Goal: Task Accomplishment & Management: Manage account settings

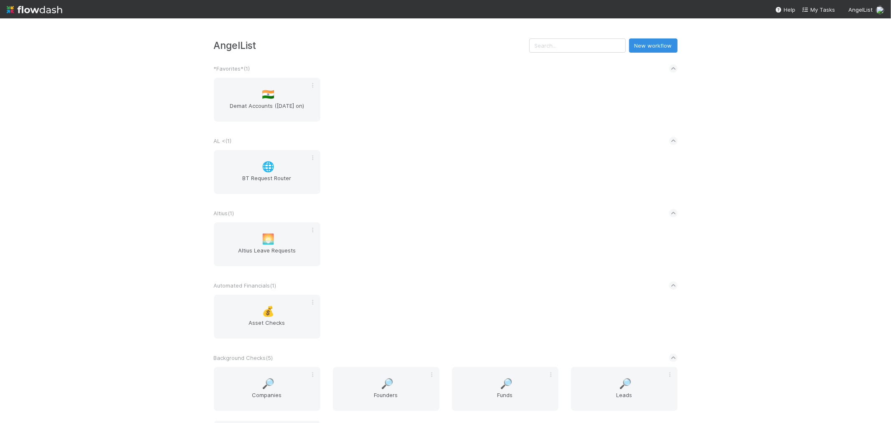
click at [557, 223] on div "🌅 Altius Leave Requests" at bounding box center [446, 249] width 476 height 54
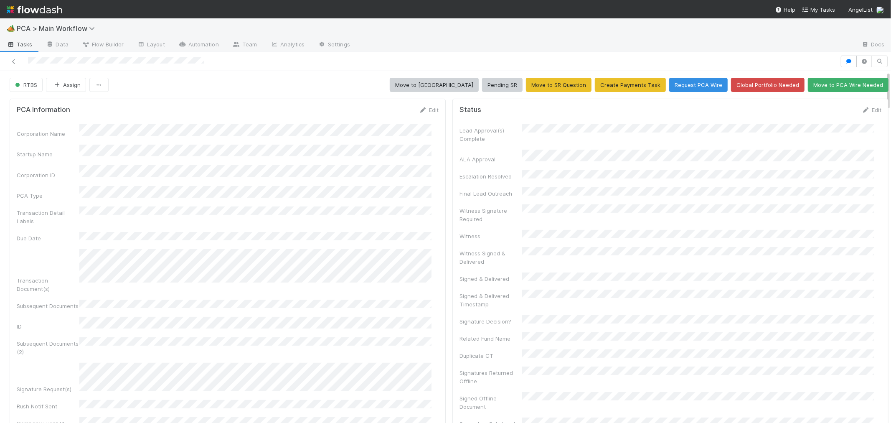
click at [861, 106] on div "Edit" at bounding box center [871, 110] width 20 height 8
click at [861, 111] on link "Edit" at bounding box center [871, 109] width 20 height 7
click at [825, 111] on button "Save" at bounding box center [837, 113] width 24 height 14
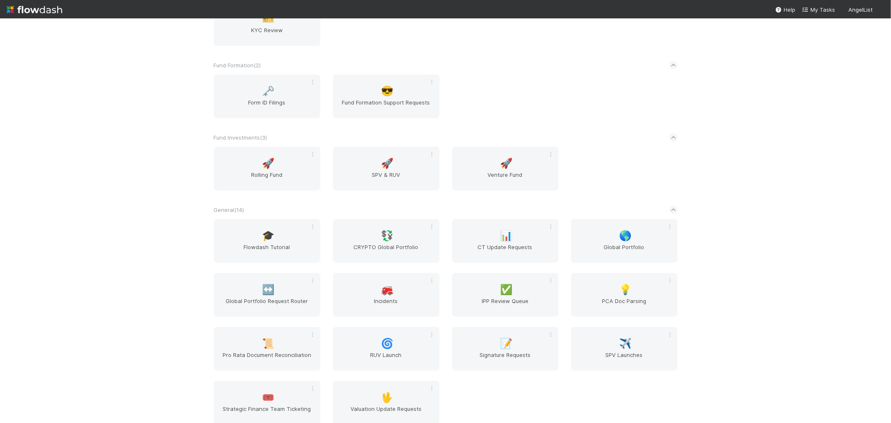
scroll to position [974, 0]
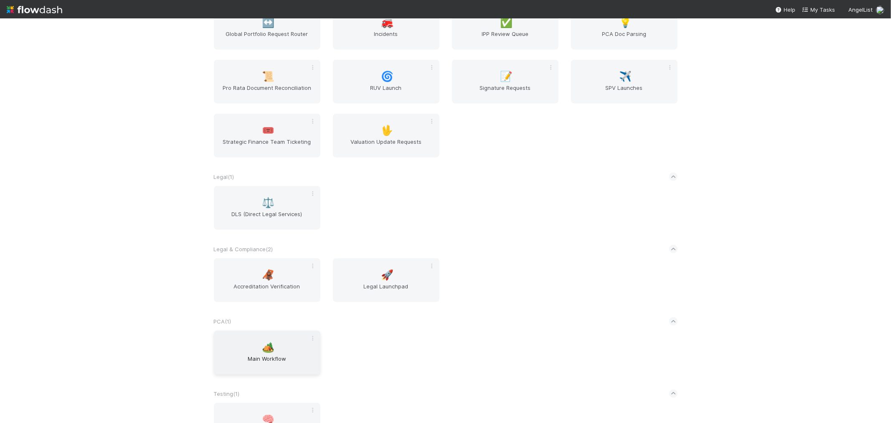
click at [284, 332] on div "🏕️ Main Workflow" at bounding box center [267, 352] width 106 height 44
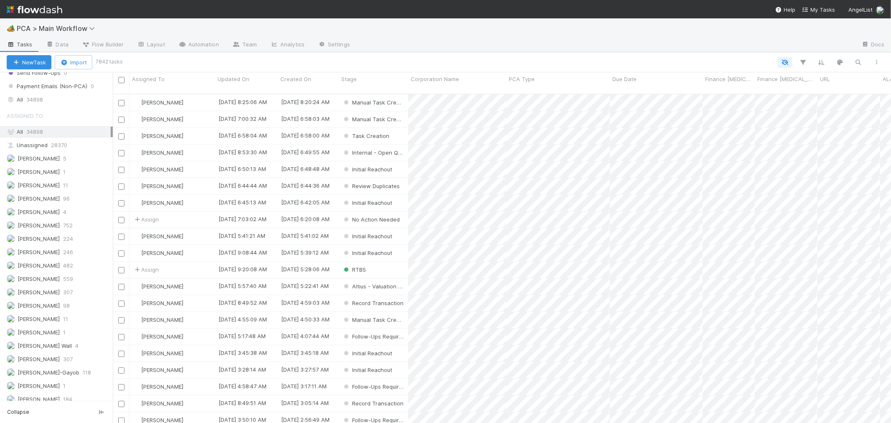
scroll to position [928, 0]
click at [36, 142] on span "34898" at bounding box center [34, 138] width 17 height 10
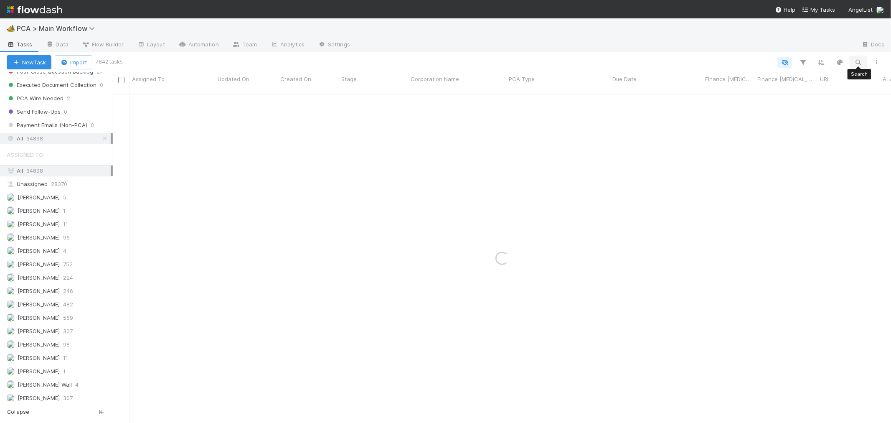
click at [857, 59] on icon "button" at bounding box center [858, 62] width 8 height 8
click at [783, 46] on input at bounding box center [815, 48] width 84 height 10
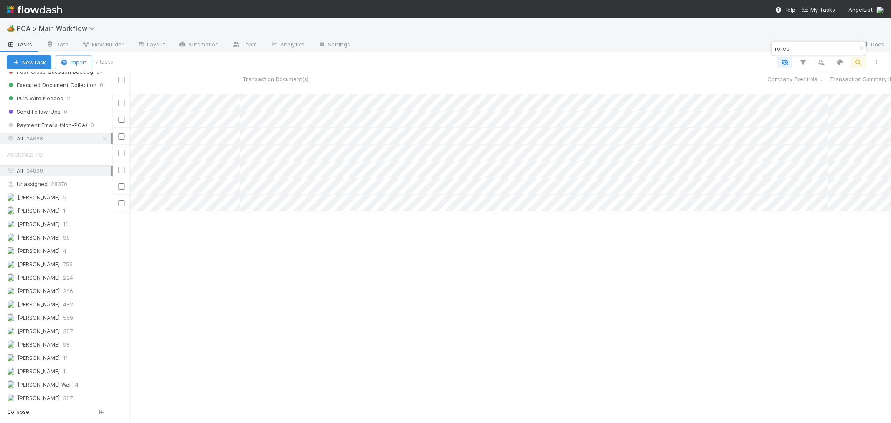
scroll to position [0, 1619]
type input "rollee"
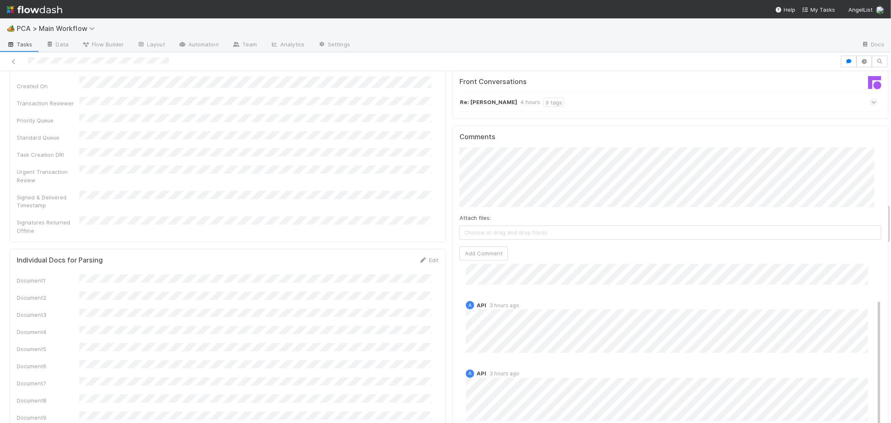
scroll to position [1113, 0]
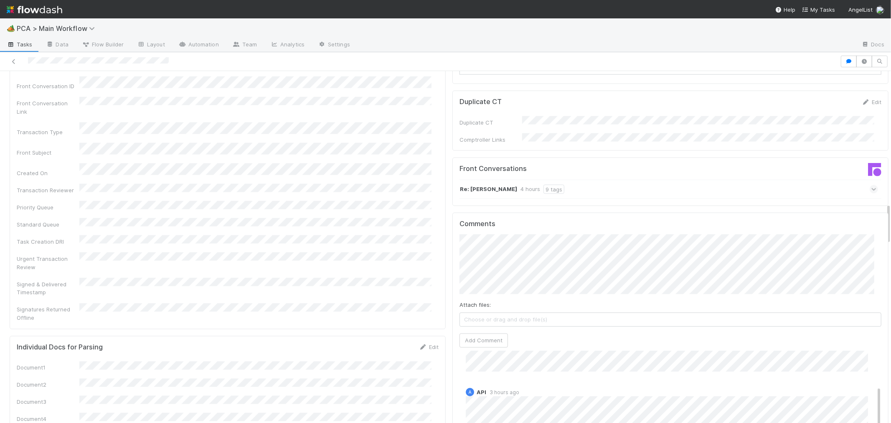
click at [871, 185] on icon at bounding box center [873, 189] width 5 height 8
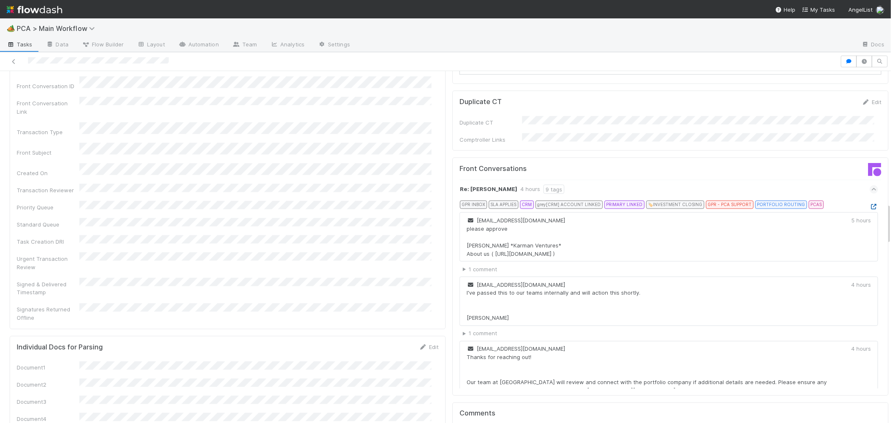
click at [869, 204] on icon at bounding box center [873, 206] width 8 height 5
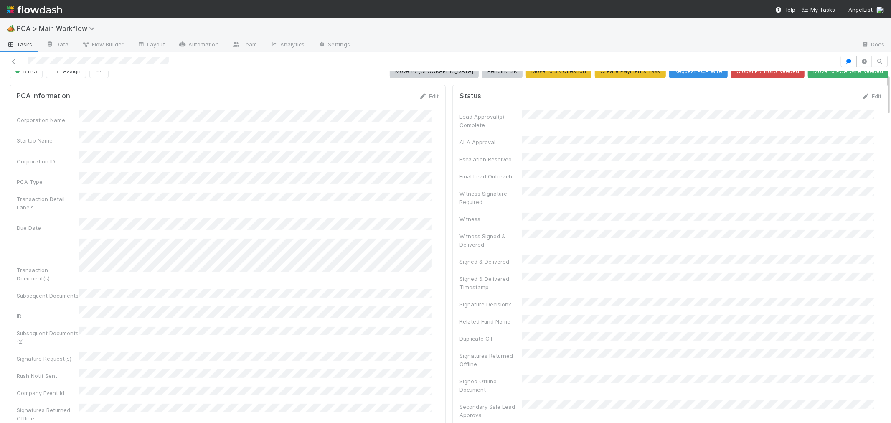
scroll to position [0, 0]
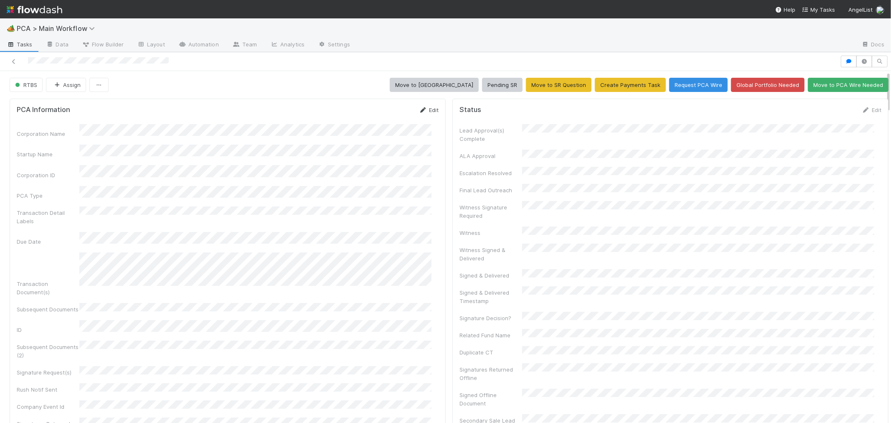
click at [427, 109] on link "Edit" at bounding box center [429, 109] width 20 height 7
click at [390, 118] on button "Save" at bounding box center [394, 113] width 24 height 14
click at [861, 109] on icon at bounding box center [865, 109] width 8 height 5
click at [825, 113] on button "Save" at bounding box center [837, 113] width 24 height 14
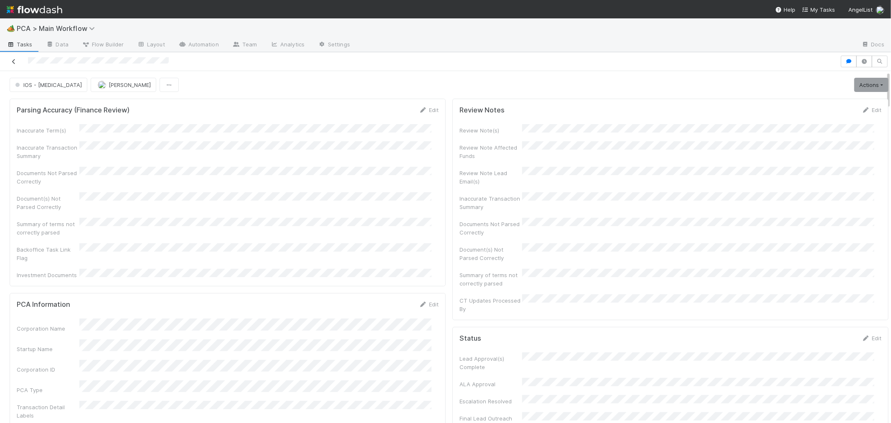
click at [12, 63] on icon at bounding box center [14, 61] width 8 height 5
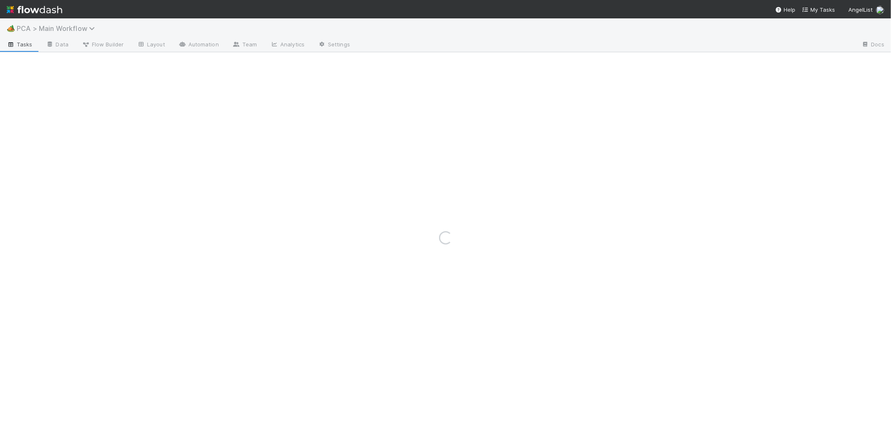
click at [80, 27] on span "PCA > Main Workflow" at bounding box center [58, 28] width 82 height 8
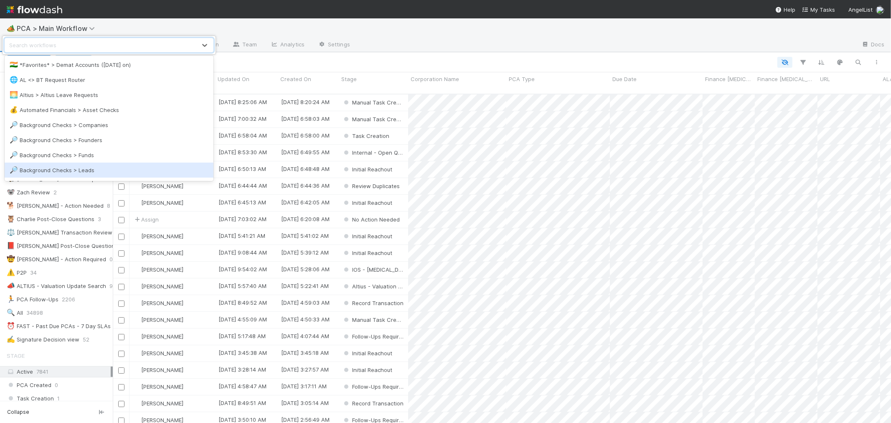
scroll to position [329, 771]
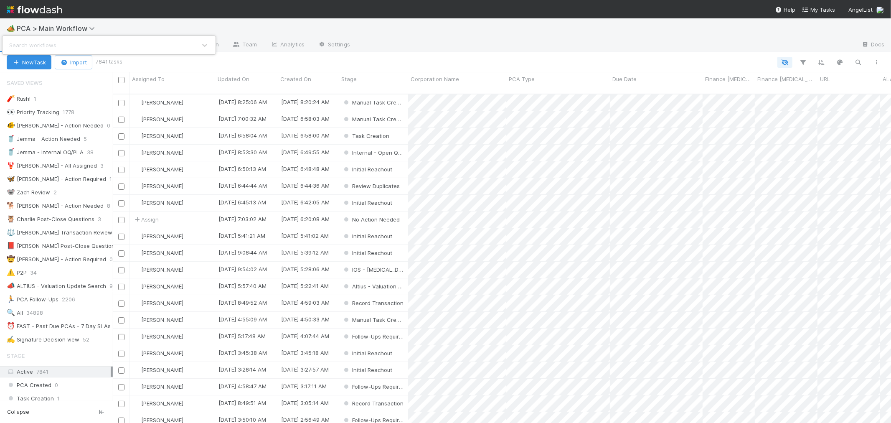
click at [309, 30] on div "Search workflows" at bounding box center [445, 211] width 891 height 423
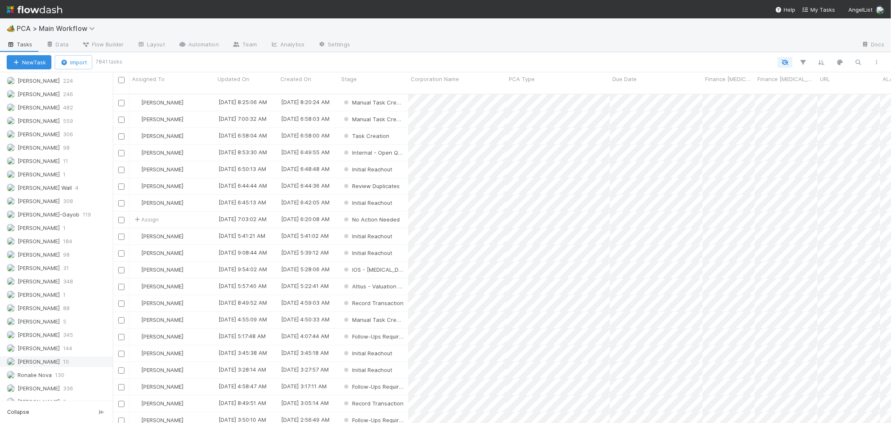
scroll to position [1170, 0]
click at [45, 349] on span "[PERSON_NAME]" at bounding box center [39, 352] width 42 height 7
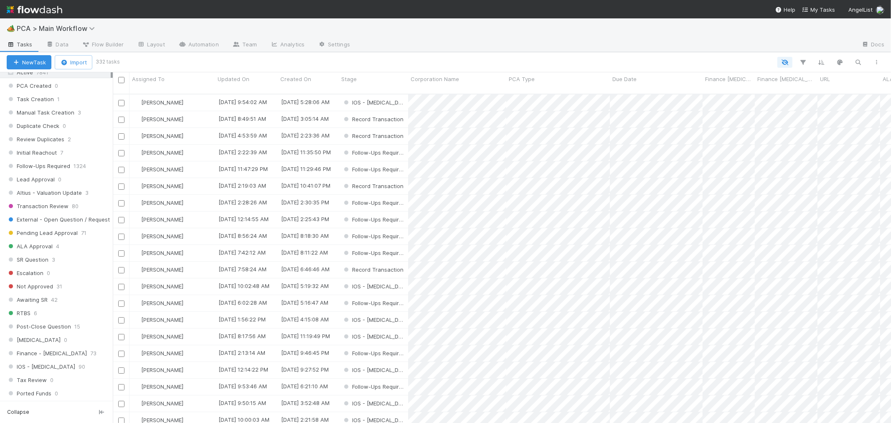
scroll to position [371, 0]
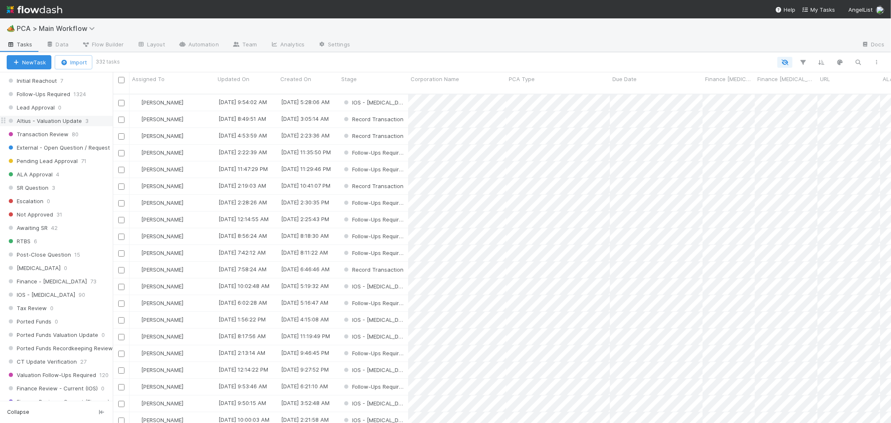
click at [52, 124] on span "Altius - Valuation Update" at bounding box center [44, 121] width 75 height 10
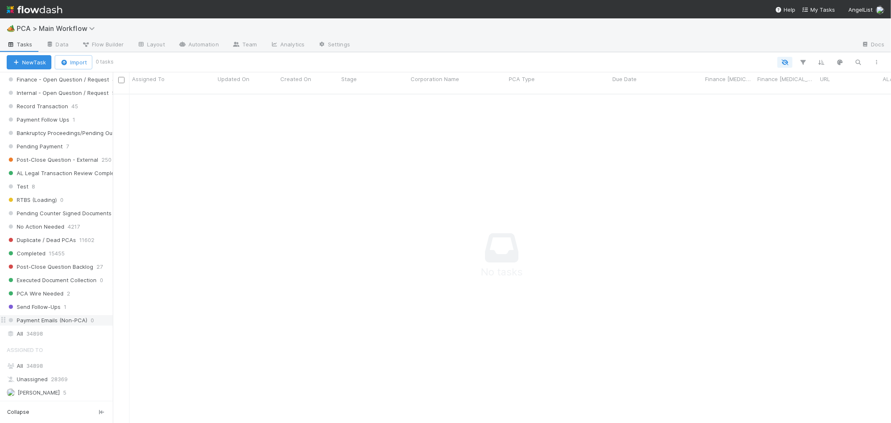
scroll to position [696, 0]
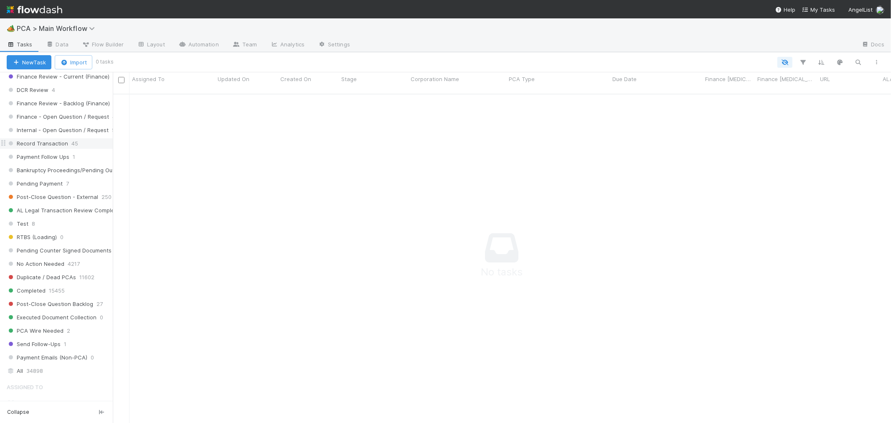
click at [59, 148] on span "Record Transaction" at bounding box center [37, 143] width 61 height 10
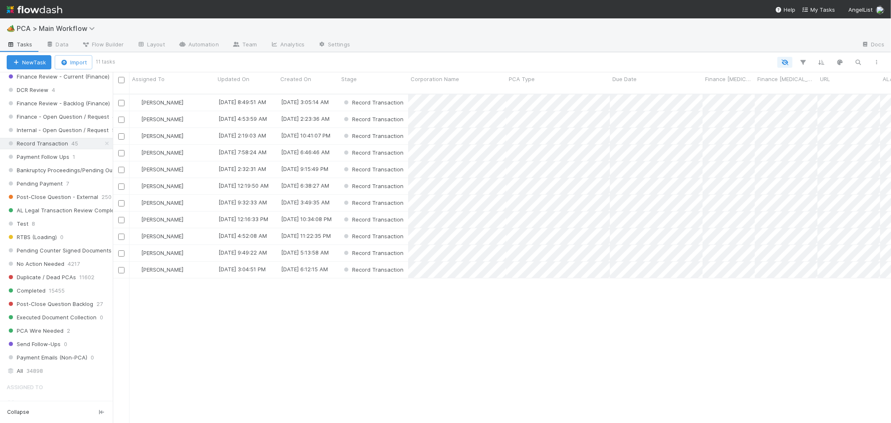
scroll to position [329, 771]
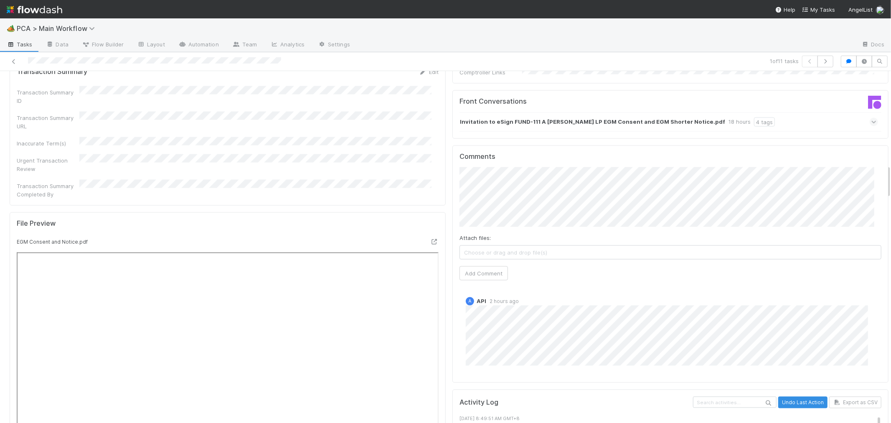
scroll to position [974, 0]
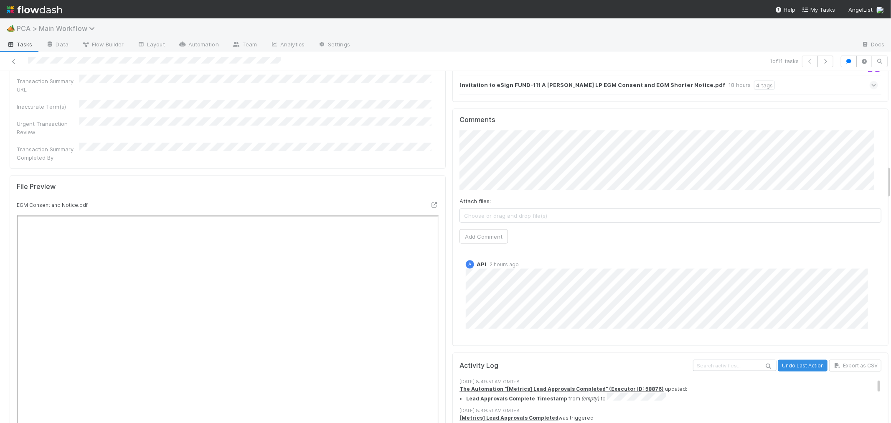
click at [77, 26] on span "PCA > Main Workflow" at bounding box center [58, 28] width 82 height 8
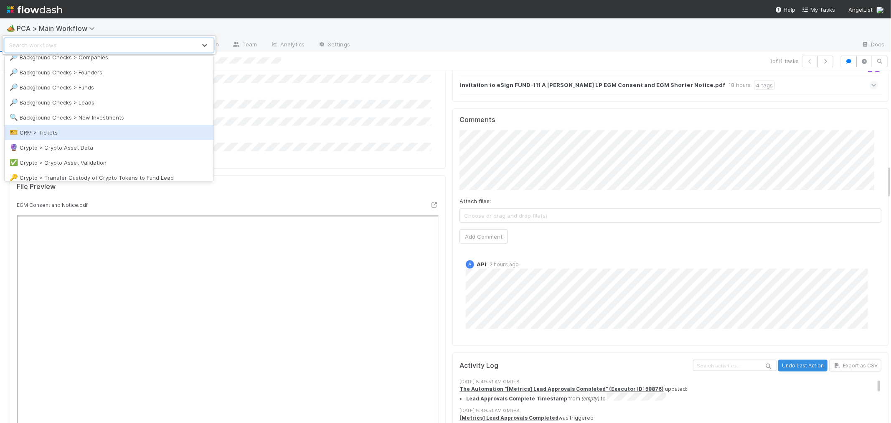
scroll to position [93, 0]
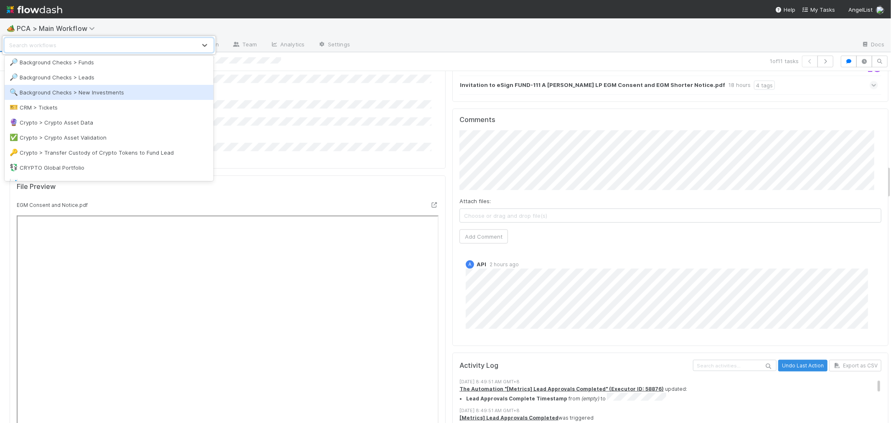
click at [114, 94] on div "🔍 Background Checks > New Investments" at bounding box center [109, 92] width 199 height 8
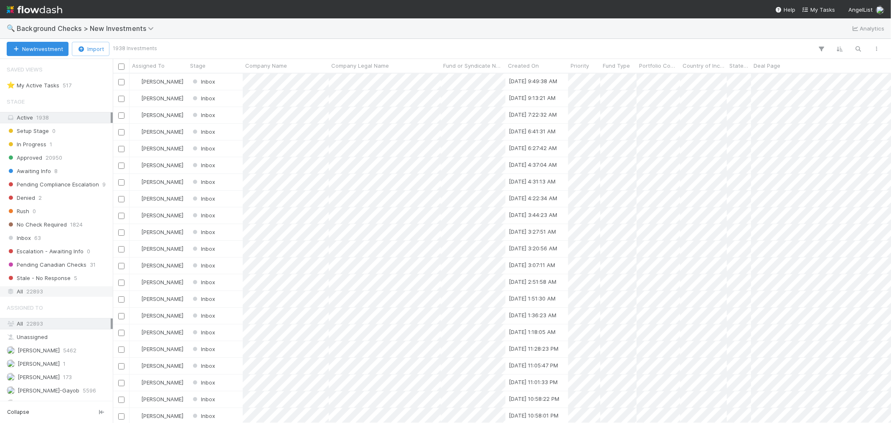
scroll to position [40, 0]
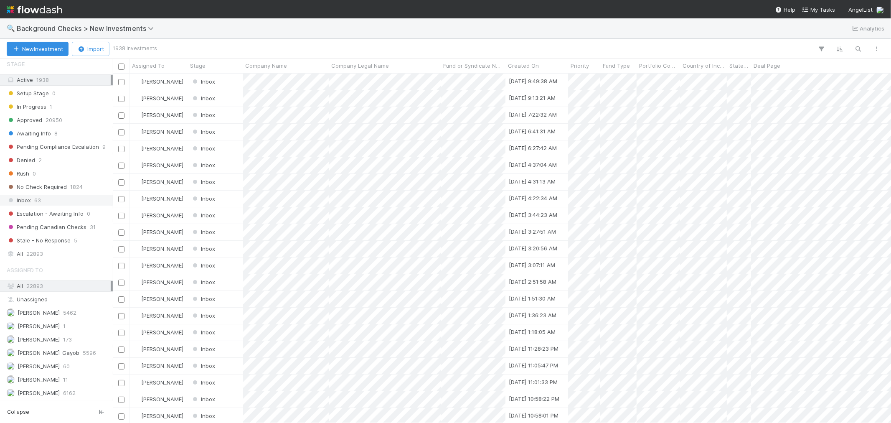
click at [45, 197] on div "Inbox 63" at bounding box center [59, 200] width 104 height 10
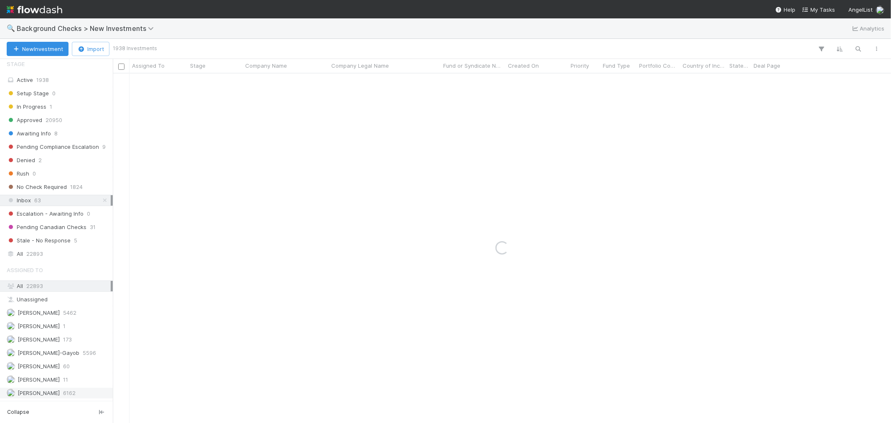
click at [38, 398] on div "Roselyn de Villa 6162" at bounding box center [56, 392] width 113 height 11
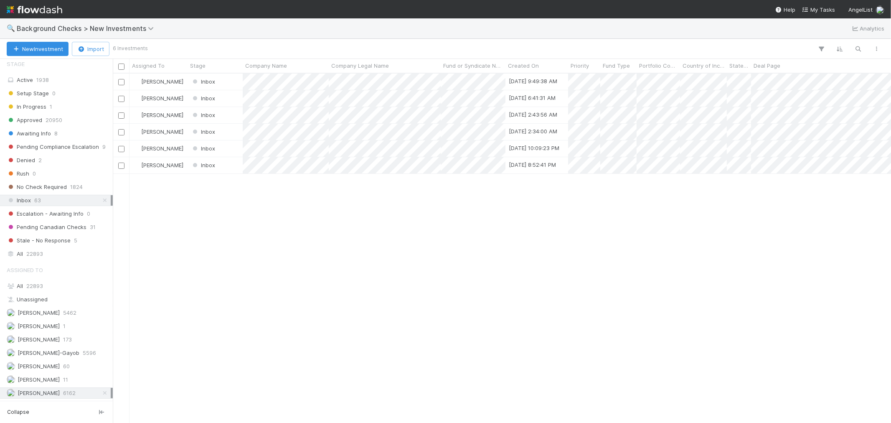
scroll to position [342, 771]
click at [62, 105] on div "In Progress 1" at bounding box center [59, 106] width 104 height 10
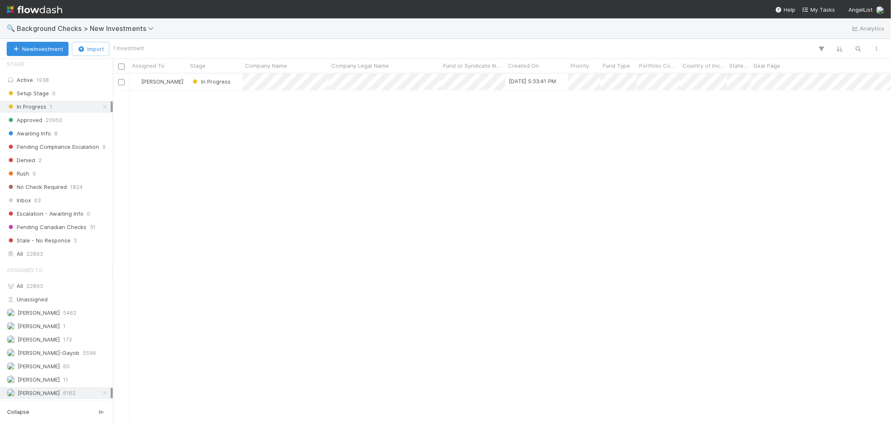
scroll to position [342, 771]
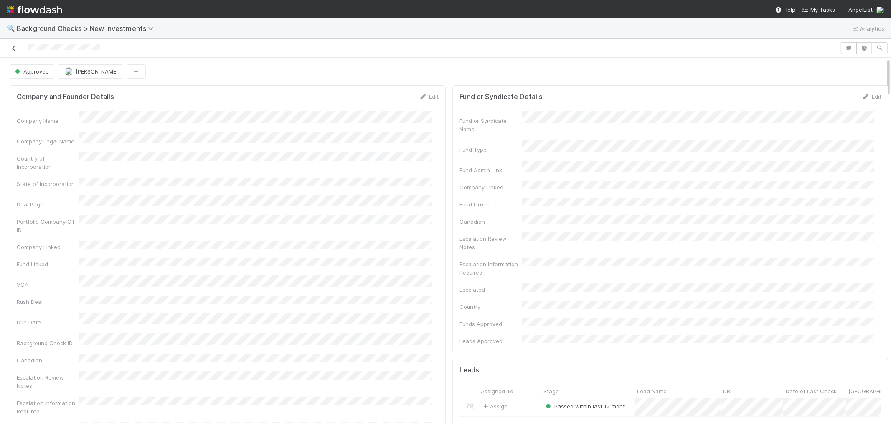
click at [11, 49] on icon at bounding box center [14, 48] width 8 height 5
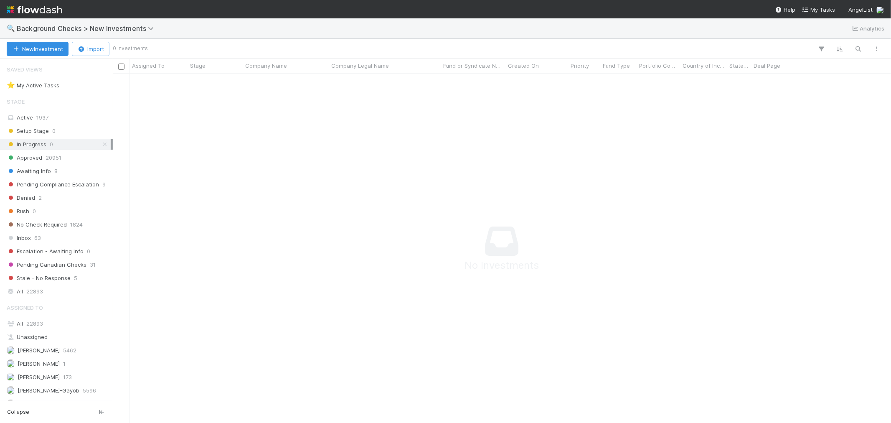
scroll to position [7, 7]
click at [33, 243] on div "Inbox 63" at bounding box center [56, 237] width 113 height 11
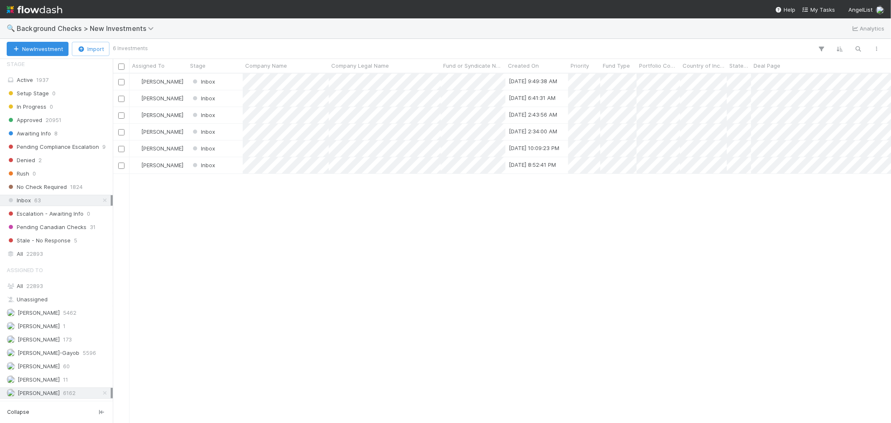
scroll to position [342, 771]
click at [315, 167] on div at bounding box center [445, 211] width 891 height 423
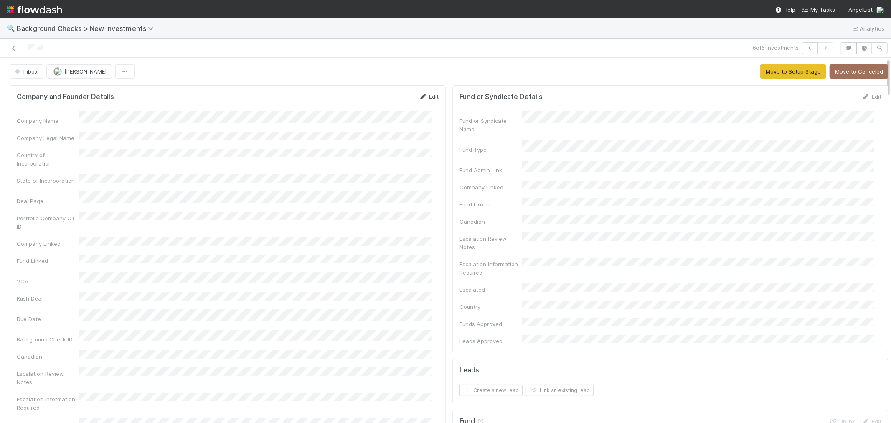
click at [421, 96] on link "Edit" at bounding box center [429, 96] width 20 height 7
click at [390, 101] on button "Save" at bounding box center [394, 99] width 24 height 14
click at [763, 69] on button "Move to Setup Stage" at bounding box center [793, 71] width 66 height 14
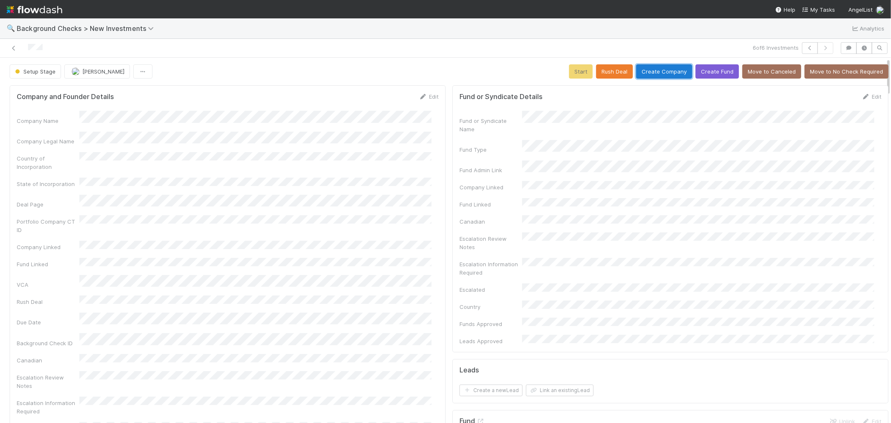
click at [661, 73] on button "Create Company" at bounding box center [664, 71] width 56 height 14
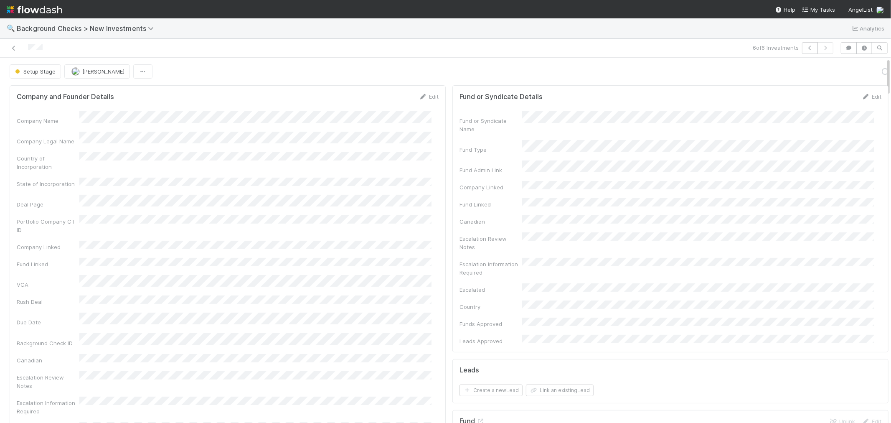
click at [452, 231] on div "Fund or Syndicate Details Edit Fund or Syndicate Name Fund Type Fund Admin Link…" at bounding box center [670, 218] width 436 height 267
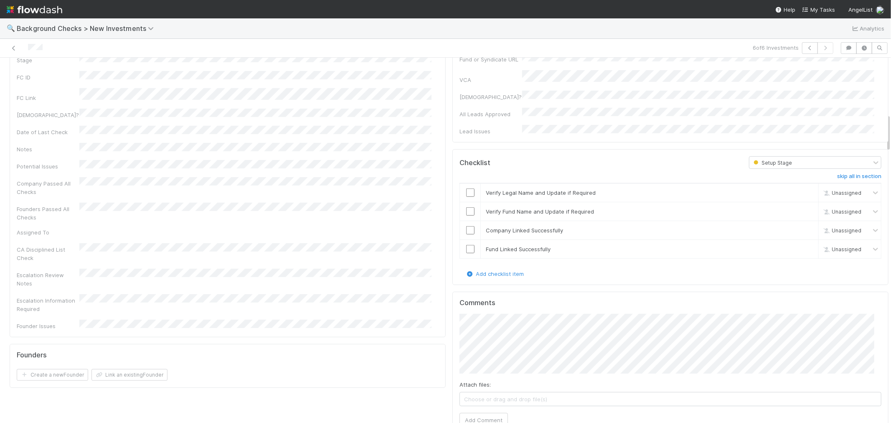
scroll to position [441, 0]
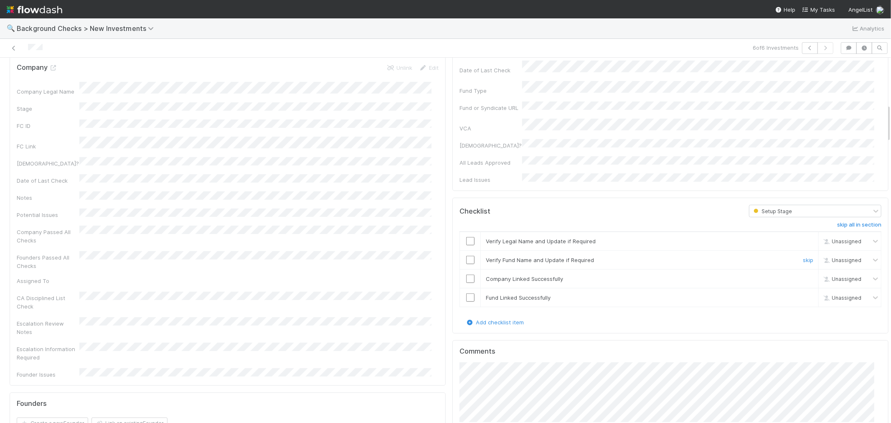
click at [466, 237] on input "checkbox" at bounding box center [470, 241] width 8 height 8
click at [466, 256] on input "checkbox" at bounding box center [470, 260] width 8 height 8
click at [466, 274] on input "checkbox" at bounding box center [470, 278] width 8 height 8
click at [466, 293] on input "checkbox" at bounding box center [470, 297] width 8 height 8
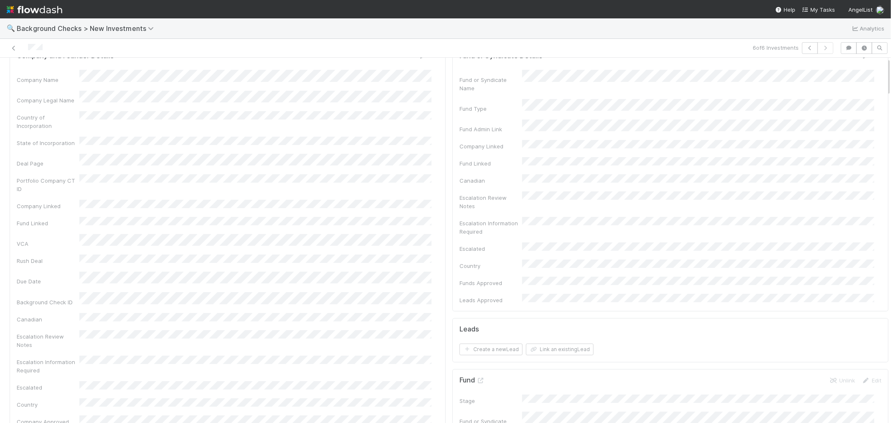
scroll to position [0, 0]
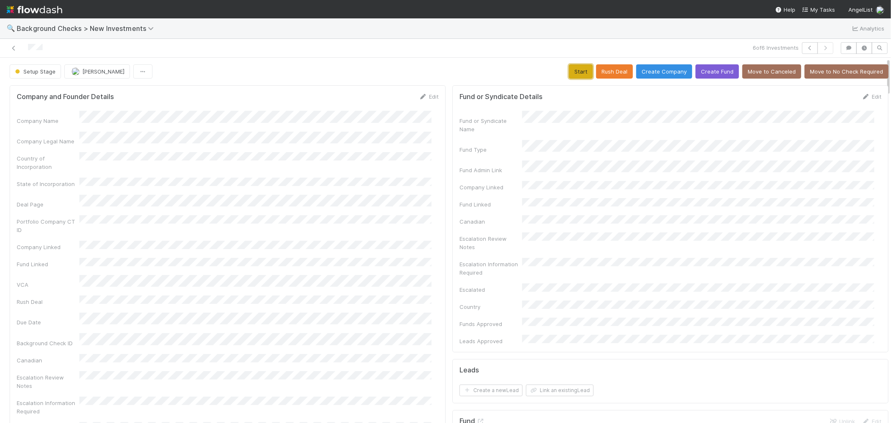
click at [571, 73] on button "Start" at bounding box center [581, 71] width 24 height 14
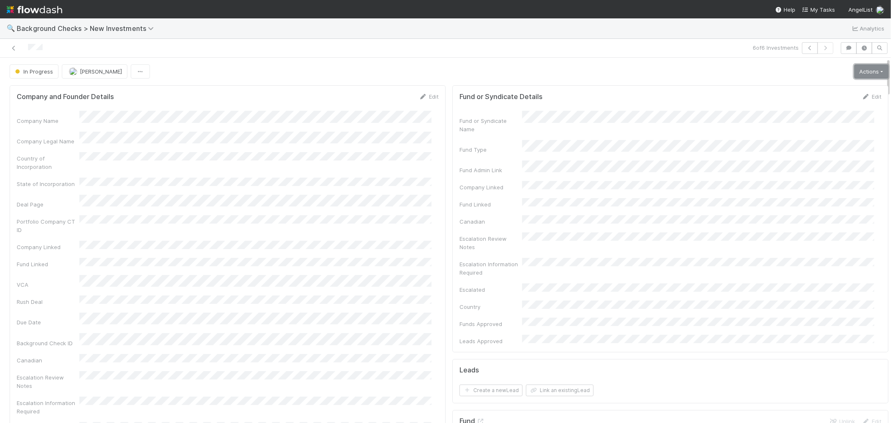
click at [854, 68] on link "Actions" at bounding box center [871, 71] width 34 height 14
click at [804, 168] on button "Link Lead" at bounding box center [842, 171] width 93 height 12
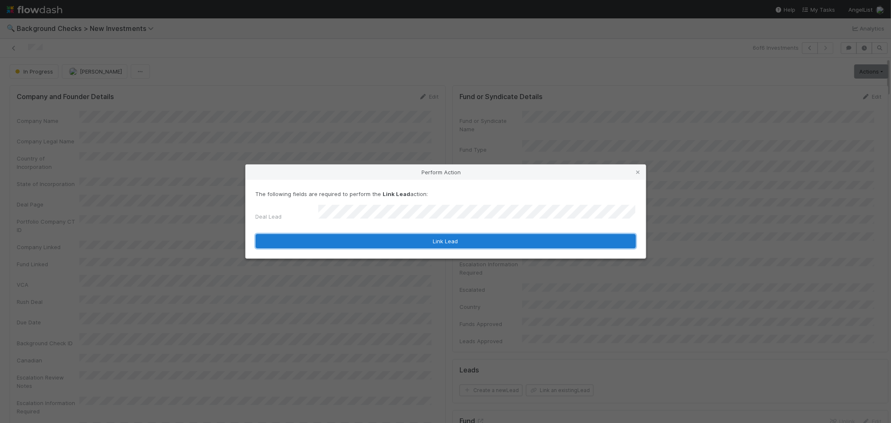
click at [533, 238] on button "Link Lead" at bounding box center [446, 241] width 380 height 14
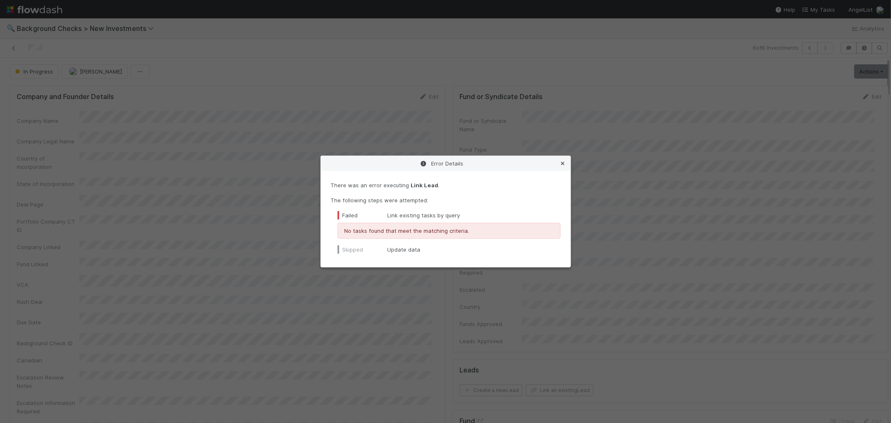
click at [560, 165] on icon at bounding box center [563, 163] width 8 height 5
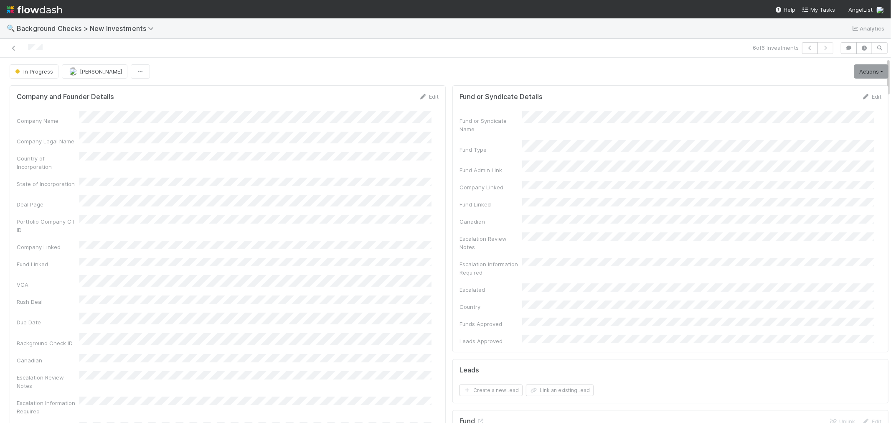
click at [387, 271] on div "Company Name Company Legal Name Country of Incorporation State of Incorporation…" at bounding box center [228, 297] width 422 height 372
click at [854, 73] on link "Actions" at bounding box center [871, 71] width 34 height 14
click at [799, 170] on button "Link Lead" at bounding box center [842, 171] width 93 height 12
click at [806, 47] on icon "button" at bounding box center [810, 48] width 8 height 5
click at [323, 215] on div "Portfolio Company CT ID" at bounding box center [228, 221] width 422 height 19
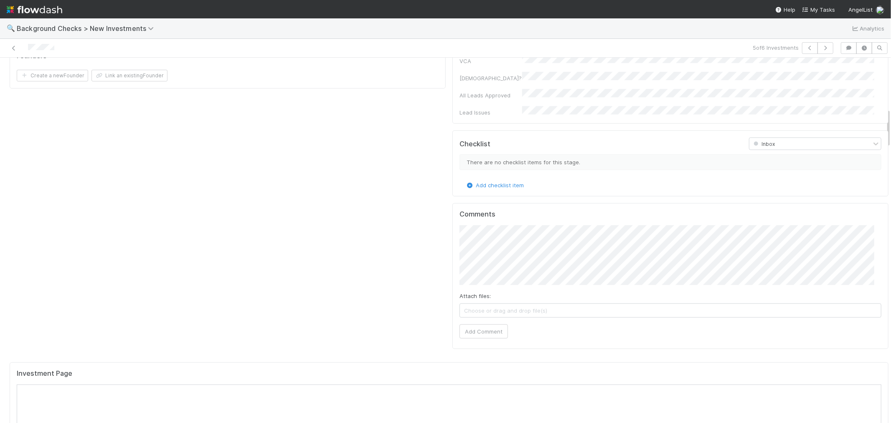
scroll to position [278, 0]
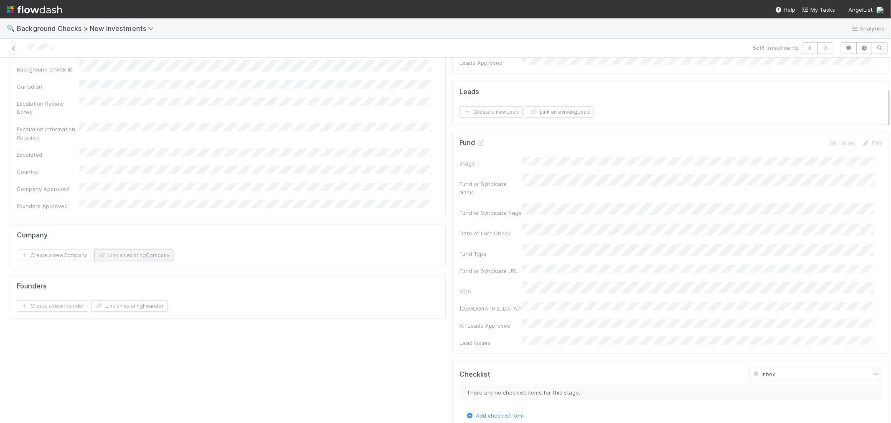
click at [136, 249] on button "Link an existing Company" at bounding box center [133, 255] width 79 height 12
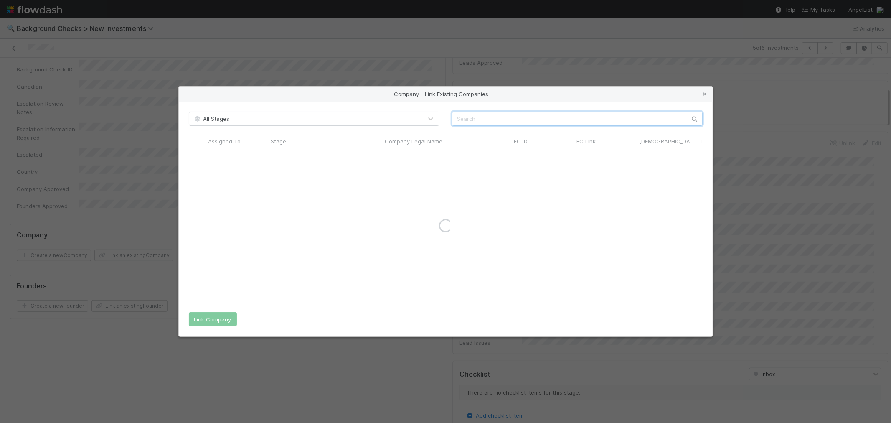
click at [522, 122] on input "text" at bounding box center [577, 118] width 251 height 14
paste input "Attestable"
type input "Attestable"
click at [706, 90] on link at bounding box center [705, 94] width 8 height 8
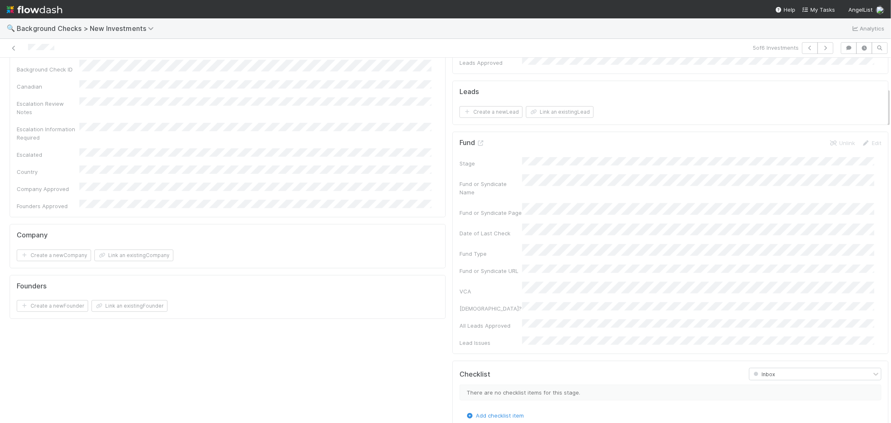
click at [392, 111] on div "Company Name Company Legal Name Country of Incorporation State of Incorporation…" at bounding box center [228, 21] width 422 height 377
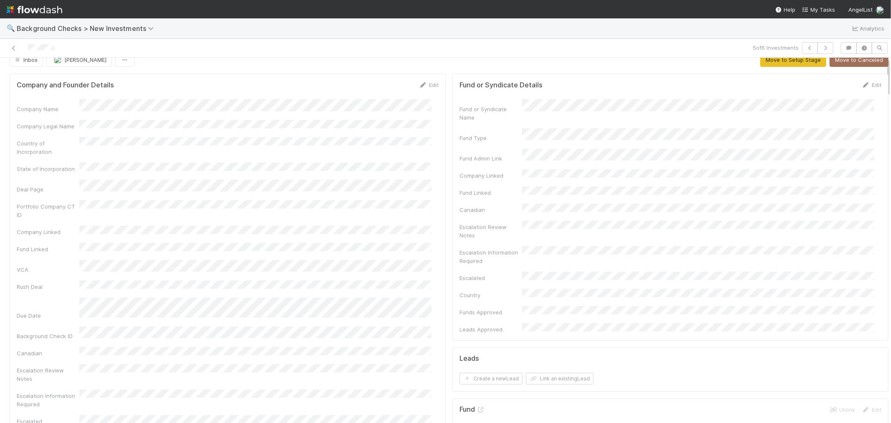
scroll to position [0, 0]
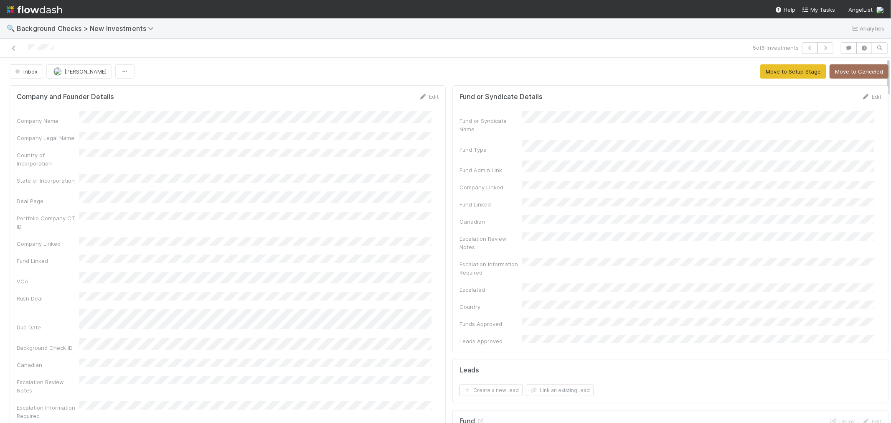
click at [419, 96] on icon at bounding box center [423, 96] width 8 height 5
click at [394, 98] on button "Save" at bounding box center [394, 99] width 24 height 14
click at [765, 76] on button "Move to Setup Stage" at bounding box center [793, 71] width 66 height 14
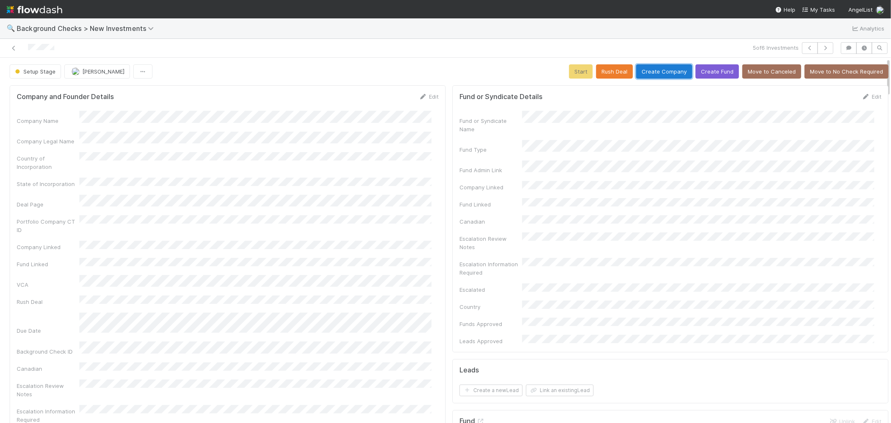
click at [641, 68] on button "Create Company" at bounding box center [664, 71] width 56 height 14
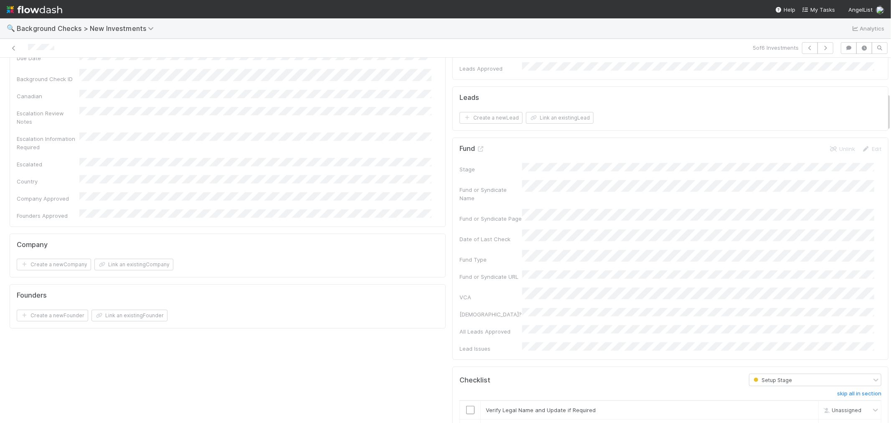
scroll to position [371, 0]
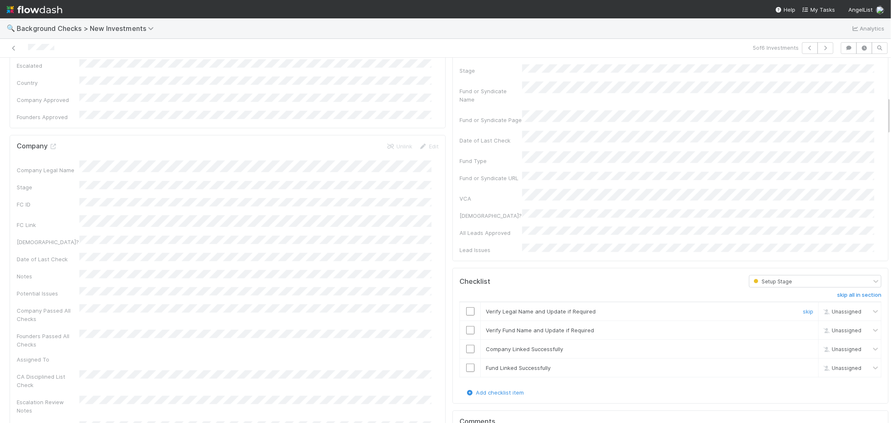
click at [466, 307] on input "checkbox" at bounding box center [470, 311] width 8 height 8
click at [466, 326] on input "checkbox" at bounding box center [470, 330] width 8 height 8
click at [466, 345] on input "checkbox" at bounding box center [470, 349] width 8 height 8
click at [466, 363] on input "checkbox" at bounding box center [470, 367] width 8 height 8
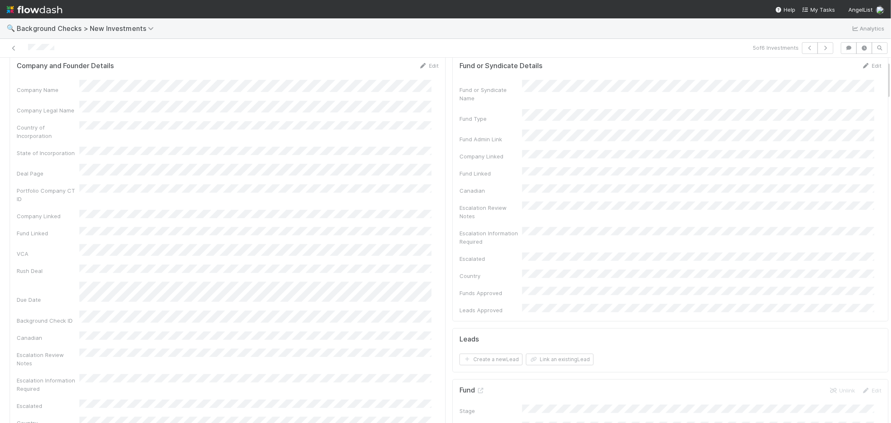
scroll to position [0, 0]
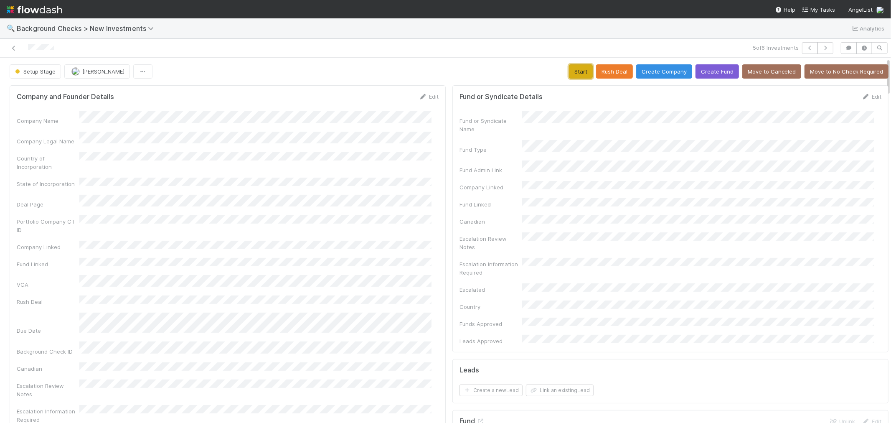
click at [570, 74] on button "Start" at bounding box center [581, 71] width 24 height 14
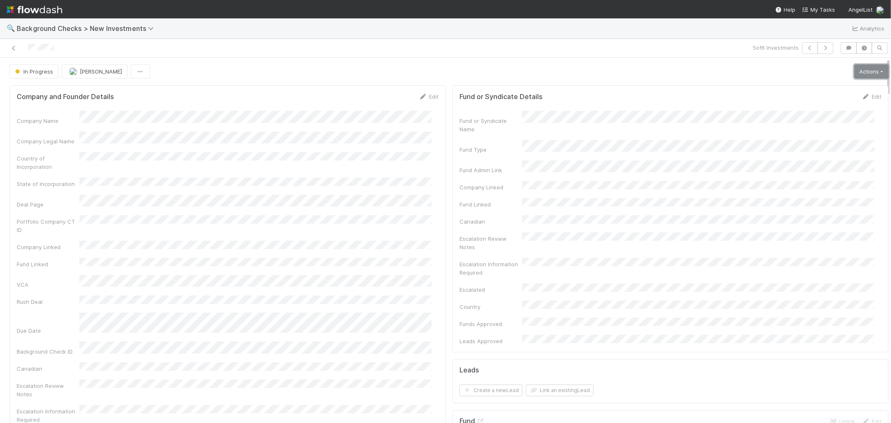
click at [858, 74] on link "Actions" at bounding box center [871, 71] width 34 height 14
click at [804, 172] on button "Link Lead" at bounding box center [842, 171] width 93 height 12
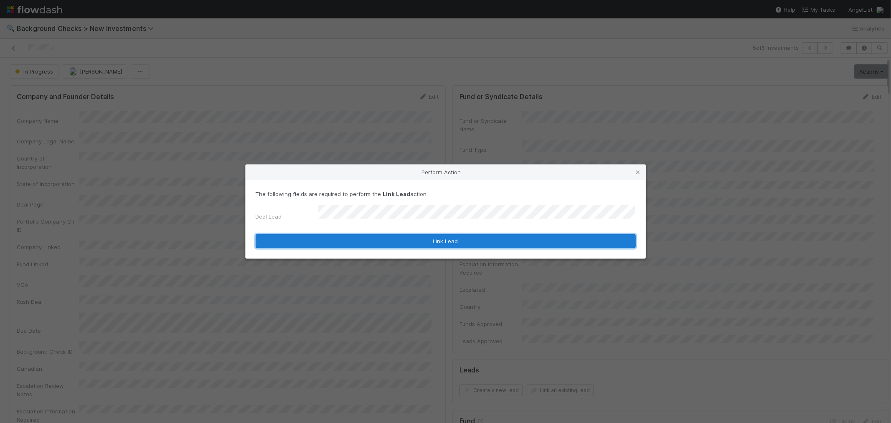
click at [511, 234] on button "Link Lead" at bounding box center [446, 241] width 380 height 14
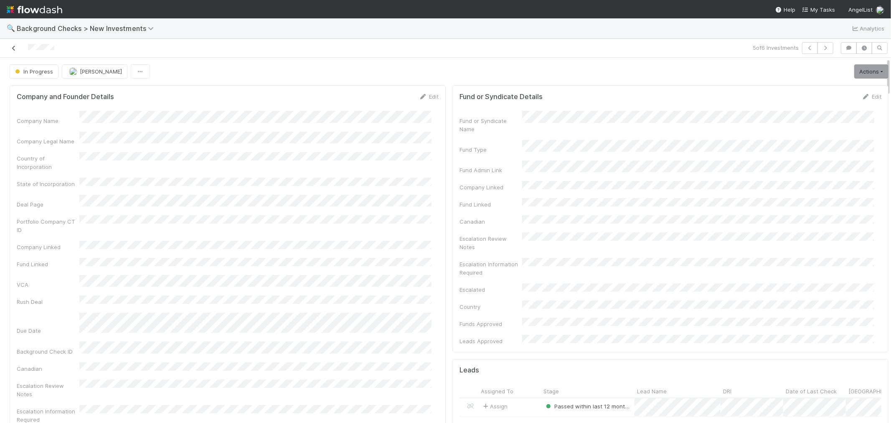
drag, startPoint x: 57, startPoint y: 49, endPoint x: 17, endPoint y: 49, distance: 40.1
click at [17, 49] on div at bounding box center [212, 48] width 418 height 12
click at [806, 46] on icon "button" at bounding box center [810, 48] width 8 height 5
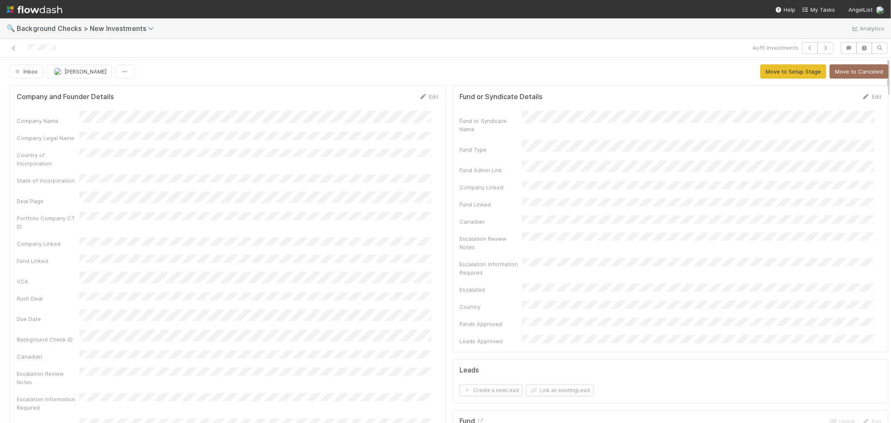
drag, startPoint x: 428, startPoint y: 94, endPoint x: 126, endPoint y: 131, distance: 304.7
click at [428, 94] on link "Edit" at bounding box center [429, 96] width 20 height 7
click at [383, 101] on button "Save" at bounding box center [394, 99] width 24 height 14
click at [791, 68] on button "Move to Setup Stage" at bounding box center [793, 71] width 66 height 14
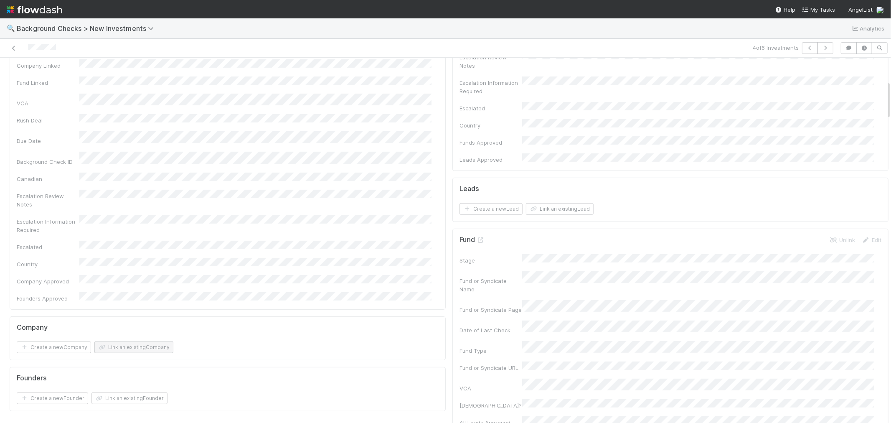
scroll to position [232, 0]
click at [109, 291] on button "Link an existing Company" at bounding box center [133, 297] width 79 height 12
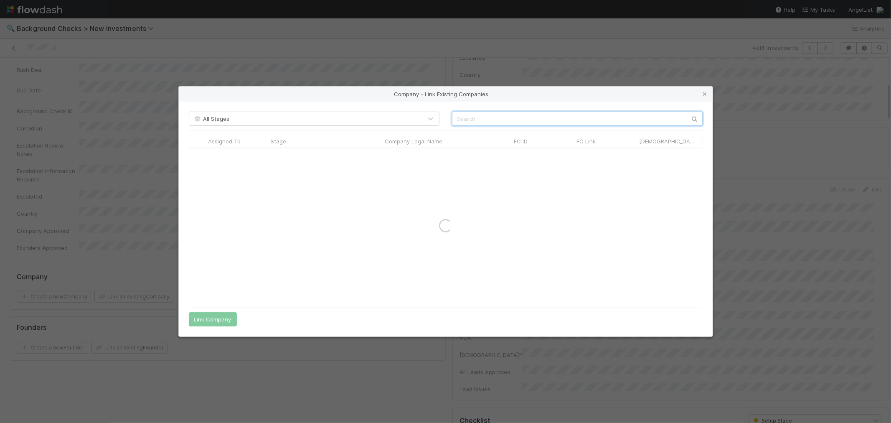
click at [485, 122] on input "text" at bounding box center [577, 118] width 251 height 14
paste input "Well Found, LLC"
drag, startPoint x: 486, startPoint y: 117, endPoint x: 623, endPoint y: 109, distance: 137.2
click at [616, 110] on div "All Stages Well Found, LLC Assigned To Stage Company Legal Name FC ID FC Link C…" at bounding box center [446, 218] width 534 height 235
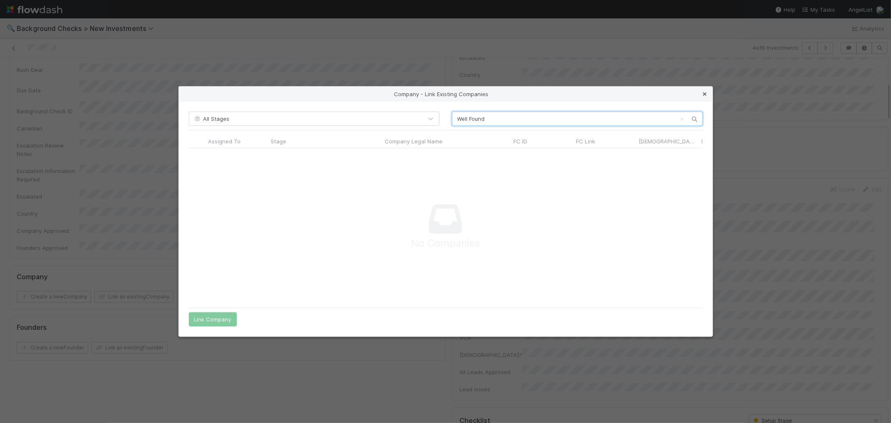
type input "Well Found"
click at [705, 94] on icon at bounding box center [705, 93] width 8 height 5
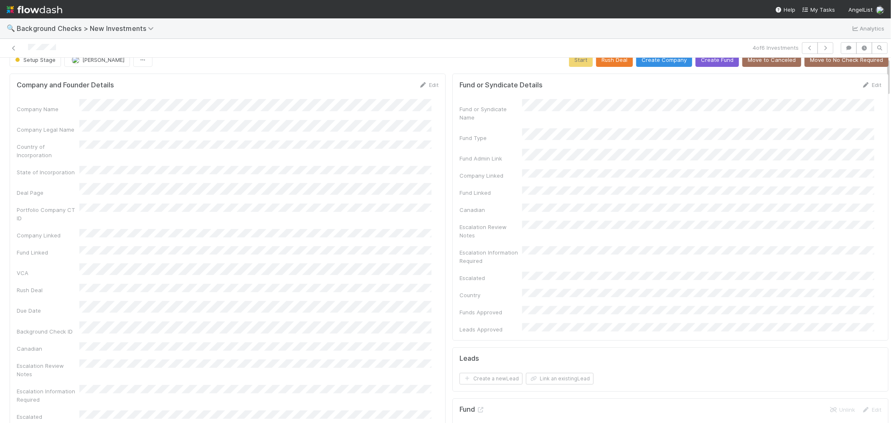
scroll to position [0, 0]
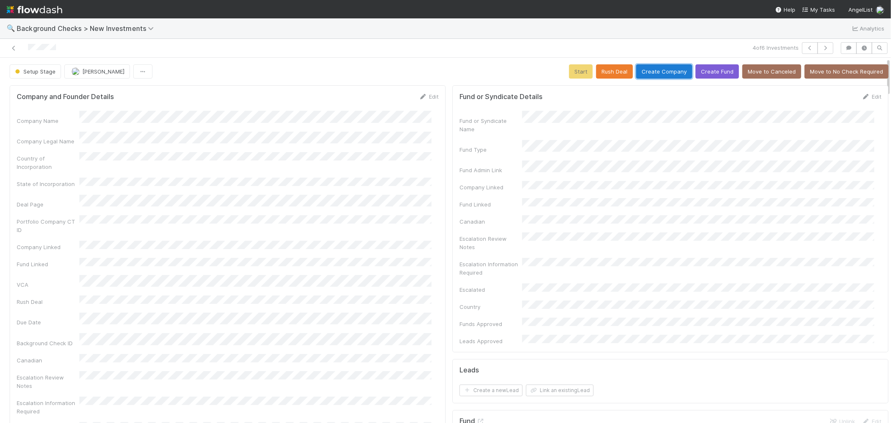
click at [648, 71] on button "Create Company" at bounding box center [664, 71] width 56 height 14
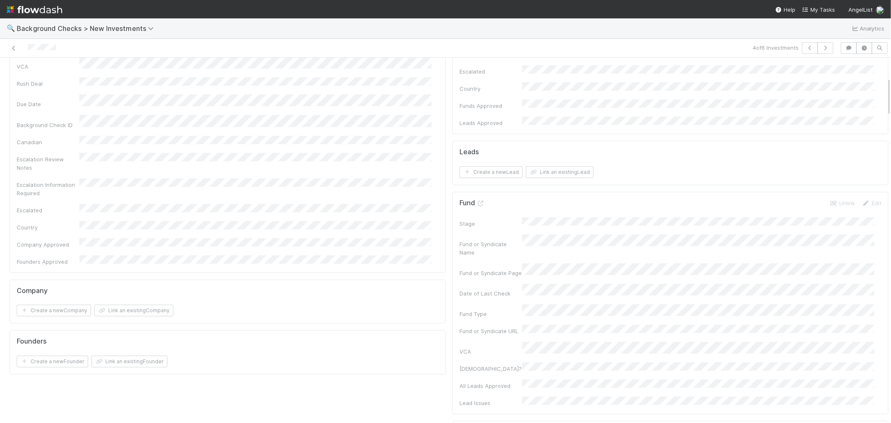
scroll to position [371, 0]
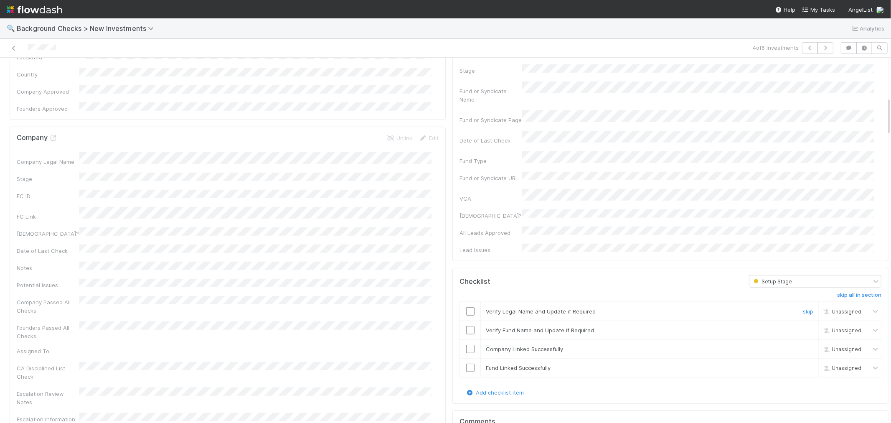
drag, startPoint x: 462, startPoint y: 262, endPoint x: 460, endPoint y: 273, distance: 11.1
click at [466, 307] on input "checkbox" at bounding box center [470, 311] width 8 height 8
click at [466, 326] on input "checkbox" at bounding box center [470, 330] width 8 height 8
click at [466, 345] on input "checkbox" at bounding box center [470, 349] width 8 height 8
click at [466, 363] on input "checkbox" at bounding box center [470, 367] width 8 height 8
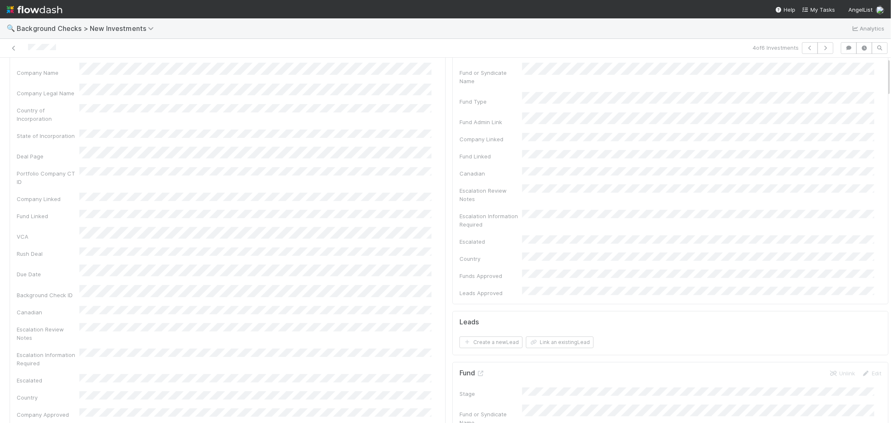
scroll to position [0, 0]
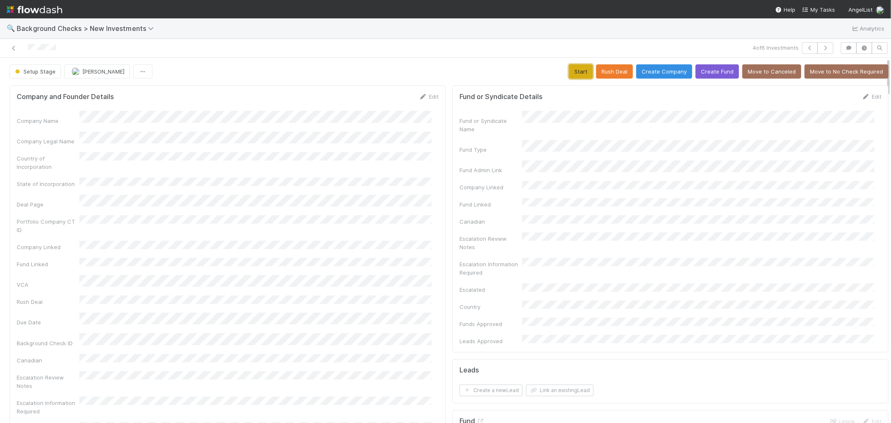
click at [573, 73] on button "Start" at bounding box center [581, 71] width 24 height 14
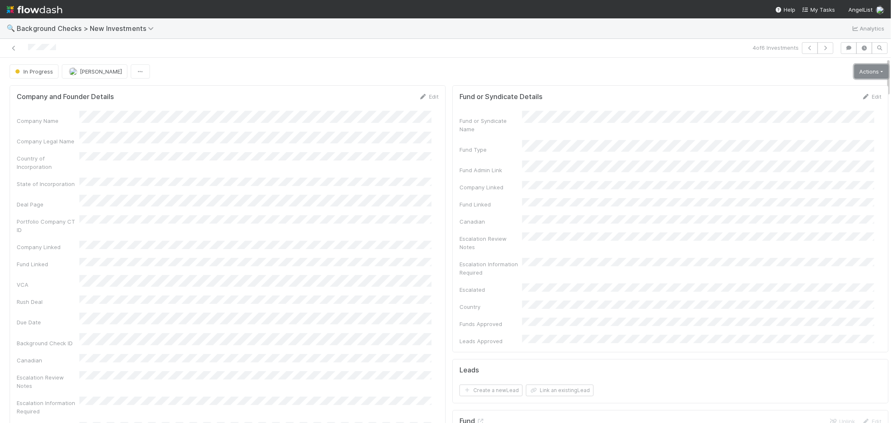
click at [854, 71] on link "Actions" at bounding box center [871, 71] width 34 height 14
click at [802, 175] on button "Link Lead" at bounding box center [842, 171] width 93 height 12
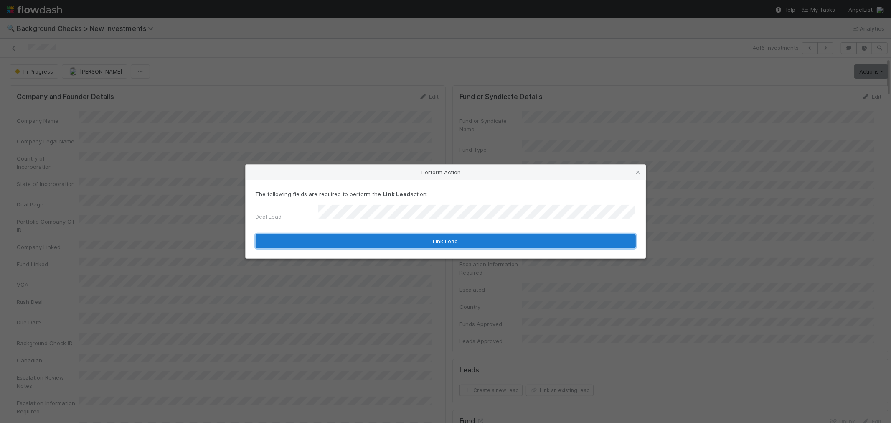
click at [478, 234] on button "Link Lead" at bounding box center [446, 241] width 380 height 14
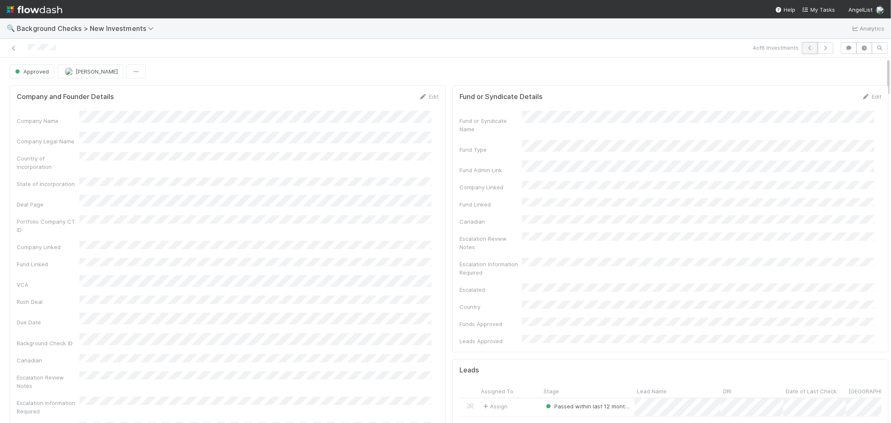
click at [806, 47] on icon "button" at bounding box center [810, 48] width 8 height 5
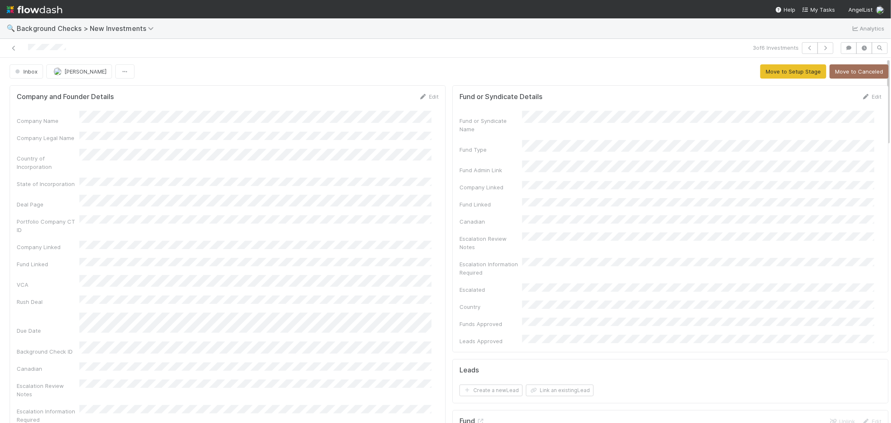
drag, startPoint x: 73, startPoint y: 49, endPoint x: 24, endPoint y: 53, distance: 49.0
click at [24, 53] on div at bounding box center [212, 48] width 418 height 12
click at [420, 98] on link "Edit" at bounding box center [429, 96] width 20 height 7
click at [389, 101] on button "Save" at bounding box center [394, 99] width 24 height 14
drag, startPoint x: 767, startPoint y: 68, endPoint x: 610, endPoint y: 88, distance: 158.2
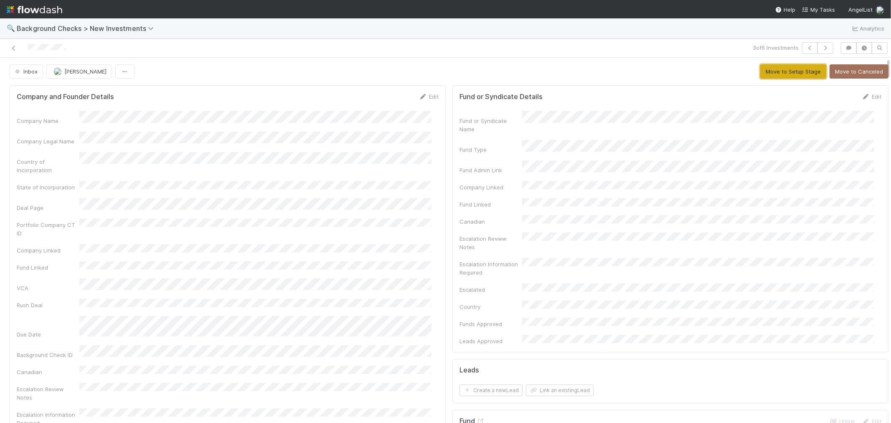
click at [766, 68] on button "Move to Setup Stage" at bounding box center [793, 71] width 66 height 14
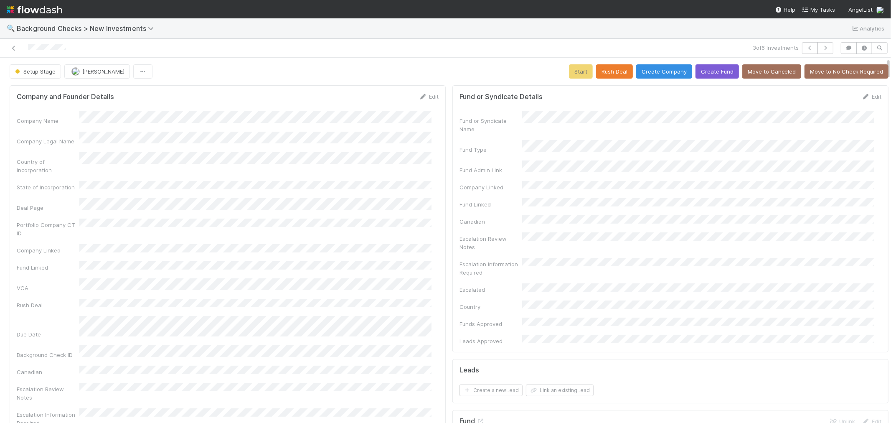
click at [438, 218] on div "Company and Founder Details Edit Company Name Company Legal Name Country of Inc…" at bounding box center [228, 293] width 436 height 417
click at [641, 65] on button "Create Company" at bounding box center [664, 71] width 56 height 14
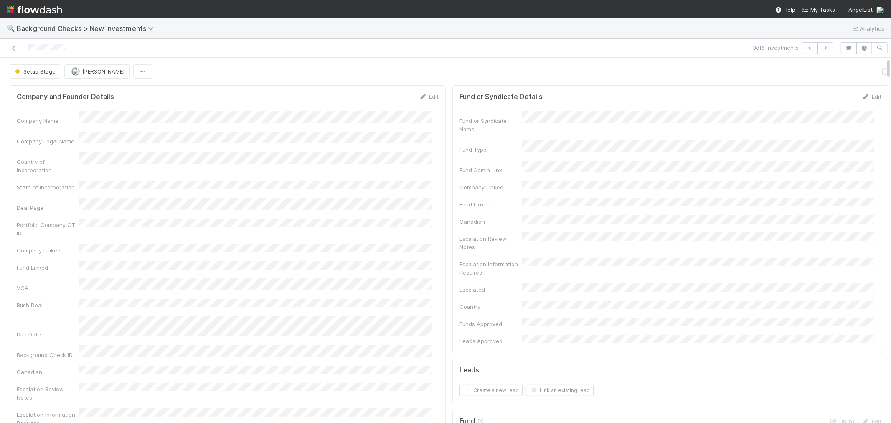
click at [423, 218] on div "Portfolio Company CT ID" at bounding box center [228, 227] width 422 height 19
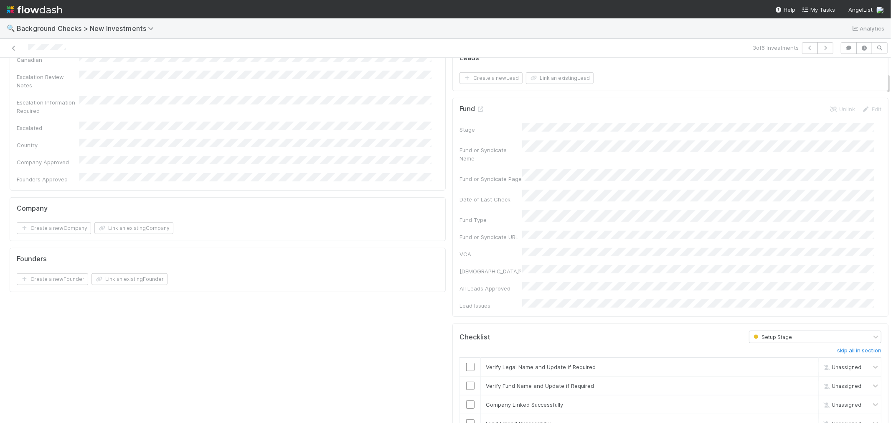
scroll to position [418, 0]
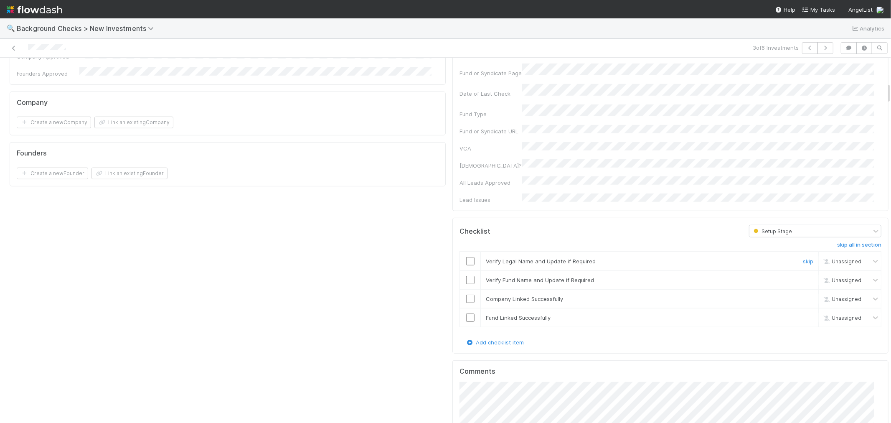
click at [466, 257] on input "checkbox" at bounding box center [470, 261] width 8 height 8
click at [466, 276] on input "checkbox" at bounding box center [470, 280] width 8 height 8
checkbox input "true"
click at [466, 294] on input "checkbox" at bounding box center [470, 298] width 8 height 8
click at [466, 313] on input "checkbox" at bounding box center [470, 317] width 8 height 8
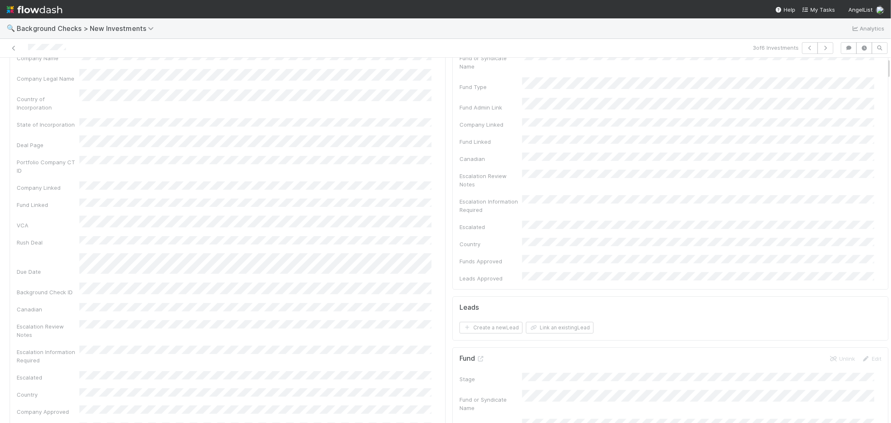
scroll to position [0, 0]
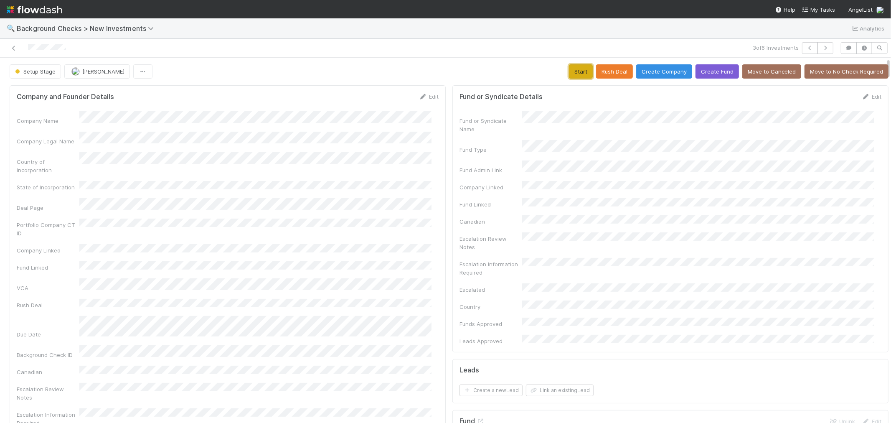
click at [569, 71] on button "Start" at bounding box center [581, 71] width 24 height 14
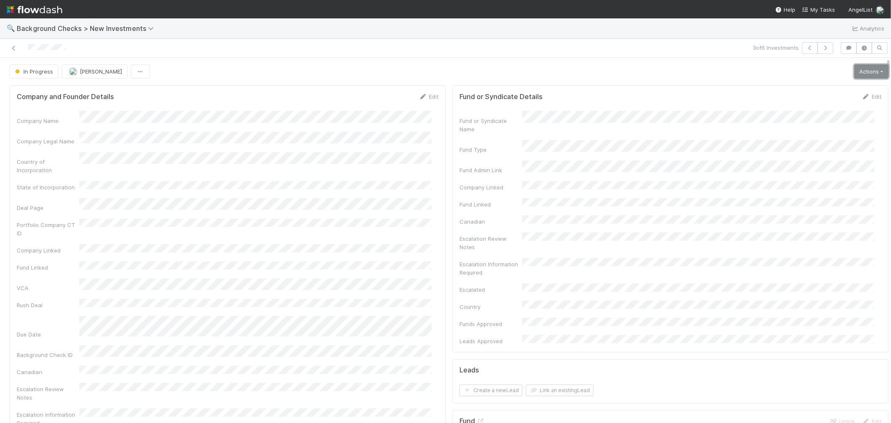
click at [859, 78] on link "Actions" at bounding box center [871, 71] width 34 height 14
click at [811, 166] on button "Link Lead" at bounding box center [842, 171] width 93 height 12
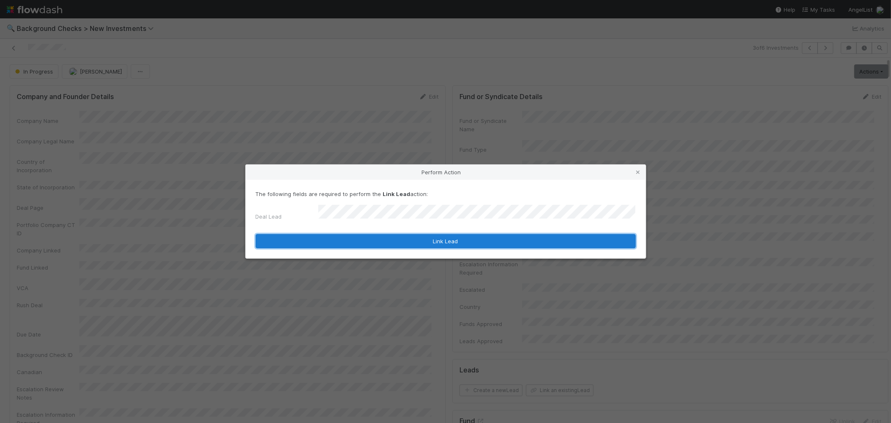
click at [459, 240] on button "Link Lead" at bounding box center [446, 241] width 380 height 14
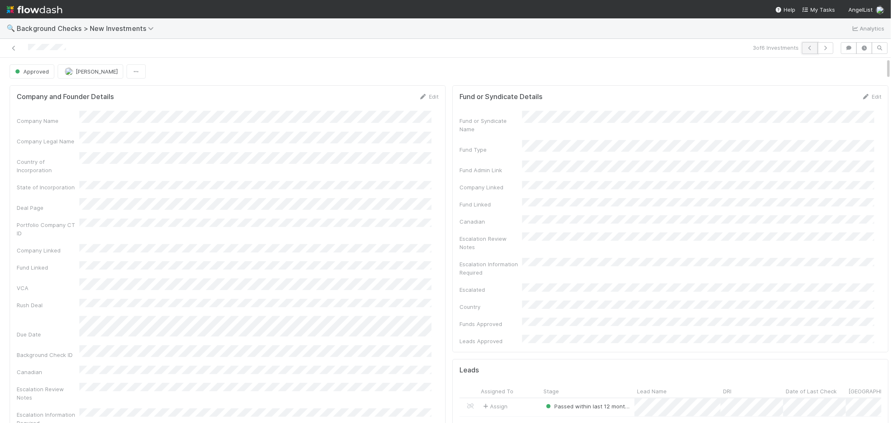
click at [806, 50] on icon "button" at bounding box center [810, 48] width 8 height 5
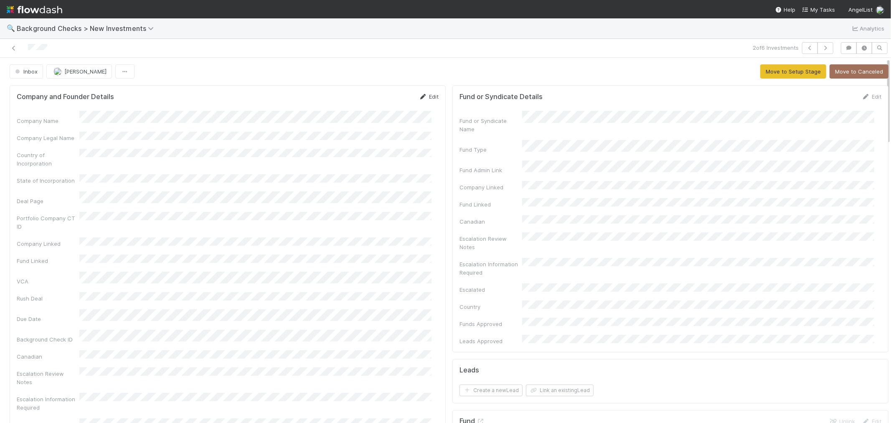
click at [420, 94] on icon at bounding box center [423, 96] width 8 height 5
click at [382, 99] on button "Save" at bounding box center [394, 99] width 24 height 14
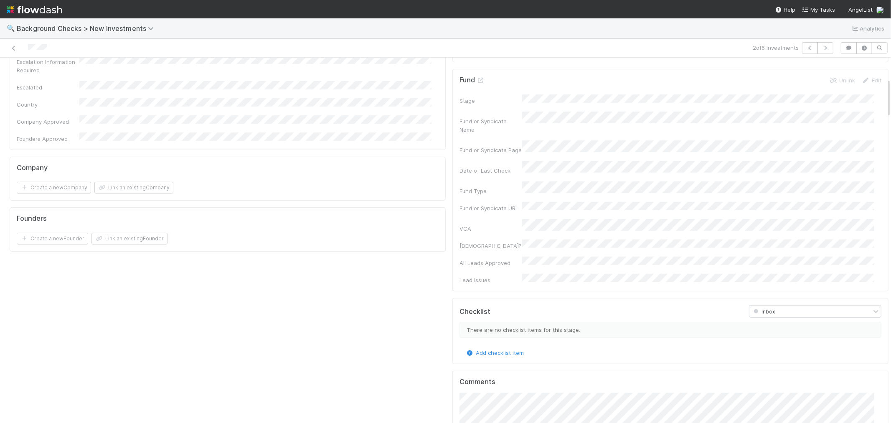
scroll to position [371, 0]
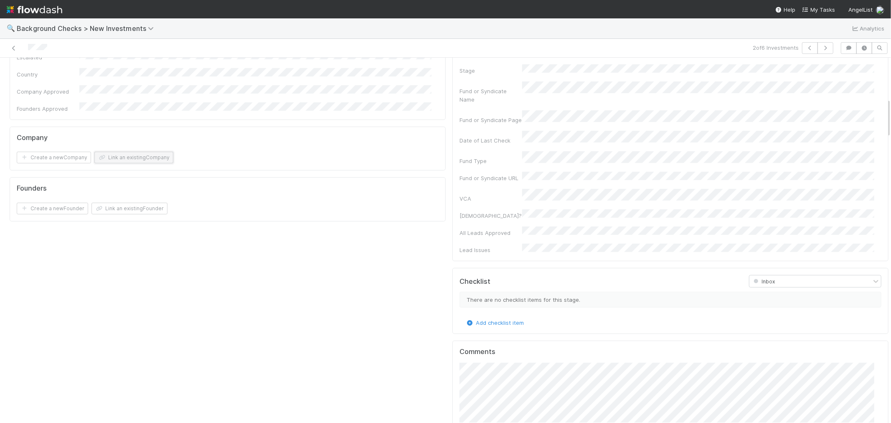
click at [144, 152] on button "Link an existing Company" at bounding box center [133, 158] width 79 height 12
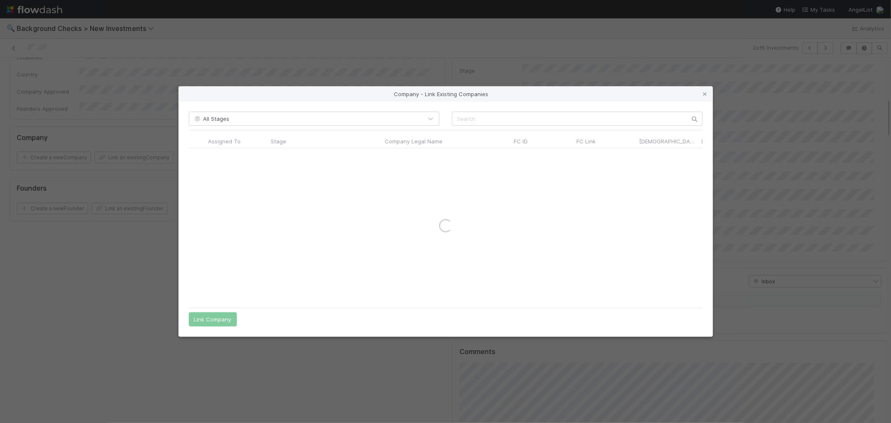
click at [496, 110] on div "All Stages Assigned To Stage Company Legal Name FC ID FC Link Canadian? Date of…" at bounding box center [446, 218] width 534 height 235
click at [496, 116] on input "text" at bounding box center [577, 118] width 251 height 14
paste input "Casium"
type input "Casium"
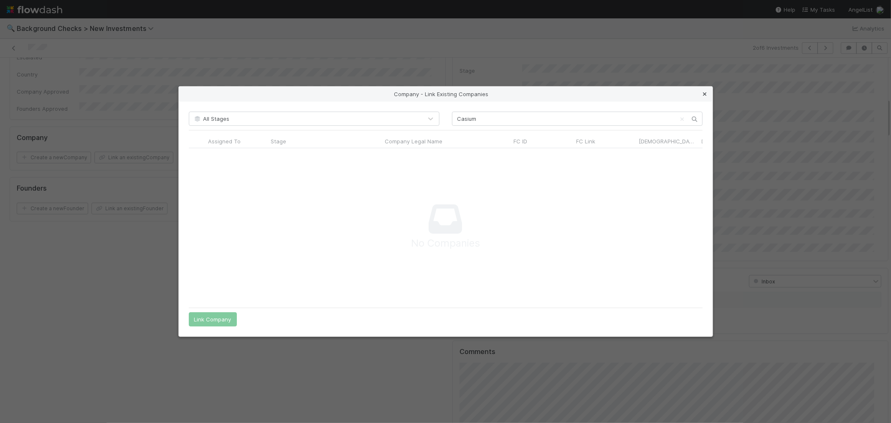
click at [704, 96] on icon at bounding box center [705, 93] width 8 height 5
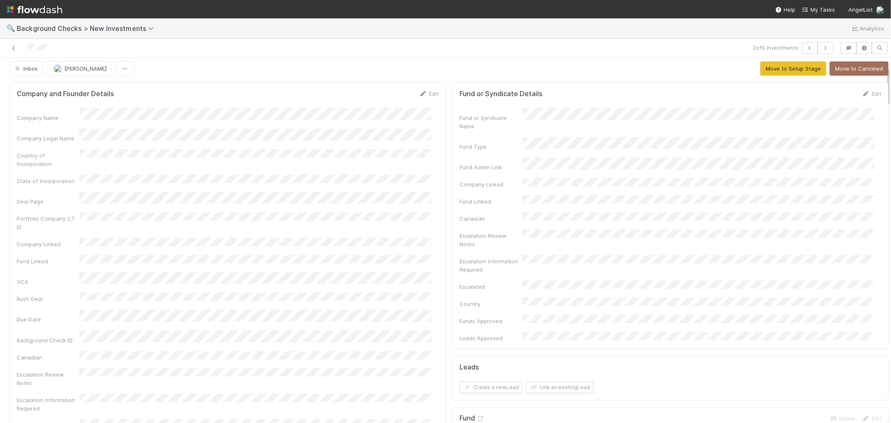
scroll to position [0, 0]
click at [786, 72] on button "Move to Setup Stage" at bounding box center [793, 71] width 66 height 14
click at [433, 193] on div "Company and Founder Details Edit Company Name Company Legal Name Country of Inc…" at bounding box center [228, 287] width 436 height 405
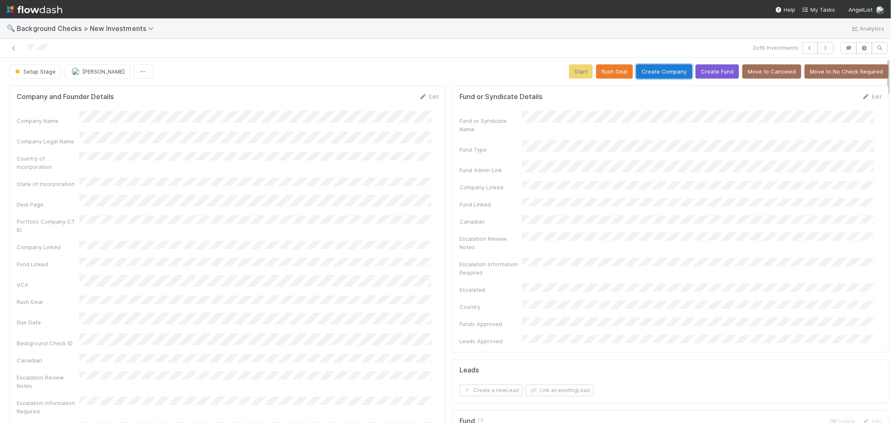
click at [661, 74] on button "Create Company" at bounding box center [664, 71] width 56 height 14
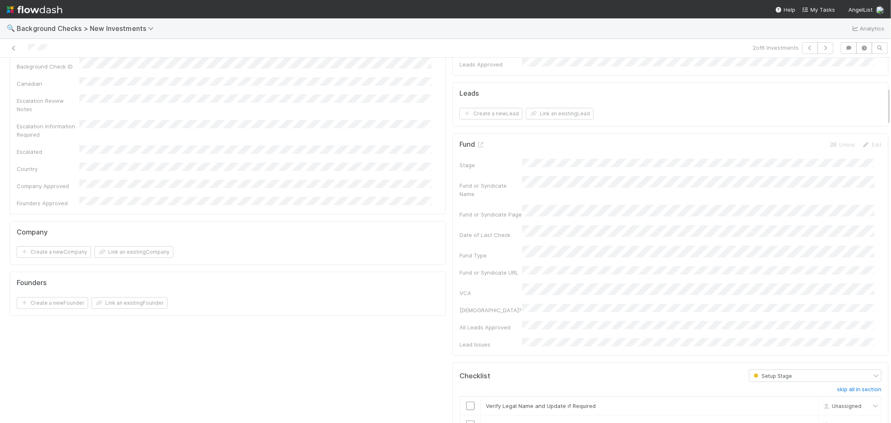
scroll to position [278, 0]
click at [466, 400] on input "checkbox" at bounding box center [470, 404] width 8 height 8
click at [466, 418] on input "checkbox" at bounding box center [470, 422] width 8 height 8
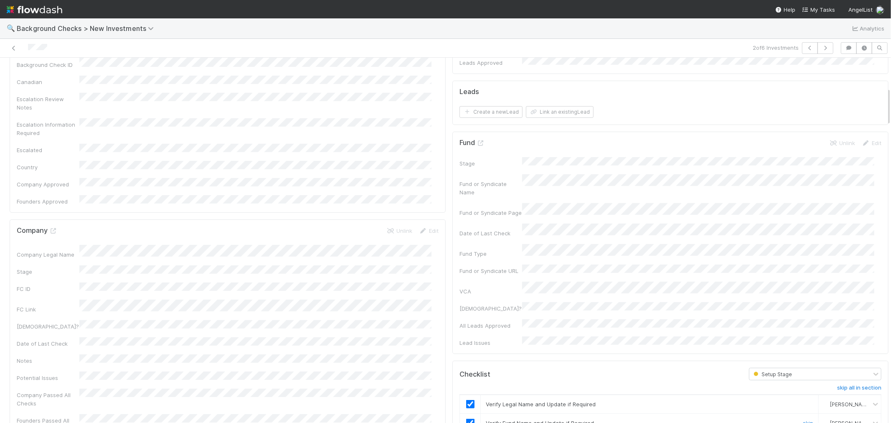
checkbox input "true"
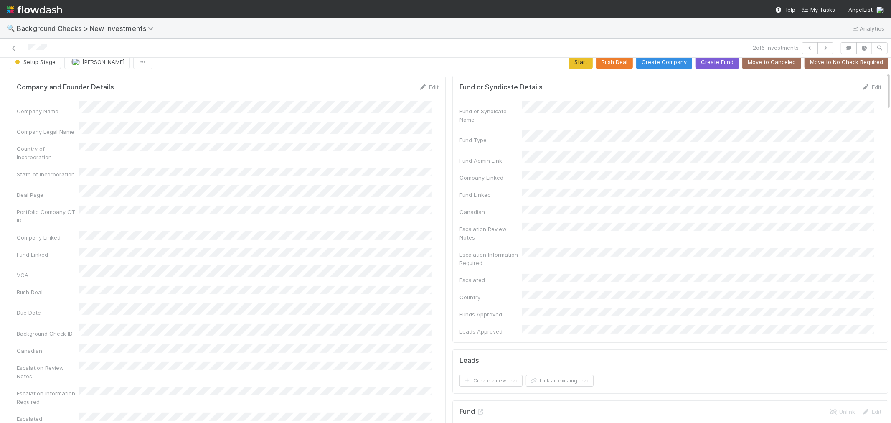
scroll to position [0, 0]
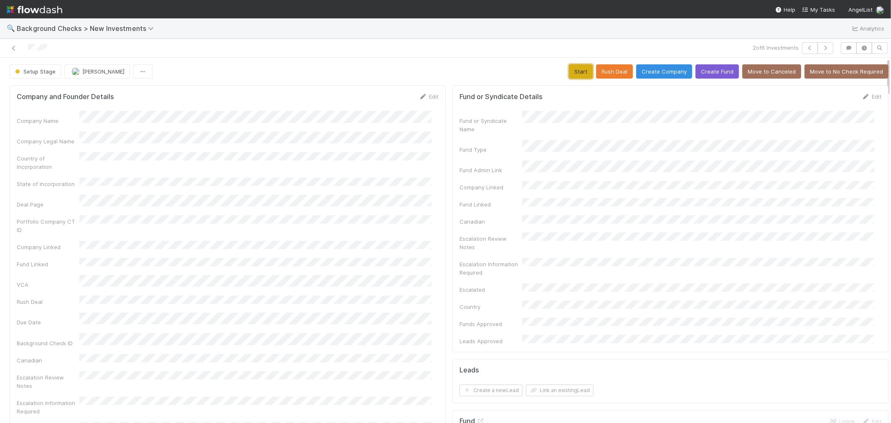
drag, startPoint x: 565, startPoint y: 67, endPoint x: 559, endPoint y: 68, distance: 5.9
click at [569, 67] on button "Start" at bounding box center [581, 71] width 24 height 14
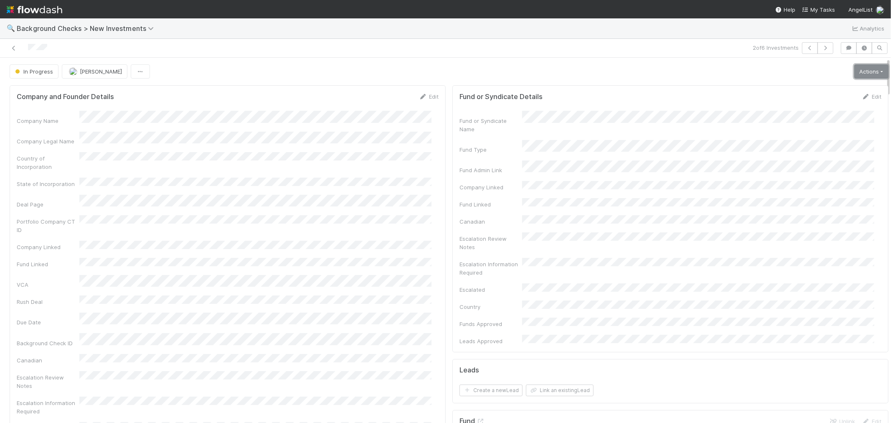
click at [854, 68] on link "Actions" at bounding box center [871, 71] width 34 height 14
click at [801, 170] on button "Link Lead" at bounding box center [842, 171] width 93 height 12
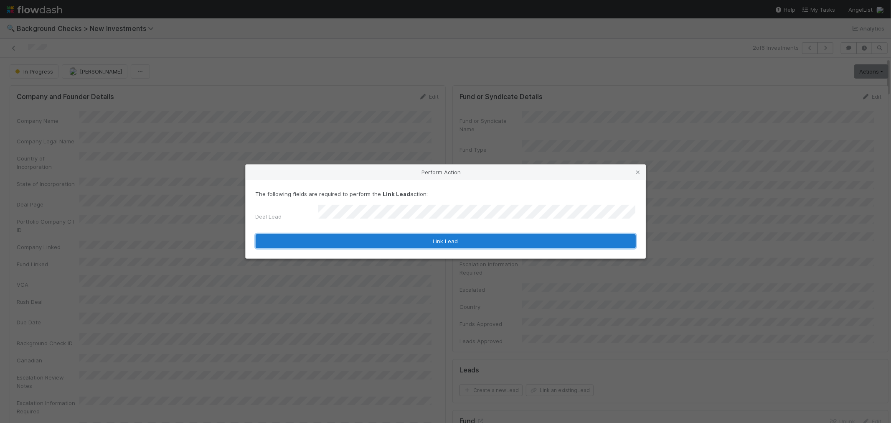
click at [511, 238] on button "Link Lead" at bounding box center [446, 241] width 380 height 14
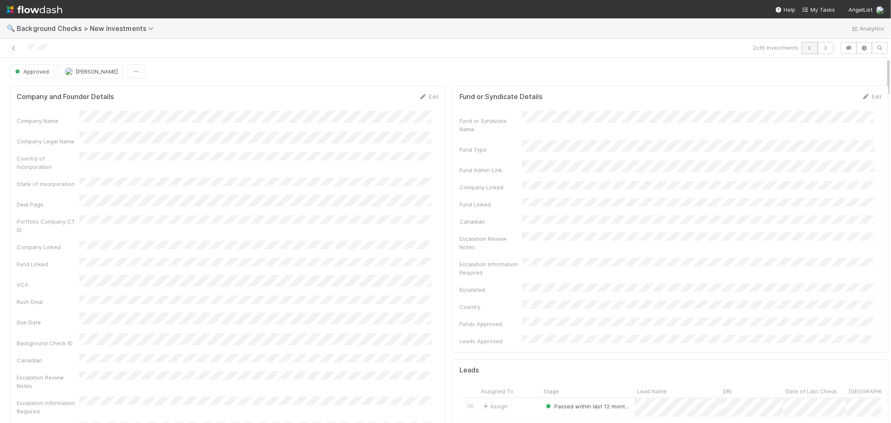
click at [806, 46] on icon "button" at bounding box center [810, 48] width 8 height 5
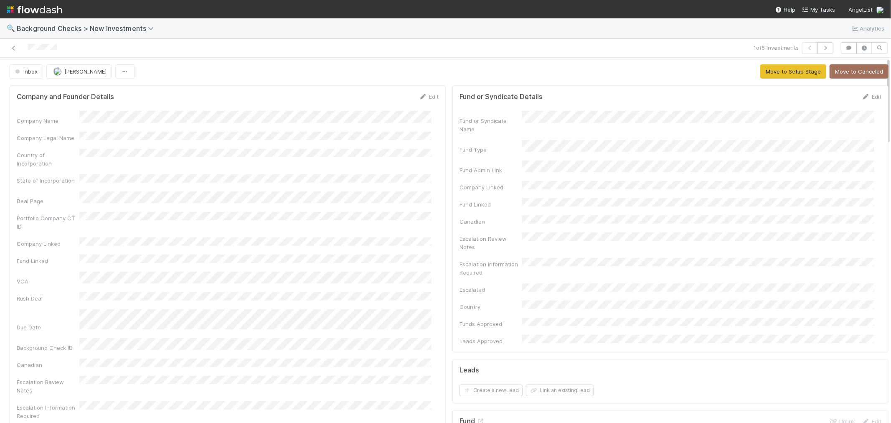
drag, startPoint x: 58, startPoint y: 49, endPoint x: 24, endPoint y: 49, distance: 33.8
click at [24, 49] on div at bounding box center [212, 48] width 418 height 12
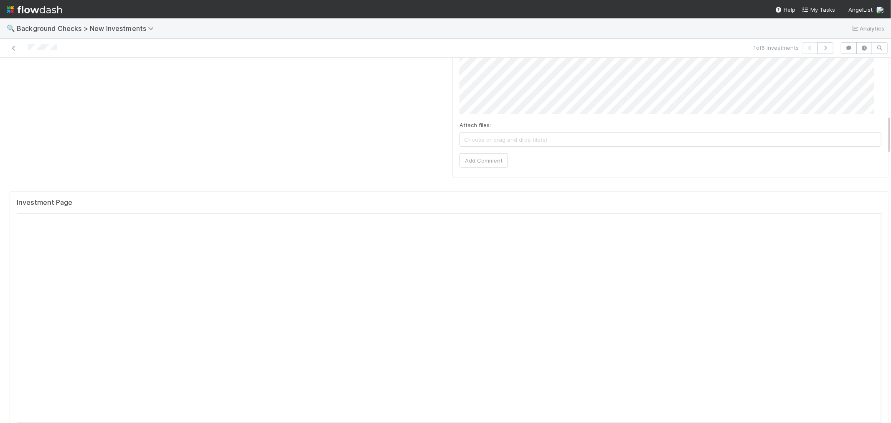
scroll to position [788, 0]
click at [366, 56] on div "1 of 6 Investments" at bounding box center [445, 48] width 891 height 19
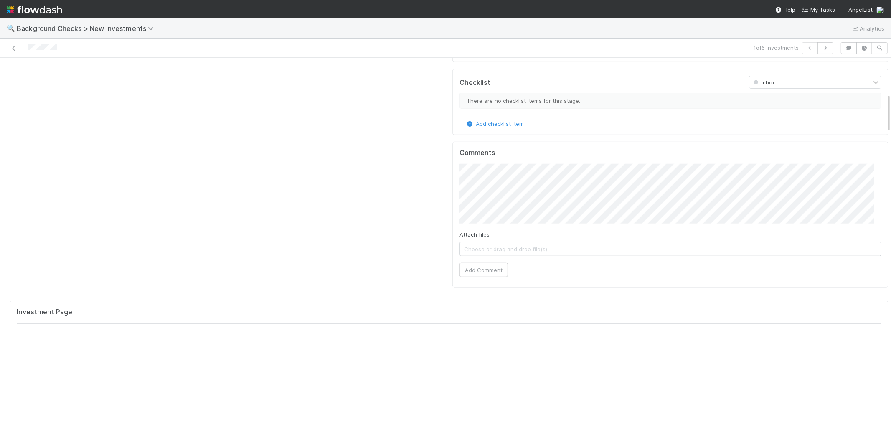
scroll to position [603, 0]
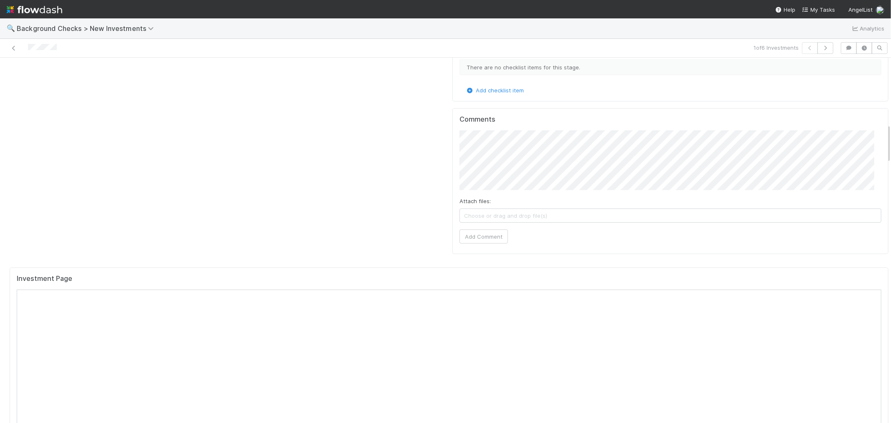
drag, startPoint x: 380, startPoint y: 149, endPoint x: 362, endPoint y: 139, distance: 20.7
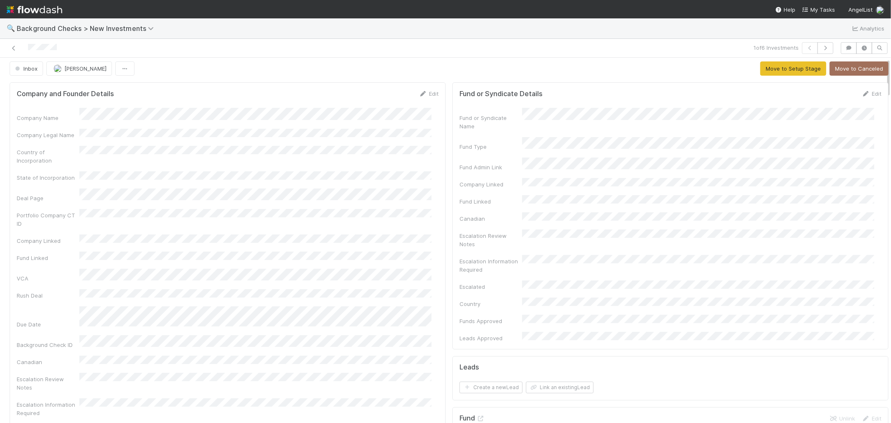
scroll to position [0, 0]
click at [419, 94] on icon at bounding box center [423, 96] width 8 height 5
click at [385, 95] on button "Save" at bounding box center [394, 99] width 24 height 14
click at [760, 67] on button "Move to Setup Stage" at bounding box center [793, 71] width 66 height 14
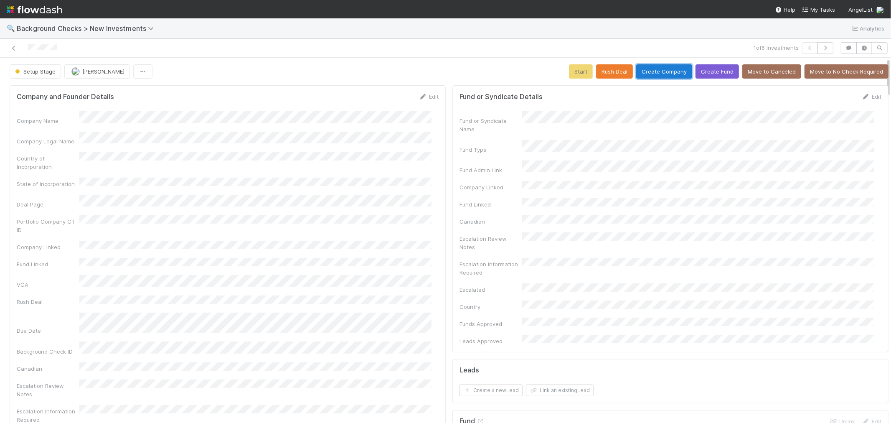
click at [671, 76] on button "Create Company" at bounding box center [664, 71] width 56 height 14
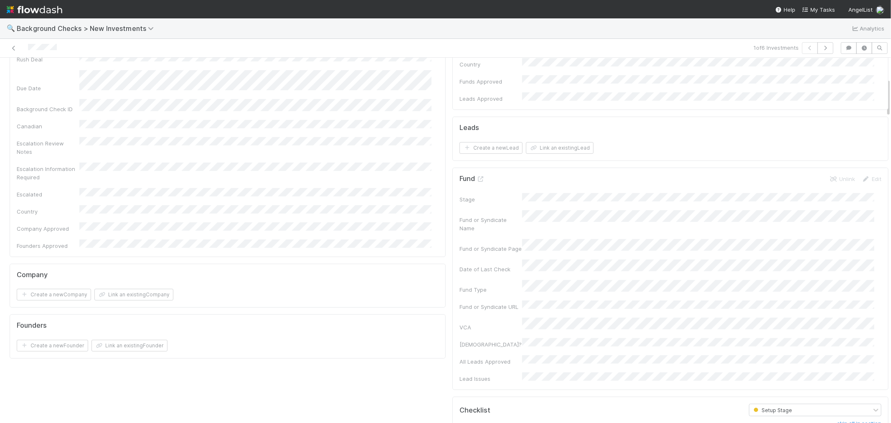
scroll to position [324, 0]
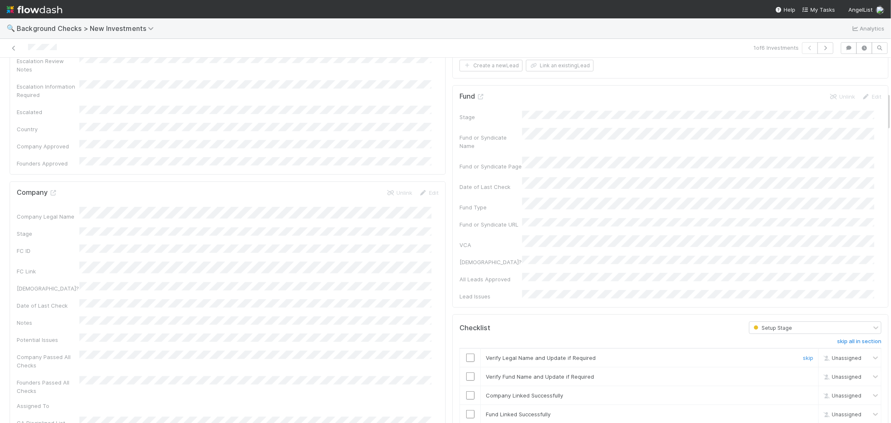
click at [466, 353] on input "checkbox" at bounding box center [470, 357] width 8 height 8
click at [466, 372] on input "checkbox" at bounding box center [470, 376] width 8 height 8
click at [466, 391] on input "checkbox" at bounding box center [470, 395] width 8 height 8
click at [466, 410] on input "checkbox" at bounding box center [470, 414] width 8 height 8
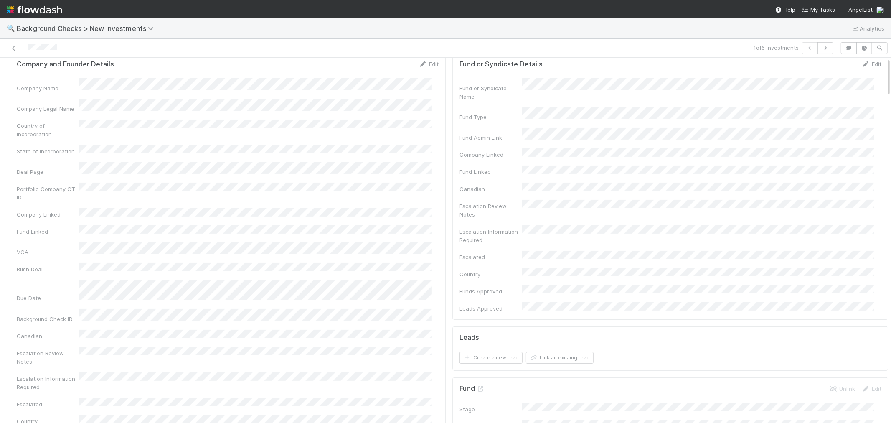
scroll to position [0, 0]
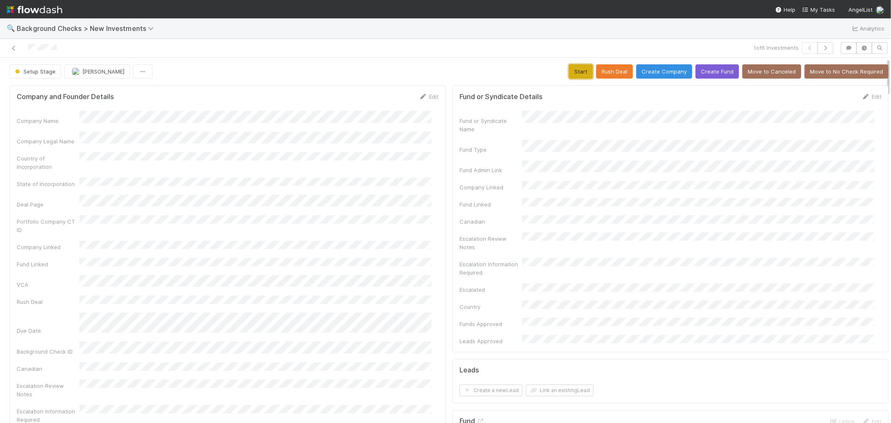
drag, startPoint x: 573, startPoint y: 69, endPoint x: 531, endPoint y: 95, distance: 49.3
click at [572, 69] on button "Start" at bounding box center [581, 71] width 24 height 14
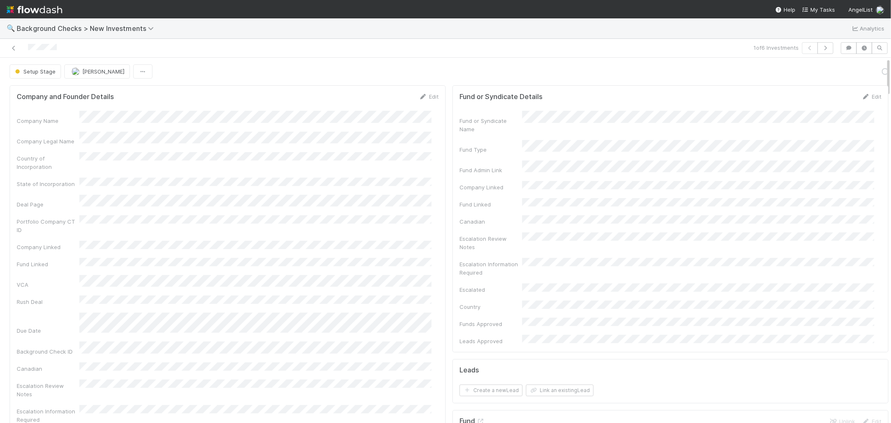
click at [363, 199] on div "Company Name Company Legal Name Country of Incorporation State of Incorporation…" at bounding box center [228, 301] width 422 height 381
click at [857, 72] on link "Actions" at bounding box center [871, 71] width 34 height 14
click at [810, 169] on button "Link Lead" at bounding box center [842, 171] width 93 height 12
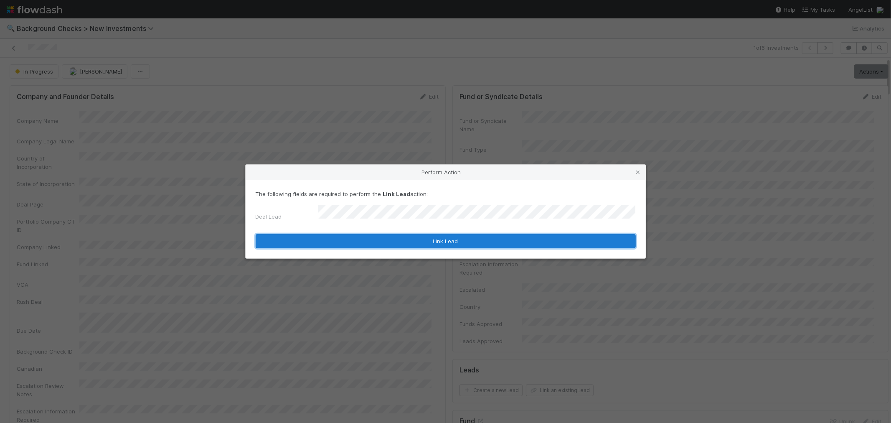
click at [451, 240] on button "Link Lead" at bounding box center [446, 241] width 380 height 14
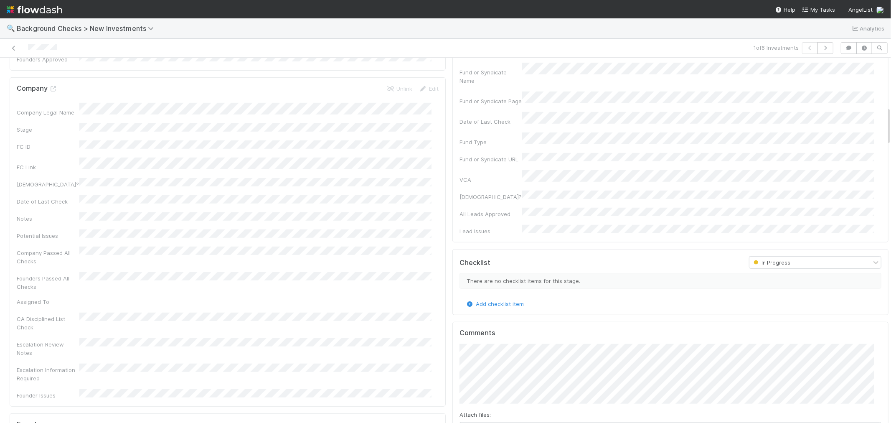
scroll to position [371, 0]
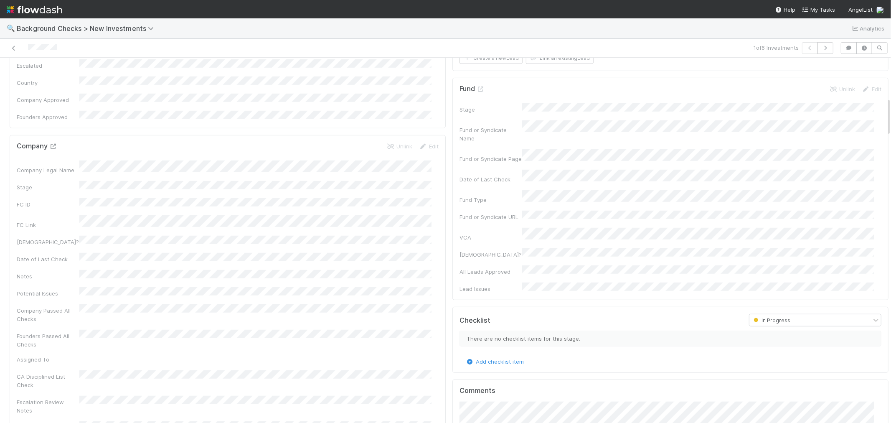
click at [57, 144] on icon at bounding box center [53, 146] width 8 height 5
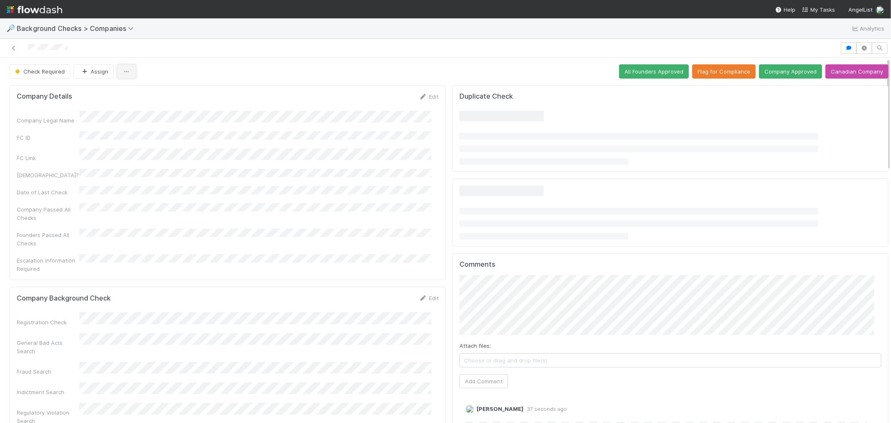
click at [122, 74] on icon "button" at bounding box center [126, 71] width 8 height 5
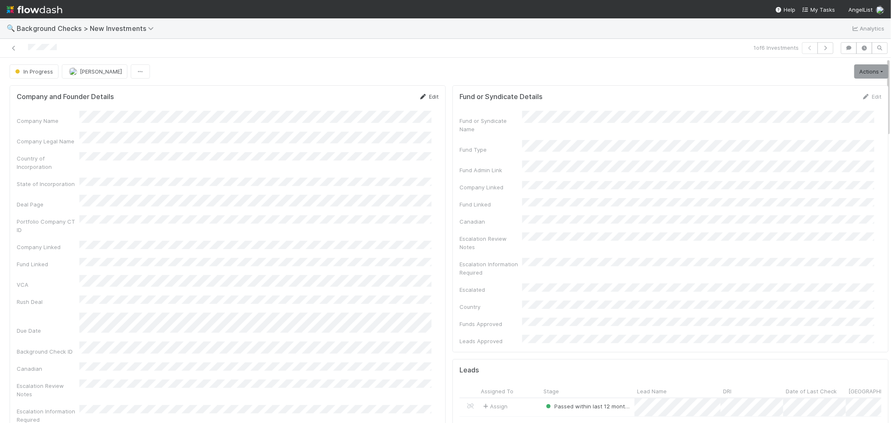
click at [421, 96] on link "Edit" at bounding box center [429, 96] width 20 height 7
click at [388, 101] on button "Save" at bounding box center [394, 99] width 24 height 14
click at [854, 69] on link "Actions" at bounding box center [871, 71] width 34 height 14
click at [819, 86] on button "Finish" at bounding box center [842, 89] width 93 height 12
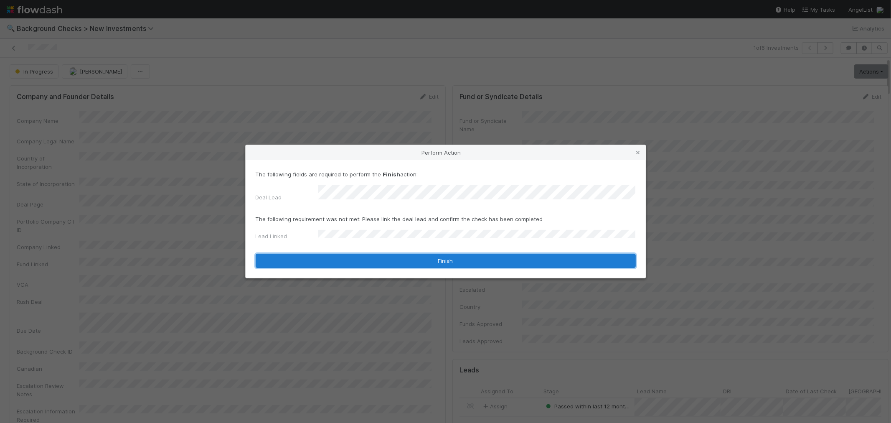
click at [328, 256] on button "Finish" at bounding box center [446, 260] width 380 height 14
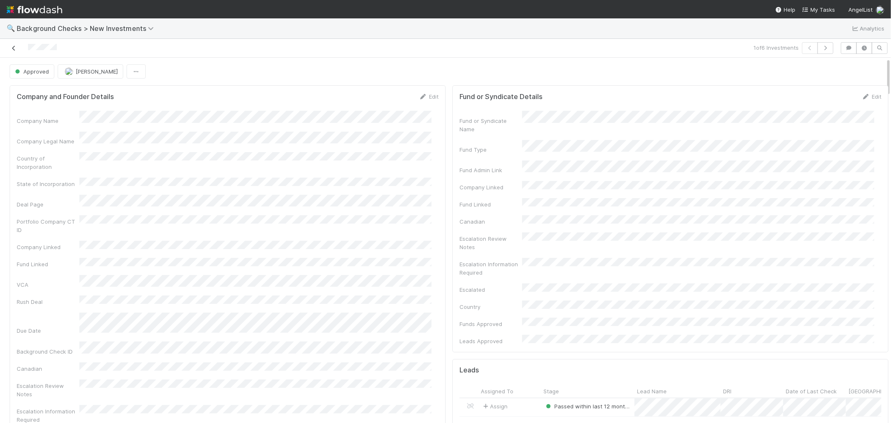
click at [13, 48] on icon at bounding box center [14, 48] width 8 height 5
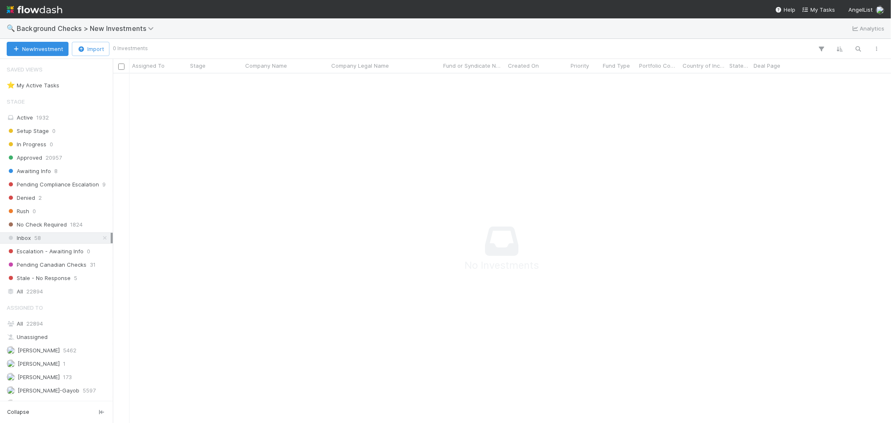
scroll to position [7, 7]
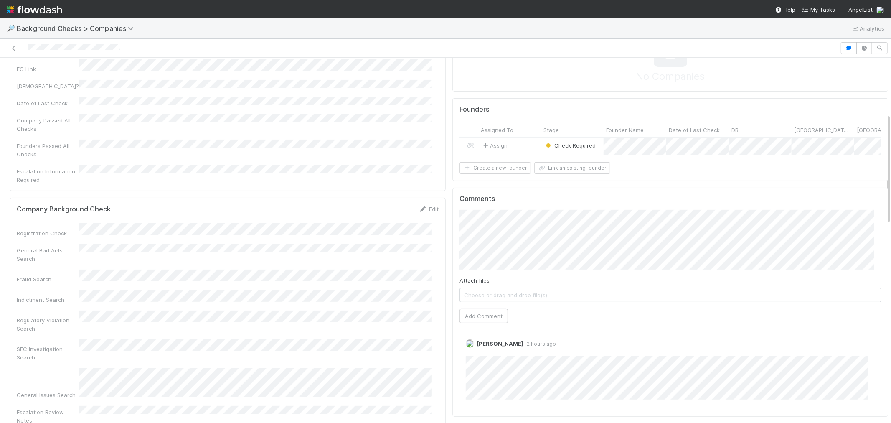
scroll to position [185, 0]
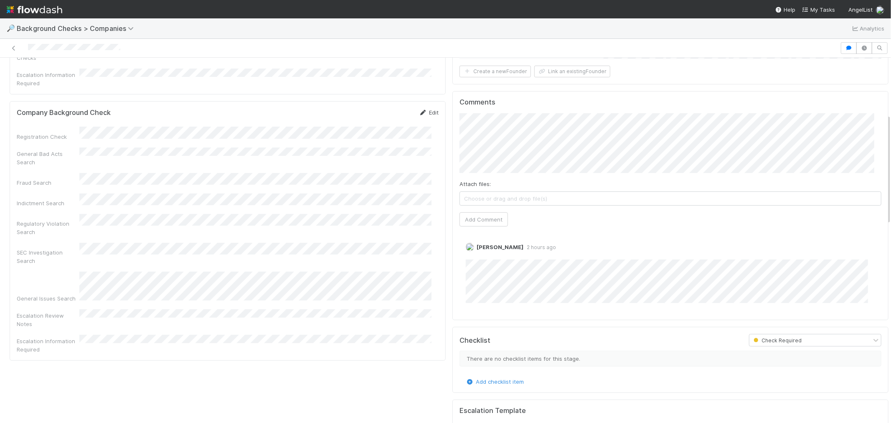
click at [421, 109] on link "Edit" at bounding box center [429, 112] width 20 height 7
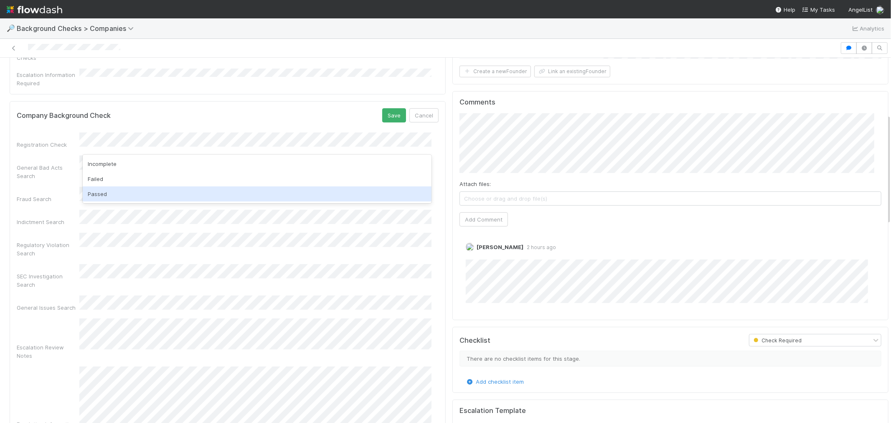
click at [101, 193] on div "Passed" at bounding box center [257, 193] width 349 height 15
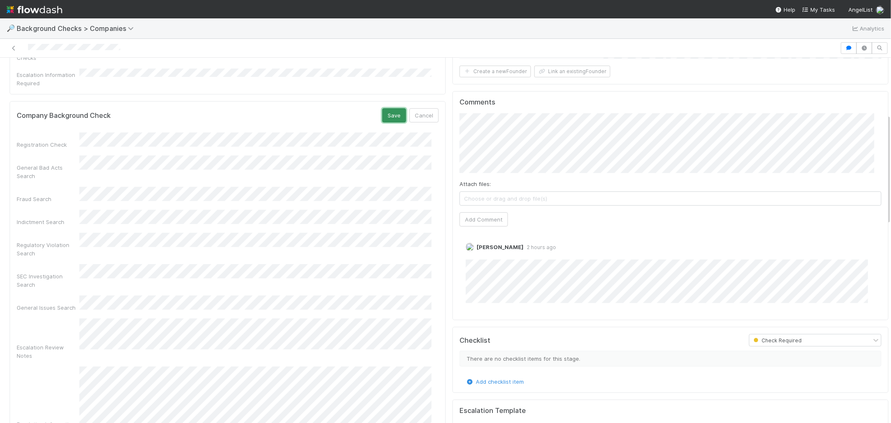
click at [389, 108] on button "Save" at bounding box center [394, 115] width 24 height 14
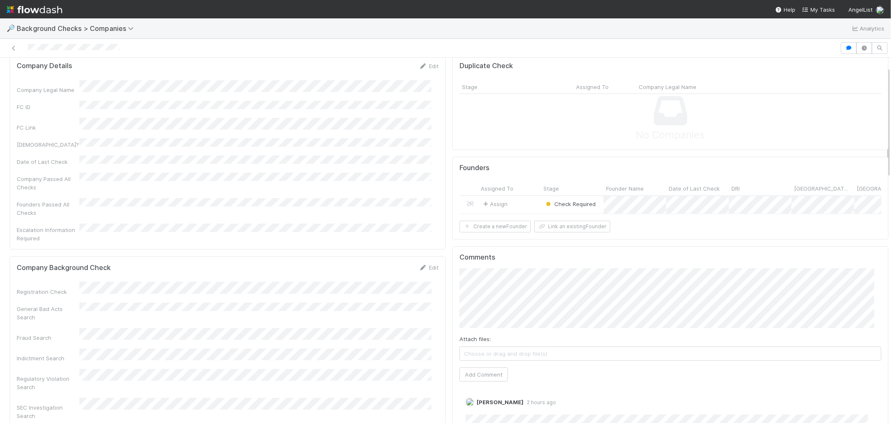
scroll to position [0, 0]
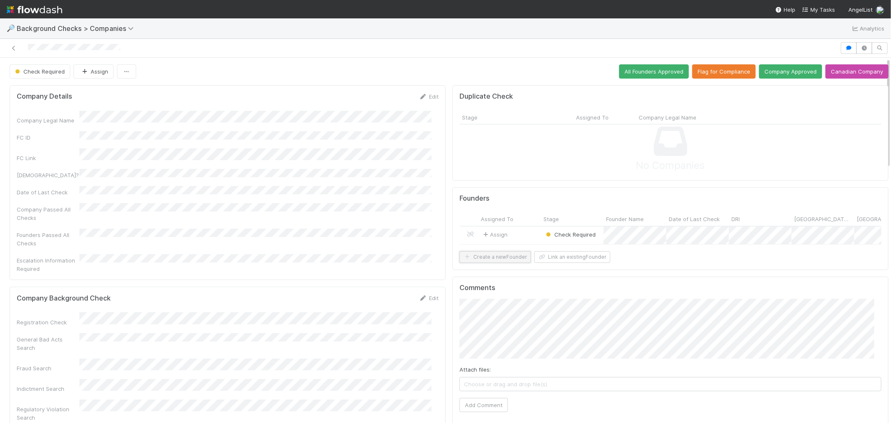
click at [499, 263] on button "Create a new Founder" at bounding box center [494, 257] width 71 height 12
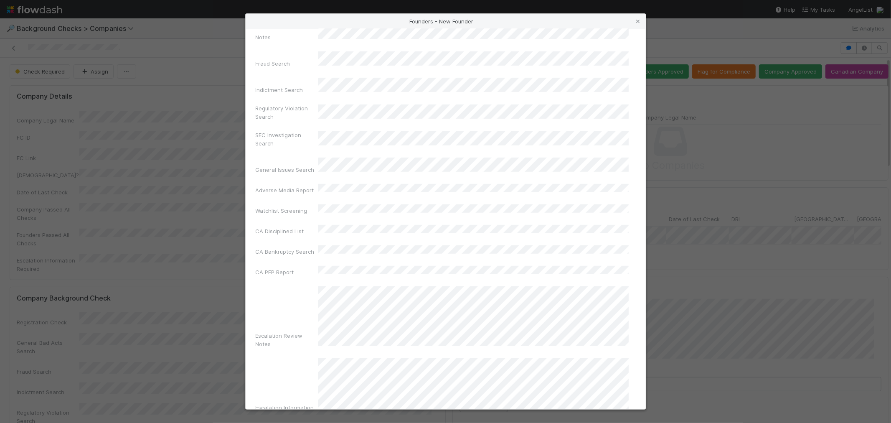
scroll to position [295, 0]
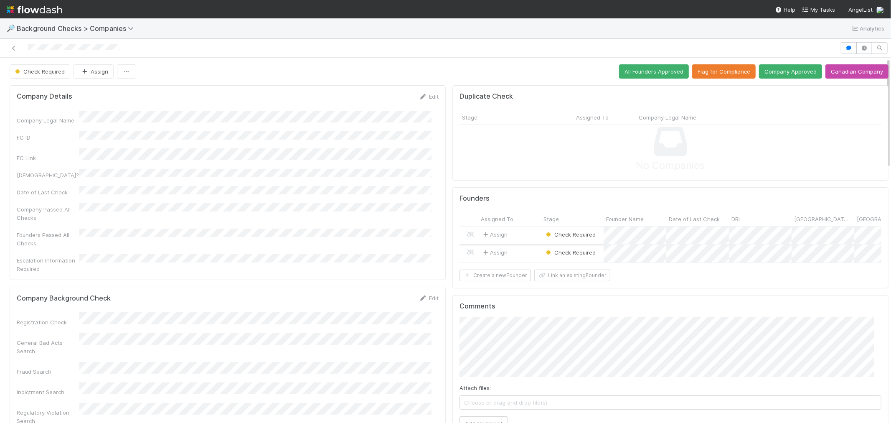
click at [523, 237] on div "Assign" at bounding box center [509, 235] width 63 height 18
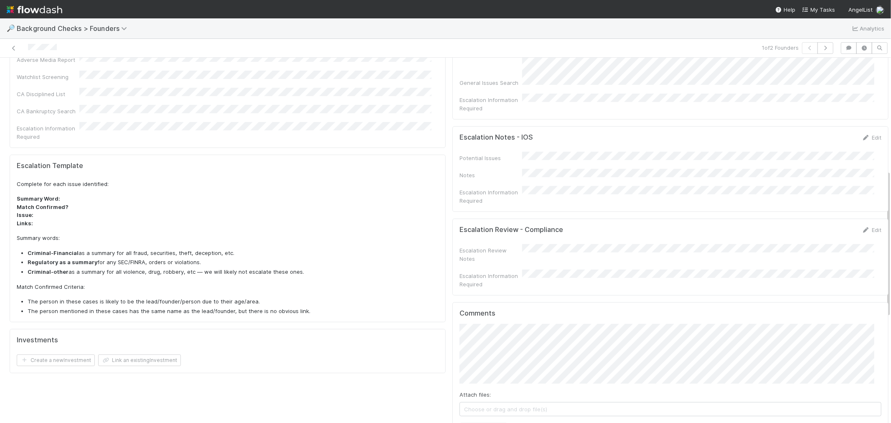
scroll to position [278, 0]
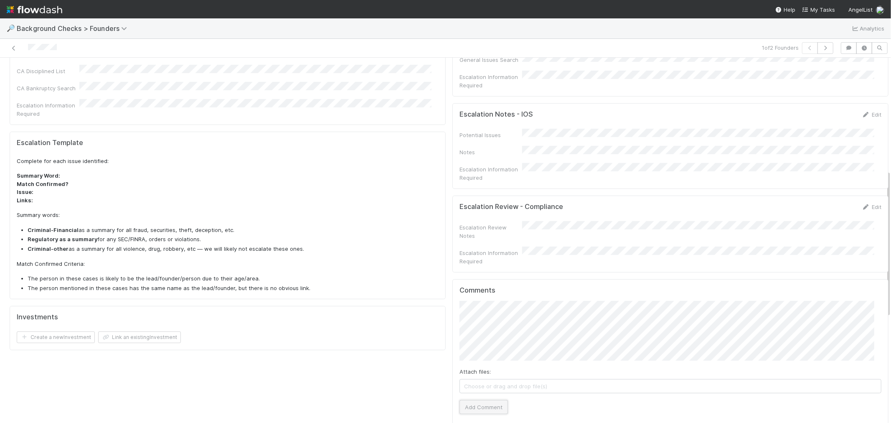
click at [477, 400] on button "Add Comment" at bounding box center [483, 407] width 48 height 14
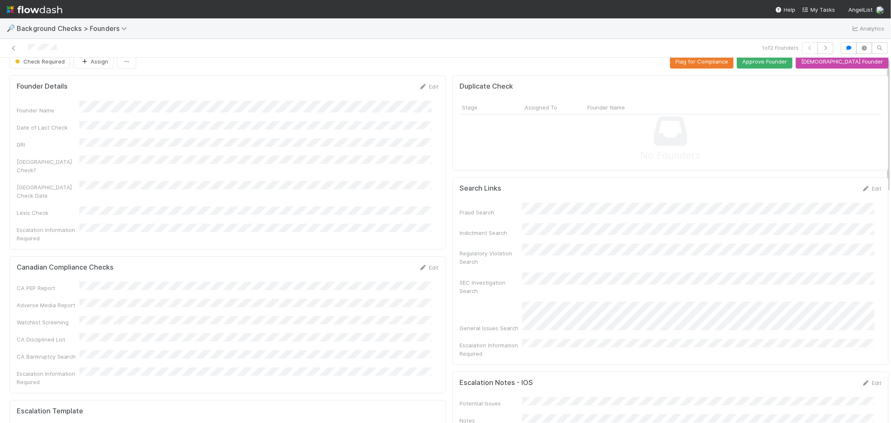
scroll to position [0, 0]
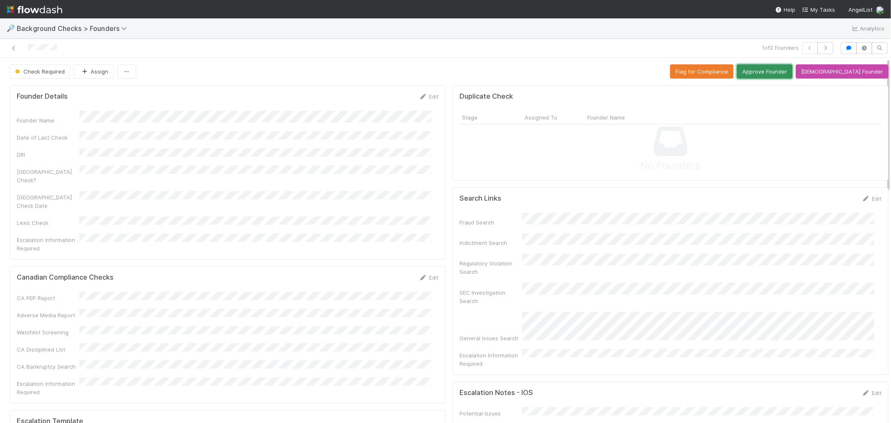
click at [778, 70] on button "Approve Founder" at bounding box center [765, 71] width 56 height 14
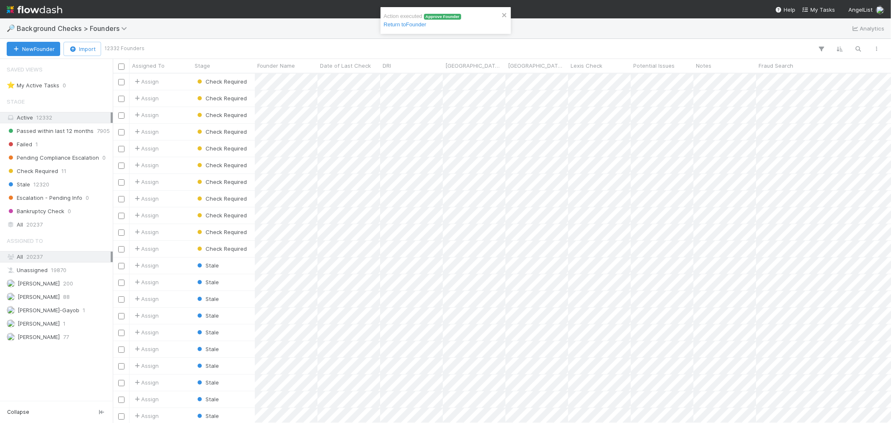
scroll to position [342, 771]
click at [485, 82] on div at bounding box center [445, 211] width 891 height 423
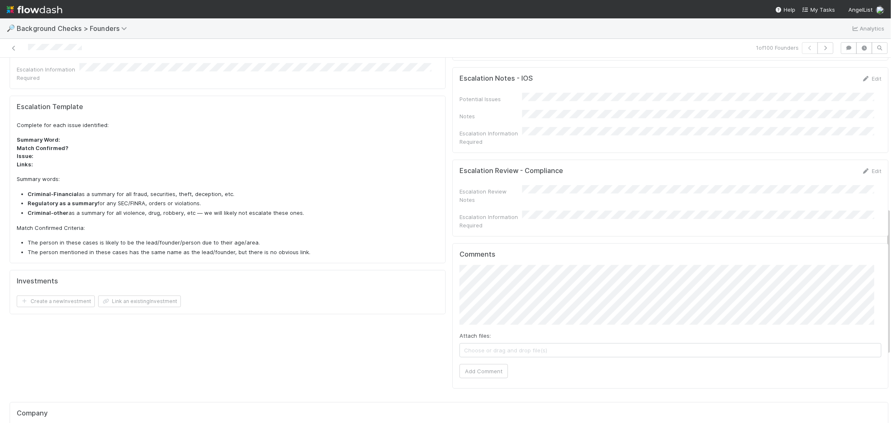
scroll to position [371, 0]
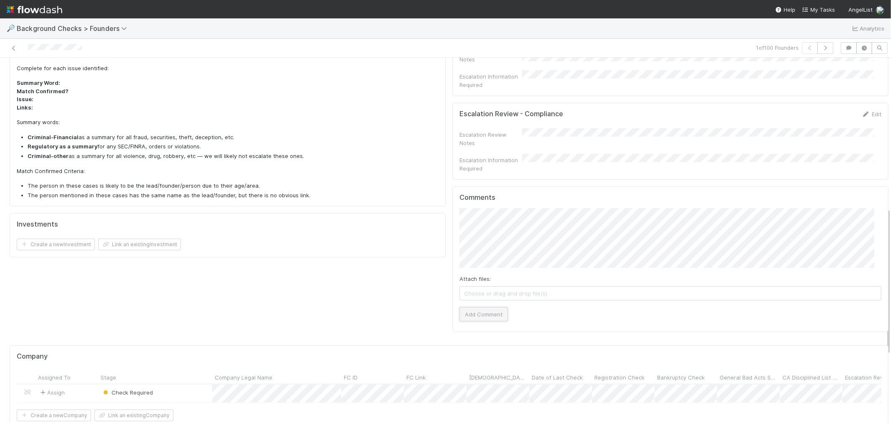
click at [471, 307] on button "Add Comment" at bounding box center [483, 314] width 48 height 14
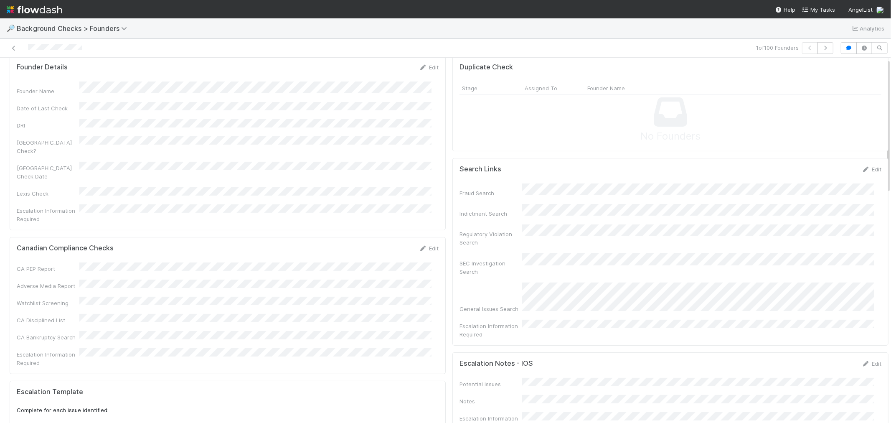
scroll to position [0, 0]
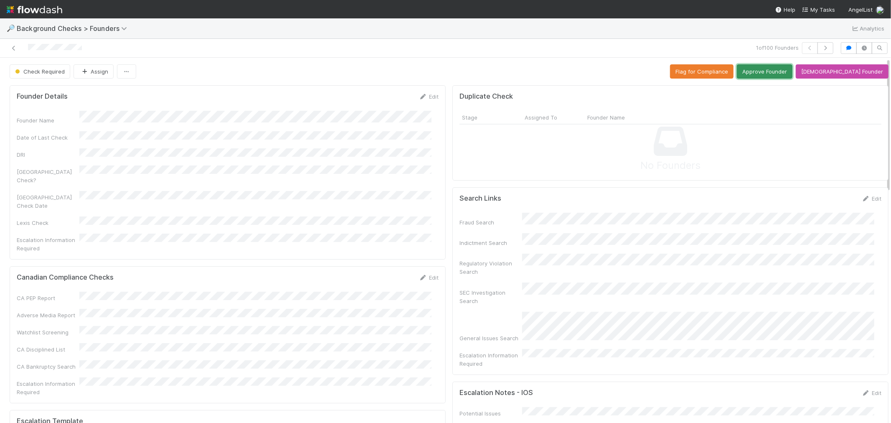
click at [767, 70] on button "Approve Founder" at bounding box center [765, 71] width 56 height 14
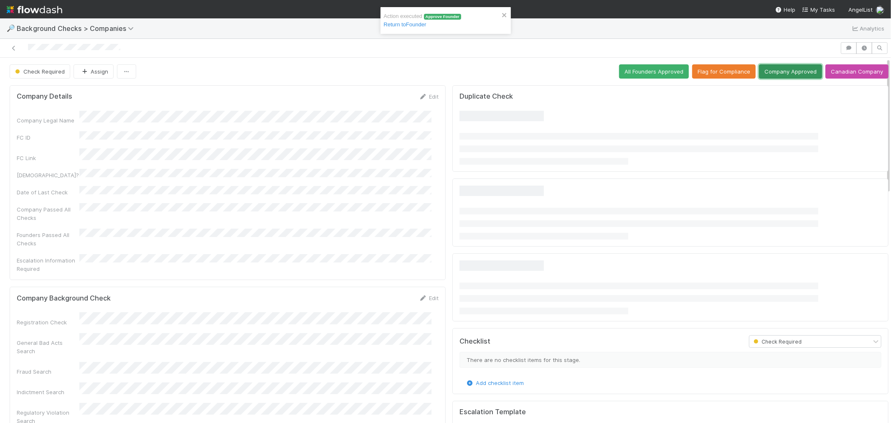
click at [774, 68] on button "Company Approved" at bounding box center [790, 71] width 63 height 14
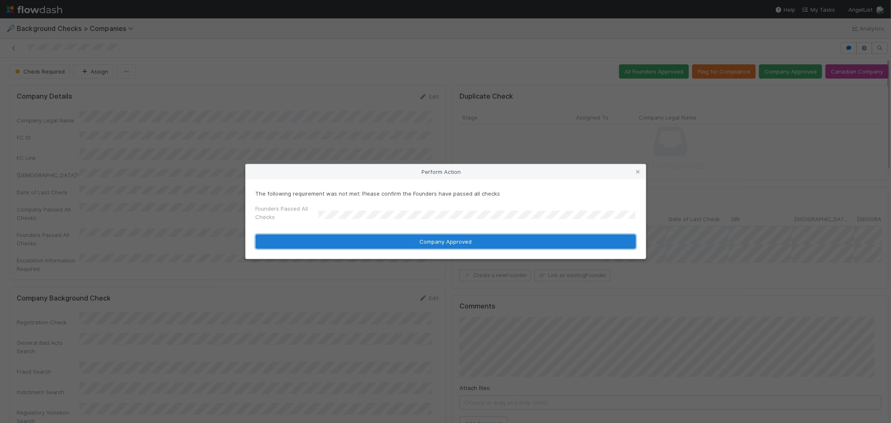
click at [329, 242] on button "Company Approved" at bounding box center [446, 241] width 380 height 14
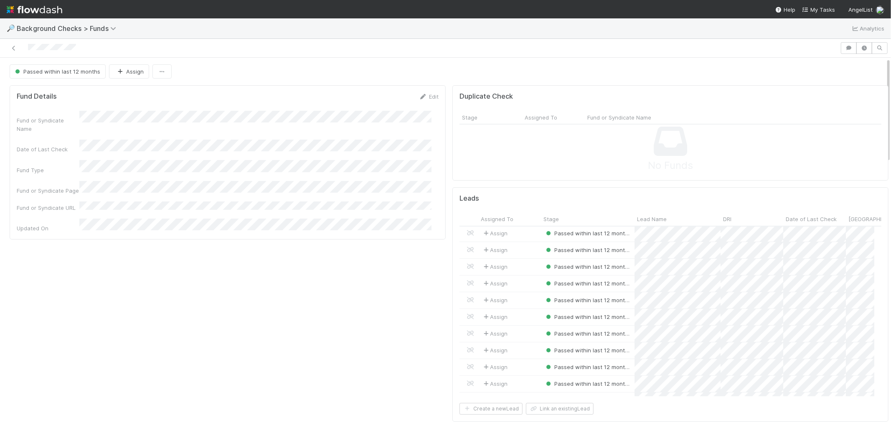
scroll to position [185, 0]
click at [452, 376] on div "Leads Assigned To Stage Lead Name DRI Date of Last Check Canada Check? Canada C…" at bounding box center [670, 304] width 436 height 235
click at [463, 410] on icon "button" at bounding box center [467, 408] width 8 height 5
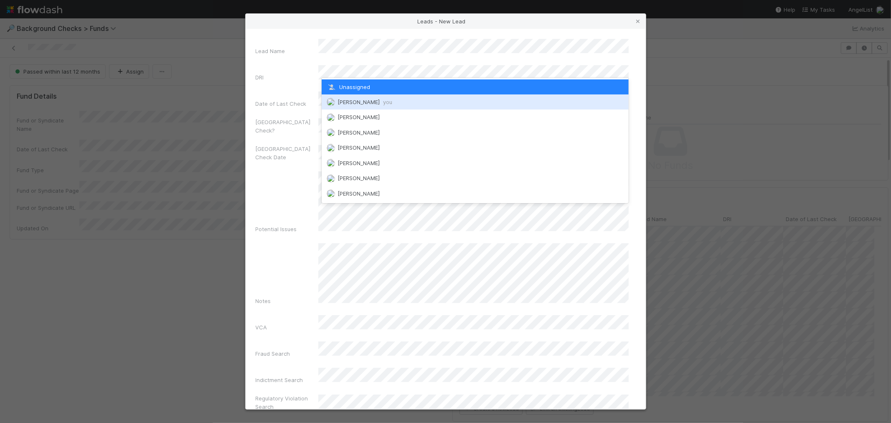
click at [361, 99] on span "[PERSON_NAME] you" at bounding box center [364, 102] width 55 height 7
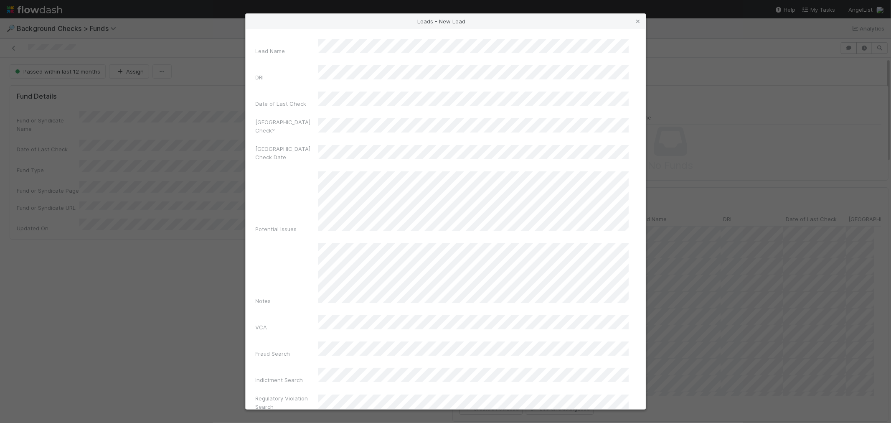
scroll to position [304, 0]
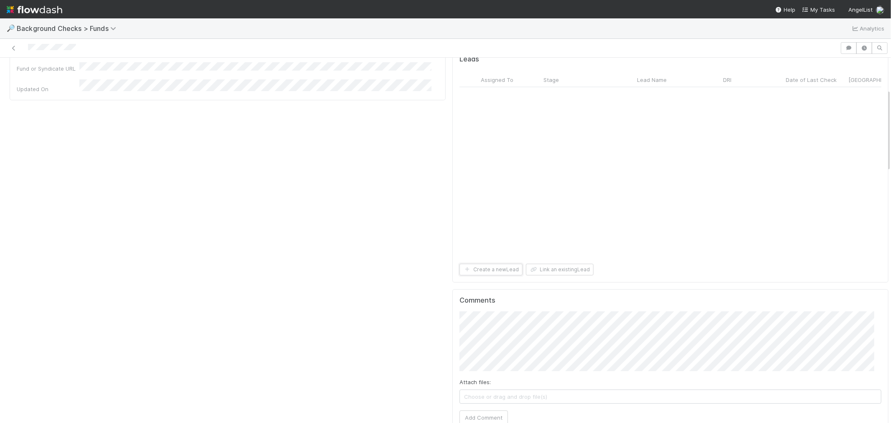
scroll to position [2209, 0]
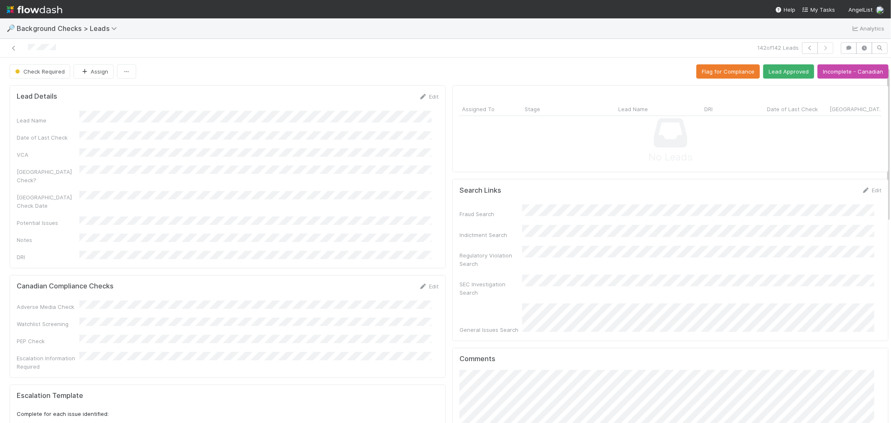
scroll to position [232, 0]
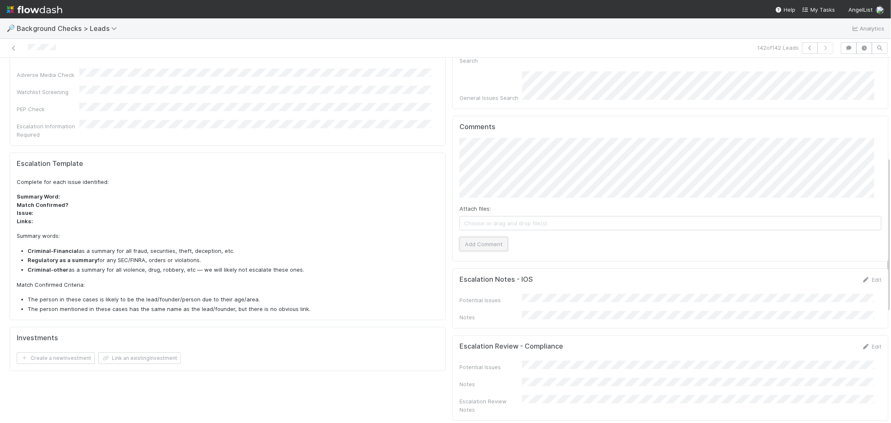
click at [475, 237] on button "Add Comment" at bounding box center [483, 244] width 48 height 14
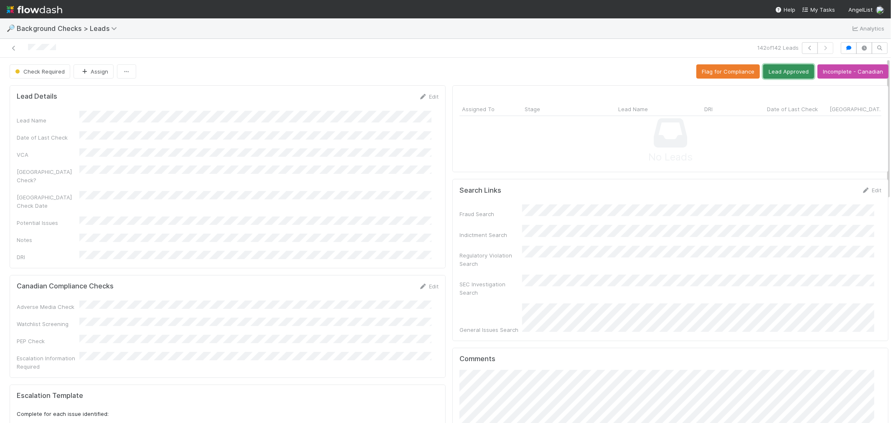
click at [769, 76] on button "Lead Approved" at bounding box center [788, 71] width 51 height 14
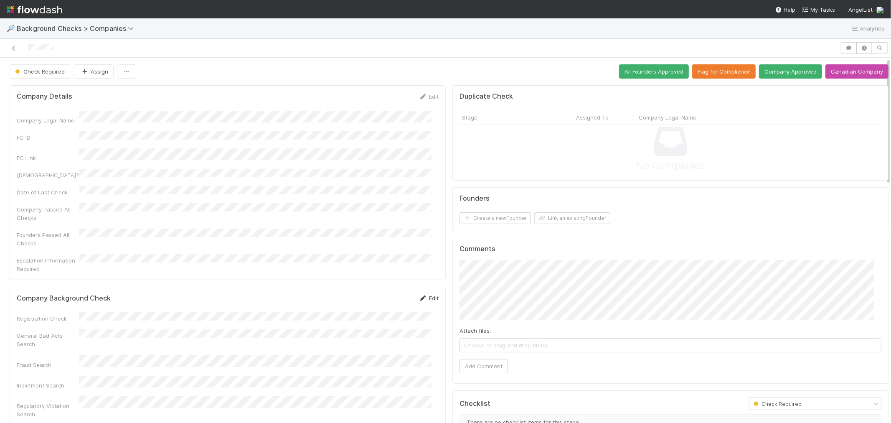
click at [427, 294] on link "Edit" at bounding box center [429, 297] width 20 height 7
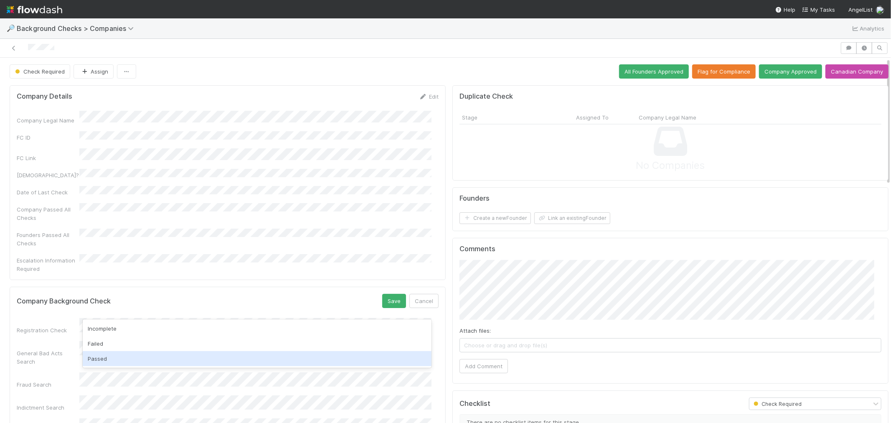
drag, startPoint x: 114, startPoint y: 357, endPoint x: 175, endPoint y: 342, distance: 62.7
click at [114, 357] on div "Passed" at bounding box center [257, 358] width 349 height 15
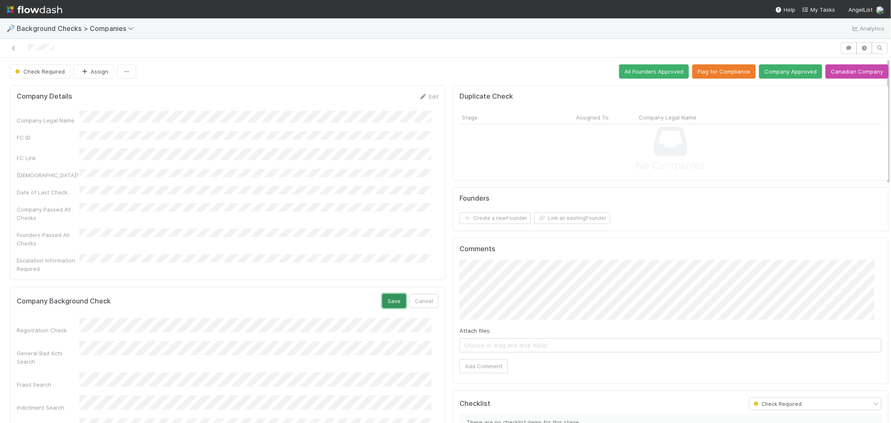
click at [385, 294] on button "Save" at bounding box center [394, 301] width 24 height 14
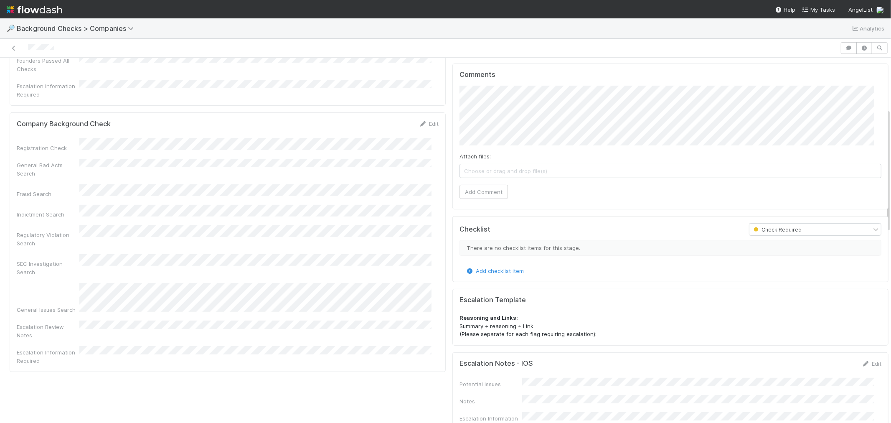
scroll to position [139, 0]
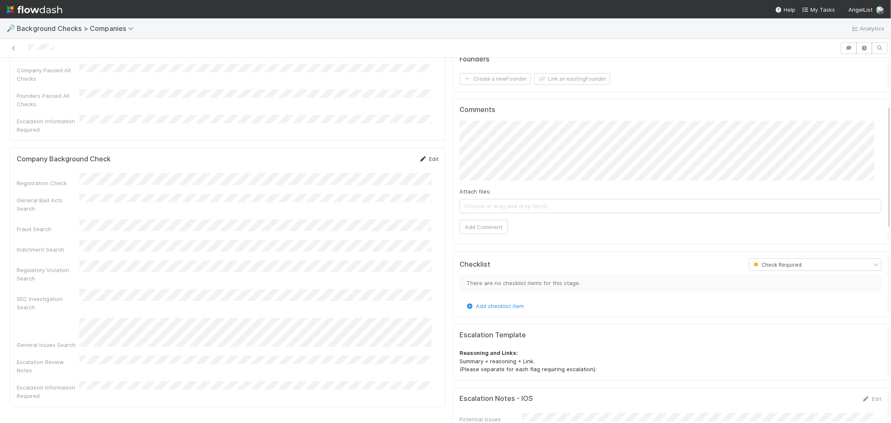
click at [420, 155] on link "Edit" at bounding box center [429, 158] width 20 height 7
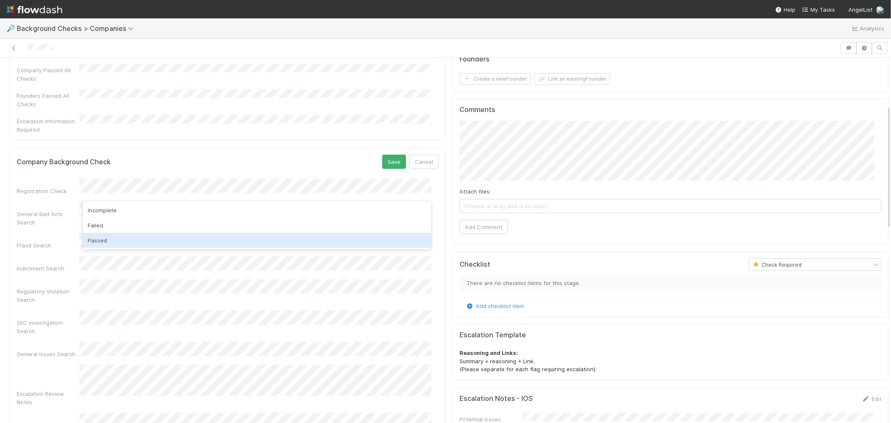
click at [106, 237] on div "Passed" at bounding box center [257, 240] width 349 height 15
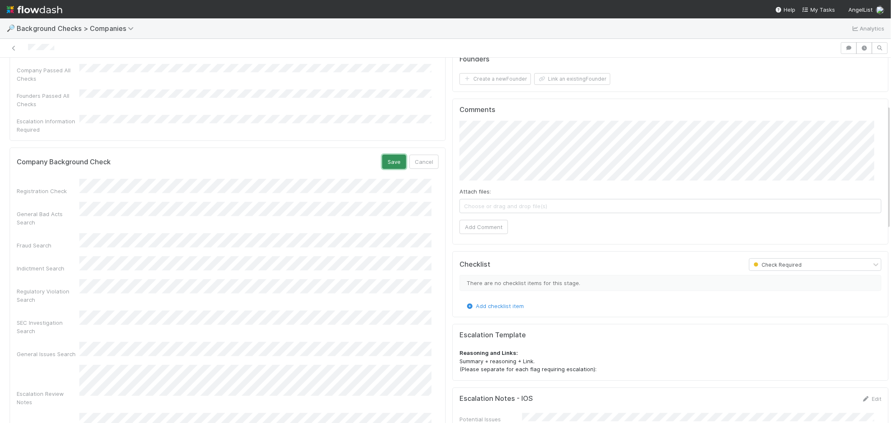
click at [382, 155] on button "Save" at bounding box center [394, 162] width 24 height 14
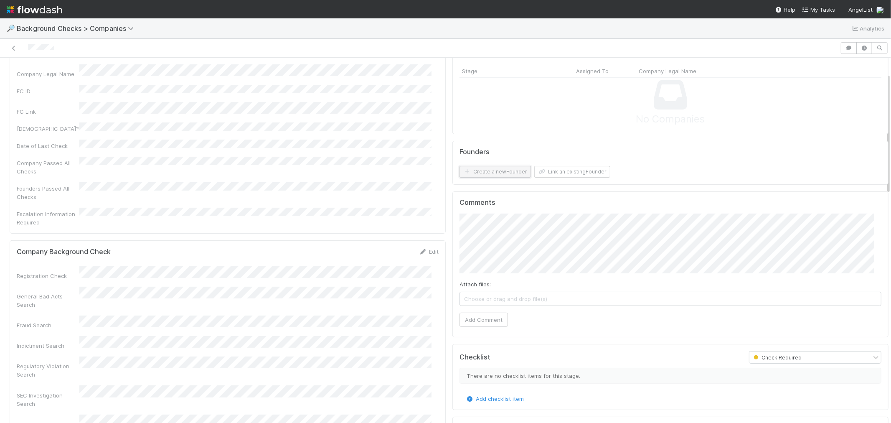
click at [496, 172] on button "Create a new Founder" at bounding box center [494, 172] width 71 height 12
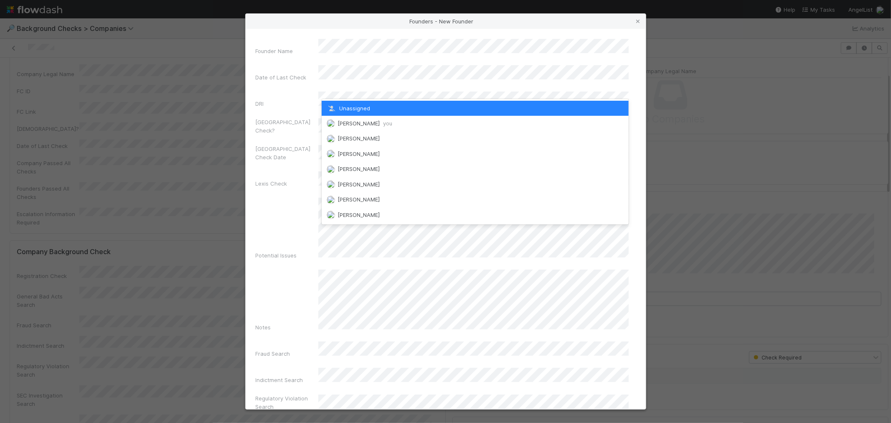
click at [351, 120] on span "[PERSON_NAME] you" at bounding box center [364, 123] width 55 height 7
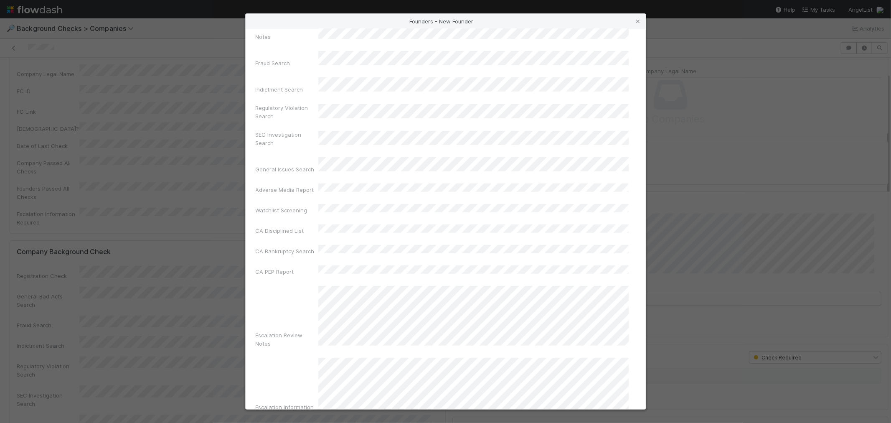
scroll to position [295, 0]
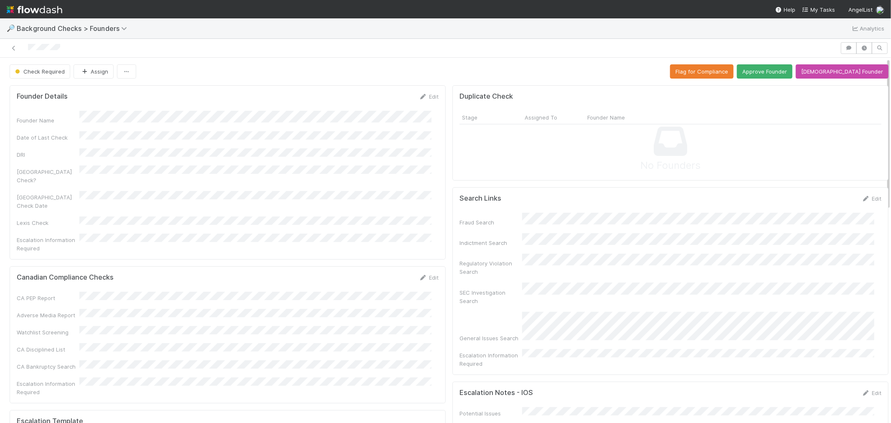
scroll to position [324, 0]
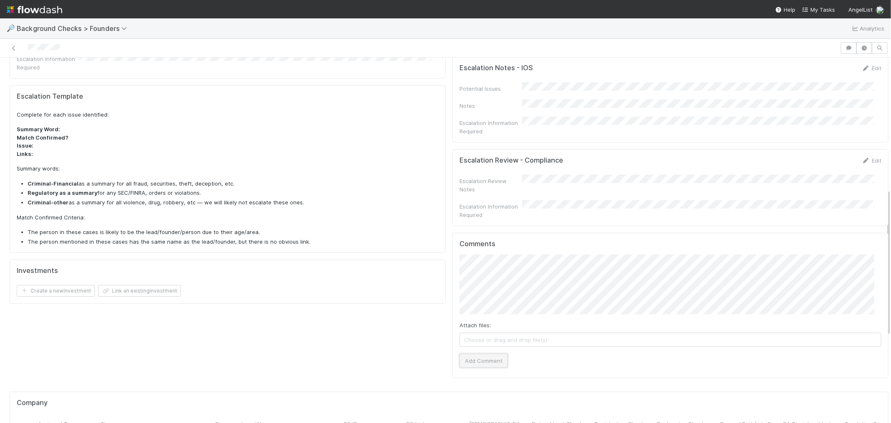
click at [475, 353] on button "Add Comment" at bounding box center [483, 360] width 48 height 14
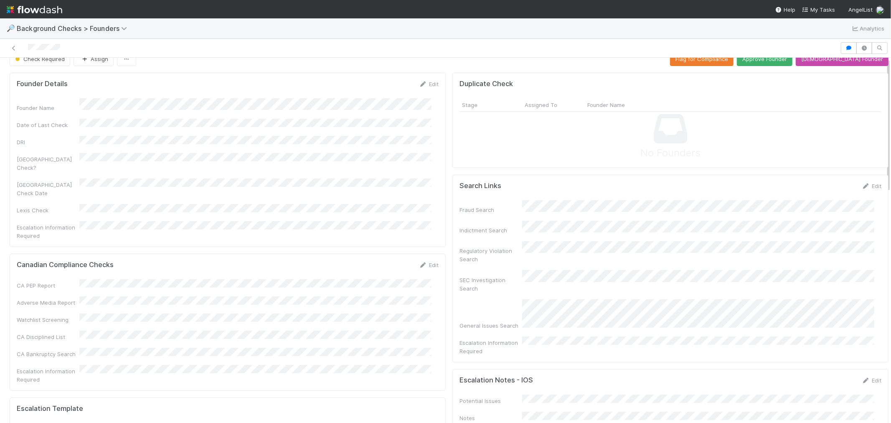
scroll to position [0, 0]
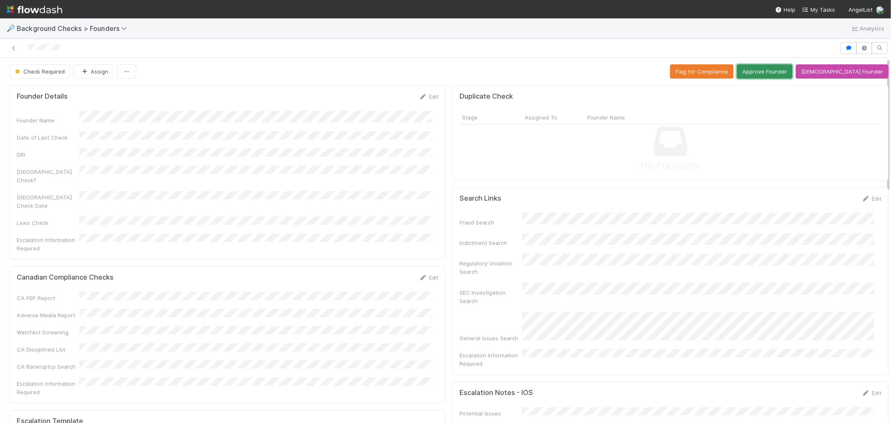
click at [792, 66] on button "Approve Founder" at bounding box center [765, 71] width 56 height 14
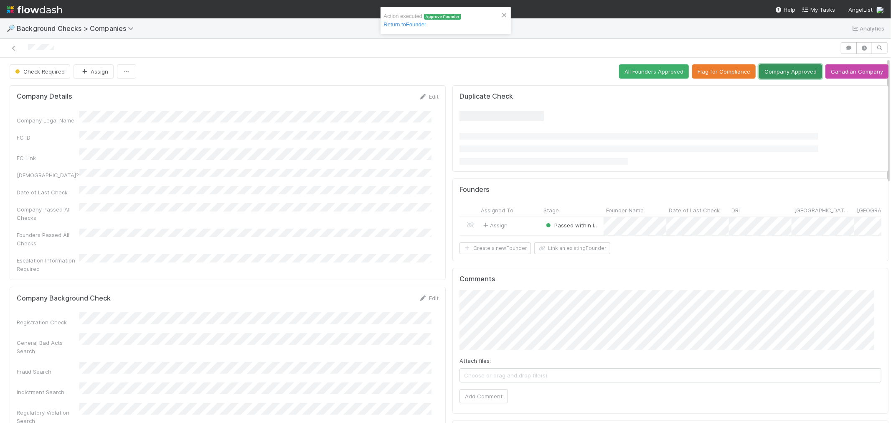
click at [795, 73] on button "Company Approved" at bounding box center [790, 71] width 63 height 14
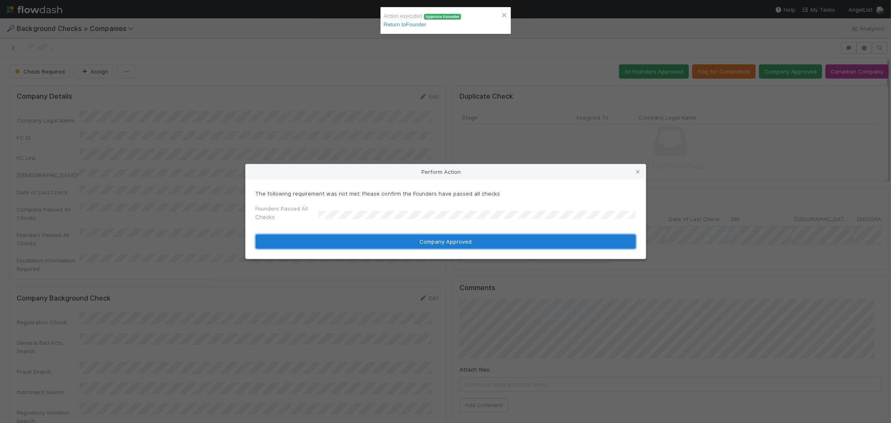
click at [327, 241] on button "Company Approved" at bounding box center [446, 241] width 380 height 14
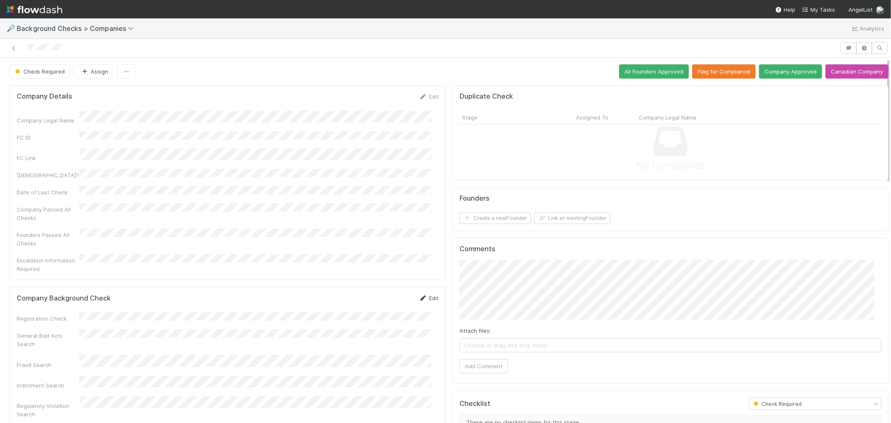
click at [422, 294] on link "Edit" at bounding box center [429, 297] width 20 height 7
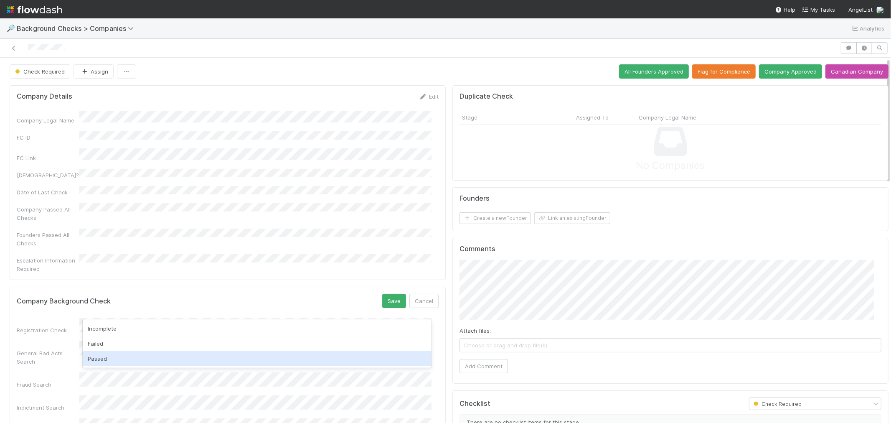
click at [111, 356] on div "Passed" at bounding box center [257, 358] width 349 height 15
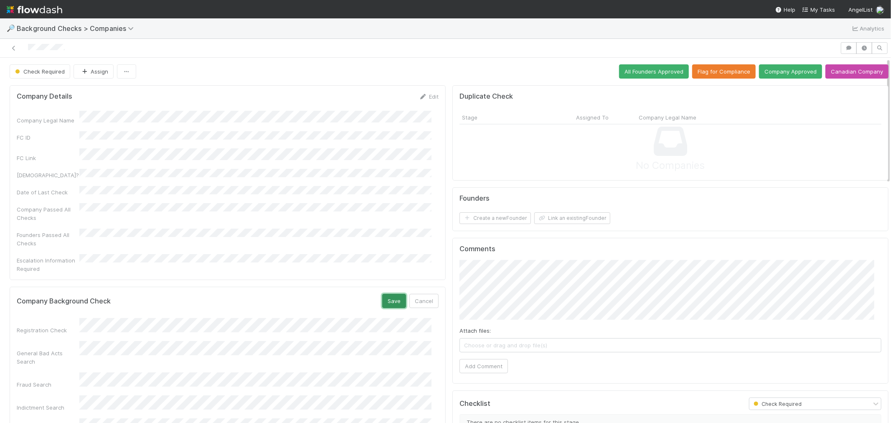
click at [383, 294] on button "Save" at bounding box center [394, 301] width 24 height 14
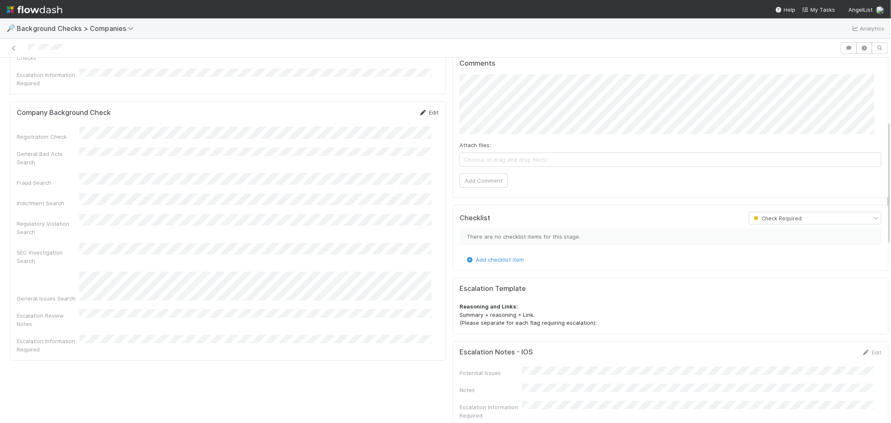
click at [428, 109] on link "Edit" at bounding box center [429, 112] width 20 height 7
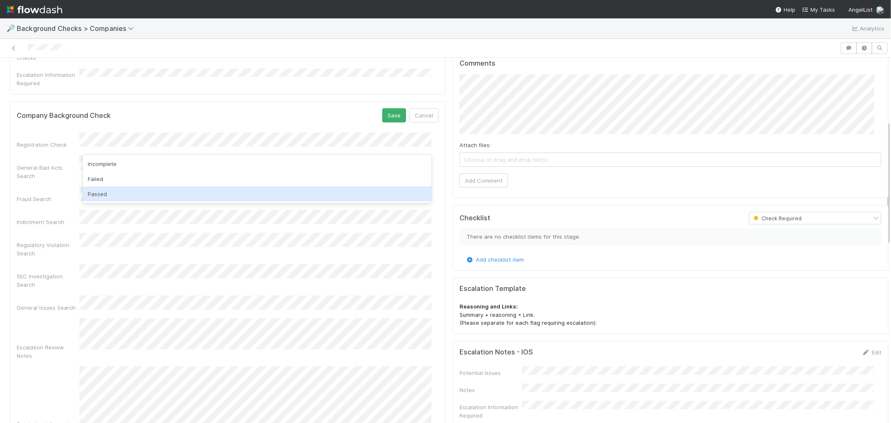
click at [114, 193] on div "Passed" at bounding box center [257, 193] width 349 height 15
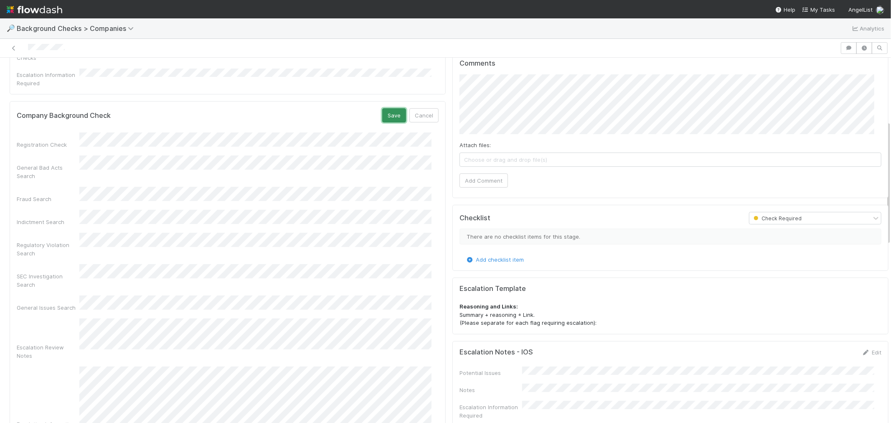
click at [390, 108] on button "Save" at bounding box center [394, 115] width 24 height 14
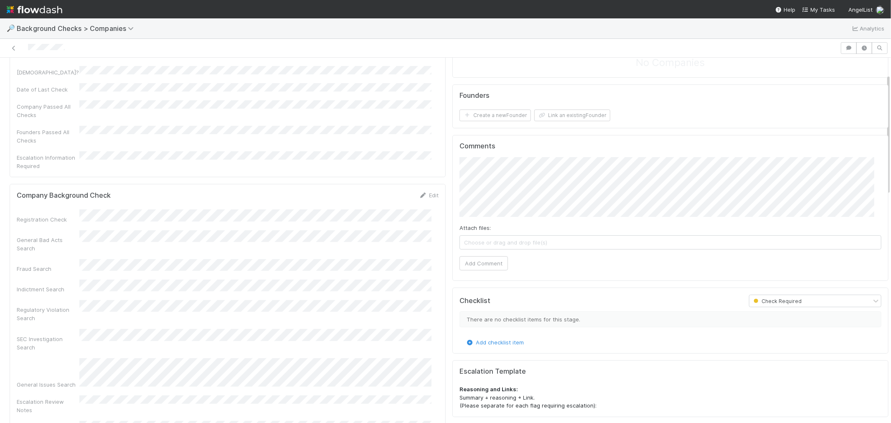
scroll to position [46, 0]
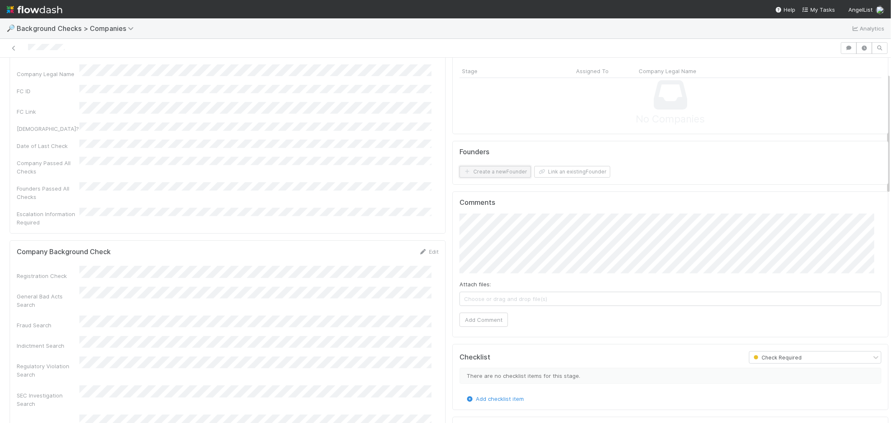
click at [502, 175] on button "Create a new Founder" at bounding box center [494, 172] width 71 height 12
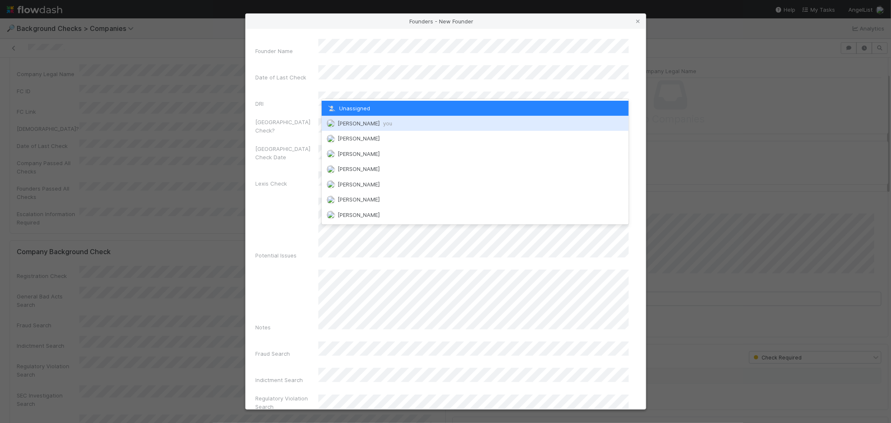
click at [353, 120] on span "[PERSON_NAME] you" at bounding box center [364, 123] width 55 height 7
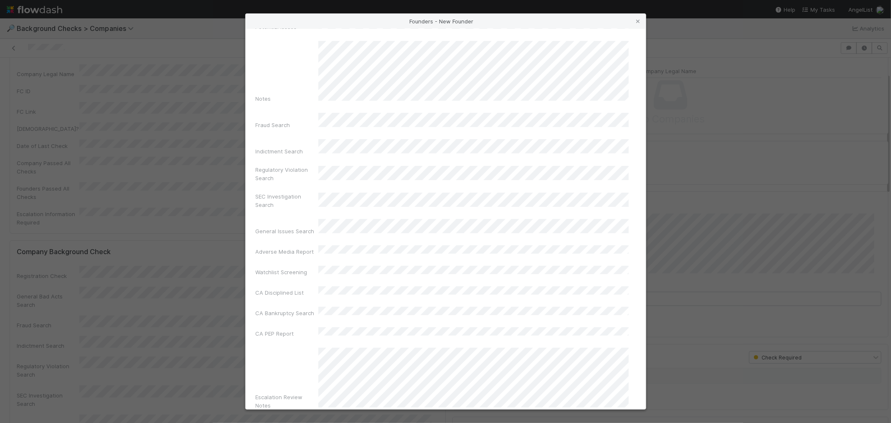
scroll to position [295, 0]
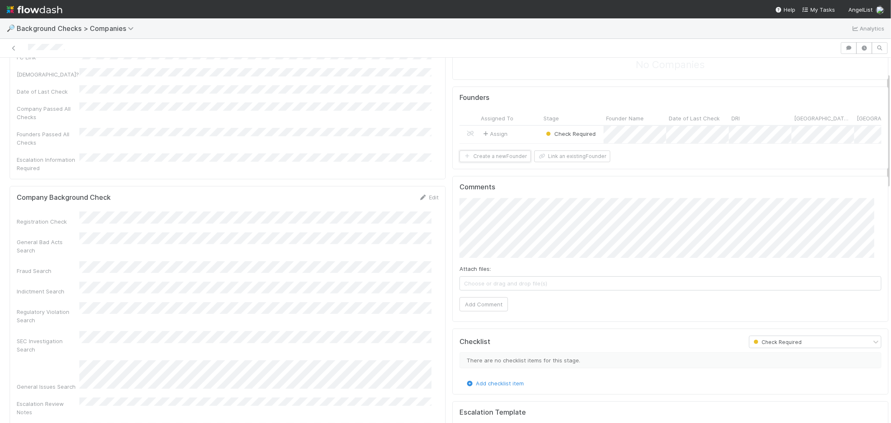
scroll to position [46, 0]
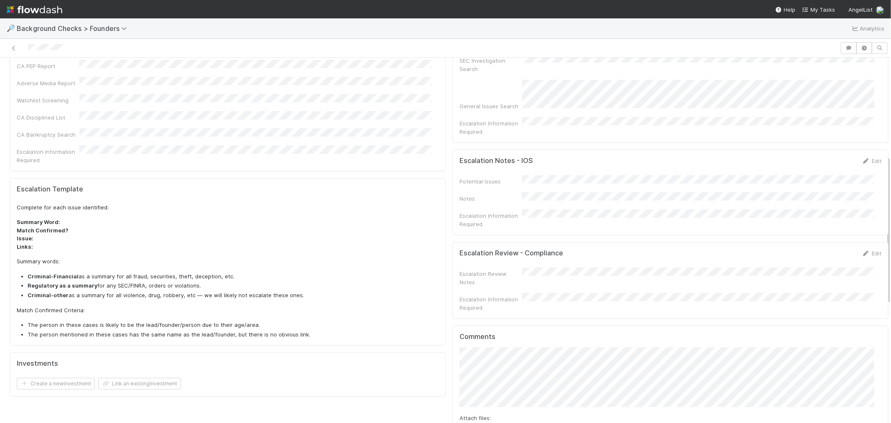
scroll to position [240, 0]
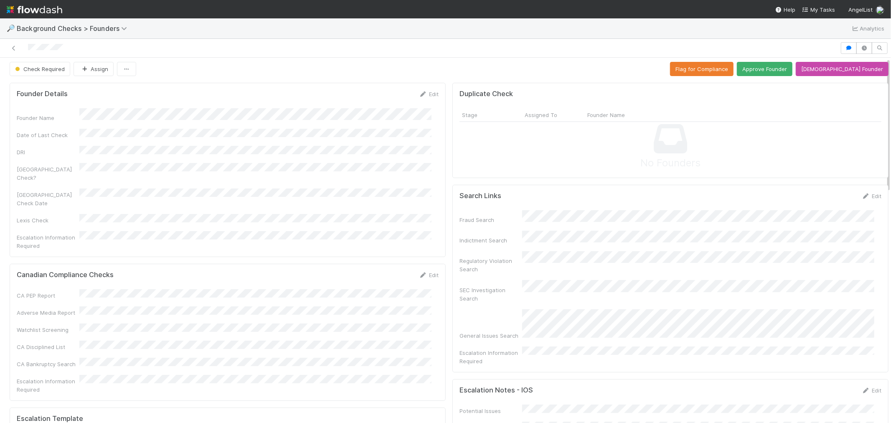
scroll to position [0, 0]
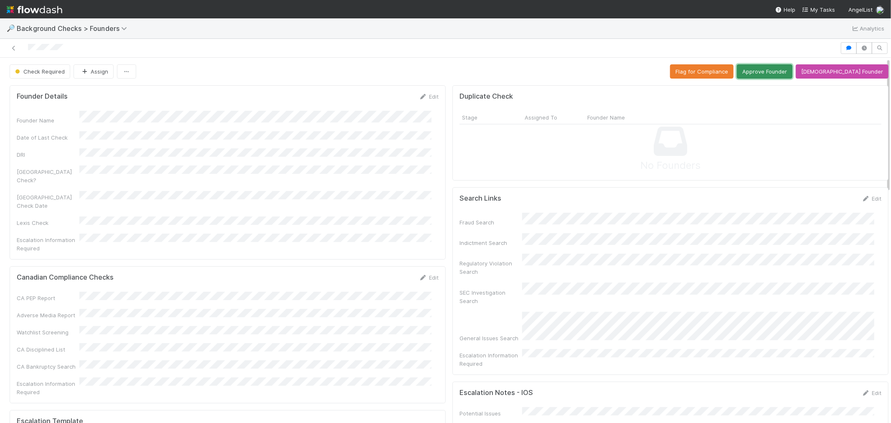
click at [786, 75] on button "Approve Founder" at bounding box center [765, 71] width 56 height 14
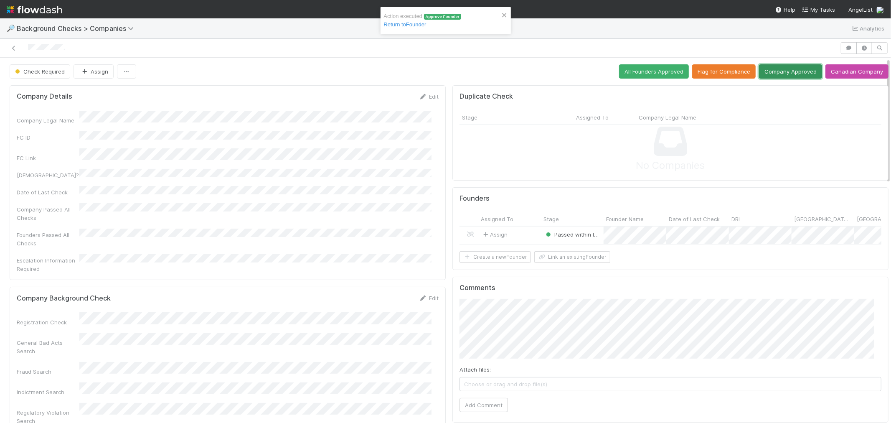
click at [799, 72] on button "Company Approved" at bounding box center [790, 71] width 63 height 14
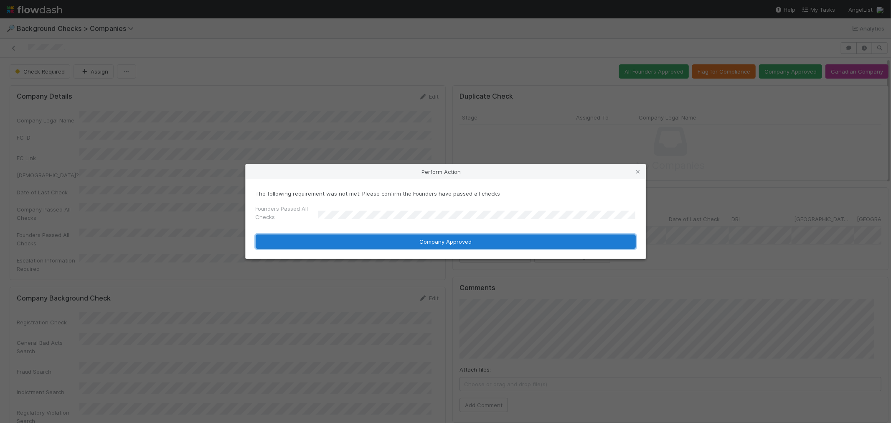
click at [328, 241] on button "Company Approved" at bounding box center [446, 241] width 380 height 14
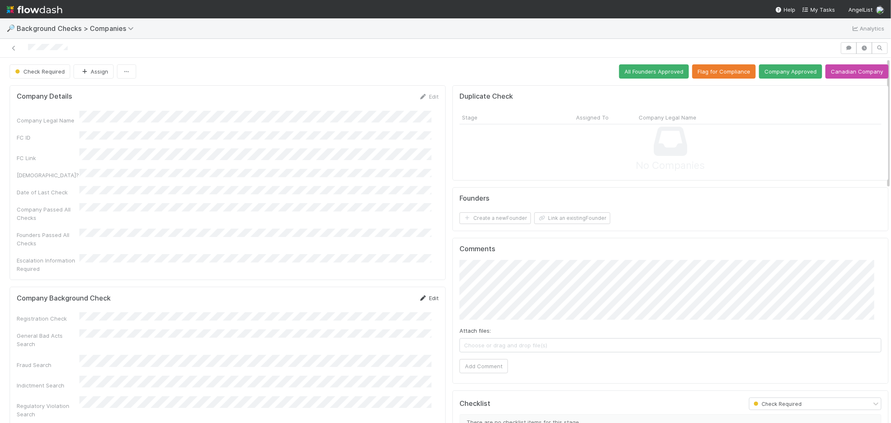
click at [420, 294] on link "Edit" at bounding box center [429, 297] width 20 height 7
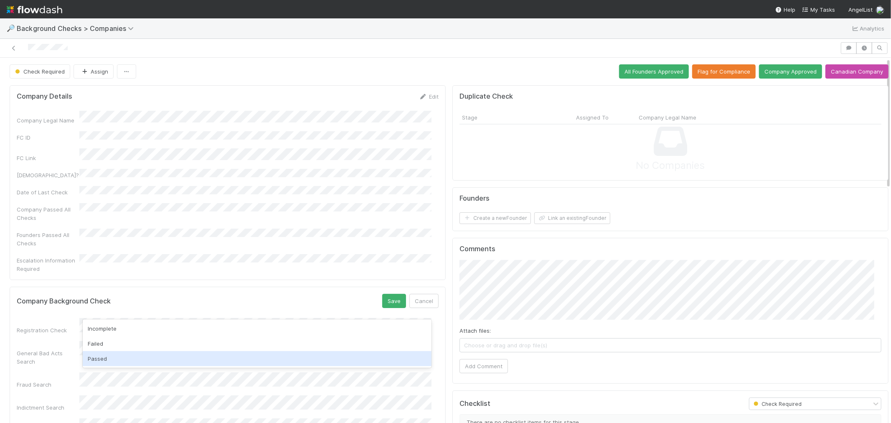
click at [101, 363] on div "Passed" at bounding box center [257, 358] width 349 height 15
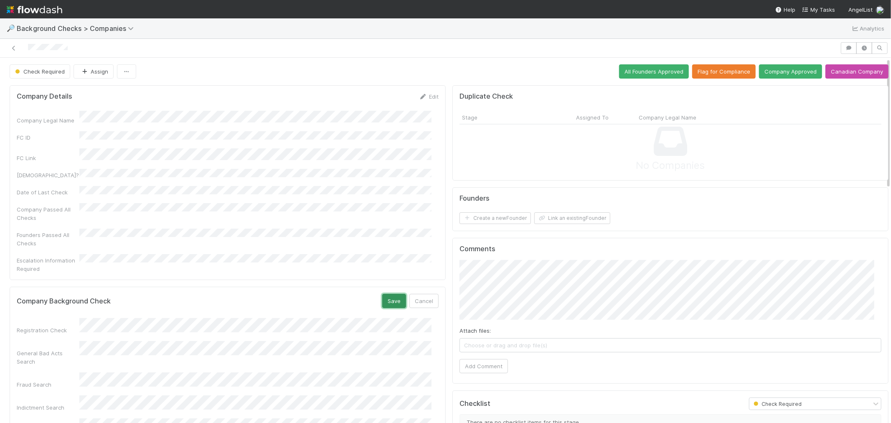
click at [388, 294] on button "Save" at bounding box center [394, 301] width 24 height 14
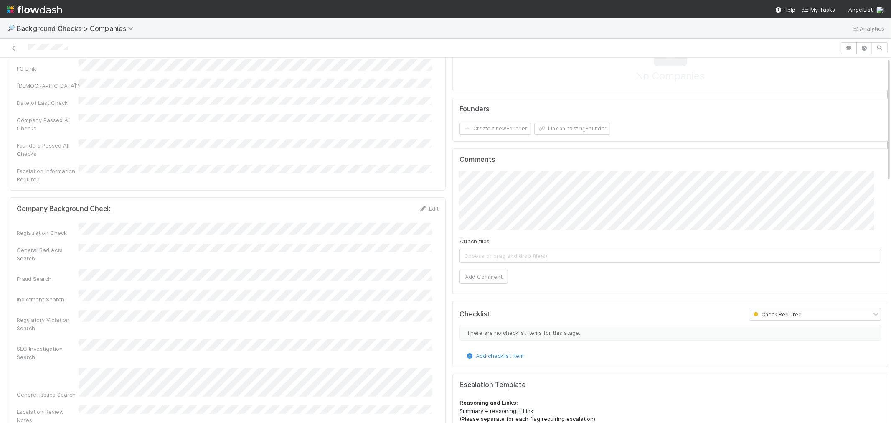
scroll to position [185, 0]
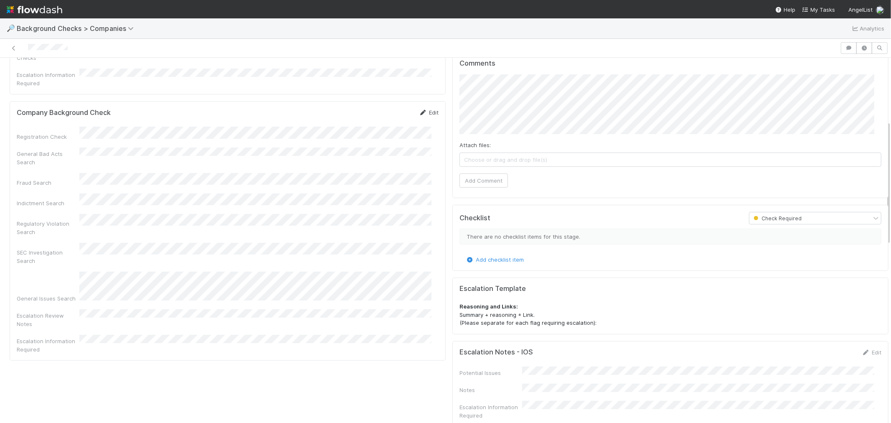
click at [419, 110] on icon at bounding box center [423, 112] width 8 height 5
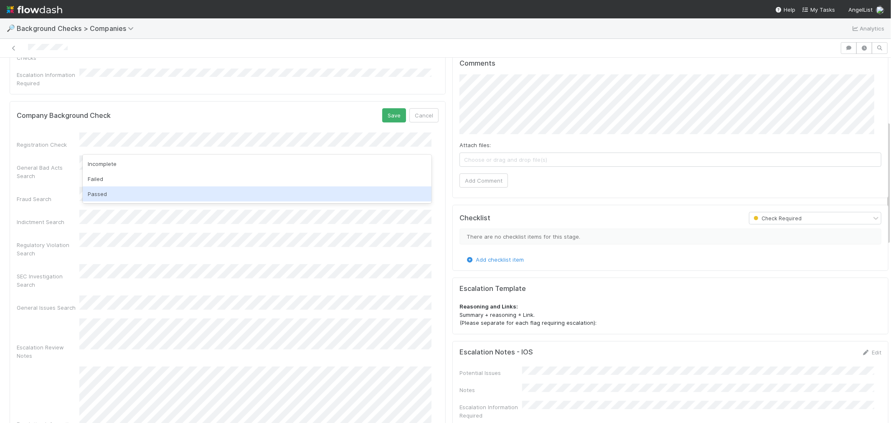
click at [106, 191] on div "Passed" at bounding box center [257, 193] width 349 height 15
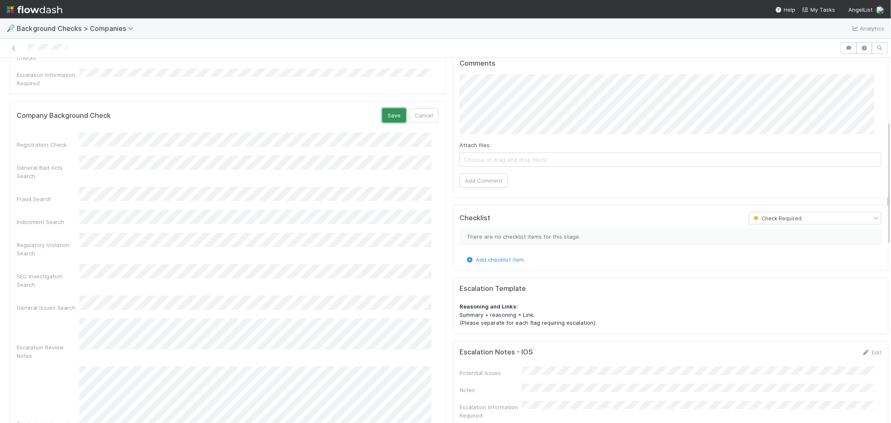
click at [397, 108] on button "Save" at bounding box center [394, 115] width 24 height 14
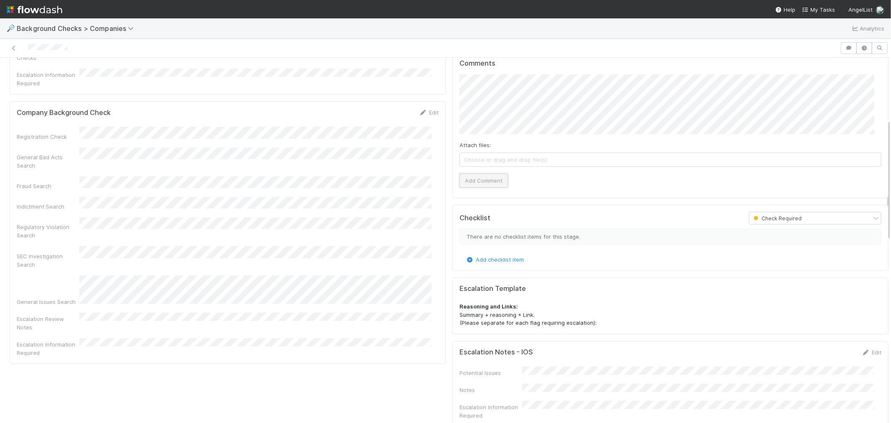
click at [476, 177] on button "Add Comment" at bounding box center [483, 180] width 48 height 14
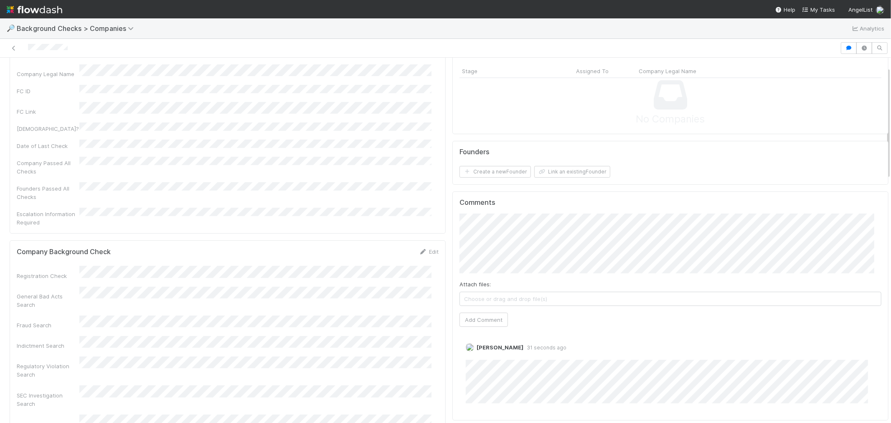
scroll to position [0, 0]
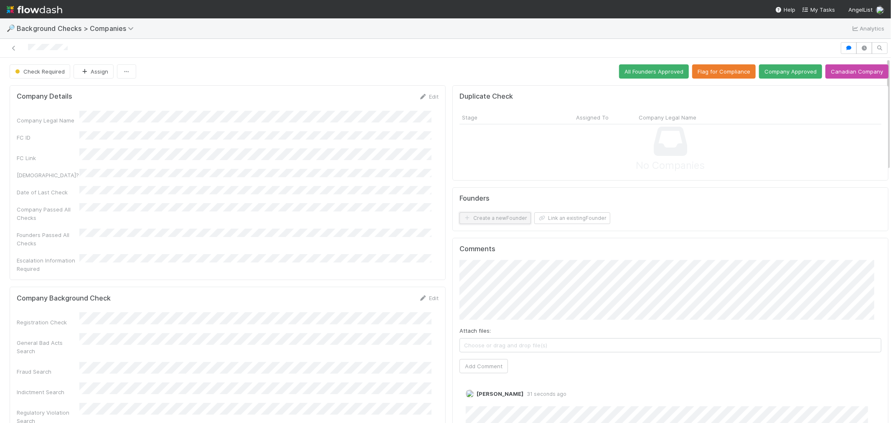
click at [499, 218] on button "Create a new Founder" at bounding box center [494, 218] width 71 height 12
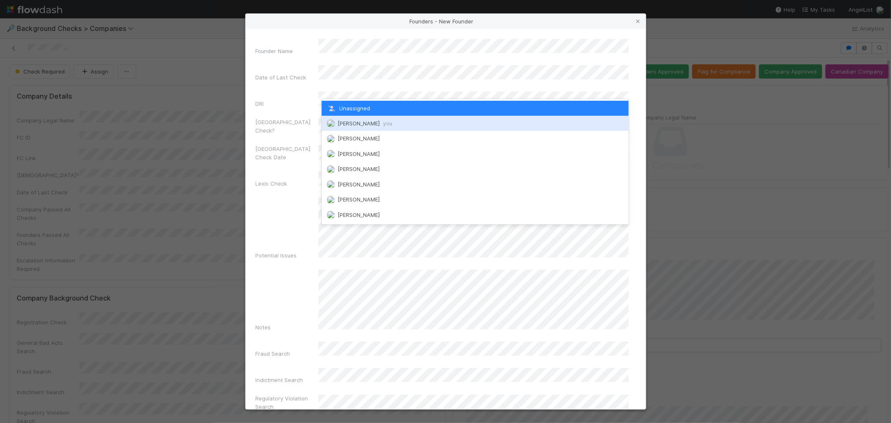
click at [359, 120] on span "[PERSON_NAME] you" at bounding box center [364, 123] width 55 height 7
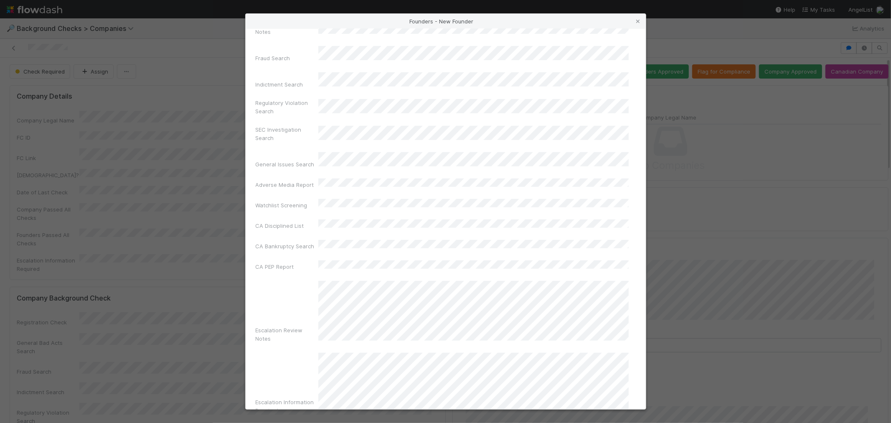
scroll to position [295, 0]
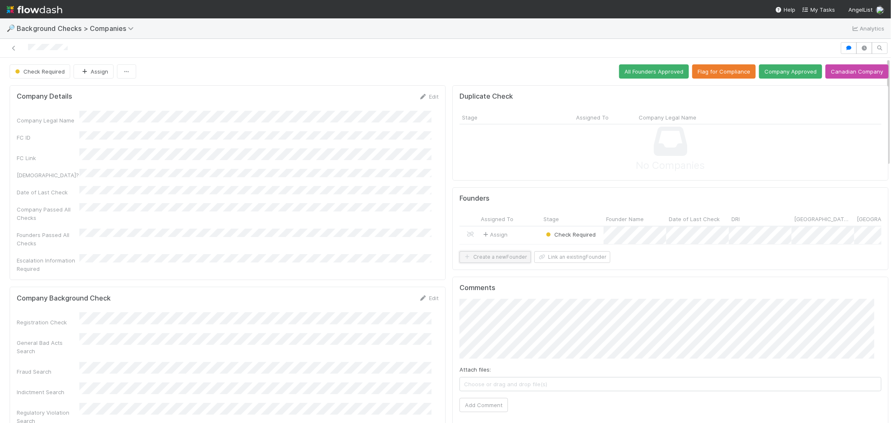
click at [485, 263] on button "Create a new Founder" at bounding box center [494, 257] width 71 height 12
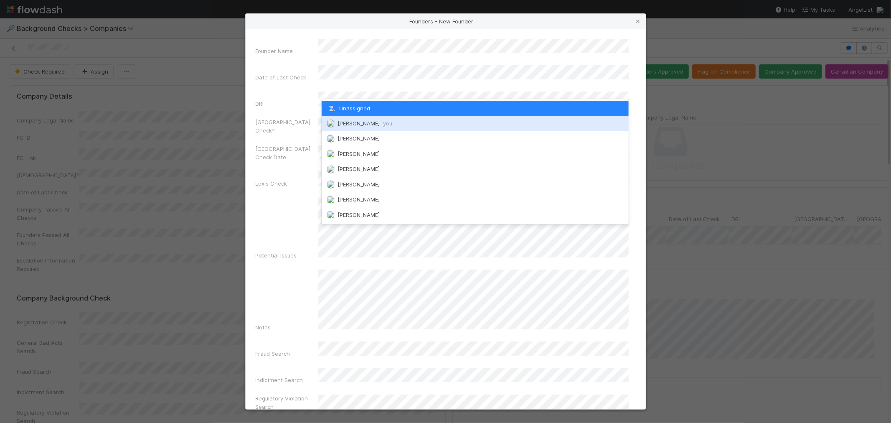
click at [351, 122] on span "[PERSON_NAME] you" at bounding box center [364, 123] width 55 height 7
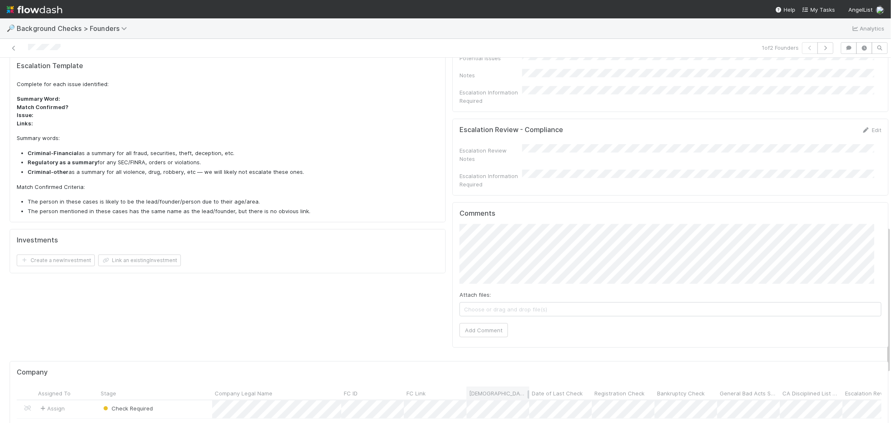
scroll to position [418, 0]
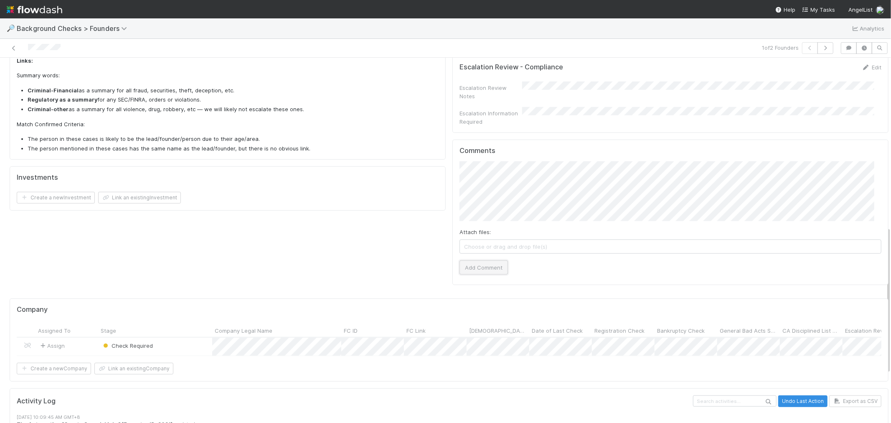
click at [482, 260] on button "Add Comment" at bounding box center [483, 267] width 48 height 14
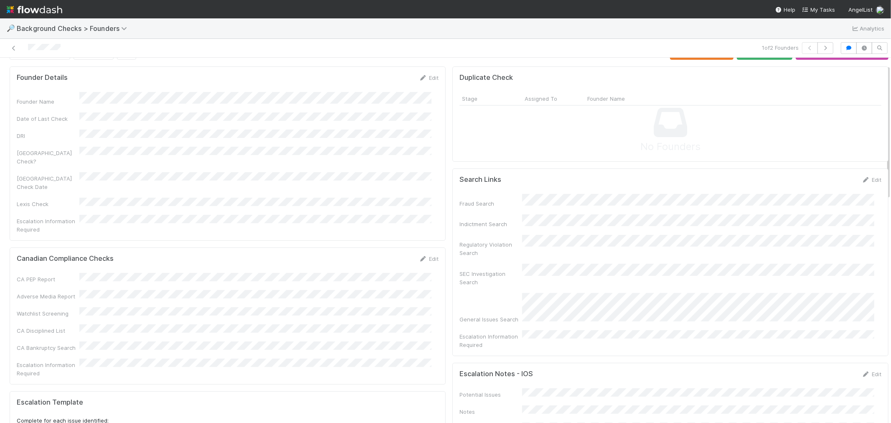
scroll to position [0, 0]
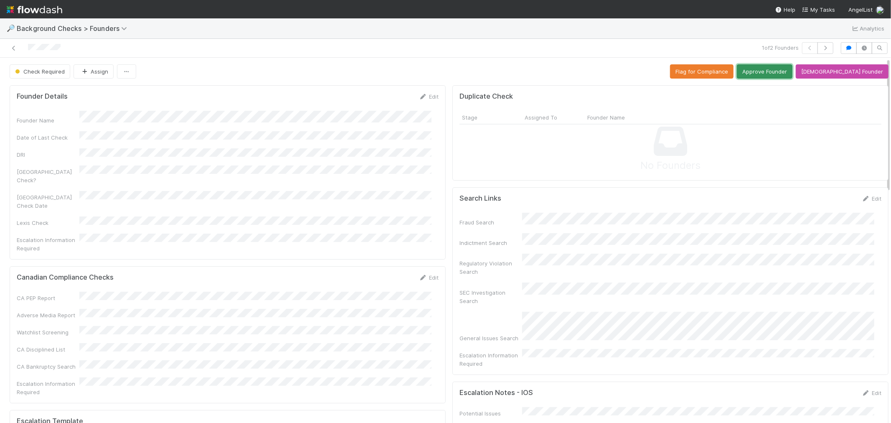
click at [773, 75] on button "Approve Founder" at bounding box center [765, 71] width 56 height 14
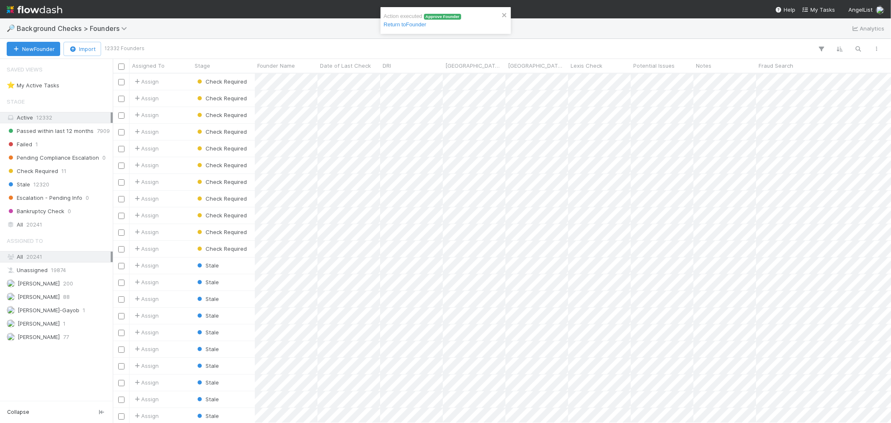
scroll to position [342, 771]
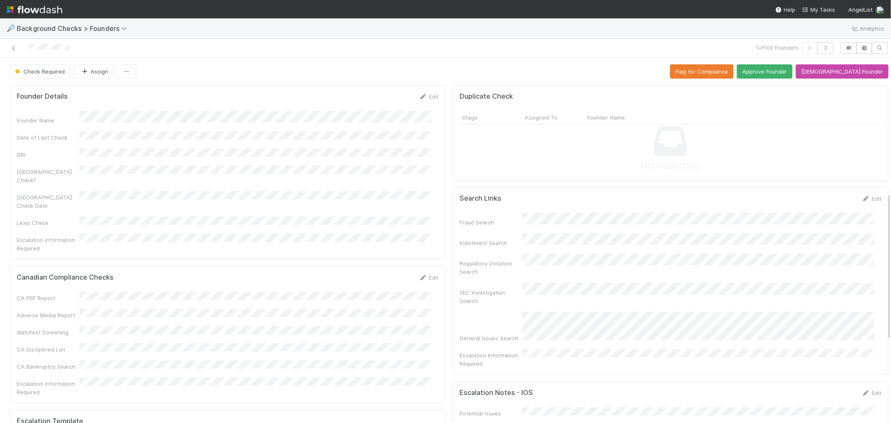
scroll to position [371, 0]
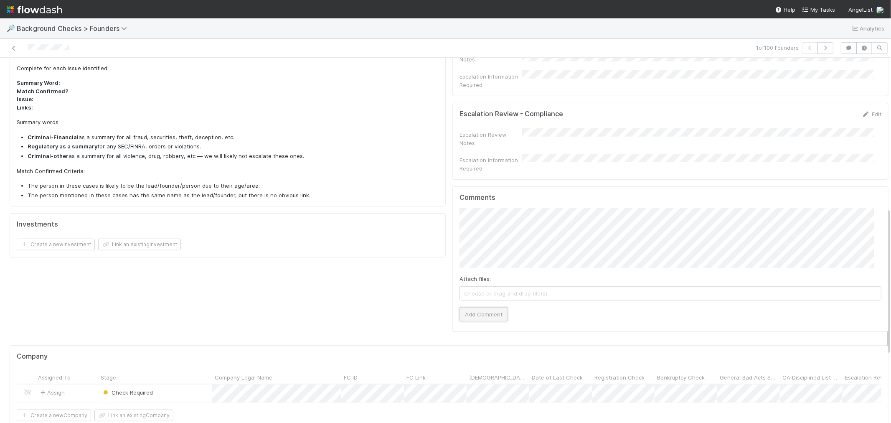
click at [482, 307] on button "Add Comment" at bounding box center [483, 314] width 48 height 14
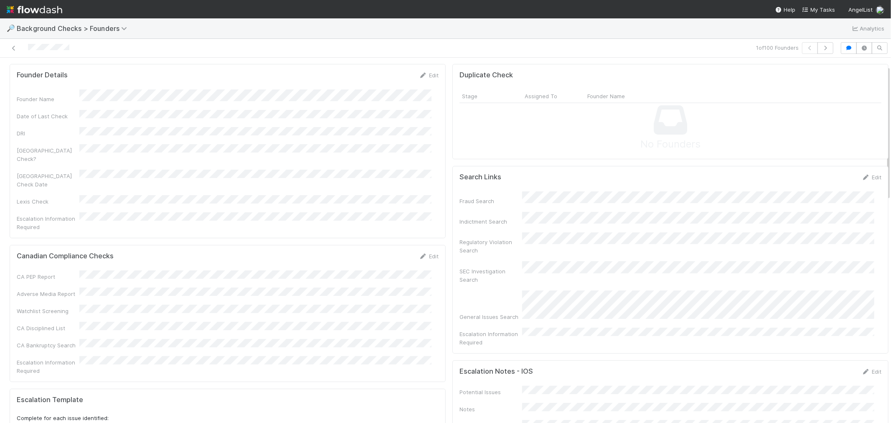
scroll to position [0, 0]
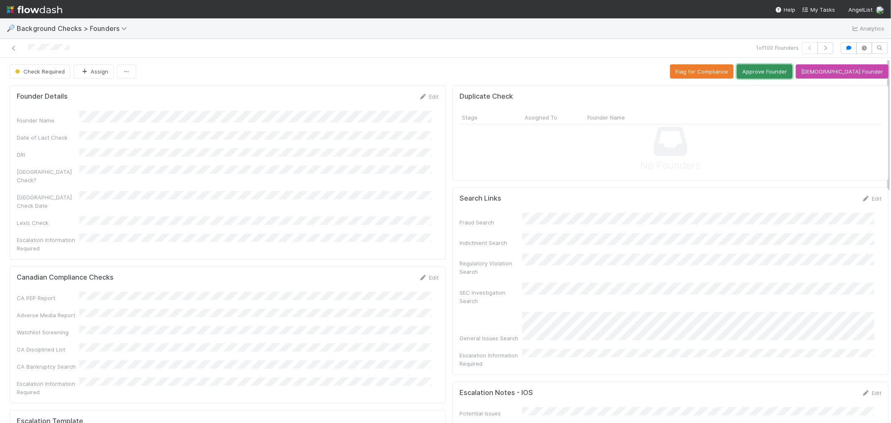
click at [792, 67] on button "Approve Founder" at bounding box center [765, 71] width 56 height 14
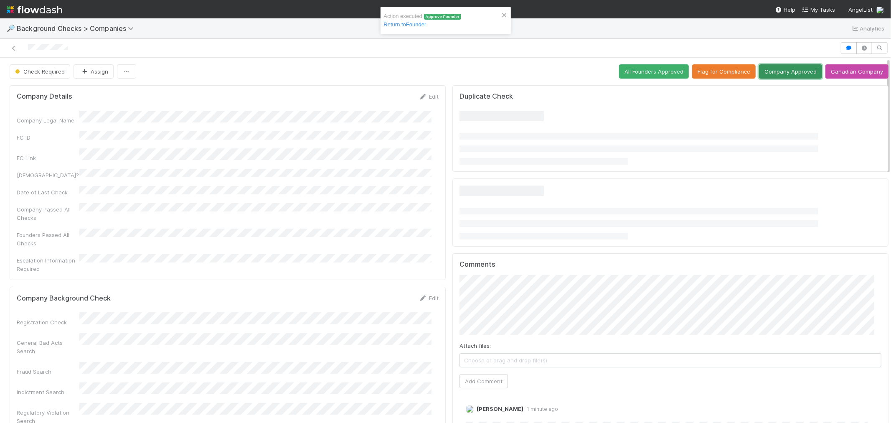
click at [797, 71] on button "Company Approved" at bounding box center [790, 71] width 63 height 14
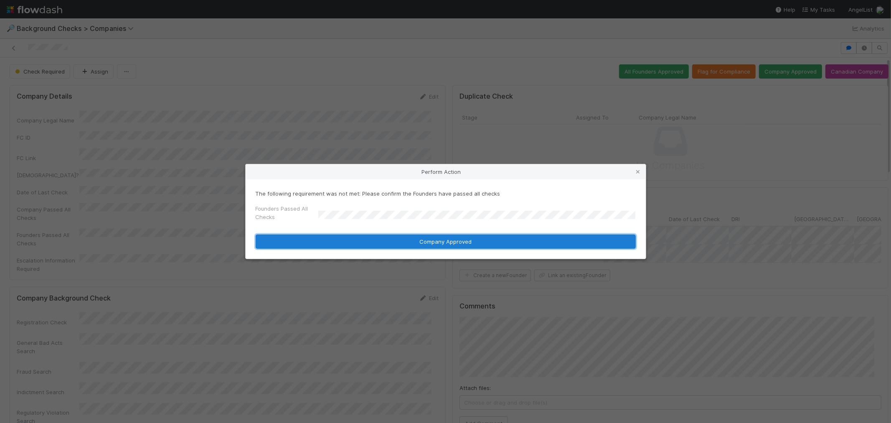
click at [323, 238] on button "Company Approved" at bounding box center [446, 241] width 380 height 14
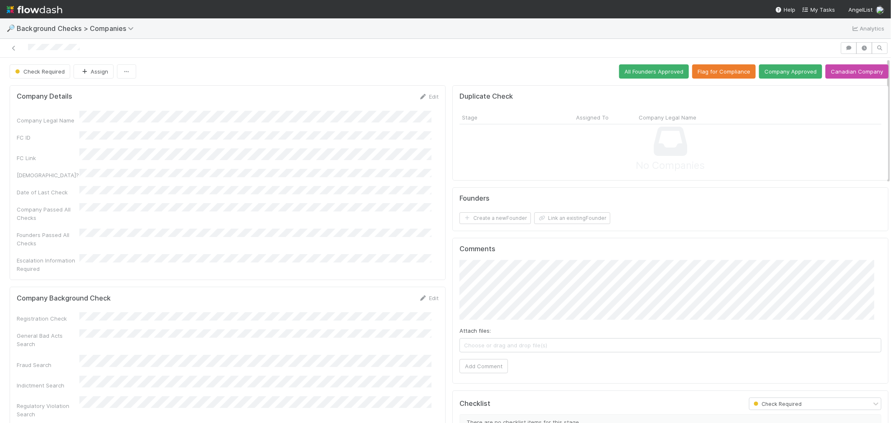
click at [423, 294] on div "Edit" at bounding box center [429, 298] width 20 height 8
click at [423, 294] on link "Edit" at bounding box center [429, 297] width 20 height 7
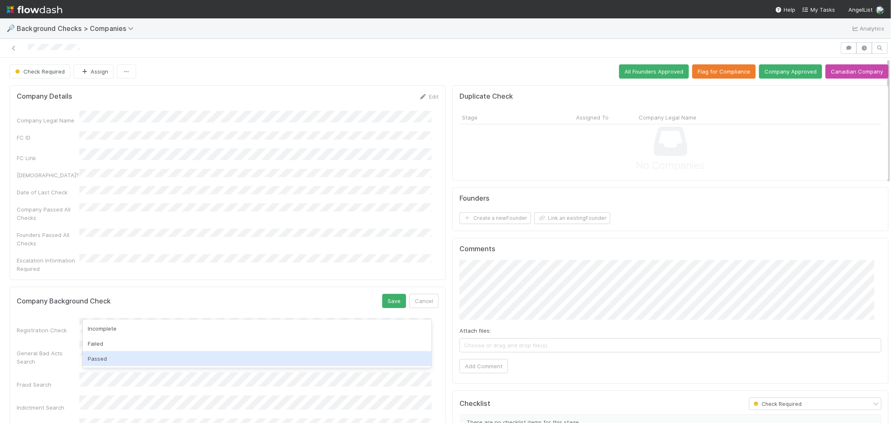
click at [115, 358] on div "Passed" at bounding box center [257, 358] width 349 height 15
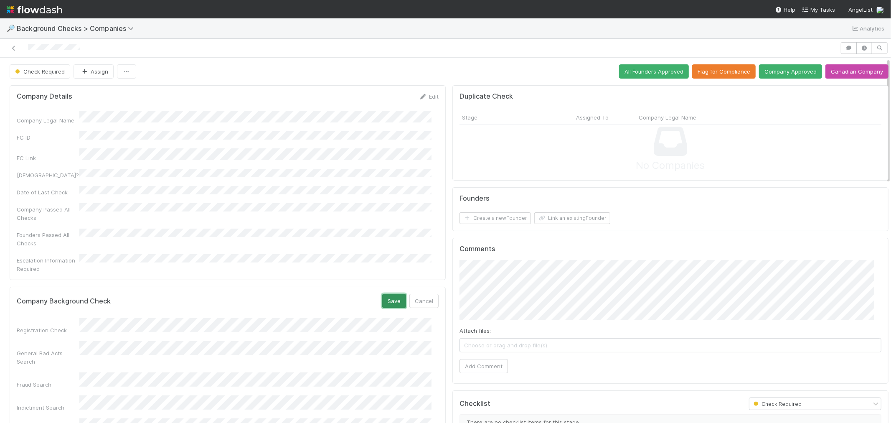
click at [382, 294] on button "Save" at bounding box center [394, 301] width 24 height 14
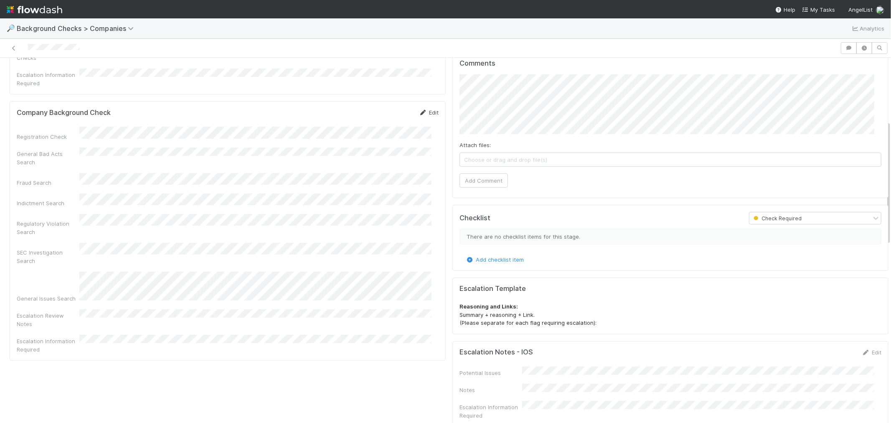
click at [429, 109] on link "Edit" at bounding box center [429, 112] width 20 height 7
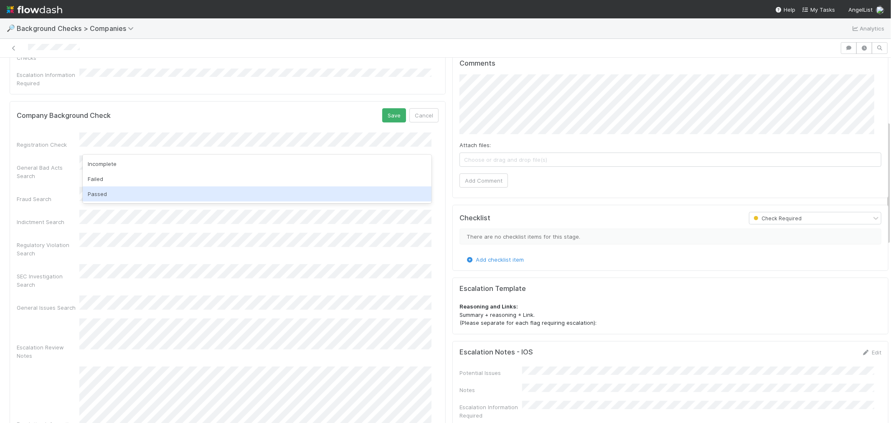
click at [119, 195] on div "Passed" at bounding box center [257, 193] width 349 height 15
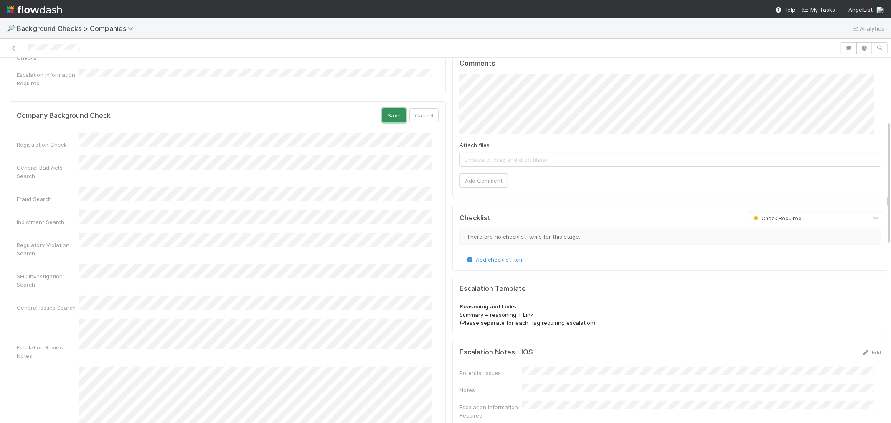
click at [383, 108] on button "Save" at bounding box center [394, 115] width 24 height 14
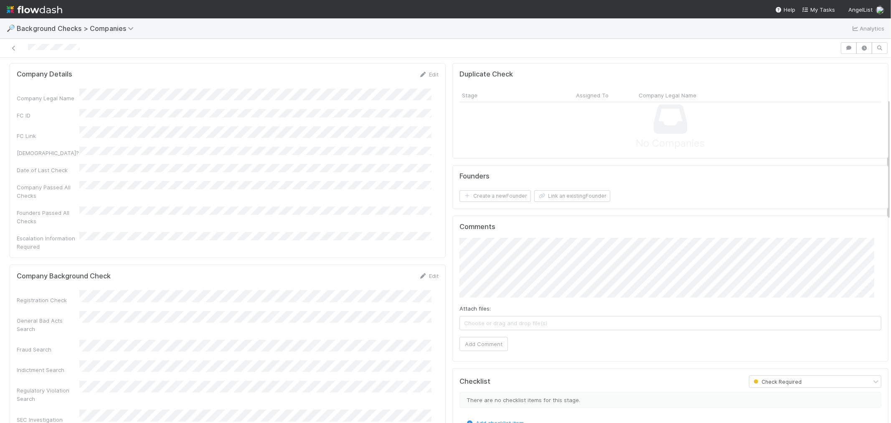
scroll to position [0, 0]
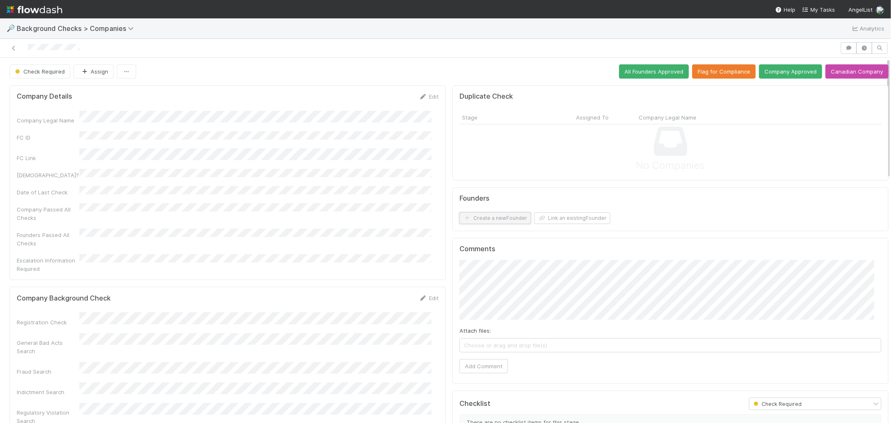
click at [511, 217] on button "Create a new Founder" at bounding box center [494, 218] width 71 height 12
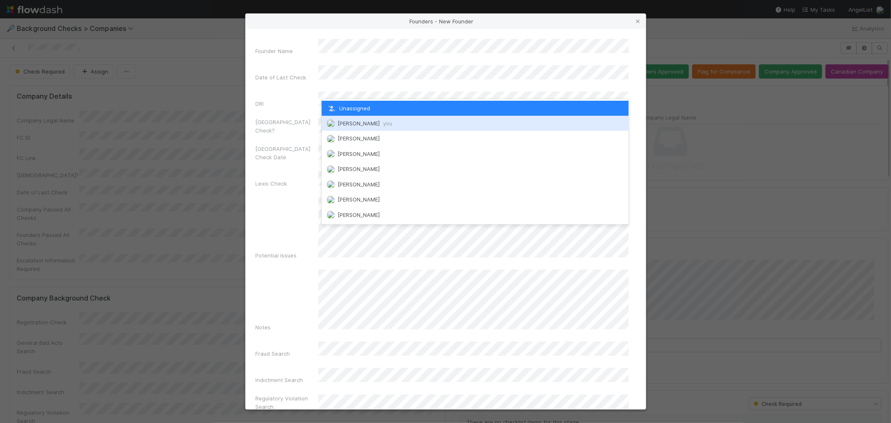
click at [357, 124] on span "[PERSON_NAME] you" at bounding box center [364, 123] width 55 height 7
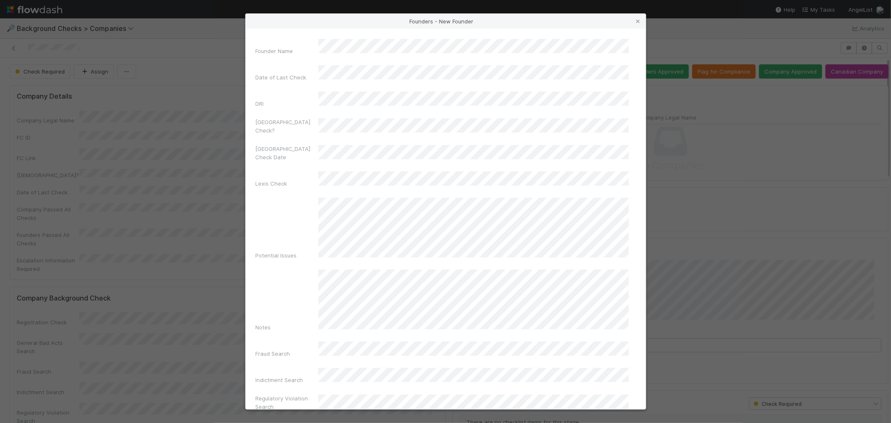
scroll to position [295, 0]
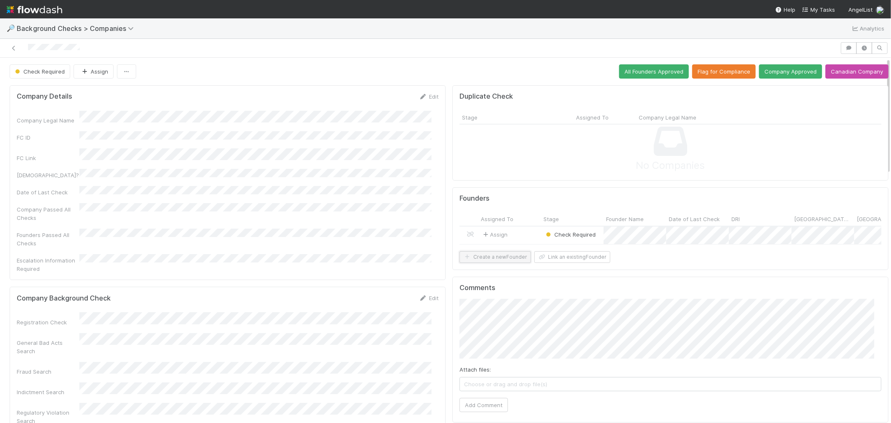
click at [497, 263] on button "Create a new Founder" at bounding box center [494, 257] width 71 height 12
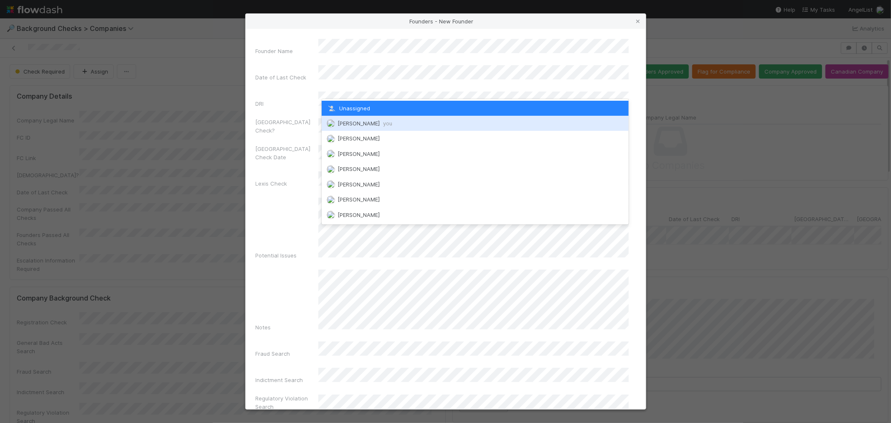
click at [350, 124] on span "[PERSON_NAME] you" at bounding box center [364, 123] width 55 height 7
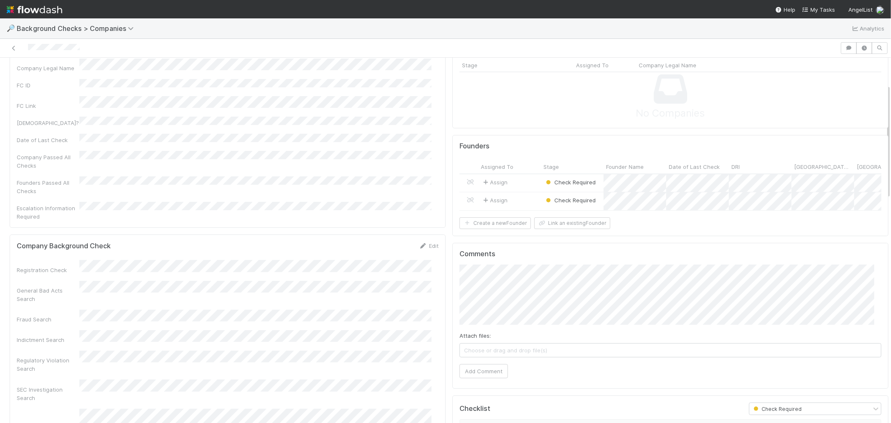
scroll to position [93, 0]
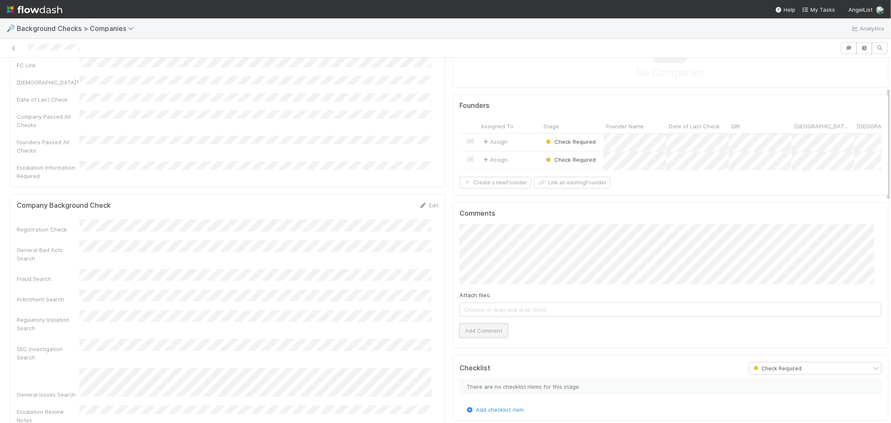
click at [478, 337] on button "Add Comment" at bounding box center [483, 330] width 48 height 14
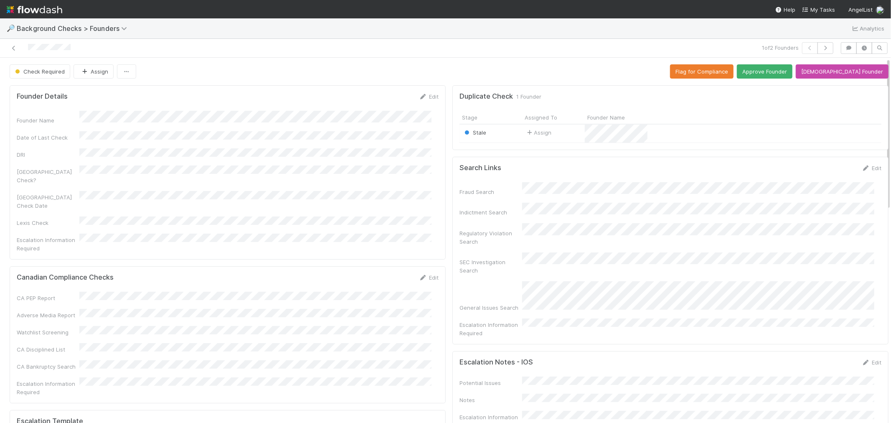
click at [560, 131] on div "Assign" at bounding box center [553, 133] width 63 height 18
click at [124, 71] on icon "button" at bounding box center [126, 71] width 8 height 5
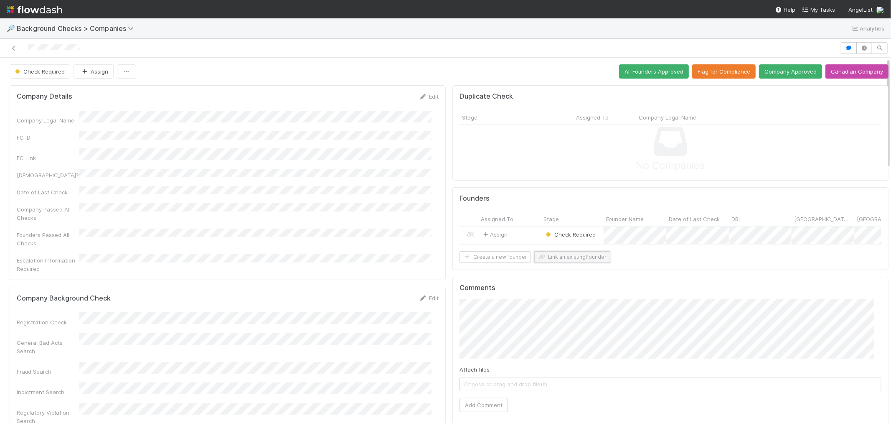
click at [571, 263] on button "Link an existing Founder" at bounding box center [572, 257] width 76 height 12
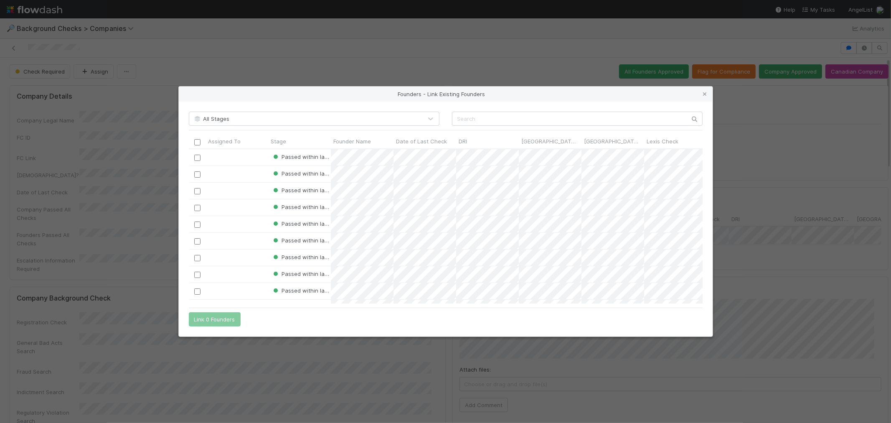
scroll to position [7, 7]
click at [484, 123] on input "text" at bounding box center [577, 118] width 251 height 14
paste input "[PERSON_NAME]"
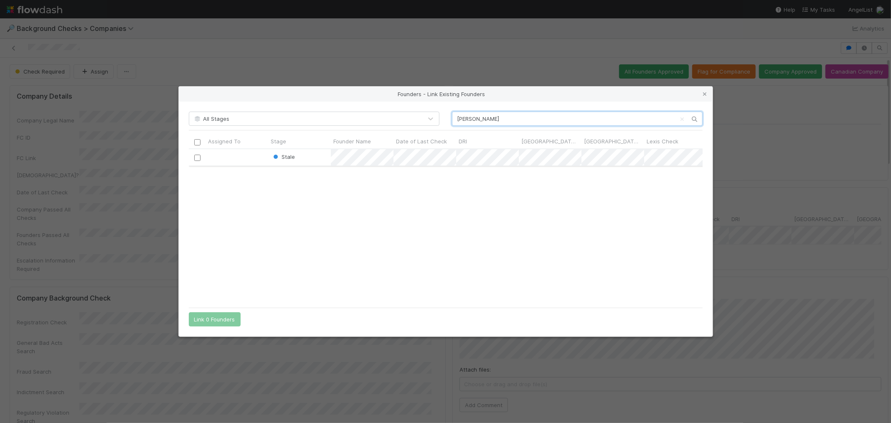
scroll to position [147, 507]
type input "[PERSON_NAME]"
click at [197, 156] on input "checkbox" at bounding box center [197, 158] width 6 height 6
click at [213, 322] on button "Link 1 Founder" at bounding box center [213, 319] width 48 height 14
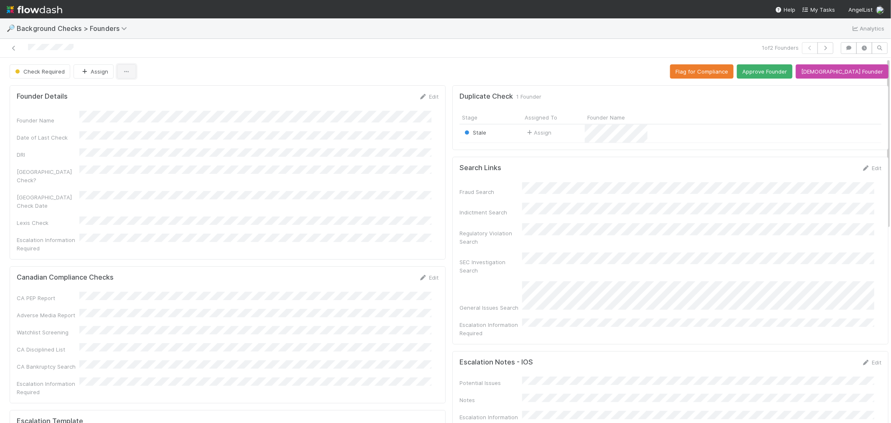
click at [130, 69] on button "button" at bounding box center [126, 71] width 19 height 14
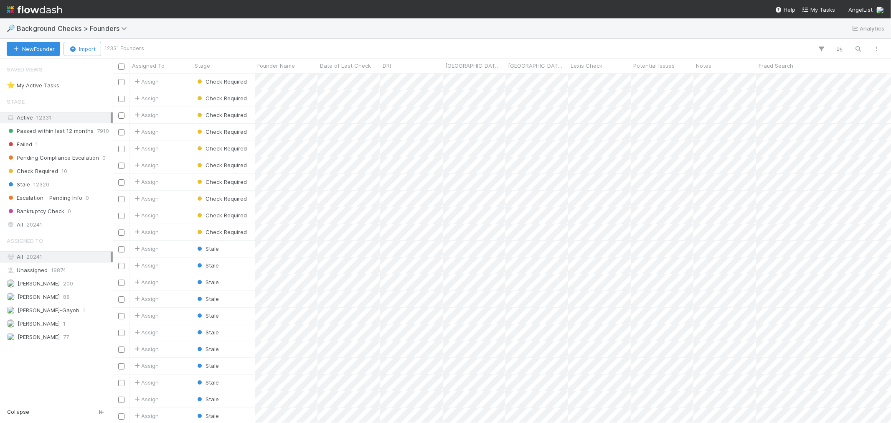
scroll to position [342, 771]
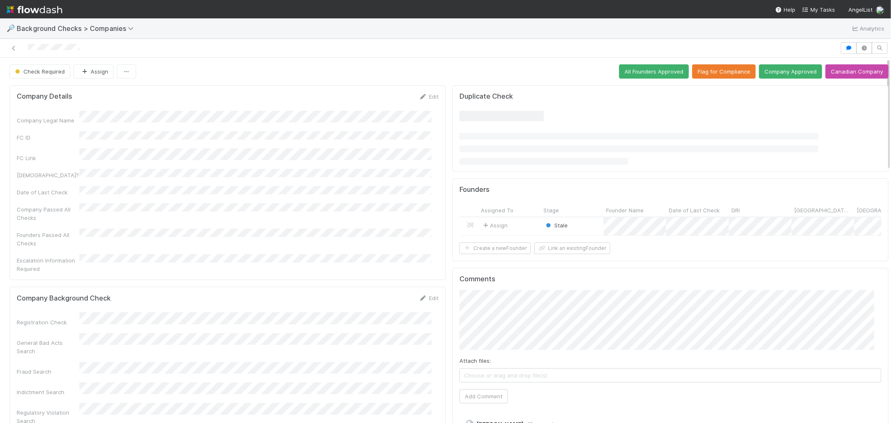
click at [551, 254] on form "Founders Assigned To Stage Founder Name Date of Last Check DRI [GEOGRAPHIC_DATA…" at bounding box center [670, 219] width 422 height 69
click at [552, 262] on button "Link an existing Founder" at bounding box center [572, 257] width 76 height 12
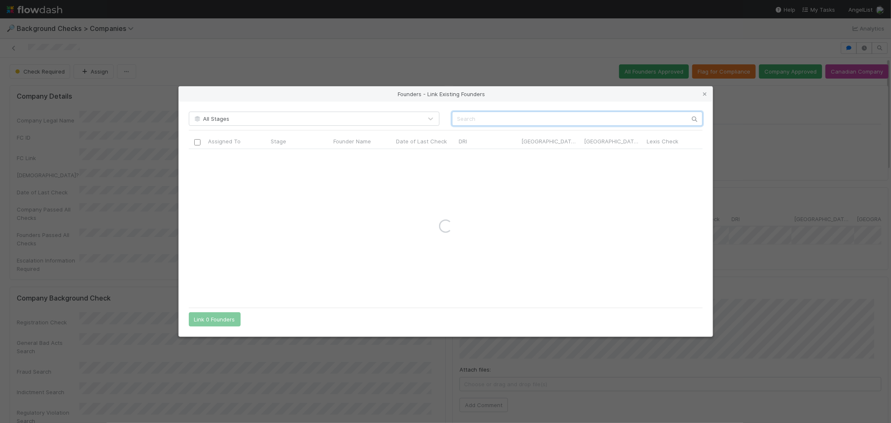
click at [504, 114] on input "text" at bounding box center [577, 118] width 251 height 14
paste input "[PERSON_NAME]"
click at [509, 119] on input "[PERSON_NAME]" at bounding box center [577, 118] width 251 height 14
type input "[PERSON_NAME]"
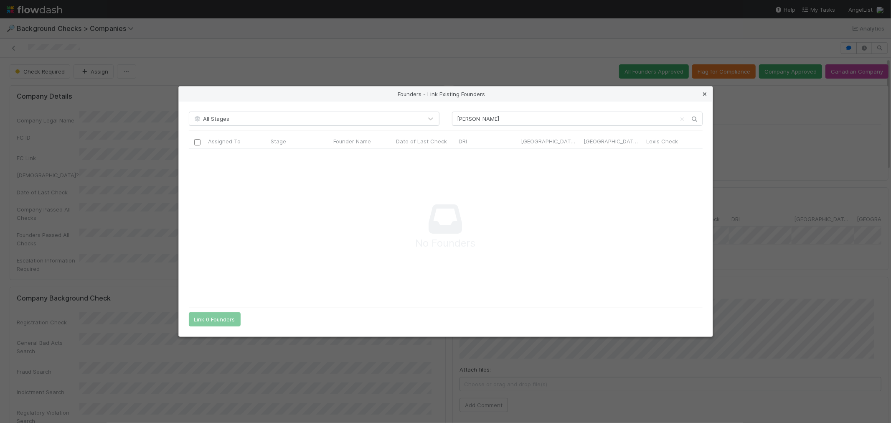
click at [702, 94] on icon at bounding box center [705, 93] width 8 height 5
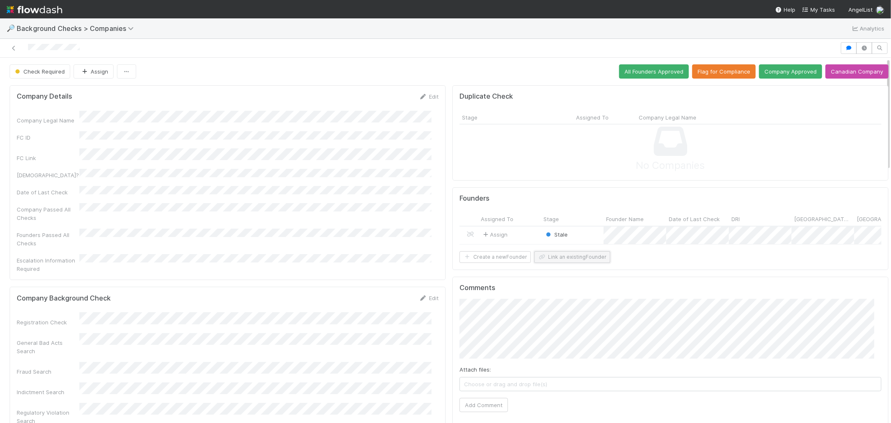
click at [567, 261] on button "Link an existing Founder" at bounding box center [572, 257] width 76 height 12
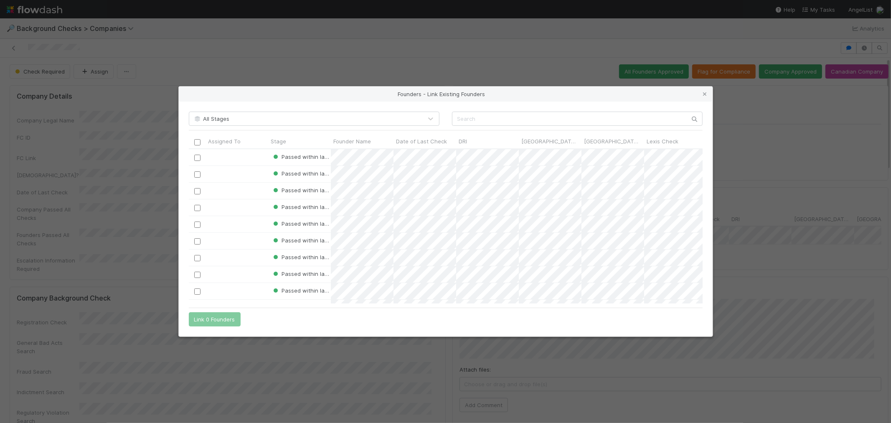
scroll to position [147, 507]
click at [469, 115] on input "text" at bounding box center [577, 118] width 251 height 14
paste input "[PERSON_NAME]"
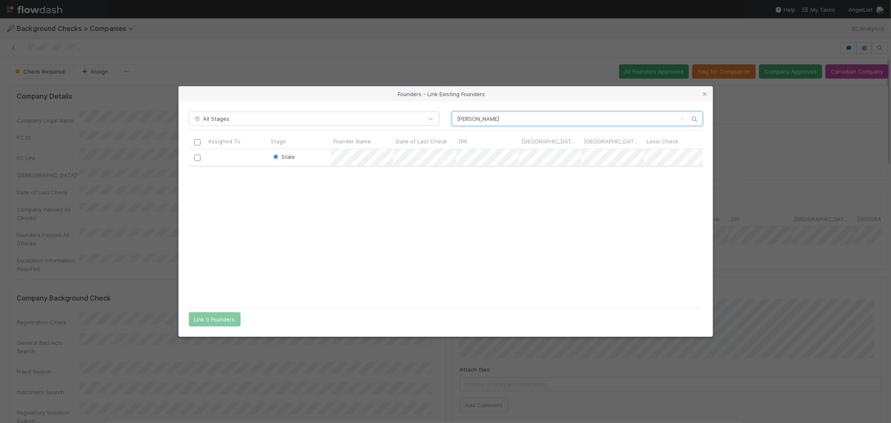
type input "[PERSON_NAME]"
click at [198, 156] on input "checkbox" at bounding box center [197, 158] width 6 height 6
click at [229, 322] on button "Link 1 Founder" at bounding box center [213, 319] width 48 height 14
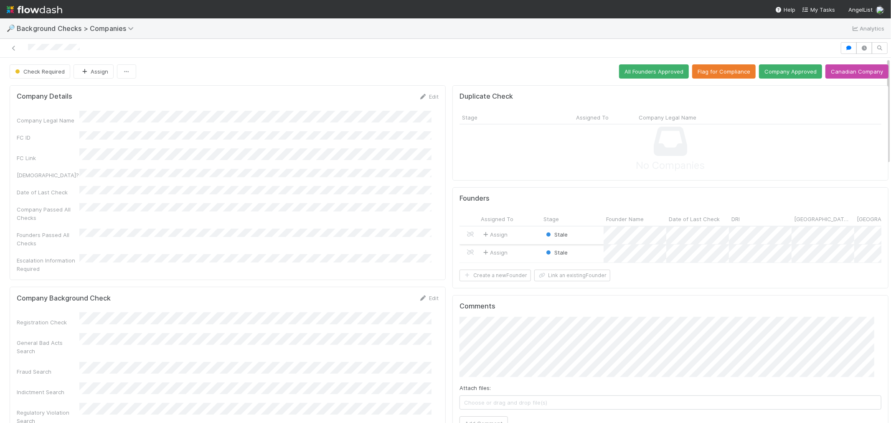
click at [583, 233] on div "Stale" at bounding box center [572, 235] width 63 height 18
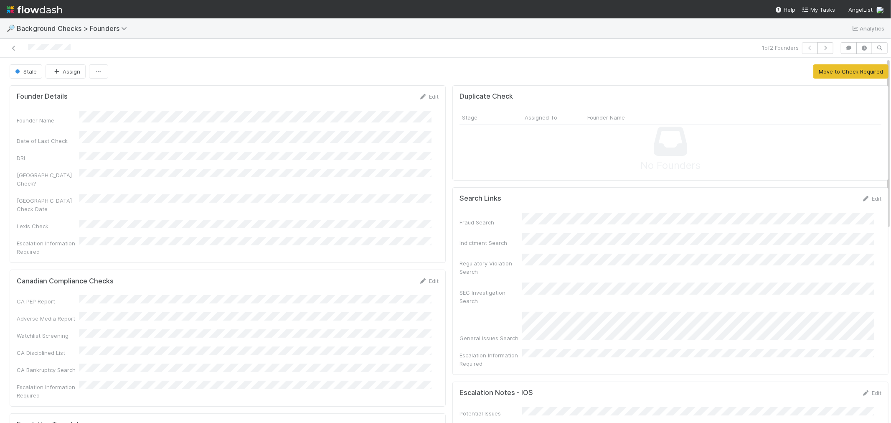
scroll to position [278, 0]
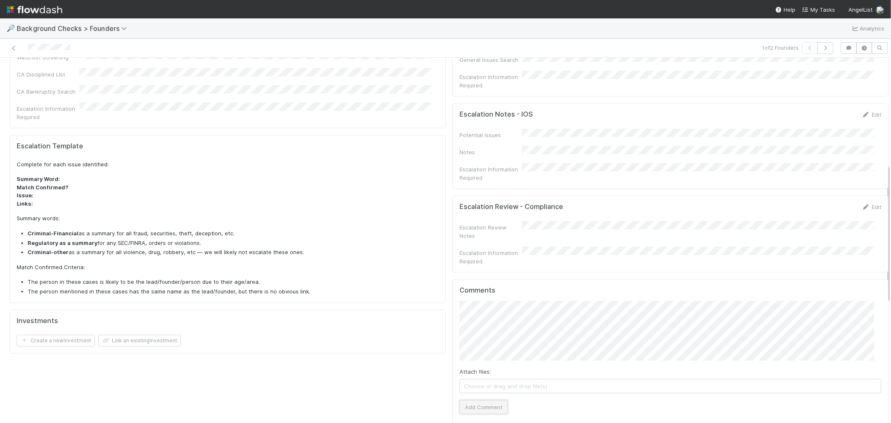
click at [474, 400] on button "Add Comment" at bounding box center [483, 407] width 48 height 14
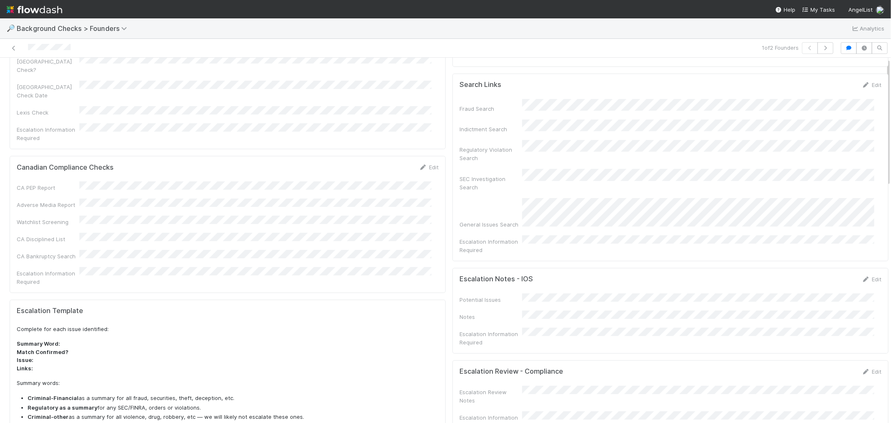
scroll to position [0, 0]
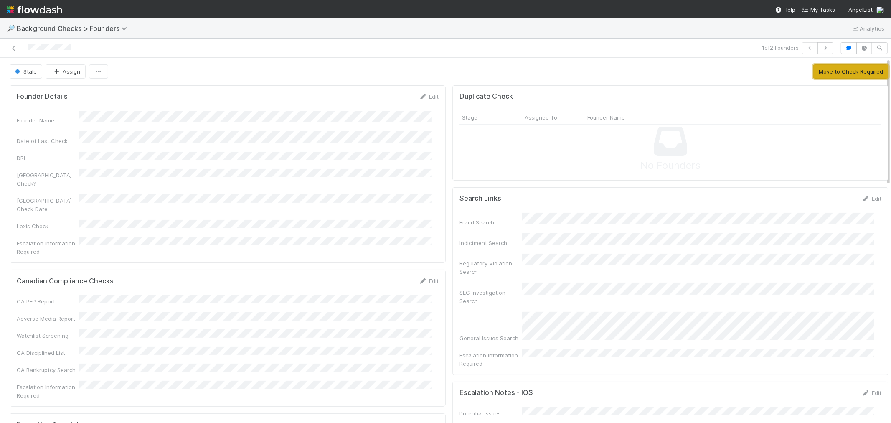
drag, startPoint x: 649, startPoint y: 225, endPoint x: 832, endPoint y: 73, distance: 237.5
click at [832, 73] on button "Move to Check Required" at bounding box center [850, 71] width 75 height 14
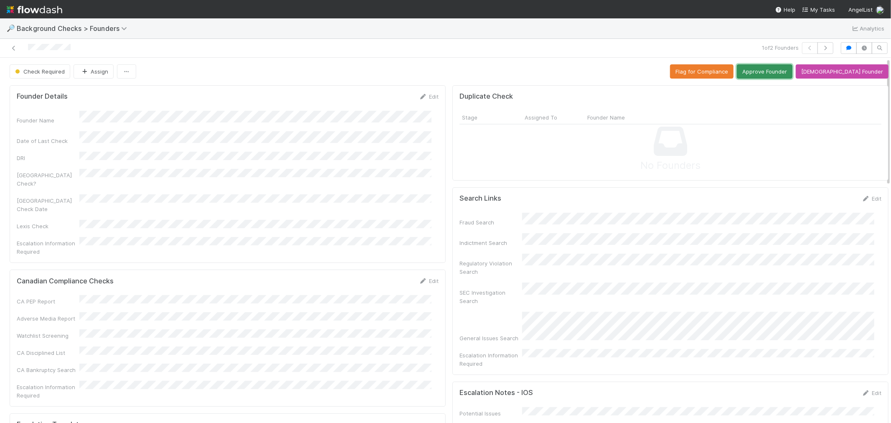
click at [790, 72] on button "Approve Founder" at bounding box center [765, 71] width 56 height 14
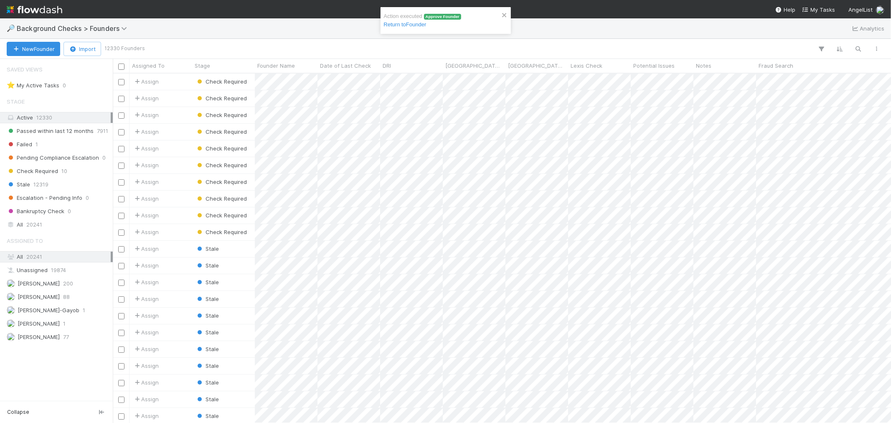
scroll to position [342, 771]
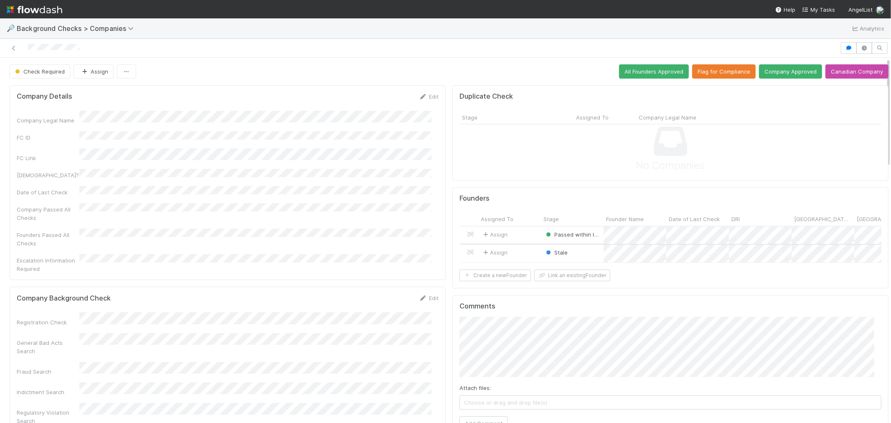
click at [579, 252] on div "Stale" at bounding box center [572, 253] width 63 height 18
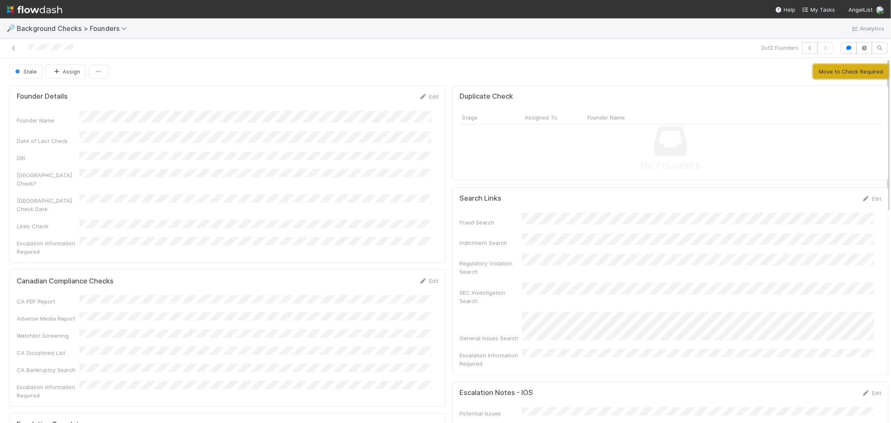
click at [813, 68] on button "Move to Check Required" at bounding box center [850, 71] width 75 height 14
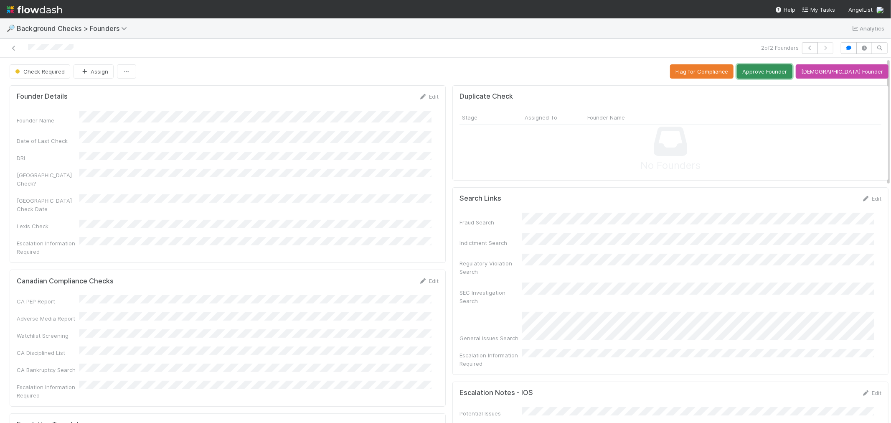
click at [792, 65] on button "Approve Founder" at bounding box center [765, 71] width 56 height 14
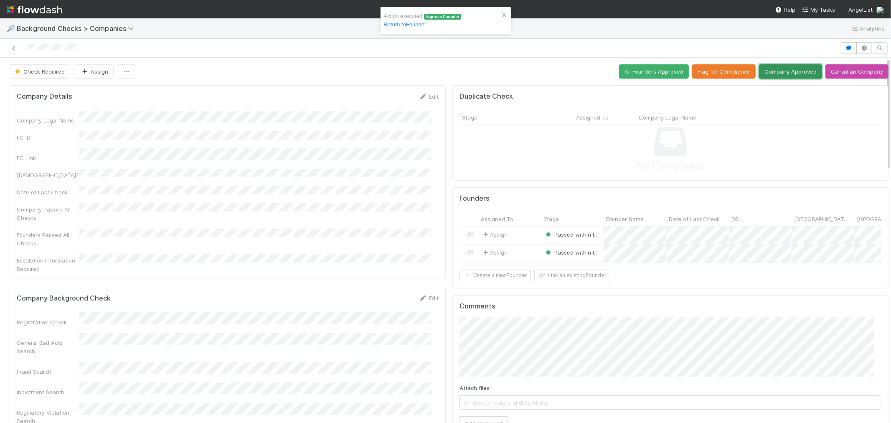
click at [774, 72] on button "Company Approved" at bounding box center [790, 71] width 63 height 14
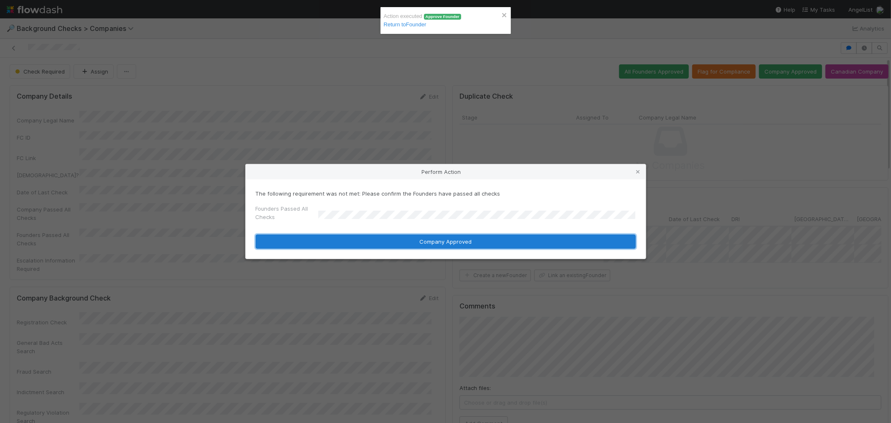
click at [329, 237] on button "Company Approved" at bounding box center [446, 241] width 380 height 14
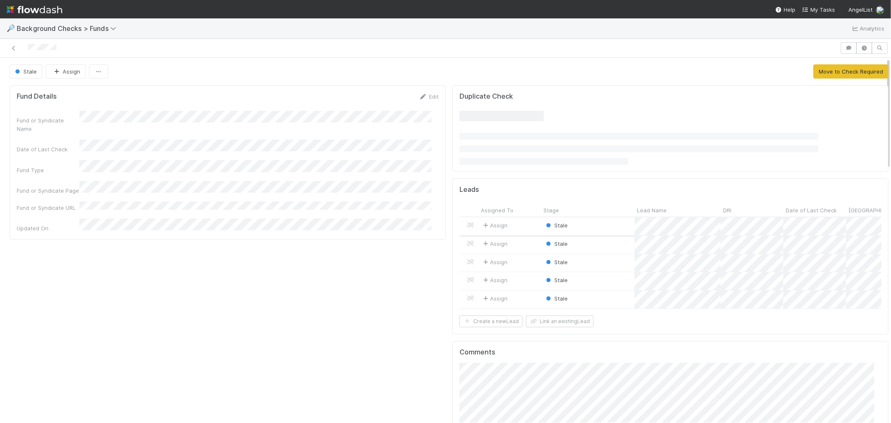
scroll to position [163, 844]
click at [840, 73] on button "Move to Check Required" at bounding box center [850, 71] width 75 height 14
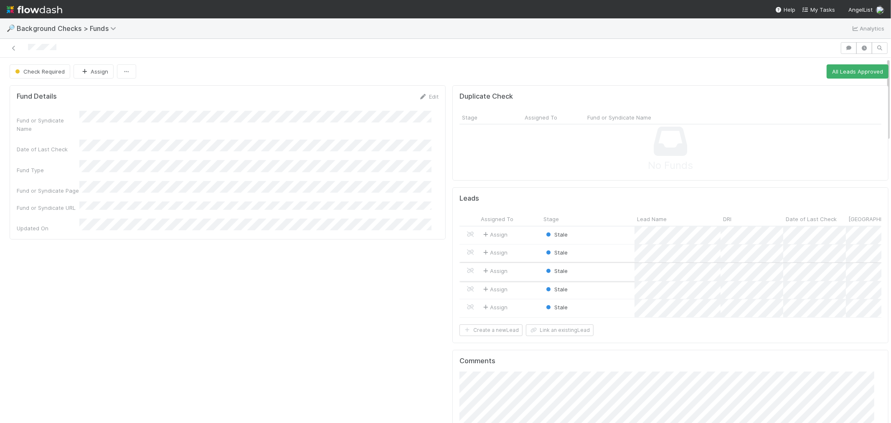
click at [599, 276] on div "Stale" at bounding box center [588, 272] width 94 height 18
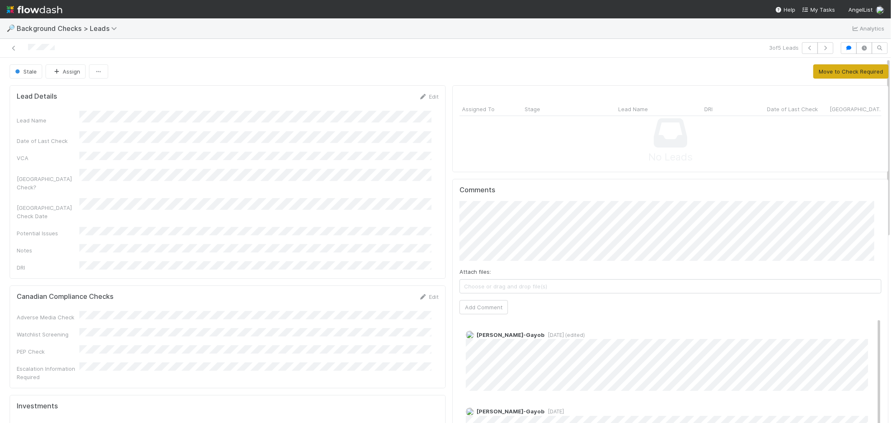
scroll to position [163, 408]
click at [843, 69] on button "Move to Check Required" at bounding box center [850, 71] width 75 height 14
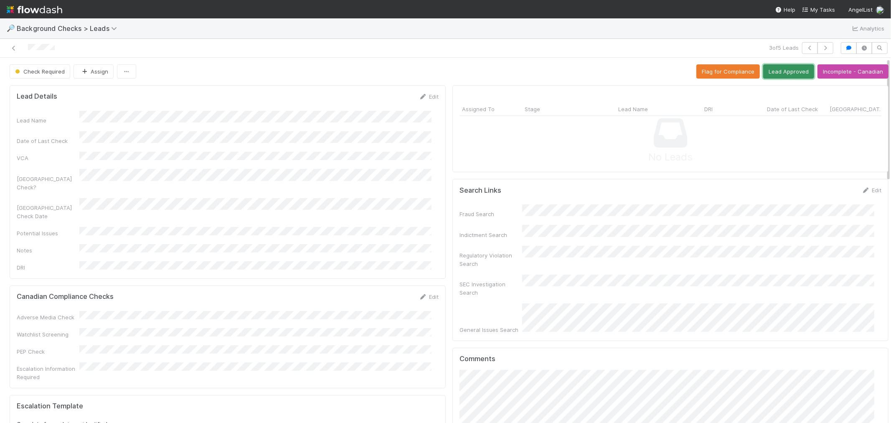
click at [767, 72] on button "Lead Approved" at bounding box center [788, 71] width 51 height 14
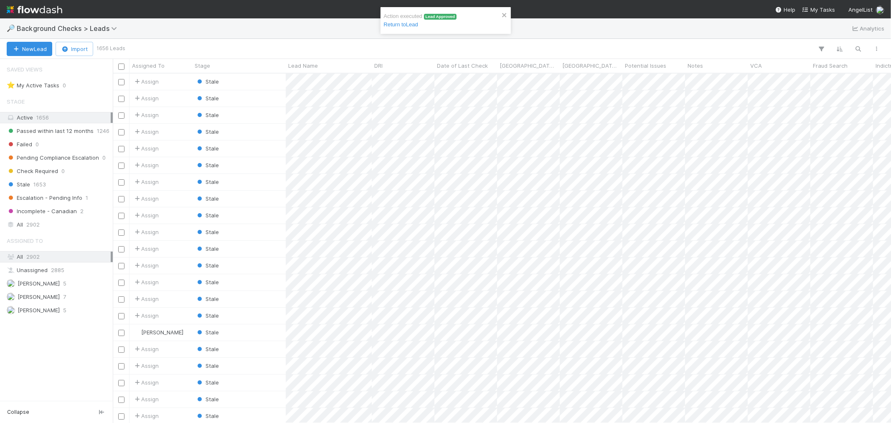
scroll to position [342, 771]
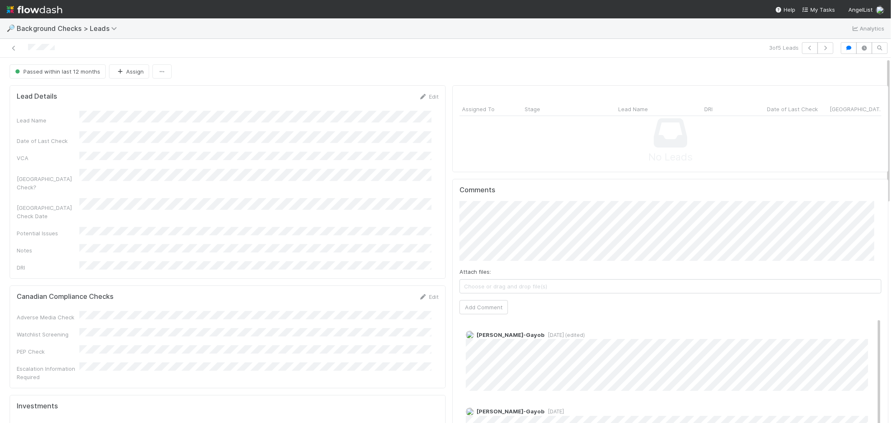
scroll to position [163, 408]
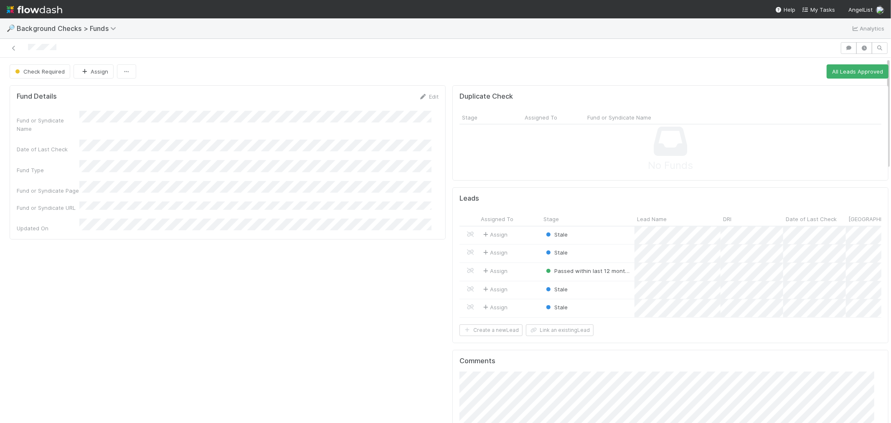
scroll to position [163, 844]
click at [51, 74] on button "Check Required" at bounding box center [40, 71] width 61 height 14
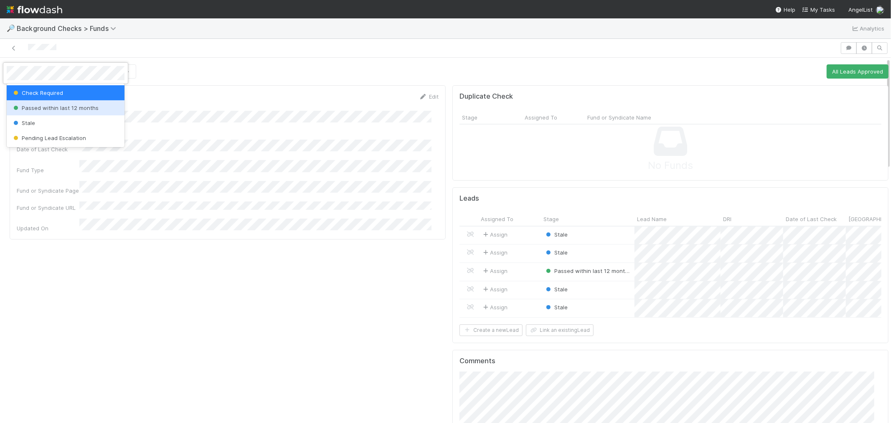
click at [77, 103] on div "Passed within last 12 months" at bounding box center [66, 107] width 118 height 15
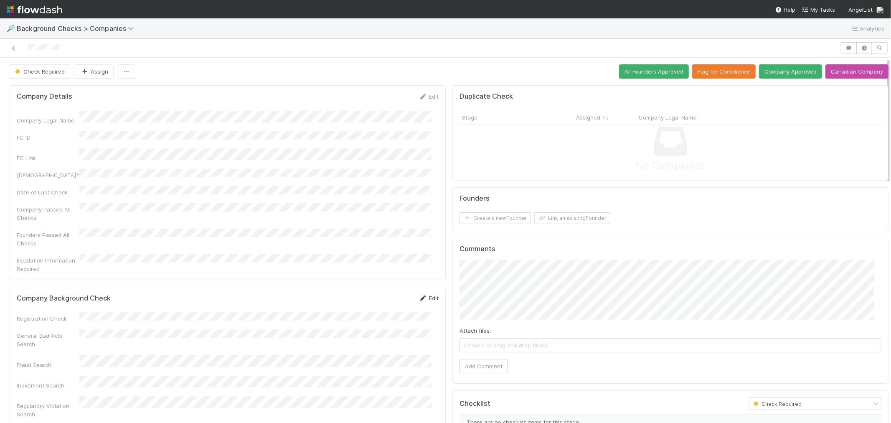
click at [428, 294] on link "Edit" at bounding box center [429, 297] width 20 height 7
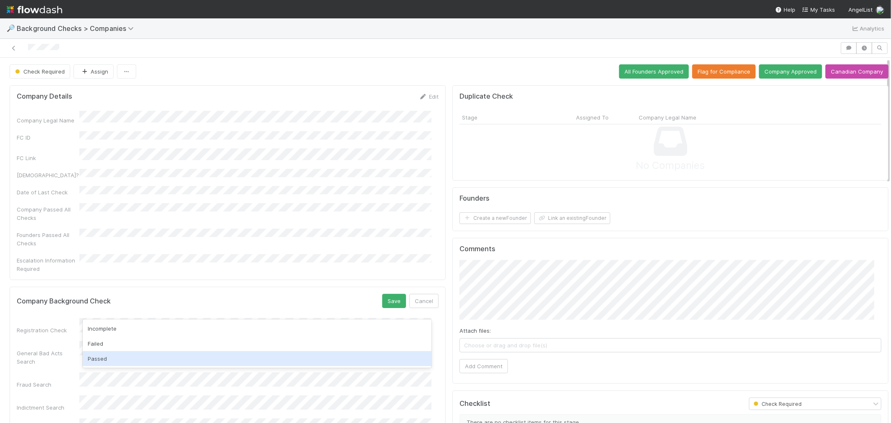
click at [120, 356] on div "Passed" at bounding box center [257, 358] width 349 height 15
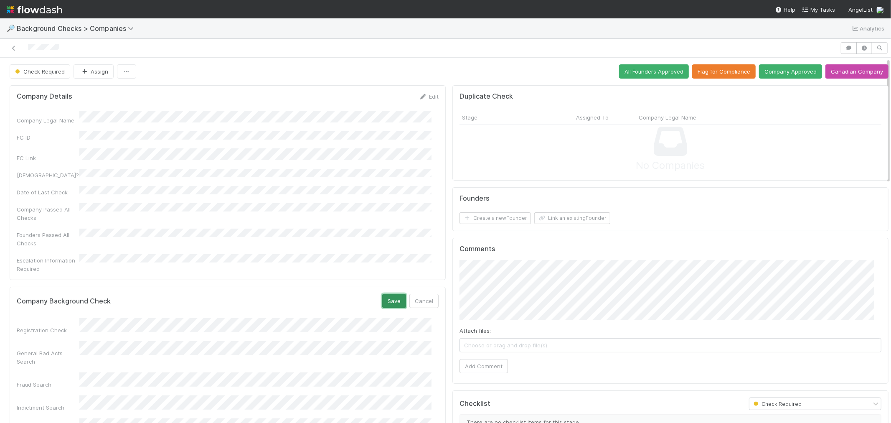
click at [390, 294] on button "Save" at bounding box center [394, 301] width 24 height 14
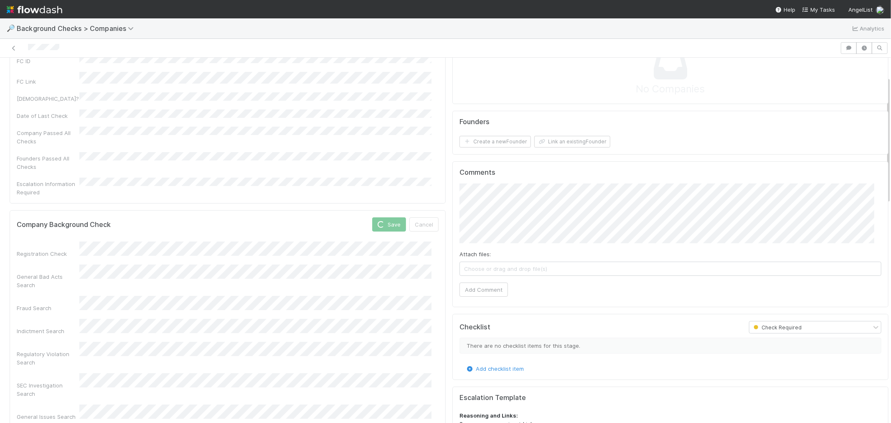
scroll to position [139, 0]
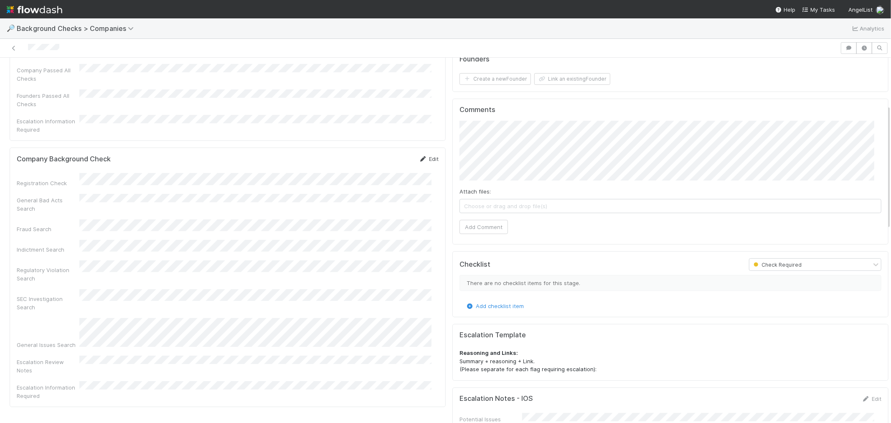
click at [426, 155] on link "Edit" at bounding box center [429, 158] width 20 height 7
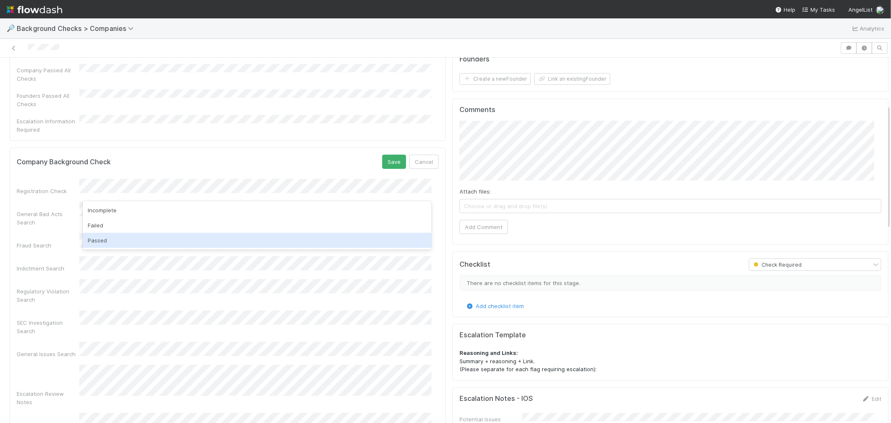
click at [106, 242] on div "Passed" at bounding box center [257, 240] width 349 height 15
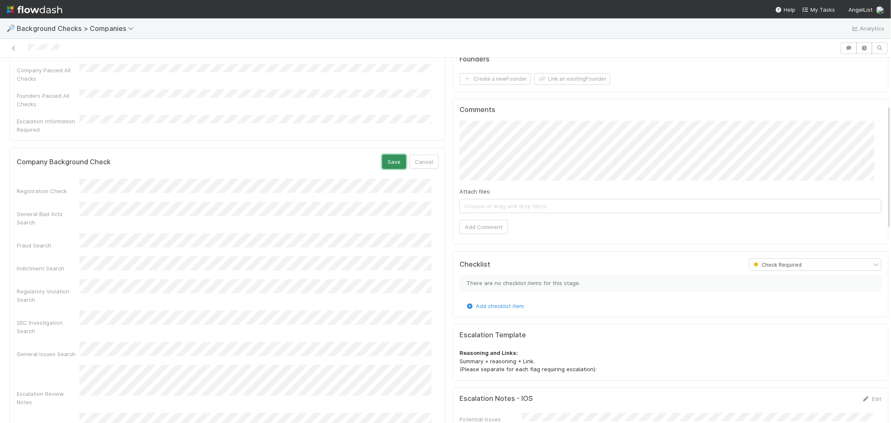
click at [383, 155] on button "Save" at bounding box center [394, 162] width 24 height 14
click at [502, 80] on button "Create a new Founder" at bounding box center [494, 79] width 71 height 12
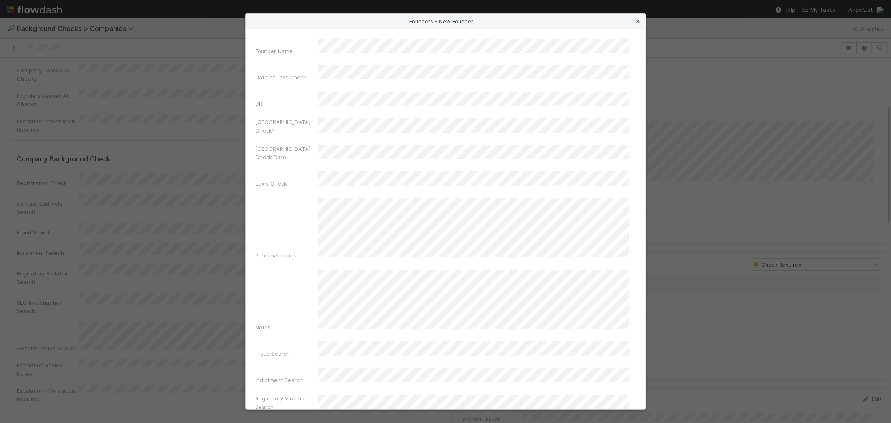
click at [636, 22] on icon at bounding box center [638, 21] width 8 height 5
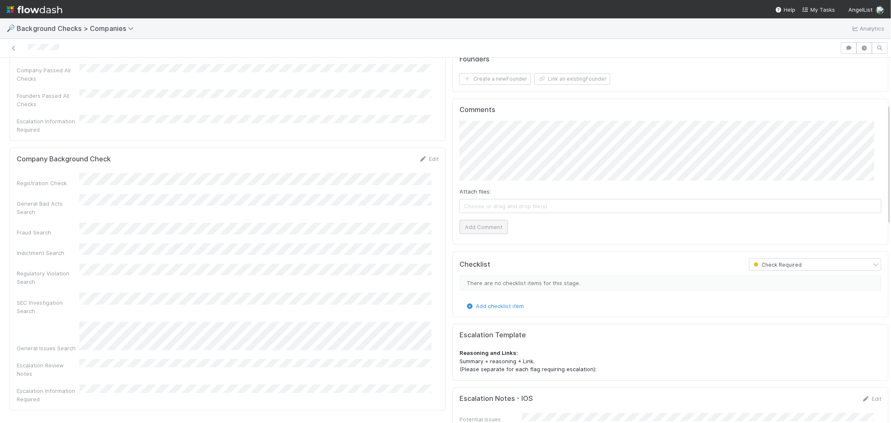
drag, startPoint x: 484, startPoint y: 219, endPoint x: 478, endPoint y: 227, distance: 10.2
click at [483, 220] on div "Attach files: Choose or drag and drop file(s) Add Comment" at bounding box center [670, 177] width 422 height 113
click at [477, 228] on button "Add Comment" at bounding box center [483, 227] width 48 height 14
click at [500, 81] on button "Create a new Founder" at bounding box center [494, 79] width 71 height 12
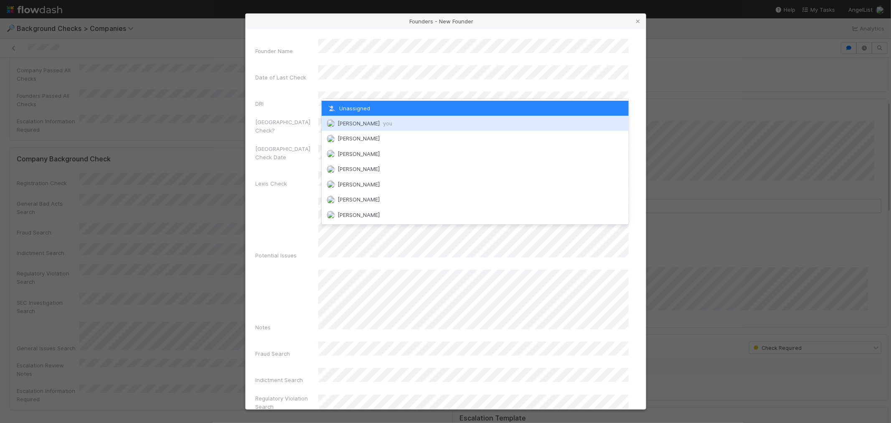
click at [354, 122] on span "[PERSON_NAME] you" at bounding box center [364, 123] width 55 height 7
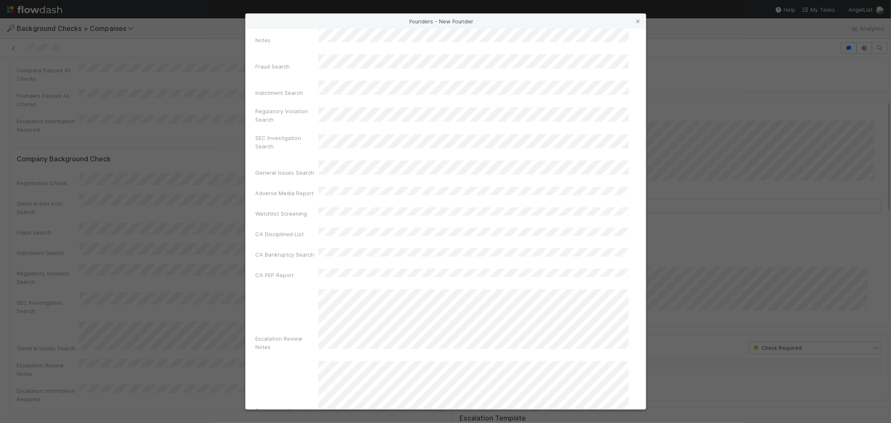
scroll to position [295, 0]
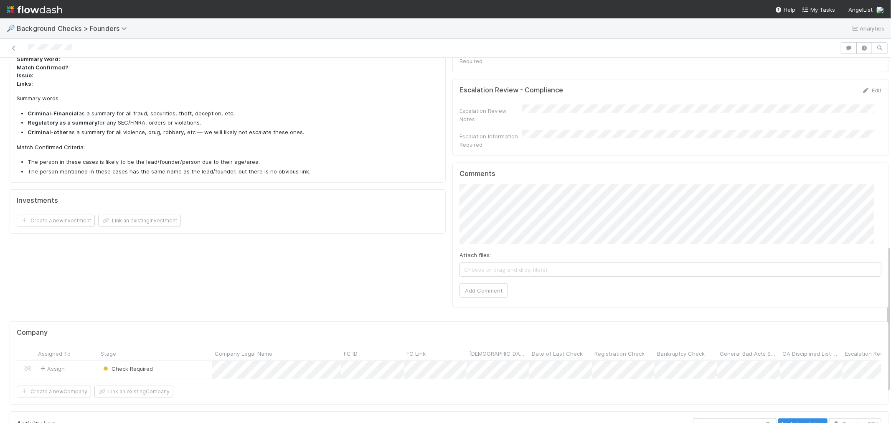
scroll to position [464, 0]
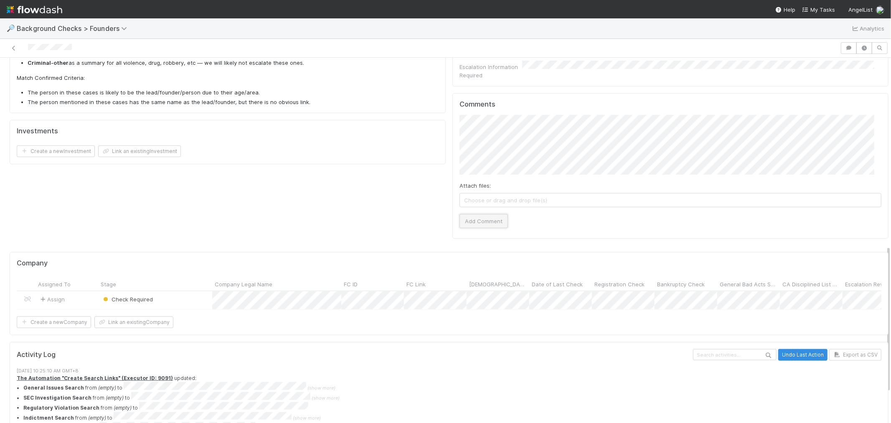
click at [477, 214] on button "Add Comment" at bounding box center [483, 221] width 48 height 14
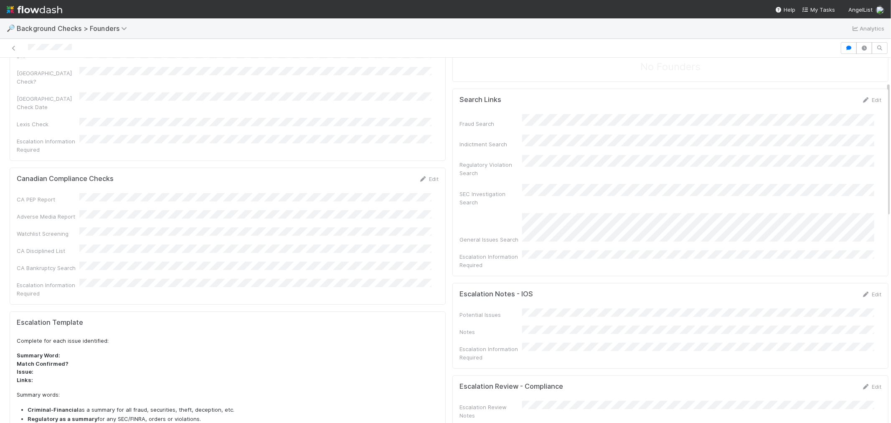
scroll to position [0, 0]
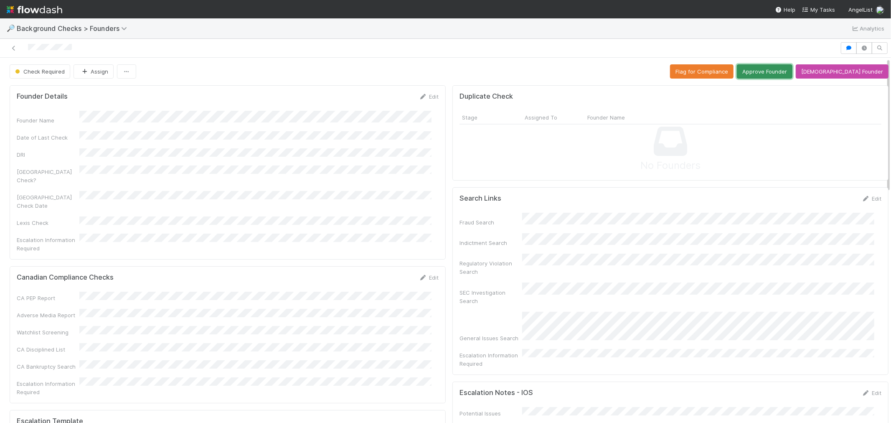
click at [792, 68] on button "Approve Founder" at bounding box center [765, 71] width 56 height 14
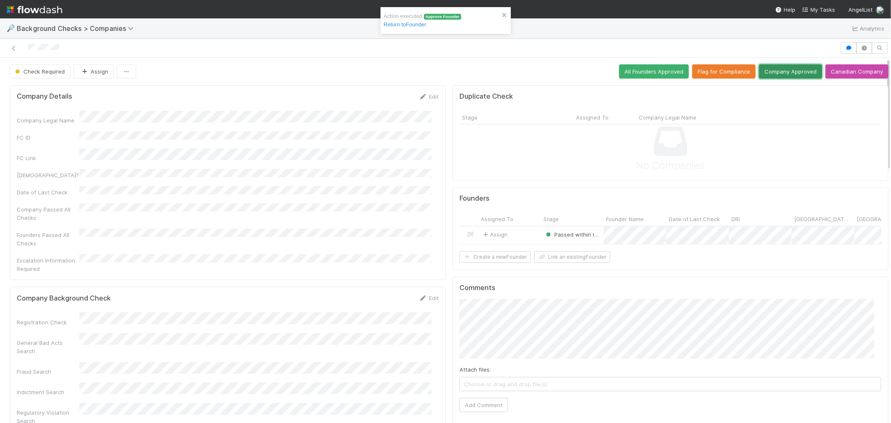
click at [772, 69] on button "Company Approved" at bounding box center [790, 71] width 63 height 14
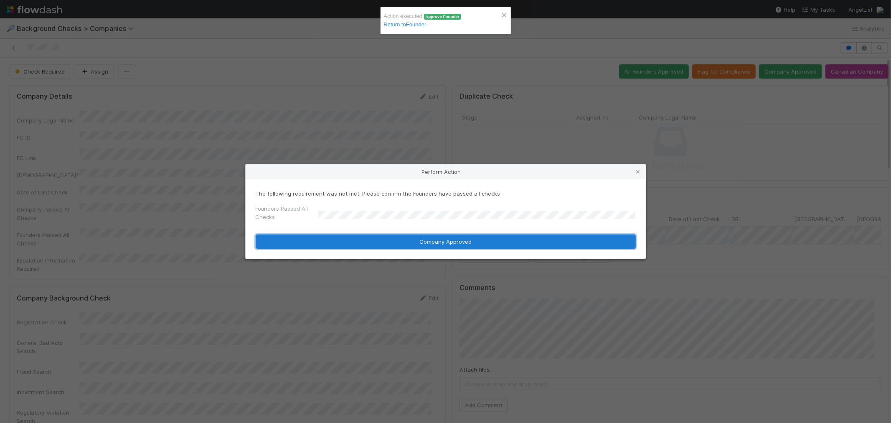
click at [329, 246] on button "Company Approved" at bounding box center [446, 241] width 380 height 14
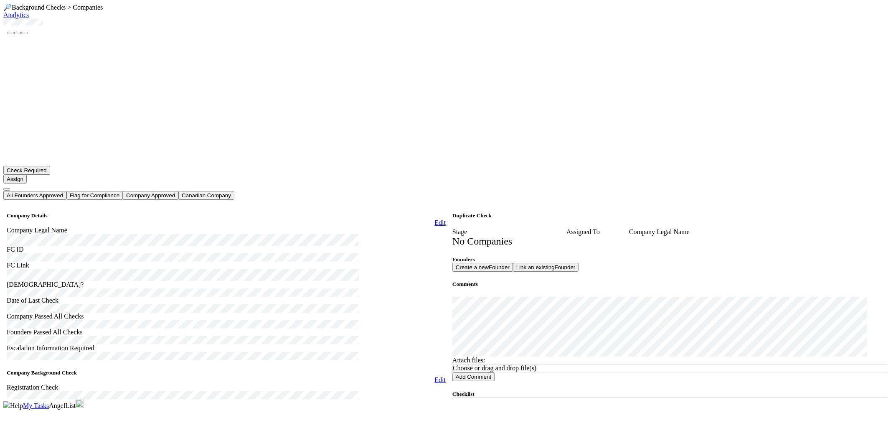
click at [434, 376] on link "Edit" at bounding box center [439, 379] width 11 height 7
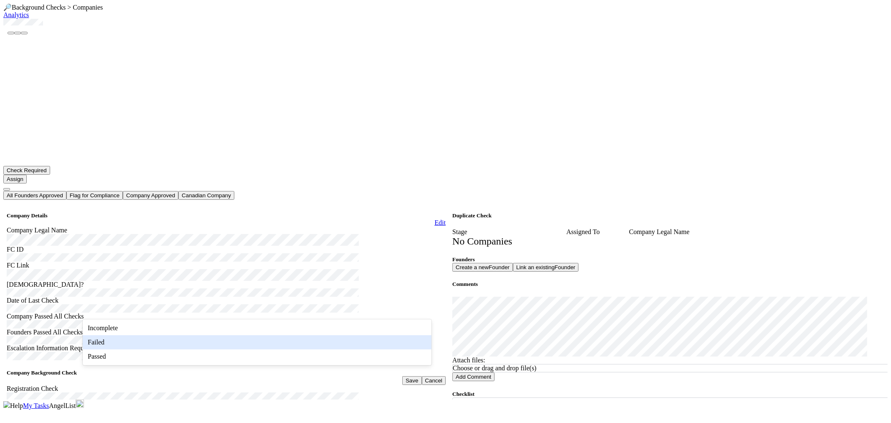
click at [115, 356] on div "Passed" at bounding box center [257, 356] width 349 height 14
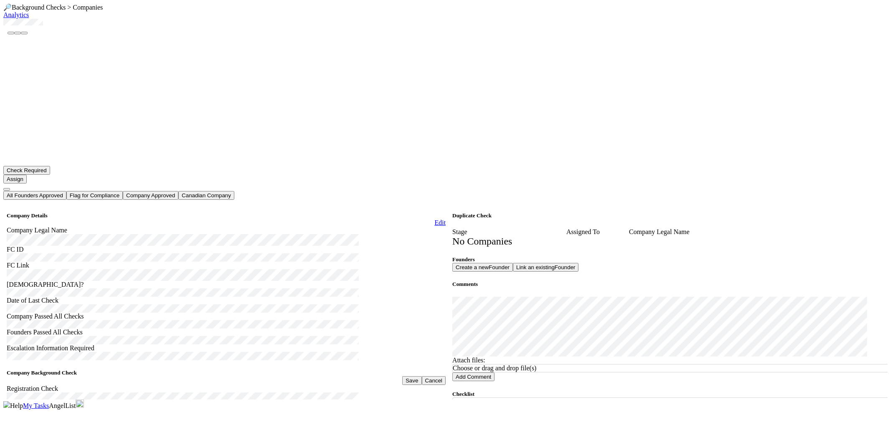
click at [402, 376] on button "Save" at bounding box center [411, 380] width 19 height 9
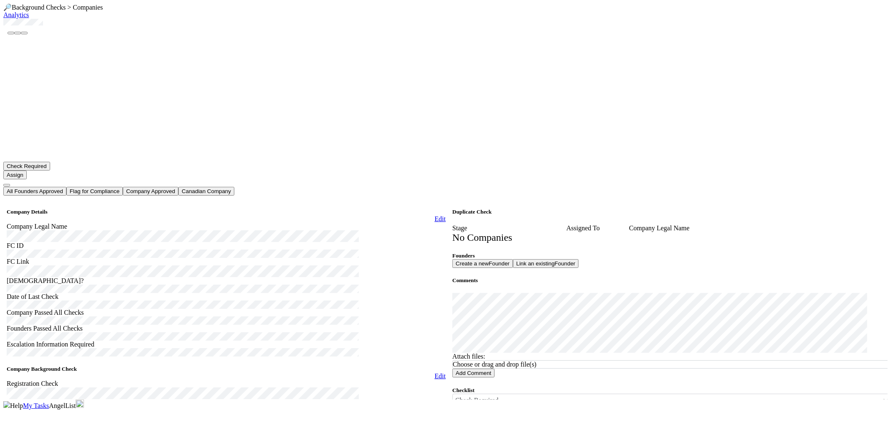
scroll to position [139, 0]
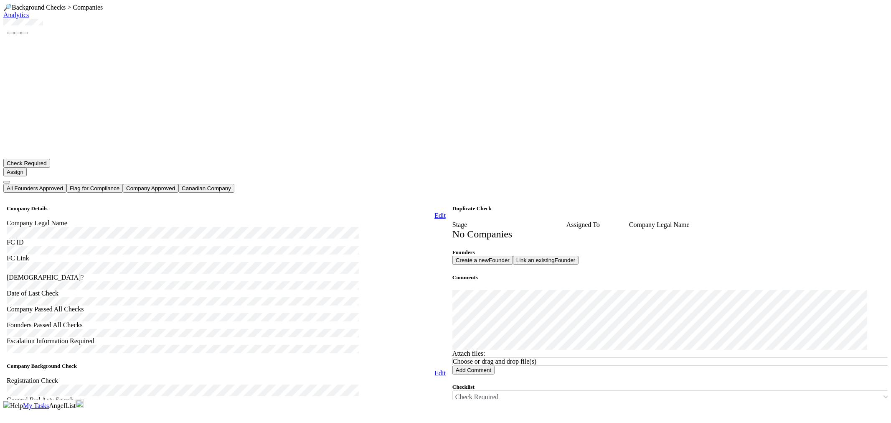
click at [434, 369] on link "Edit" at bounding box center [439, 372] width 11 height 7
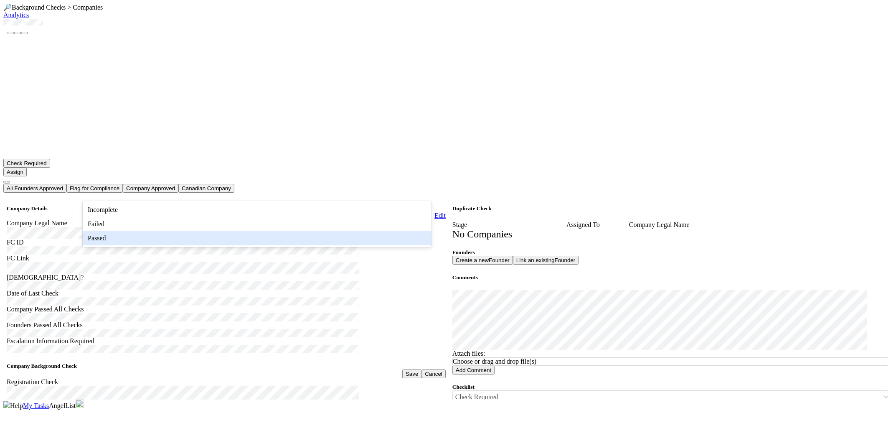
click at [103, 245] on div "Passed" at bounding box center [257, 238] width 349 height 14
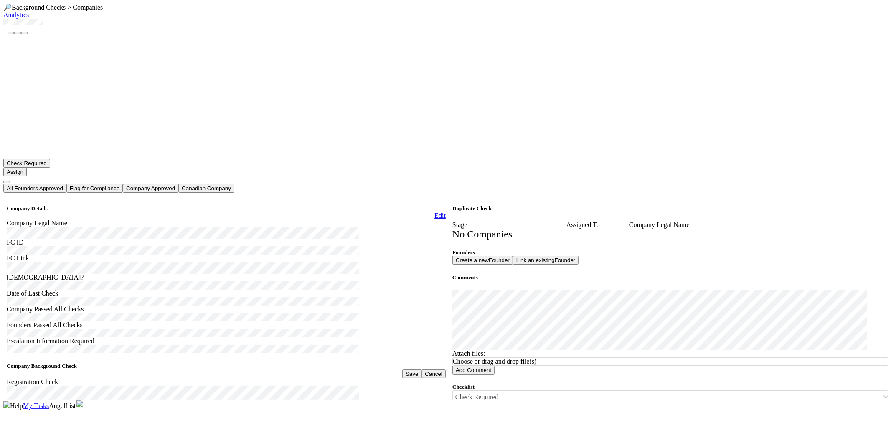
click at [402, 369] on button "Save" at bounding box center [411, 373] width 19 height 9
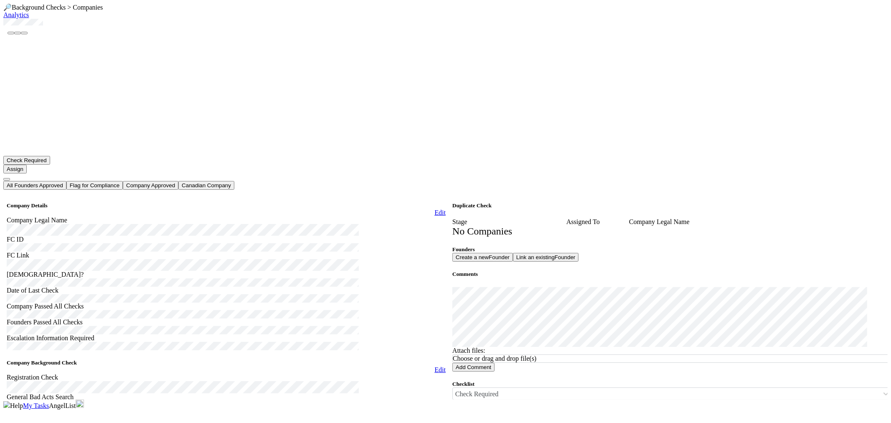
click at [487, 362] on button "Add Comment" at bounding box center [473, 366] width 42 height 9
click at [506, 253] on button "Create a new Founder" at bounding box center [482, 257] width 61 height 9
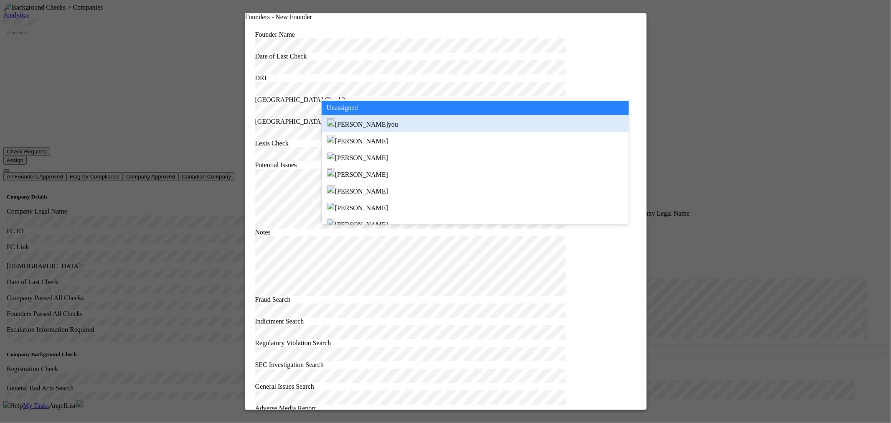
click at [344, 126] on span "Roselyn de Villa you" at bounding box center [366, 124] width 63 height 7
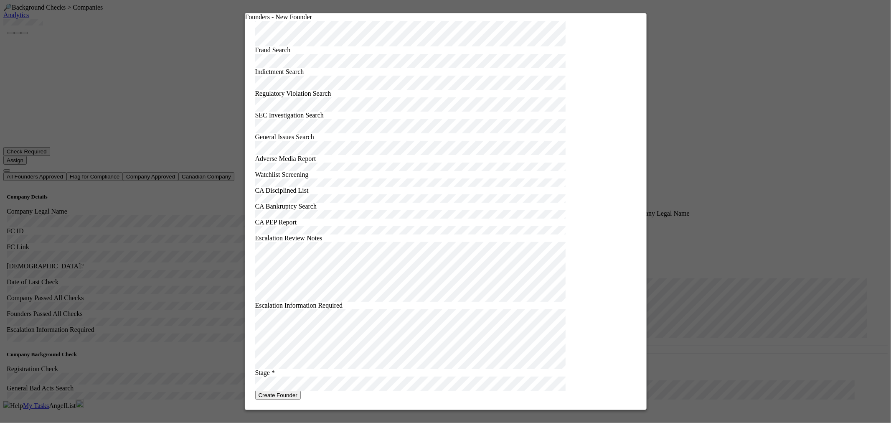
scroll to position [295, 0]
click at [301, 390] on button "Create Founder" at bounding box center [278, 394] width 46 height 9
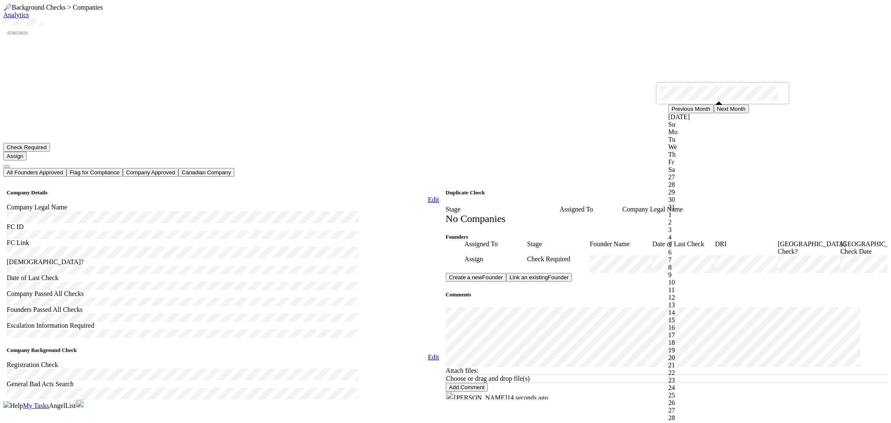
click at [512, 92] on div at bounding box center [445, 211] width 891 height 423
click at [516, 255] on div "Assign" at bounding box center [495, 264] width 63 height 18
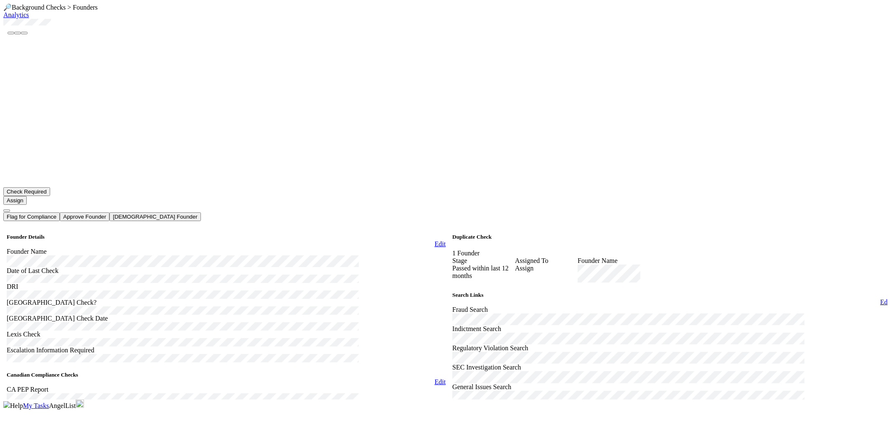
scroll to position [46, 0]
click at [556, 264] on div "Assign" at bounding box center [546, 273] width 63 height 18
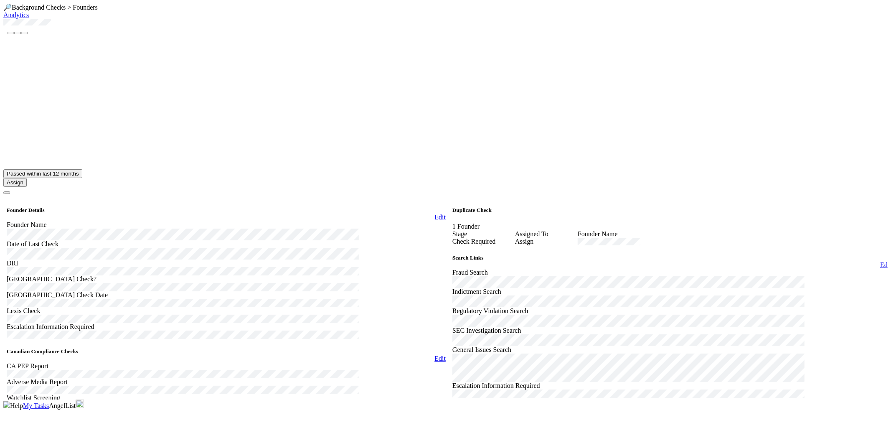
scroll to position [603, 0]
click at [362, 118] on div at bounding box center [445, 211] width 891 height 423
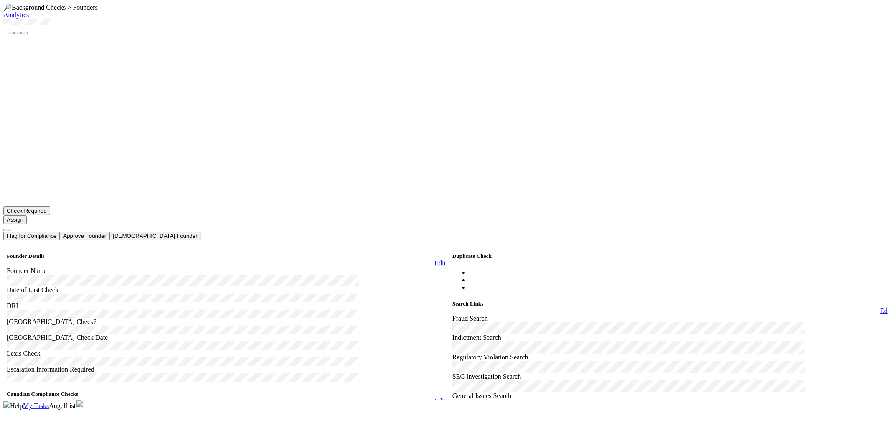
click at [10, 228] on button "button" at bounding box center [6, 229] width 7 height 3
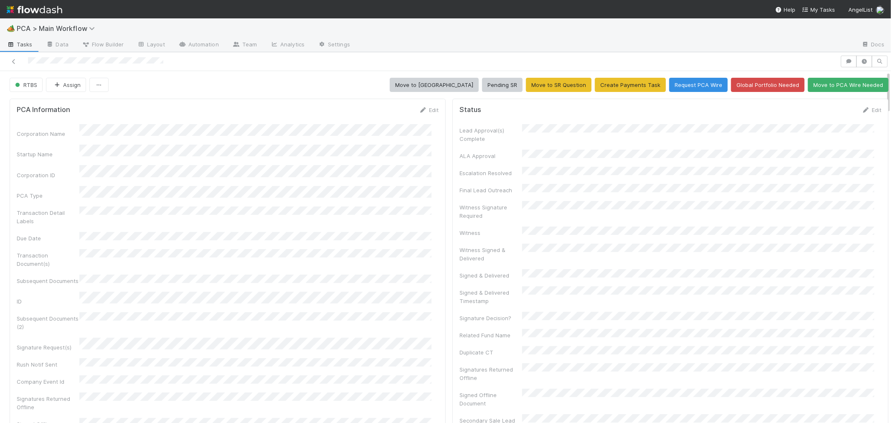
click at [293, 312] on div "Subsequent Documents (2)" at bounding box center [228, 321] width 422 height 19
click at [496, 79] on button "Pending SR" at bounding box center [502, 85] width 41 height 14
drag, startPoint x: 191, startPoint y: 327, endPoint x: 252, endPoint y: 213, distance: 129.5
click at [252, 213] on div "Transaction Detail Labels" at bounding box center [228, 215] width 422 height 19
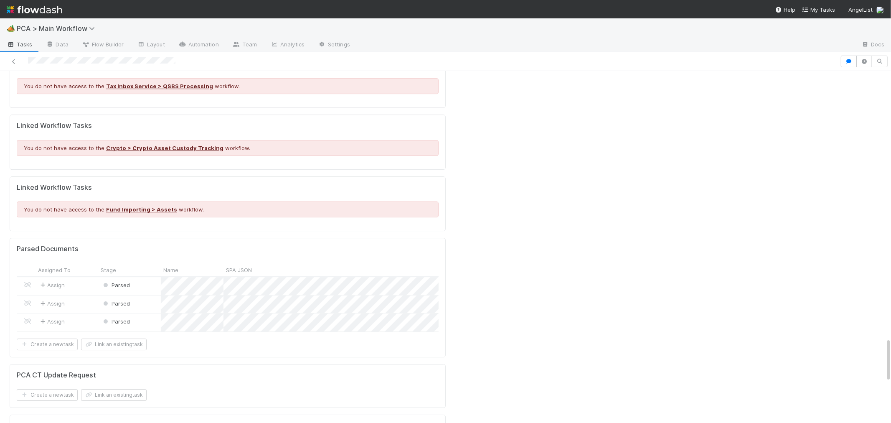
scroll to position [2120, 0]
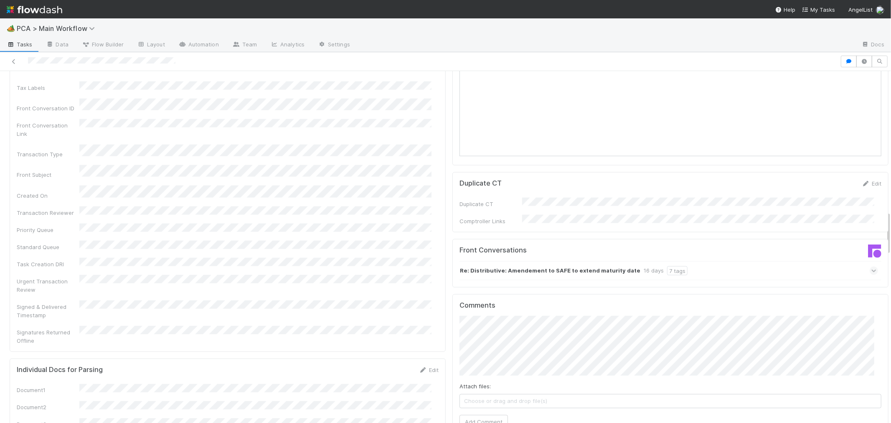
scroll to position [1113, 0]
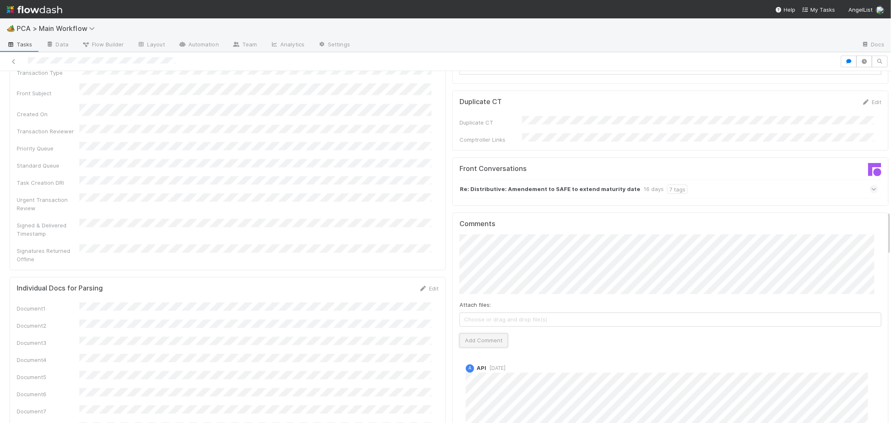
click at [485, 333] on button "Add Comment" at bounding box center [483, 340] width 48 height 14
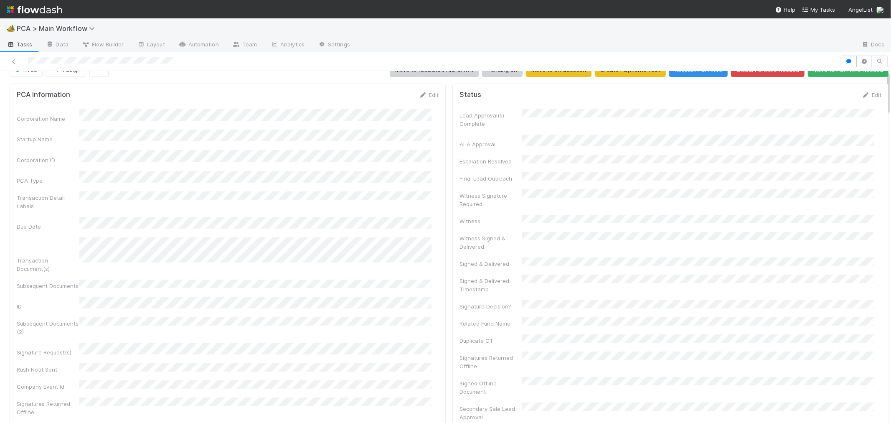
scroll to position [0, 0]
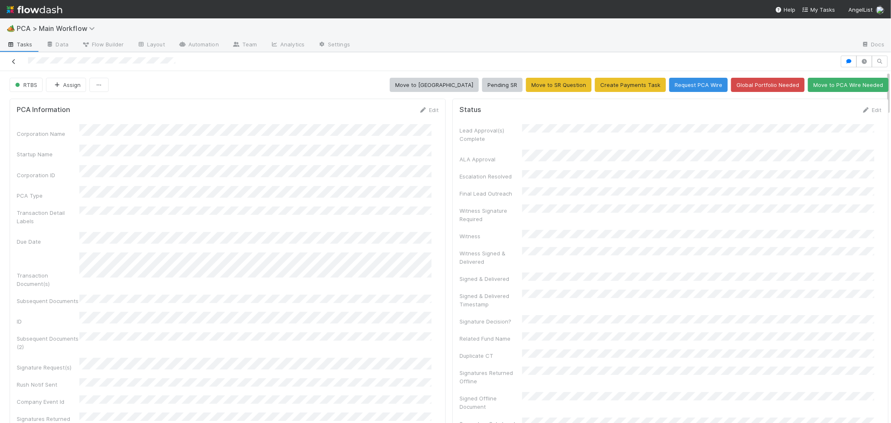
click at [14, 62] on icon at bounding box center [14, 61] width 8 height 5
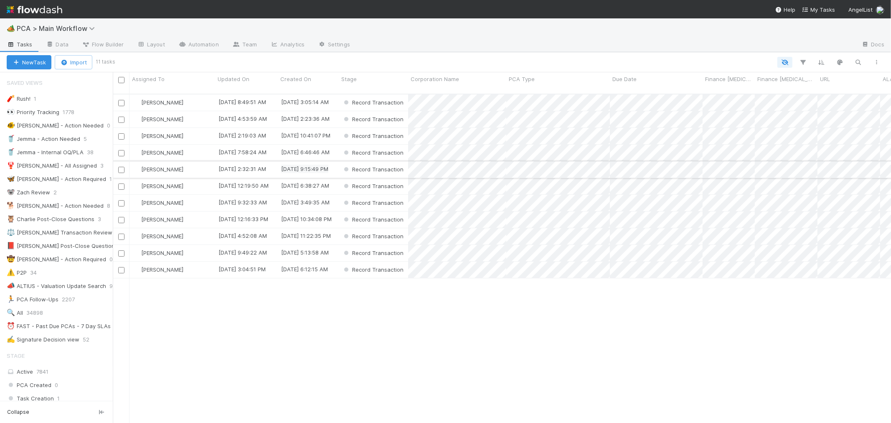
scroll to position [329, 771]
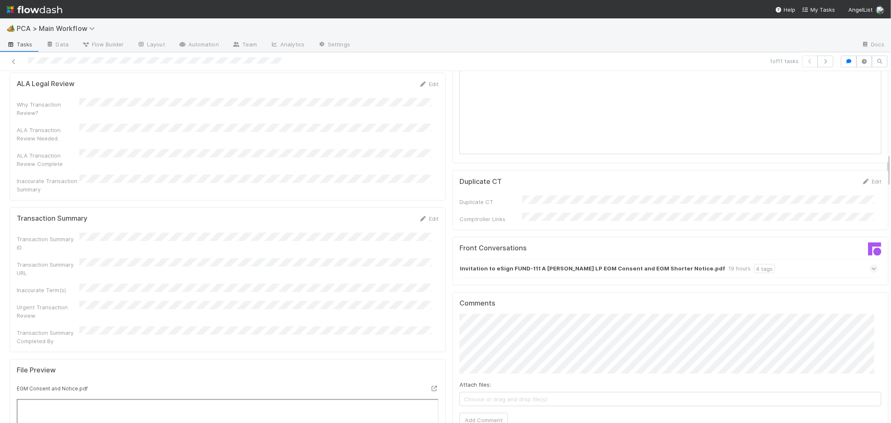
scroll to position [788, 0]
click at [871, 267] on icon at bounding box center [873, 271] width 5 height 8
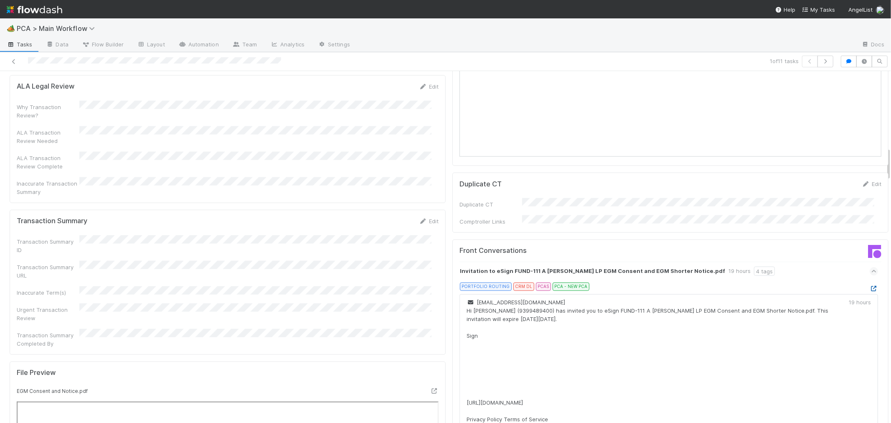
click at [869, 286] on icon at bounding box center [873, 288] width 8 height 5
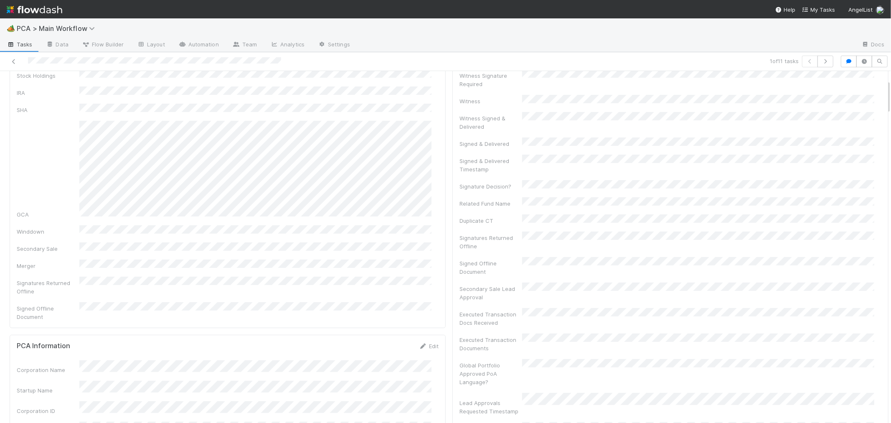
scroll to position [93, 0]
click at [432, 238] on div "Parsed Terms Edit Consolidated GCA Summary SPA CoI Pro Forma Stock Holdings IRA…" at bounding box center [228, 186] width 436 height 360
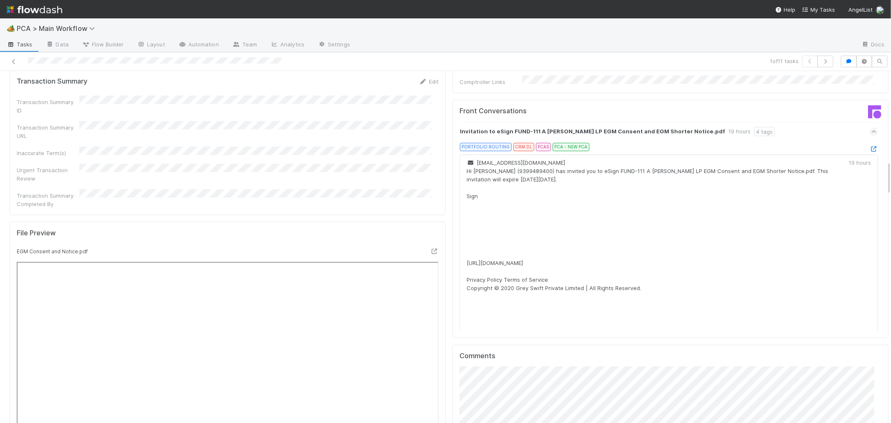
scroll to position [1160, 0]
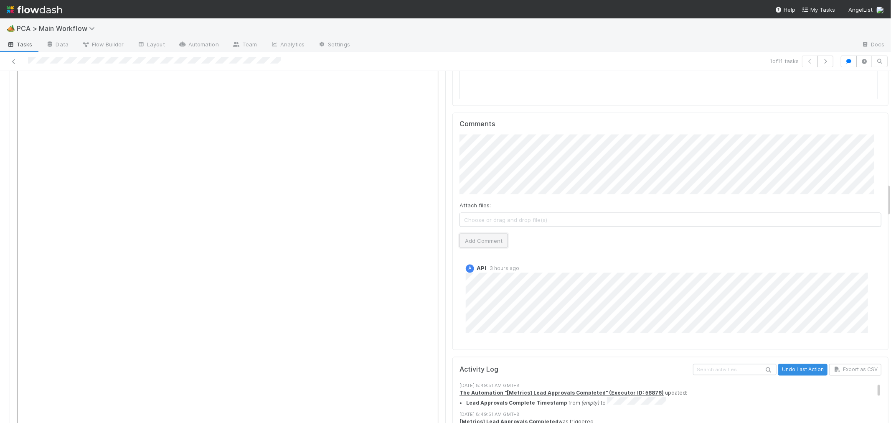
click at [493, 233] on button "Add Comment" at bounding box center [483, 240] width 48 height 14
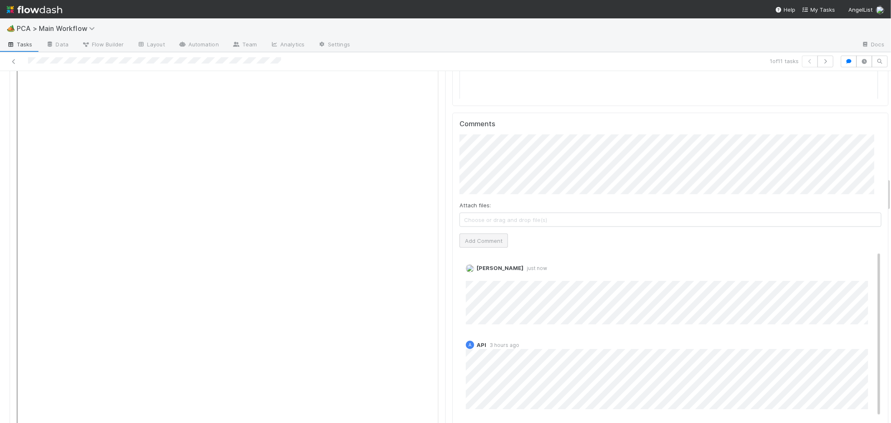
scroll to position [0, 0]
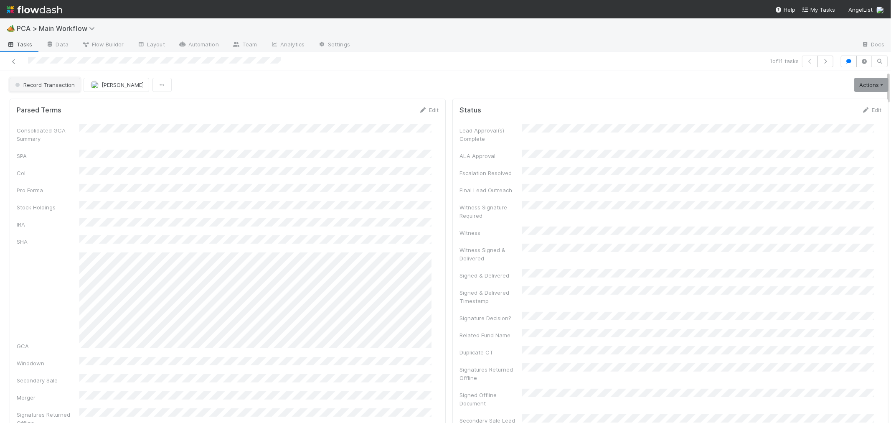
click at [67, 84] on span "Record Transaction" at bounding box center [43, 84] width 61 height 7
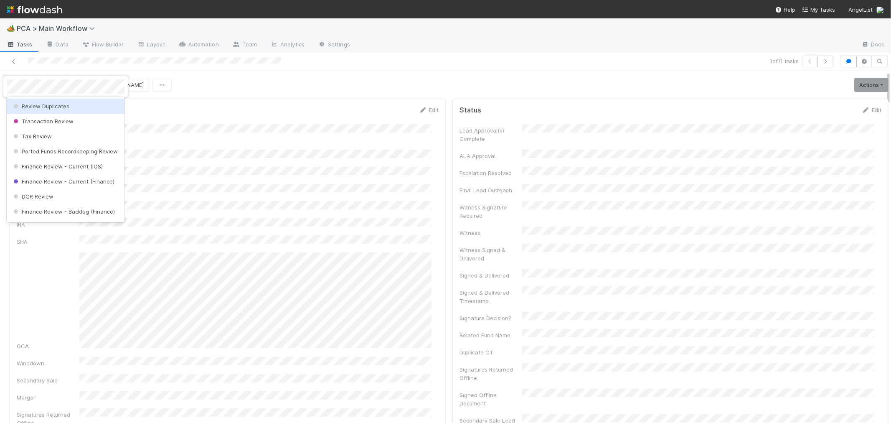
click at [75, 104] on div "Review Duplicates" at bounding box center [66, 106] width 118 height 15
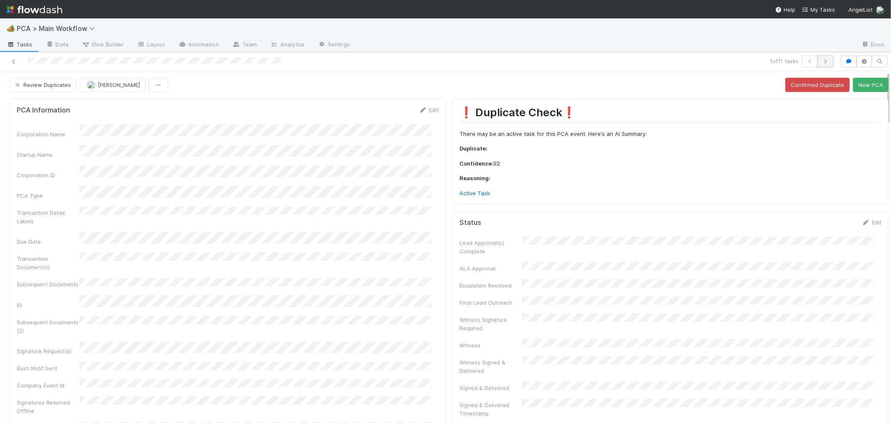
click at [821, 61] on icon "button" at bounding box center [825, 61] width 8 height 5
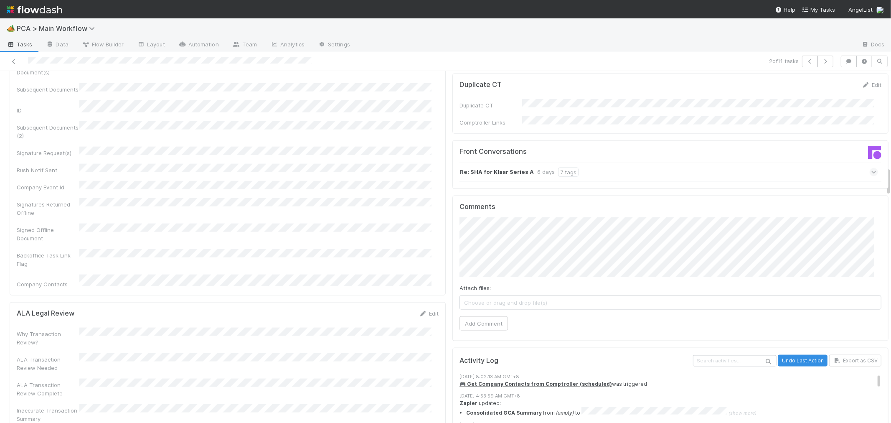
scroll to position [835, 0]
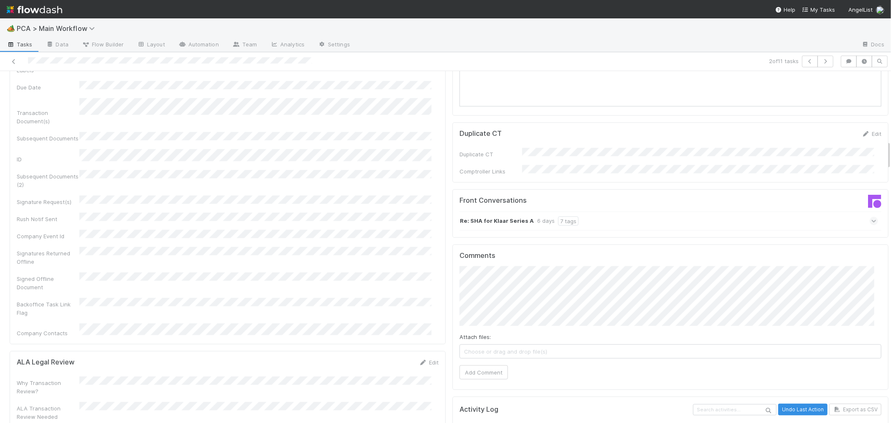
click at [871, 217] on icon at bounding box center [873, 221] width 5 height 8
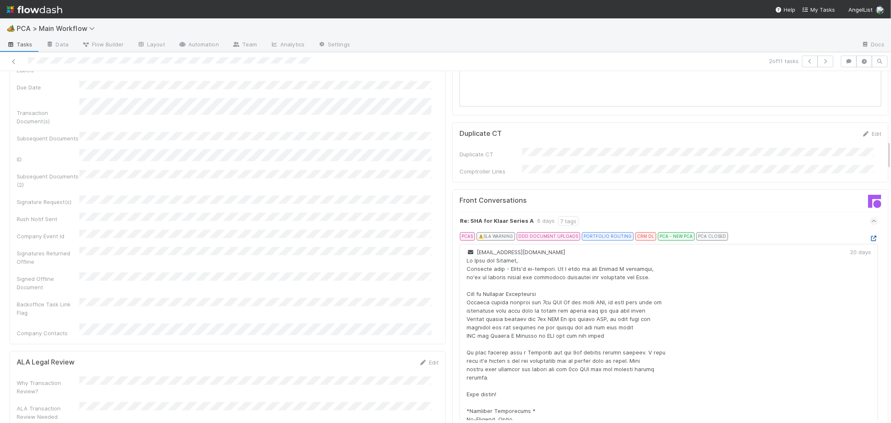
click at [869, 236] on icon at bounding box center [873, 238] width 8 height 5
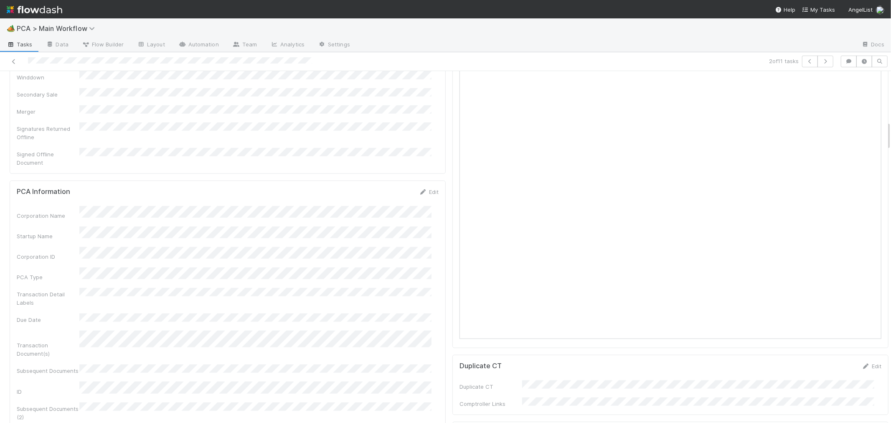
scroll to position [464, 0]
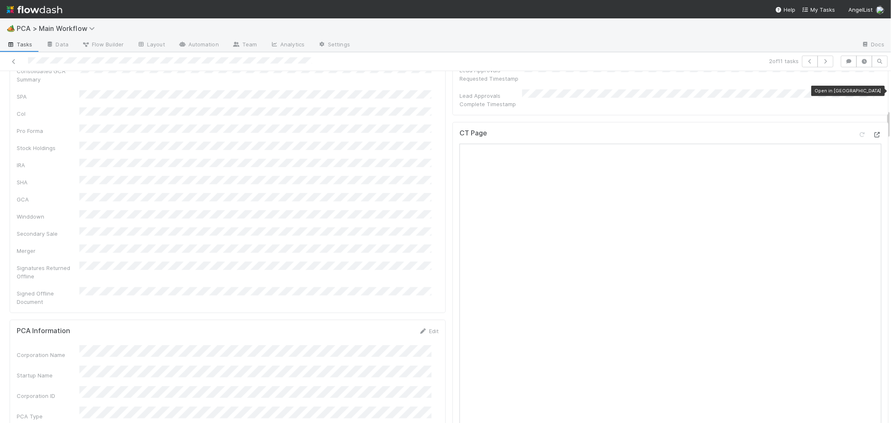
click at [873, 132] on icon at bounding box center [877, 134] width 8 height 5
click at [369, 261] on div "Signatures Returned Offline" at bounding box center [228, 270] width 422 height 19
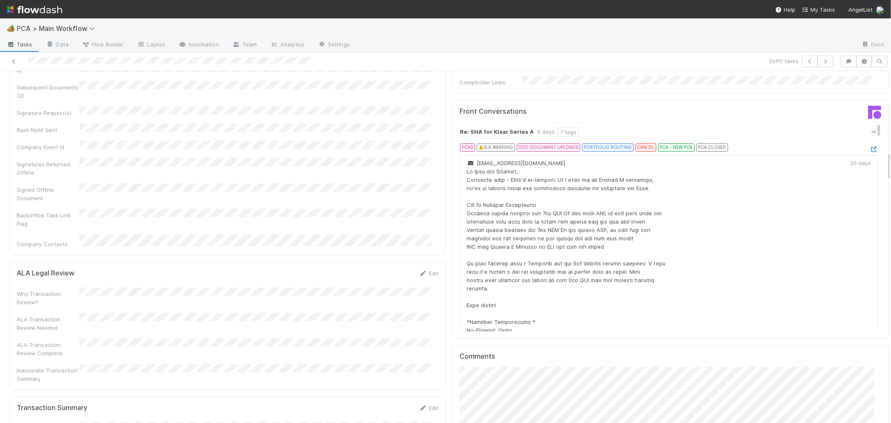
scroll to position [974, 0]
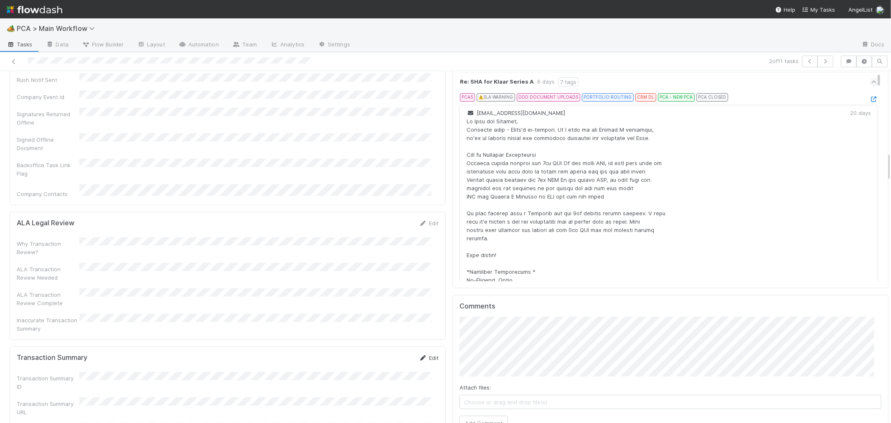
click at [425, 354] on link "Edit" at bounding box center [429, 357] width 20 height 7
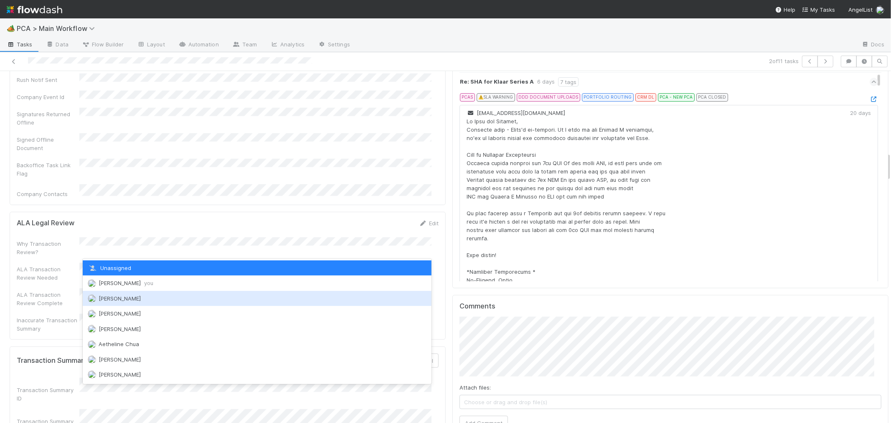
click at [119, 285] on span "Roselyn de Villa you" at bounding box center [126, 282] width 55 height 7
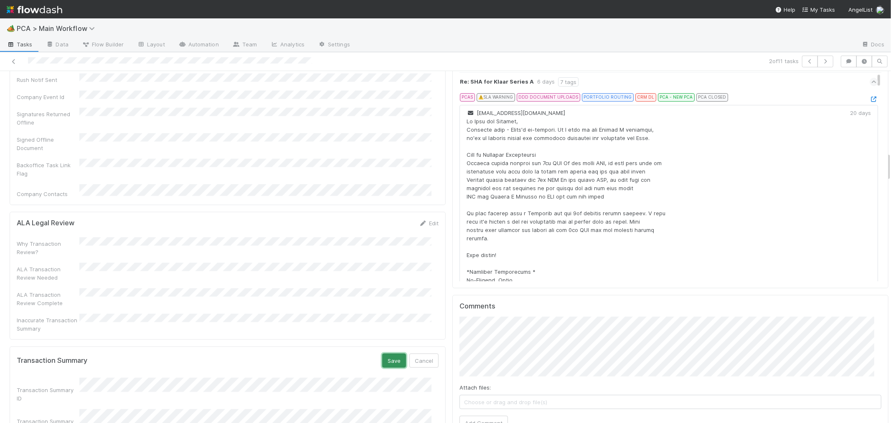
click at [391, 353] on button "Save" at bounding box center [394, 360] width 24 height 14
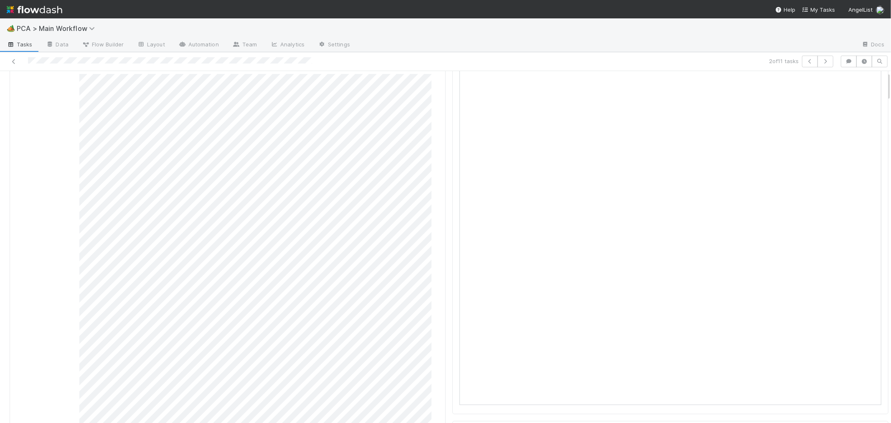
scroll to position [0, 0]
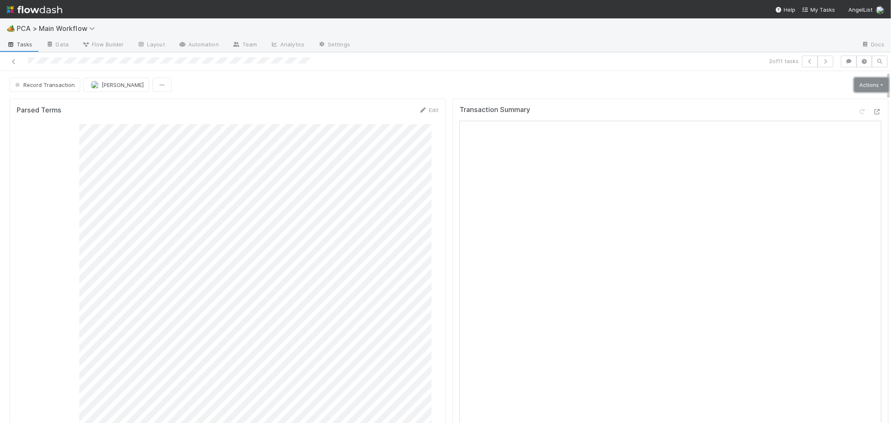
click at [856, 84] on link "Actions" at bounding box center [871, 85] width 34 height 14
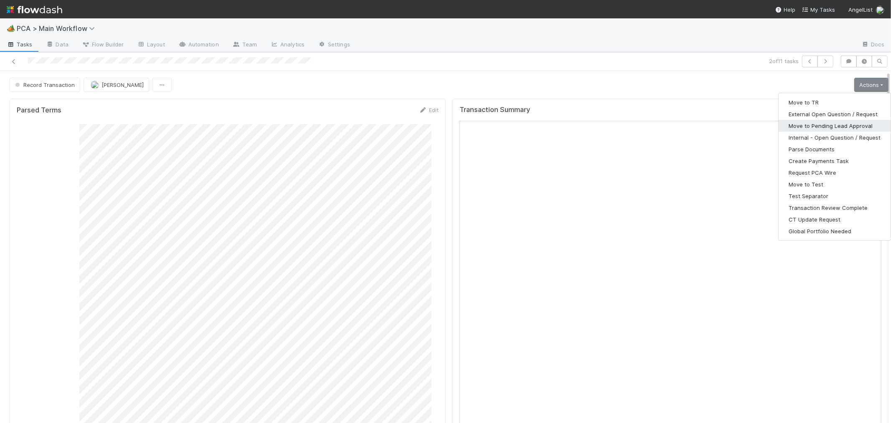
click at [832, 127] on button "Move to Pending Lead Approval" at bounding box center [834, 126] width 112 height 12
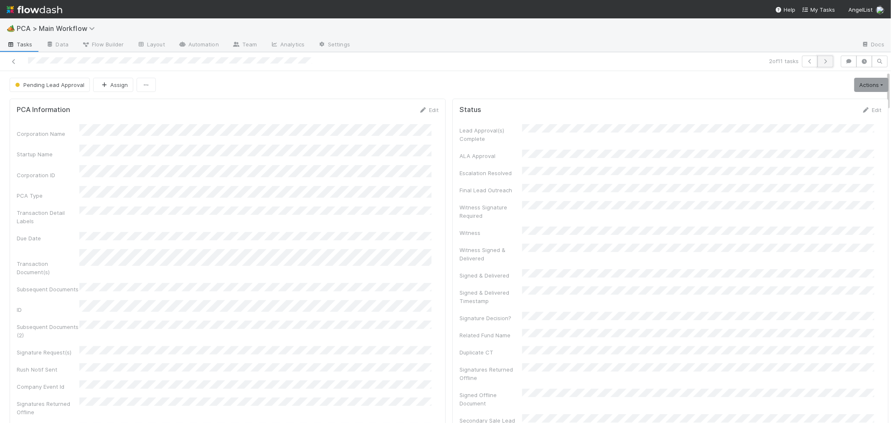
click at [821, 61] on icon "button" at bounding box center [825, 61] width 8 height 5
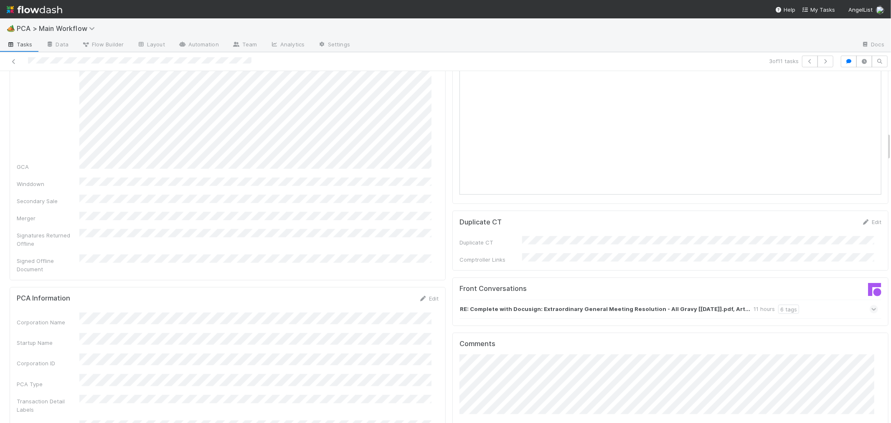
scroll to position [742, 0]
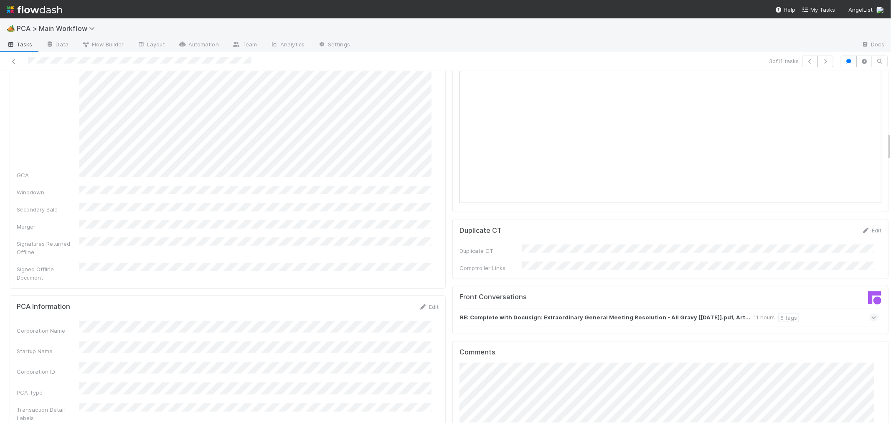
click at [871, 313] on icon at bounding box center [873, 317] width 5 height 8
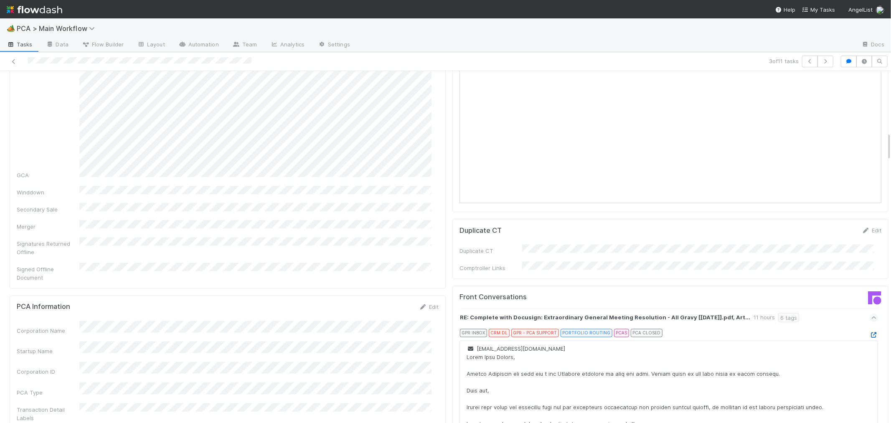
click at [869, 332] on icon at bounding box center [873, 334] width 8 height 5
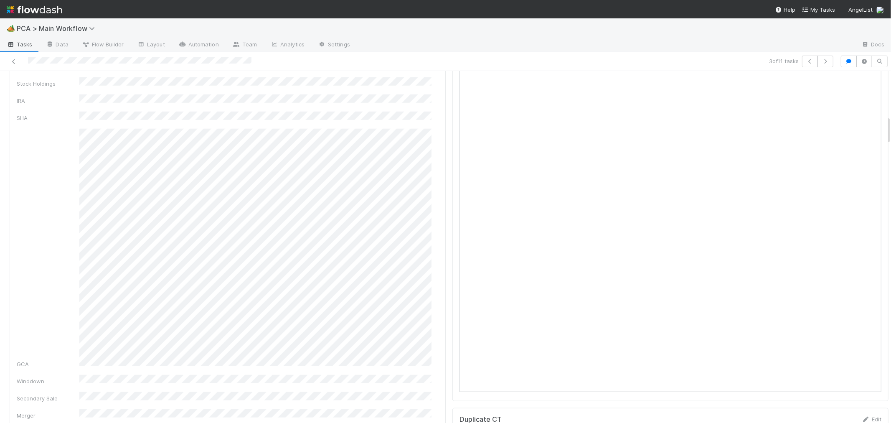
scroll to position [418, 0]
click at [803, 179] on div "CT Page" at bounding box center [670, 186] width 422 height 15
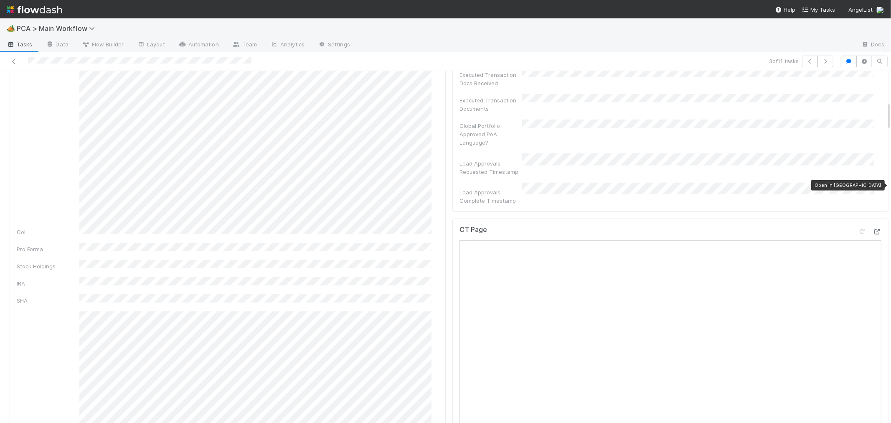
click at [873, 229] on icon at bounding box center [877, 231] width 8 height 5
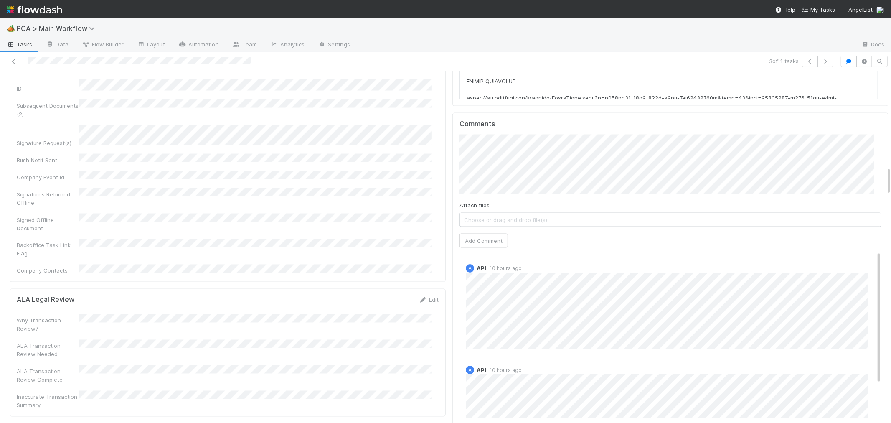
scroll to position [1299, 0]
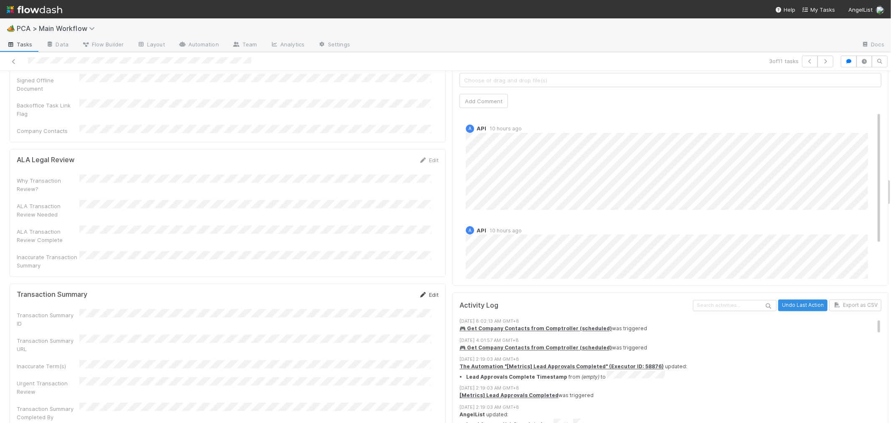
click at [419, 292] on icon at bounding box center [423, 294] width 8 height 5
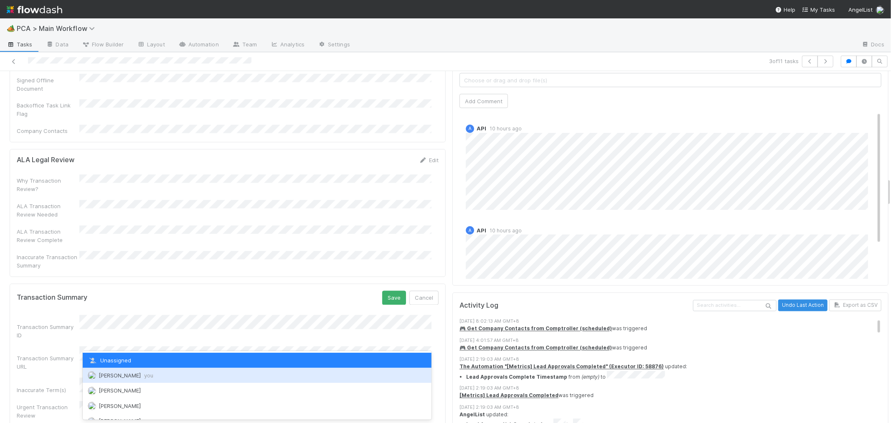
click at [106, 373] on span "Roselyn de Villa you" at bounding box center [126, 375] width 55 height 7
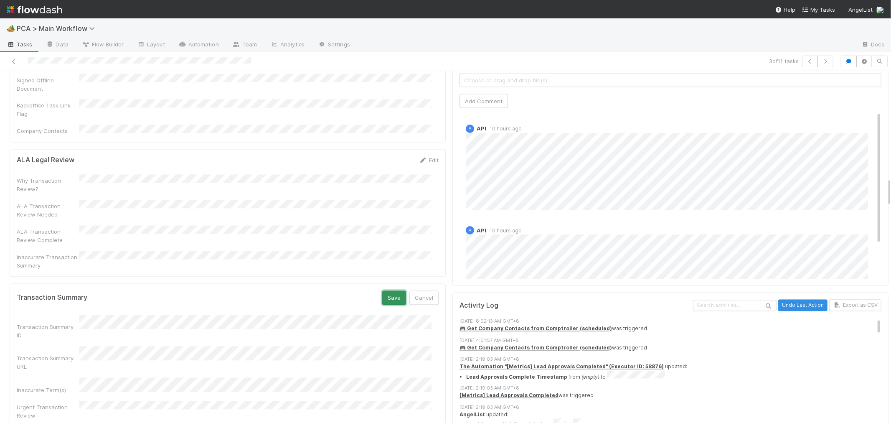
click at [383, 291] on button "Save" at bounding box center [394, 298] width 24 height 14
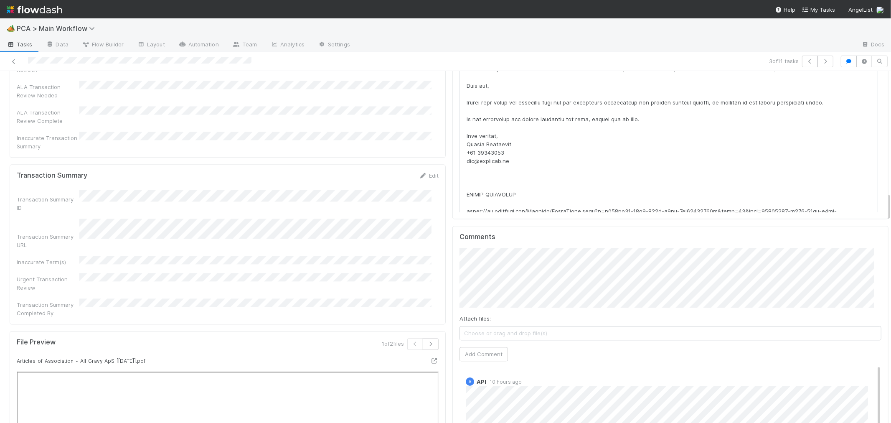
scroll to position [1484, 0]
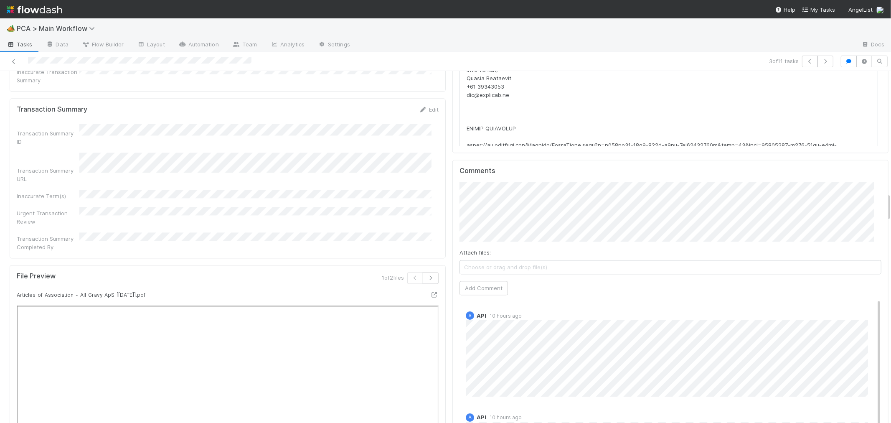
click at [80, 59] on div at bounding box center [212, 62] width 418 height 12
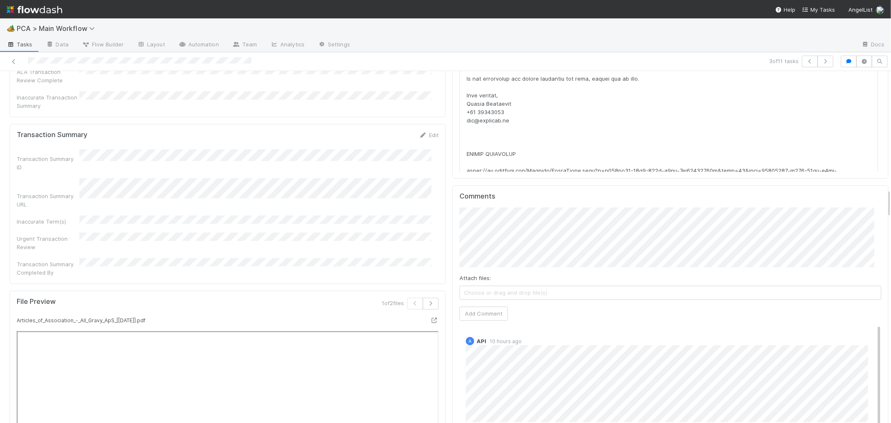
scroll to position [1438, 0]
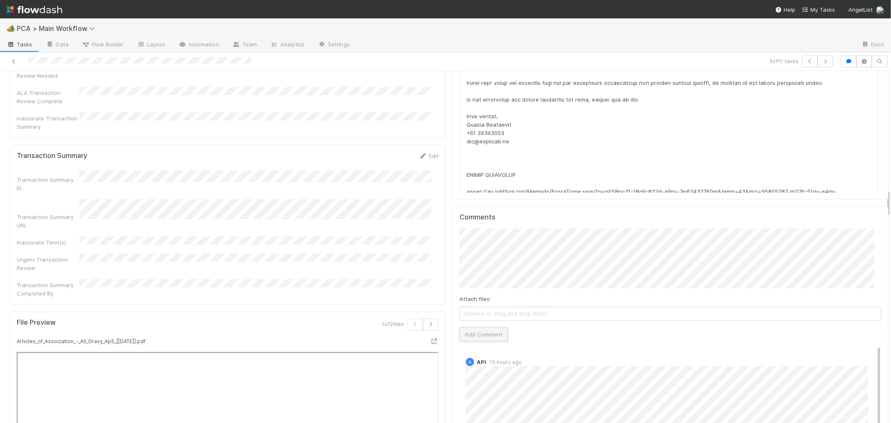
click at [474, 327] on button "Add Comment" at bounding box center [483, 334] width 48 height 14
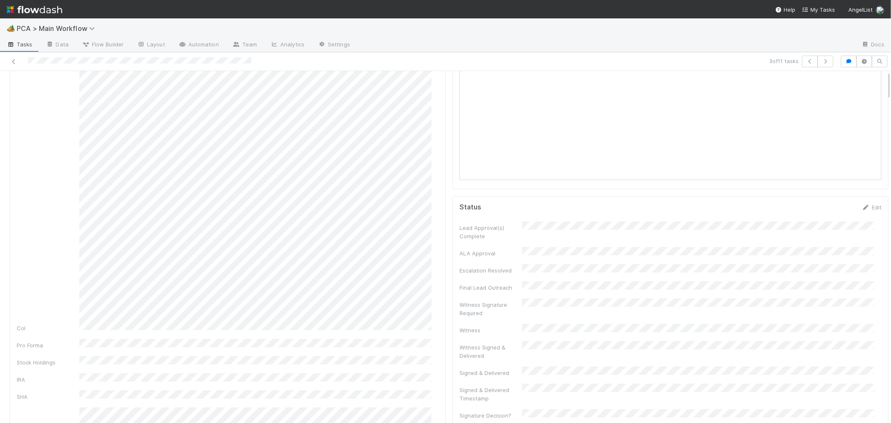
scroll to position [0, 0]
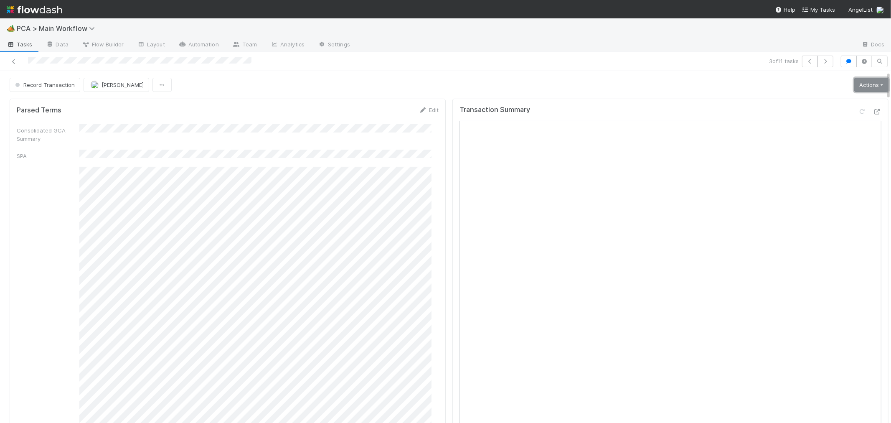
click at [854, 89] on link "Actions" at bounding box center [871, 85] width 34 height 14
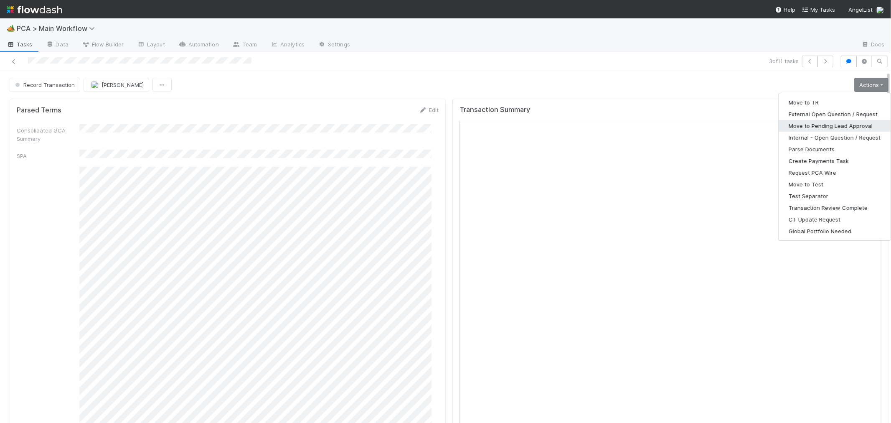
click at [832, 124] on button "Move to Pending Lead Approval" at bounding box center [834, 126] width 112 height 12
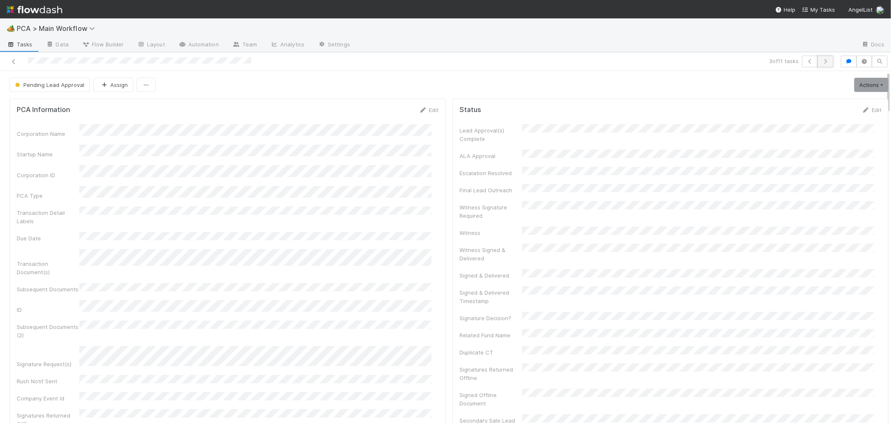
click at [821, 60] on icon "button" at bounding box center [825, 61] width 8 height 5
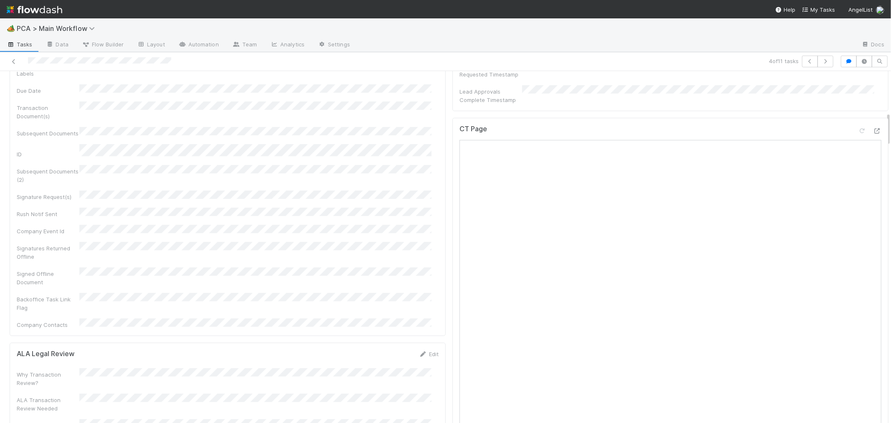
scroll to position [418, 0]
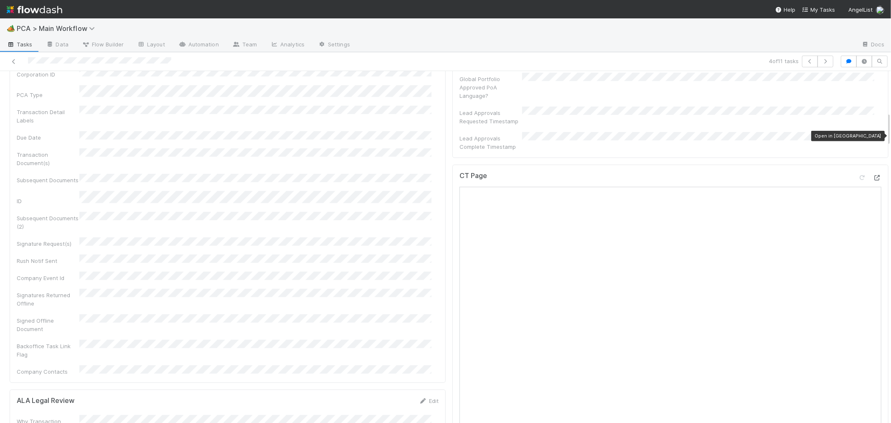
click at [873, 175] on icon at bounding box center [877, 177] width 8 height 5
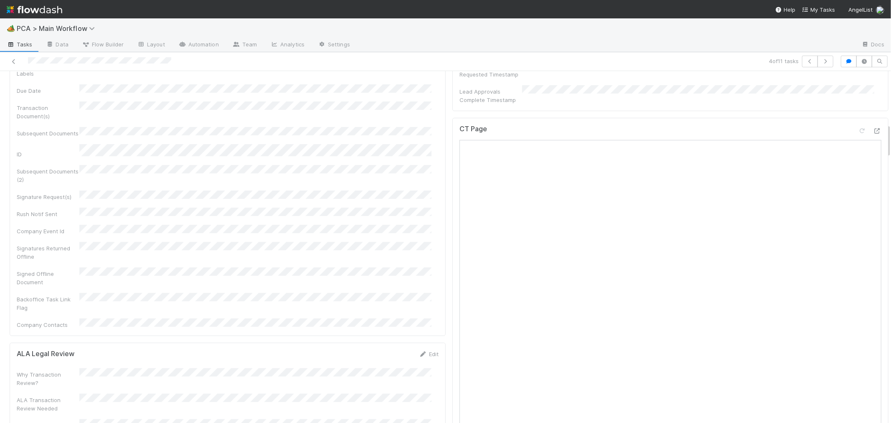
scroll to position [603, 0]
click at [419, 347] on icon at bounding box center [423, 349] width 8 height 5
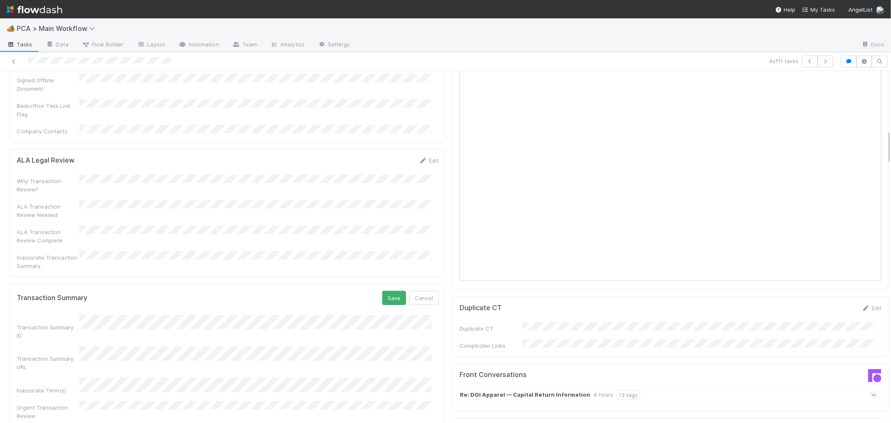
scroll to position [742, 0]
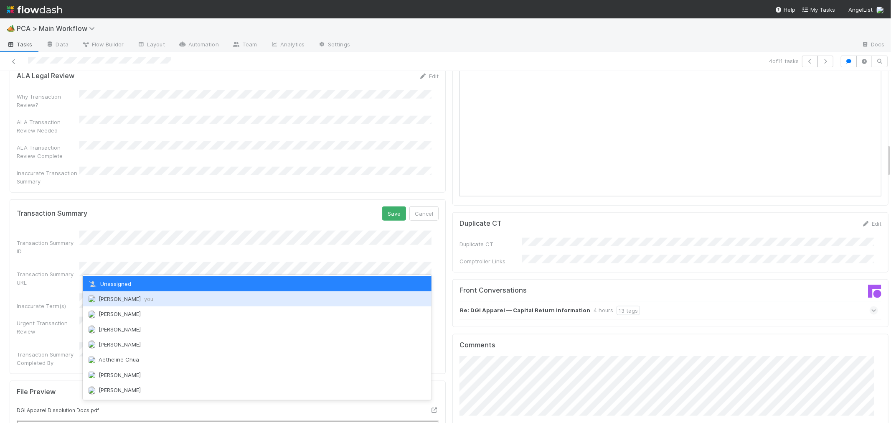
click at [115, 298] on span "Roselyn de Villa you" at bounding box center [126, 298] width 55 height 7
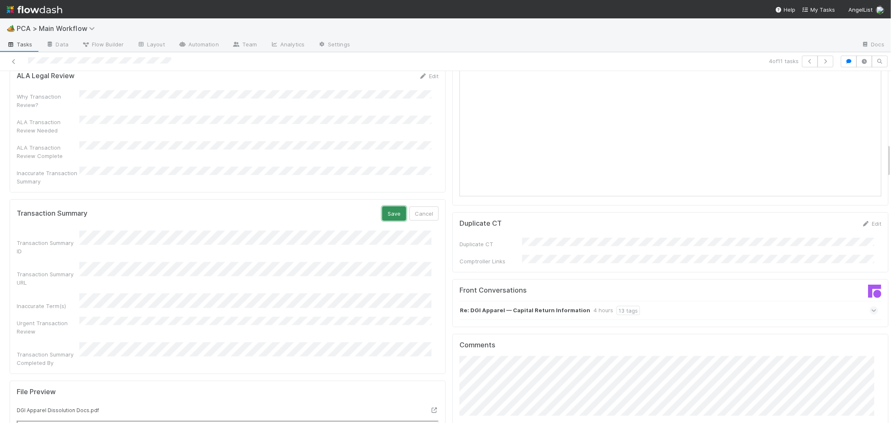
click at [391, 206] on button "Save" at bounding box center [394, 213] width 24 height 14
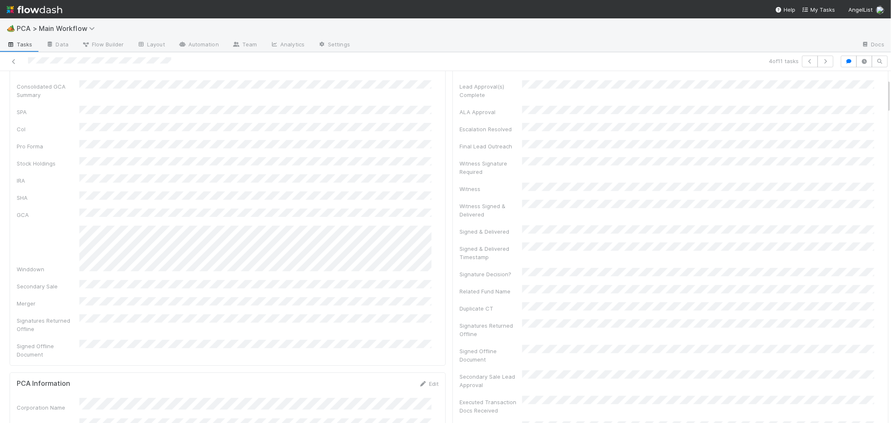
scroll to position [0, 0]
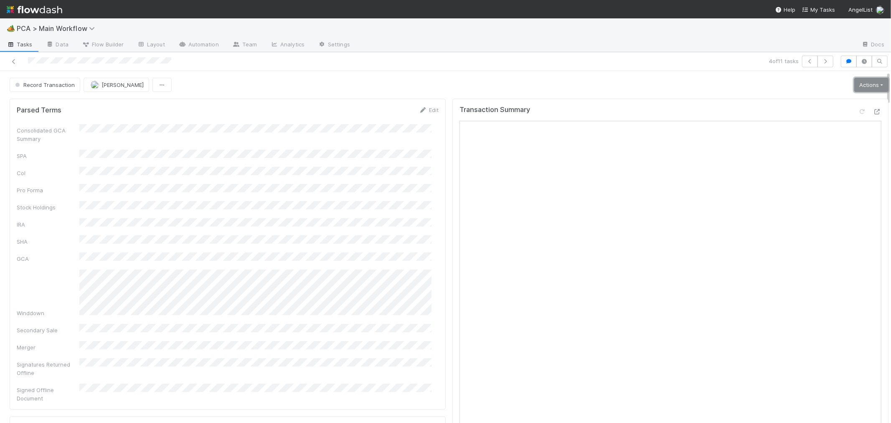
click at [854, 86] on link "Actions" at bounding box center [871, 85] width 34 height 14
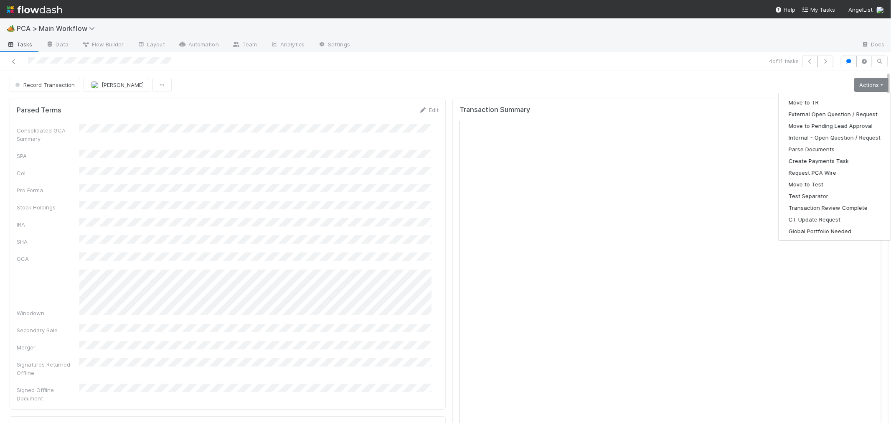
click at [412, 141] on div "Consolidated GCA Summary SPA CoI Pro Forma Stock Holdings IRA SHA GCA Winddown …" at bounding box center [228, 263] width 422 height 278
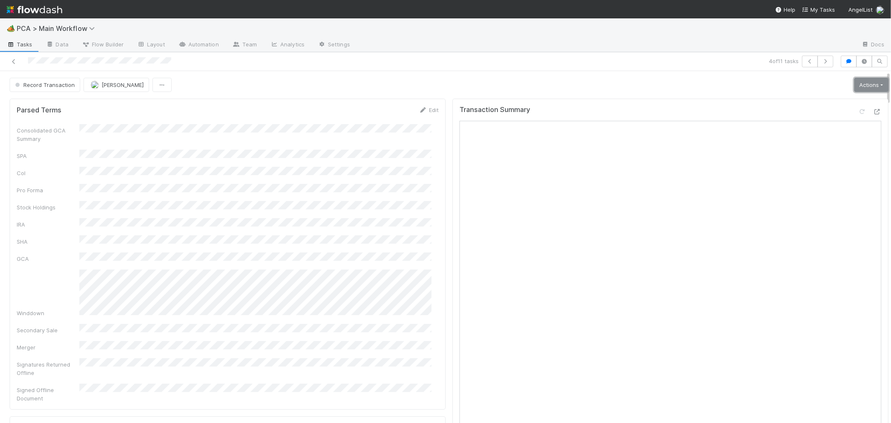
click at [856, 83] on link "Actions" at bounding box center [871, 85] width 34 height 14
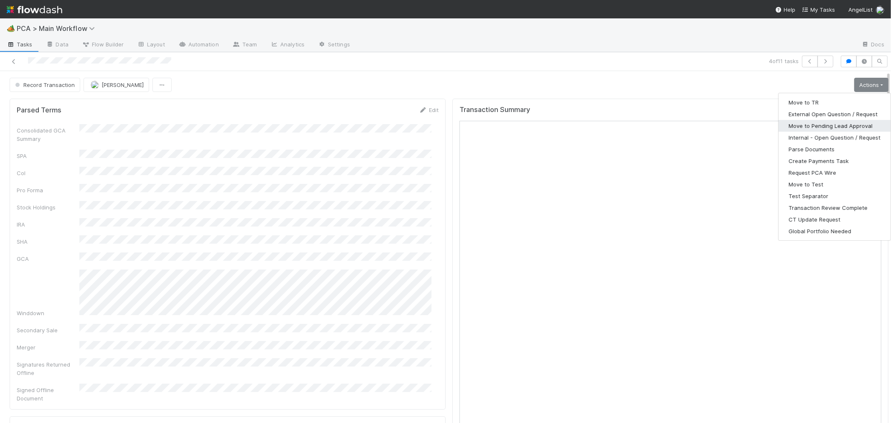
click at [829, 123] on button "Move to Pending Lead Approval" at bounding box center [834, 126] width 112 height 12
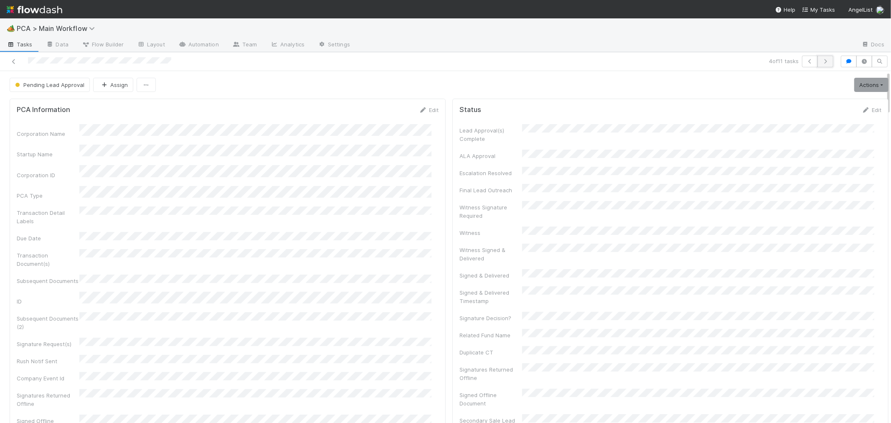
click at [821, 63] on icon "button" at bounding box center [825, 61] width 8 height 5
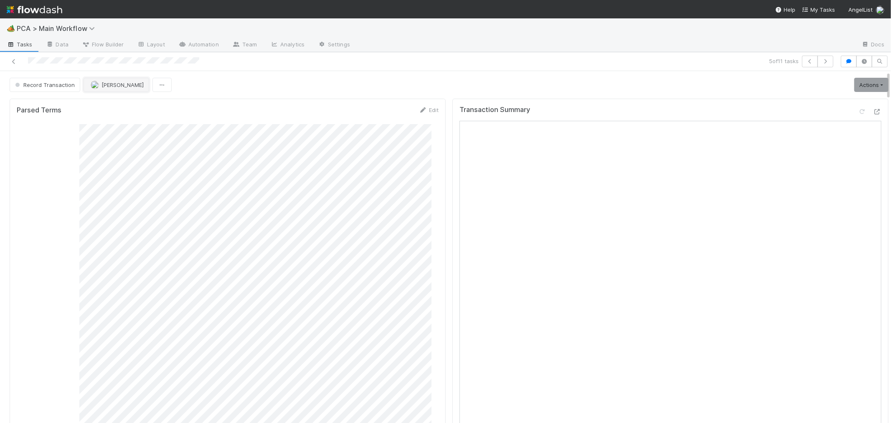
click at [123, 86] on span "[PERSON_NAME]" at bounding box center [122, 84] width 42 height 7
click at [128, 145] on div "[PERSON_NAME]" at bounding box center [138, 151] width 118 height 15
click at [821, 61] on icon "button" at bounding box center [825, 61] width 8 height 5
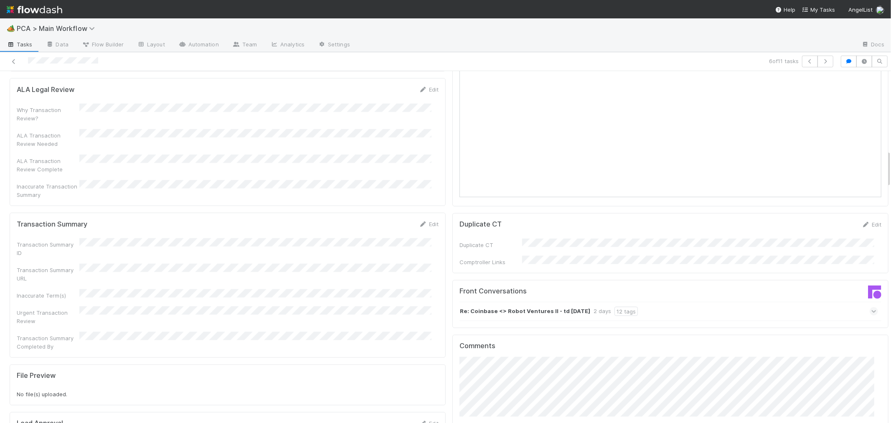
scroll to position [649, 0]
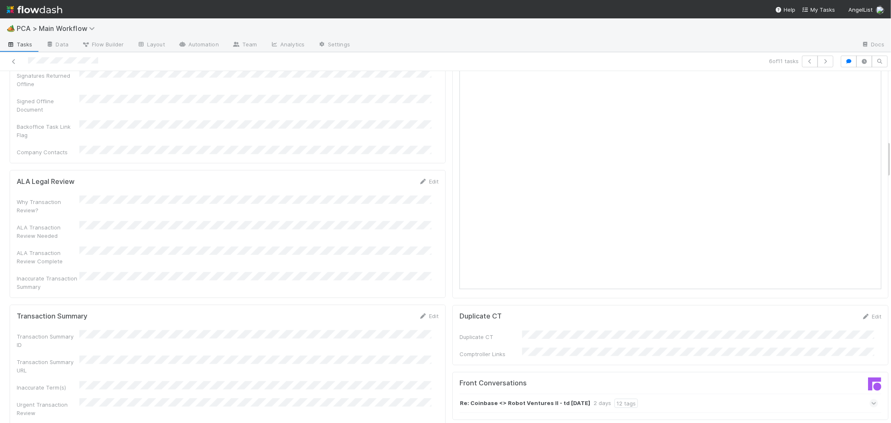
click at [871, 399] on icon at bounding box center [873, 403] width 5 height 8
click at [869, 422] on icon at bounding box center [873, 430] width 8 height 5
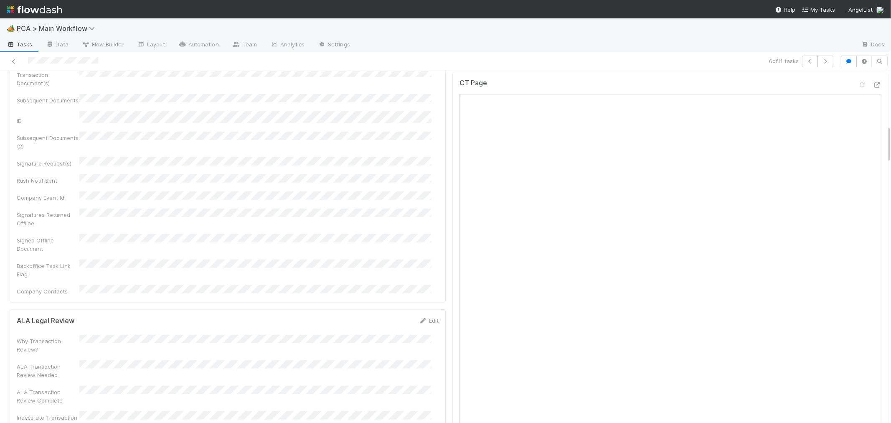
scroll to position [371, 0]
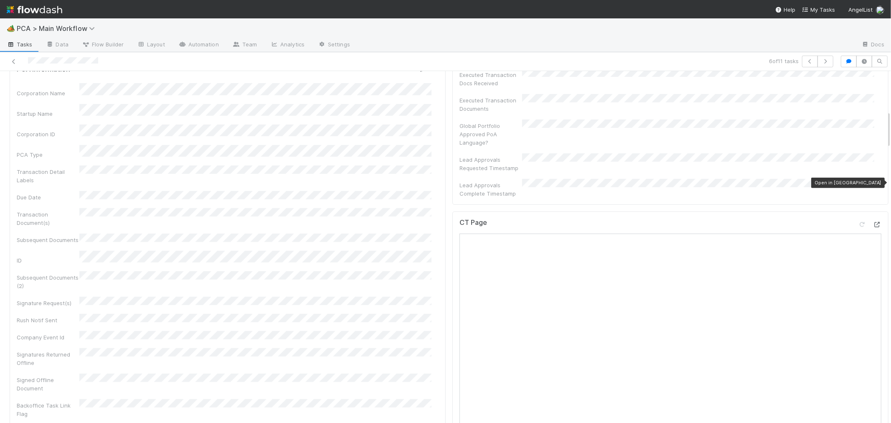
click at [873, 222] on icon at bounding box center [877, 224] width 8 height 5
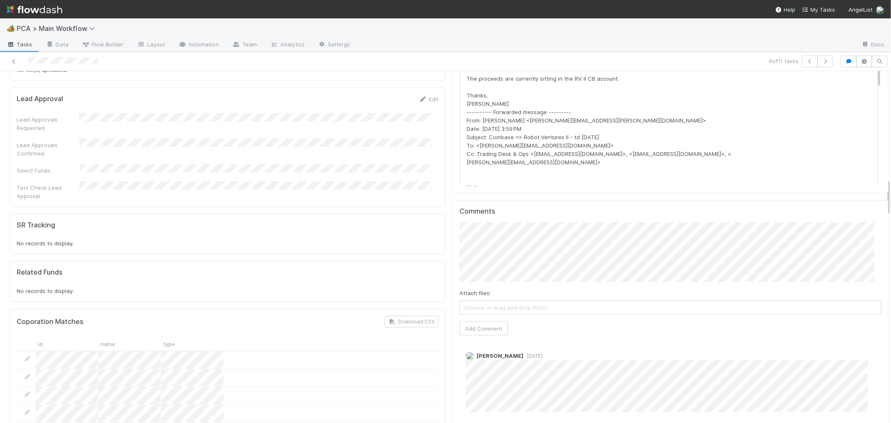
scroll to position [1067, 0]
click at [534, 344] on div "Jemma Cunningham 2 days ago" at bounding box center [673, 377] width 428 height 66
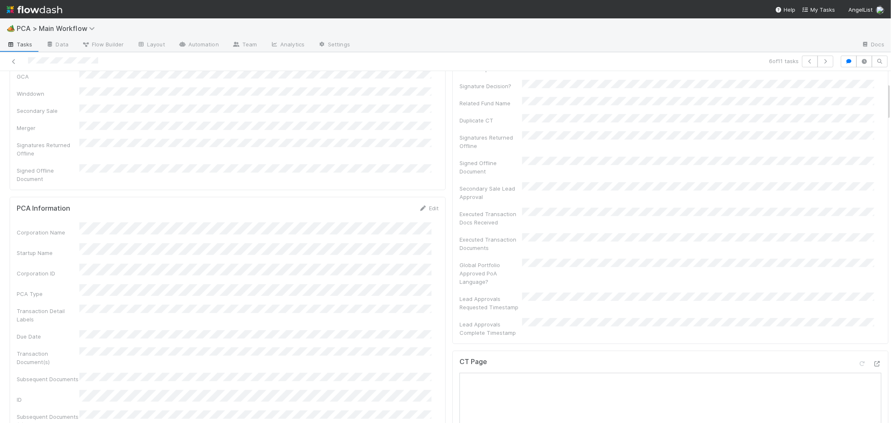
scroll to position [0, 0]
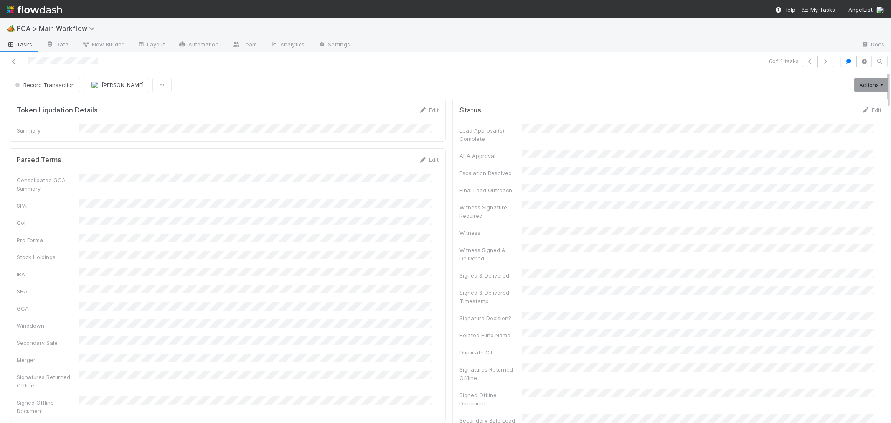
click at [423, 170] on form "Parsed Terms Edit Consolidated GCA Summary SPA CoI Pro Forma Stock Holdings IRA…" at bounding box center [228, 284] width 422 height 259
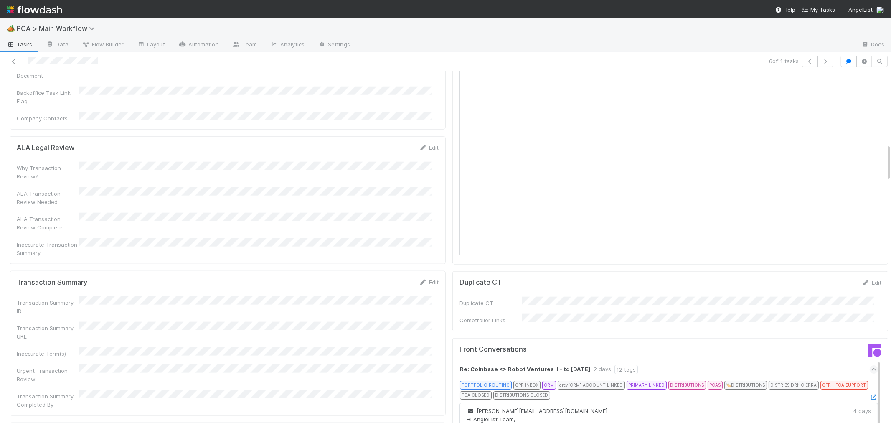
scroll to position [696, 0]
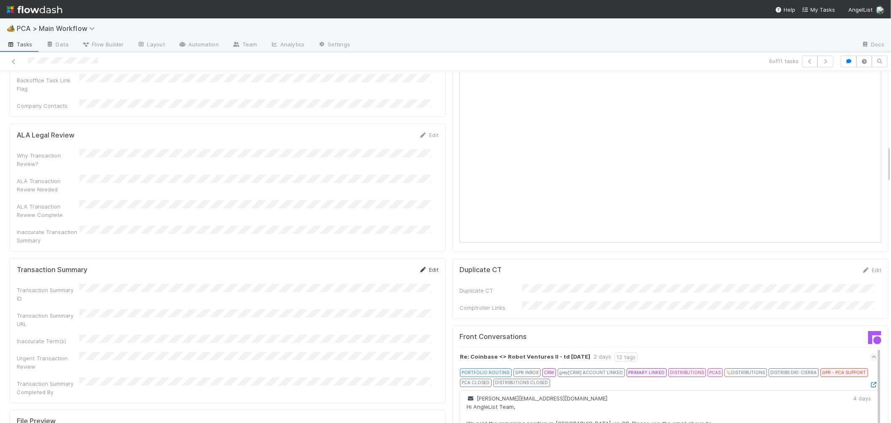
click at [429, 266] on link "Edit" at bounding box center [429, 269] width 20 height 7
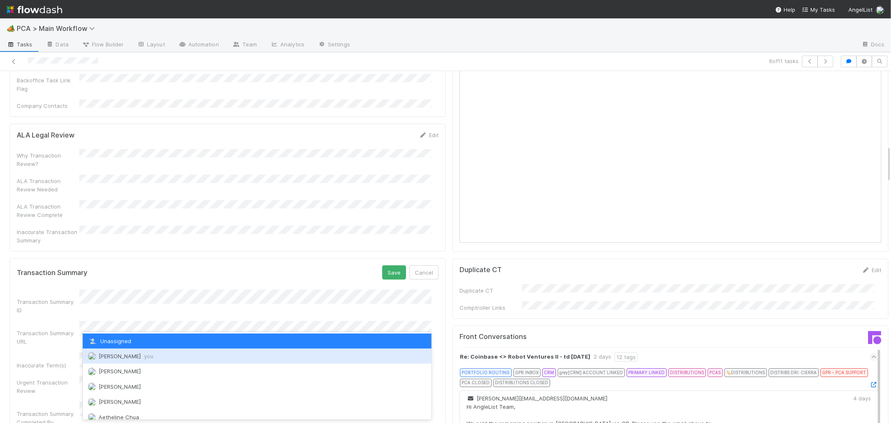
click at [122, 357] on span "Roselyn de Villa you" at bounding box center [126, 355] width 55 height 7
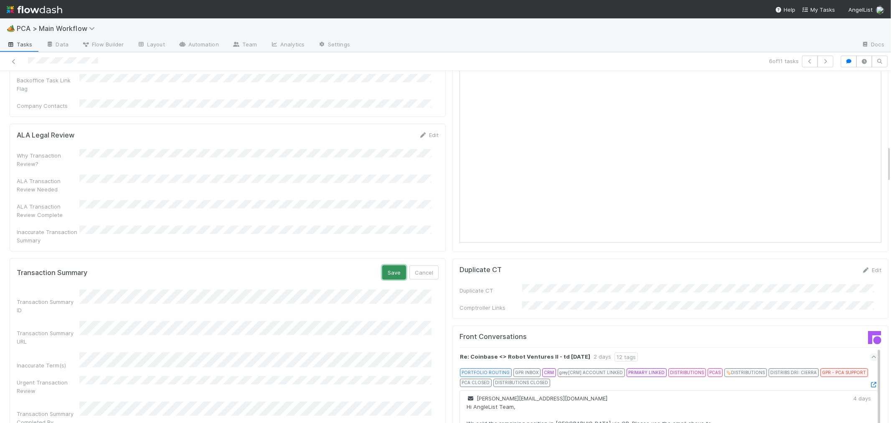
click at [385, 265] on button "Save" at bounding box center [394, 272] width 24 height 14
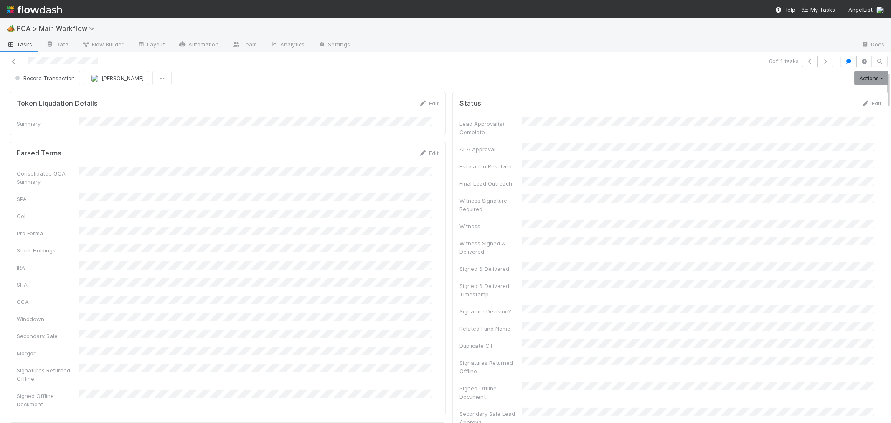
scroll to position [0, 0]
click at [854, 83] on link "Actions" at bounding box center [871, 85] width 34 height 14
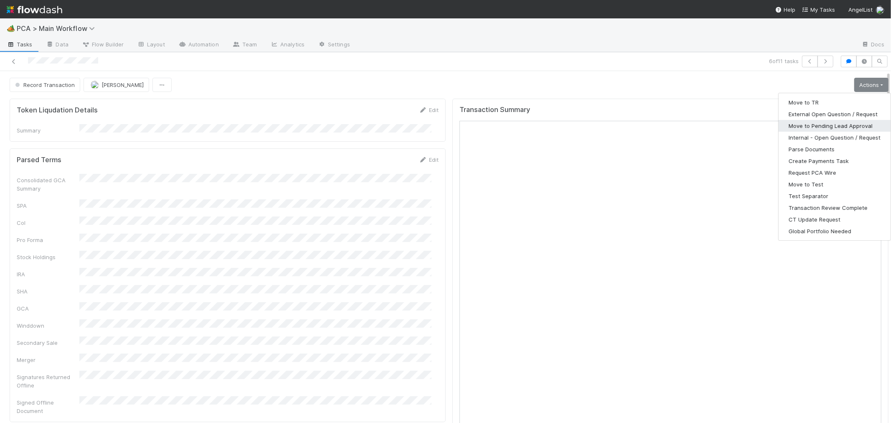
click at [813, 128] on button "Move to Pending Lead Approval" at bounding box center [834, 126] width 112 height 12
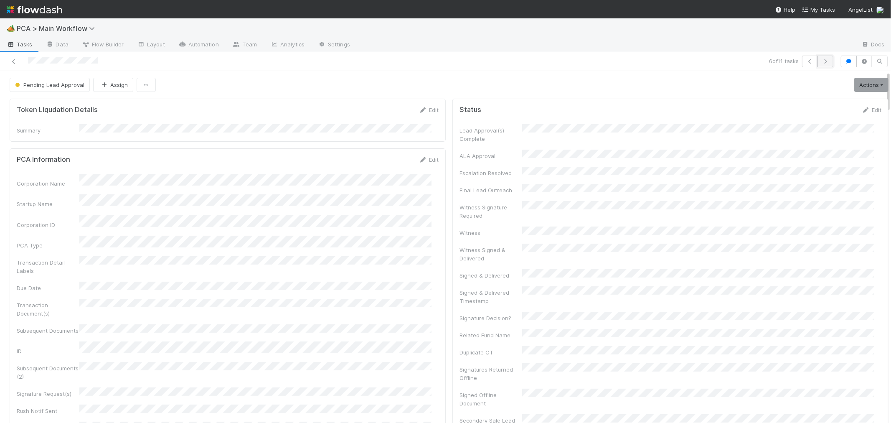
click at [822, 64] on button "button" at bounding box center [825, 62] width 16 height 12
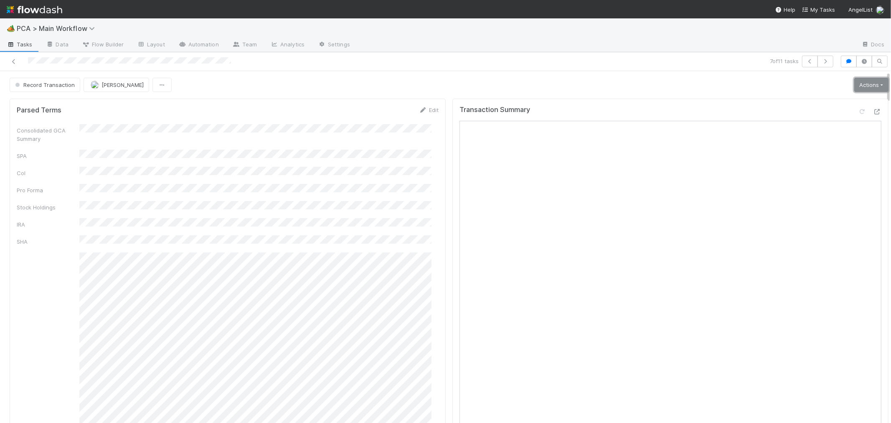
click at [857, 81] on link "Actions" at bounding box center [871, 85] width 34 height 14
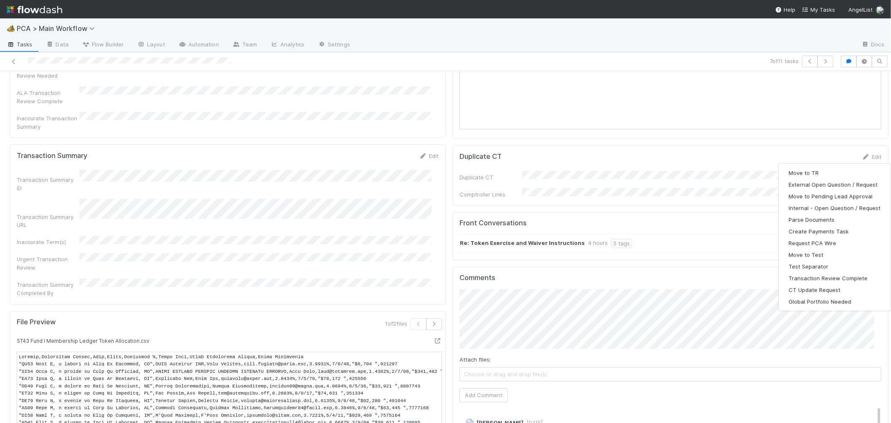
scroll to position [1299, 0]
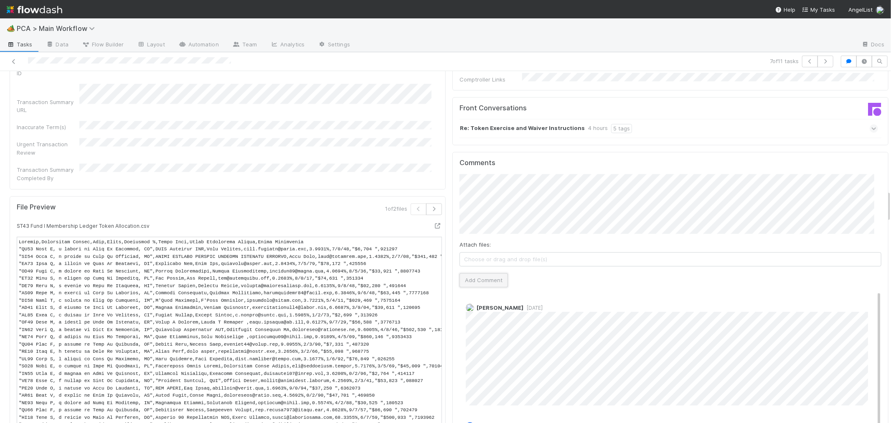
click at [477, 273] on button "Add Comment" at bounding box center [483, 280] width 48 height 14
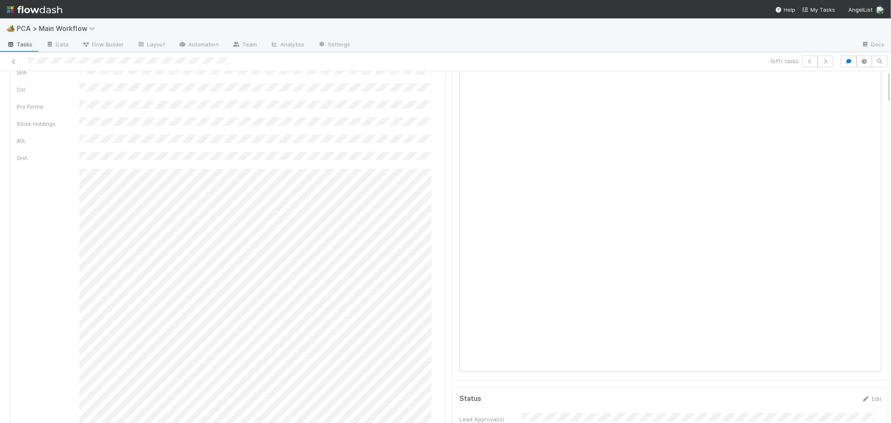
scroll to position [0, 0]
click at [854, 86] on link "Actions" at bounding box center [871, 85] width 34 height 14
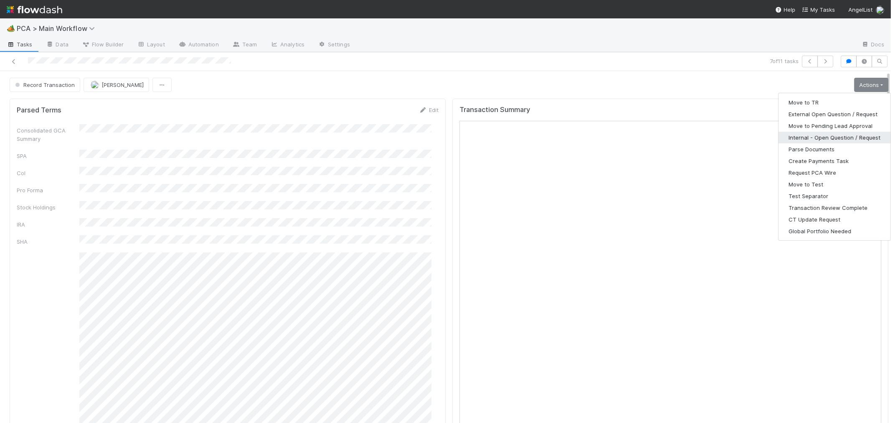
click at [809, 136] on button "Internal - Open Question / Request" at bounding box center [834, 138] width 112 height 12
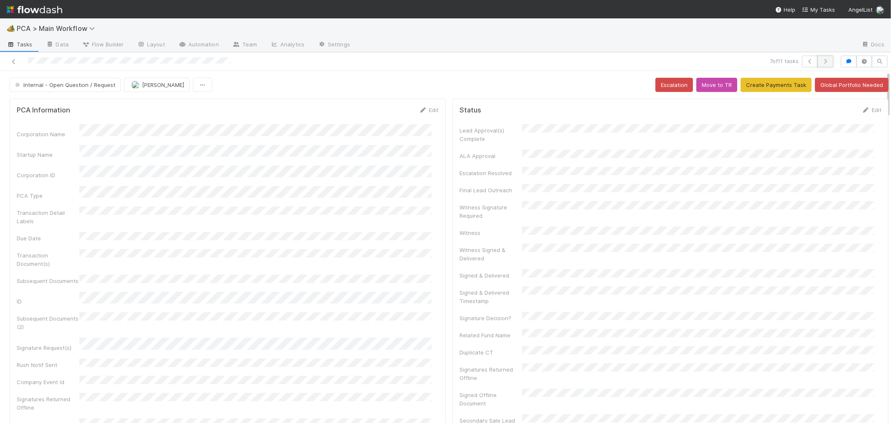
click at [821, 60] on icon "button" at bounding box center [825, 61] width 8 height 5
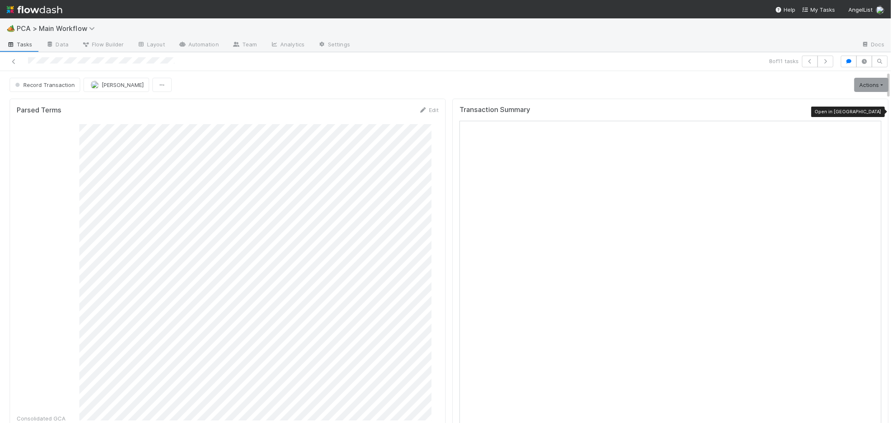
click at [873, 110] on icon at bounding box center [877, 111] width 8 height 5
click at [858, 113] on icon at bounding box center [862, 111] width 8 height 5
click at [854, 79] on link "Actions" at bounding box center [871, 85] width 34 height 14
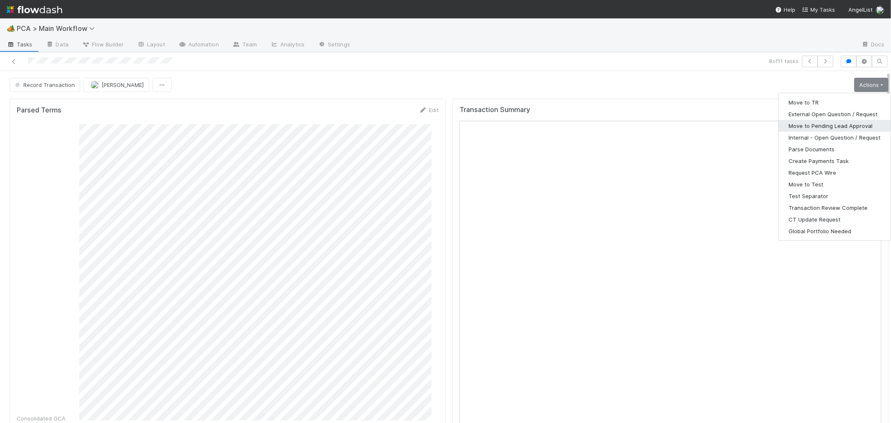
click at [802, 125] on button "Move to Pending Lead Approval" at bounding box center [834, 126] width 112 height 12
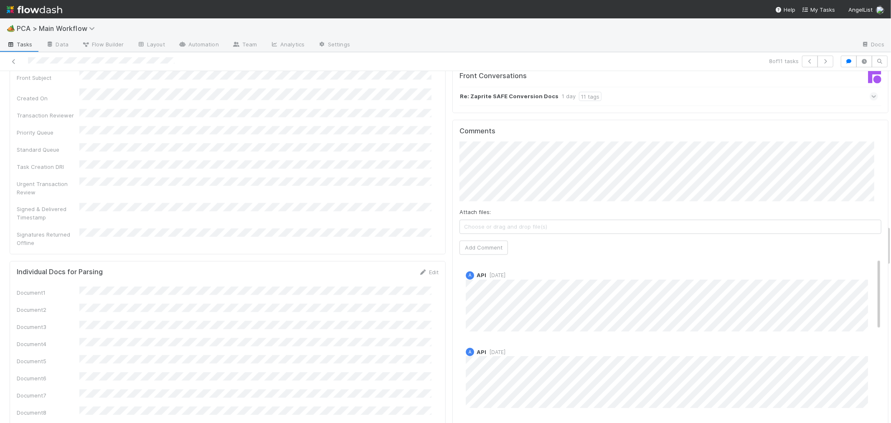
scroll to position [1160, 0]
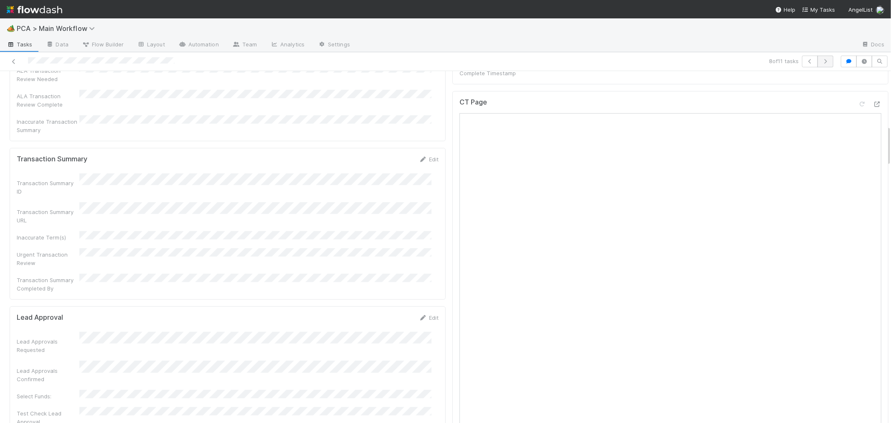
scroll to position [464, 0]
click at [821, 63] on icon "button" at bounding box center [825, 61] width 8 height 5
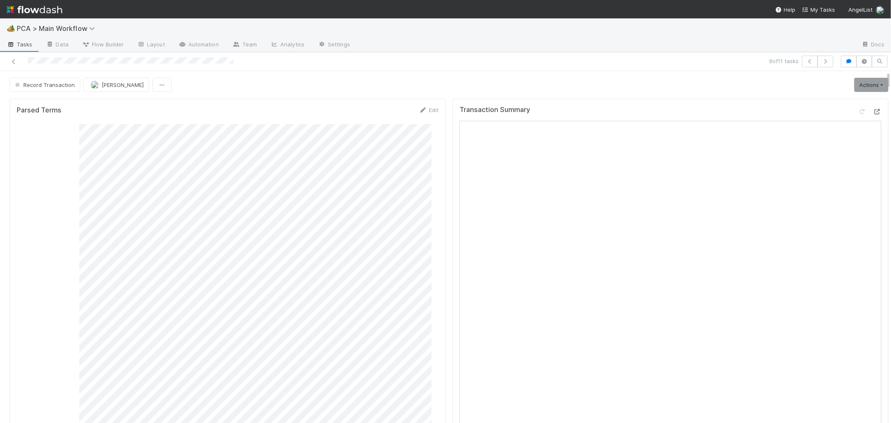
click at [873, 111] on icon at bounding box center [877, 111] width 8 height 5
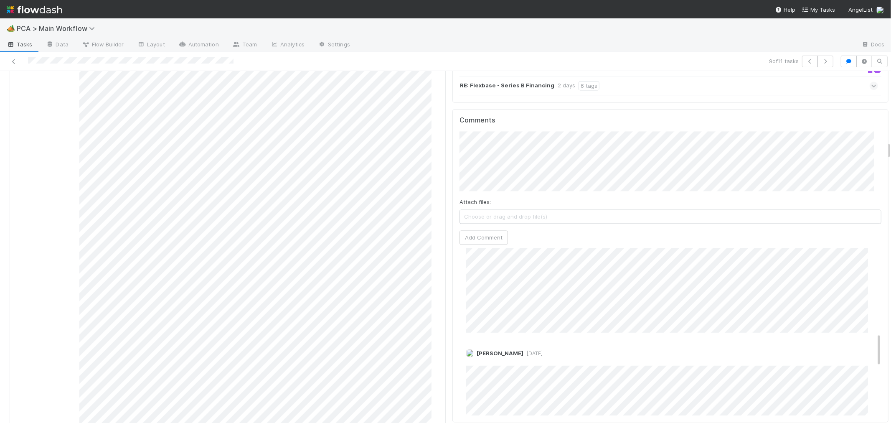
scroll to position [510, 0]
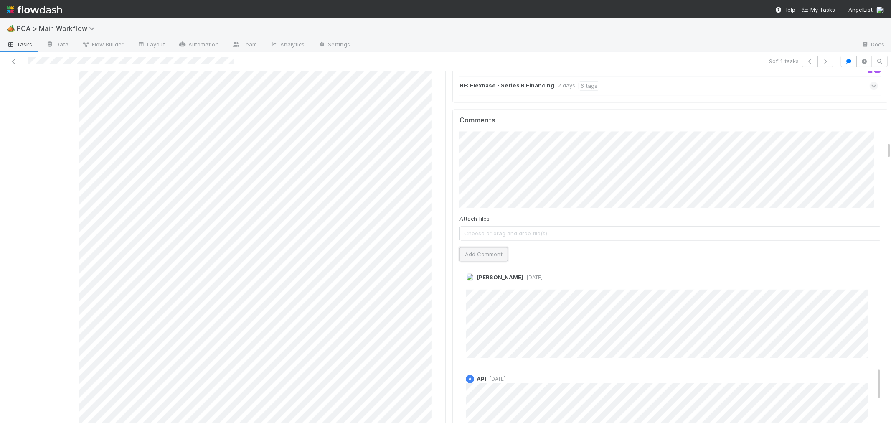
click at [482, 247] on button "Add Comment" at bounding box center [483, 254] width 48 height 14
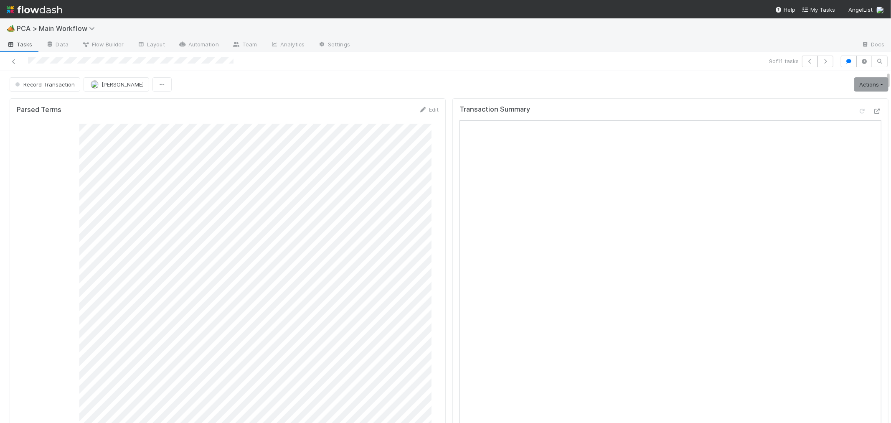
scroll to position [0, 0]
click at [60, 86] on span "Record Transaction" at bounding box center [43, 84] width 61 height 7
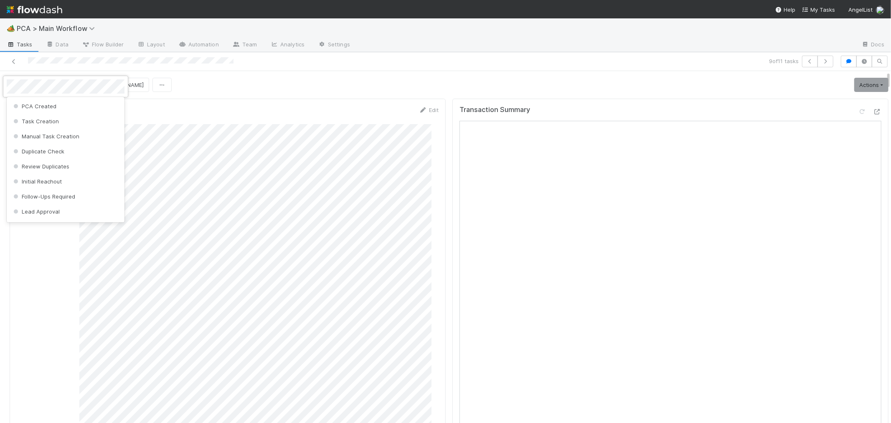
scroll to position [424, 0]
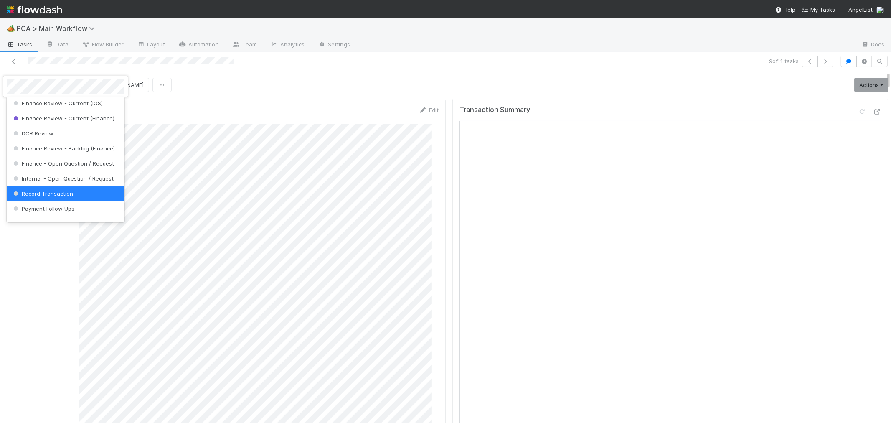
click at [858, 90] on div at bounding box center [445, 211] width 891 height 423
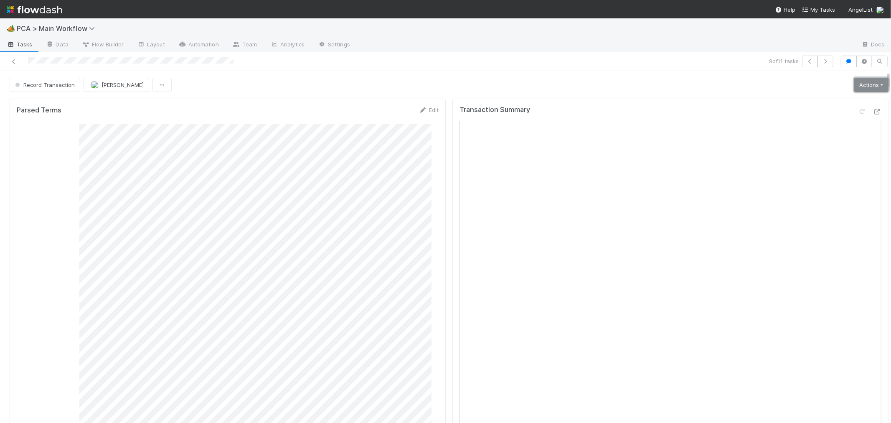
click at [858, 90] on link "Actions" at bounding box center [871, 85] width 34 height 14
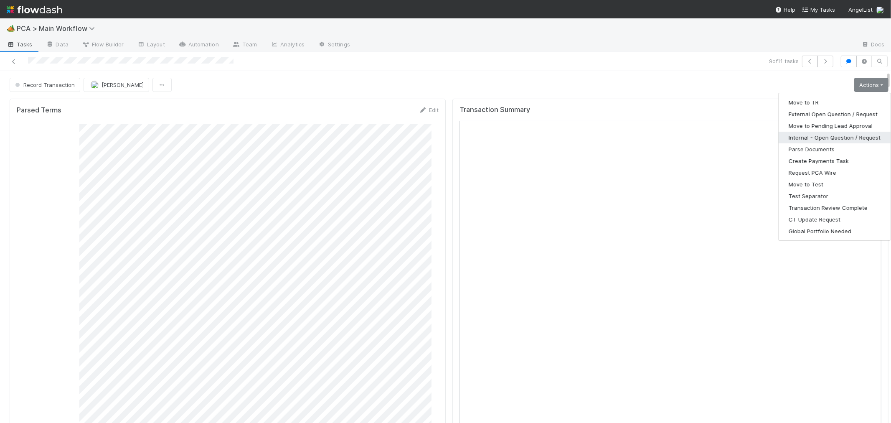
click at [813, 135] on button "Internal - Open Question / Request" at bounding box center [834, 138] width 112 height 12
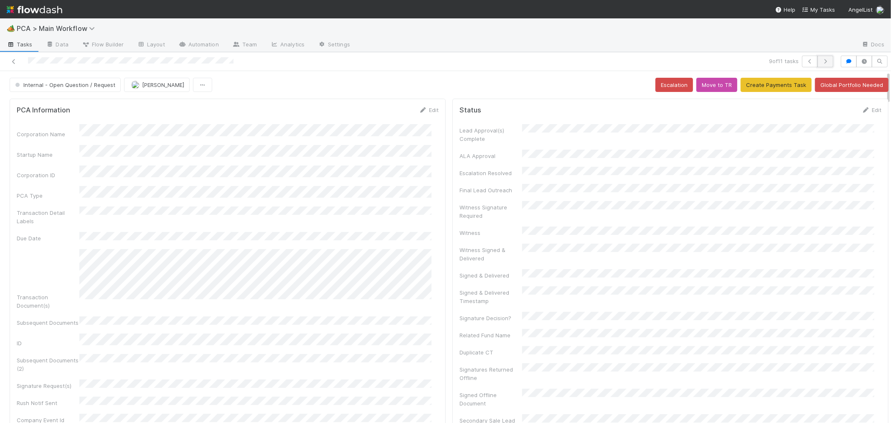
click at [821, 62] on icon "button" at bounding box center [825, 61] width 8 height 5
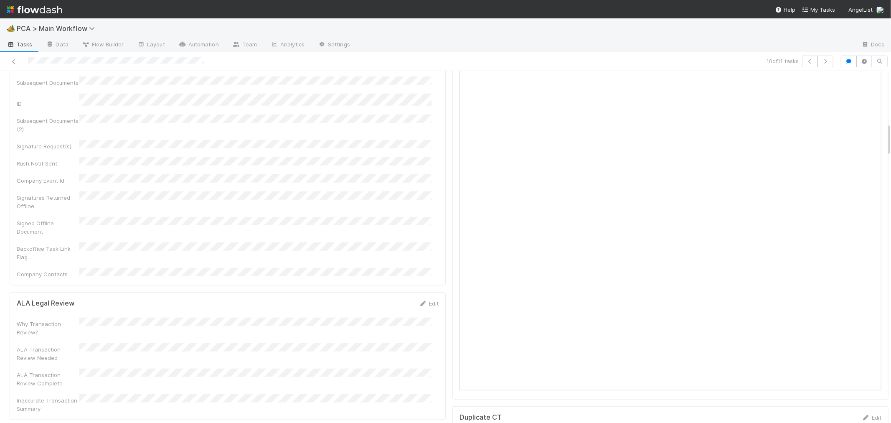
scroll to position [696, 0]
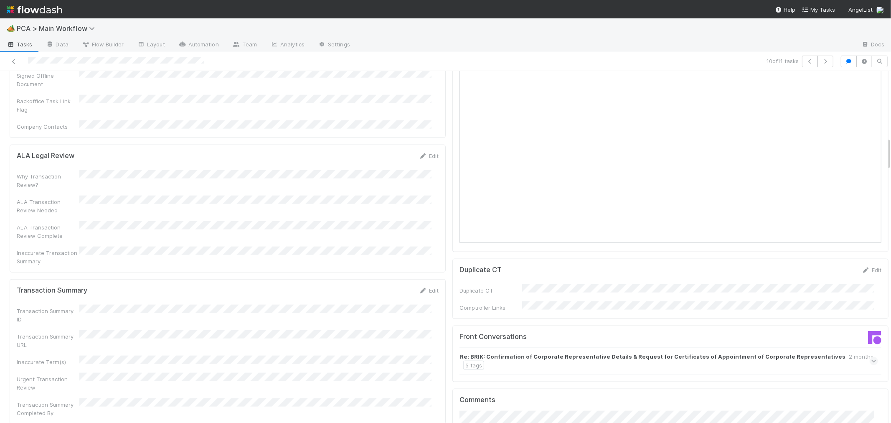
click at [871, 357] on icon at bounding box center [873, 361] width 5 height 8
click at [869, 380] on icon at bounding box center [873, 382] width 8 height 5
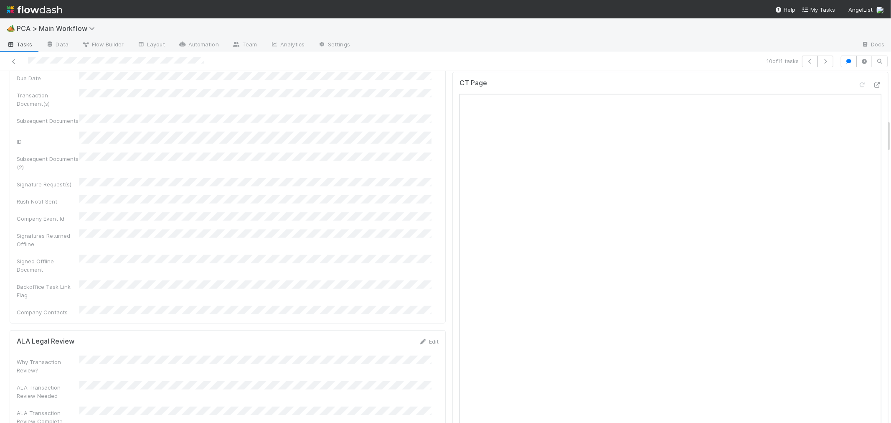
scroll to position [371, 0]
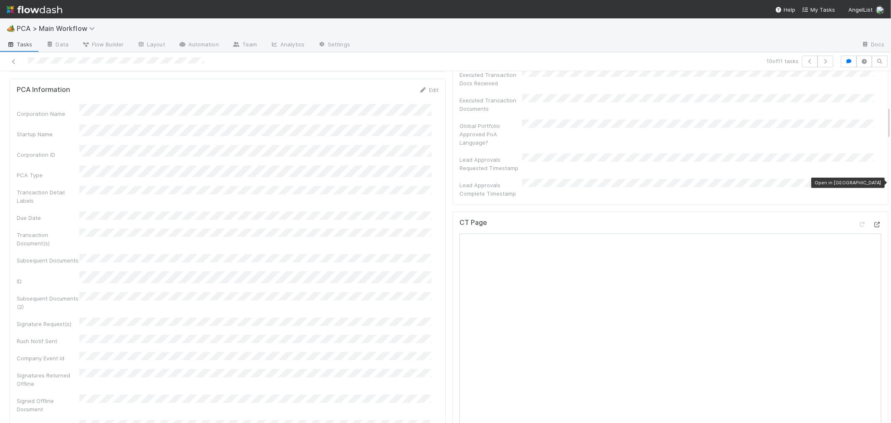
click at [873, 222] on icon at bounding box center [877, 224] width 8 height 5
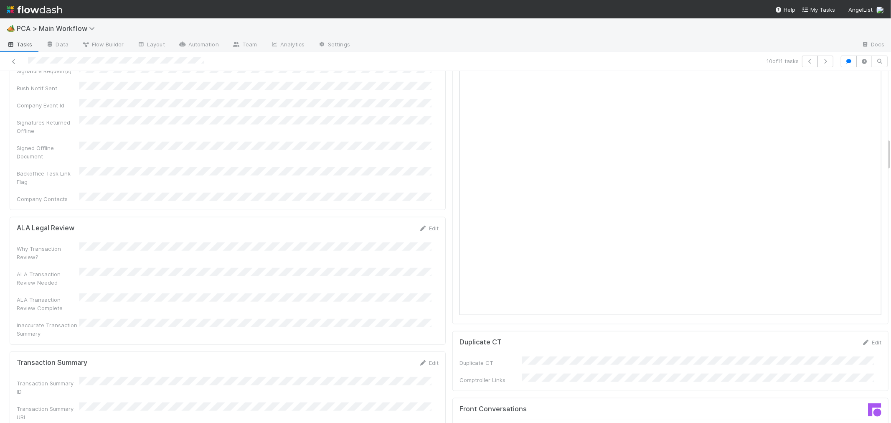
scroll to position [742, 0]
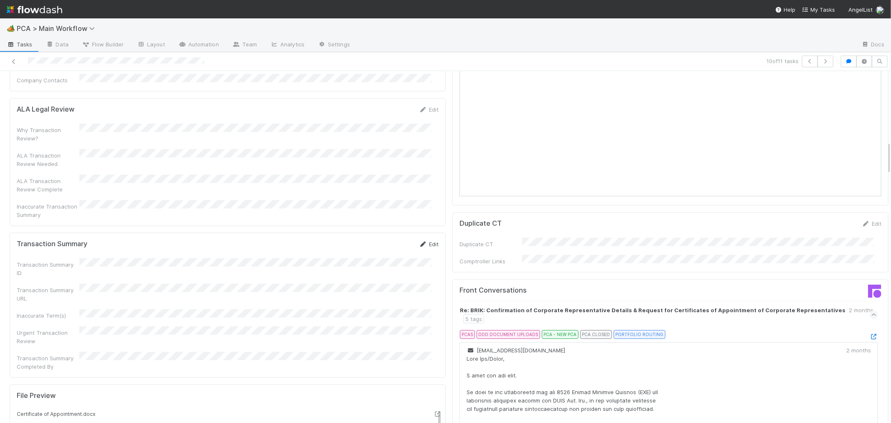
click at [419, 241] on icon at bounding box center [423, 243] width 8 height 5
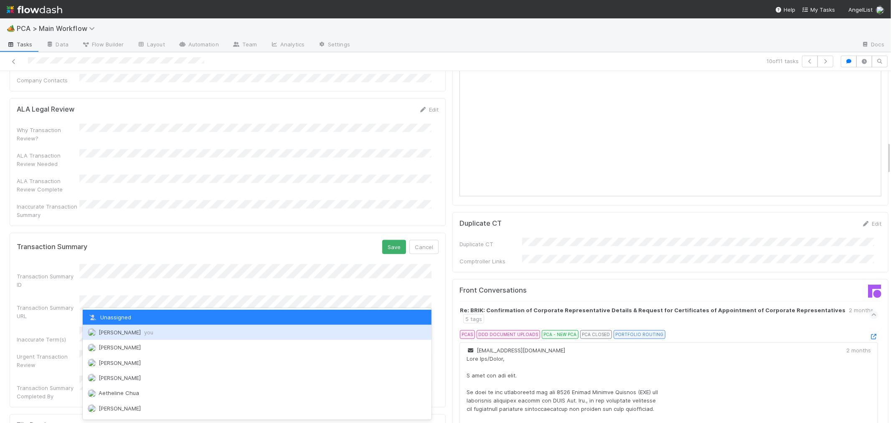
click at [127, 329] on span "Roselyn de Villa you" at bounding box center [126, 332] width 55 height 7
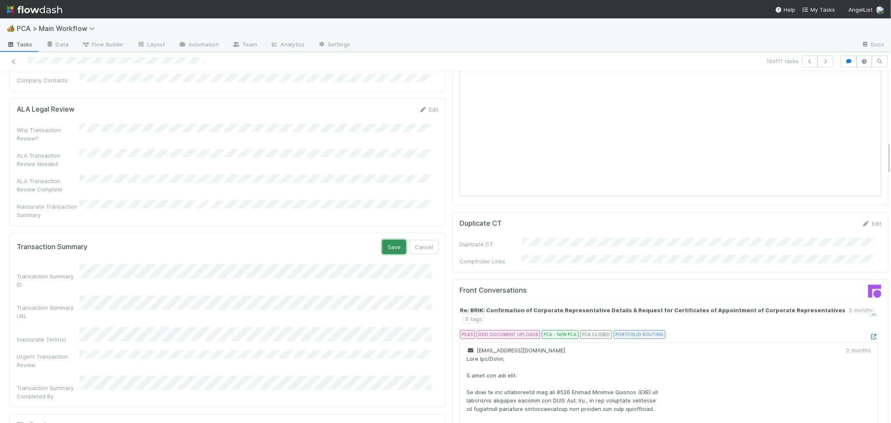
click at [386, 240] on button "Save" at bounding box center [394, 247] width 24 height 14
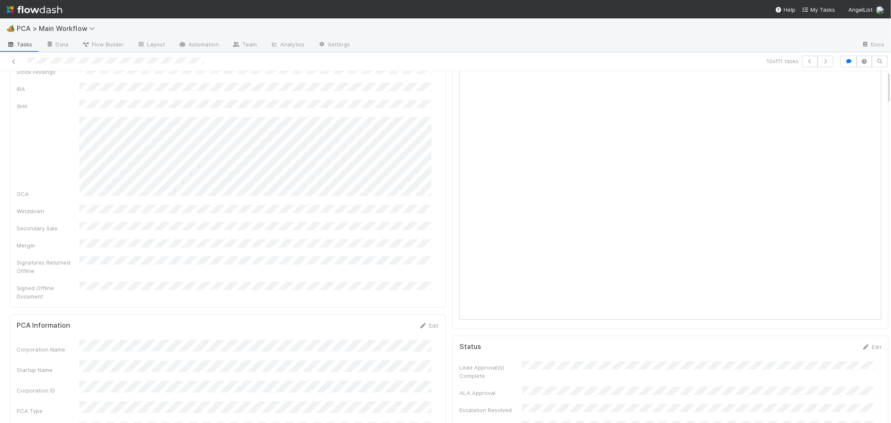
scroll to position [0, 0]
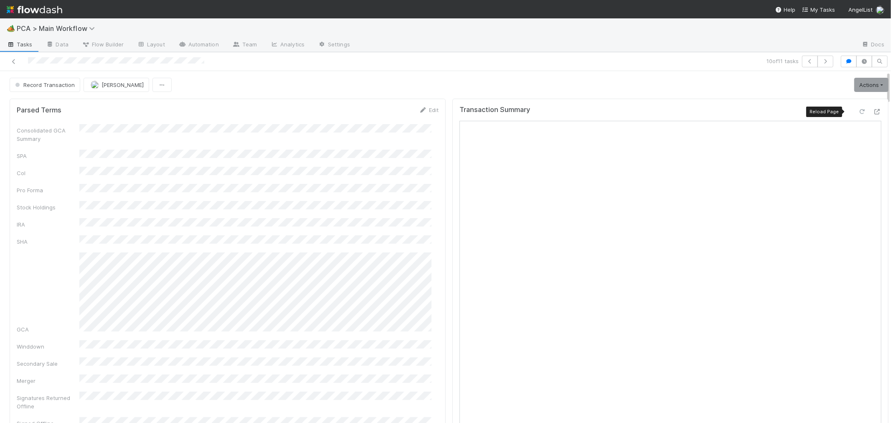
drag, startPoint x: 849, startPoint y: 113, endPoint x: 817, endPoint y: 120, distance: 32.9
click at [858, 113] on icon at bounding box center [862, 111] width 8 height 5
click at [858, 86] on link "Actions" at bounding box center [871, 85] width 34 height 14
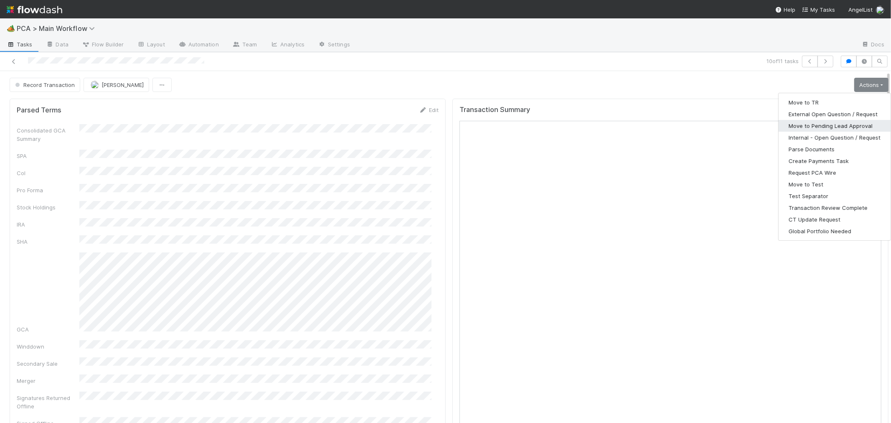
click at [809, 124] on button "Move to Pending Lead Approval" at bounding box center [834, 126] width 112 height 12
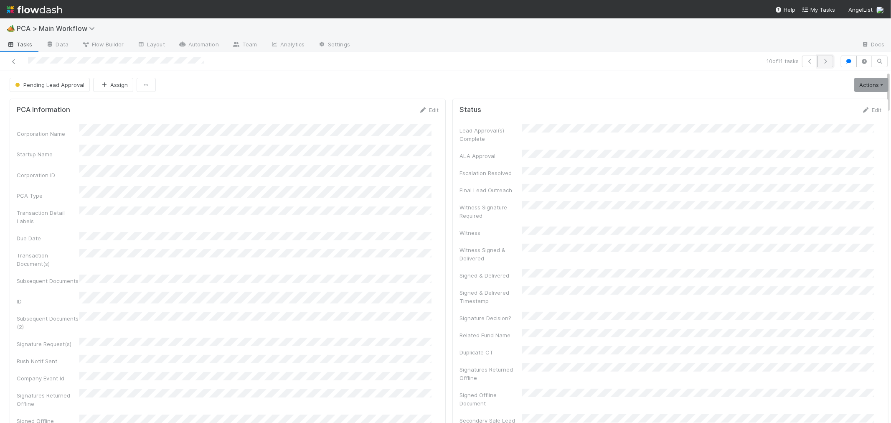
click at [821, 63] on icon "button" at bounding box center [825, 61] width 8 height 5
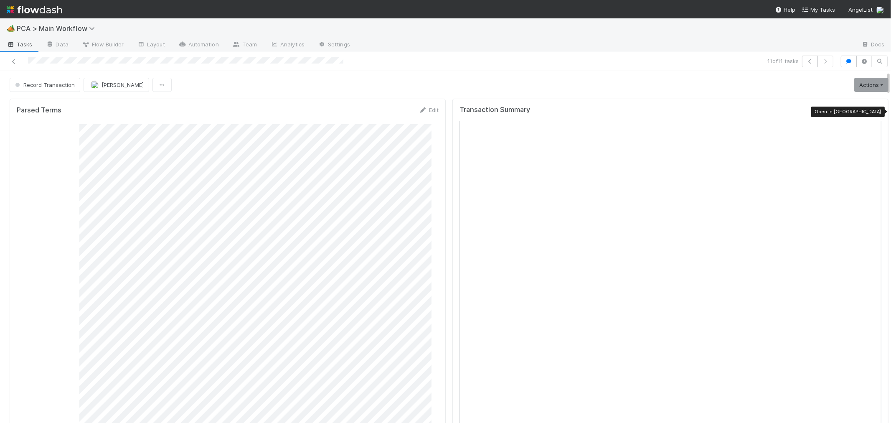
click at [873, 111] on icon at bounding box center [877, 111] width 8 height 5
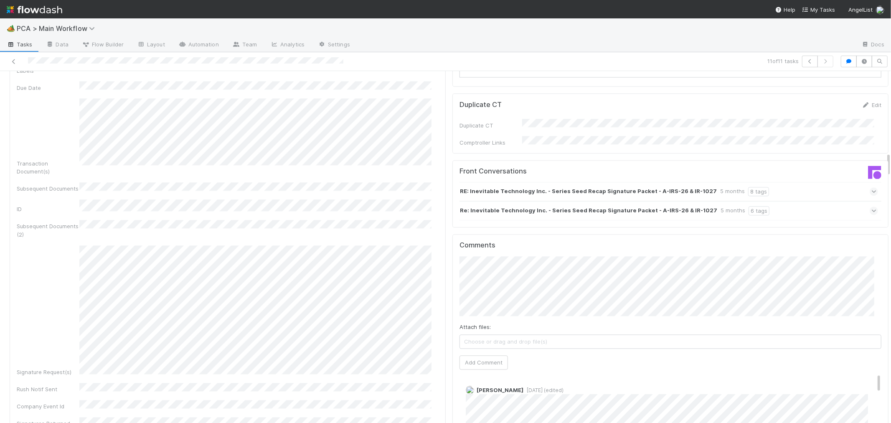
scroll to position [1160, 0]
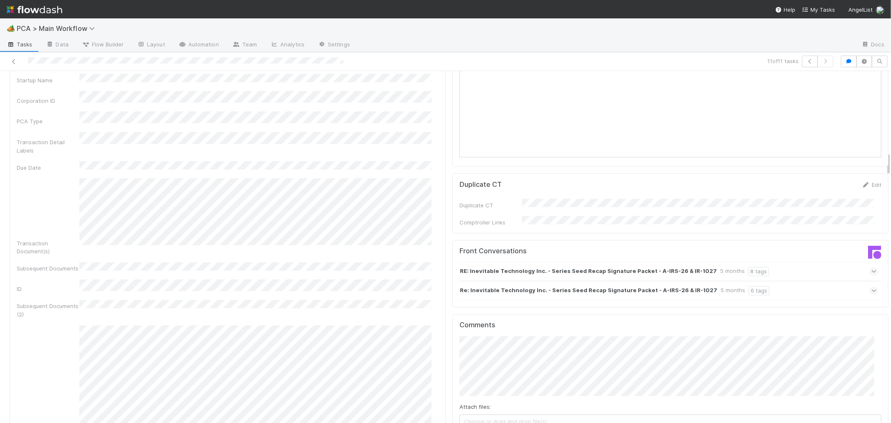
click at [871, 286] on icon at bounding box center [873, 290] width 5 height 8
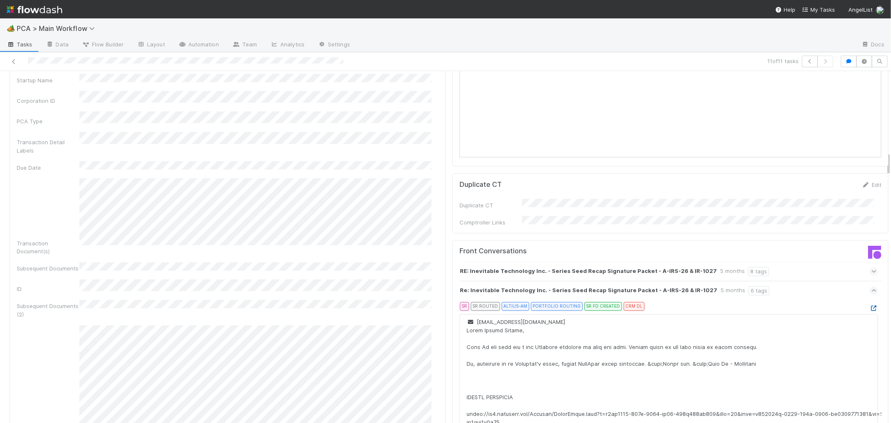
click at [869, 306] on icon at bounding box center [873, 308] width 8 height 5
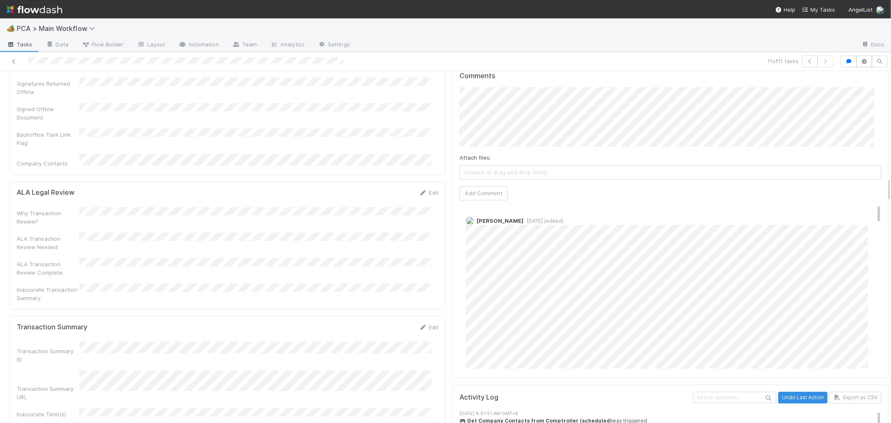
scroll to position [1624, 0]
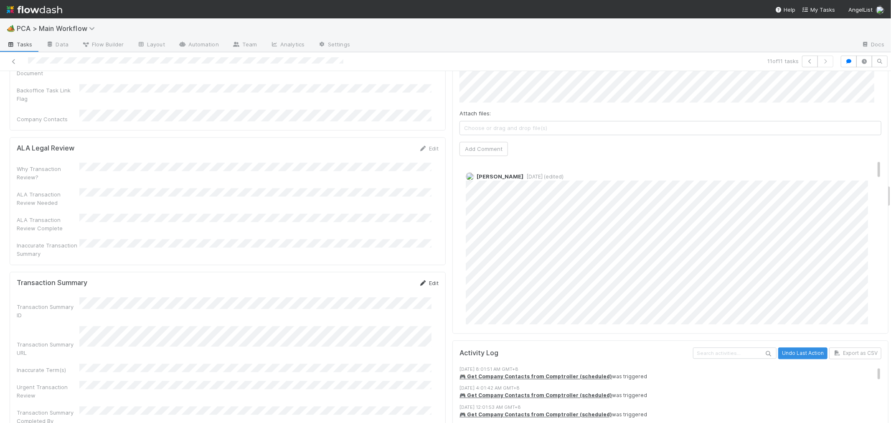
click at [423, 279] on link "Edit" at bounding box center [429, 282] width 20 height 7
click at [382, 279] on button "Save" at bounding box center [394, 286] width 24 height 14
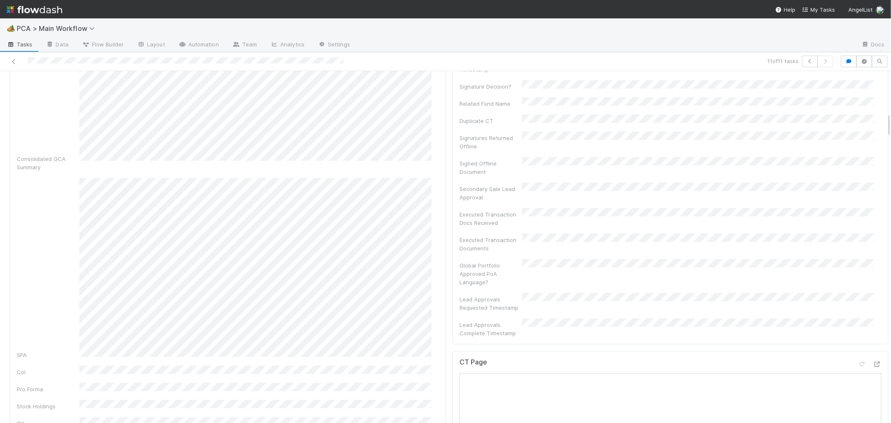
scroll to position [603, 0]
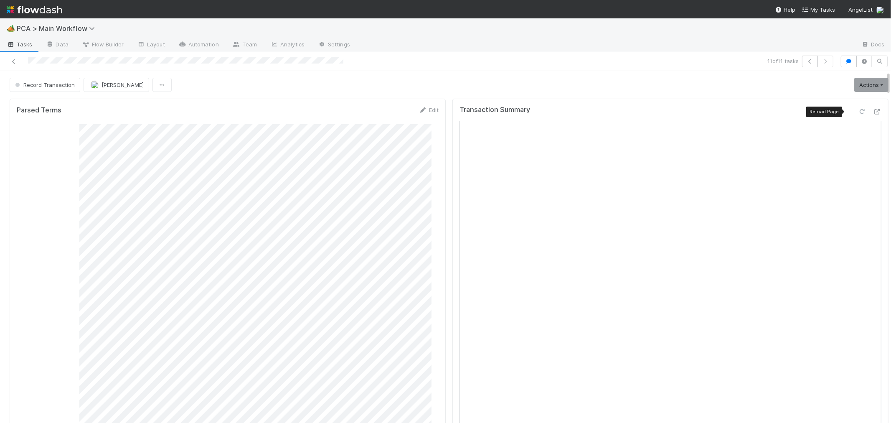
click at [858, 111] on icon at bounding box center [862, 111] width 8 height 5
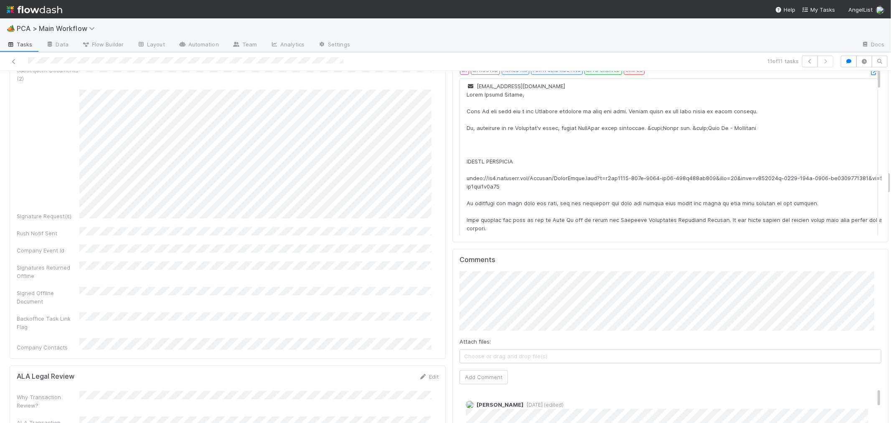
scroll to position [1392, 0]
click at [469, 373] on button "Add Comment" at bounding box center [483, 380] width 48 height 14
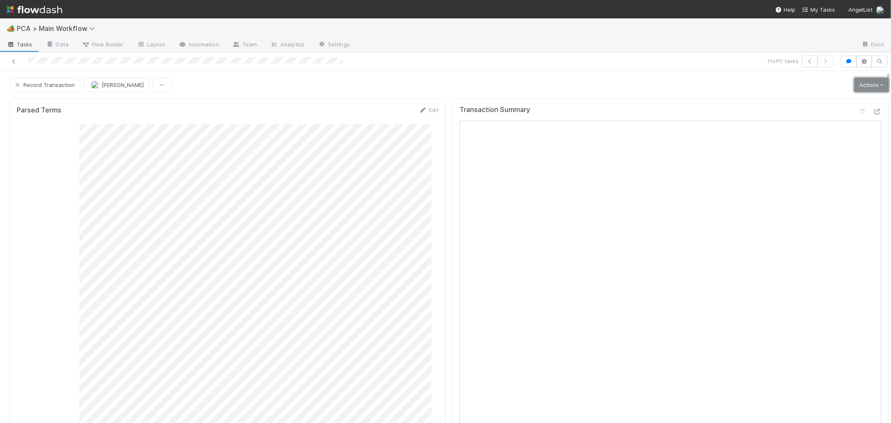
click at [854, 86] on link "Actions" at bounding box center [871, 85] width 34 height 14
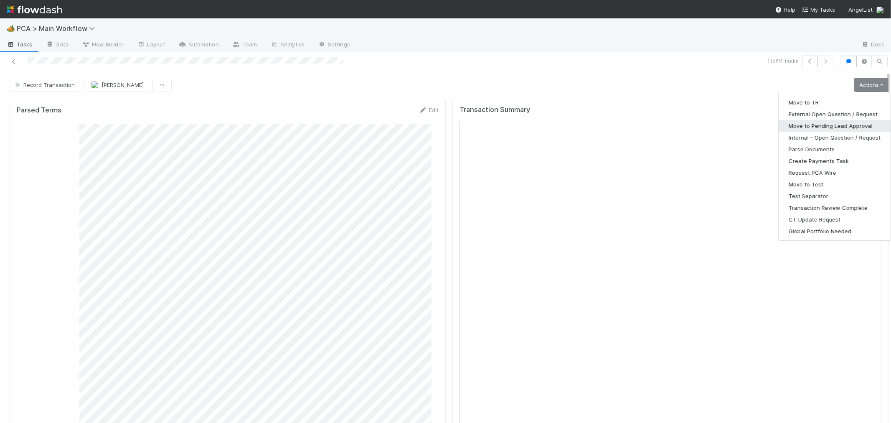
click at [815, 128] on button "Move to Pending Lead Approval" at bounding box center [834, 126] width 112 height 12
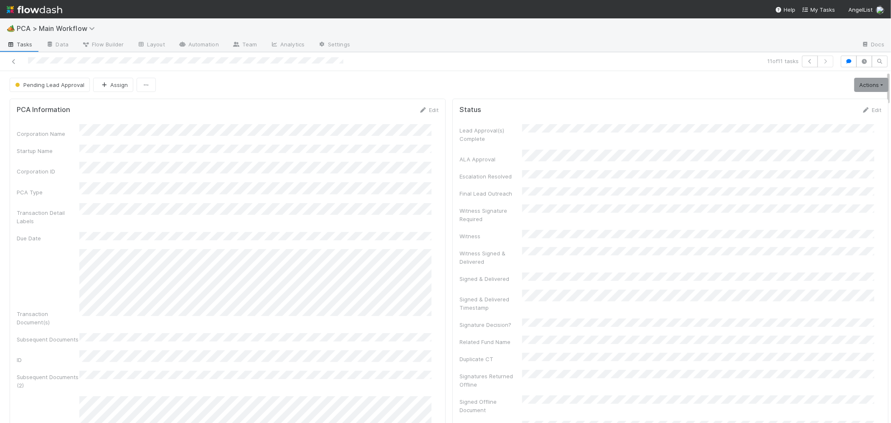
click at [11, 61] on icon at bounding box center [14, 61] width 8 height 5
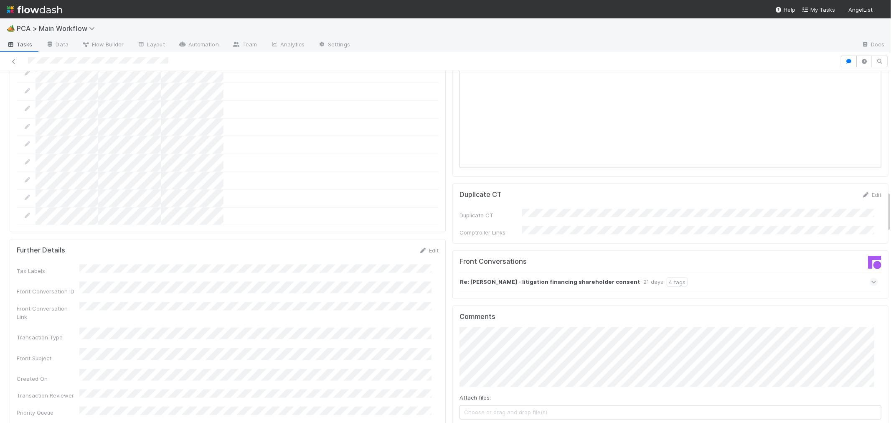
scroll to position [1160, 0]
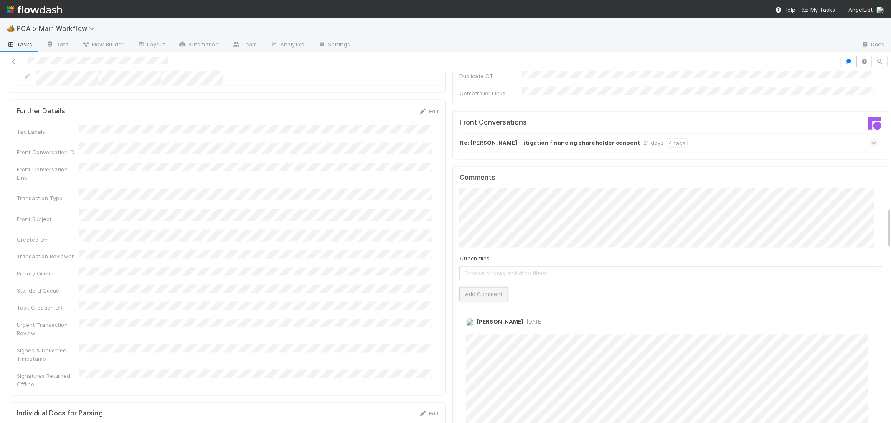
click at [481, 287] on button "Add Comment" at bounding box center [483, 294] width 48 height 14
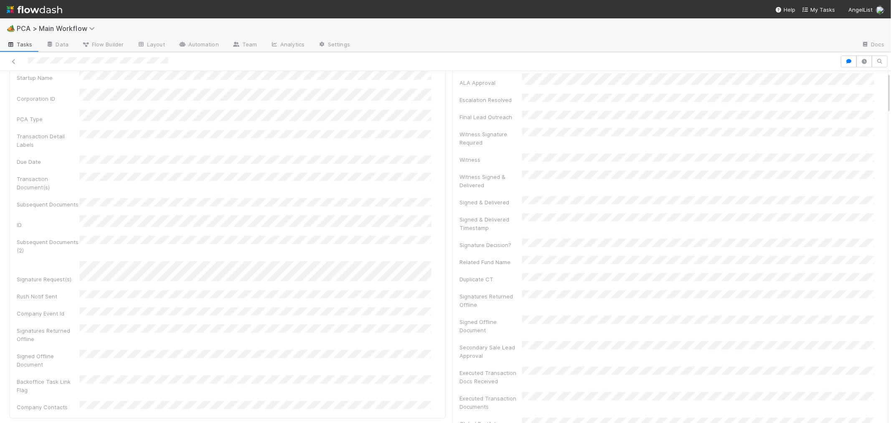
scroll to position [0, 0]
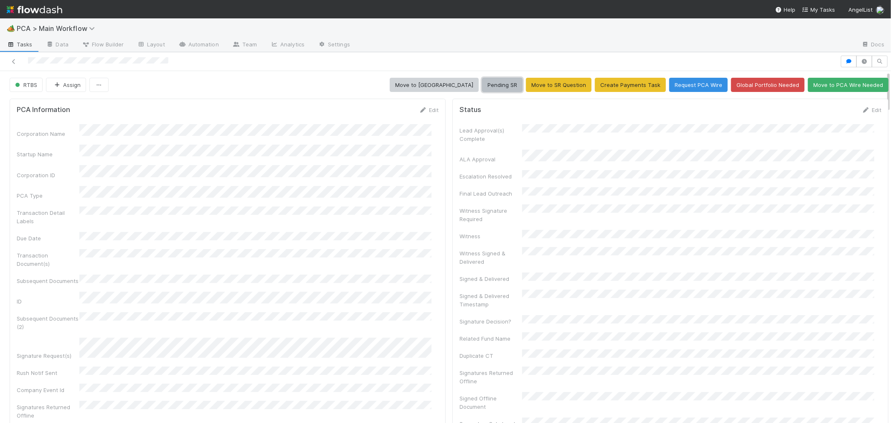
click at [507, 81] on button "Pending SR" at bounding box center [502, 85] width 41 height 14
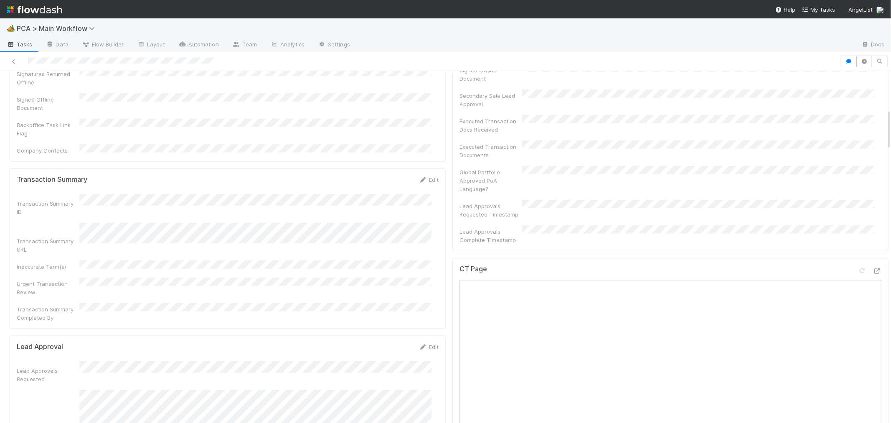
scroll to position [139, 0]
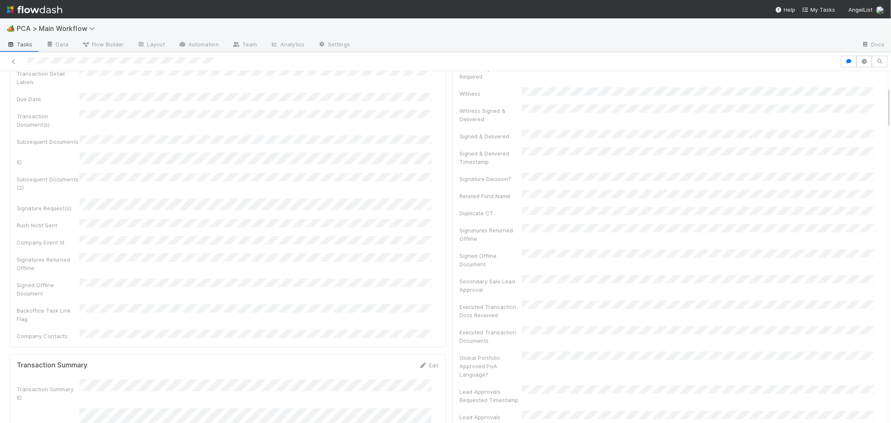
click at [46, 65] on div at bounding box center [121, 61] width 186 height 9
click at [24, 63] on div at bounding box center [419, 62] width 833 height 12
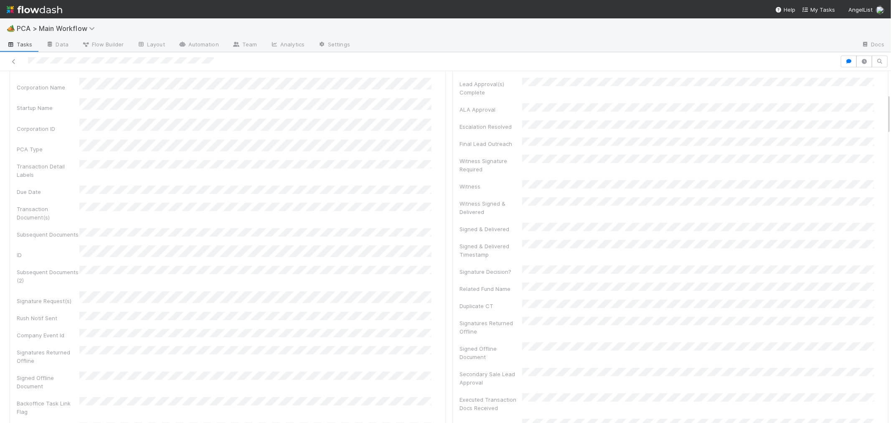
scroll to position [0, 0]
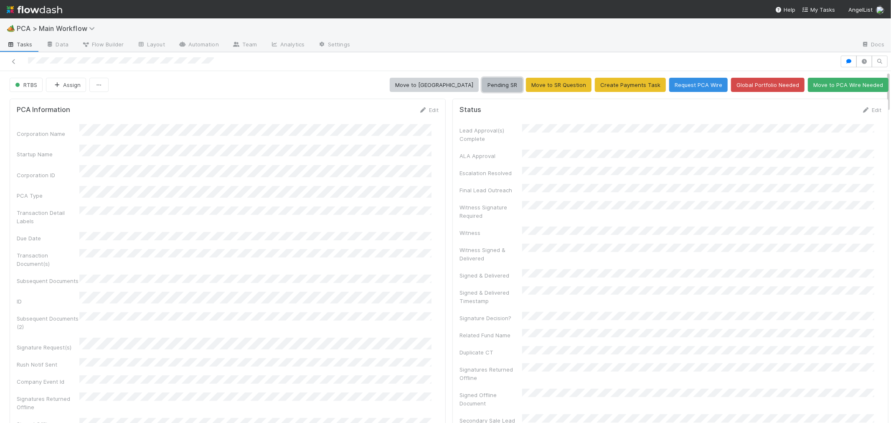
click at [486, 84] on button "Pending SR" at bounding box center [502, 85] width 41 height 14
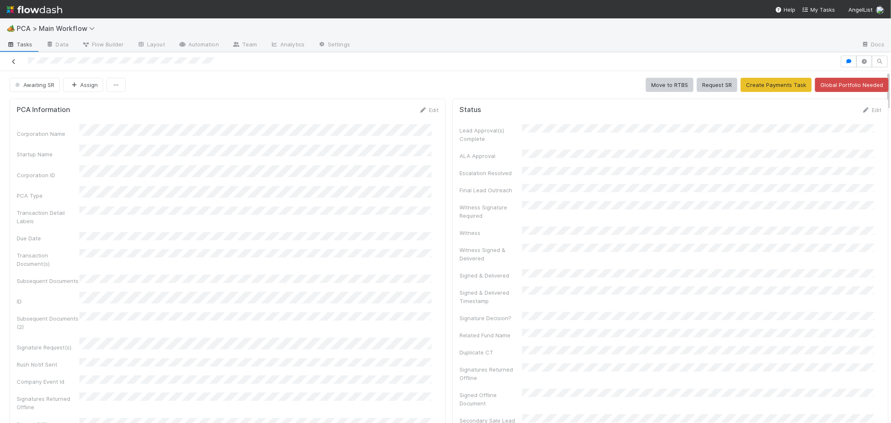
click at [11, 59] on icon at bounding box center [14, 61] width 8 height 5
click at [395, 179] on div "Corporation Name Startup Name Corporation ID PCA Type Transaction Detail Labels…" at bounding box center [228, 361] width 422 height 475
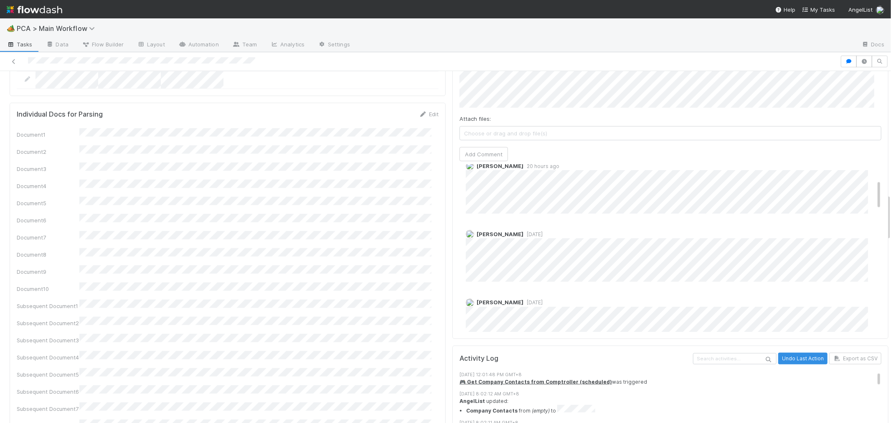
scroll to position [46, 0]
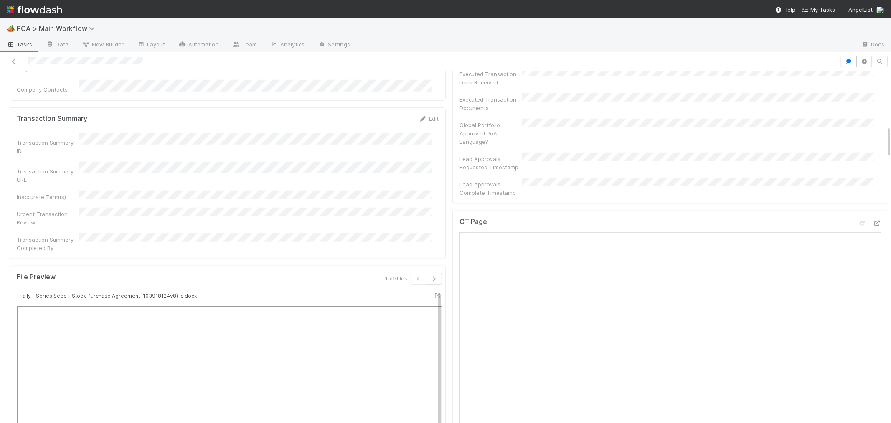
scroll to position [603, 0]
click at [873, 219] on div at bounding box center [877, 223] width 8 height 8
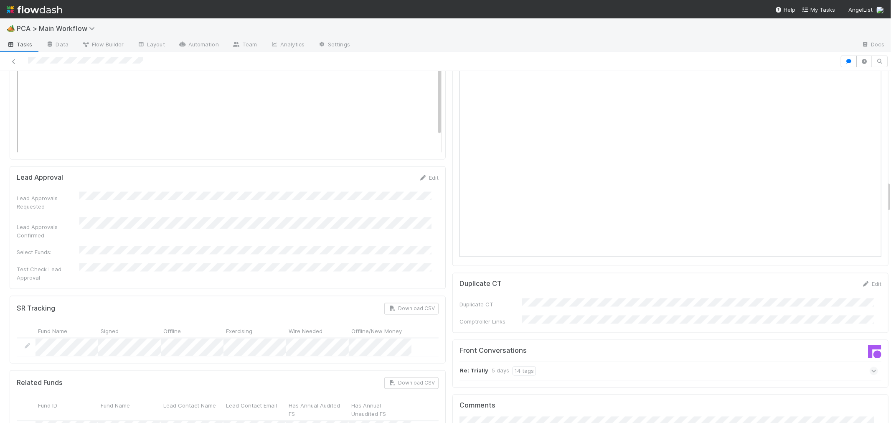
scroll to position [1253, 0]
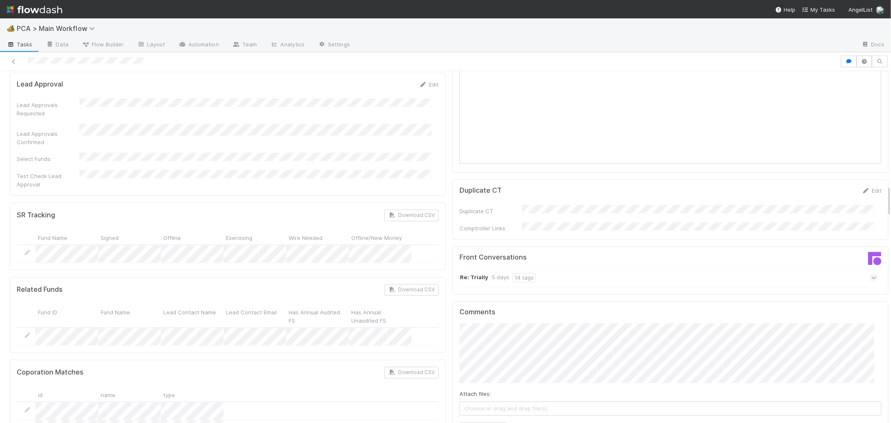
click at [871, 274] on icon at bounding box center [873, 278] width 5 height 8
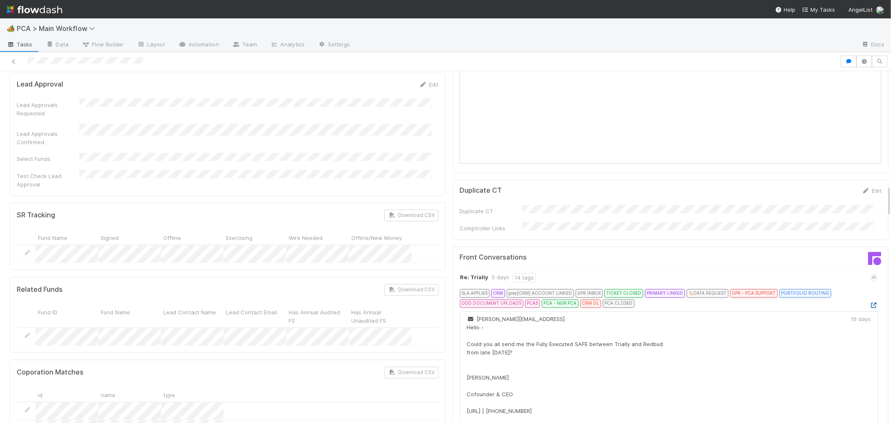
click at [869, 303] on icon at bounding box center [873, 305] width 8 height 5
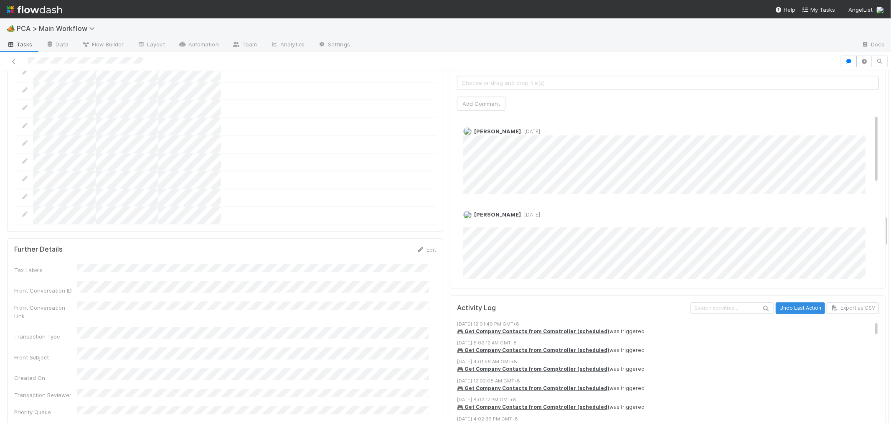
scroll to position [1583, 0]
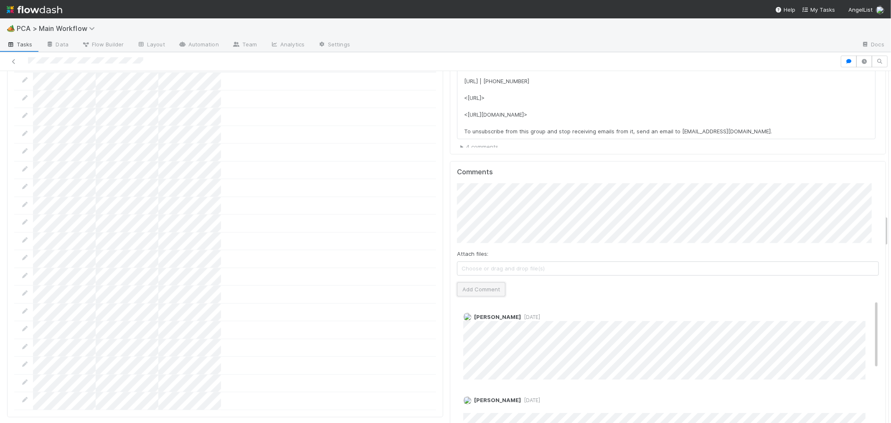
click at [477, 282] on button "Add Comment" at bounding box center [481, 289] width 48 height 14
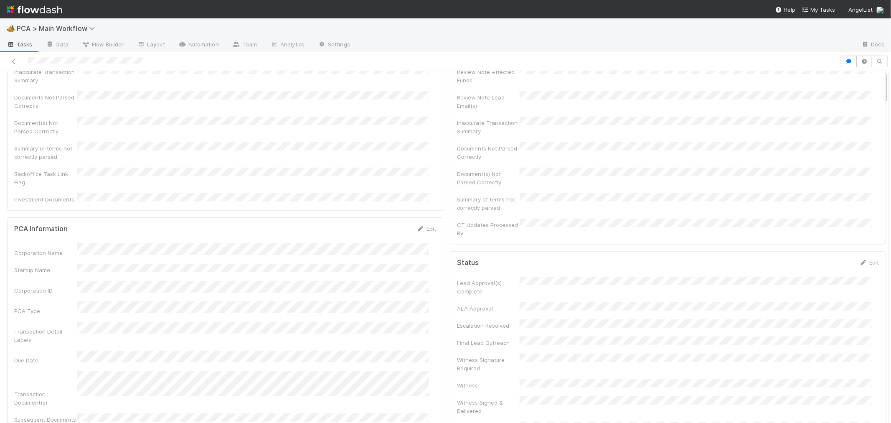
scroll to position [0, 0]
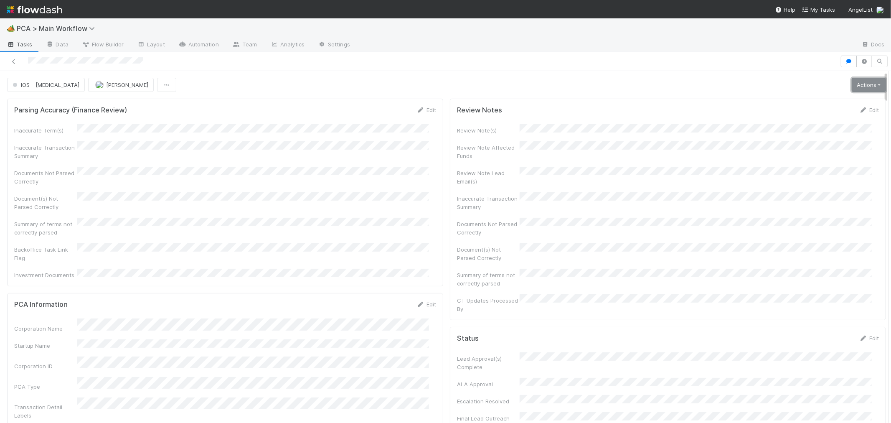
click at [851, 89] on link "Actions" at bounding box center [868, 85] width 34 height 14
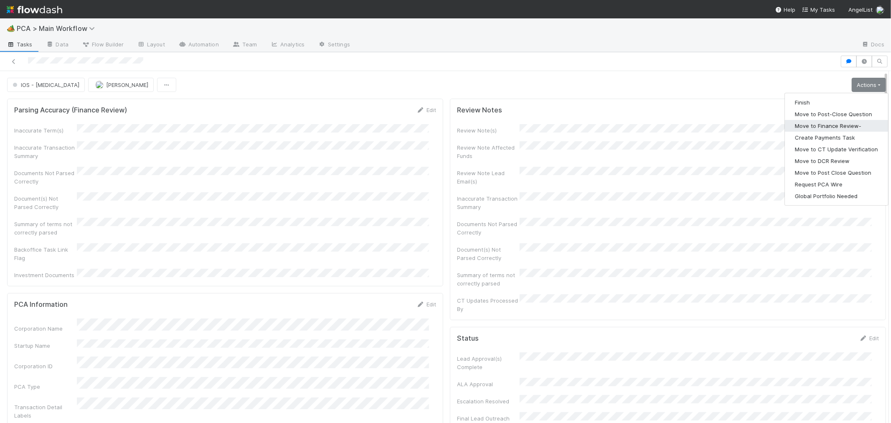
click at [812, 122] on button "Move to Finance Review-" at bounding box center [836, 126] width 103 height 12
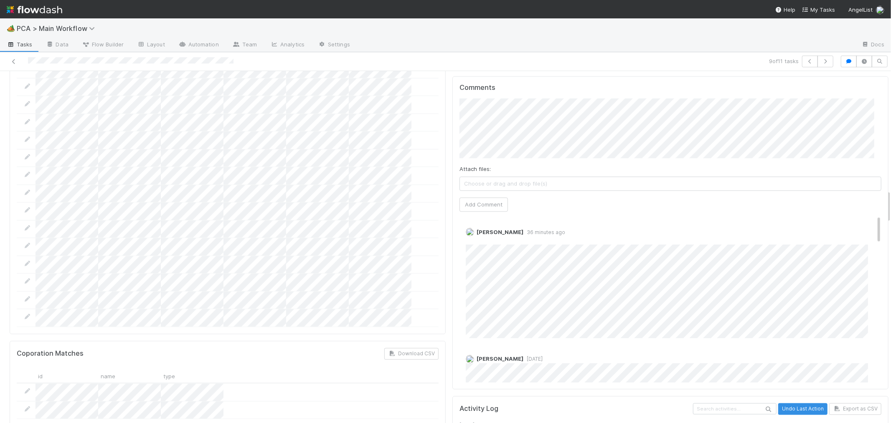
scroll to position [1206, 0]
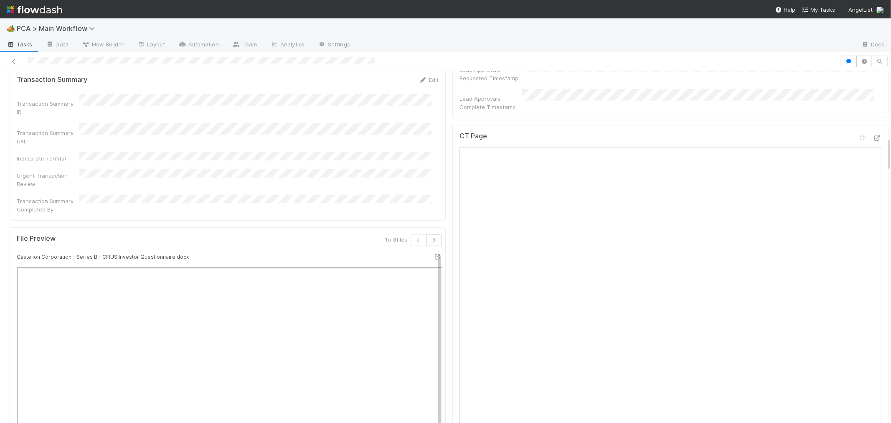
scroll to position [603, 0]
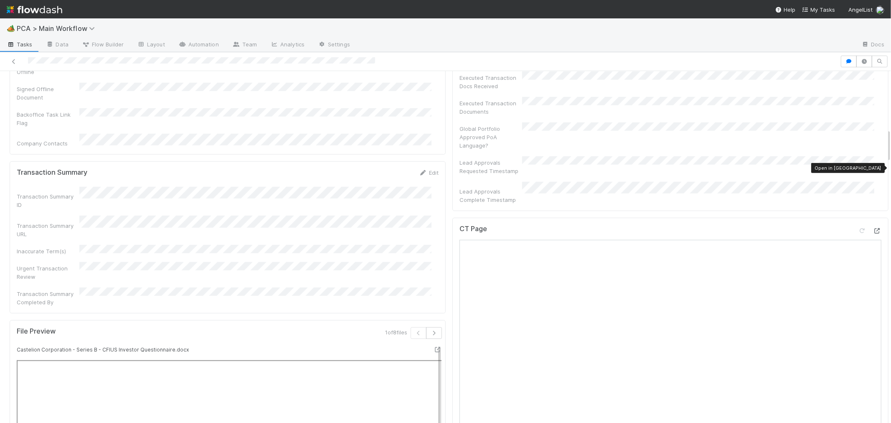
click at [873, 228] on icon at bounding box center [877, 230] width 8 height 5
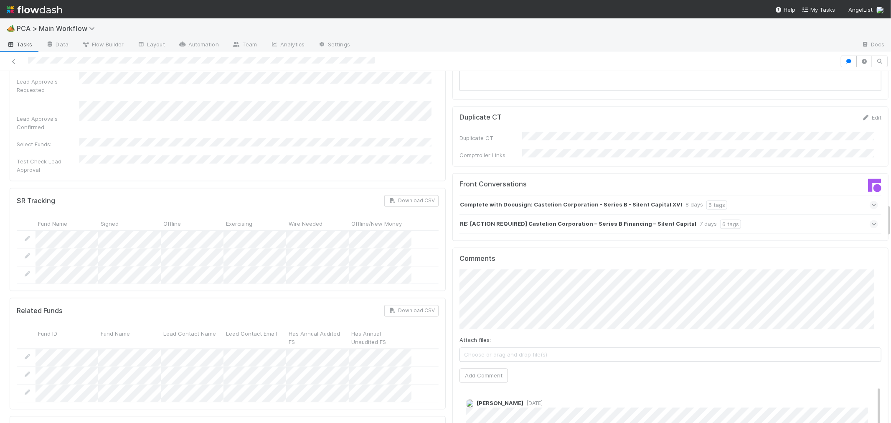
scroll to position [1438, 0]
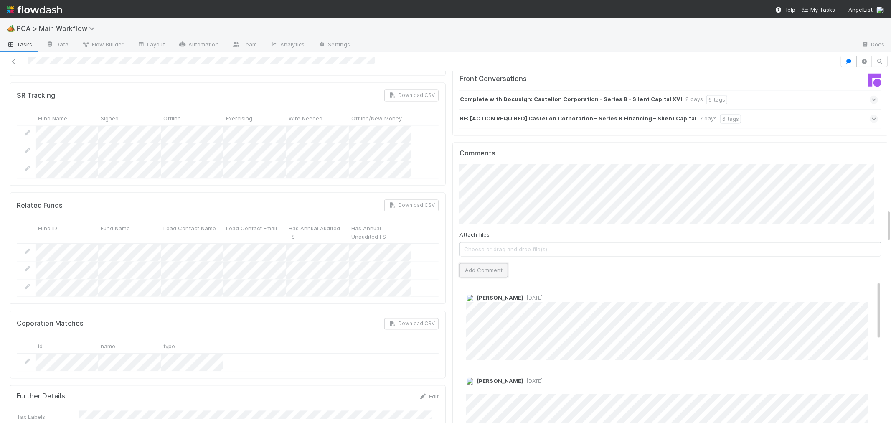
click at [491, 263] on button "Add Comment" at bounding box center [483, 270] width 48 height 14
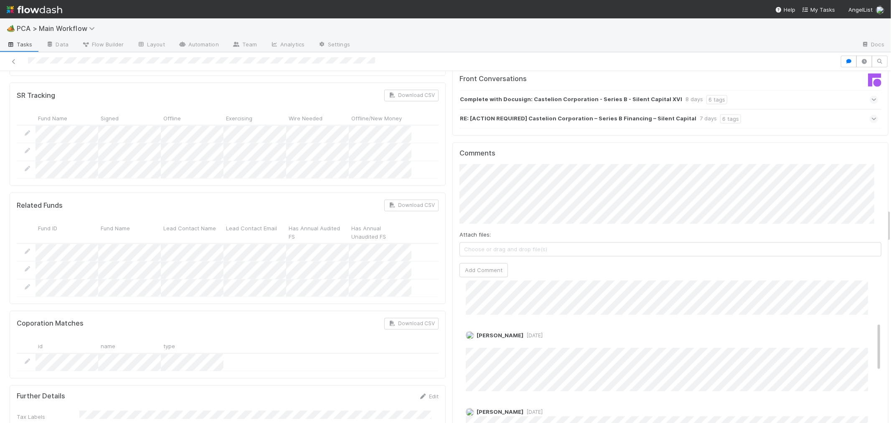
scroll to position [0, 0]
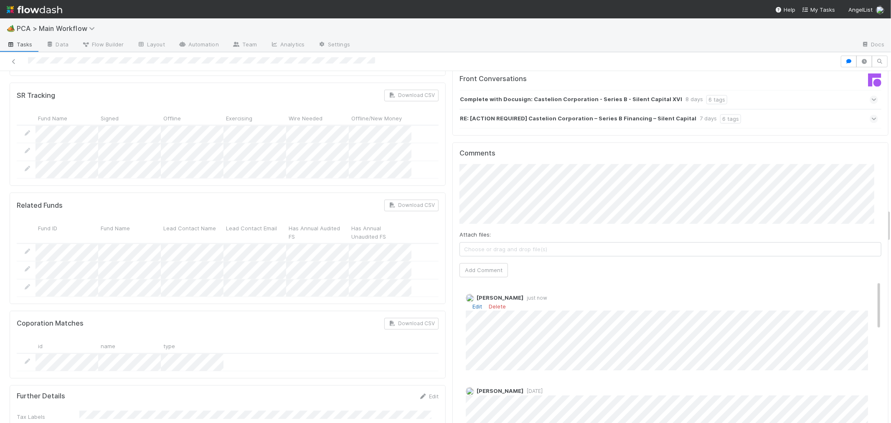
click at [472, 303] on link "Edit" at bounding box center [477, 306] width 10 height 7
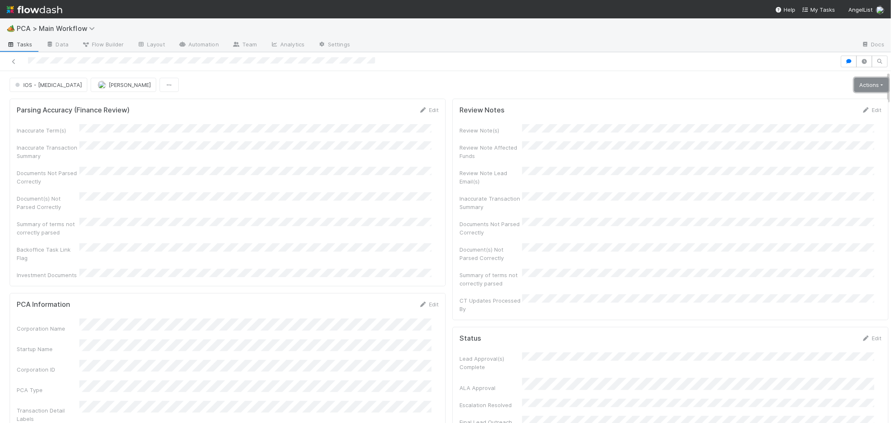
click at [865, 87] on link "Actions" at bounding box center [871, 85] width 34 height 14
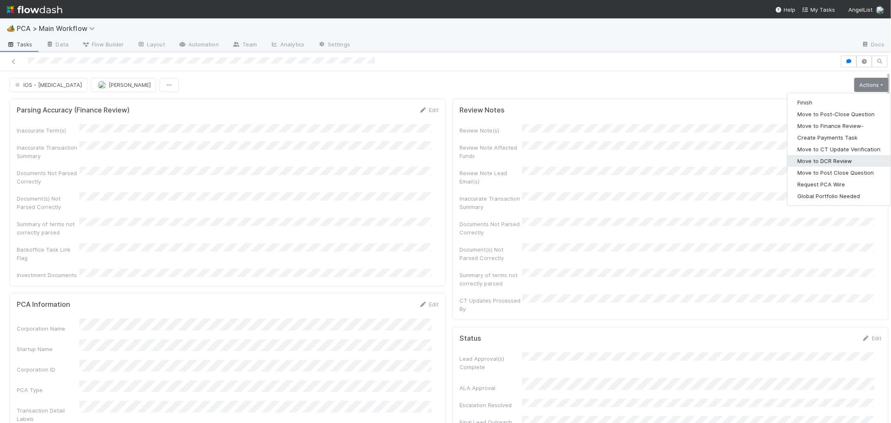
click at [829, 162] on button "Move to DCR Review" at bounding box center [838, 161] width 103 height 12
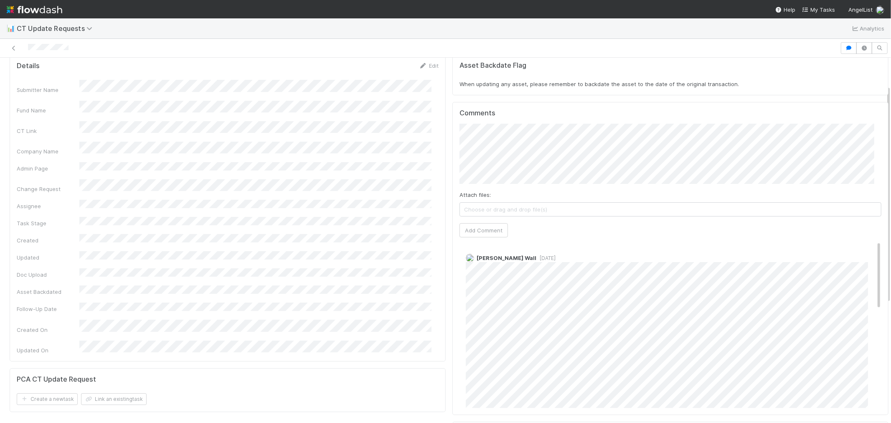
scroll to position [46, 0]
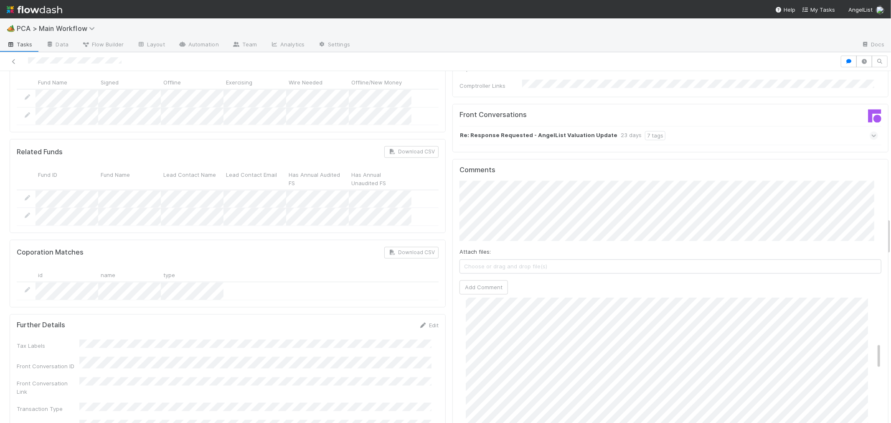
scroll to position [278, 0]
click at [481, 280] on button "Add Comment" at bounding box center [483, 287] width 48 height 14
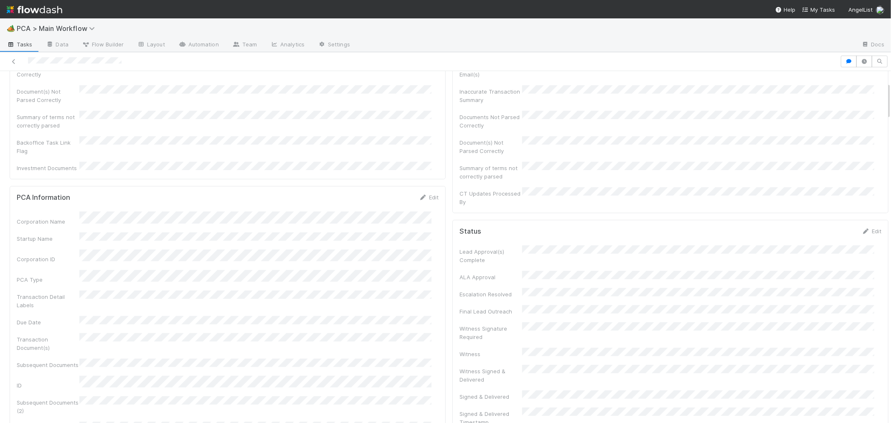
scroll to position [0, 0]
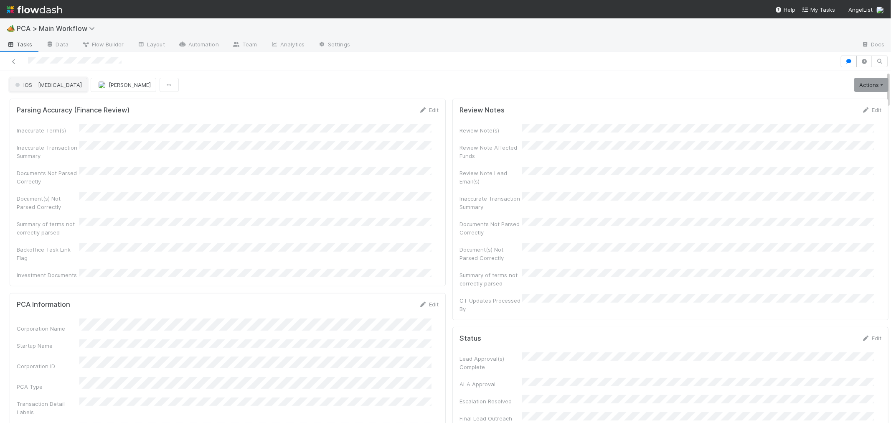
click at [40, 85] on span "IOS - [MEDICAL_DATA]" at bounding box center [47, 84] width 68 height 7
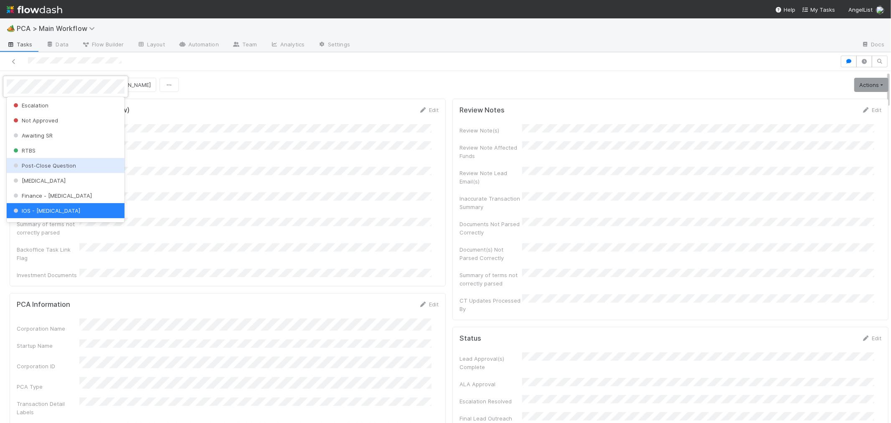
click at [69, 169] on div "Post-Close Question" at bounding box center [66, 165] width 118 height 15
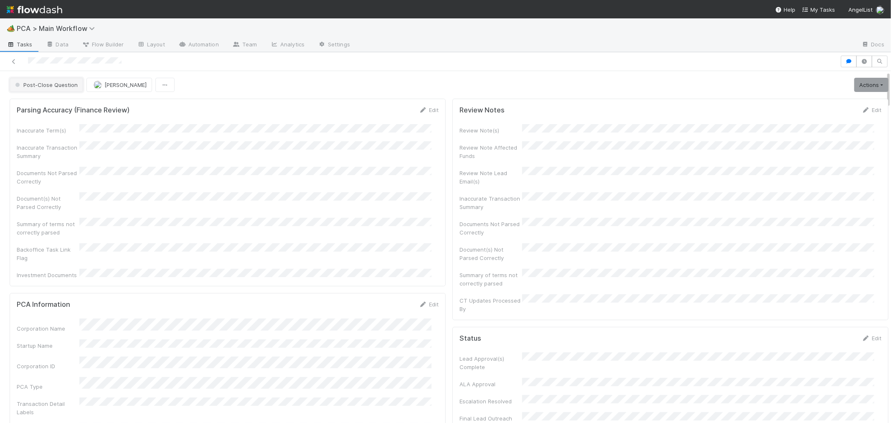
click at [51, 90] on button "Post-Close Question" at bounding box center [46, 85] width 73 height 14
click at [76, 105] on span "Internal - Open Question / Request" at bounding box center [63, 106] width 102 height 7
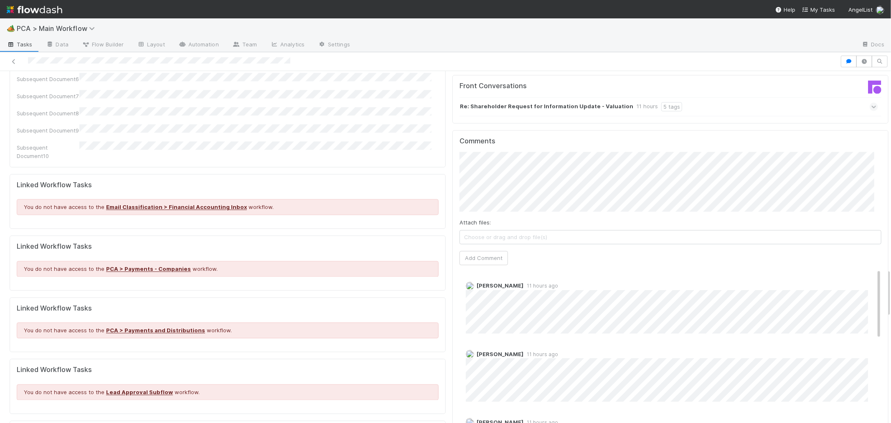
scroll to position [1345, 0]
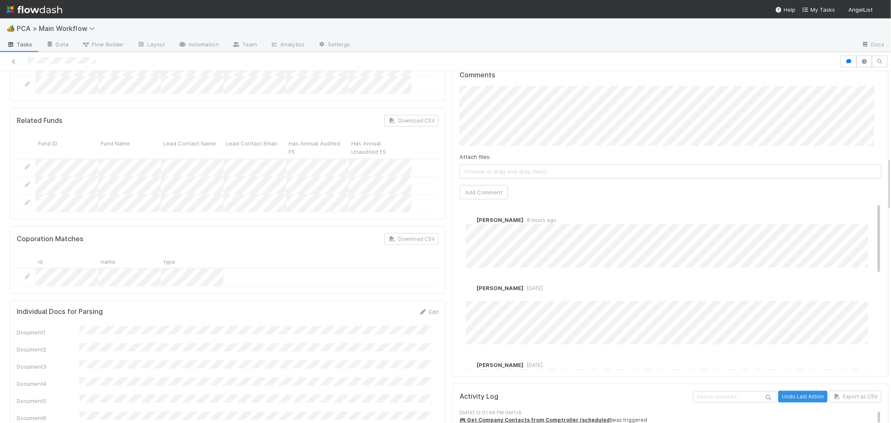
scroll to position [557, 0]
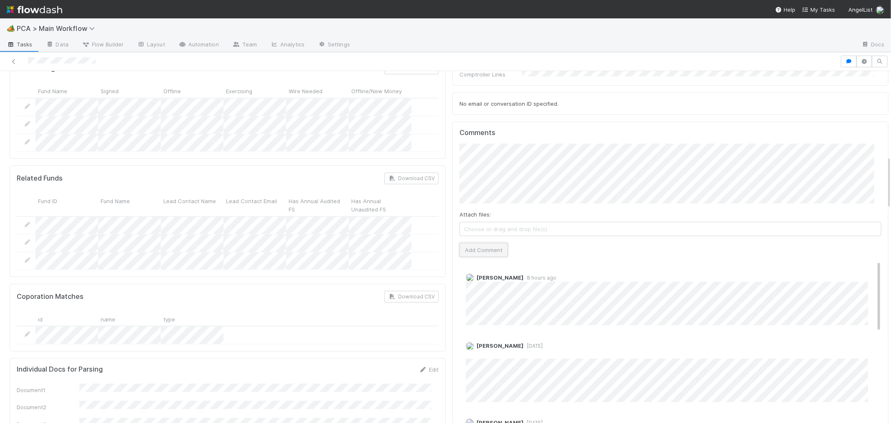
click at [488, 243] on button "Add Comment" at bounding box center [483, 250] width 48 height 14
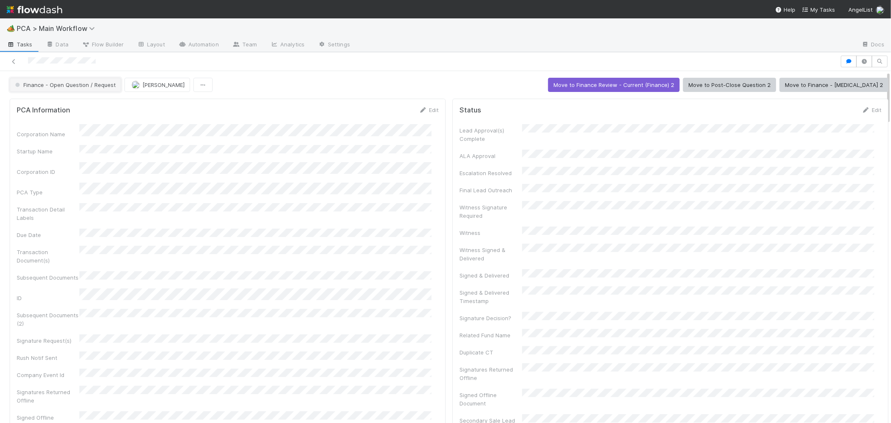
click at [105, 86] on span "Finance - Open Question / Request" at bounding box center [64, 84] width 102 height 7
click at [84, 135] on div "Duplicate / Dead PCAs" at bounding box center [66, 136] width 118 height 15
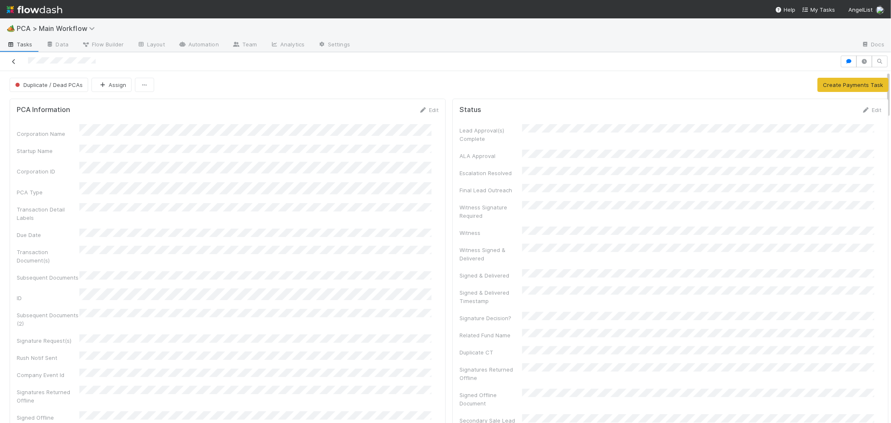
click at [13, 60] on icon at bounding box center [14, 61] width 8 height 5
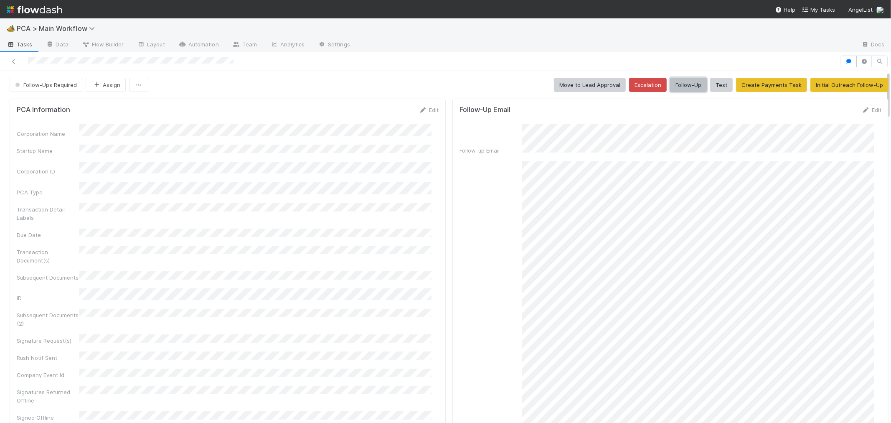
click at [678, 88] on button "Follow-Up" at bounding box center [688, 85] width 37 height 14
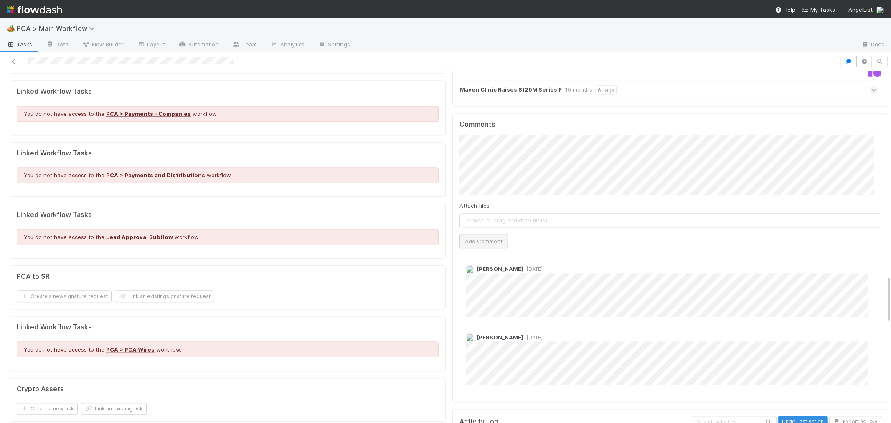
scroll to position [1484, 0]
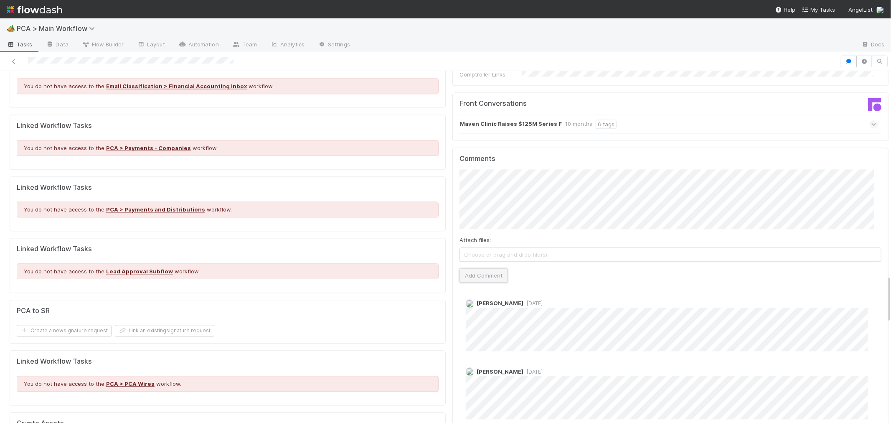
click at [471, 268] on button "Add Comment" at bounding box center [483, 275] width 48 height 14
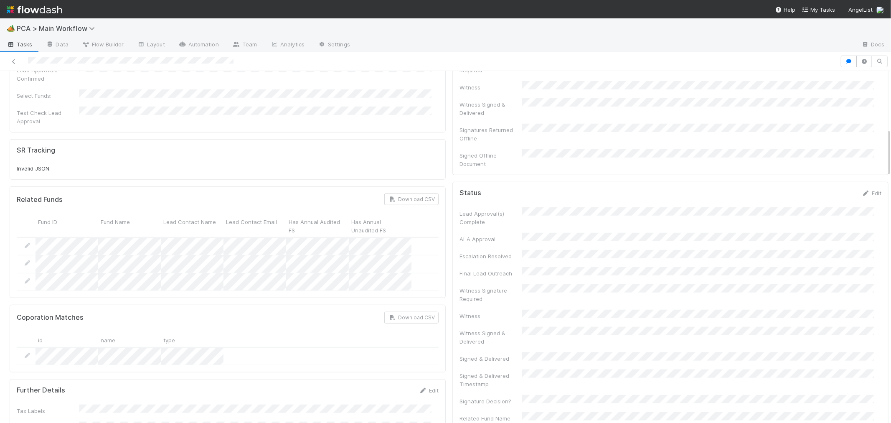
scroll to position [418, 0]
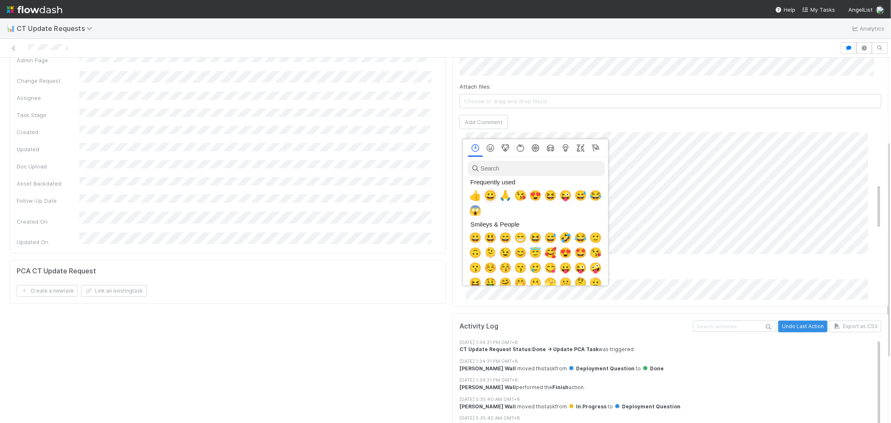
scroll to position [0, 3]
click at [499, 169] on input "search" at bounding box center [534, 168] width 137 height 15
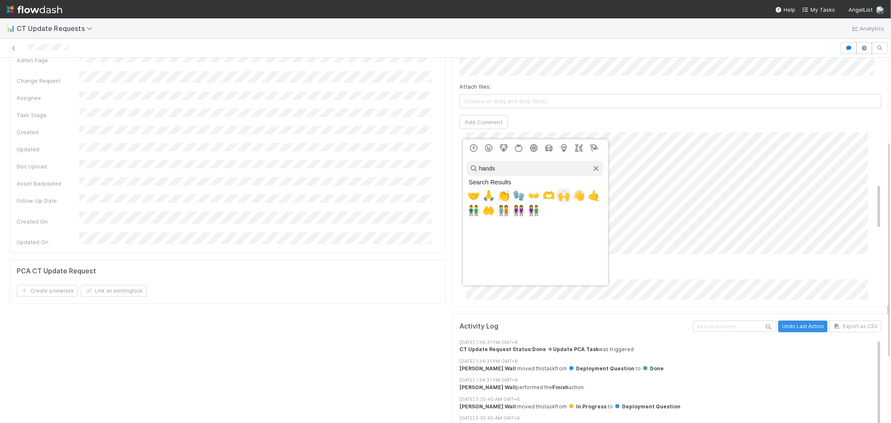
type input "hands"
click at [560, 197] on span "🙌" at bounding box center [563, 196] width 13 height 12
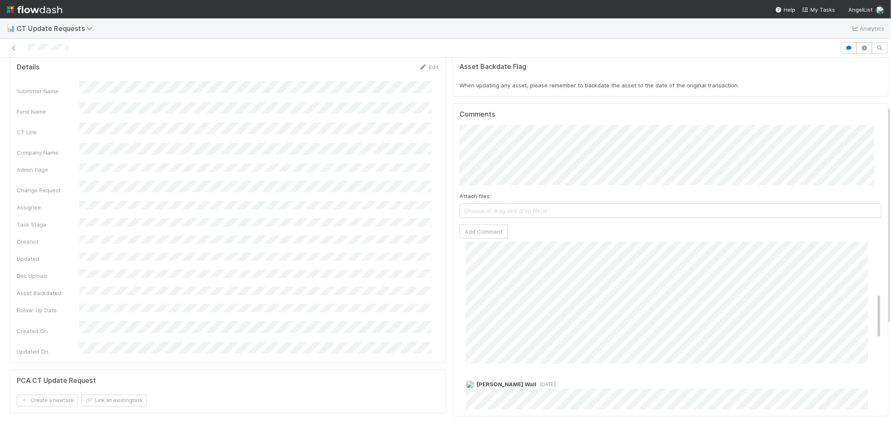
scroll to position [0, 0]
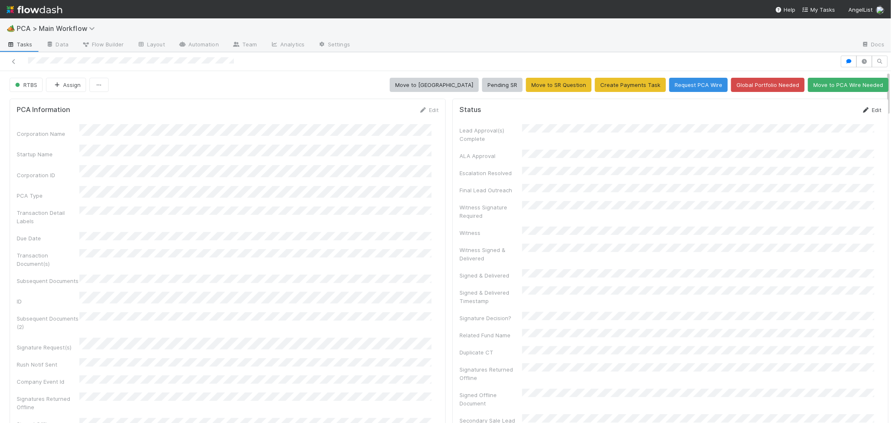
click at [861, 111] on link "Edit" at bounding box center [871, 109] width 20 height 7
click at [825, 111] on button "Save" at bounding box center [837, 113] width 24 height 14
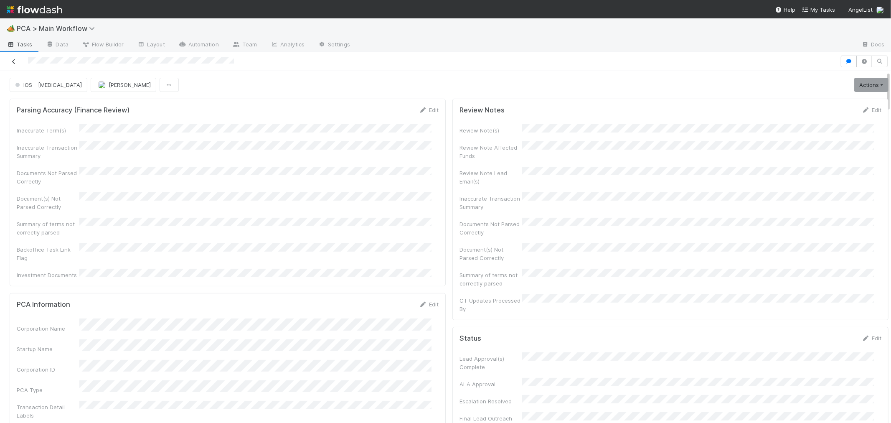
click at [12, 60] on icon at bounding box center [14, 61] width 8 height 5
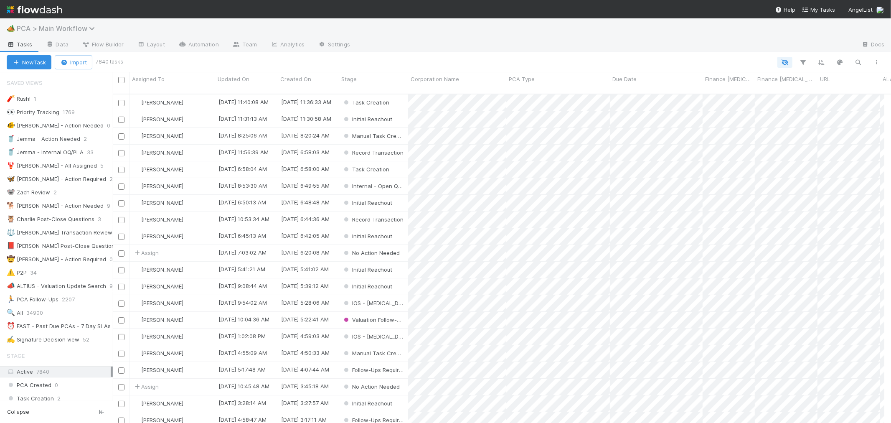
click at [76, 28] on span "PCA > Main Workflow" at bounding box center [58, 28] width 82 height 8
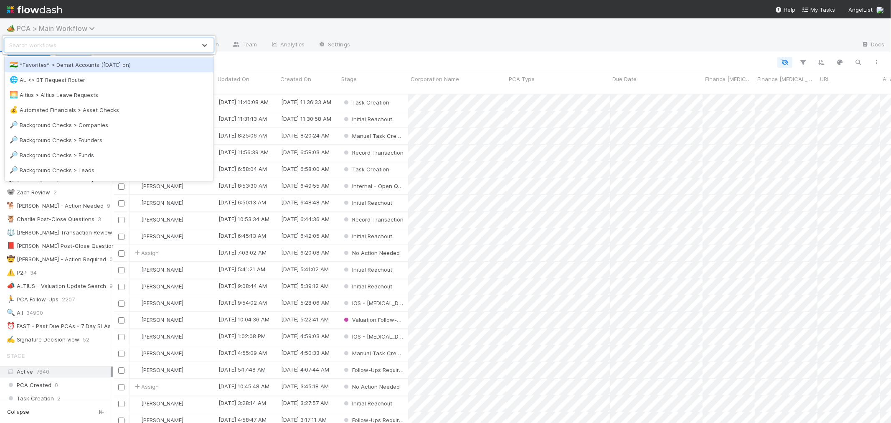
scroll to position [7, 7]
click at [376, 58] on div "option *Favorites* > Demat Accounts ([DATE] on) focused, 1 of 39. 39 results av…" at bounding box center [445, 211] width 891 height 423
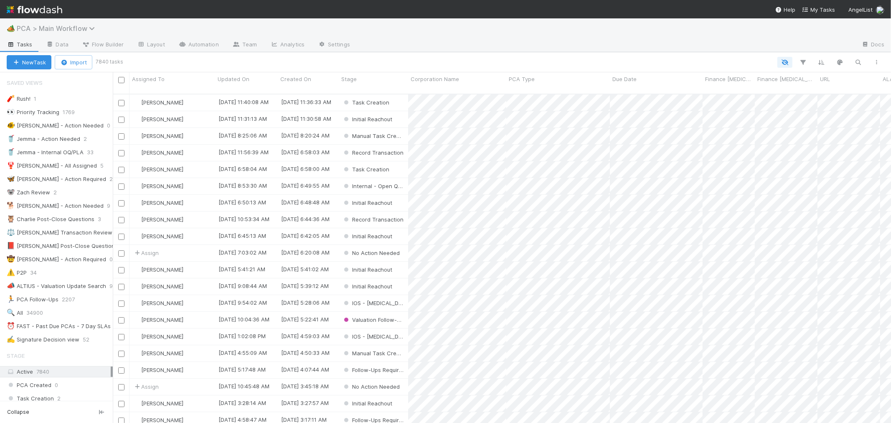
click at [81, 30] on span "PCA > Main Workflow" at bounding box center [58, 28] width 82 height 8
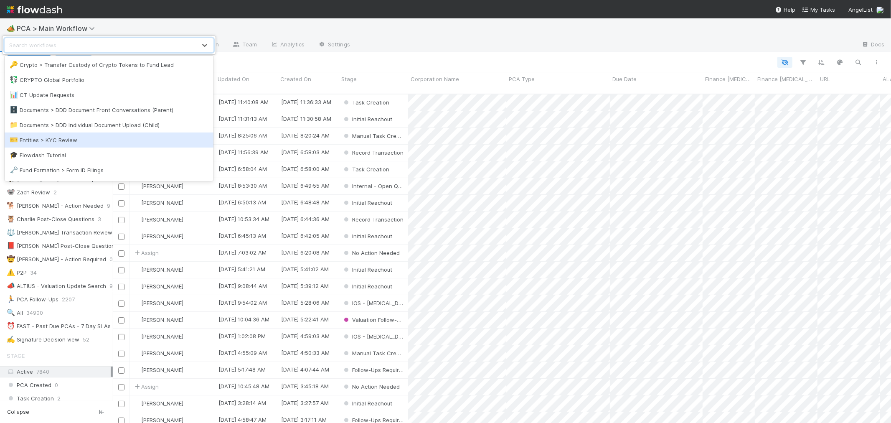
scroll to position [185, 0]
click at [62, 136] on div "🎫 Entities > KYC Review" at bounding box center [109, 135] width 199 height 8
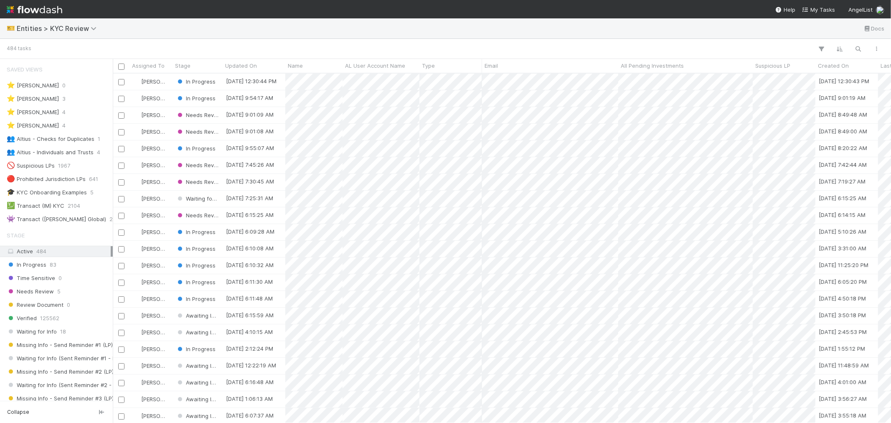
scroll to position [7, 7]
click at [84, 139] on div "👥 Altius - Checks for Duplicates" at bounding box center [51, 139] width 88 height 10
click at [50, 266] on span "83" at bounding box center [53, 264] width 7 height 10
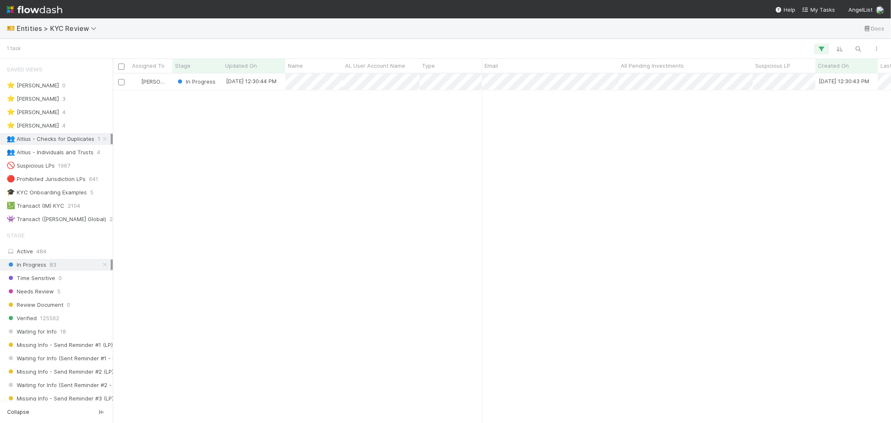
scroll to position [7, 7]
click at [393, 117] on div at bounding box center [445, 211] width 891 height 423
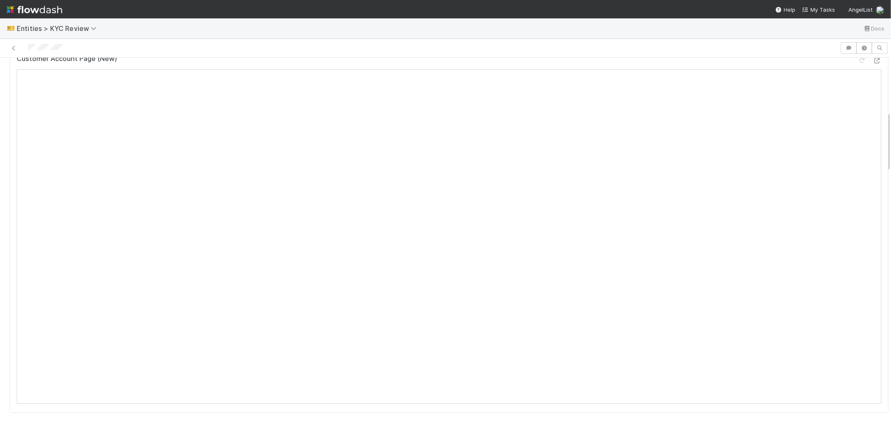
click at [301, 393] on div "Key Info for Other Teams Edit Primary Front Thread Other Related LP Front Threa…" at bounding box center [448, 102] width 885 height 640
click at [439, 257] on link "Edit" at bounding box center [446, 260] width 20 height 7
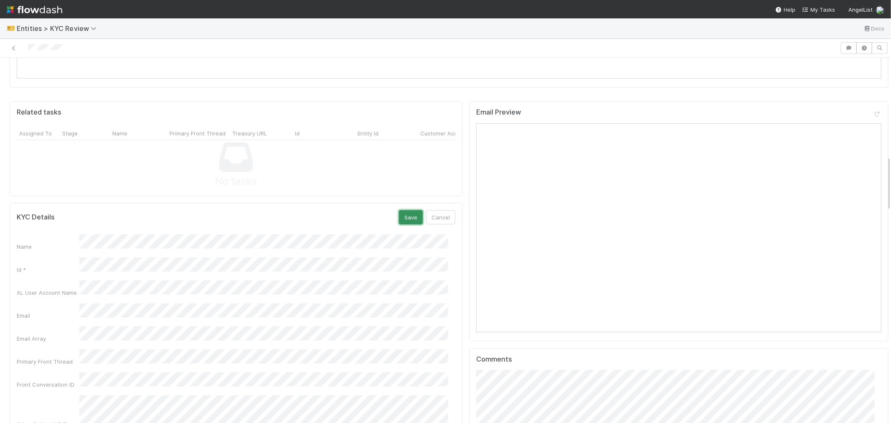
click at [403, 210] on button "Save" at bounding box center [411, 217] width 24 height 14
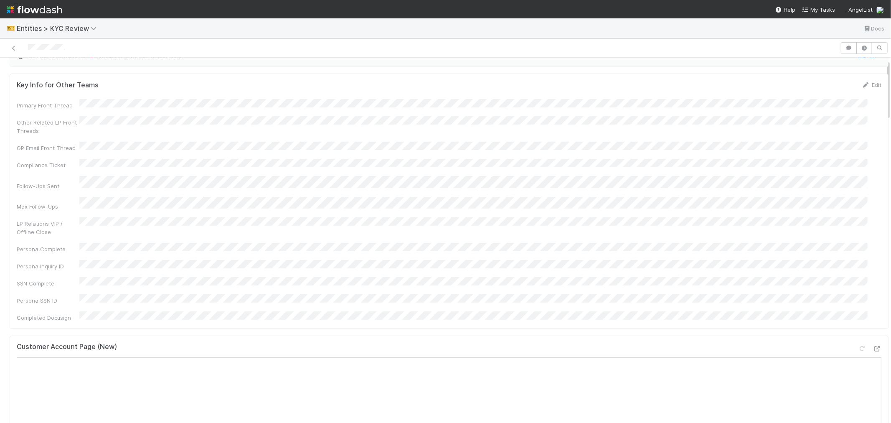
scroll to position [0, 0]
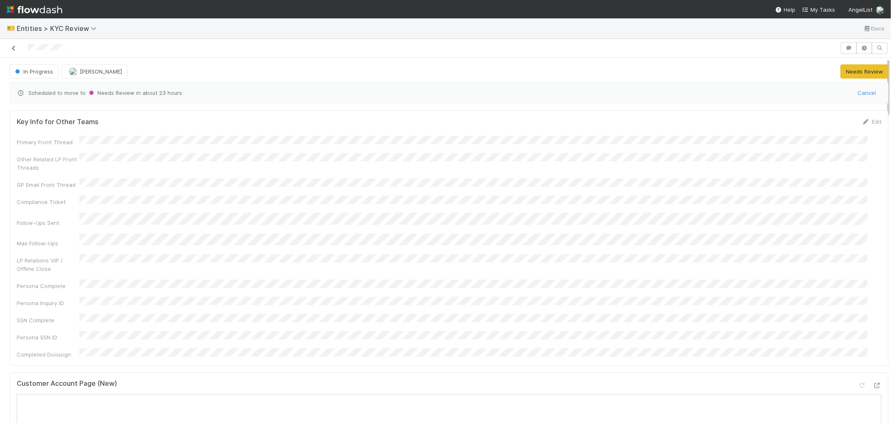
click at [10, 45] on link at bounding box center [14, 48] width 8 height 8
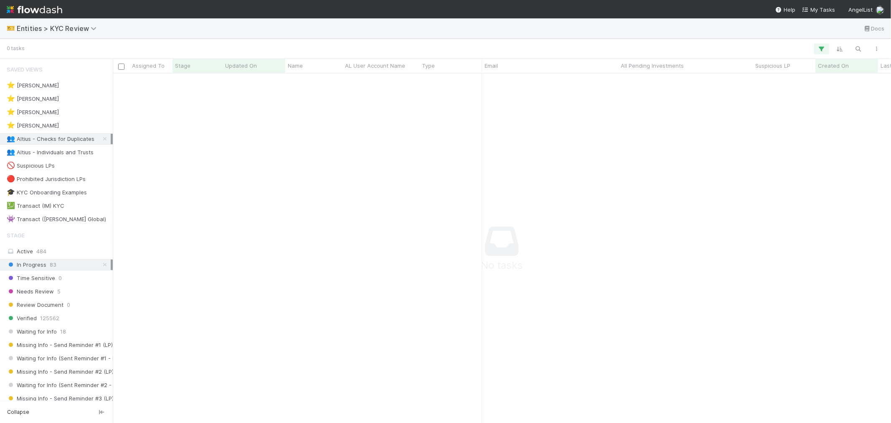
scroll to position [335, 764]
click at [86, 30] on span "Entities > KYC Review" at bounding box center [59, 28] width 84 height 8
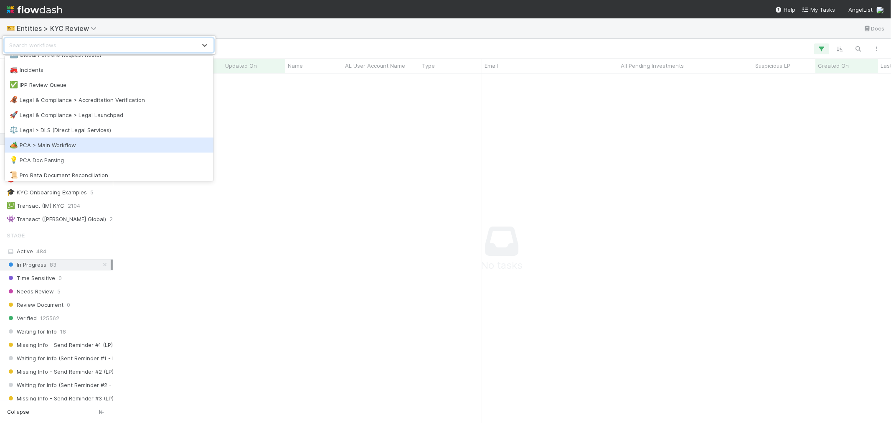
scroll to position [418, 0]
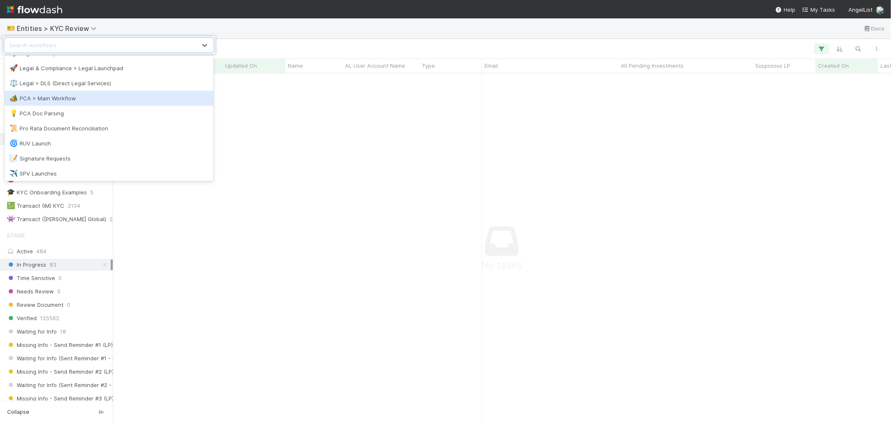
click at [89, 99] on div "🏕️ PCA > Main Workflow" at bounding box center [109, 98] width 199 height 8
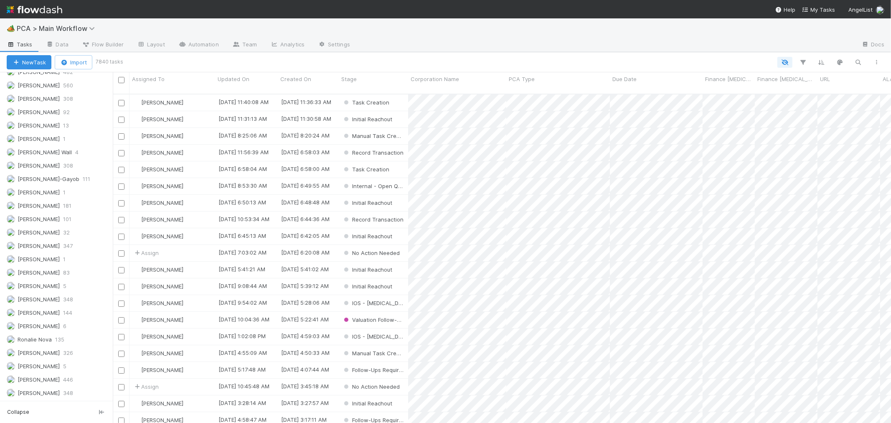
scroll to position [1170, 0]
click at [73, 353] on div "Roselyn de Villa 326" at bounding box center [59, 352] width 104 height 10
click at [377, 82] on div "Stage" at bounding box center [373, 79] width 65 height 8
click at [383, 103] on div "Sort Last → First" at bounding box center [389, 107] width 95 height 13
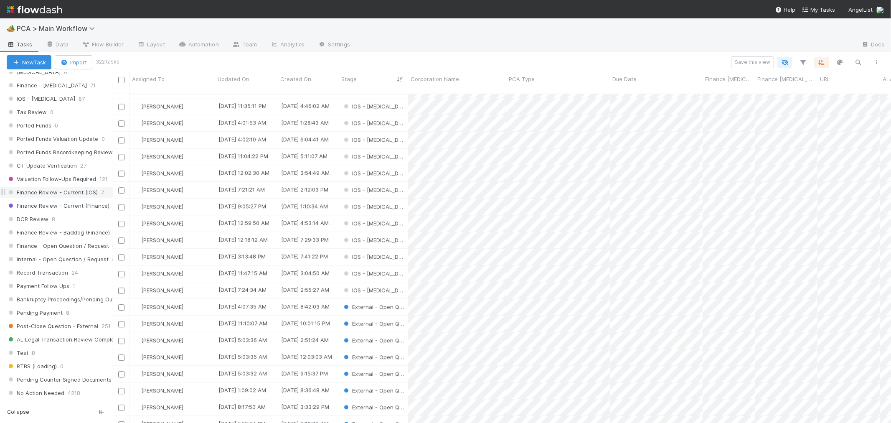
scroll to position [474, 0]
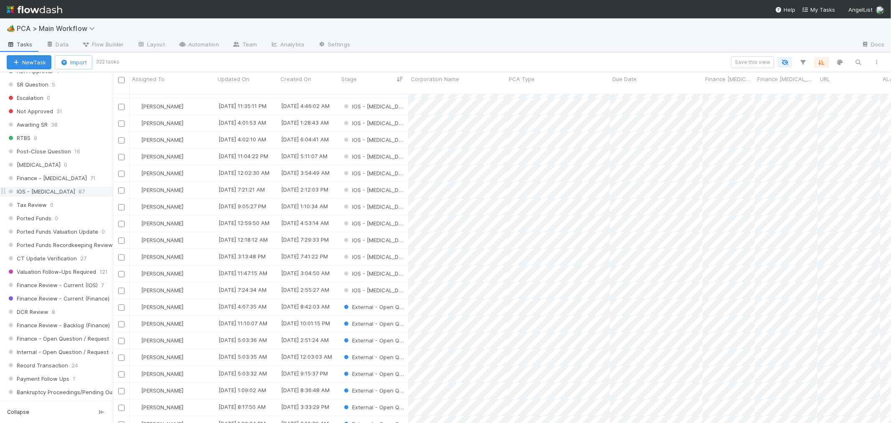
click at [61, 196] on div "IOS - ICU 87" at bounding box center [60, 191] width 106 height 10
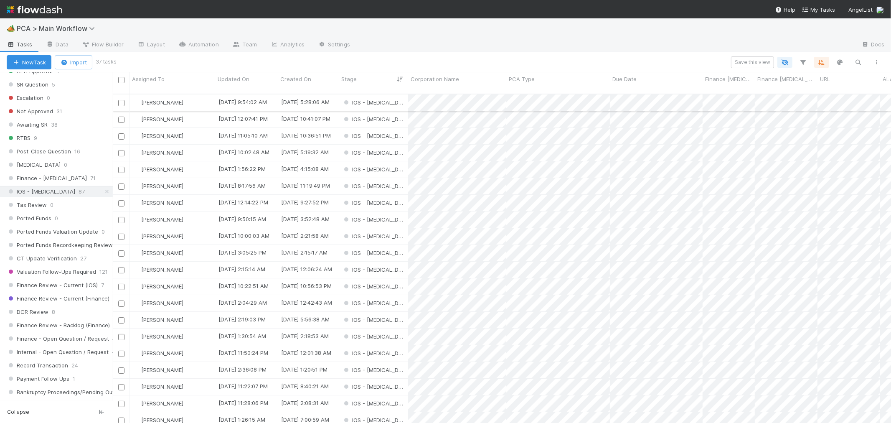
click at [395, 95] on div "IOS - [MEDICAL_DATA]" at bounding box center [373, 102] width 69 height 16
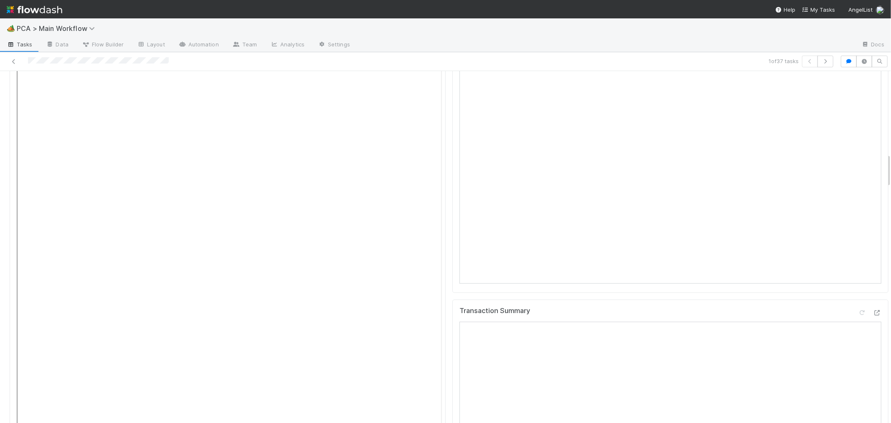
scroll to position [835, 0]
drag, startPoint x: 22, startPoint y: 60, endPoint x: 63, endPoint y: 66, distance: 41.8
click at [63, 66] on div at bounding box center [212, 62] width 418 height 12
copy icon
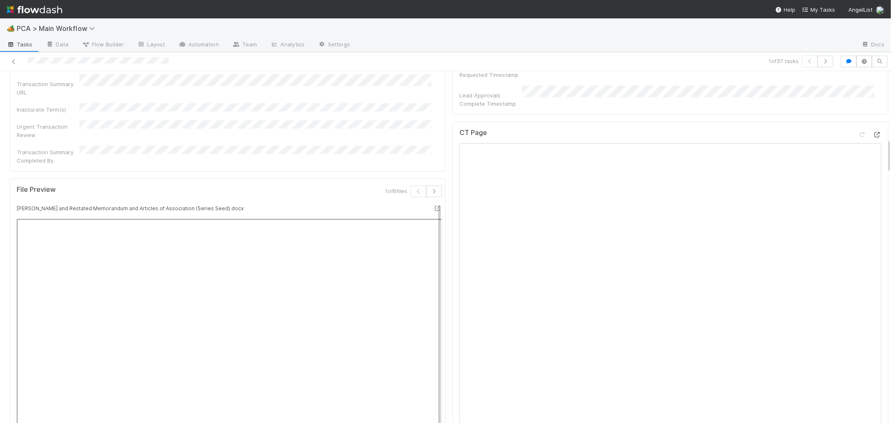
click at [873, 132] on icon at bounding box center [877, 134] width 8 height 5
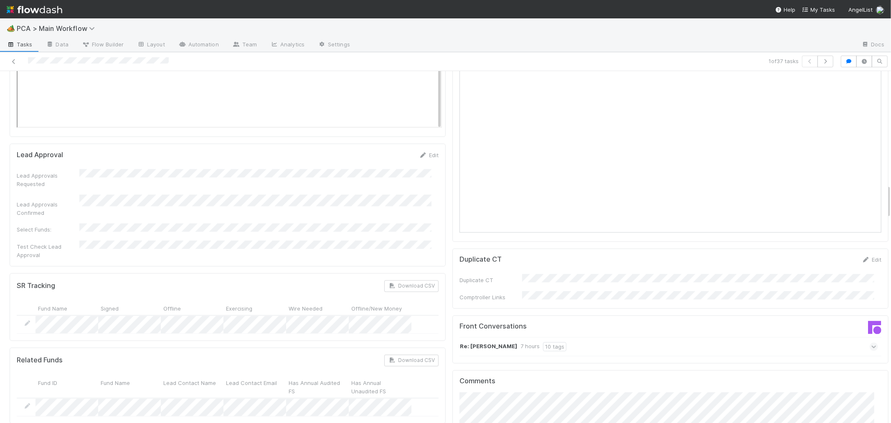
scroll to position [1253, 0]
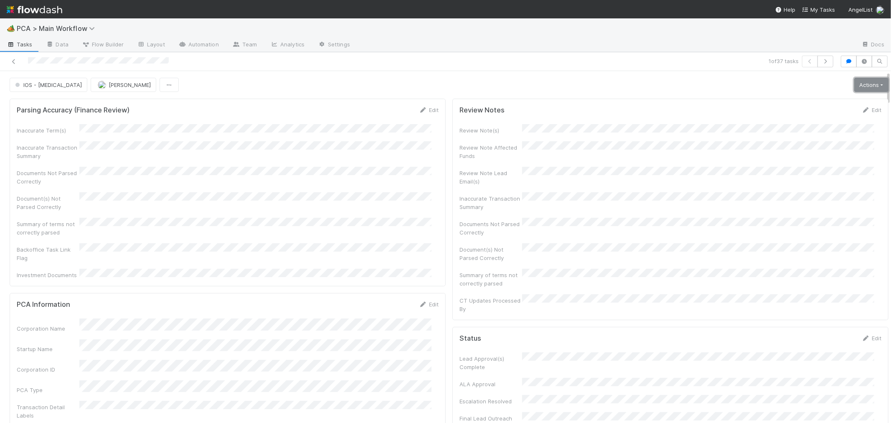
click at [859, 84] on link "Actions" at bounding box center [871, 85] width 34 height 14
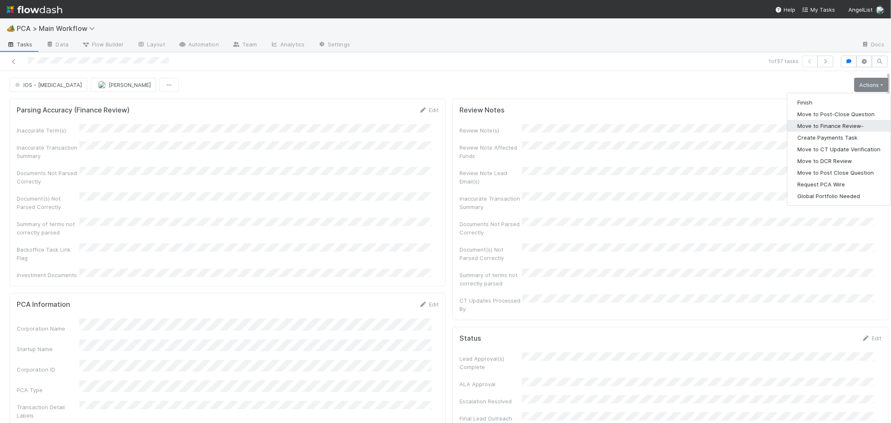
click at [831, 122] on button "Move to Finance Review-" at bounding box center [838, 126] width 103 height 12
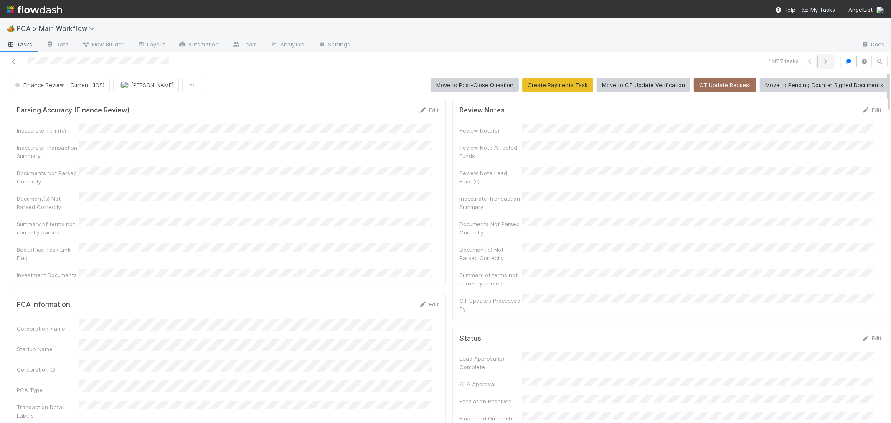
click at [821, 59] on icon "button" at bounding box center [825, 61] width 8 height 5
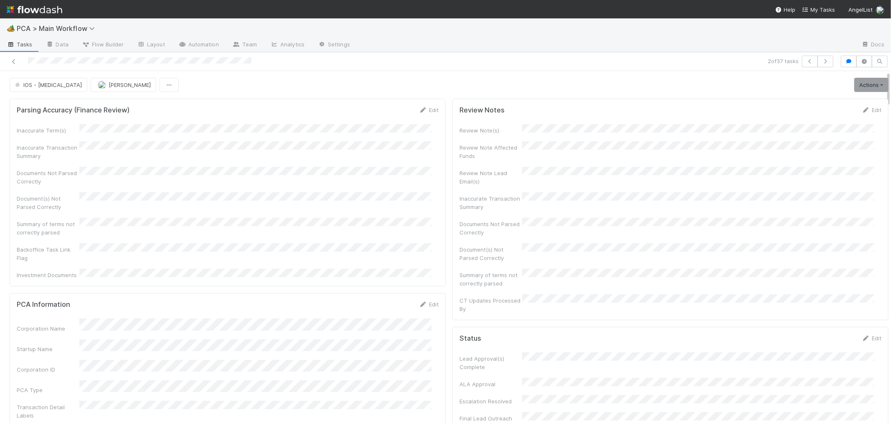
click at [408, 224] on div "Summary of terms not correctly parsed" at bounding box center [228, 227] width 422 height 19
click at [36, 86] on span "IOS - [MEDICAL_DATA]" at bounding box center [47, 84] width 68 height 7
click at [38, 103] on span "Internal - Open Question / Request" at bounding box center [63, 106] width 102 height 7
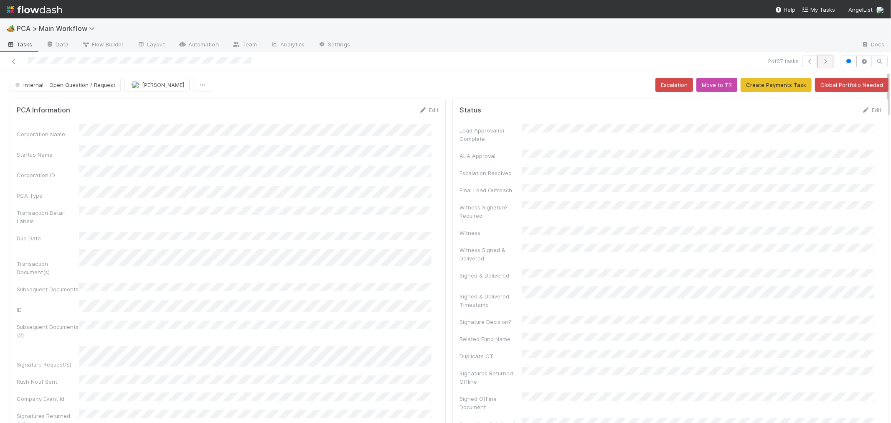
click at [821, 59] on icon "button" at bounding box center [825, 61] width 8 height 5
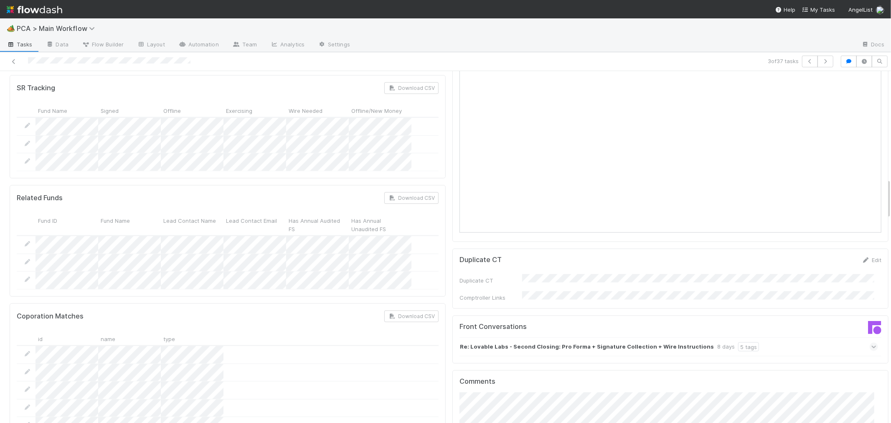
scroll to position [928, 0]
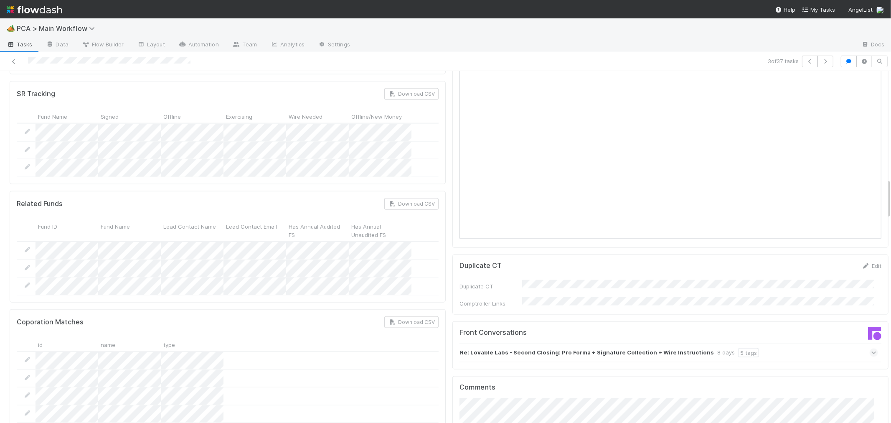
click at [871, 348] on icon at bounding box center [873, 352] width 5 height 8
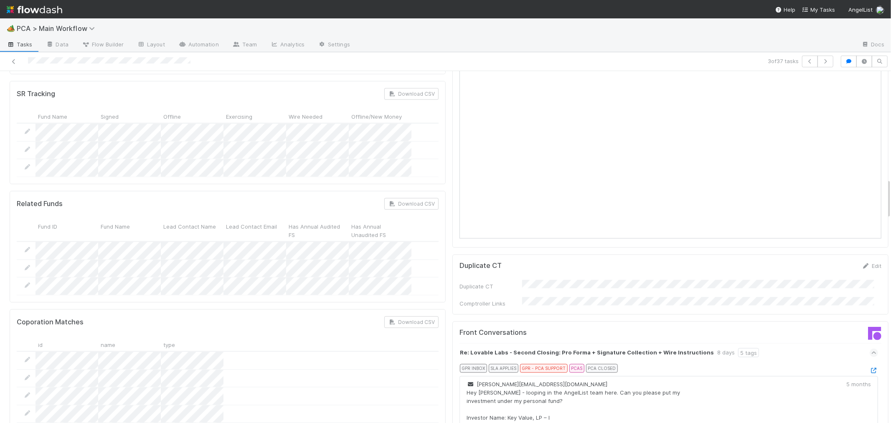
click at [869, 367] on link at bounding box center [873, 370] width 8 height 7
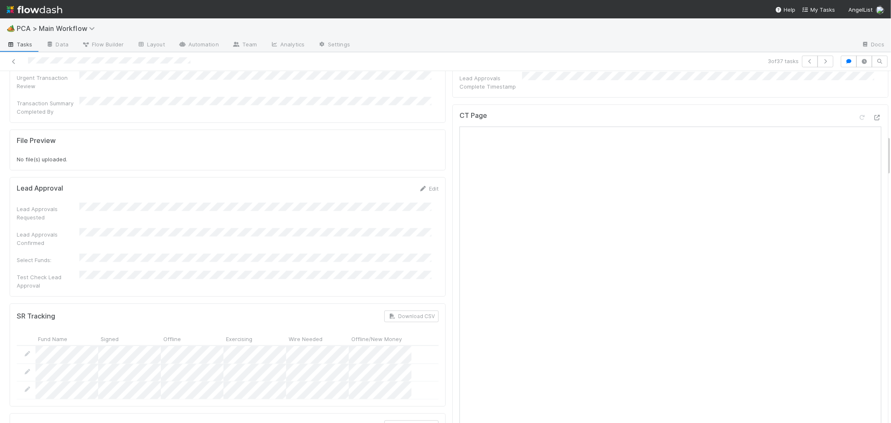
scroll to position [557, 0]
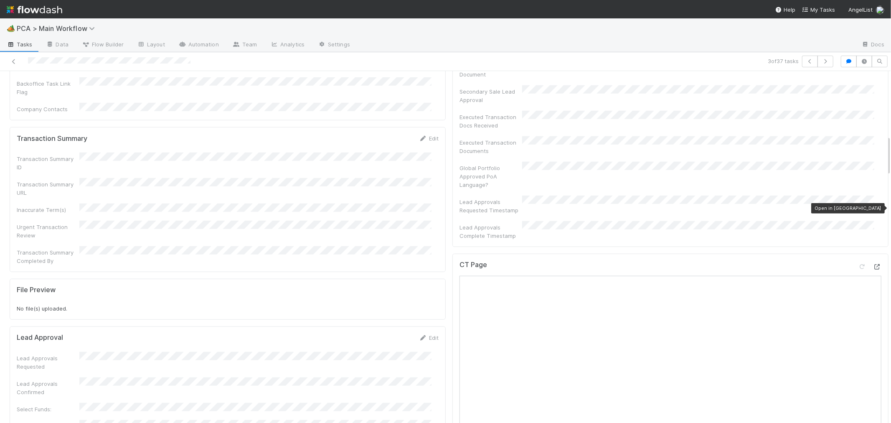
click at [873, 264] on icon at bounding box center [877, 266] width 8 height 5
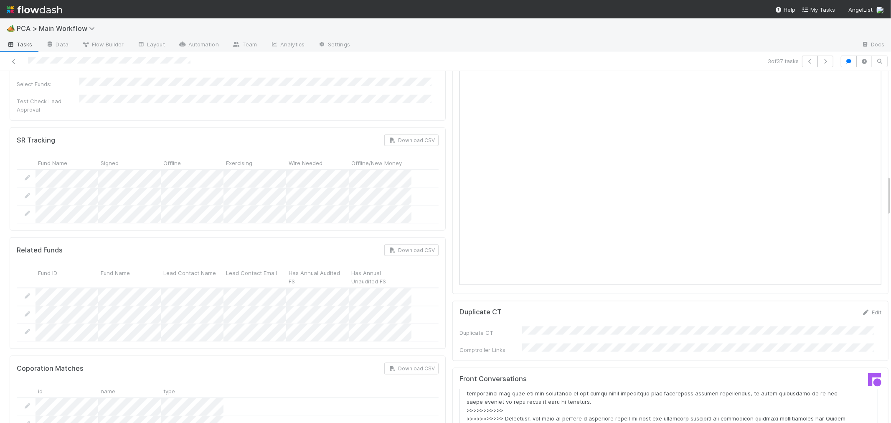
scroll to position [1160, 0]
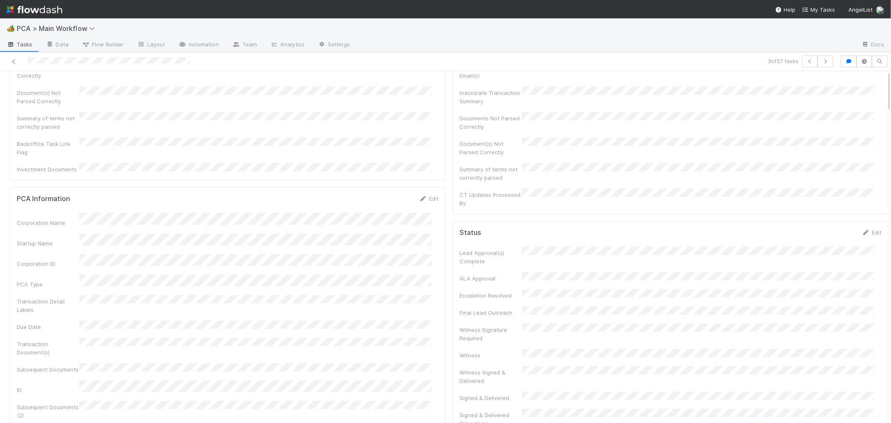
scroll to position [0, 0]
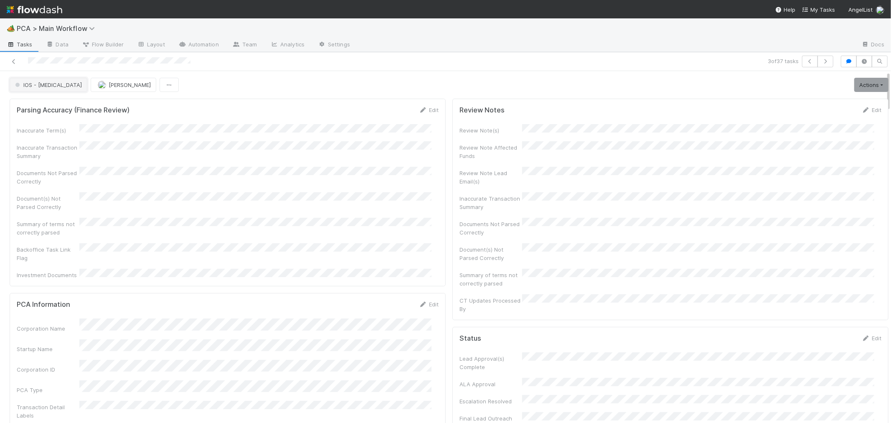
click at [40, 84] on span "IOS - [MEDICAL_DATA]" at bounding box center [47, 84] width 68 height 7
click at [44, 121] on span "Record Transaction" at bounding box center [42, 121] width 61 height 7
click at [821, 61] on icon "button" at bounding box center [825, 61] width 8 height 5
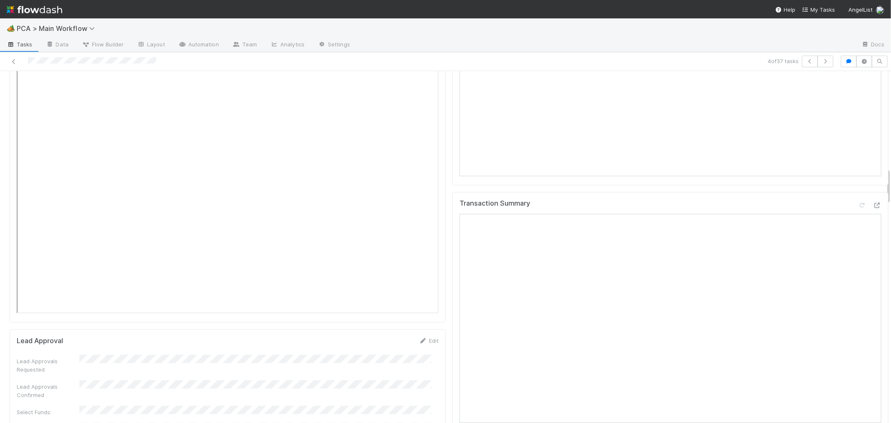
scroll to position [1206, 0]
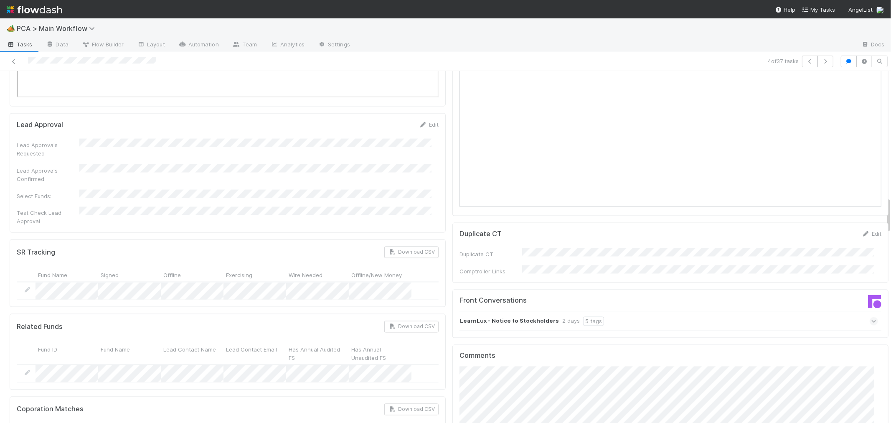
click at [871, 317] on icon at bounding box center [873, 321] width 5 height 8
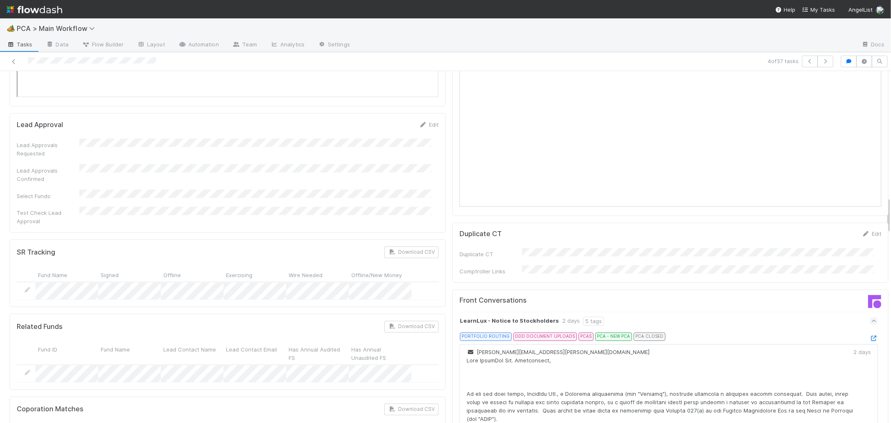
click at [869, 336] on icon at bounding box center [873, 338] width 8 height 5
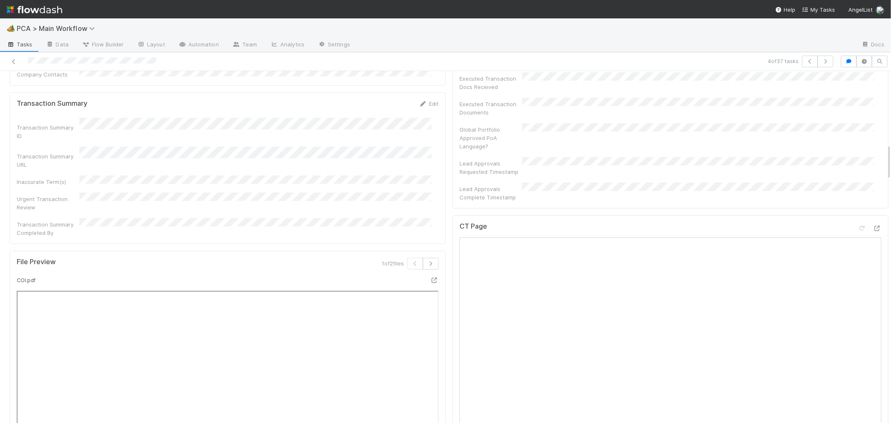
scroll to position [557, 0]
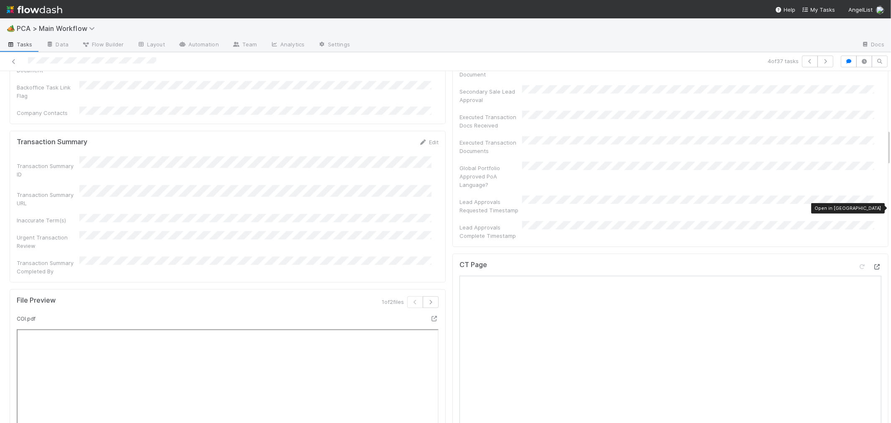
click at [873, 264] on icon at bounding box center [877, 266] width 8 height 5
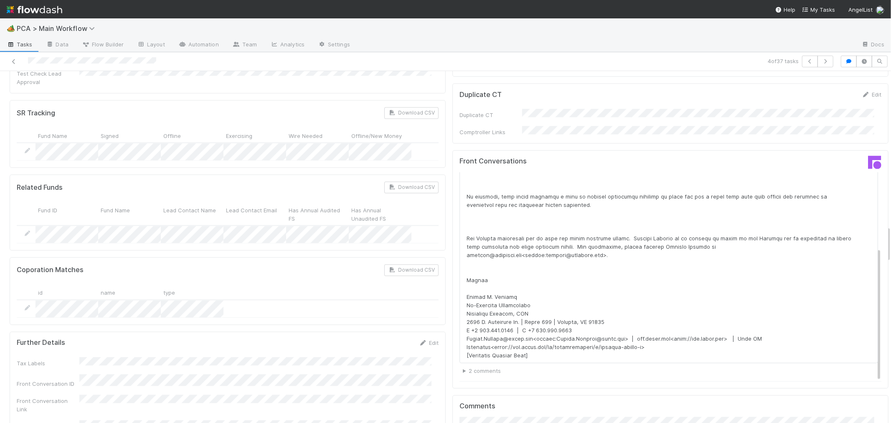
scroll to position [1484, 0]
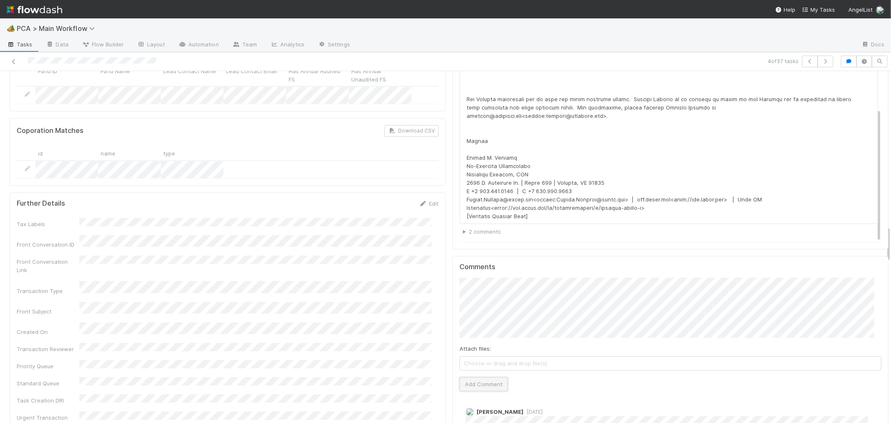
click at [483, 377] on button "Add Comment" at bounding box center [483, 384] width 48 height 14
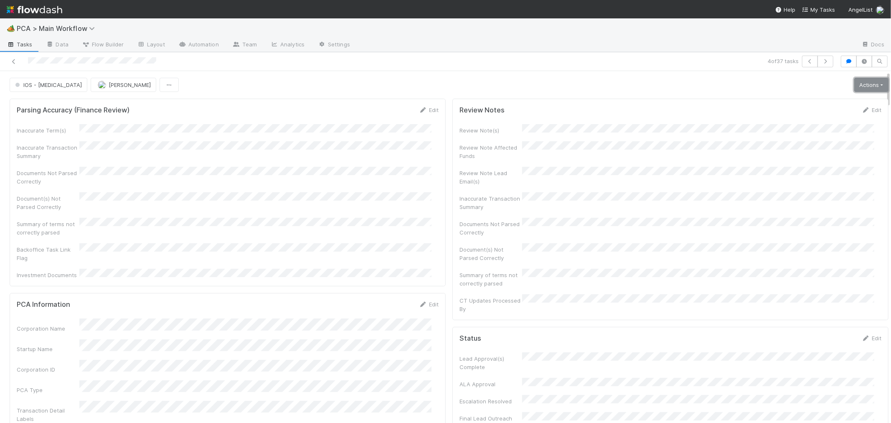
click at [870, 84] on link "Actions" at bounding box center [871, 85] width 34 height 14
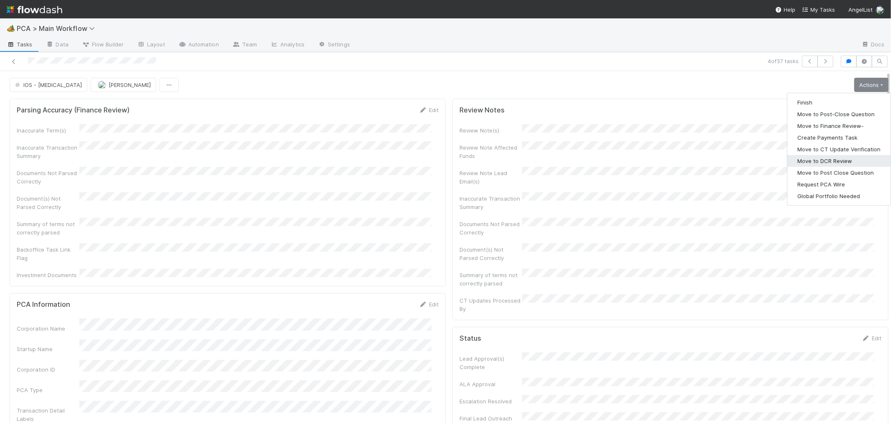
click at [830, 163] on button "Move to DCR Review" at bounding box center [838, 161] width 103 height 12
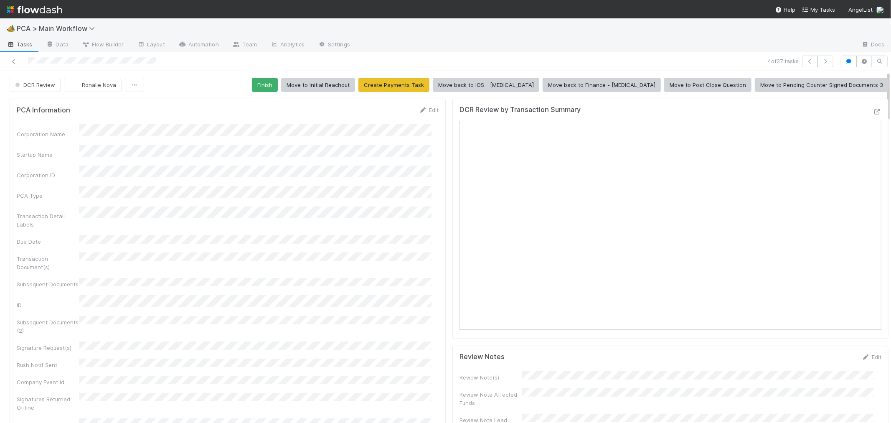
scroll to position [147, 0]
click at [821, 60] on icon "button" at bounding box center [825, 61] width 8 height 5
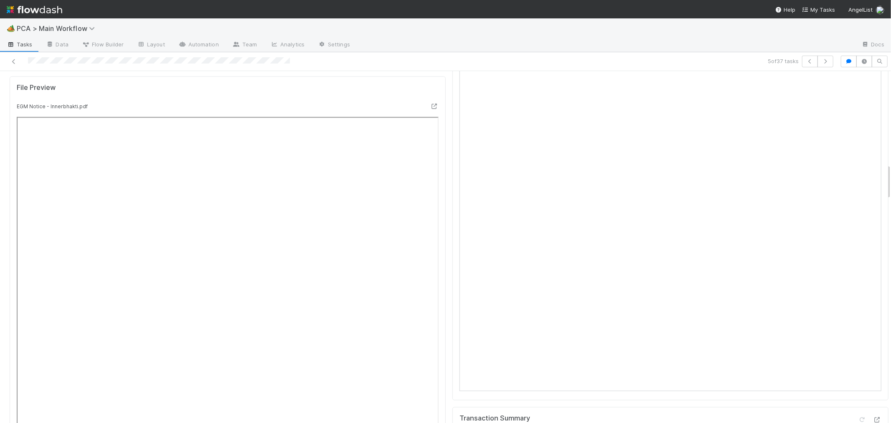
scroll to position [928, 0]
click at [873, 278] on icon at bounding box center [877, 280] width 8 height 5
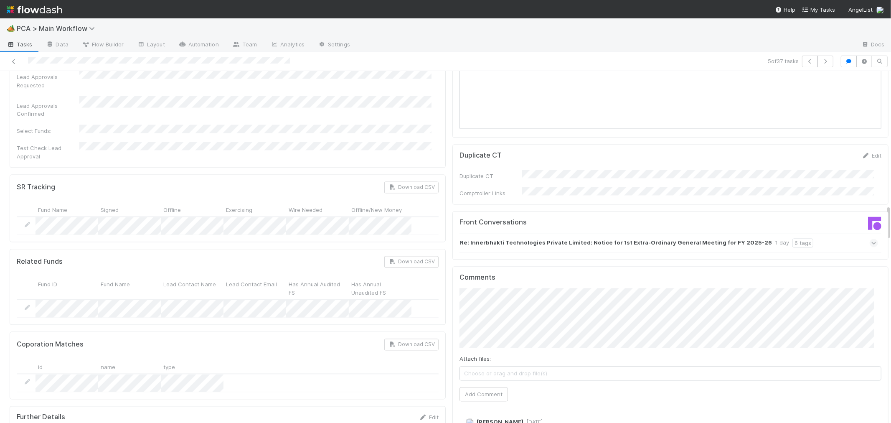
scroll to position [1299, 0]
click at [871, 238] on icon at bounding box center [873, 242] width 5 height 8
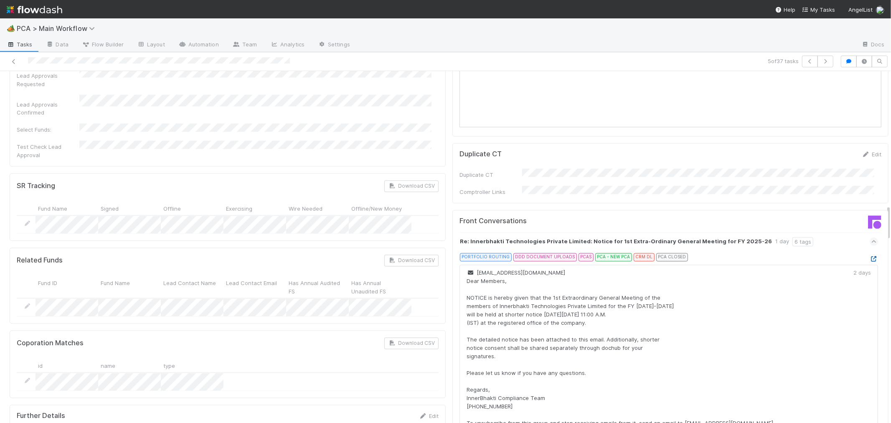
click at [869, 256] on icon at bounding box center [873, 258] width 8 height 5
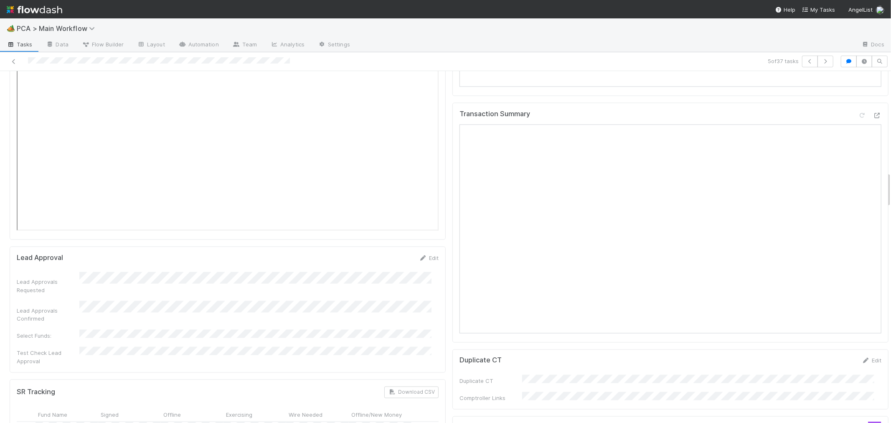
scroll to position [974, 0]
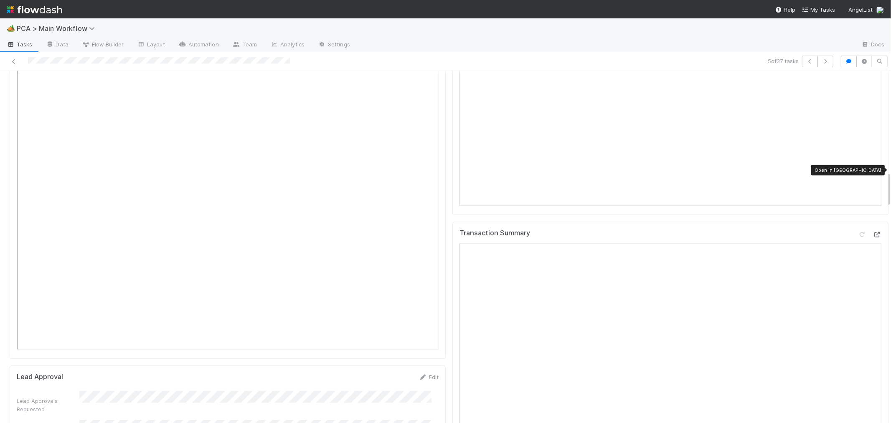
click at [873, 232] on icon at bounding box center [877, 234] width 8 height 5
drag, startPoint x: 850, startPoint y: 170, endPoint x: 838, endPoint y: 170, distance: 12.1
click at [858, 232] on icon at bounding box center [862, 234] width 8 height 5
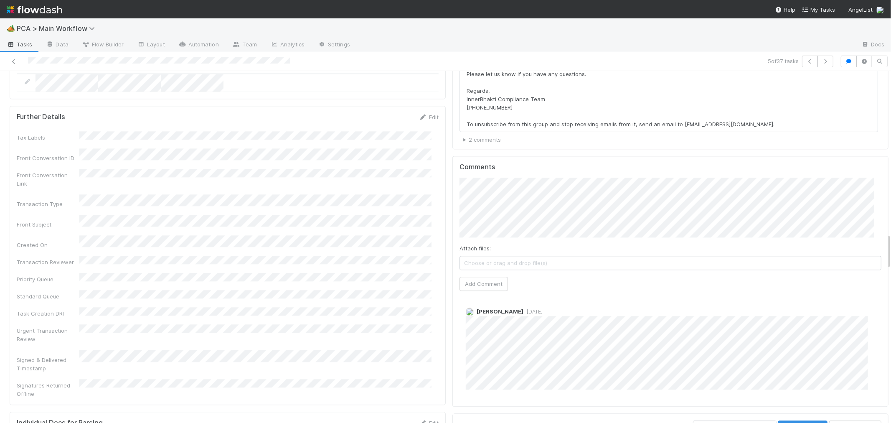
scroll to position [1577, 0]
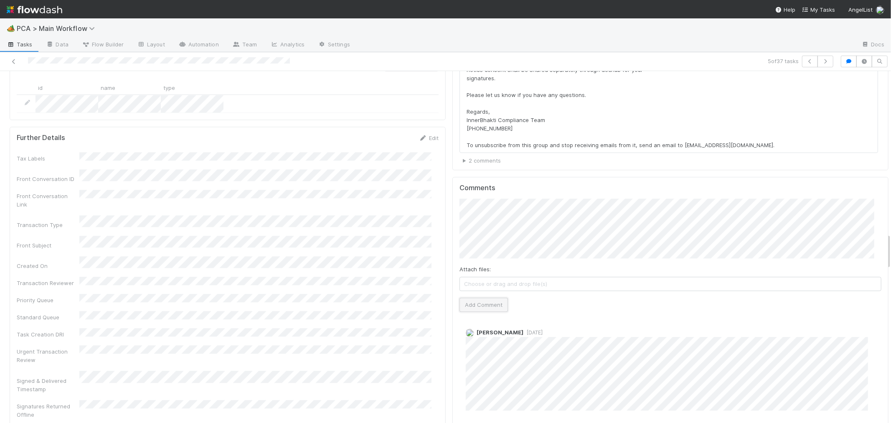
click at [470, 297] on button "Add Comment" at bounding box center [483, 304] width 48 height 14
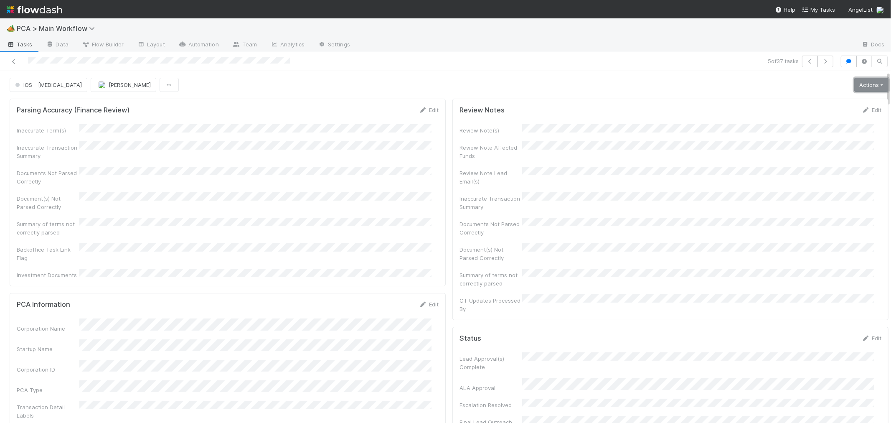
click at [854, 88] on link "Actions" at bounding box center [871, 85] width 34 height 14
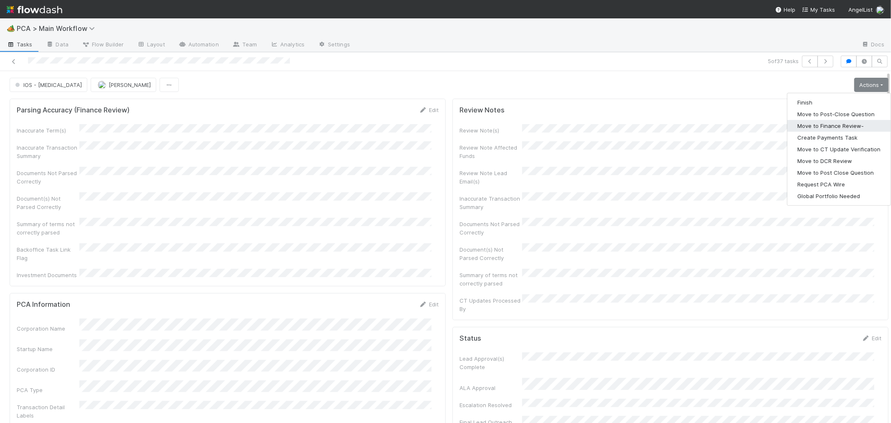
click at [819, 126] on button "Move to Finance Review-" at bounding box center [838, 126] width 103 height 12
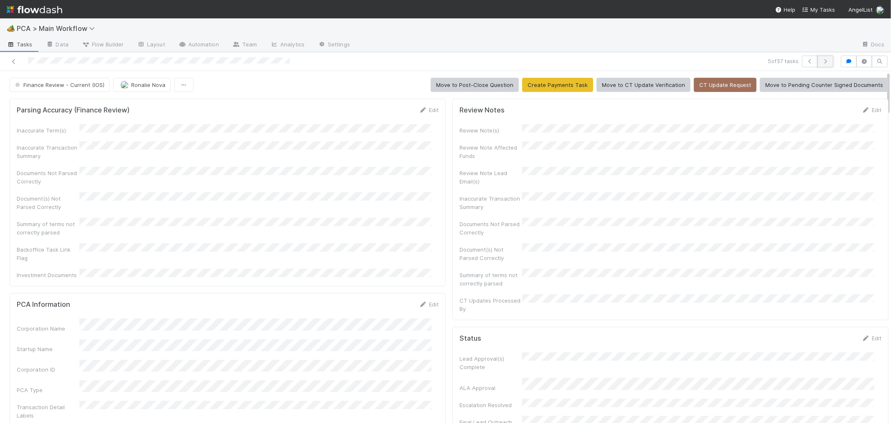
scroll to position [317, 0]
click at [821, 62] on icon "button" at bounding box center [825, 61] width 8 height 5
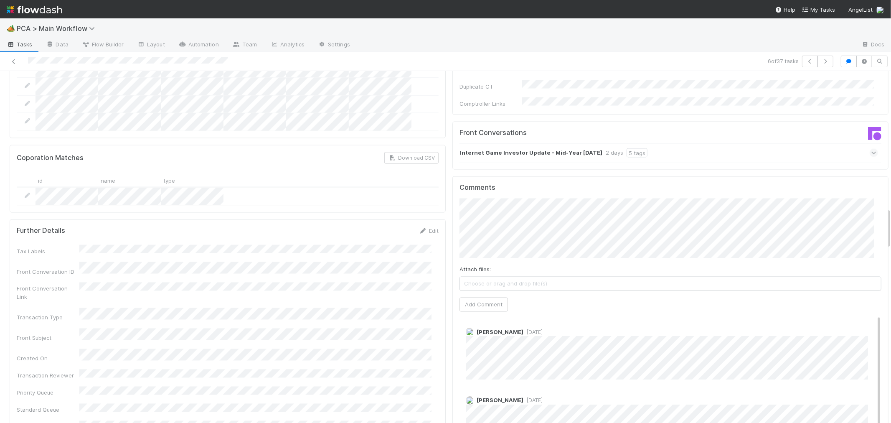
scroll to position [1113, 0]
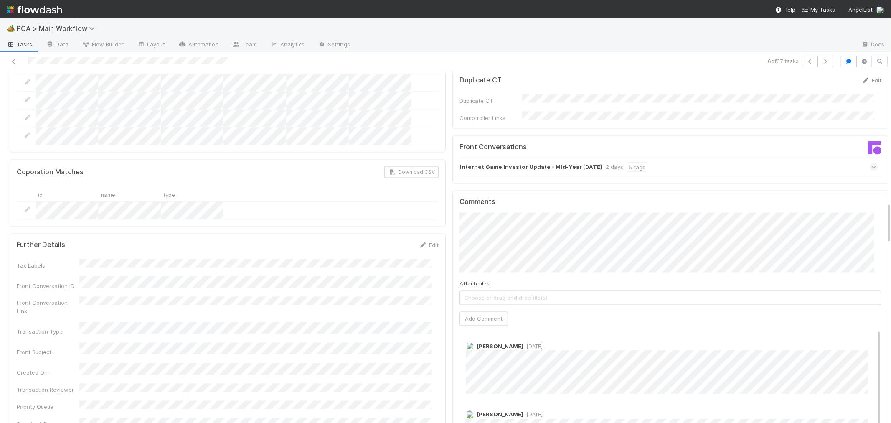
click at [871, 163] on icon at bounding box center [873, 167] width 5 height 8
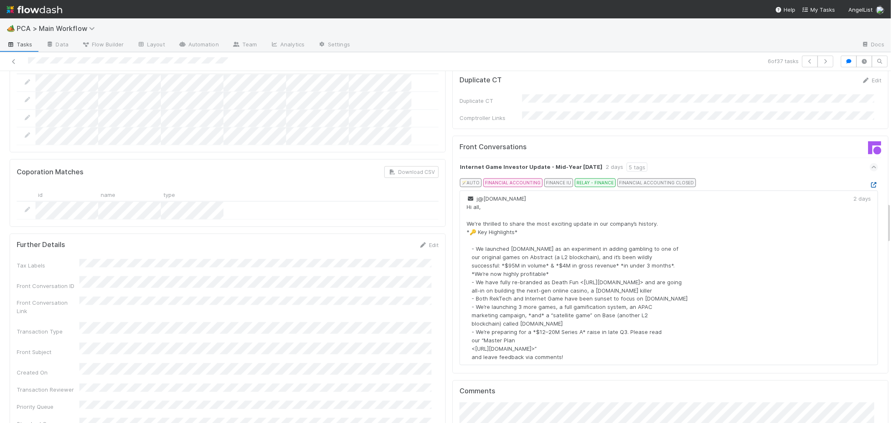
click at [869, 182] on icon at bounding box center [873, 184] width 8 height 5
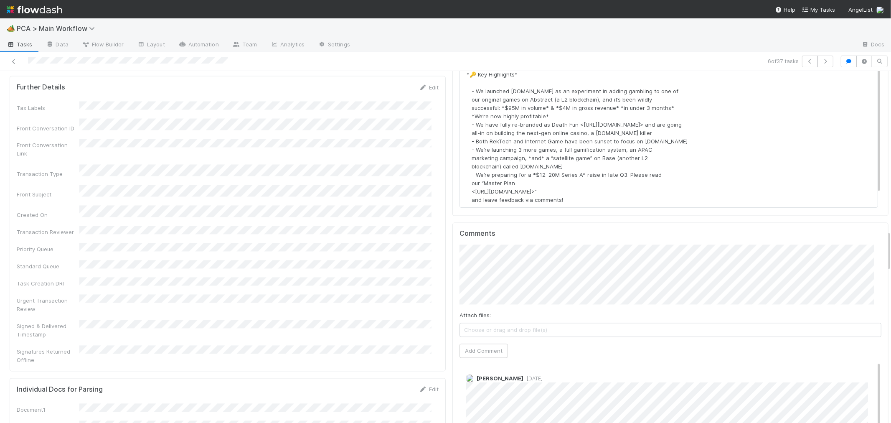
scroll to position [1353, 0]
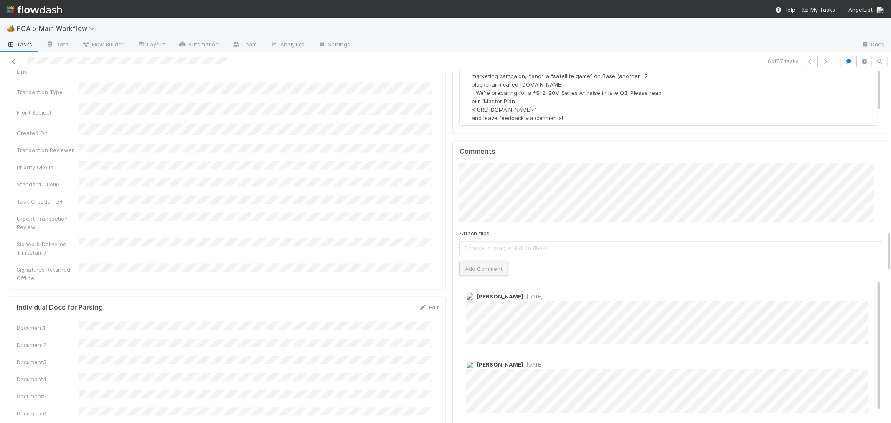
click at [493, 261] on button "Add Comment" at bounding box center [483, 268] width 48 height 14
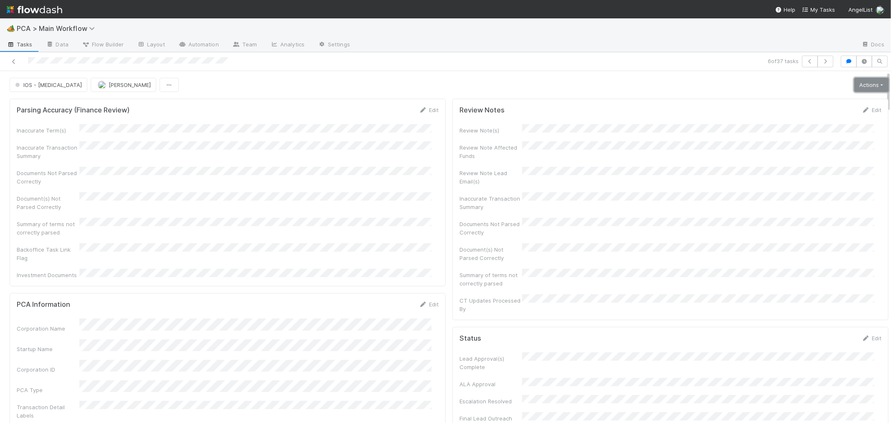
click at [854, 81] on link "Actions" at bounding box center [871, 85] width 34 height 14
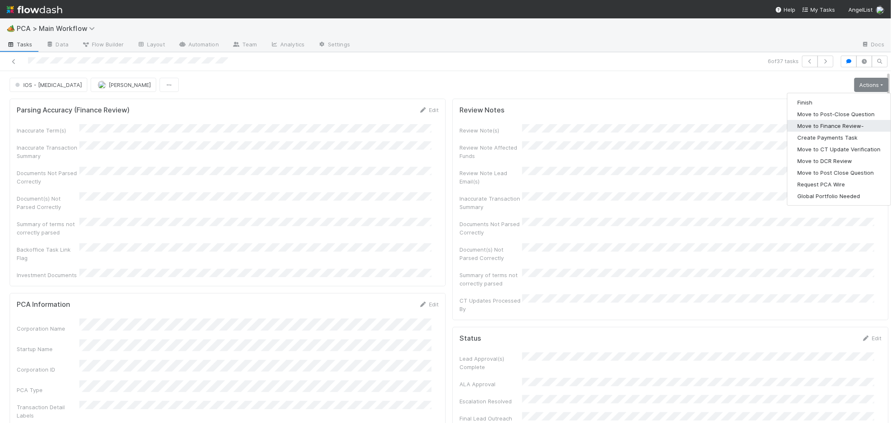
click at [816, 120] on button "Move to Finance Review-" at bounding box center [838, 126] width 103 height 12
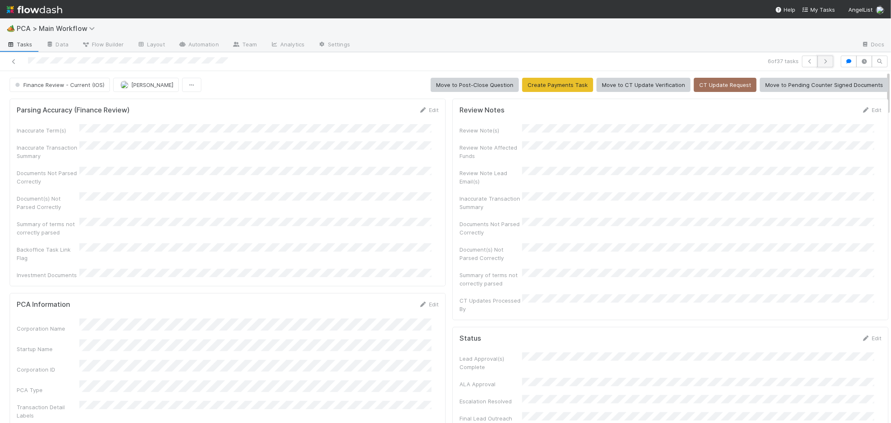
click at [821, 59] on icon "button" at bounding box center [825, 61] width 8 height 5
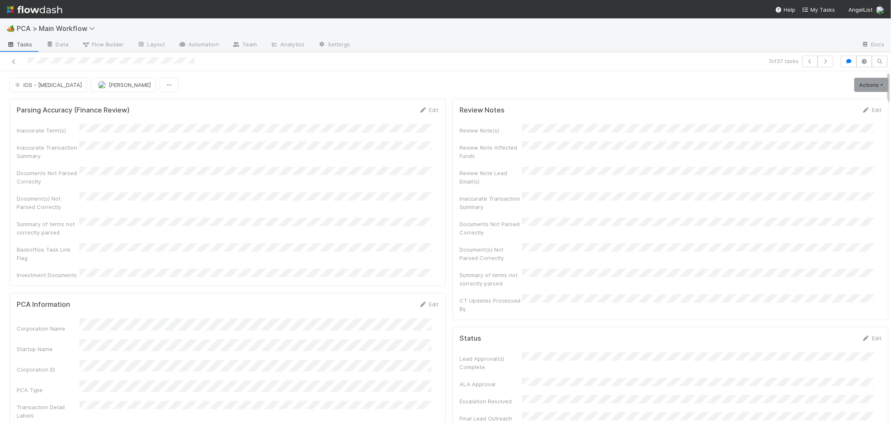
click at [352, 219] on div "Summary of terms not correctly parsed" at bounding box center [228, 227] width 422 height 19
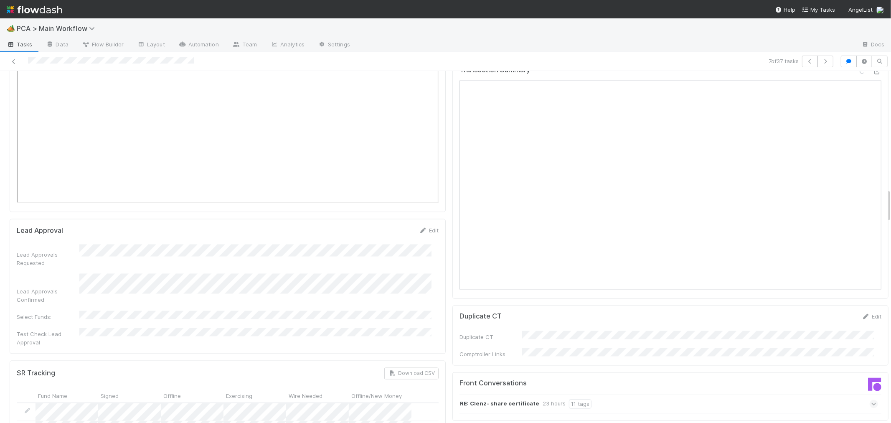
scroll to position [1206, 0]
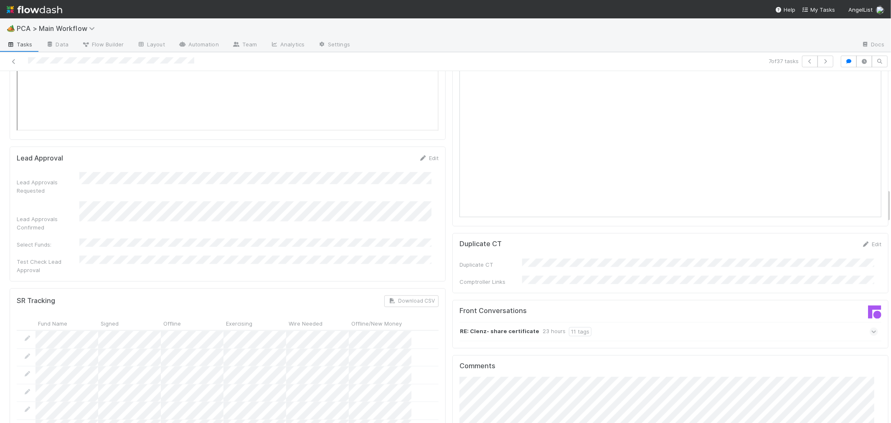
click at [871, 327] on icon at bounding box center [873, 331] width 5 height 8
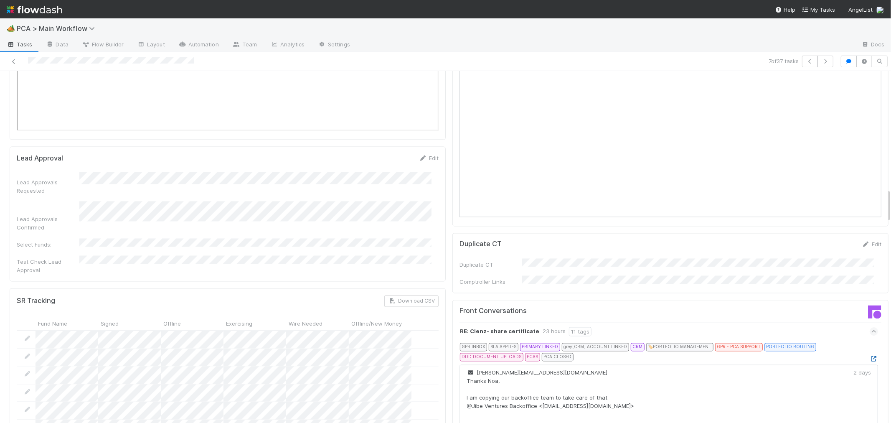
click at [869, 356] on icon at bounding box center [873, 358] width 8 height 5
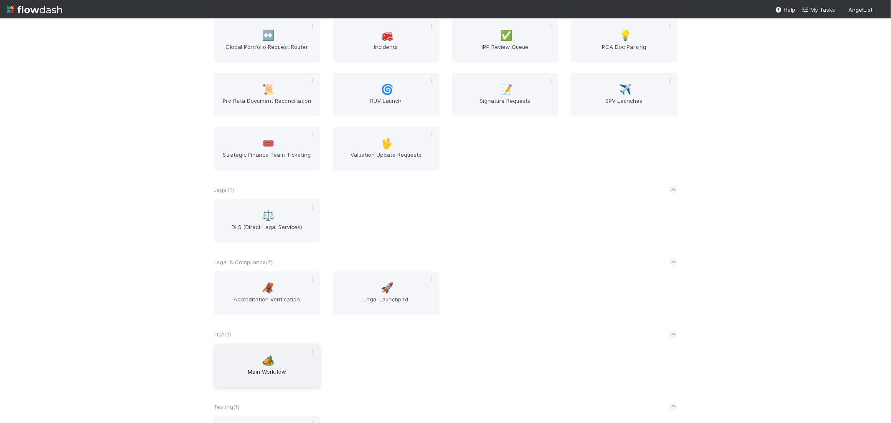
scroll to position [1021, 0]
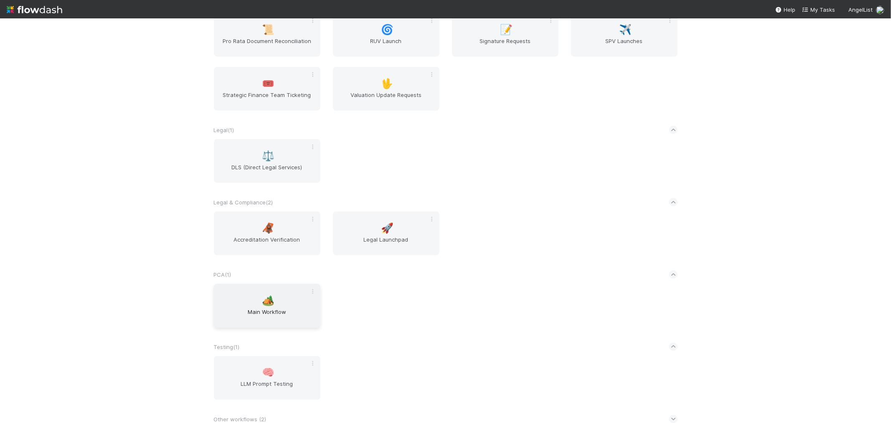
click at [269, 312] on span "Main Workflow" at bounding box center [267, 315] width 100 height 17
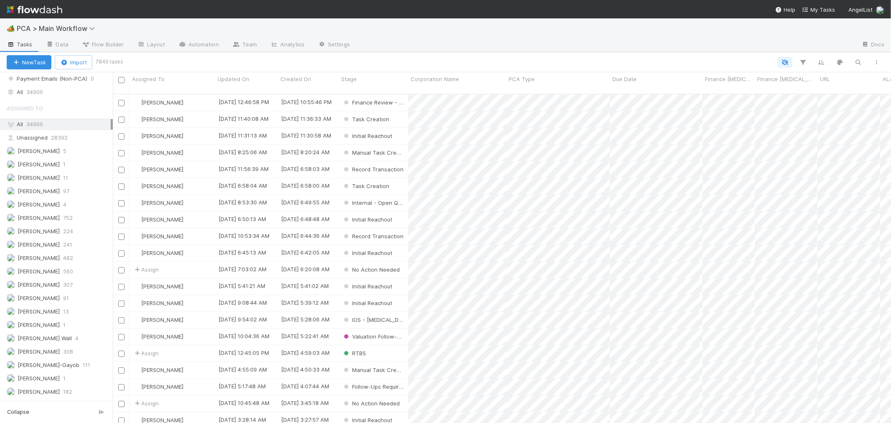
scroll to position [742, 0]
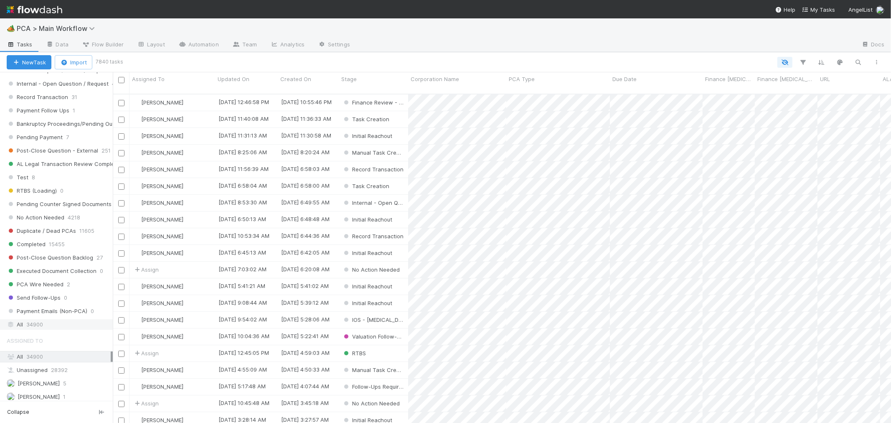
click at [47, 329] on div "All 34900" at bounding box center [59, 324] width 104 height 10
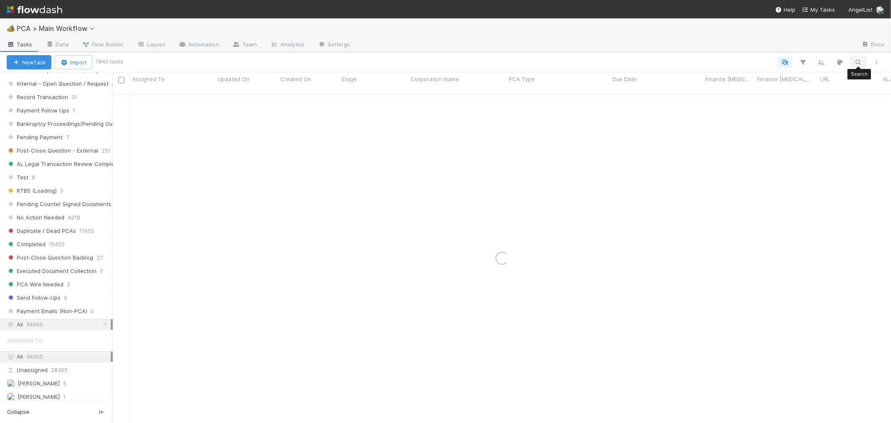
click at [857, 58] on icon "button" at bounding box center [858, 62] width 8 height 8
click at [831, 52] on input at bounding box center [815, 48] width 84 height 10
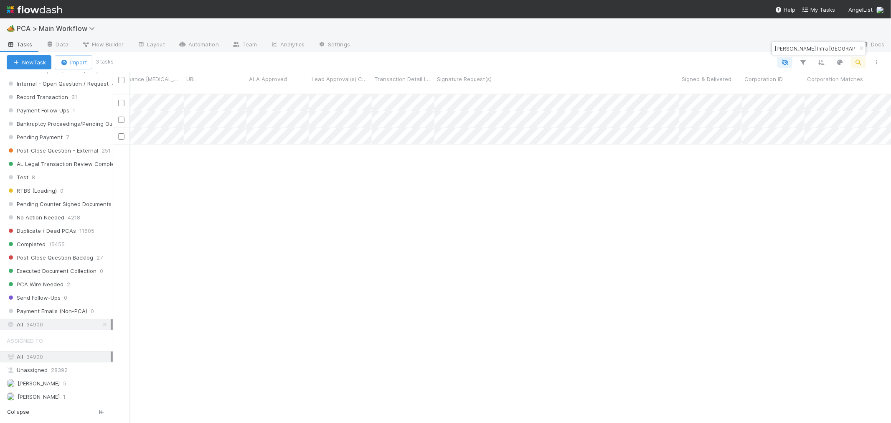
scroll to position [0, 653]
type input "[PERSON_NAME] Infra [GEOGRAPHIC_DATA]"
click at [76, 27] on span "PCA > Main Workflow" at bounding box center [58, 28] width 82 height 8
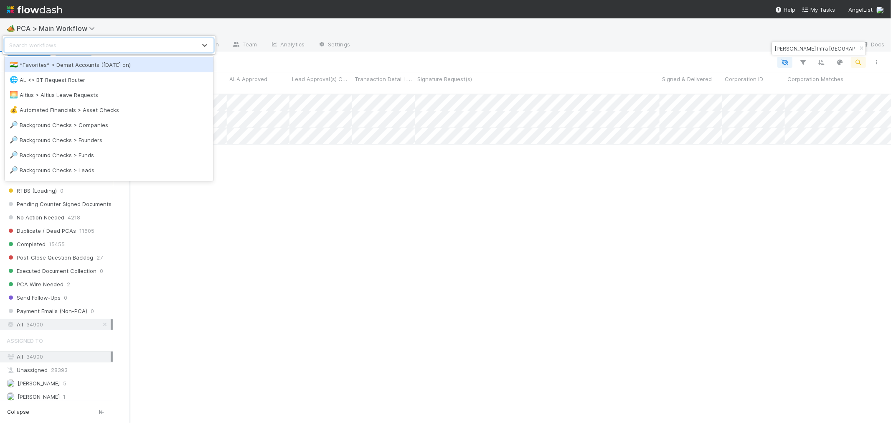
click at [81, 46] on div "Search workflows" at bounding box center [100, 44] width 191 height 13
type input "ipp"
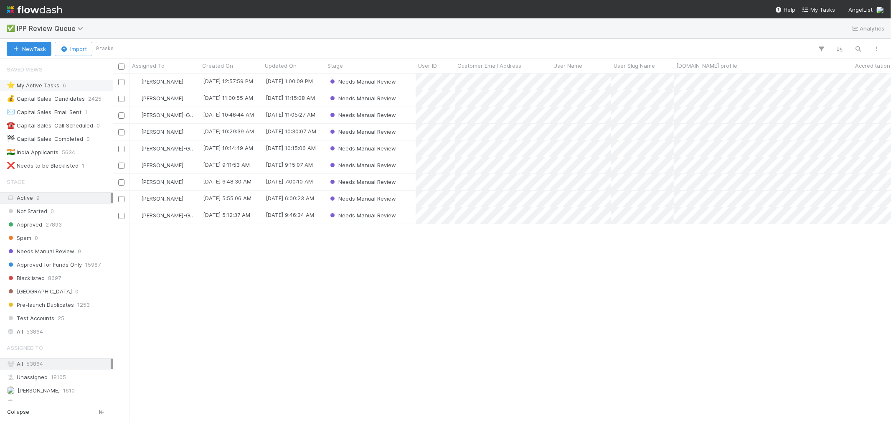
click at [63, 86] on span "6" at bounding box center [64, 85] width 3 height 10
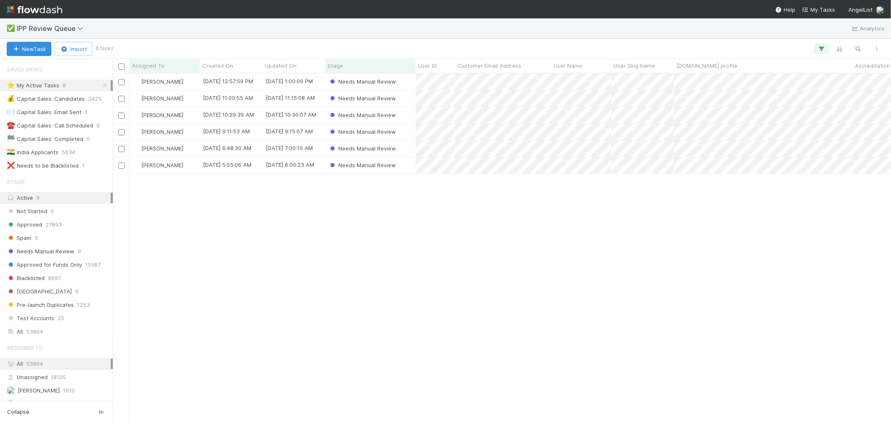
scroll to position [342, 771]
click at [408, 167] on div "Needs Manual Review" at bounding box center [370, 165] width 91 height 16
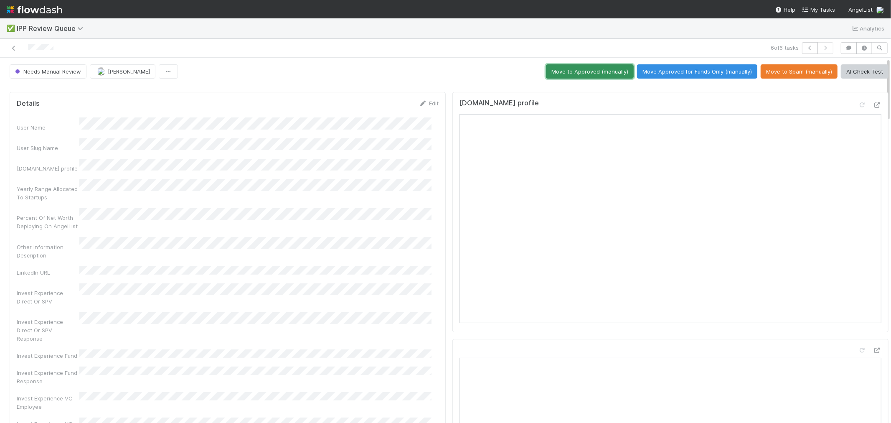
click at [614, 75] on button "Move to Approved (manually)" at bounding box center [590, 71] width 88 height 14
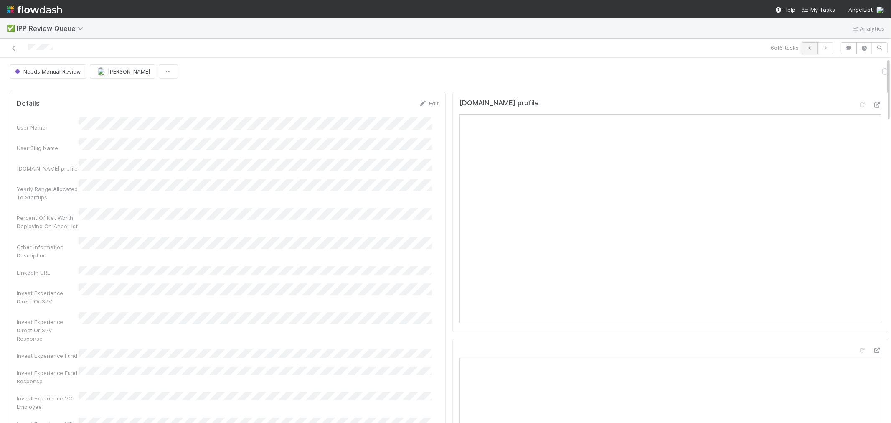
click at [802, 51] on button "button" at bounding box center [810, 48] width 16 height 12
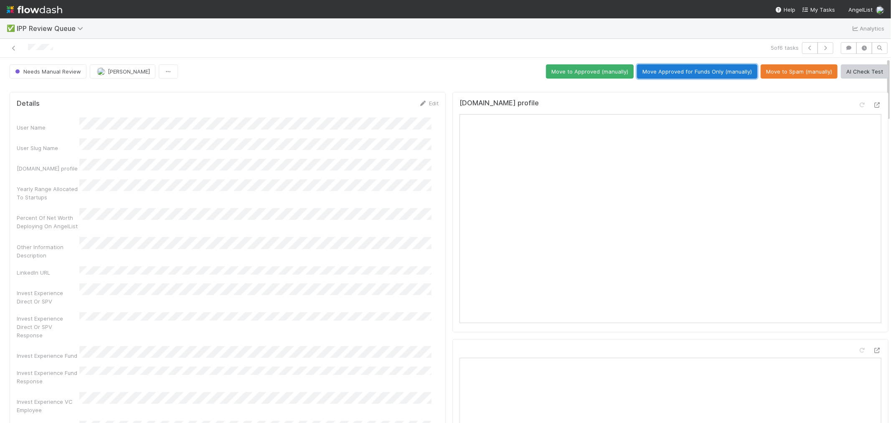
click at [727, 73] on button "Move Approved for Funds Only (manually)" at bounding box center [697, 71] width 120 height 14
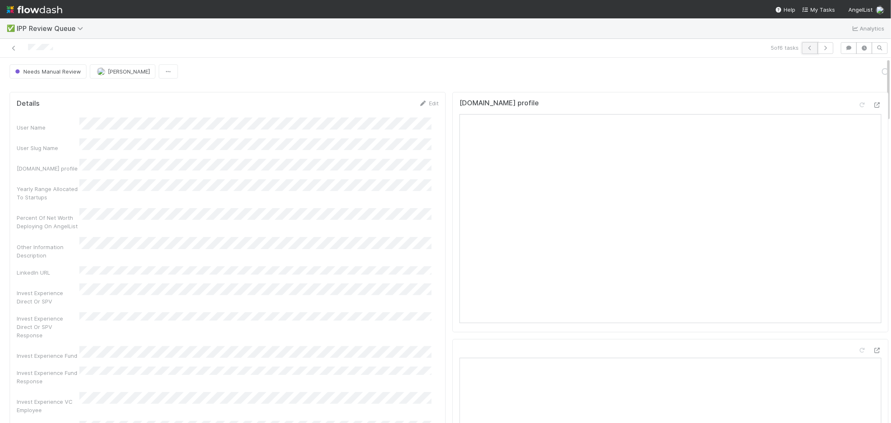
click at [806, 49] on icon "button" at bounding box center [810, 48] width 8 height 5
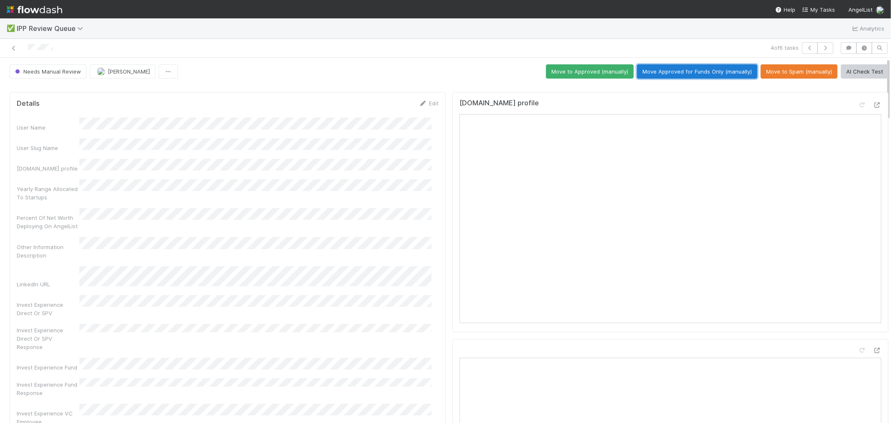
click at [729, 74] on button "Move Approved for Funds Only (manually)" at bounding box center [697, 71] width 120 height 14
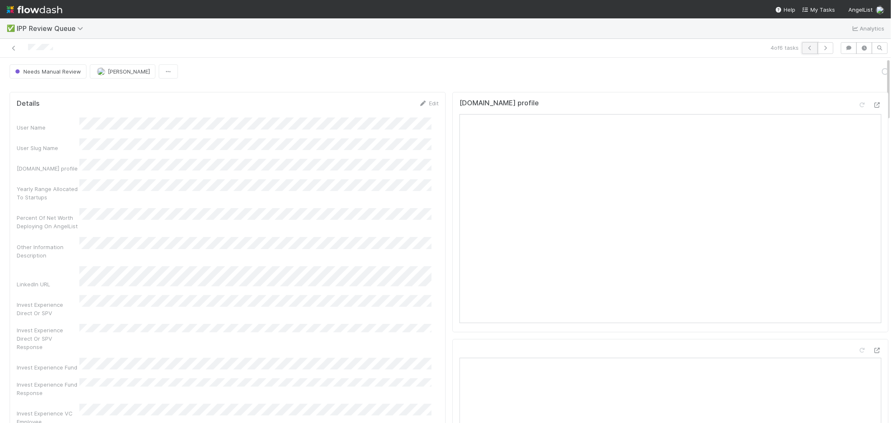
click at [806, 49] on icon "button" at bounding box center [810, 48] width 8 height 5
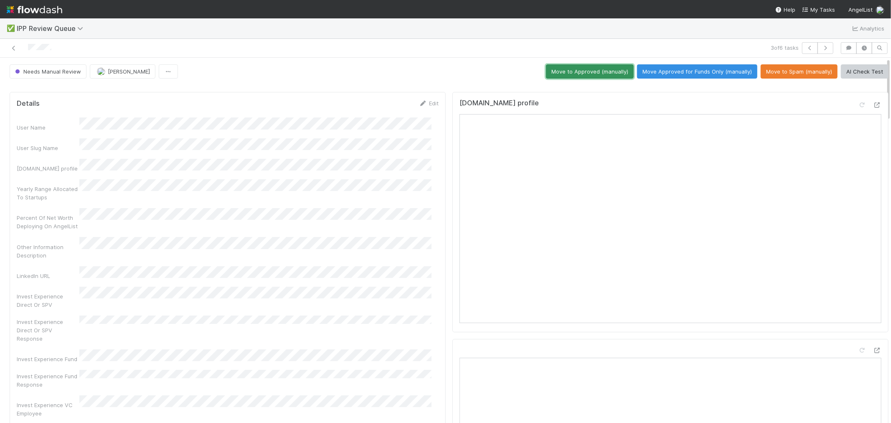
click at [560, 69] on button "Move to Approved (manually)" at bounding box center [590, 71] width 88 height 14
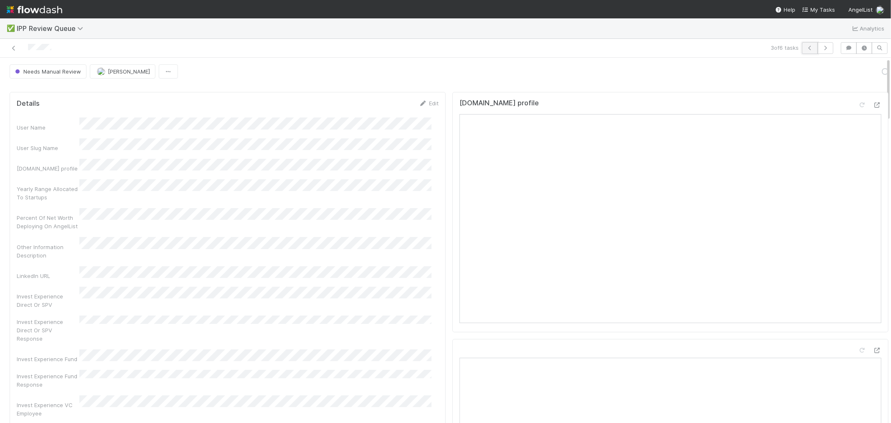
click at [806, 48] on icon "button" at bounding box center [810, 48] width 8 height 5
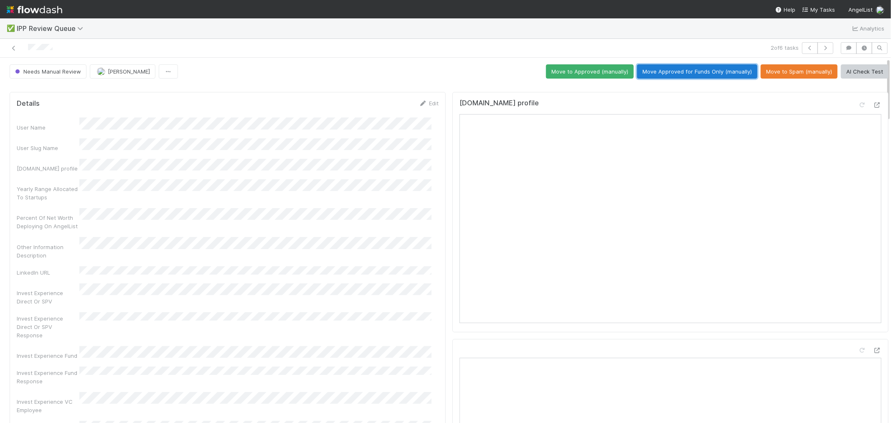
click at [699, 71] on button "Move Approved for Funds Only (manually)" at bounding box center [697, 71] width 120 height 14
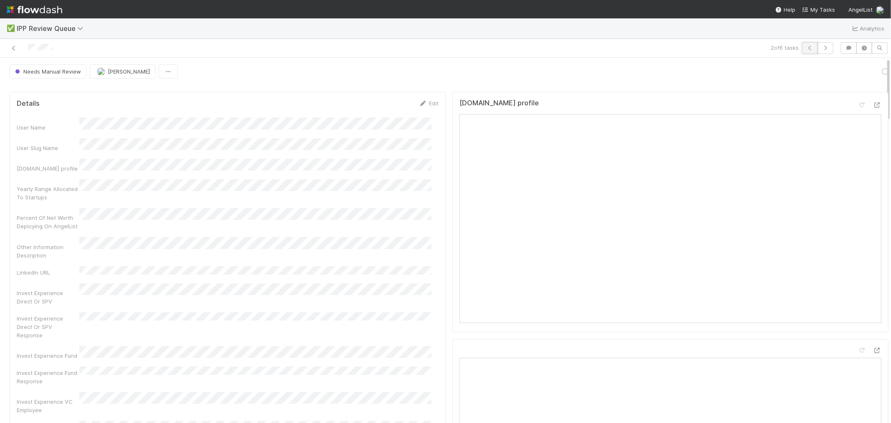
click at [806, 46] on icon "button" at bounding box center [810, 48] width 8 height 5
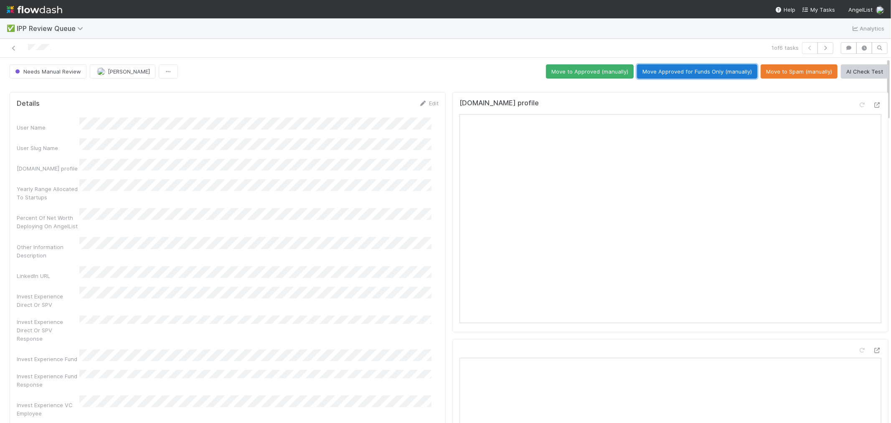
click at [727, 73] on button "Move Approved for Funds Only (manually)" at bounding box center [697, 71] width 120 height 14
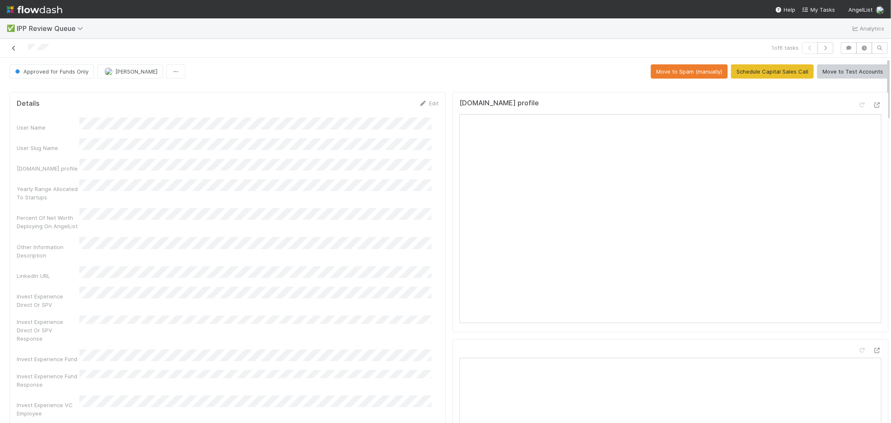
click at [13, 48] on icon at bounding box center [14, 48] width 8 height 5
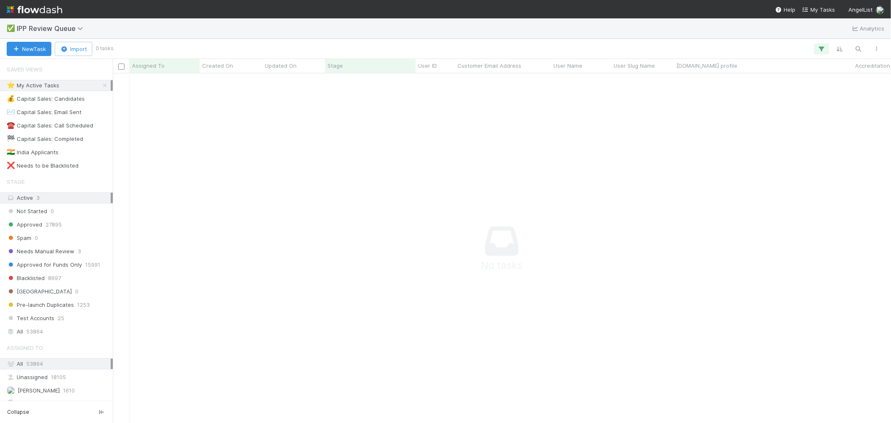
scroll to position [335, 764]
click at [44, 331] on div "All 53864" at bounding box center [59, 331] width 104 height 10
click at [855, 47] on icon "button" at bounding box center [858, 49] width 8 height 8
type input "[PERSON_NAME][EMAIL_ADDRESS][DOMAIN_NAME]"
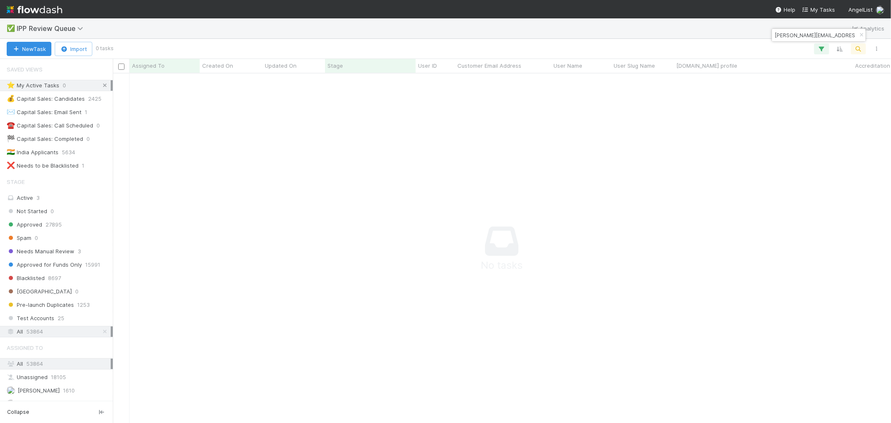
click at [101, 86] on icon at bounding box center [105, 85] width 8 height 5
click at [862, 33] on icon "button" at bounding box center [861, 35] width 8 height 5
click at [61, 84] on div "⭐ My Active Tasks 0" at bounding box center [59, 85] width 104 height 10
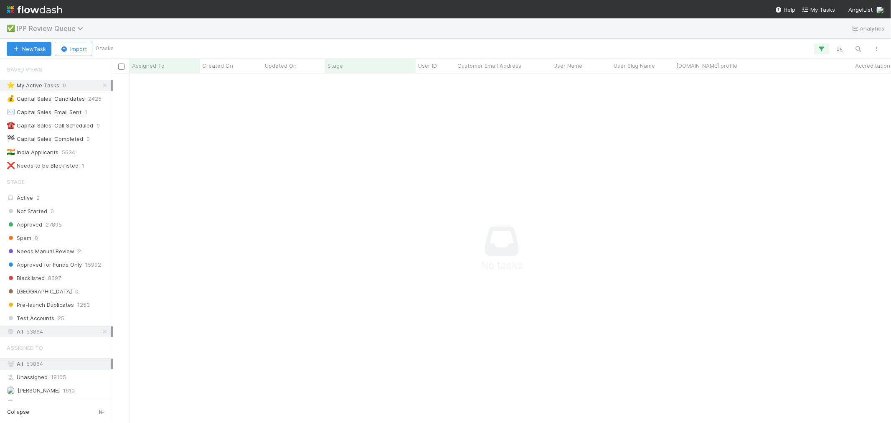
click at [76, 28] on span "IPP Review Queue" at bounding box center [52, 28] width 71 height 8
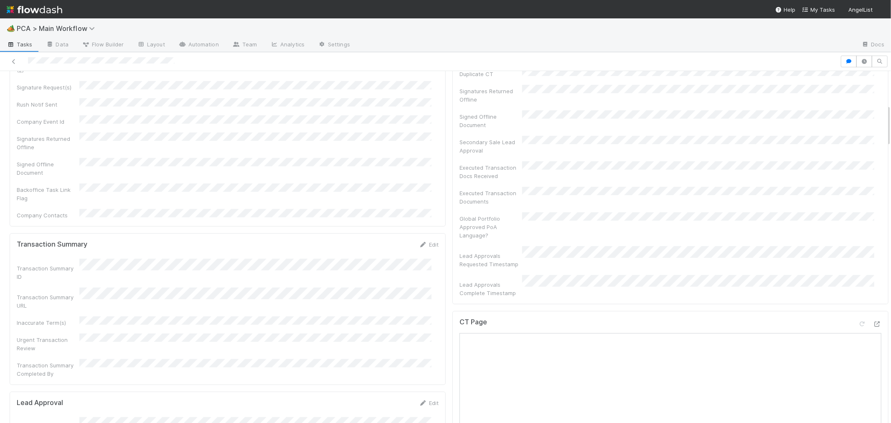
scroll to position [371, 0]
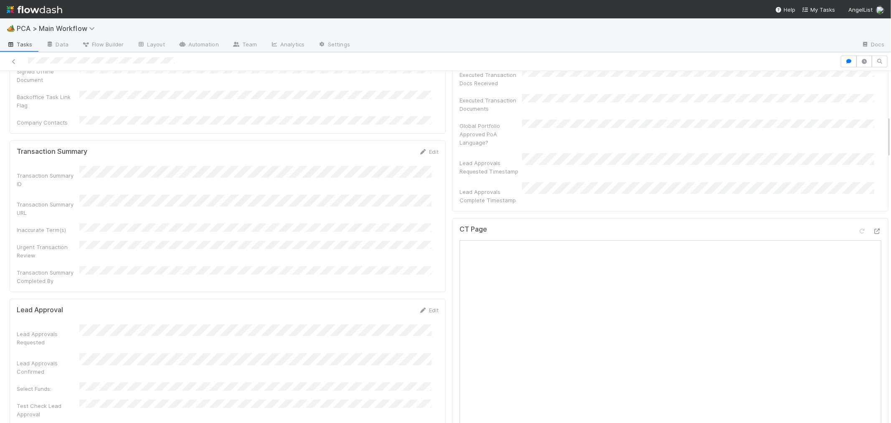
click at [687, 225] on div "CT Page" at bounding box center [670, 232] width 422 height 15
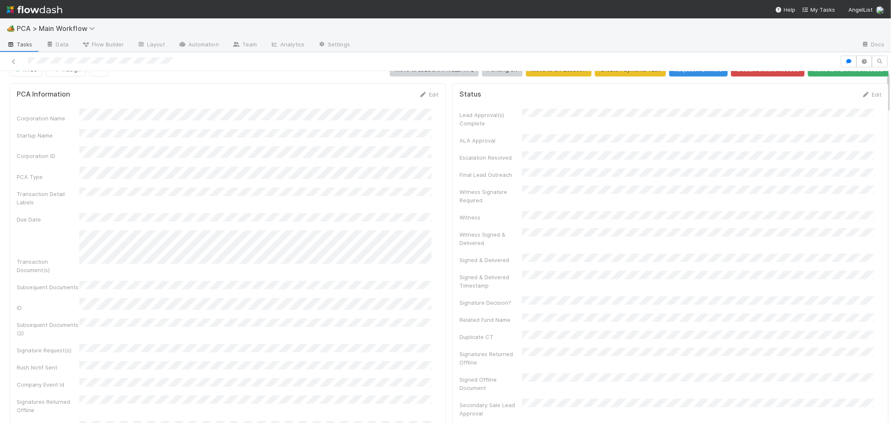
scroll to position [0, 0]
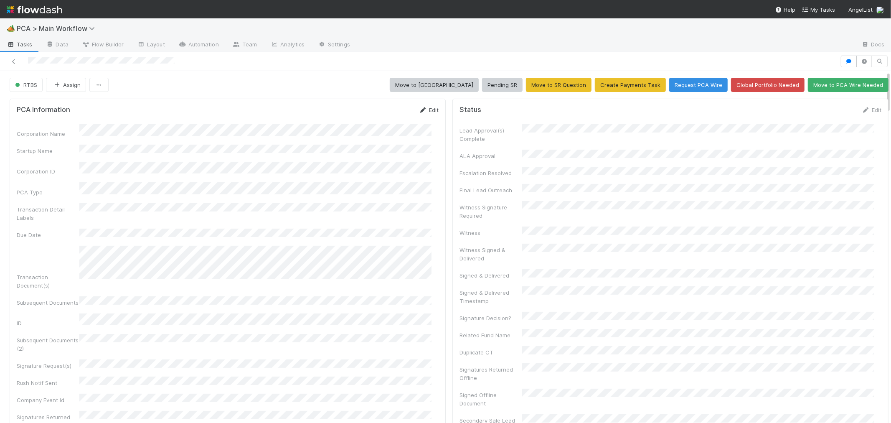
click at [423, 109] on link "Edit" at bounding box center [429, 109] width 20 height 7
click at [388, 116] on button "Save" at bounding box center [394, 113] width 24 height 14
click at [861, 110] on link "Edit" at bounding box center [871, 109] width 20 height 7
click at [825, 116] on button "Save" at bounding box center [837, 113] width 24 height 14
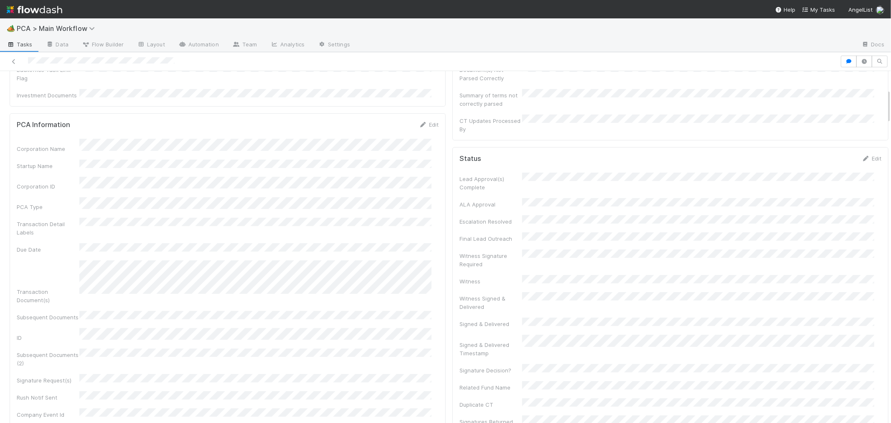
scroll to position [185, 0]
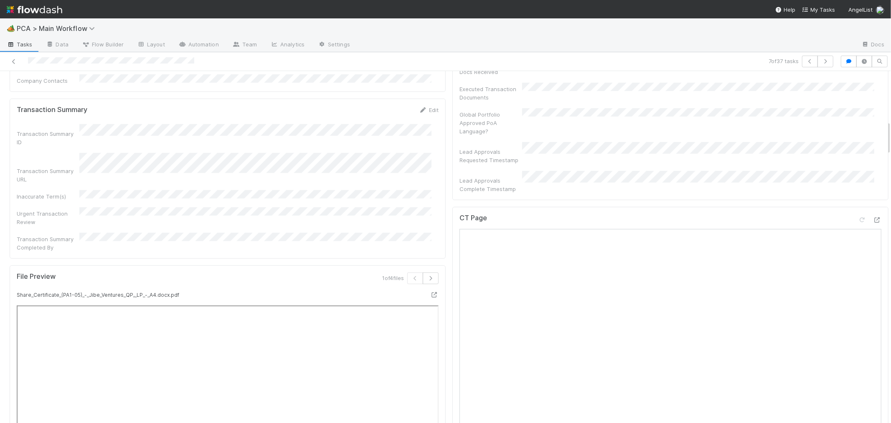
scroll to position [510, 0]
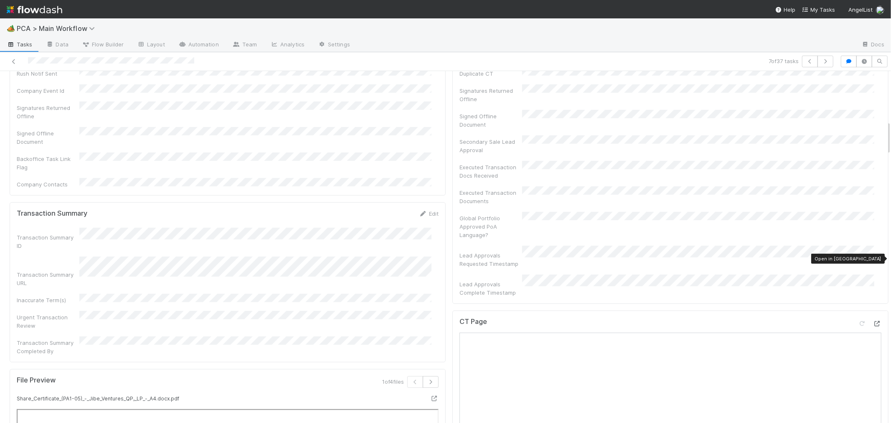
click at [873, 321] on icon at bounding box center [877, 323] width 8 height 5
click at [438, 262] on div "Transaction Summary Edit Transaction Summary ID Transaction Summary URL Inaccur…" at bounding box center [228, 282] width 436 height 160
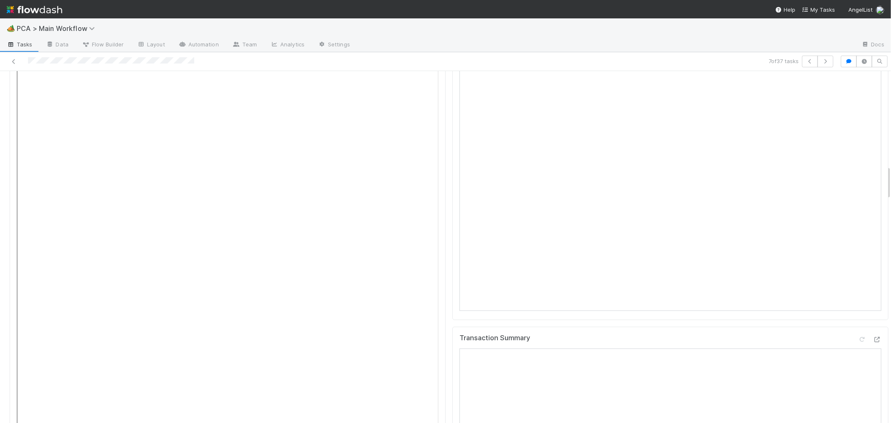
scroll to position [974, 0]
click at [858, 228] on icon at bounding box center [862, 230] width 8 height 5
click at [436, 385] on div "Lead Approval Edit" at bounding box center [227, 389] width 434 height 8
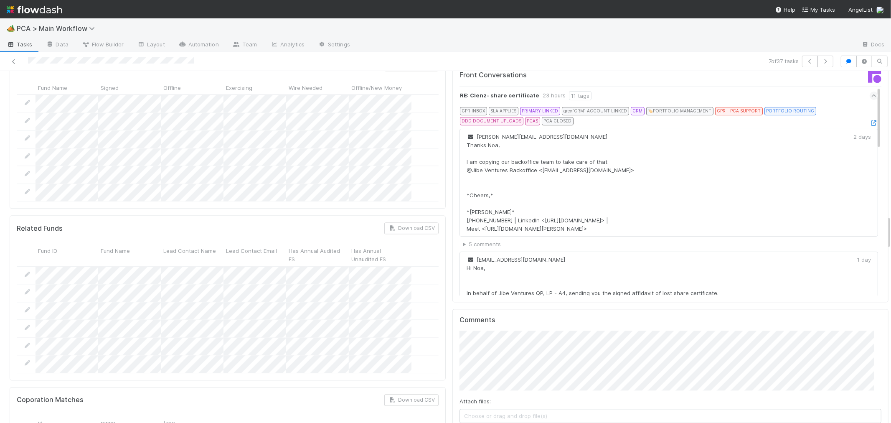
scroll to position [1484, 0]
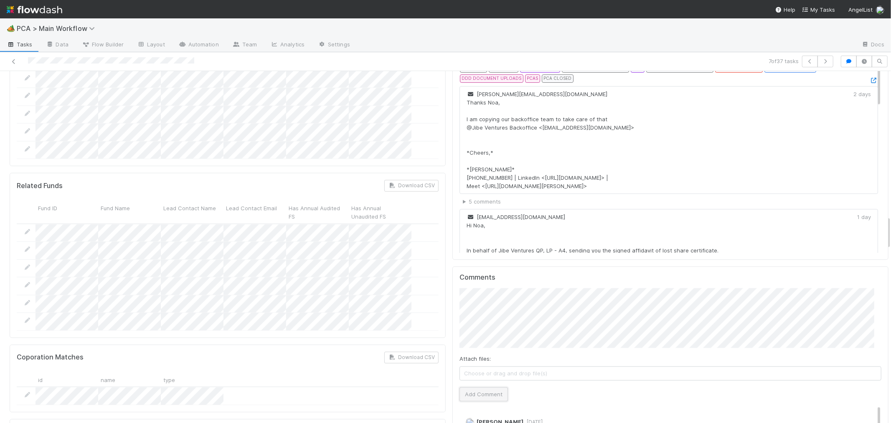
click at [479, 387] on button "Add Comment" at bounding box center [483, 394] width 48 height 14
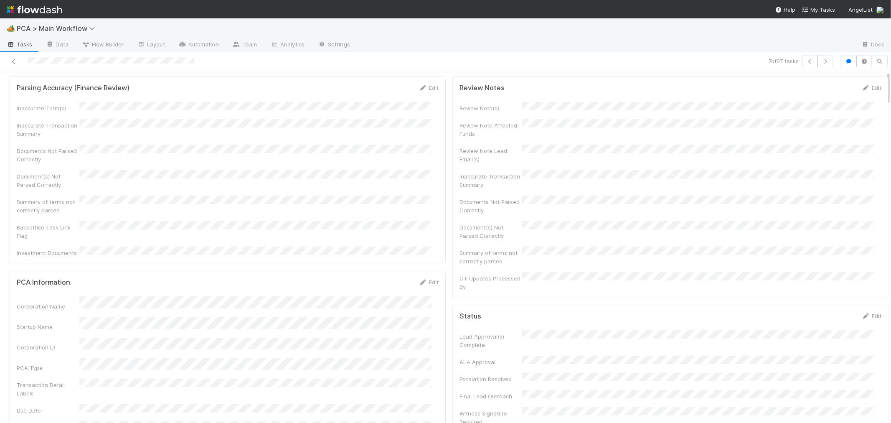
scroll to position [0, 0]
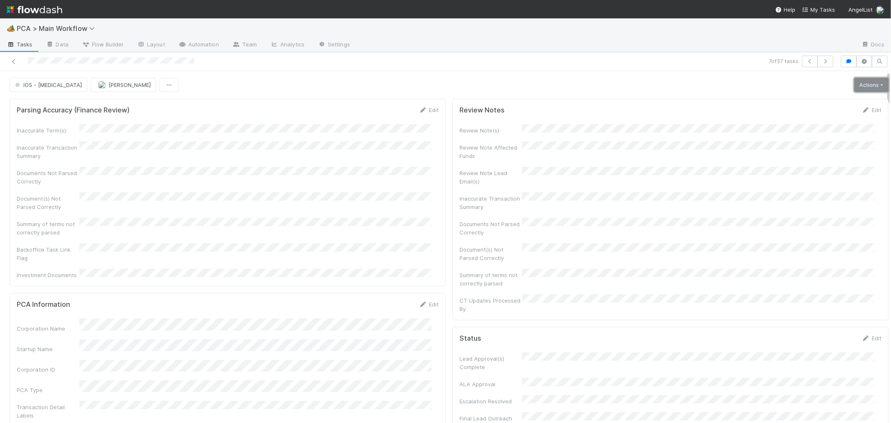
click at [854, 83] on link "Actions" at bounding box center [871, 85] width 34 height 14
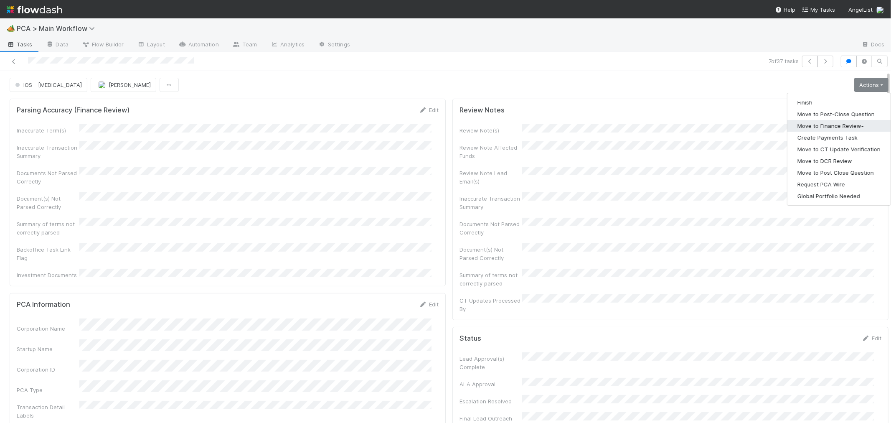
drag, startPoint x: 821, startPoint y: 127, endPoint x: 654, endPoint y: 36, distance: 189.8
click at [821, 127] on button "Move to Finance Review-" at bounding box center [838, 126] width 103 height 12
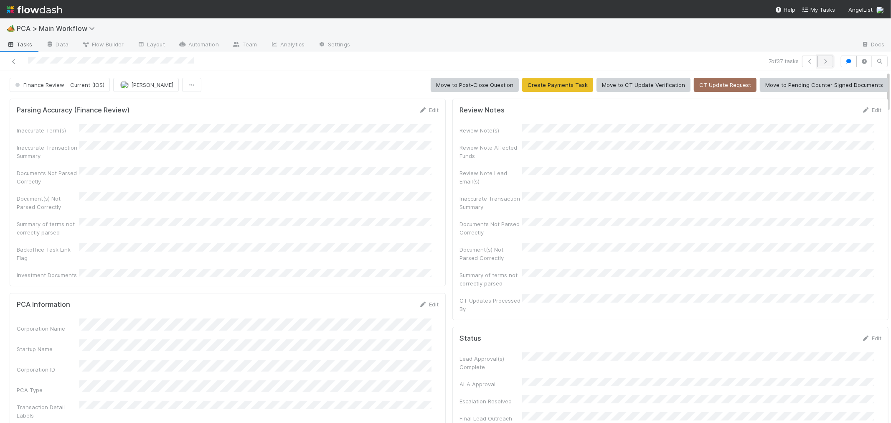
click at [821, 60] on icon "button" at bounding box center [825, 61] width 8 height 5
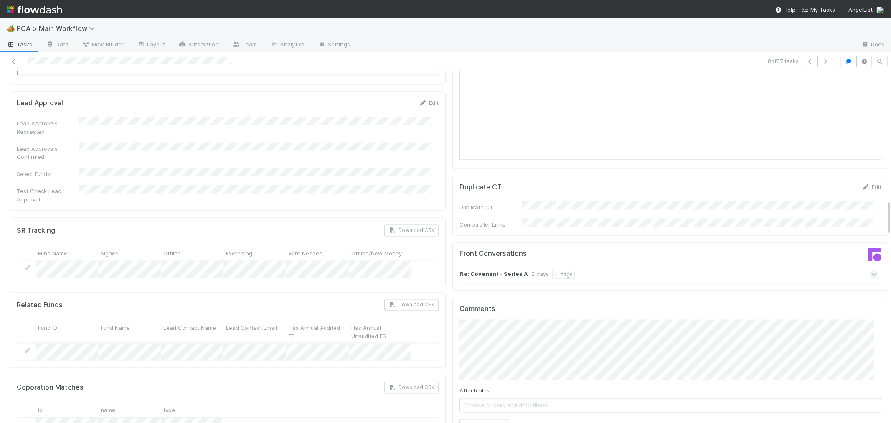
scroll to position [1345, 0]
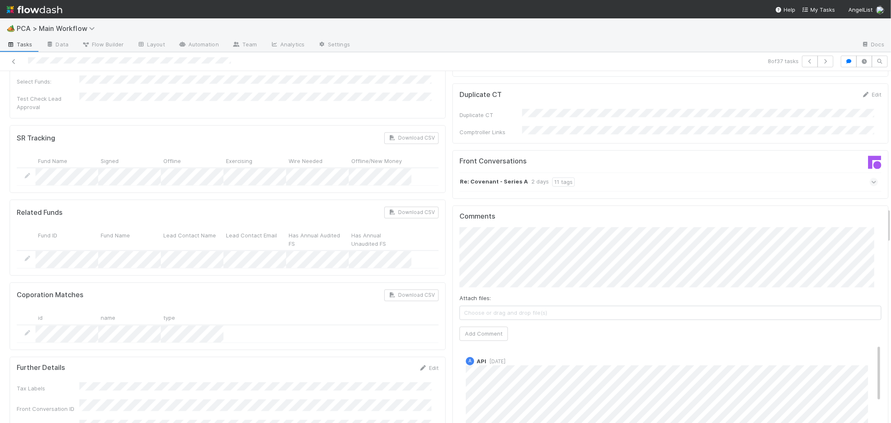
click at [871, 177] on icon at bounding box center [873, 181] width 5 height 8
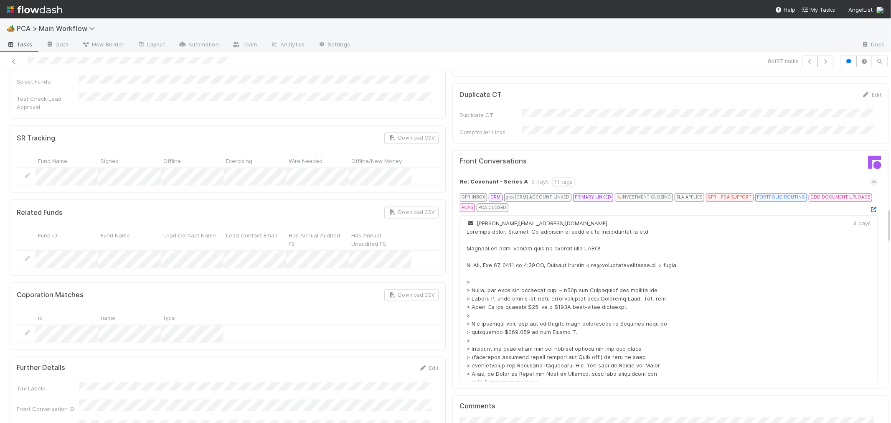
click at [869, 207] on icon at bounding box center [873, 209] width 8 height 5
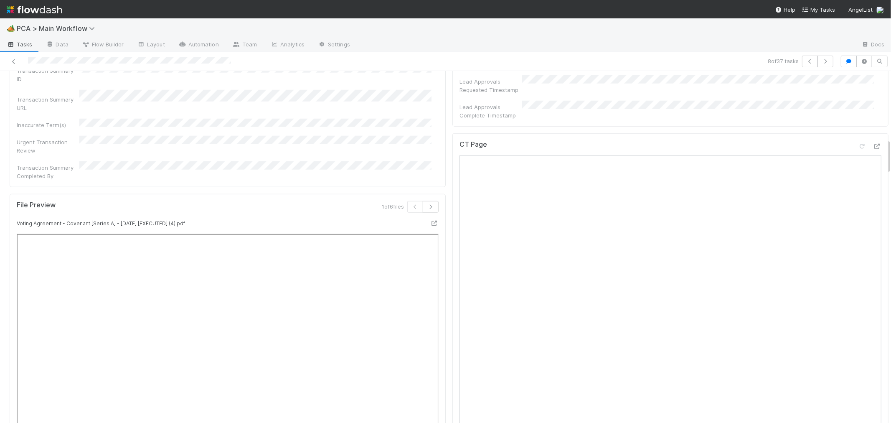
scroll to position [696, 0]
click at [873, 123] on div at bounding box center [877, 127] width 8 height 8
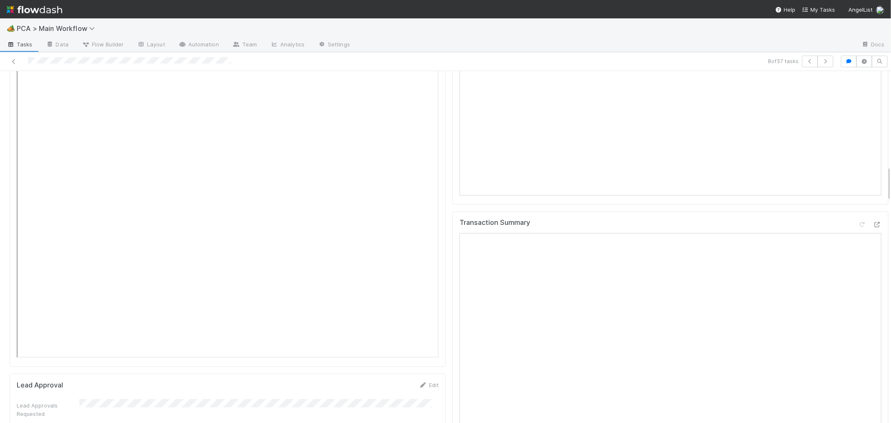
scroll to position [928, 0]
click at [858, 265] on icon at bounding box center [862, 267] width 8 height 5
click at [452, 289] on div "Transaction Summary" at bounding box center [670, 374] width 436 height 240
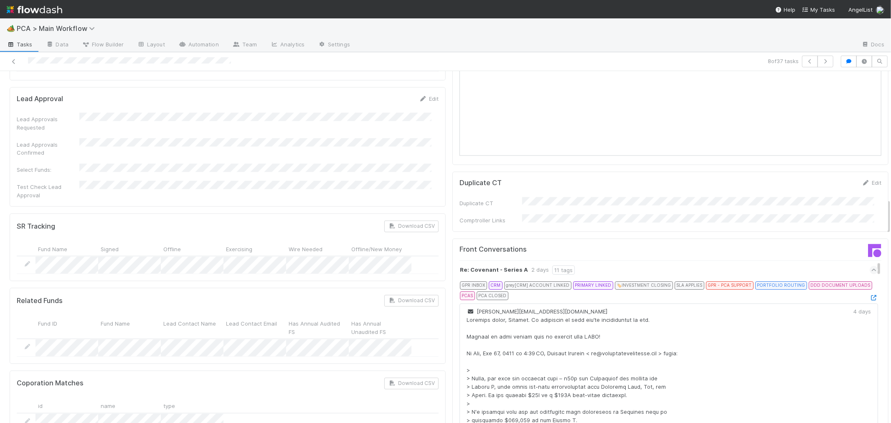
scroll to position [1484, 0]
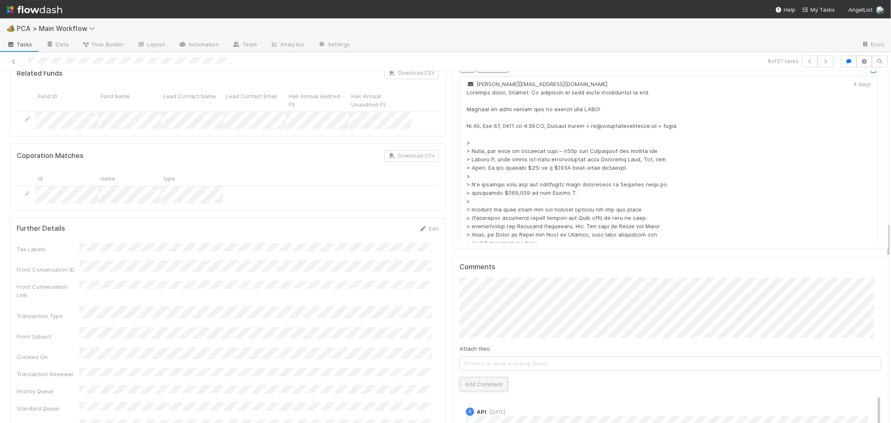
click at [479, 377] on button "Add Comment" at bounding box center [483, 384] width 48 height 14
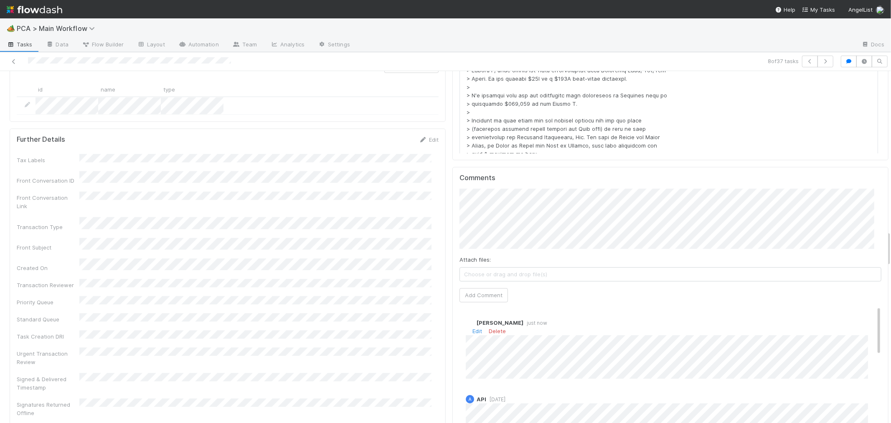
scroll to position [1577, 0]
click at [472, 324] on link "Edit" at bounding box center [477, 327] width 10 height 7
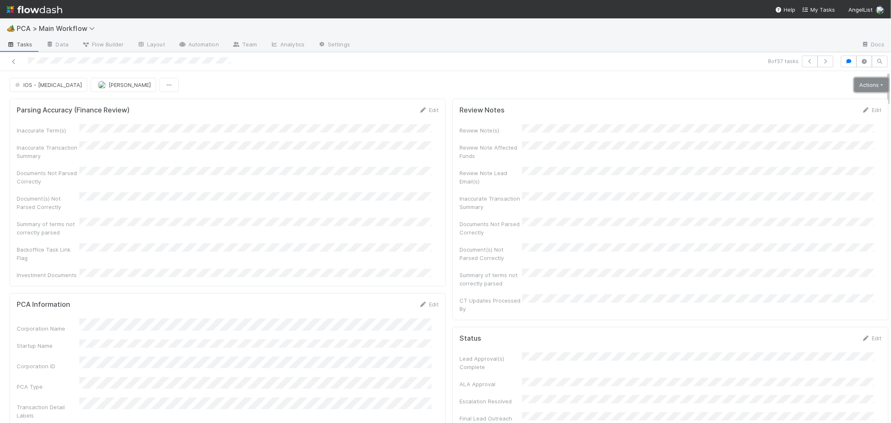
click at [856, 83] on link "Actions" at bounding box center [871, 85] width 34 height 14
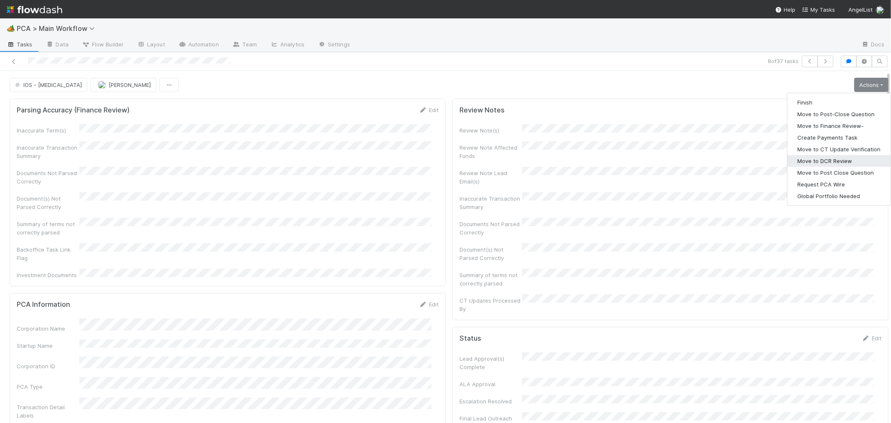
click at [818, 164] on button "Move to DCR Review" at bounding box center [838, 161] width 103 height 12
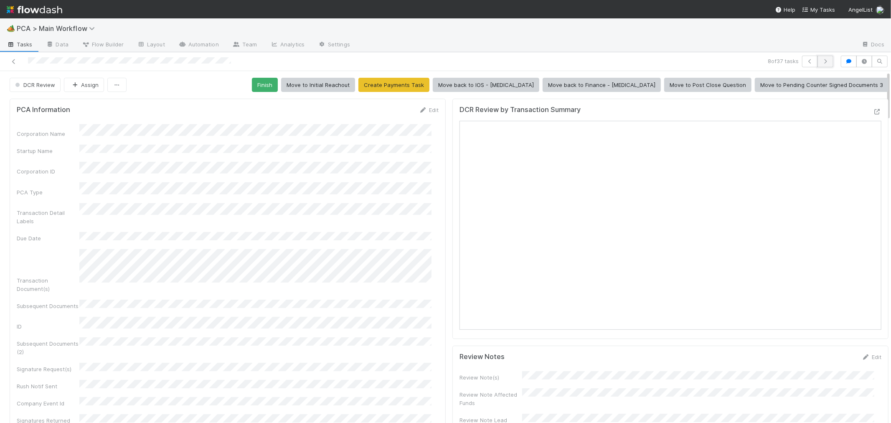
click at [821, 59] on icon "button" at bounding box center [825, 61] width 8 height 5
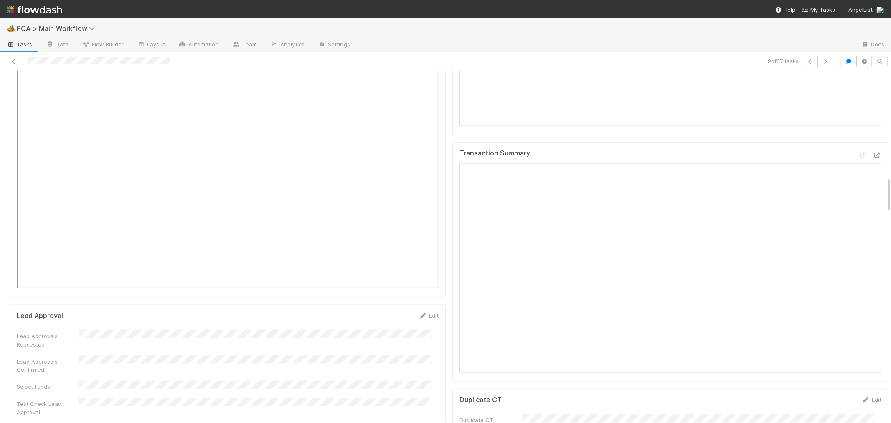
scroll to position [1021, 0]
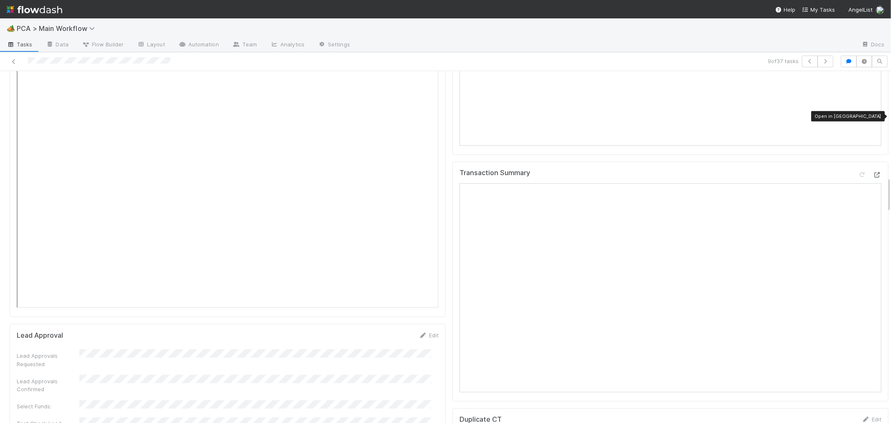
click at [873, 170] on div at bounding box center [877, 174] width 8 height 8
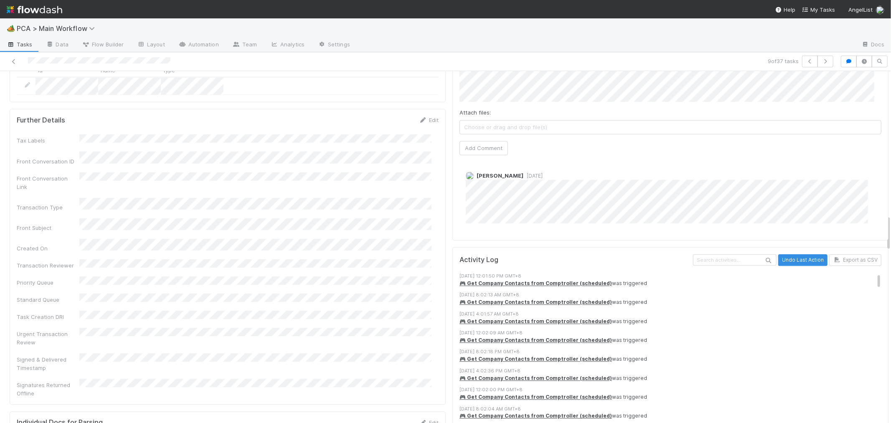
scroll to position [1392, 0]
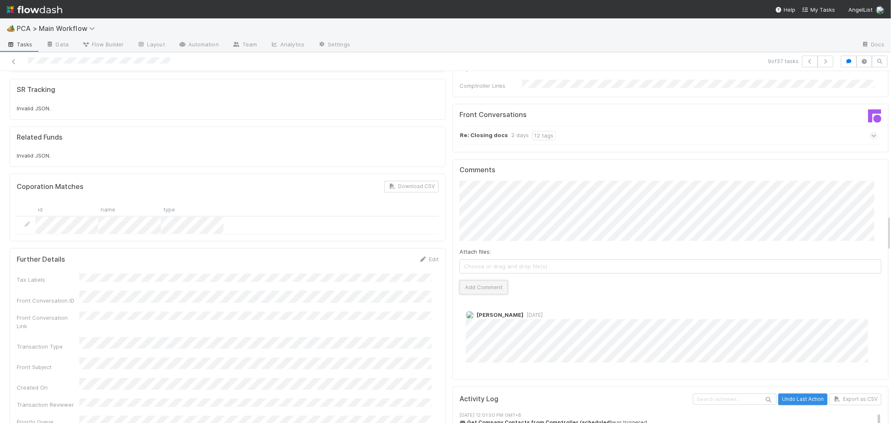
click at [485, 280] on button "Add Comment" at bounding box center [483, 287] width 48 height 14
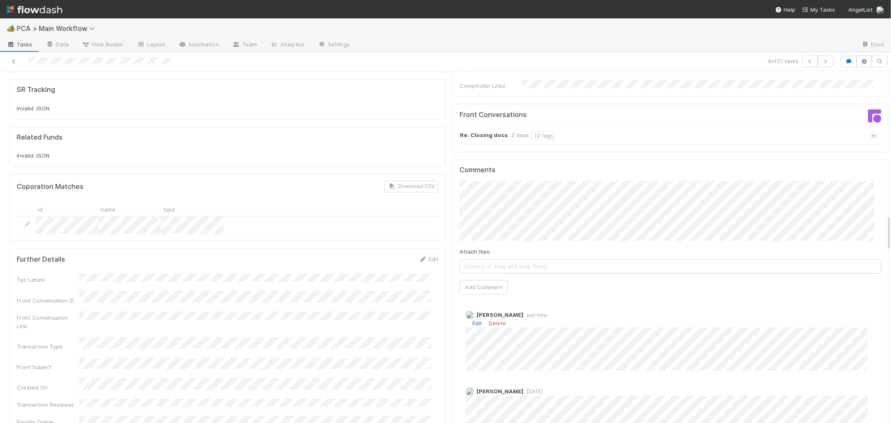
click at [472, 319] on link "Edit" at bounding box center [477, 322] width 10 height 7
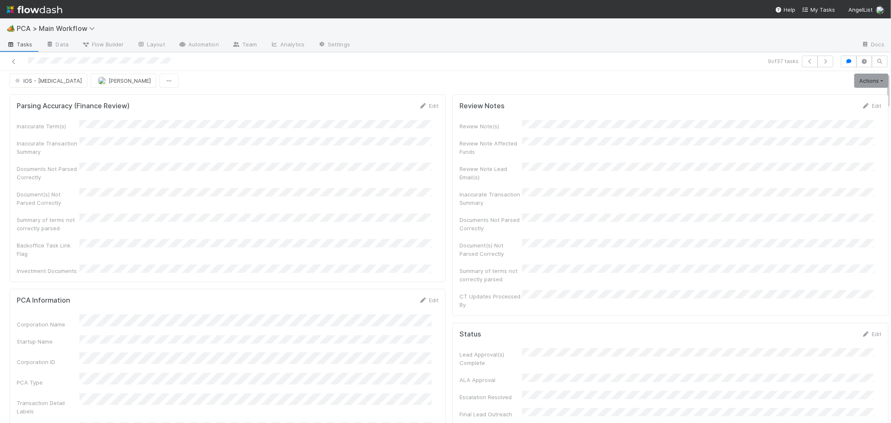
scroll to position [0, 0]
drag, startPoint x: 849, startPoint y: 86, endPoint x: 827, endPoint y: 93, distance: 23.0
click at [854, 86] on link "Actions" at bounding box center [871, 85] width 34 height 14
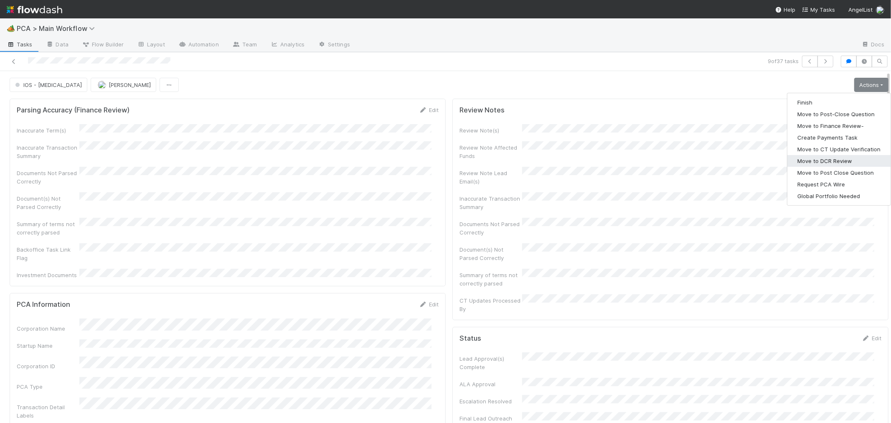
click at [816, 160] on button "Move to DCR Review" at bounding box center [838, 161] width 103 height 12
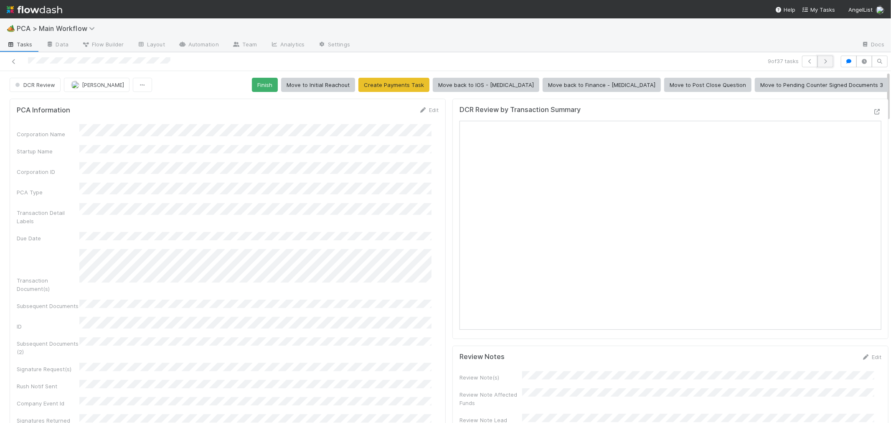
click at [821, 60] on icon "button" at bounding box center [825, 61] width 8 height 5
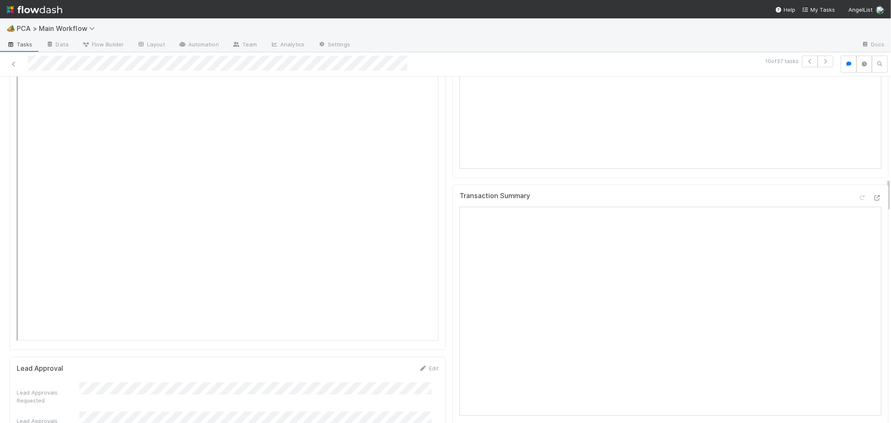
scroll to position [1160, 0]
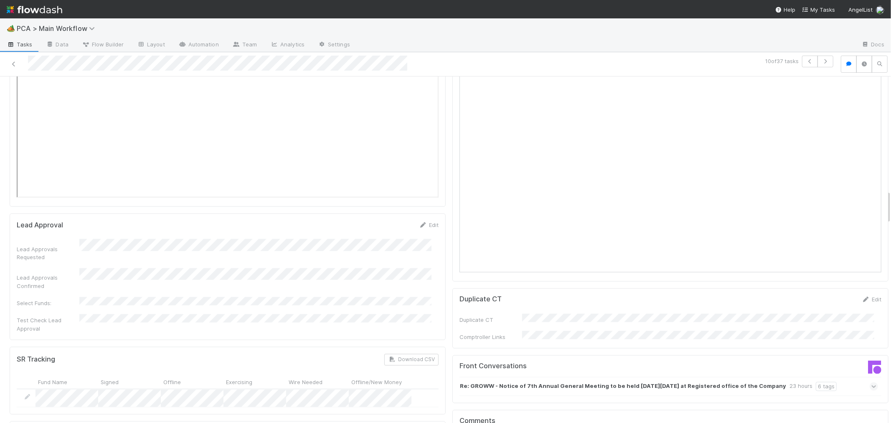
click at [871, 382] on icon at bounding box center [873, 386] width 5 height 8
click at [869, 401] on icon at bounding box center [873, 403] width 8 height 5
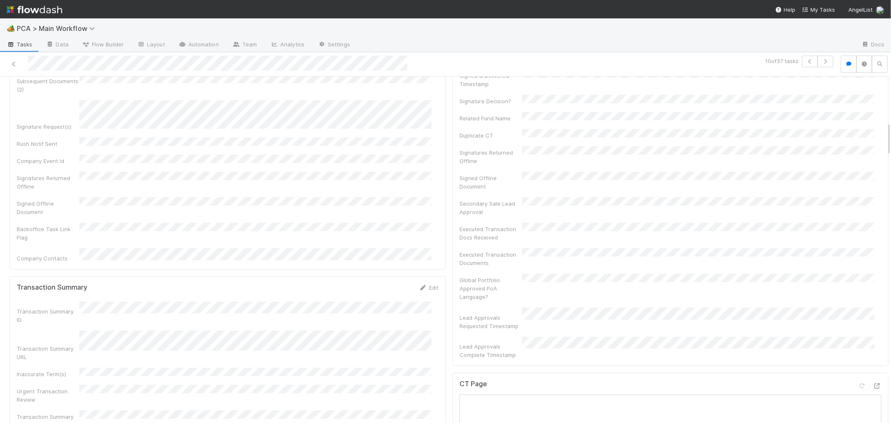
scroll to position [464, 0]
click at [873, 376] on icon at bounding box center [877, 378] width 8 height 5
click at [434, 272] on div "Transaction Summary Edit Transaction Summary ID Transaction Summary URL Inaccur…" at bounding box center [228, 349] width 436 height 160
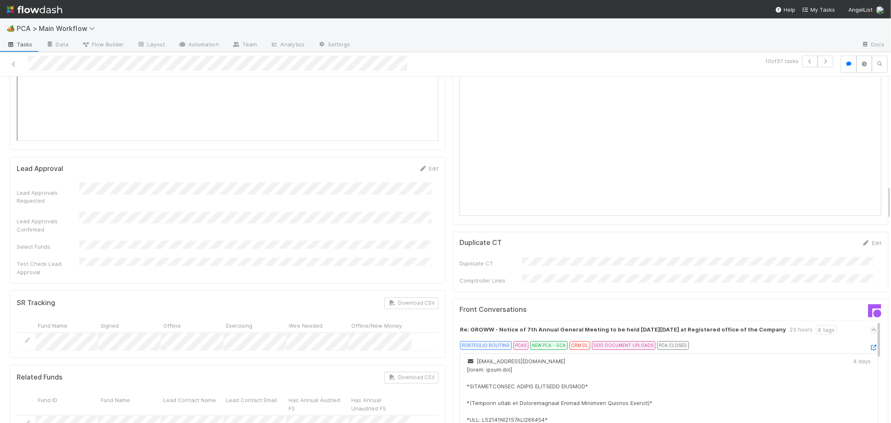
scroll to position [1299, 0]
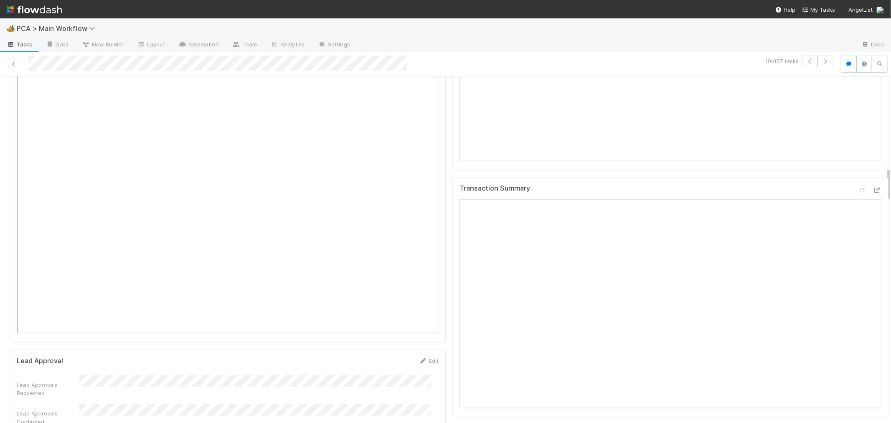
scroll to position [928, 0]
click at [858, 284] on icon at bounding box center [862, 286] width 8 height 5
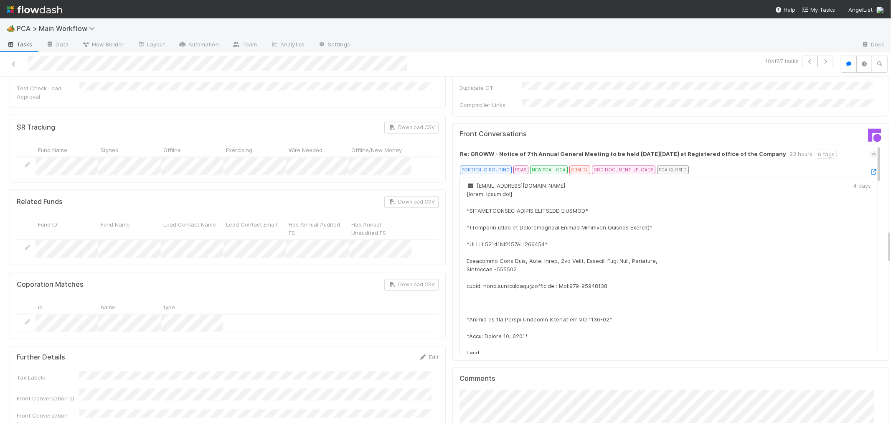
scroll to position [1577, 0]
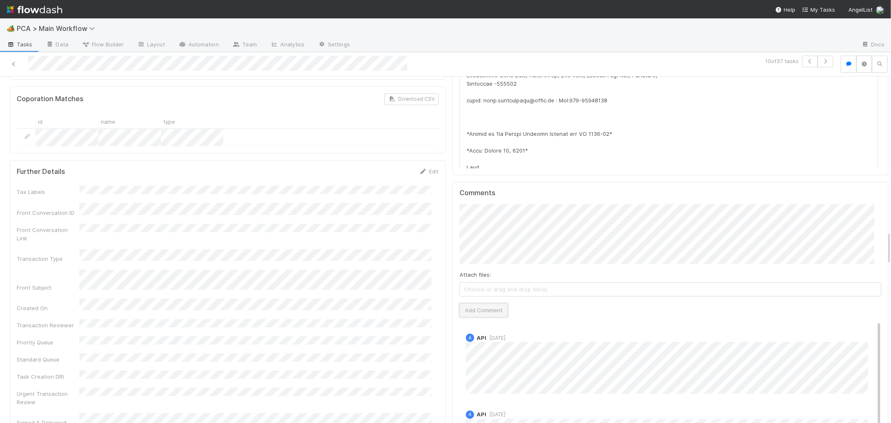
click at [478, 303] on button "Add Comment" at bounding box center [483, 310] width 48 height 14
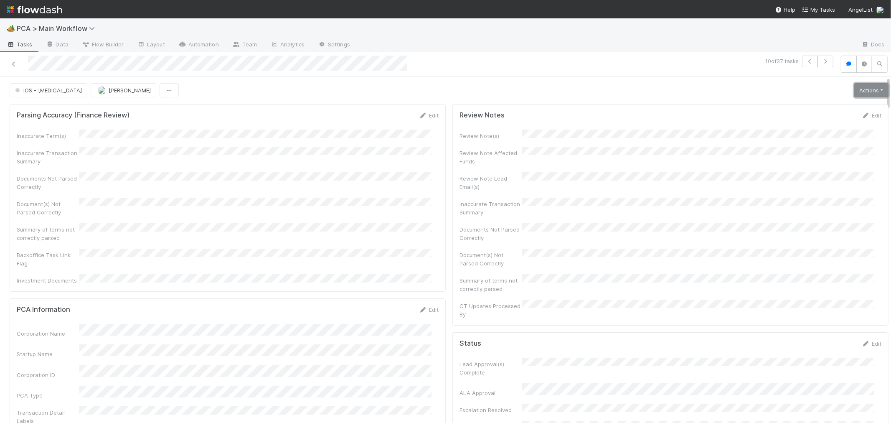
click at [854, 84] on link "Actions" at bounding box center [871, 90] width 34 height 14
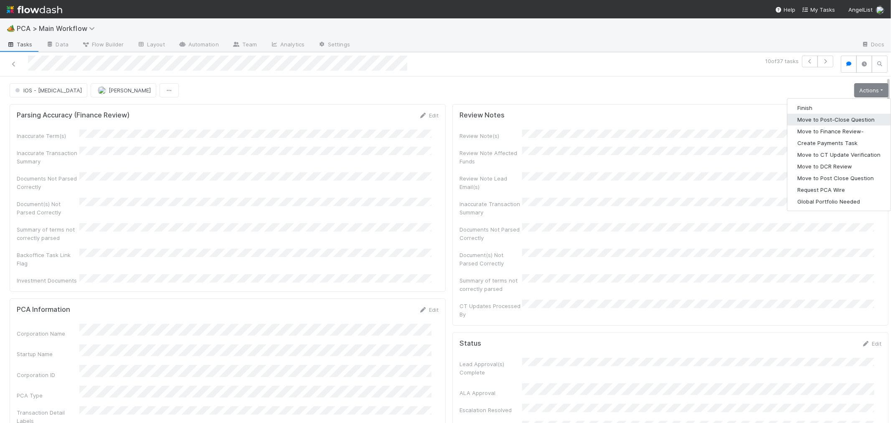
click at [813, 118] on button "Move to Post-Close Question" at bounding box center [838, 120] width 103 height 12
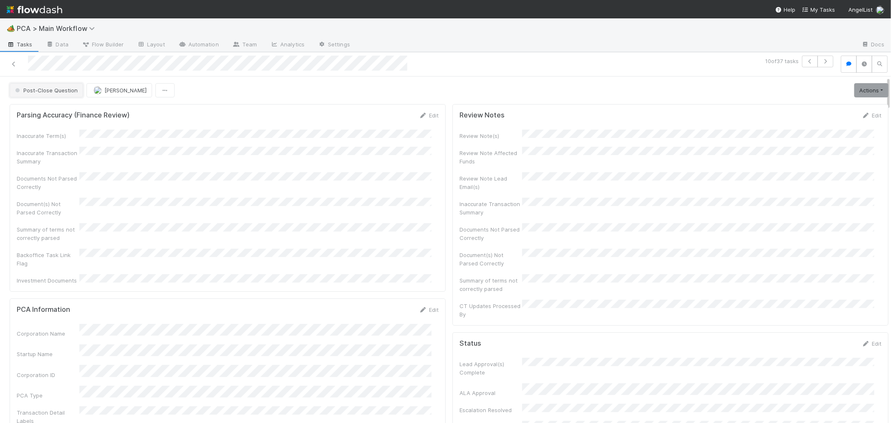
click at [49, 86] on button "Post-Close Question" at bounding box center [46, 90] width 73 height 14
click at [54, 114] on div "IOS - [MEDICAL_DATA]" at bounding box center [66, 110] width 118 height 15
click at [856, 92] on link "Actions" at bounding box center [871, 90] width 34 height 14
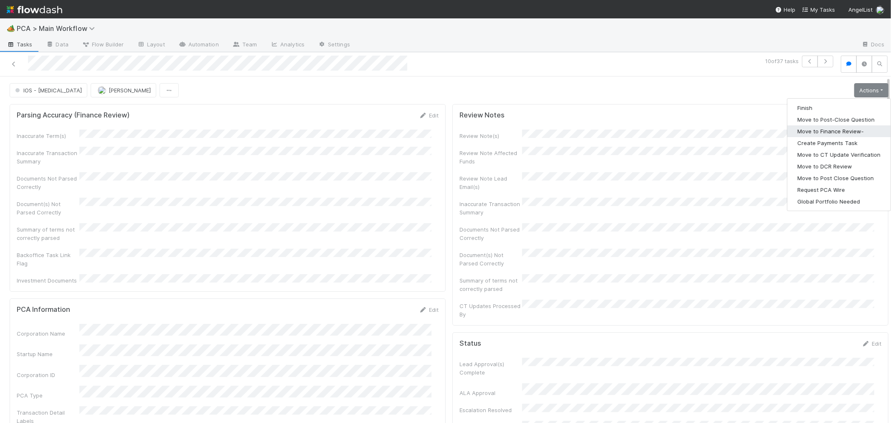
click at [825, 131] on button "Move to Finance Review-" at bounding box center [838, 131] width 103 height 12
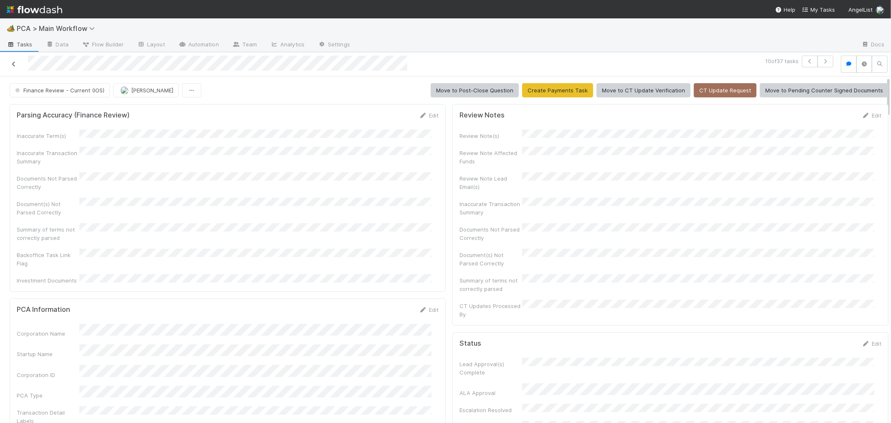
click at [14, 61] on icon at bounding box center [14, 63] width 8 height 5
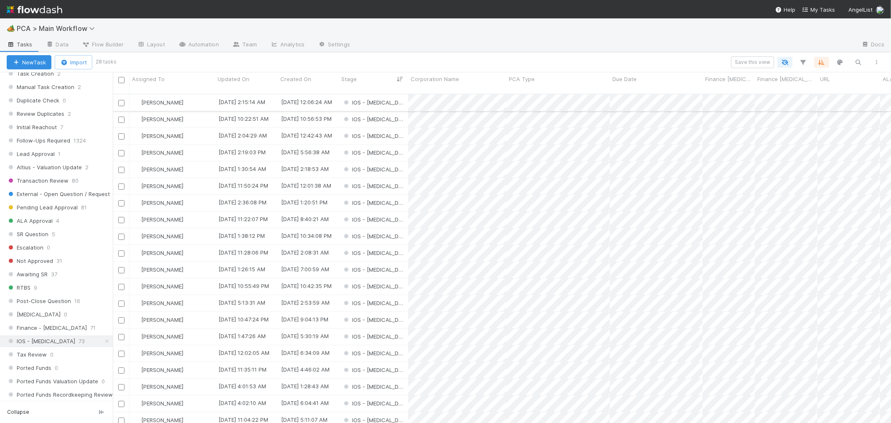
click at [394, 97] on div "IOS - [MEDICAL_DATA]" at bounding box center [373, 102] width 69 height 16
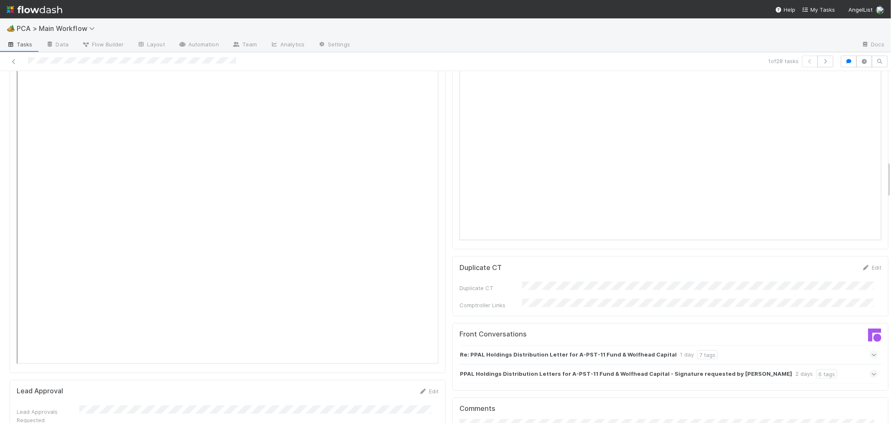
scroll to position [1067, 0]
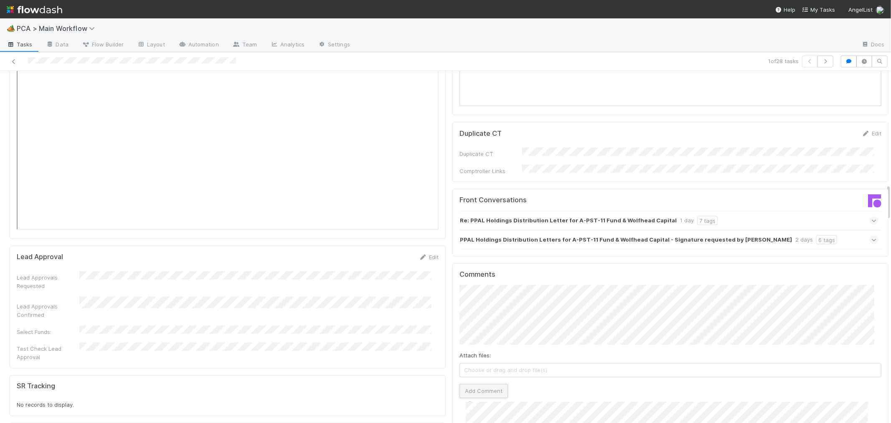
click at [491, 384] on button "Add Comment" at bounding box center [483, 391] width 48 height 14
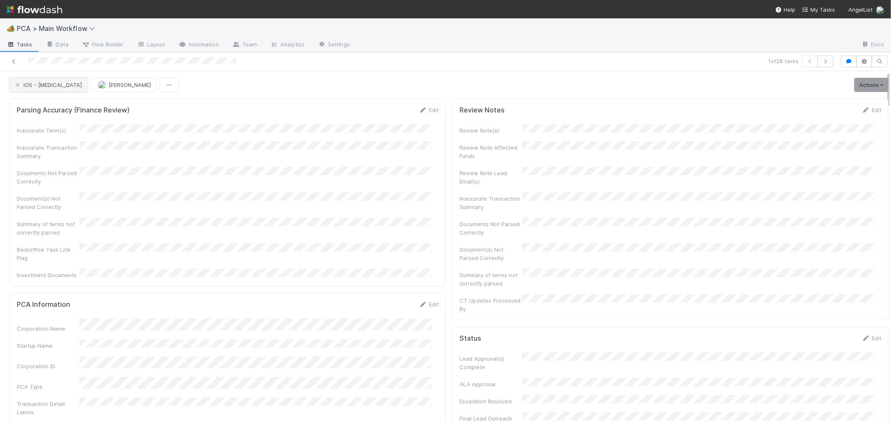
click at [35, 83] on span "IOS - [MEDICAL_DATA]" at bounding box center [47, 84] width 68 height 7
click at [34, 119] on span "Record Transaction" at bounding box center [42, 121] width 61 height 7
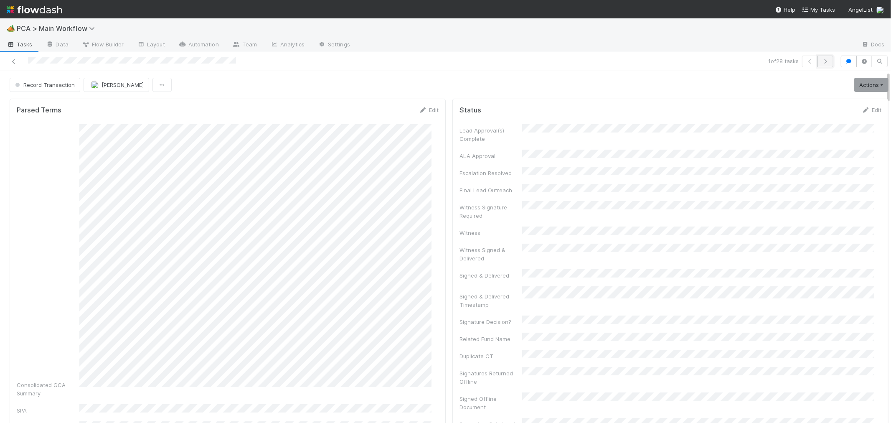
click at [823, 61] on button "button" at bounding box center [825, 62] width 16 height 12
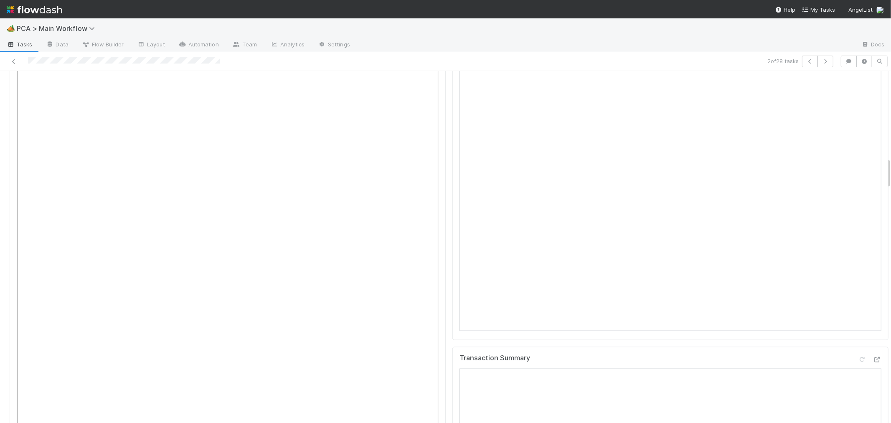
scroll to position [974, 0]
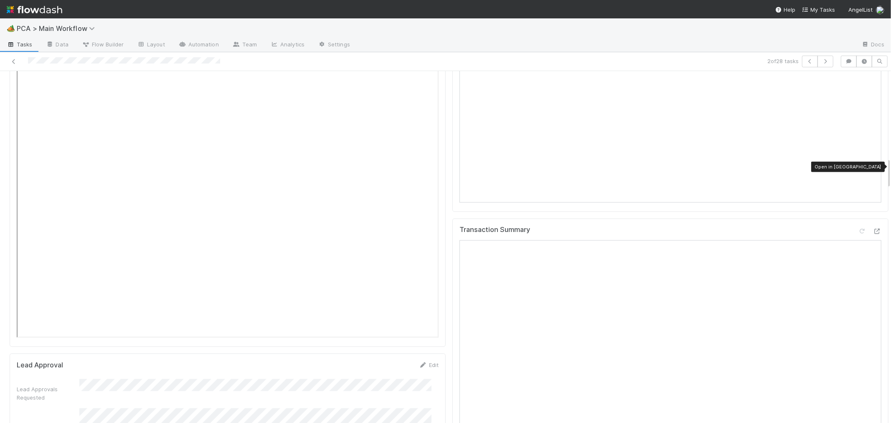
click at [865, 225] on div "Transaction Summary Open in New Tab" at bounding box center [670, 232] width 422 height 15
click at [863, 225] on div "Transaction Summary Open in New Tab" at bounding box center [670, 232] width 422 height 15
click at [873, 228] on icon at bounding box center [877, 230] width 8 height 5
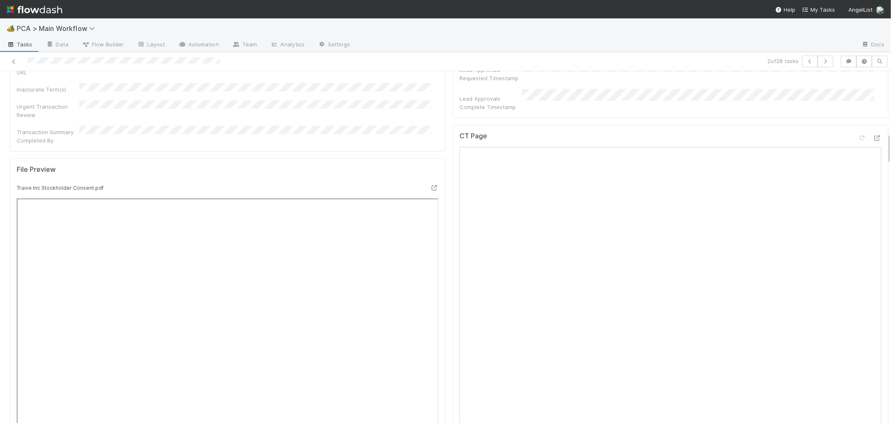
click at [403, 158] on div "File Preview Traive Inc Stockholder Consent.pdf" at bounding box center [228, 391] width 436 height 467
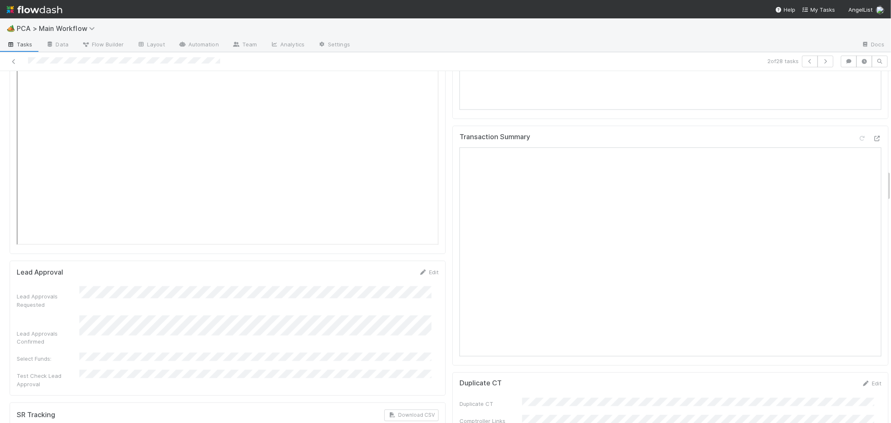
scroll to position [1299, 0]
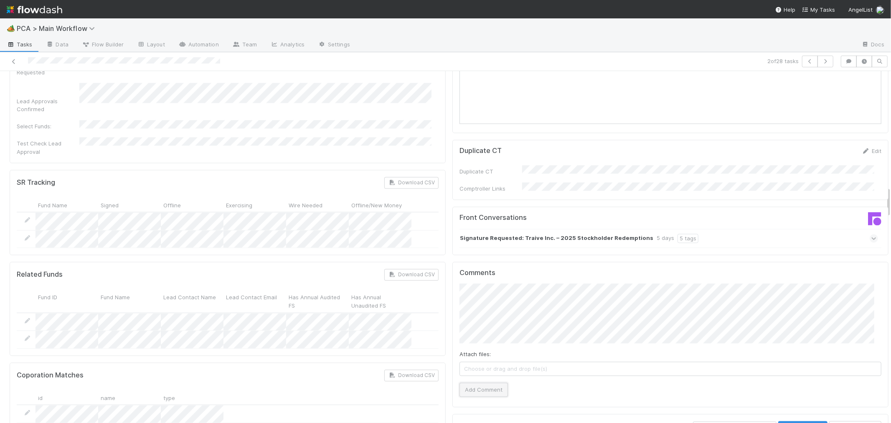
click at [488, 383] on button "Add Comment" at bounding box center [483, 390] width 48 height 14
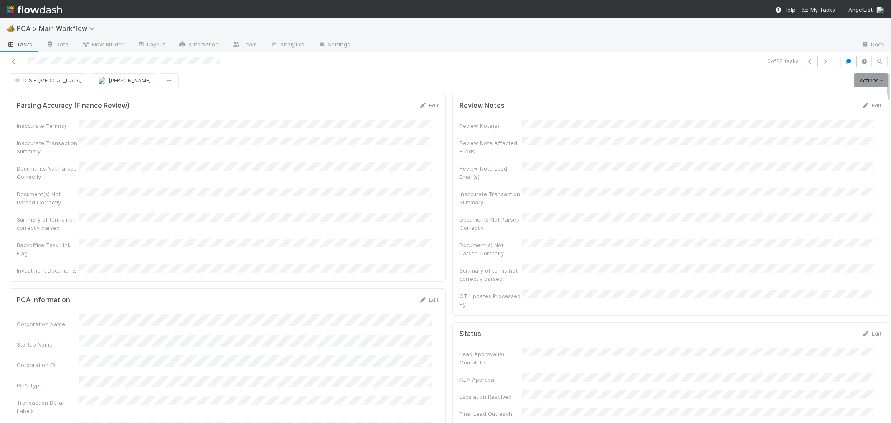
scroll to position [0, 0]
click at [854, 84] on link "Actions" at bounding box center [871, 85] width 34 height 14
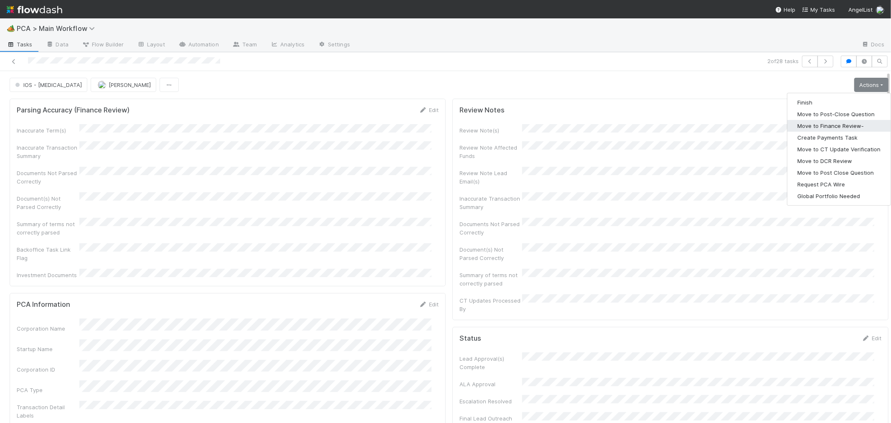
click at [816, 128] on button "Move to Finance Review-" at bounding box center [838, 126] width 103 height 12
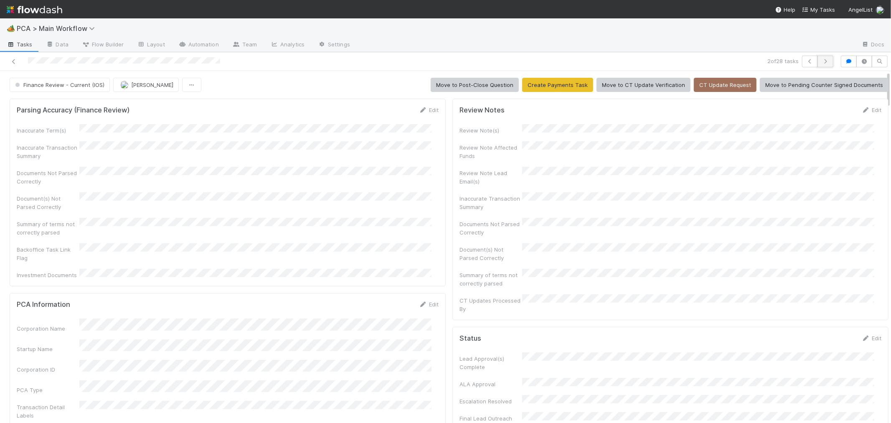
click at [820, 64] on button "button" at bounding box center [825, 62] width 16 height 12
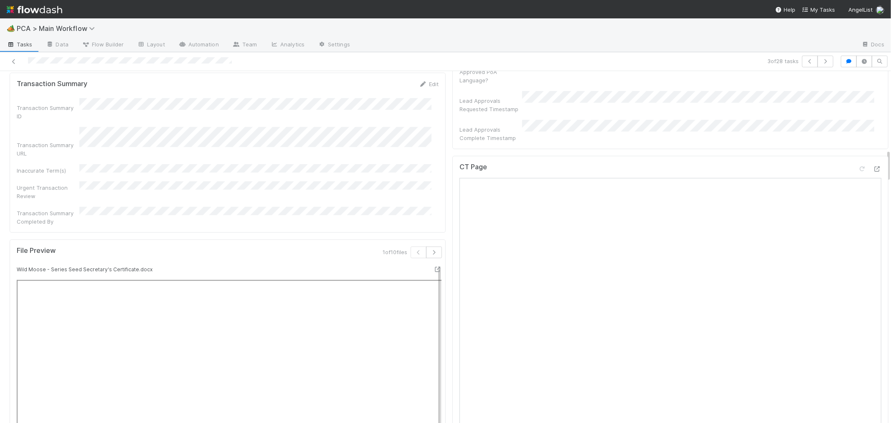
scroll to position [835, 0]
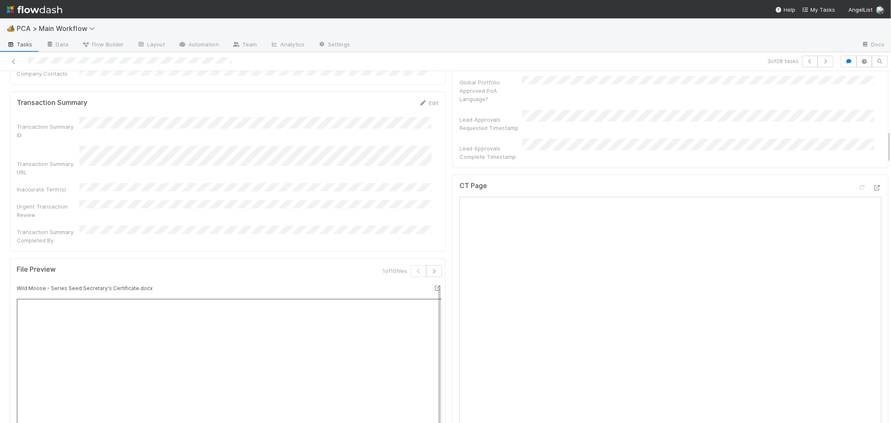
scroll to position [557, 0]
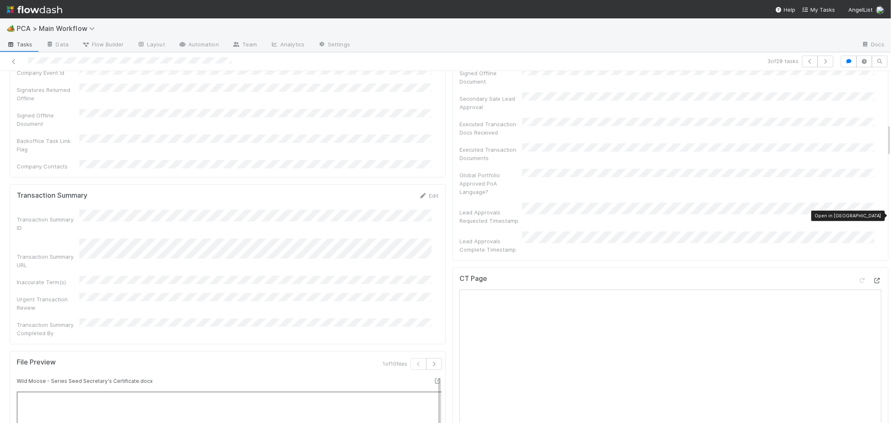
click at [873, 278] on icon at bounding box center [877, 280] width 8 height 5
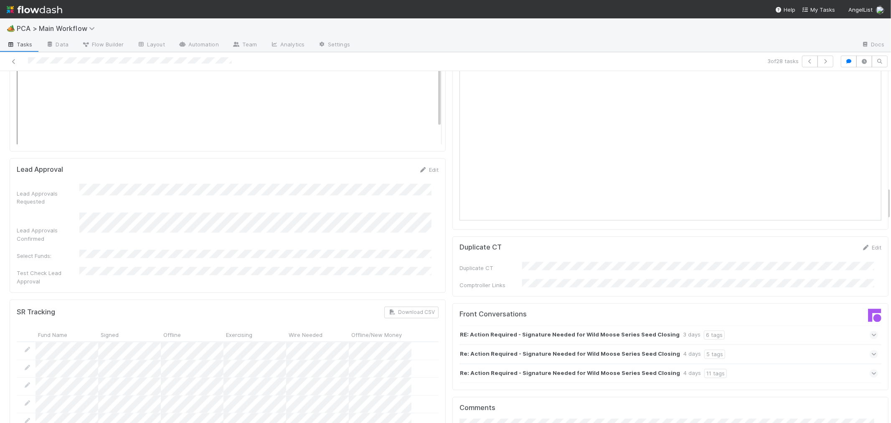
scroll to position [1345, 0]
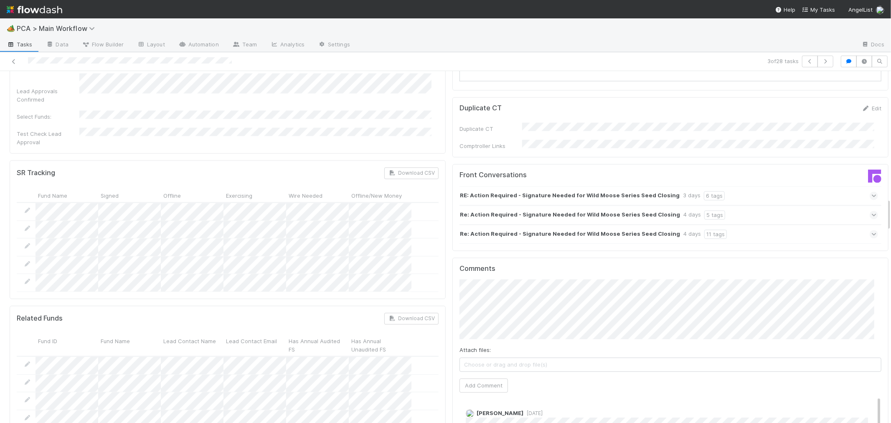
click at [871, 230] on icon at bounding box center [873, 234] width 5 height 8
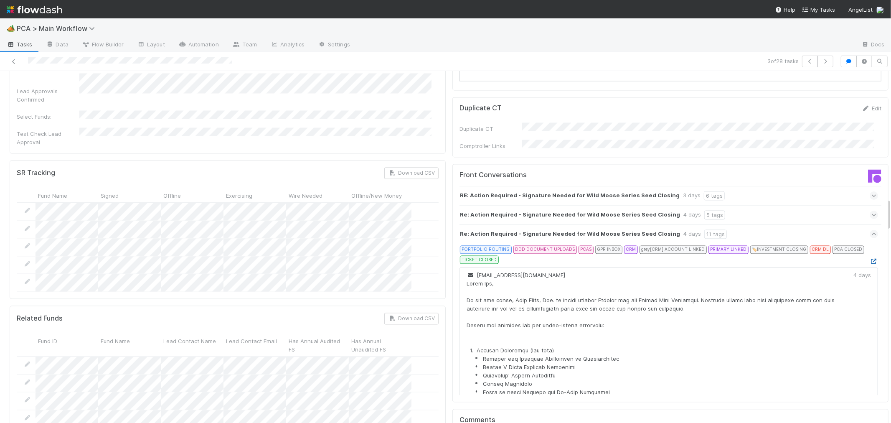
click at [869, 258] on icon at bounding box center [873, 260] width 8 height 5
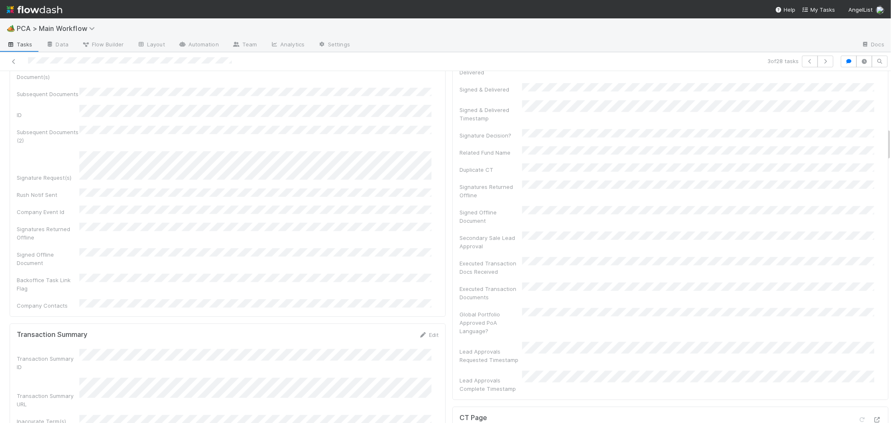
scroll to position [603, 0]
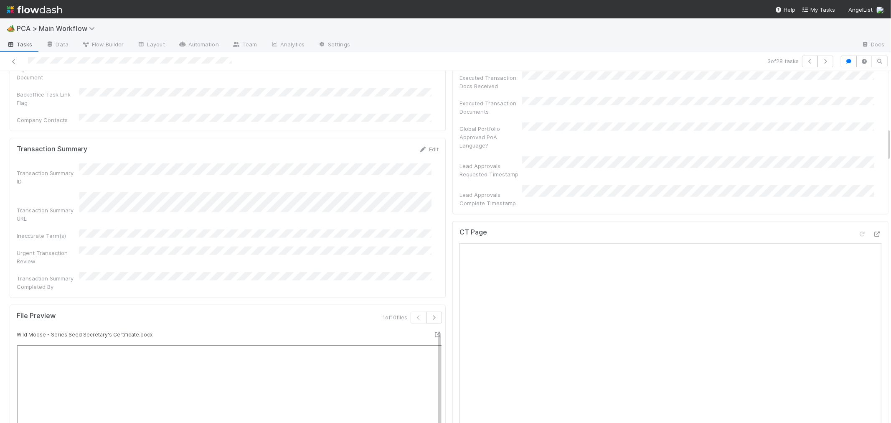
click at [841, 228] on div "CT Page" at bounding box center [670, 235] width 422 height 15
click at [858, 231] on icon at bounding box center [862, 233] width 8 height 5
click at [809, 228] on div "CT Page" at bounding box center [670, 235] width 422 height 15
click at [452, 256] on div "CT Page" at bounding box center [670, 403] width 436 height 365
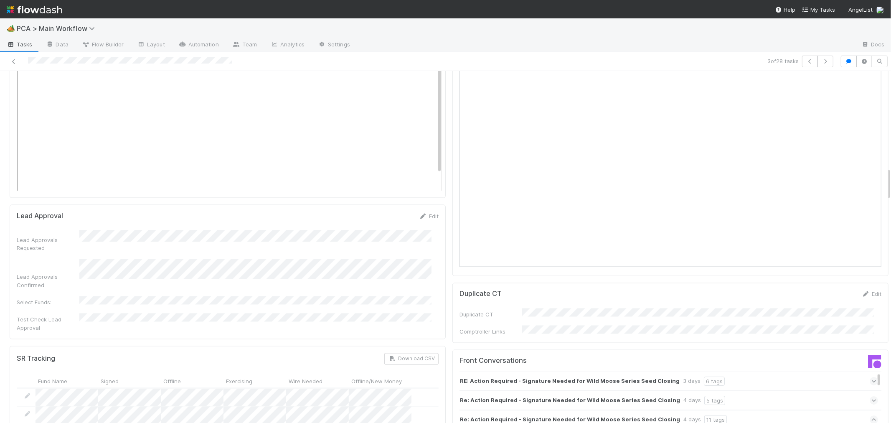
scroll to position [1021, 0]
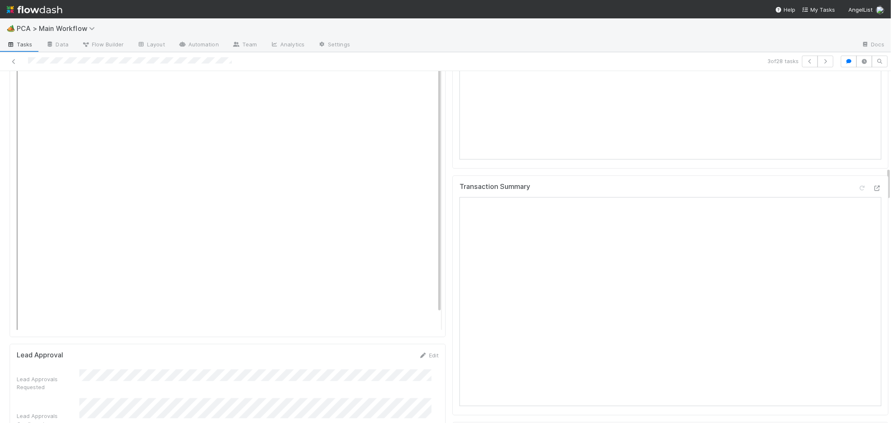
click at [438, 344] on div "Lead Approval Edit Lead Approvals Requested Lead Approvals Confirmed Select Fun…" at bounding box center [228, 411] width 436 height 134
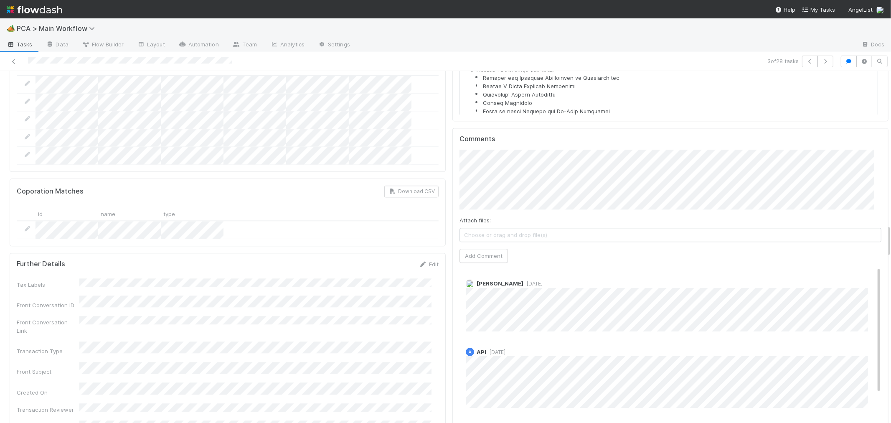
scroll to position [1577, 0]
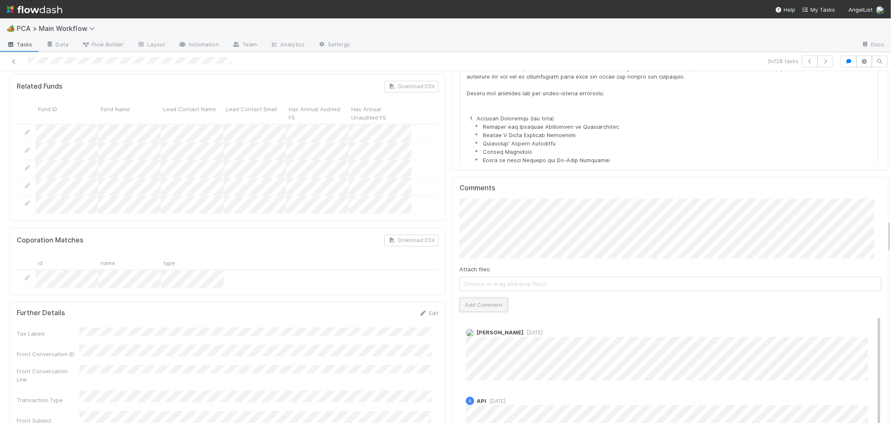
click at [483, 297] on button "Add Comment" at bounding box center [483, 304] width 48 height 14
click at [473, 337] on link "Edit" at bounding box center [477, 340] width 10 height 7
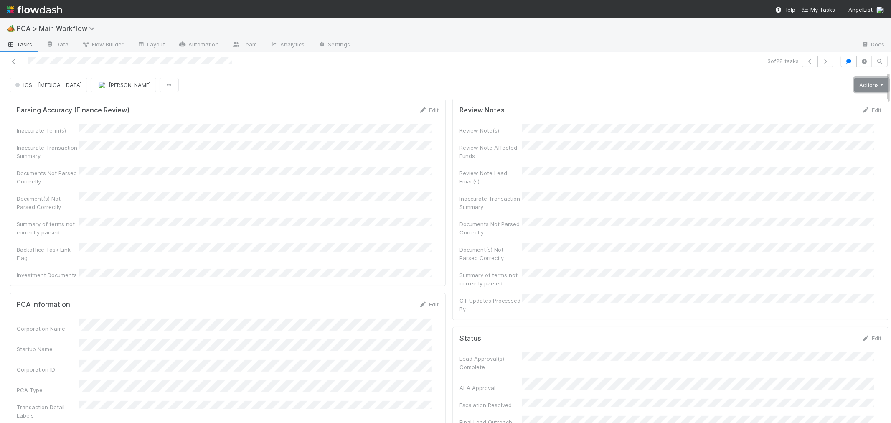
click at [855, 87] on link "Actions" at bounding box center [871, 85] width 34 height 14
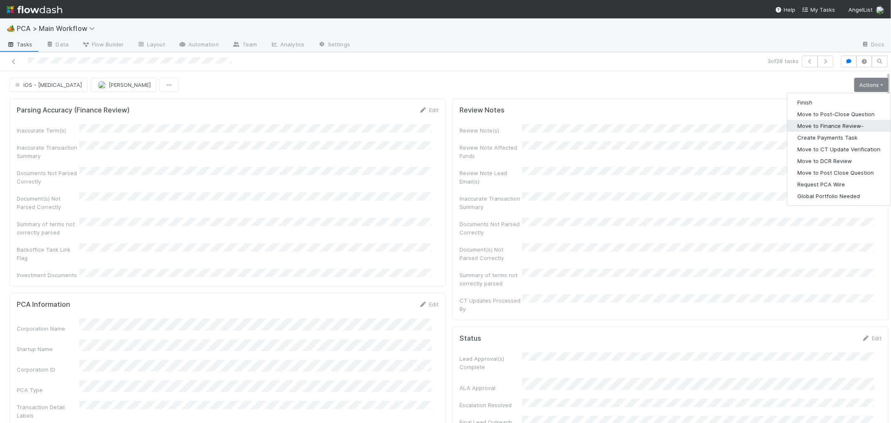
click at [819, 129] on button "Move to Finance Review-" at bounding box center [838, 126] width 103 height 12
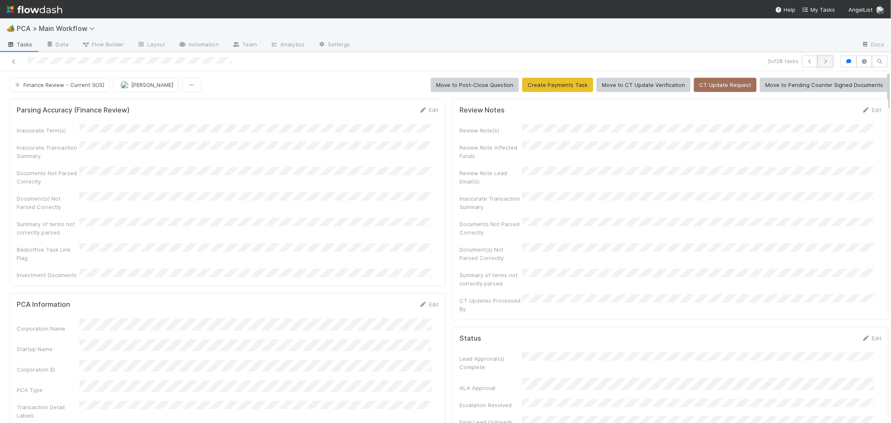
click at [821, 62] on icon "button" at bounding box center [825, 61] width 8 height 5
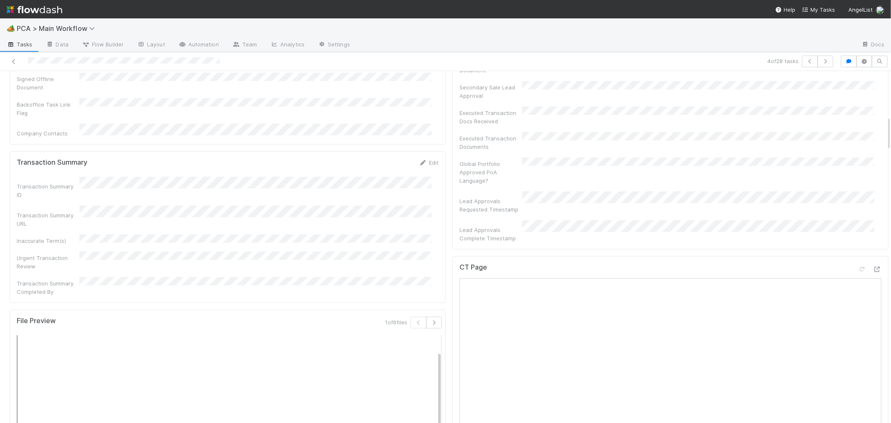
scroll to position [464, 0]
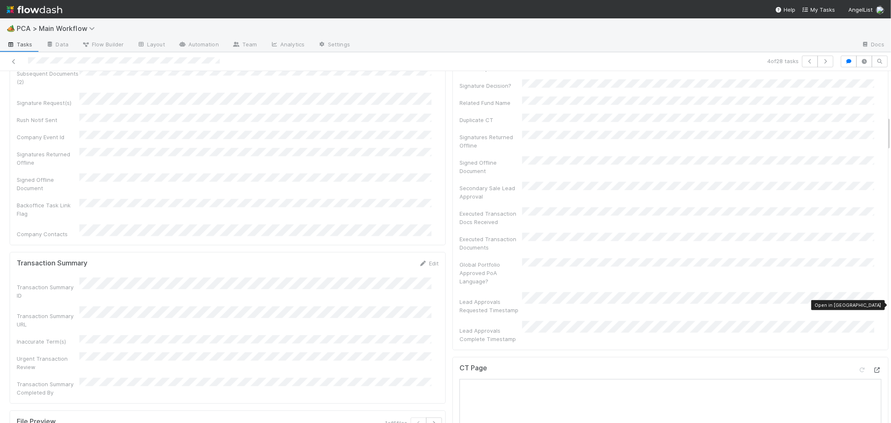
click at [873, 367] on icon at bounding box center [877, 369] width 8 height 5
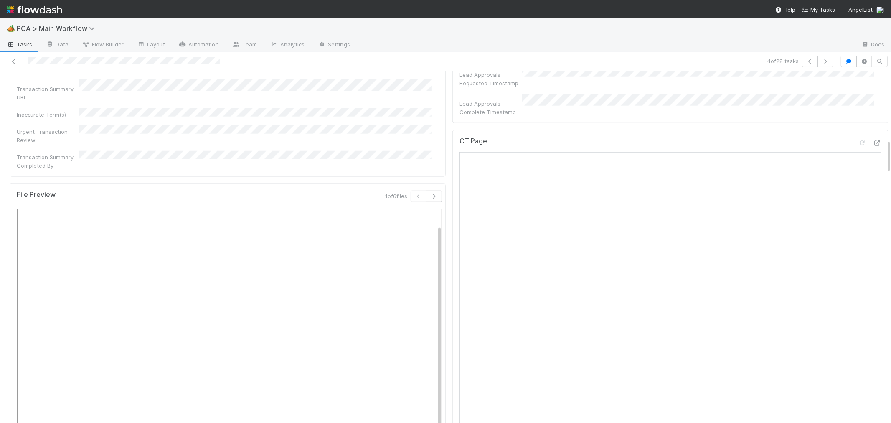
scroll to position [696, 0]
click at [873, 135] on icon at bounding box center [877, 137] width 8 height 5
click at [452, 288] on div "CT Page" at bounding box center [670, 307] width 436 height 365
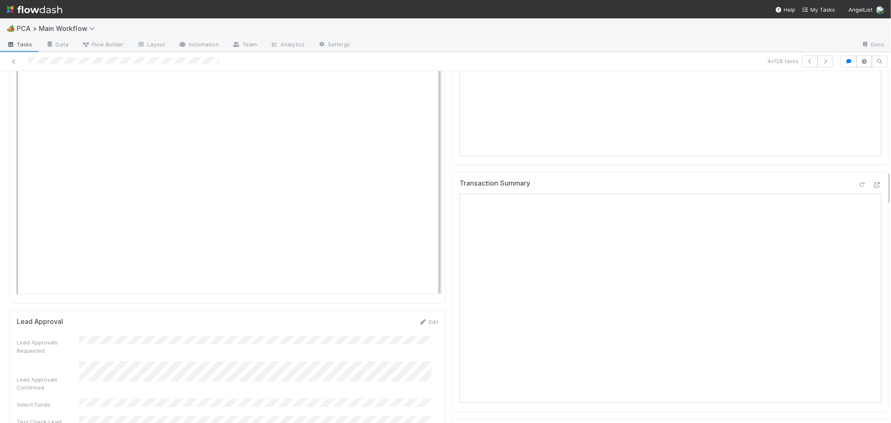
click at [858, 182] on icon at bounding box center [862, 184] width 8 height 5
click at [452, 314] on div "Transaction Summary" at bounding box center [670, 292] width 436 height 240
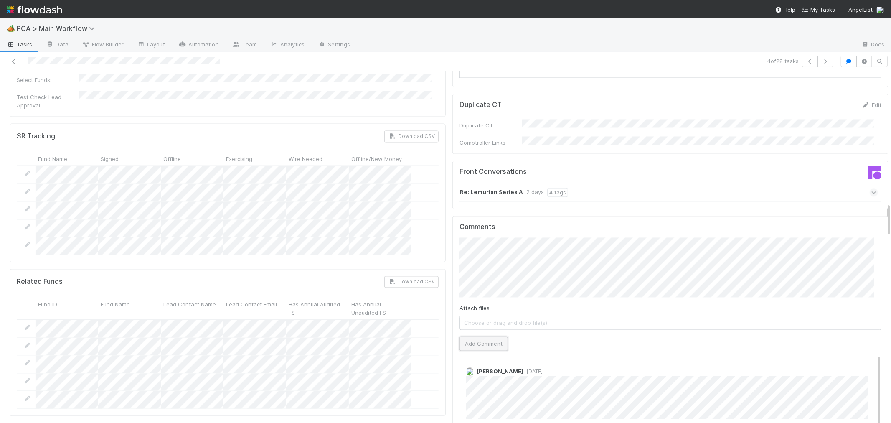
click at [485, 336] on button "Add Comment" at bounding box center [483, 343] width 48 height 14
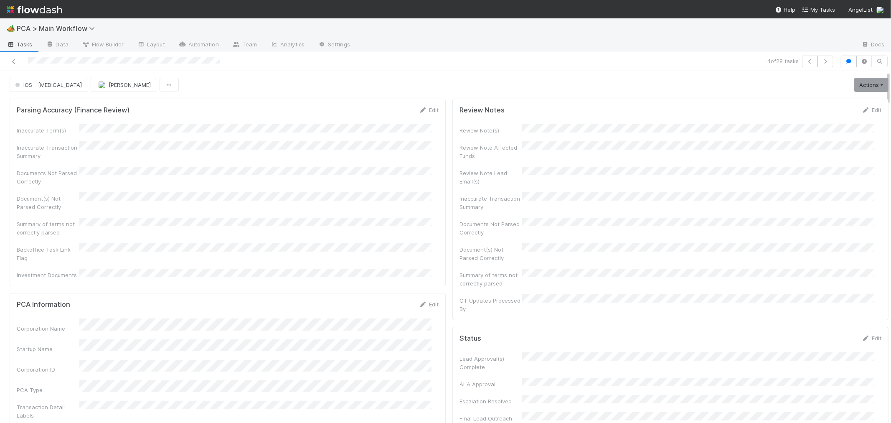
click at [452, 269] on div "Review Notes Edit Review Note(s) Review Note Affected Funds Review Note Lead Em…" at bounding box center [670, 209] width 436 height 221
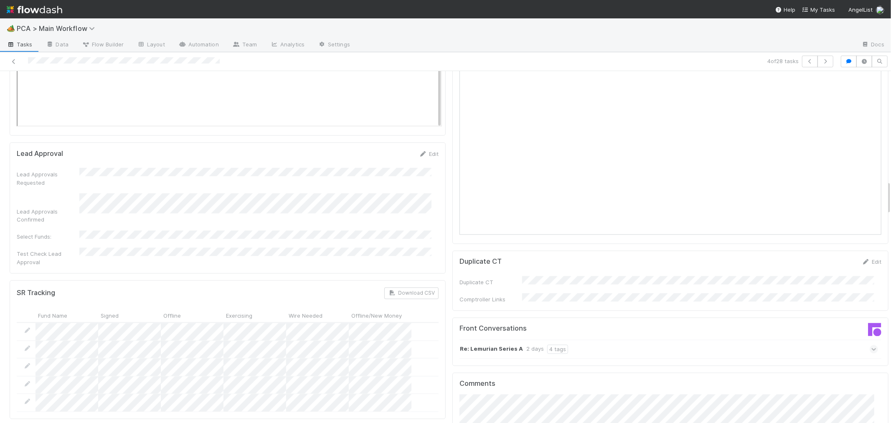
scroll to position [1392, 0]
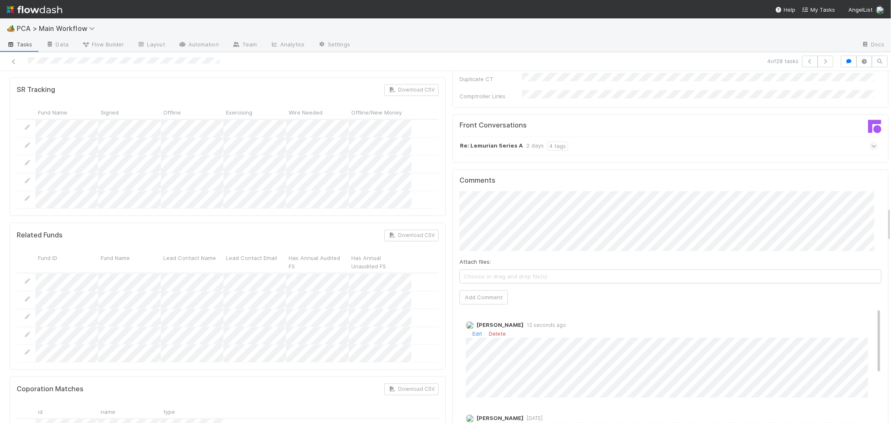
click at [466, 329] on div "Edit Delete" at bounding box center [674, 333] width 416 height 8
click at [472, 330] on link "Edit" at bounding box center [477, 333] width 10 height 7
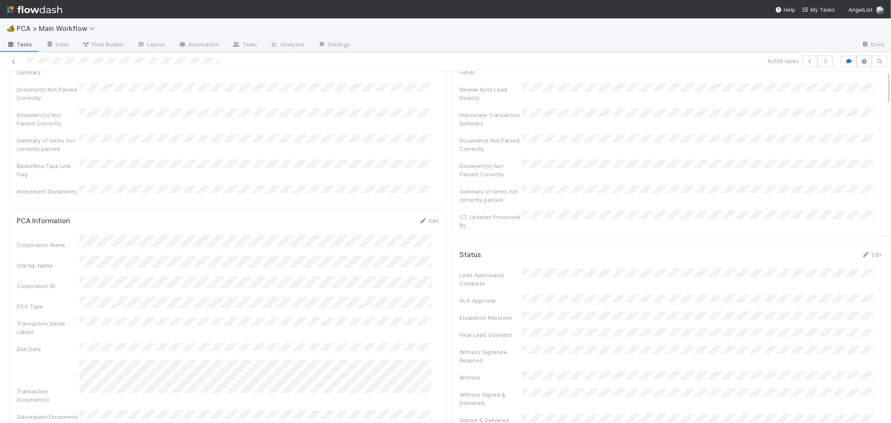
scroll to position [0, 0]
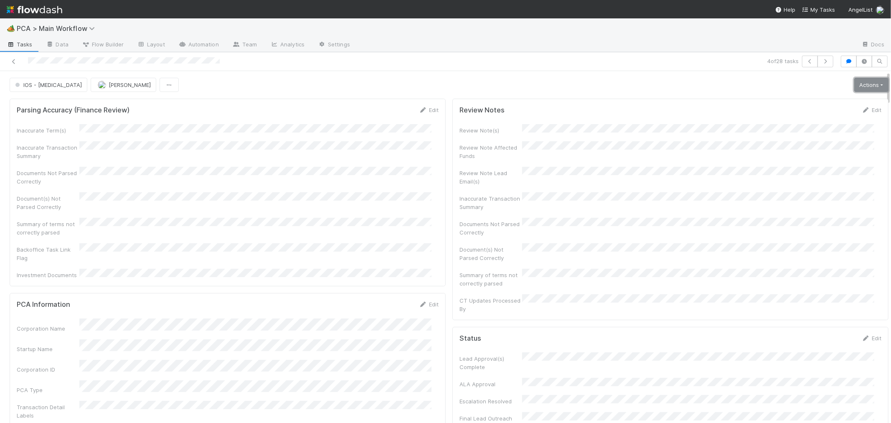
click at [854, 86] on link "Actions" at bounding box center [871, 85] width 34 height 14
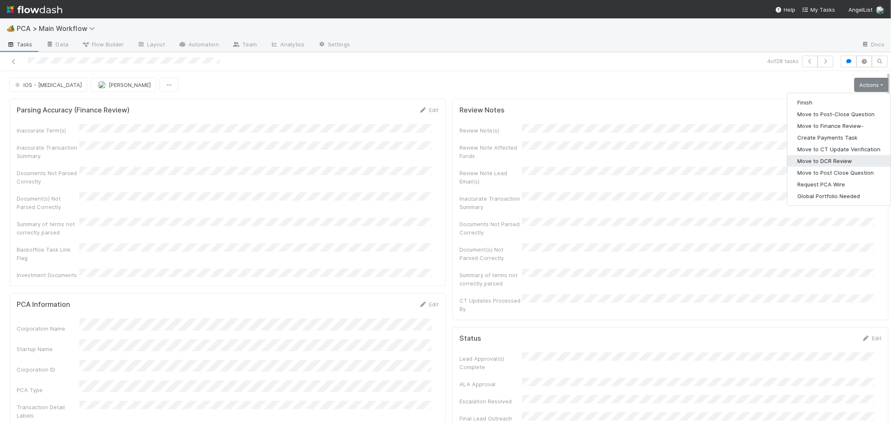
click at [838, 160] on button "Move to DCR Review" at bounding box center [838, 161] width 103 height 12
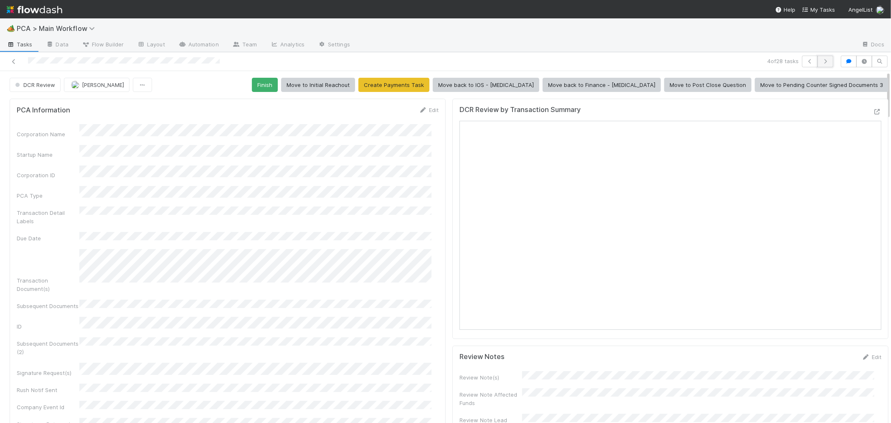
click at [821, 59] on icon "button" at bounding box center [825, 61] width 8 height 5
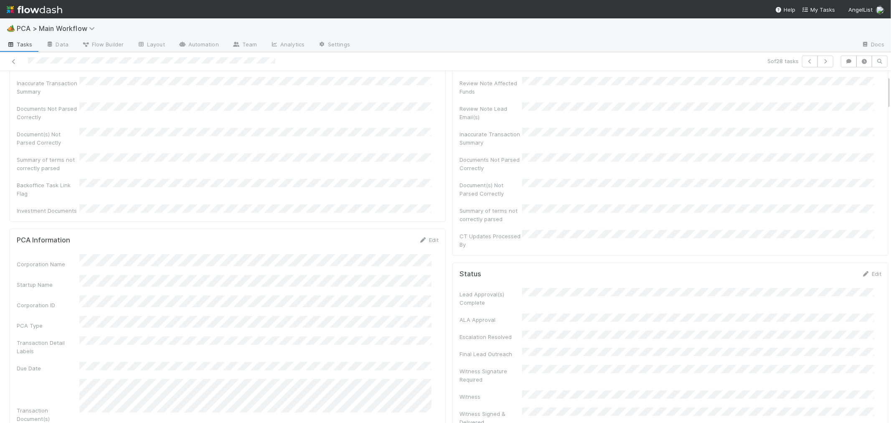
scroll to position [46, 0]
click at [15, 63] on icon at bounding box center [14, 61] width 8 height 5
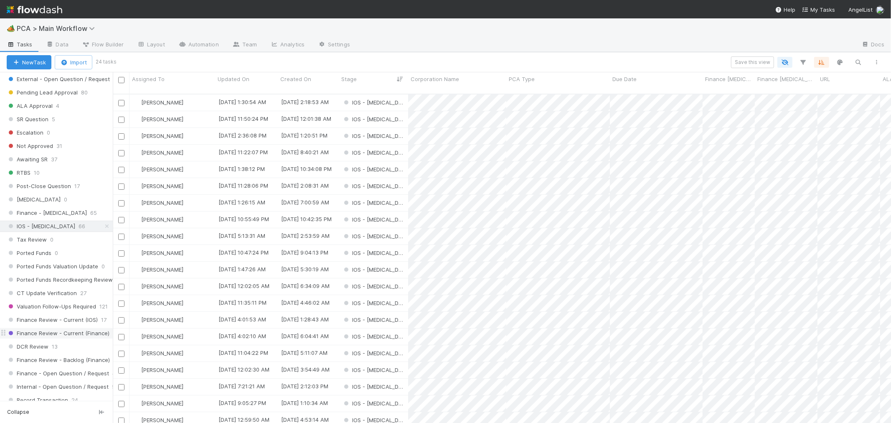
scroll to position [464, 0]
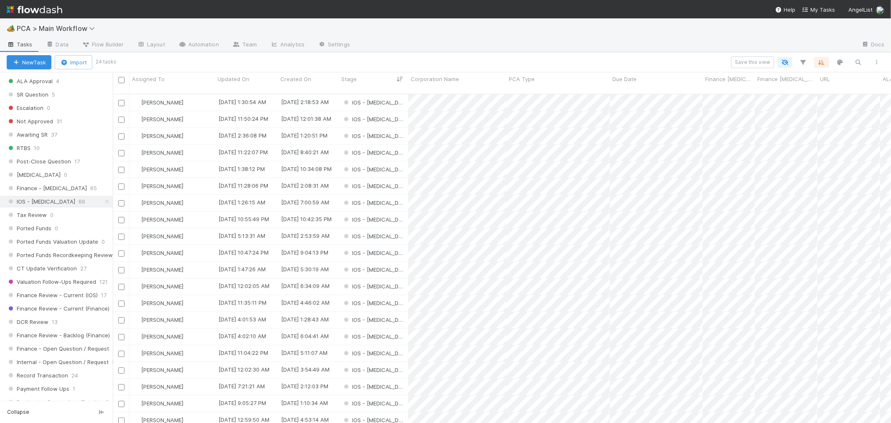
click at [82, 23] on span "PCA > Main Workflow" at bounding box center [61, 28] width 89 height 10
click at [80, 26] on span "PCA > Main Workflow" at bounding box center [58, 28] width 82 height 8
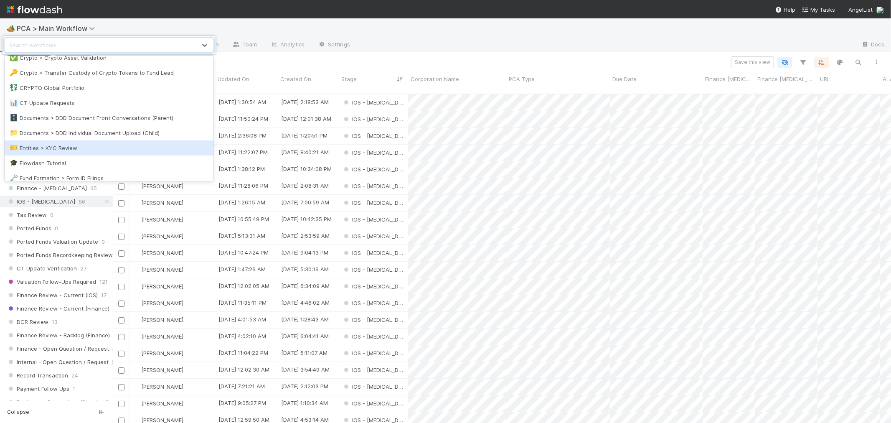
scroll to position [185, 0]
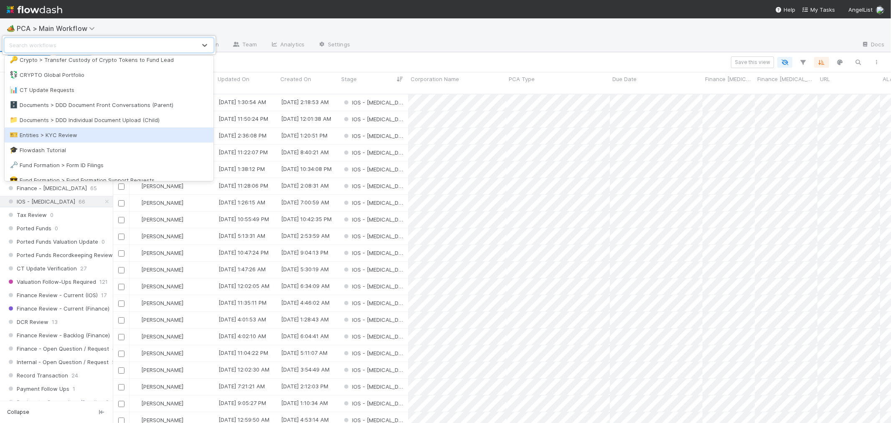
click at [66, 136] on div "🎫 Entities > KYC Review" at bounding box center [109, 135] width 199 height 8
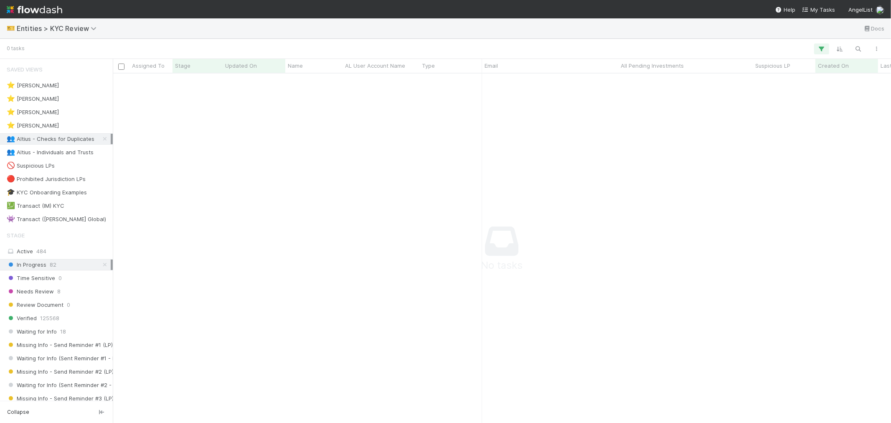
scroll to position [7, 7]
click at [77, 28] on span "Entities > KYC Review" at bounding box center [59, 28] width 84 height 8
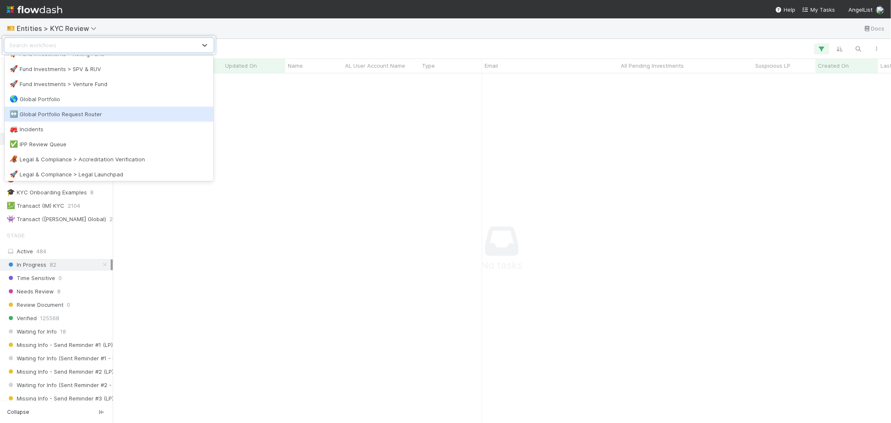
scroll to position [324, 0]
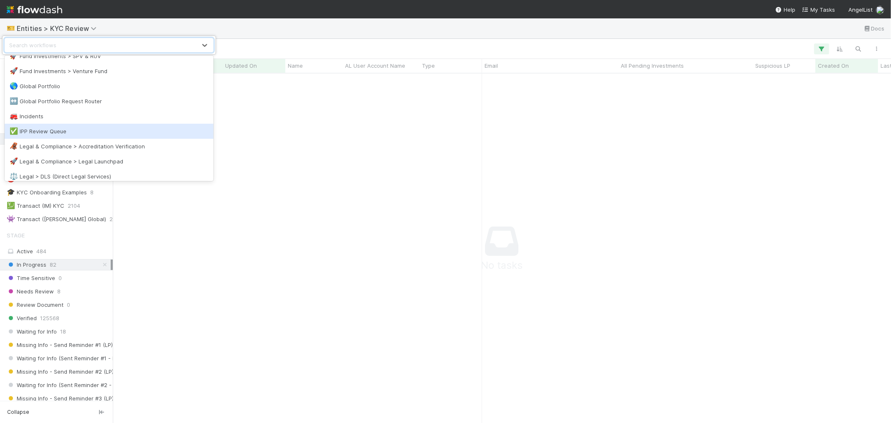
click at [63, 130] on div "✅ IPP Review Queue" at bounding box center [109, 131] width 199 height 8
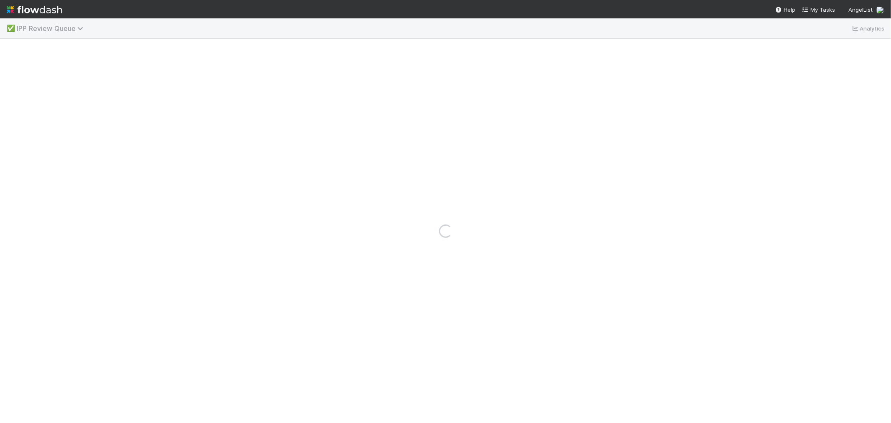
click at [63, 29] on span "IPP Review Queue" at bounding box center [52, 28] width 71 height 8
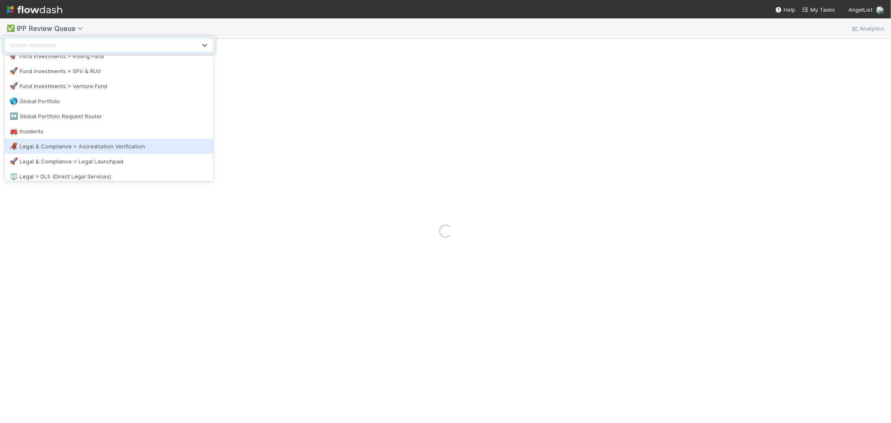
scroll to position [371, 0]
click at [53, 147] on div "🏕️ PCA > Main Workflow" at bounding box center [109, 145] width 199 height 8
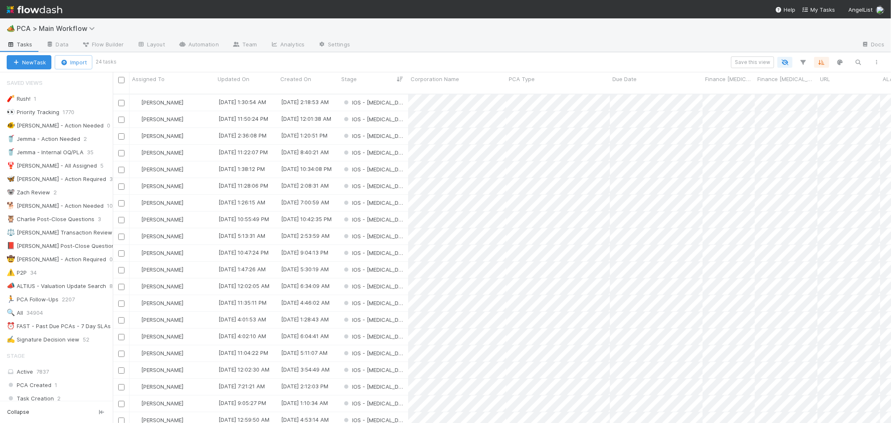
scroll to position [7, 7]
click at [73, 27] on span "PCA > Main Workflow" at bounding box center [58, 28] width 82 height 8
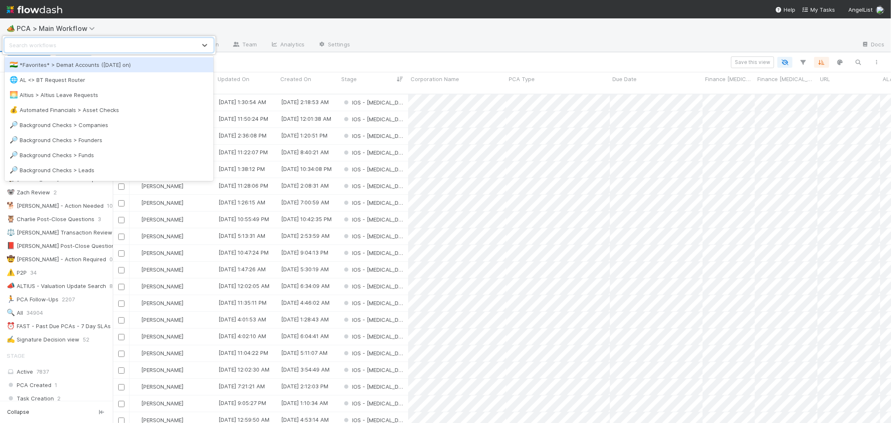
click at [73, 45] on div "Search workflows" at bounding box center [100, 44] width 191 height 13
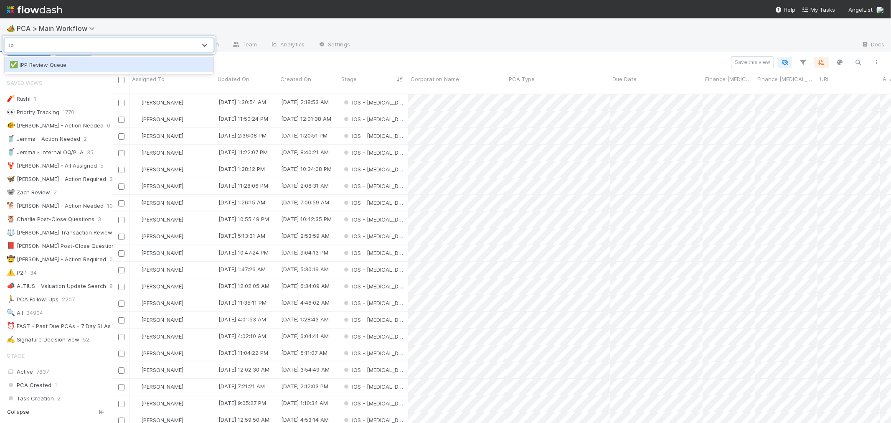
type input "ipp"
click at [76, 61] on div "✅ IPP Review Queue" at bounding box center [109, 65] width 199 height 8
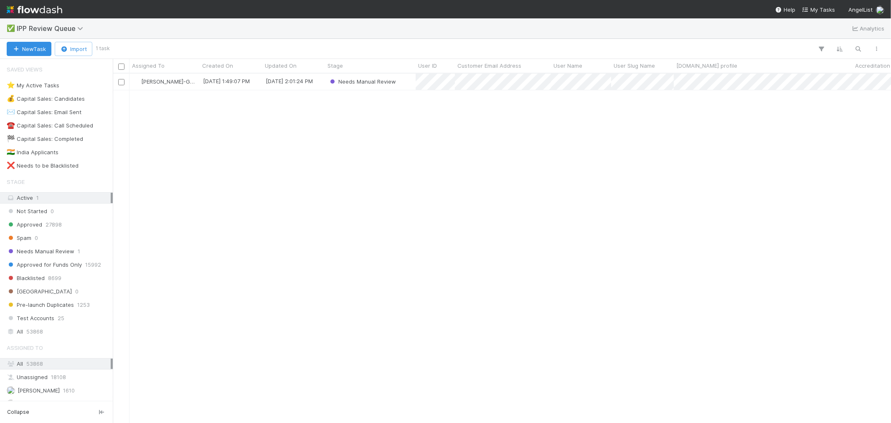
scroll to position [342, 771]
click at [855, 47] on icon "button" at bounding box center [858, 49] width 8 height 8
click at [29, 334] on span "53868" at bounding box center [34, 331] width 17 height 10
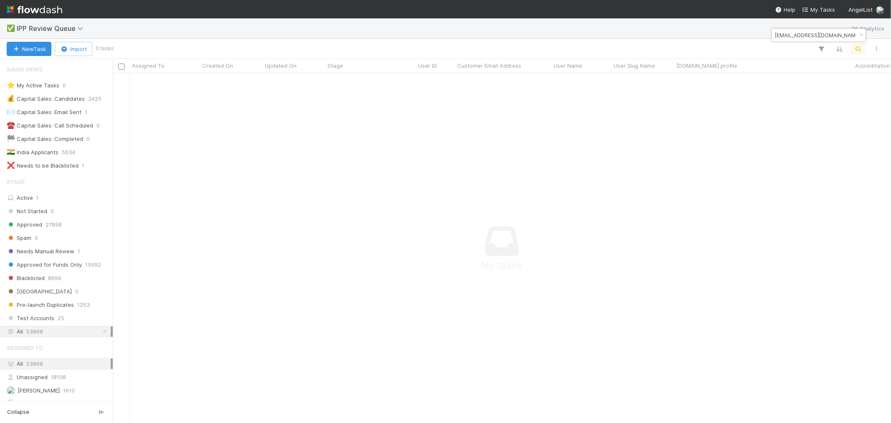
scroll to position [335, 764]
click at [842, 38] on input "adhwaae9@gmail.com" at bounding box center [815, 35] width 84 height 10
click at [795, 32] on input "adhwaae9@gmail.com" at bounding box center [815, 35] width 84 height 10
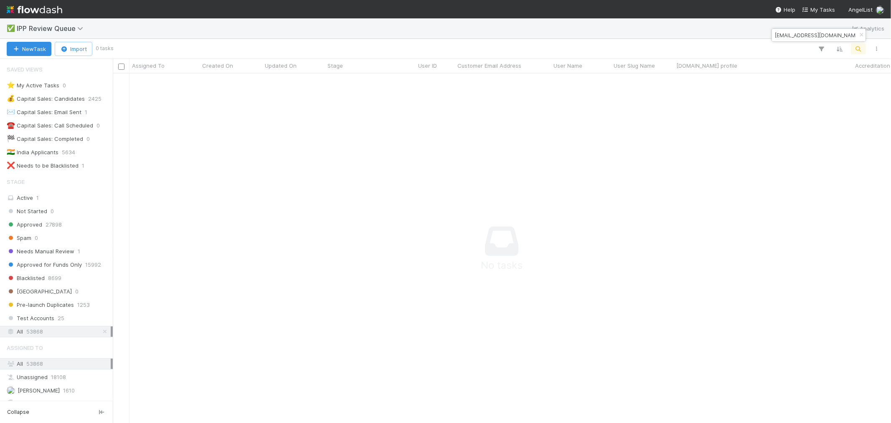
paste input "Adhwaa Eid"
type input "Adhwaa Eid"
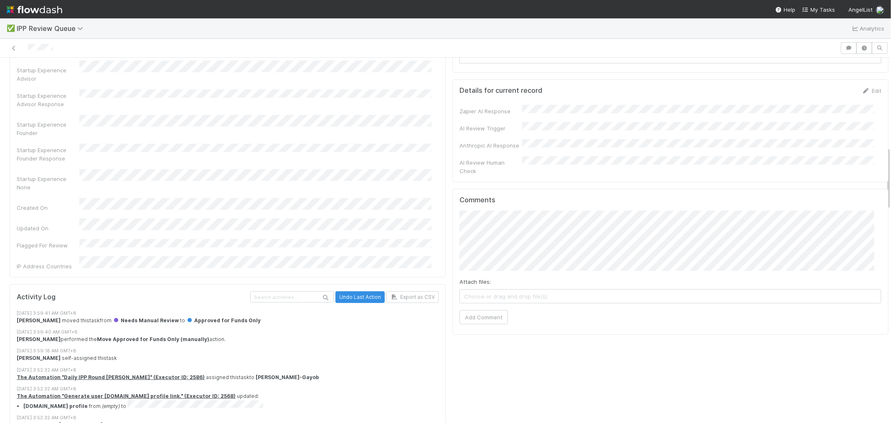
scroll to position [510, 0]
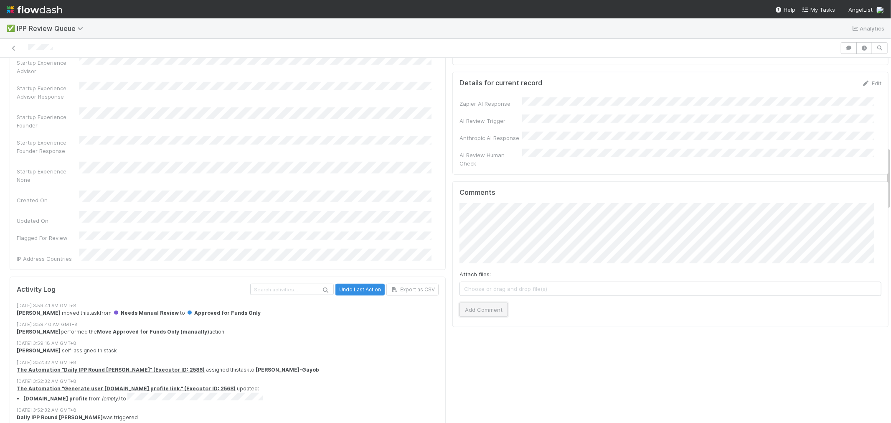
click at [482, 302] on button "Add Comment" at bounding box center [483, 309] width 48 height 14
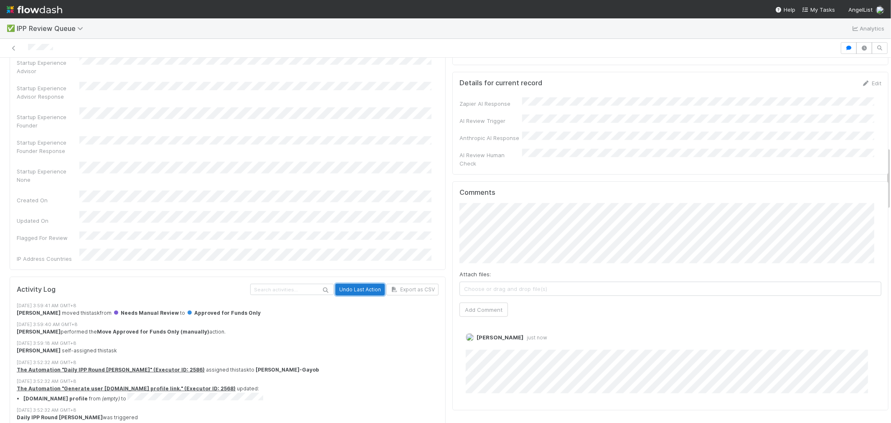
click at [358, 284] on button "Undo Last Action" at bounding box center [359, 290] width 49 height 12
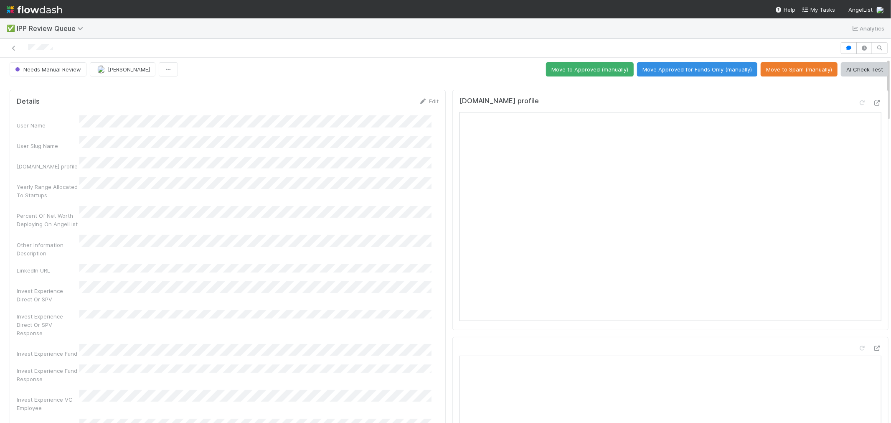
scroll to position [0, 0]
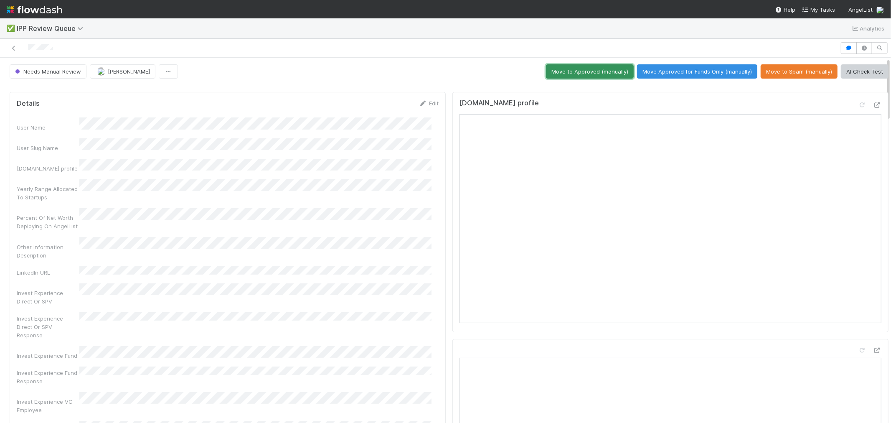
click at [607, 71] on button "Move to Approved (manually)" at bounding box center [590, 71] width 88 height 14
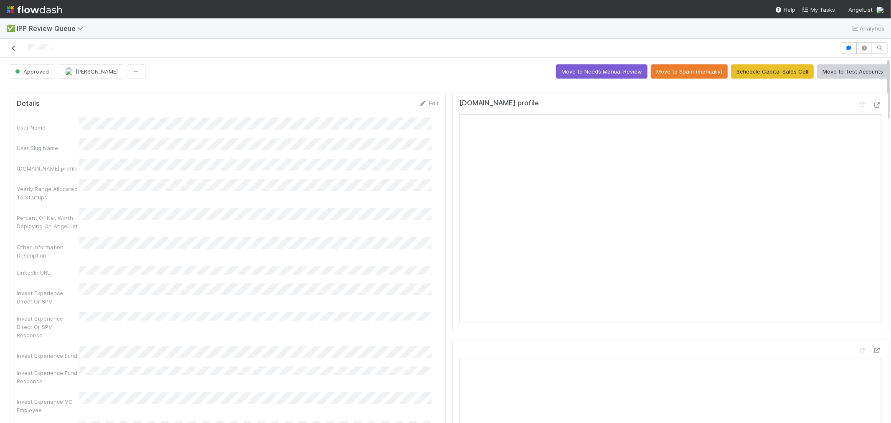
click at [14, 47] on icon at bounding box center [14, 48] width 8 height 5
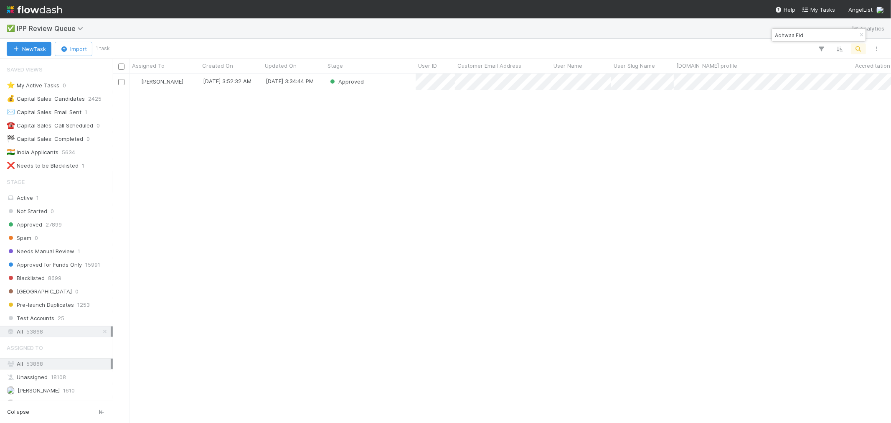
scroll to position [7, 7]
click at [65, 28] on span "IPP Review Queue" at bounding box center [52, 28] width 71 height 8
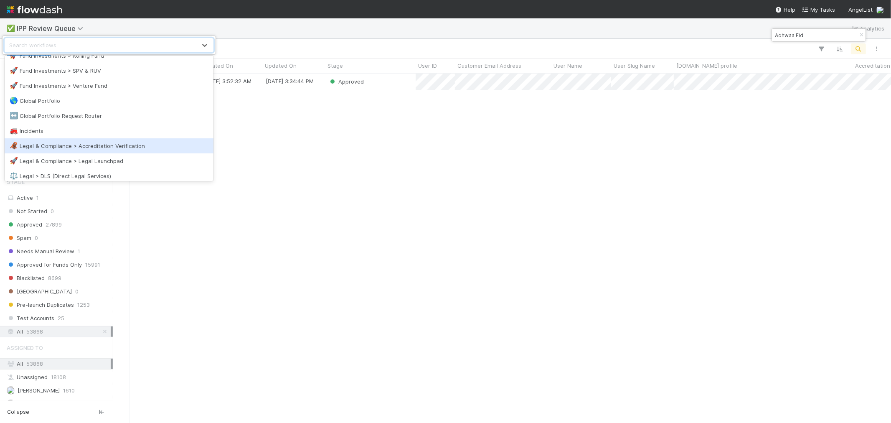
scroll to position [324, 0]
click at [81, 145] on div "🦧 Legal & Compliance > Accreditation Verification" at bounding box center [109, 146] width 199 height 8
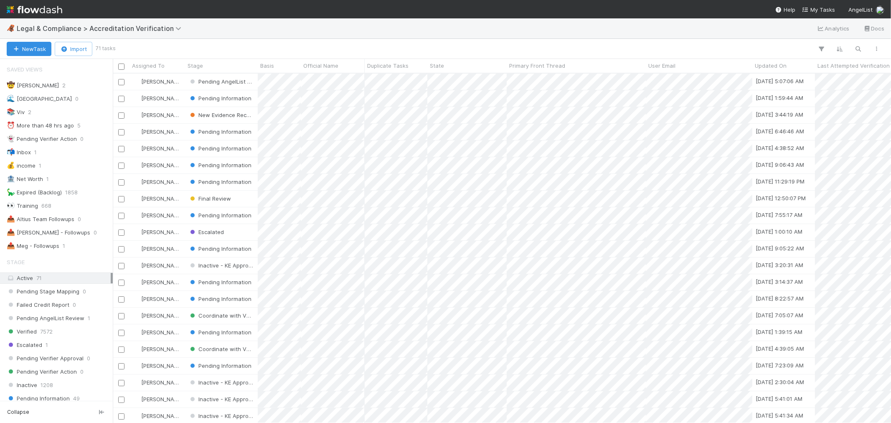
scroll to position [342, 771]
click at [121, 31] on span "Legal & Compliance > Accreditation Verification" at bounding box center [101, 28] width 169 height 8
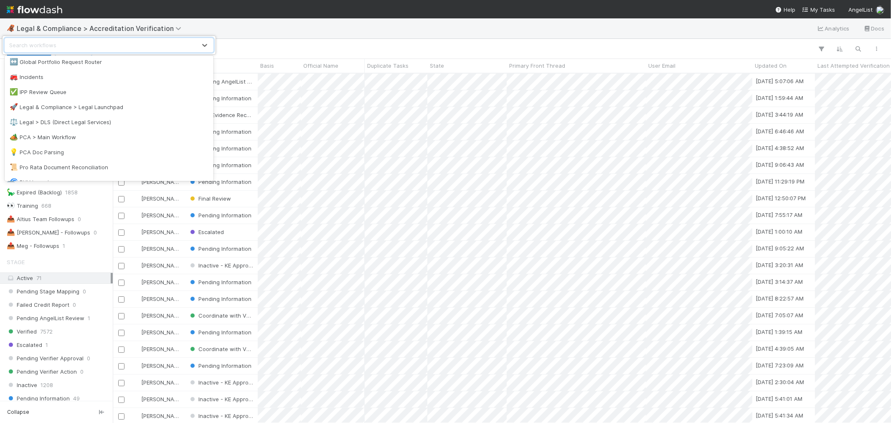
scroll to position [371, 0]
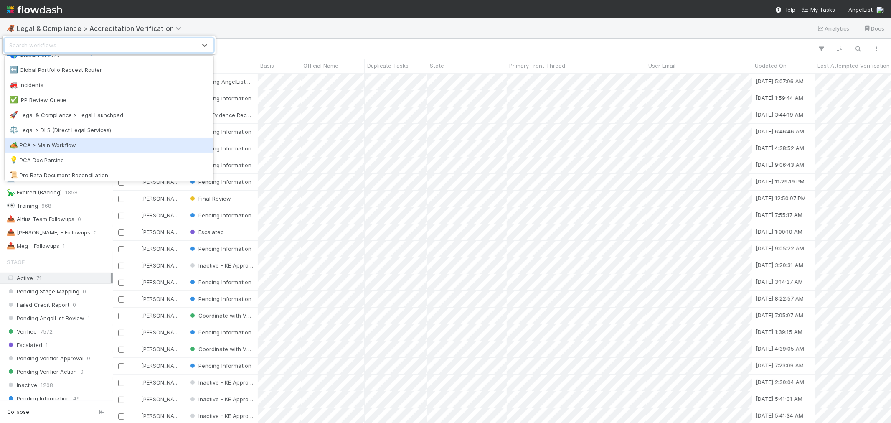
click at [88, 145] on div "🏕️ PCA > Main Workflow" at bounding box center [109, 145] width 199 height 8
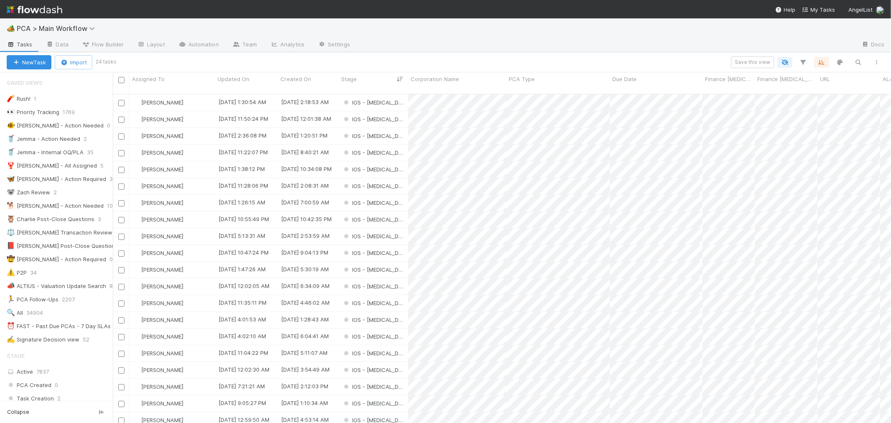
scroll to position [329, 771]
click at [395, 96] on div "IOS - [MEDICAL_DATA]" at bounding box center [373, 102] width 69 height 16
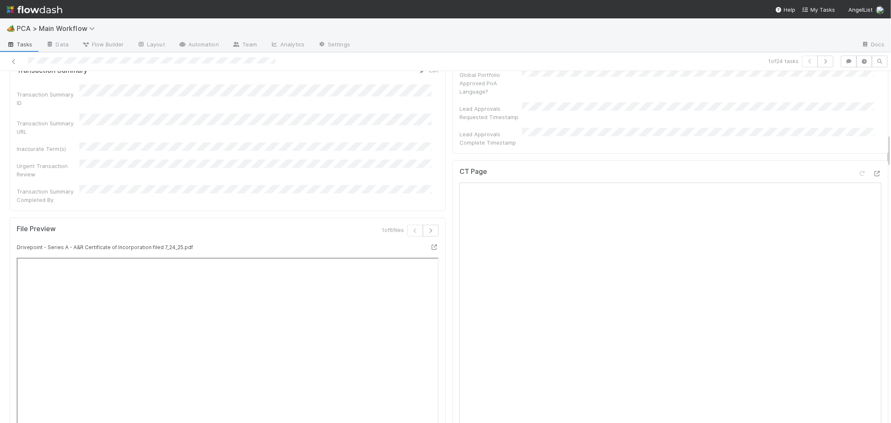
scroll to position [649, 0]
click at [873, 171] on icon at bounding box center [877, 173] width 8 height 5
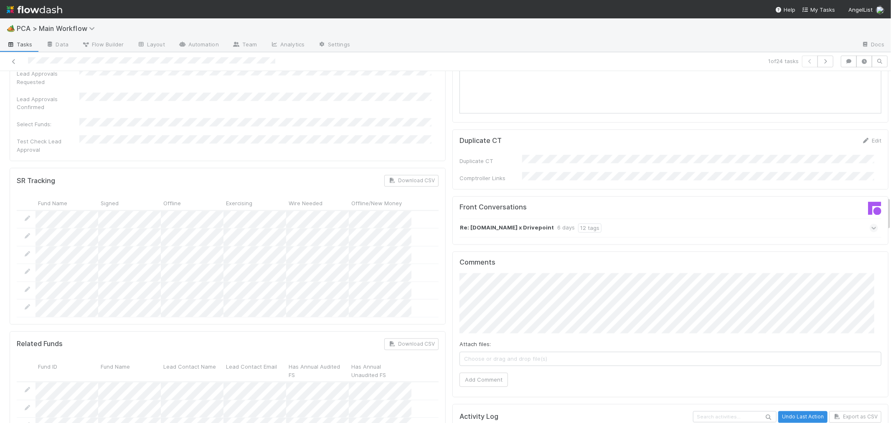
click at [871, 224] on icon at bounding box center [873, 228] width 5 height 8
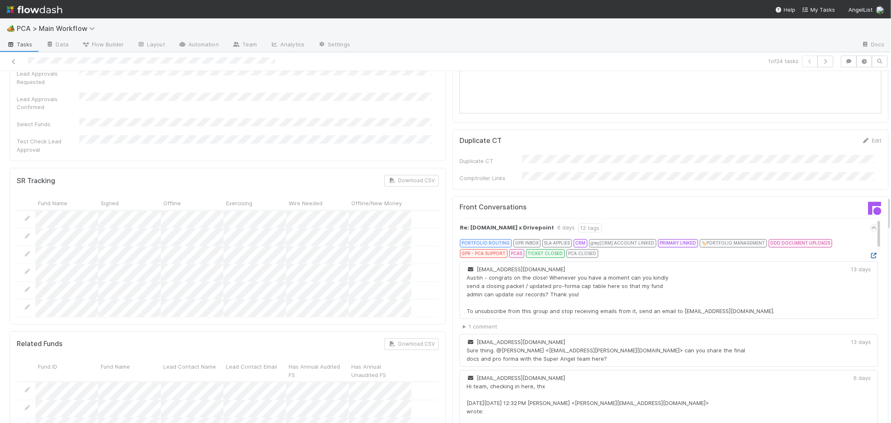
click at [869, 253] on icon at bounding box center [873, 255] width 8 height 5
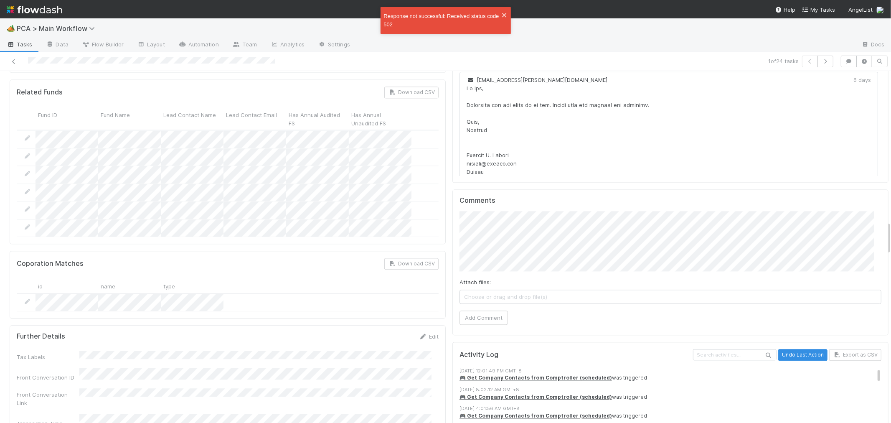
scroll to position [1577, 0]
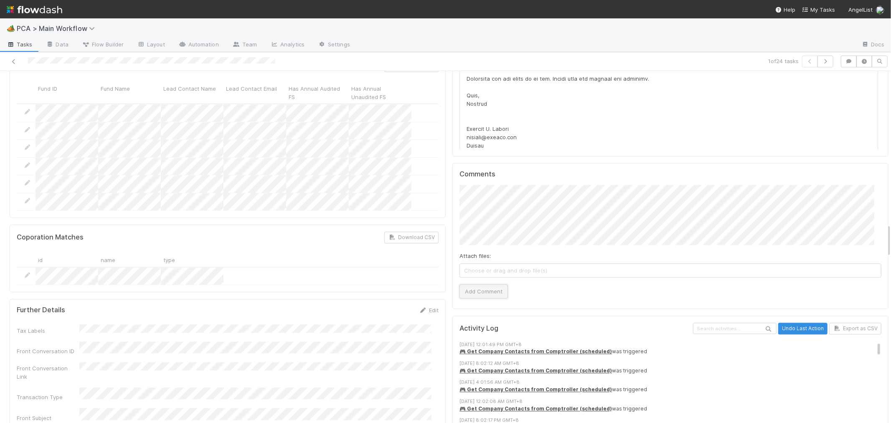
click at [483, 284] on button "Add Comment" at bounding box center [483, 291] width 48 height 14
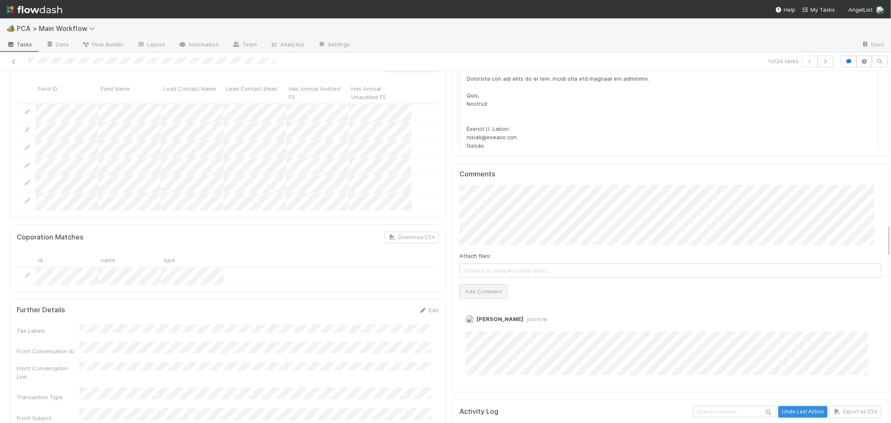
scroll to position [0, 0]
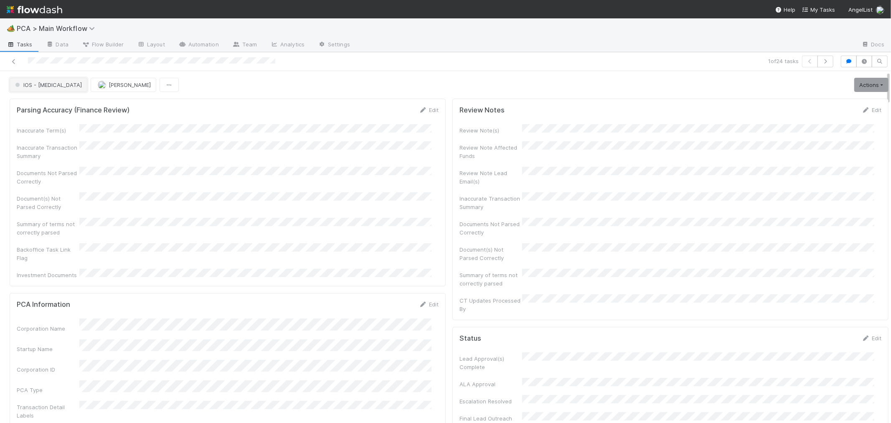
click at [28, 88] on span "IOS - [MEDICAL_DATA]" at bounding box center [47, 84] width 68 height 7
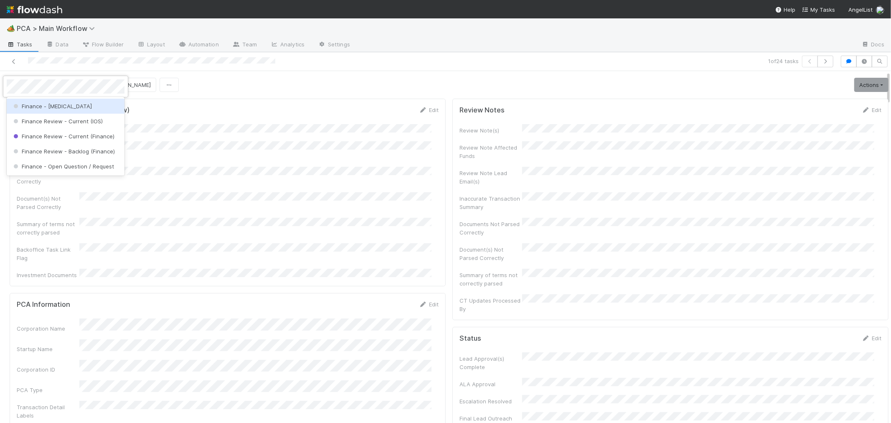
click at [34, 106] on span "Finance - [MEDICAL_DATA]" at bounding box center [52, 106] width 80 height 7
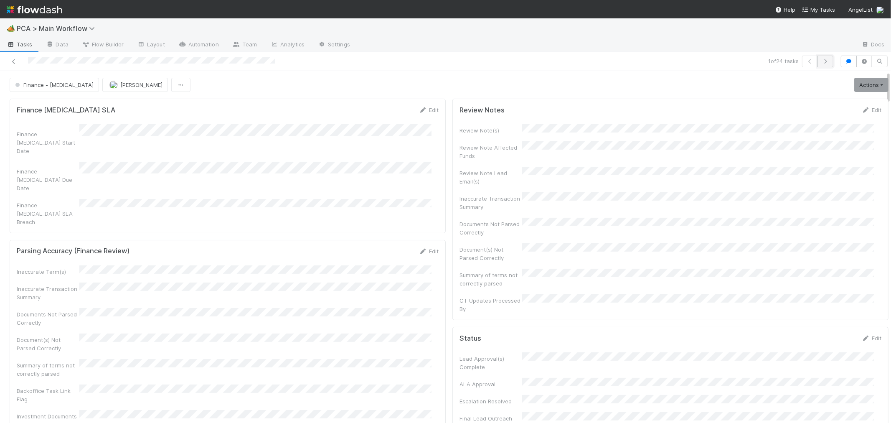
click at [818, 66] on button "button" at bounding box center [825, 62] width 16 height 12
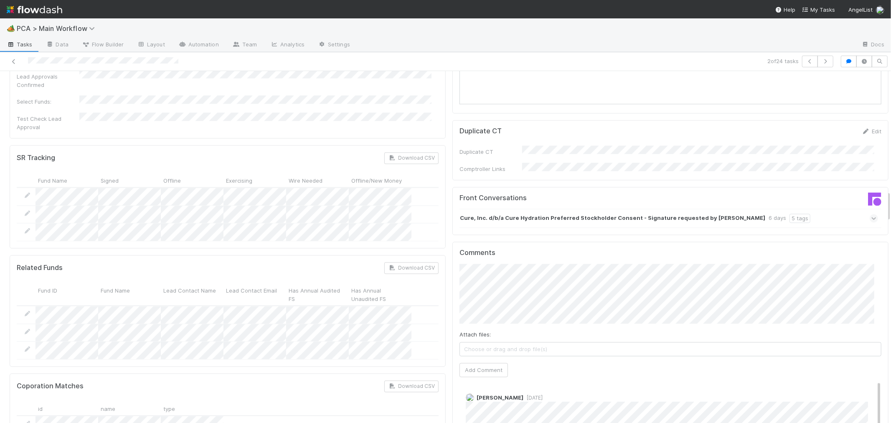
scroll to position [1299, 0]
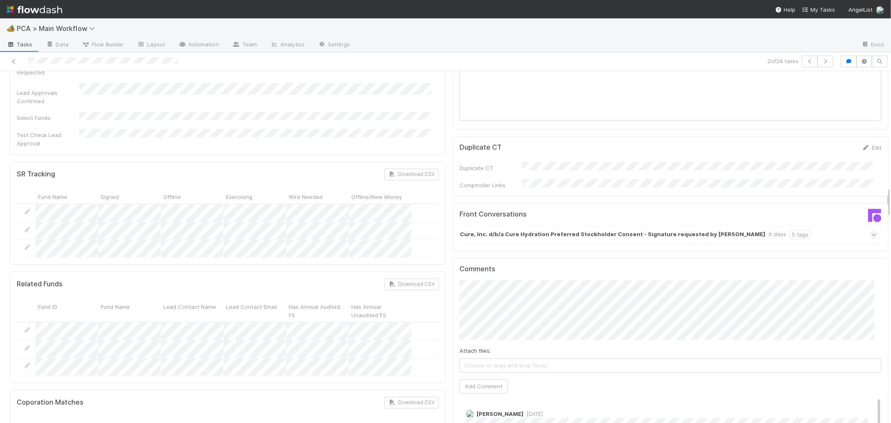
click at [871, 231] on icon at bounding box center [873, 235] width 5 height 8
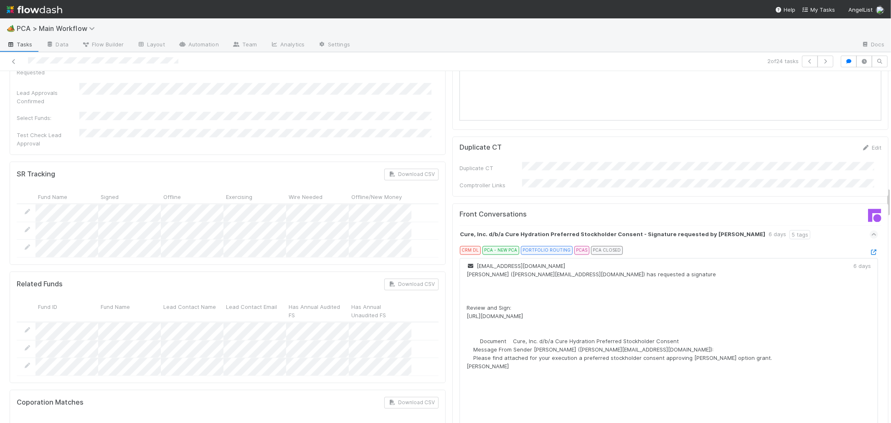
click at [869, 248] on div at bounding box center [873, 252] width 8 height 8
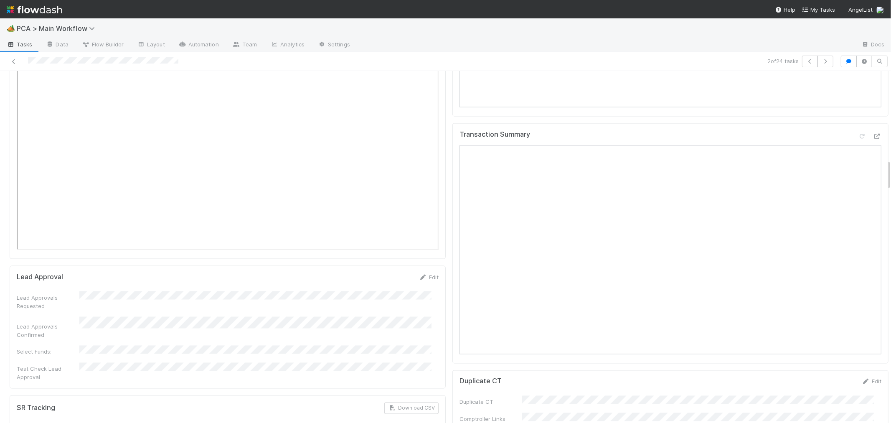
scroll to position [1160, 0]
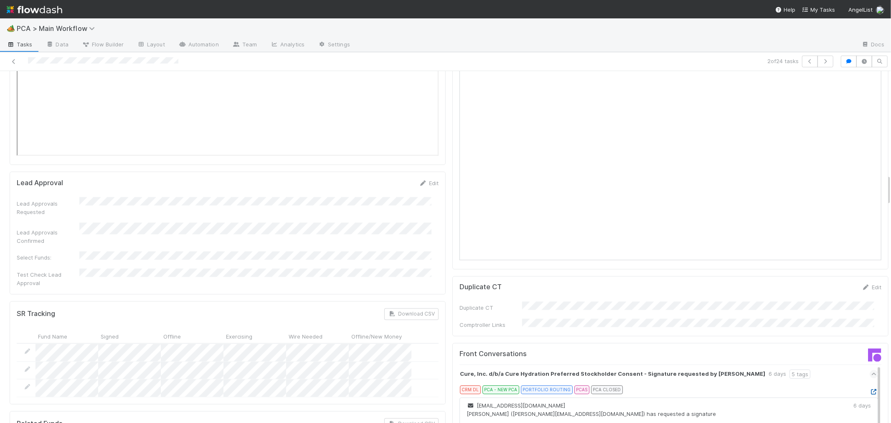
click at [869, 389] on icon at bounding box center [873, 391] width 8 height 5
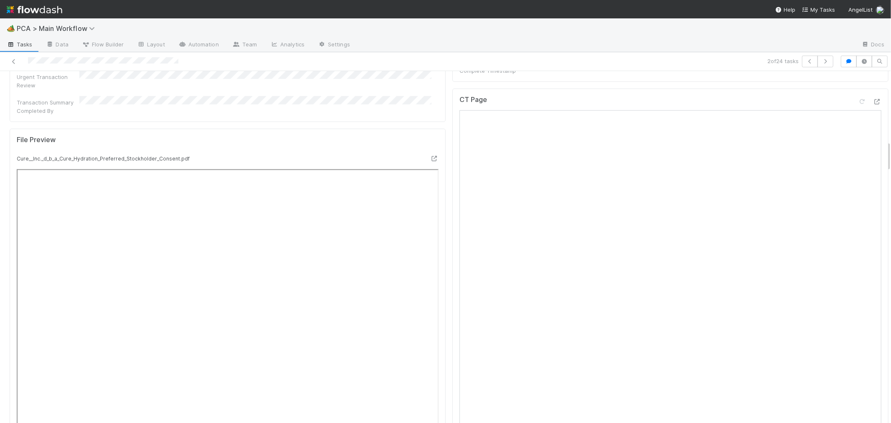
scroll to position [696, 0]
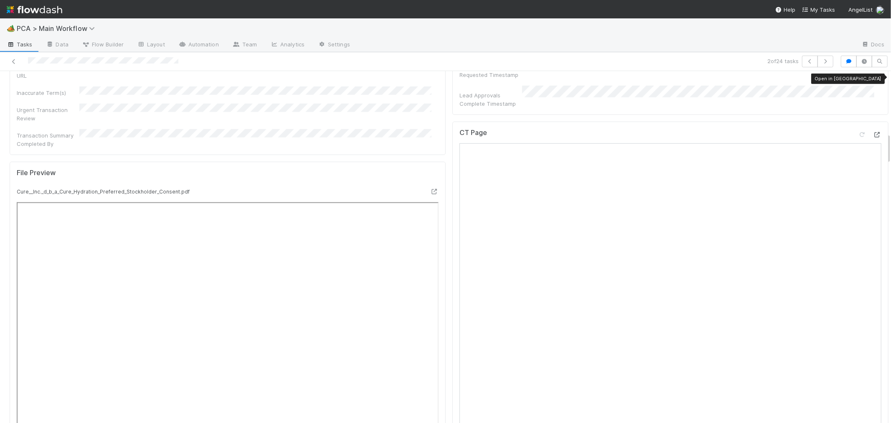
click at [873, 132] on icon at bounding box center [877, 134] width 8 height 5
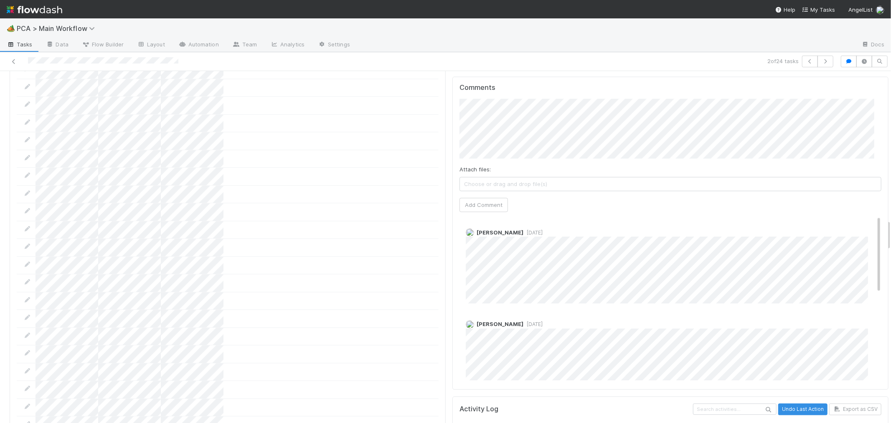
scroll to position [1577, 0]
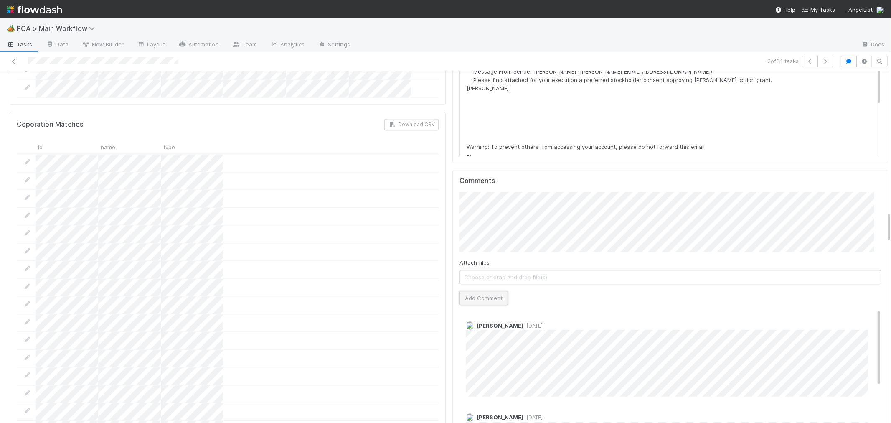
click at [477, 291] on button "Add Comment" at bounding box center [483, 298] width 48 height 14
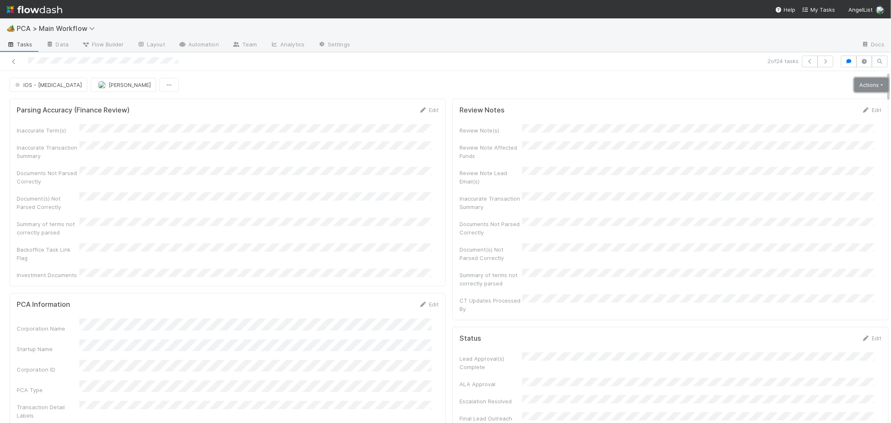
click at [859, 91] on link "Actions" at bounding box center [871, 85] width 34 height 14
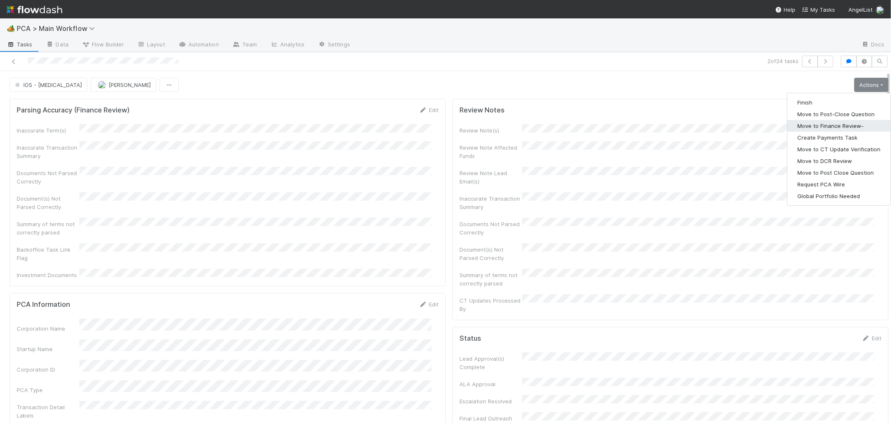
click at [824, 127] on button "Move to Finance Review-" at bounding box center [838, 126] width 103 height 12
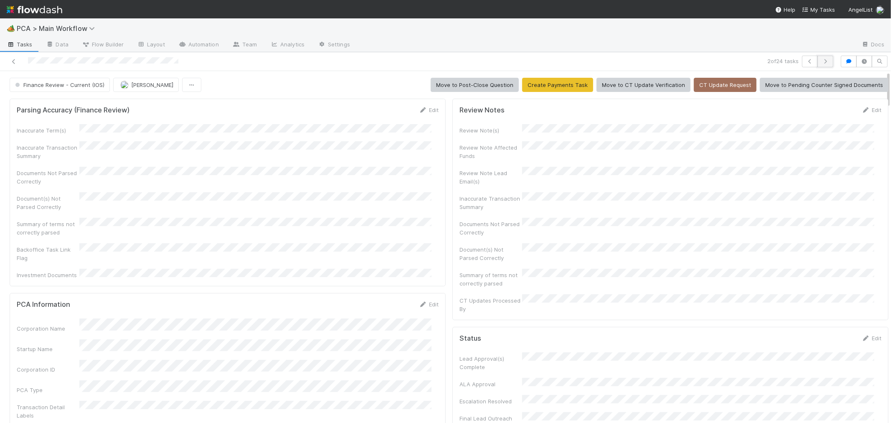
click at [821, 60] on icon "button" at bounding box center [825, 61] width 8 height 5
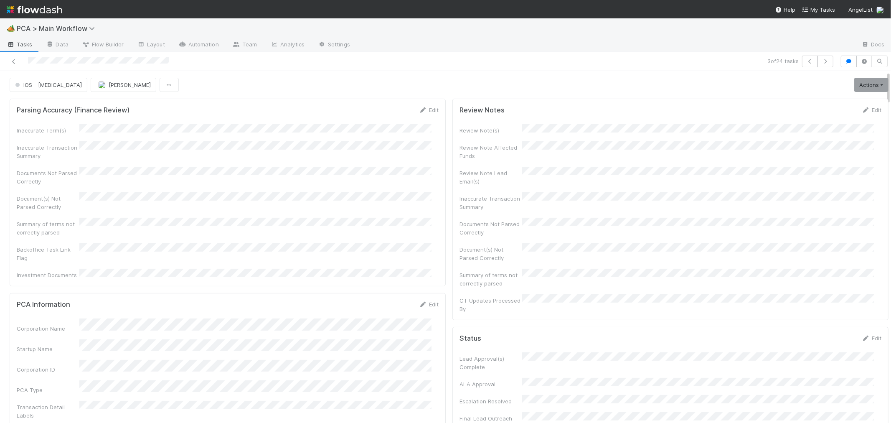
click at [410, 226] on div "Inaccurate Term(s) Inaccurate Transaction Summary Documents Not Parsed Correctl…" at bounding box center [228, 201] width 422 height 155
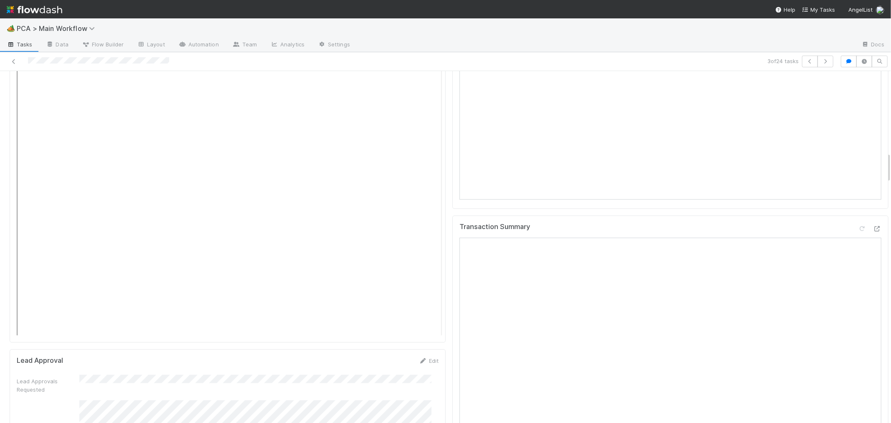
scroll to position [974, 0]
click at [775, 222] on div "Transaction Summary" at bounding box center [670, 229] width 422 height 15
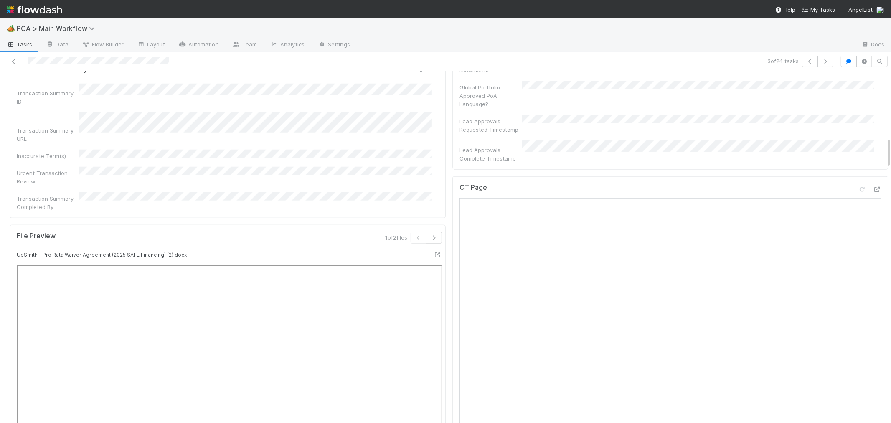
scroll to position [557, 0]
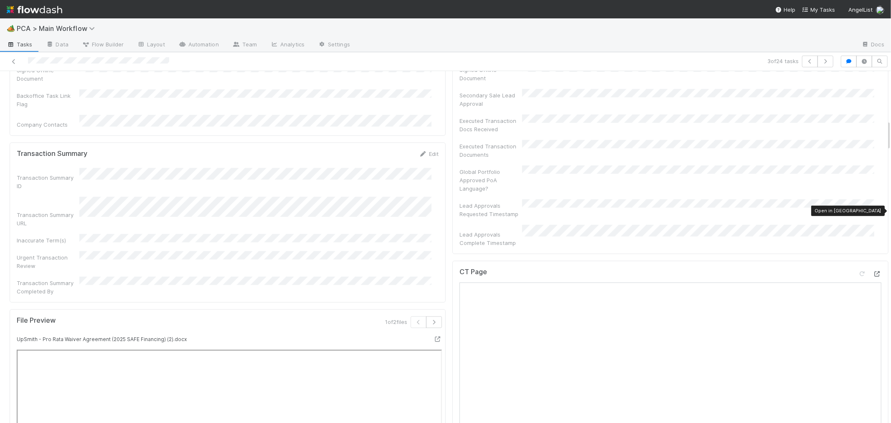
click at [873, 271] on icon at bounding box center [877, 273] width 8 height 5
click at [440, 316] on div "1 of 2 files" at bounding box center [338, 325] width 219 height 18
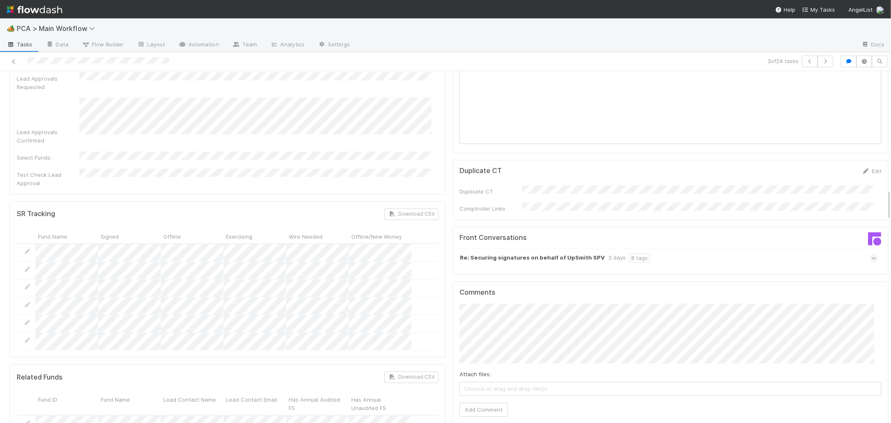
scroll to position [1345, 0]
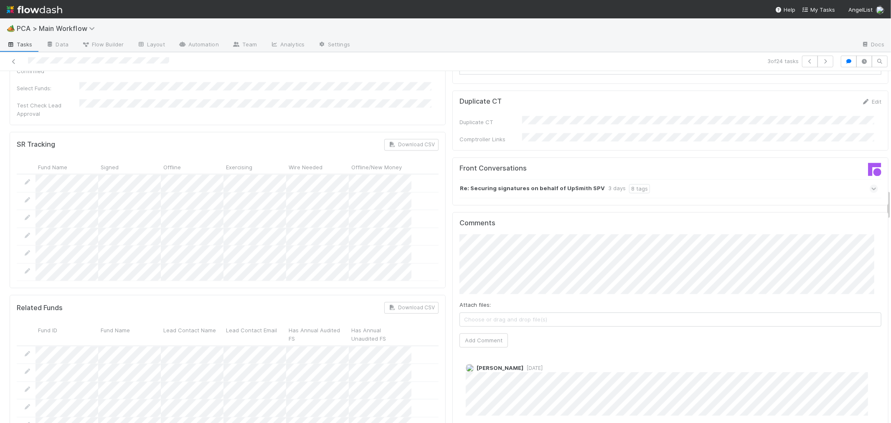
click at [871, 184] on icon at bounding box center [873, 188] width 5 height 8
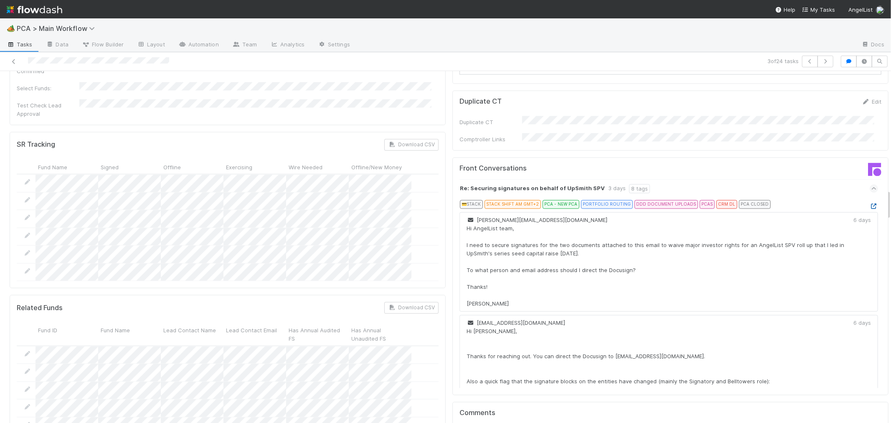
click at [869, 203] on icon at bounding box center [873, 205] width 8 height 5
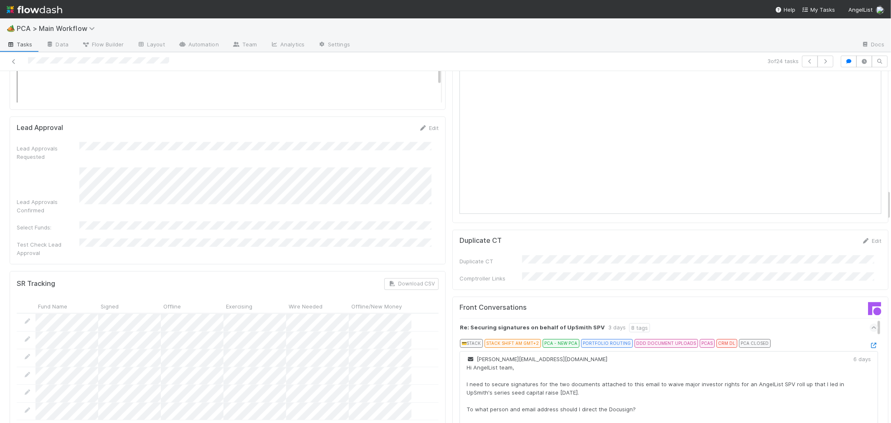
click at [452, 296] on div "Front Conversations Re: Securing signatures on behalf of UpSmith SPV 3 days 8 t…" at bounding box center [670, 415] width 436 height 238
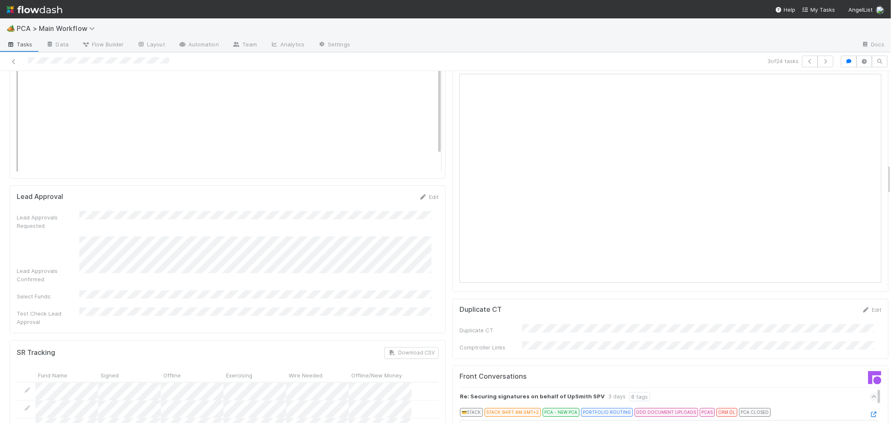
scroll to position [1021, 0]
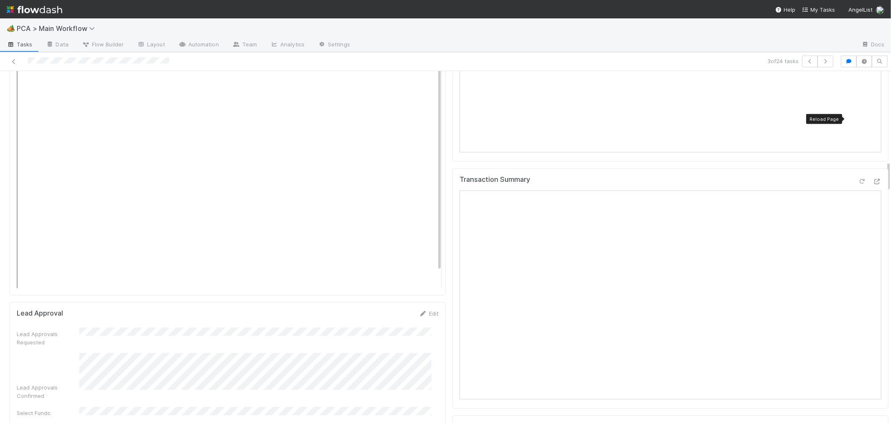
click at [858, 177] on div at bounding box center [862, 181] width 8 height 8
click at [452, 299] on div "Transaction Summary" at bounding box center [670, 288] width 436 height 240
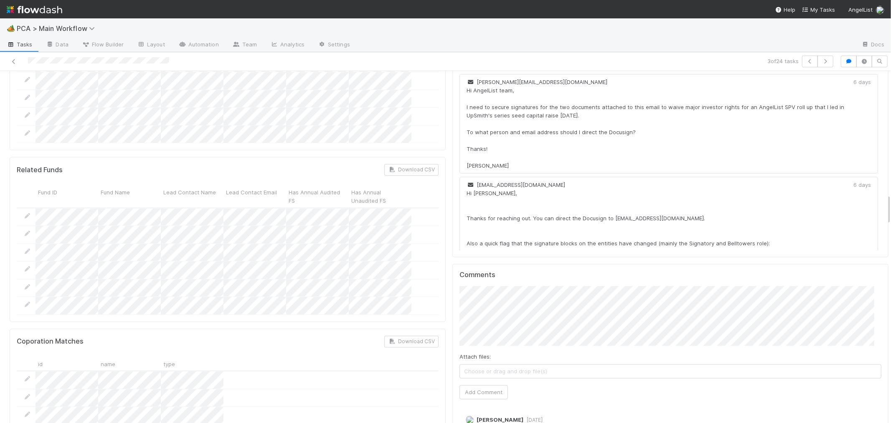
scroll to position [1484, 0]
click at [466, 383] on button "Add Comment" at bounding box center [483, 390] width 48 height 14
click at [472, 422] on link "Edit" at bounding box center [477, 426] width 10 height 7
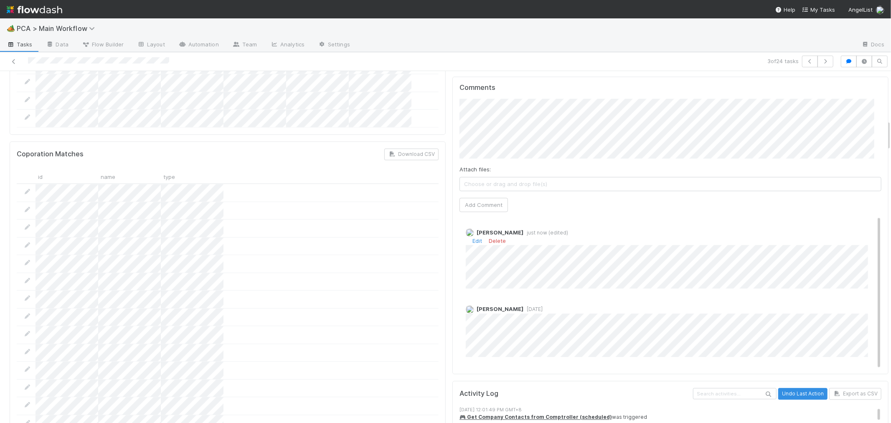
scroll to position [0, 0]
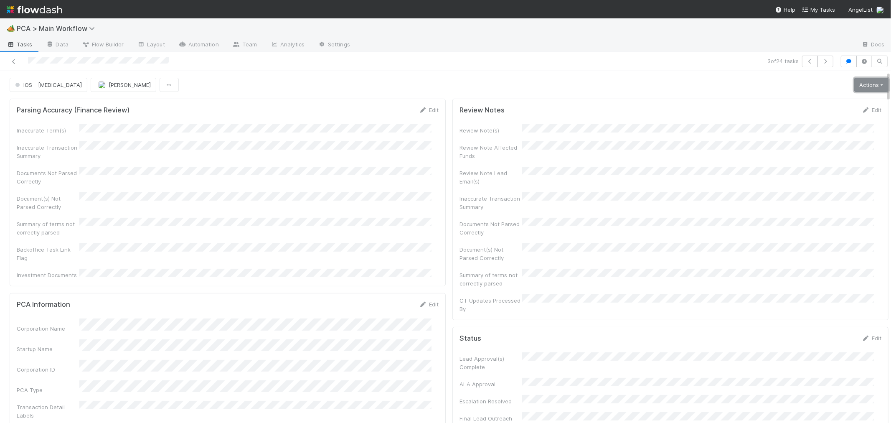
click at [866, 87] on link "Actions" at bounding box center [871, 85] width 34 height 14
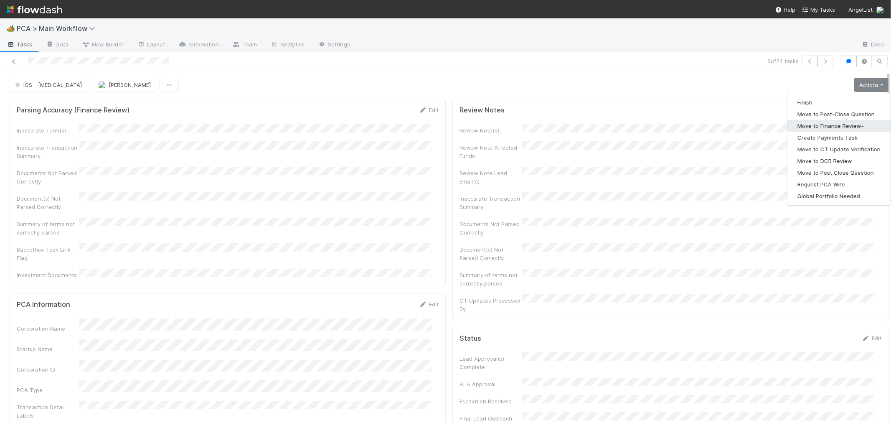
click at [823, 128] on button "Move to Finance Review-" at bounding box center [838, 126] width 103 height 12
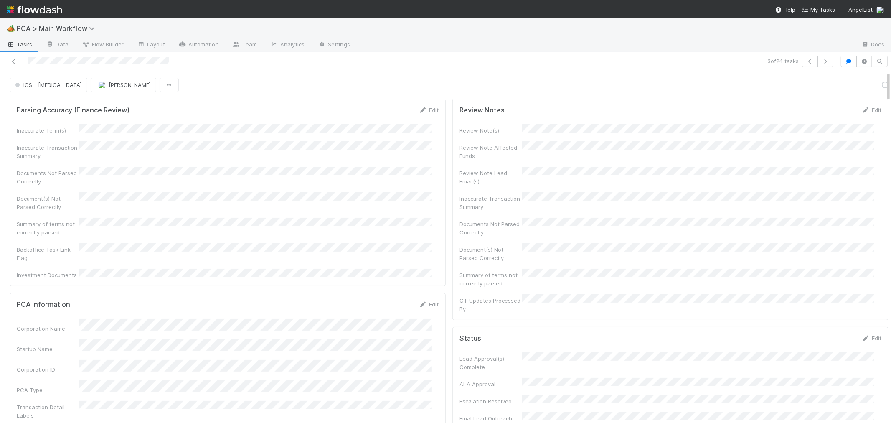
click at [452, 299] on div "Review Notes Edit Review Note(s) Review Note Affected Funds Review Note Lead Em…" at bounding box center [670, 209] width 436 height 221
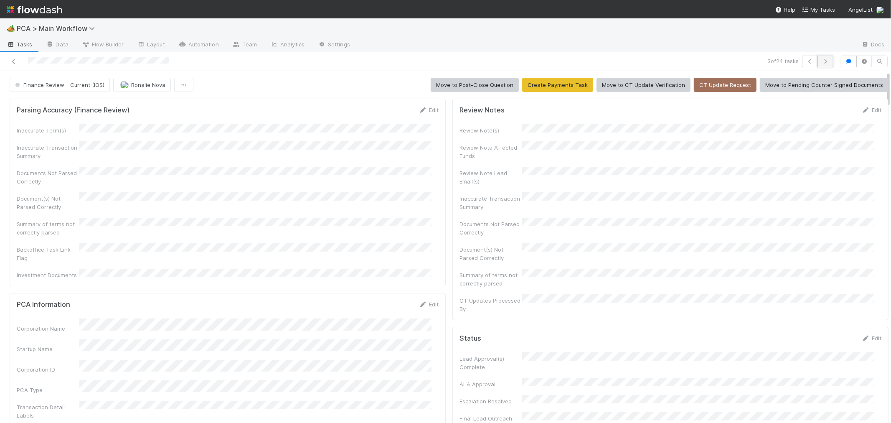
click at [821, 61] on icon "button" at bounding box center [825, 61] width 8 height 5
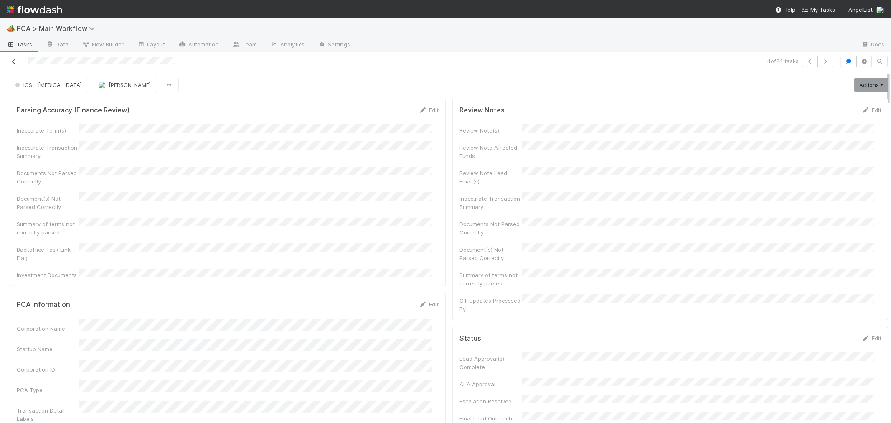
click at [14, 61] on icon at bounding box center [14, 61] width 8 height 5
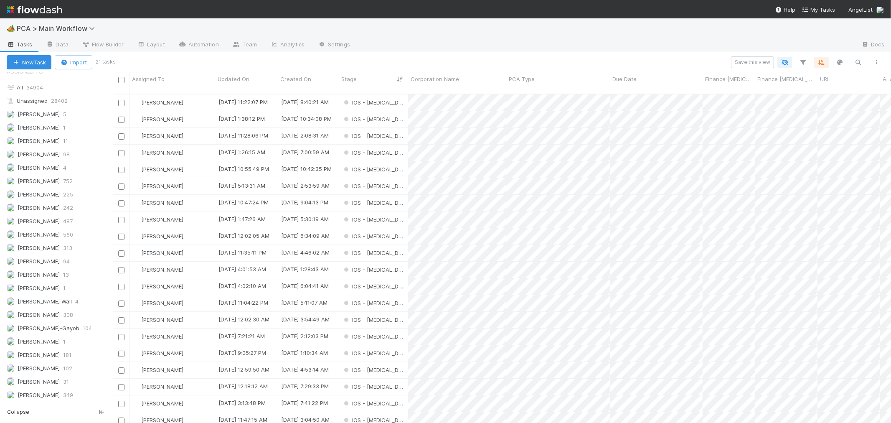
scroll to position [1170, 0]
click at [57, 177] on span "[PERSON_NAME]-Gayob" at bounding box center [49, 178] width 62 height 7
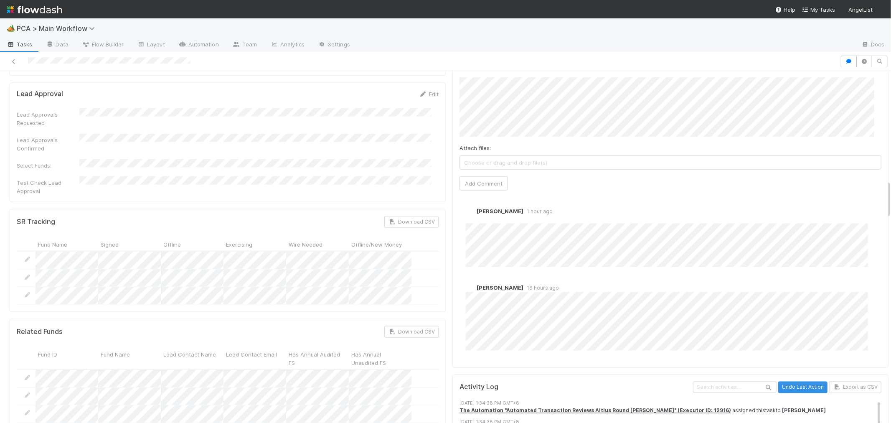
scroll to position [882, 0]
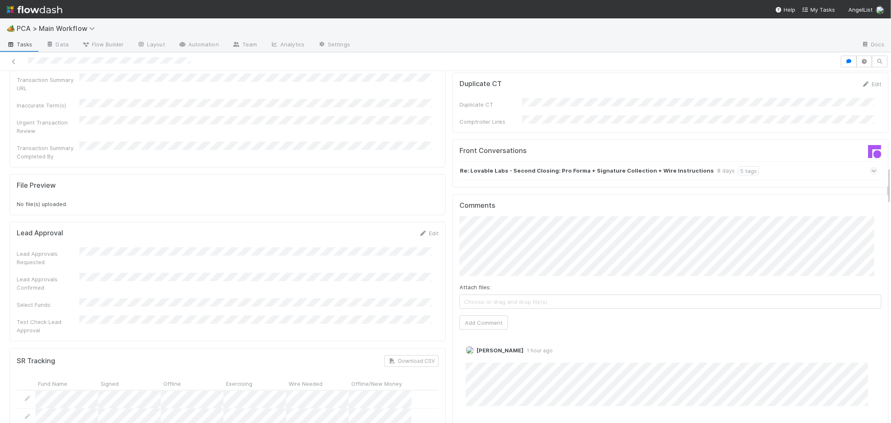
click at [871, 167] on icon at bounding box center [873, 171] width 5 height 8
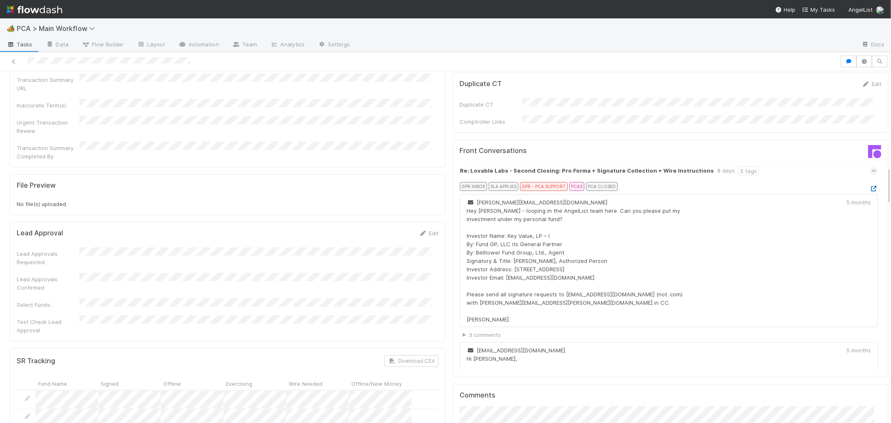
click at [869, 186] on icon at bounding box center [873, 188] width 8 height 5
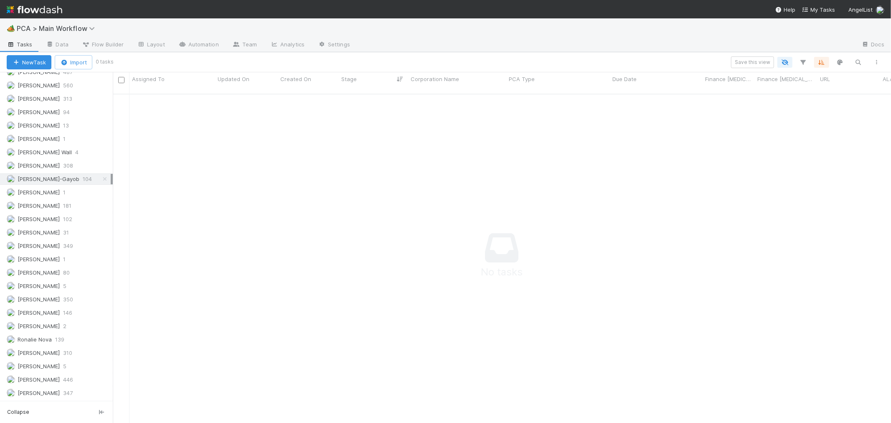
scroll to position [7, 7]
click at [60, 271] on span "[PERSON_NAME]" at bounding box center [39, 272] width 42 height 7
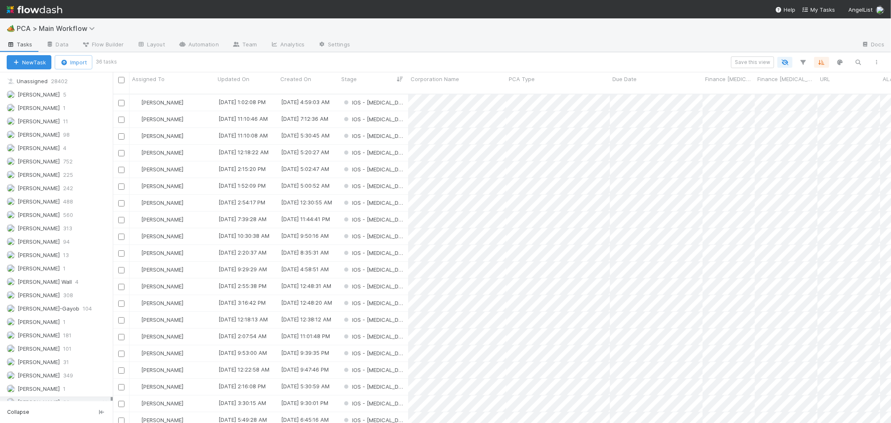
scroll to position [845, 0]
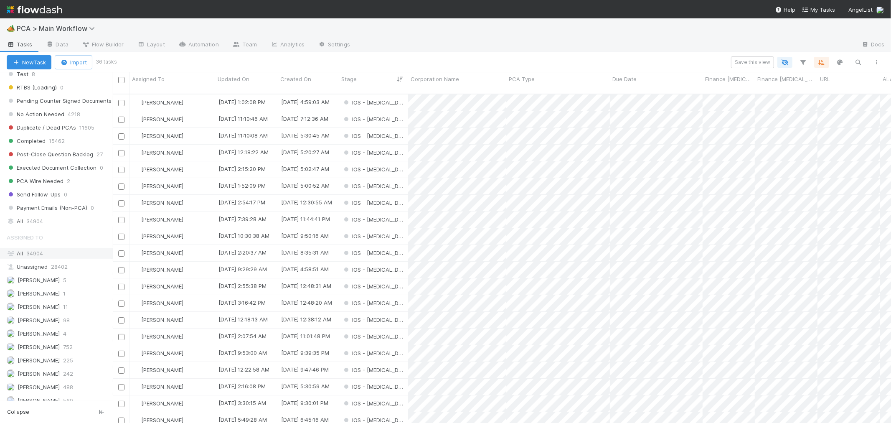
click at [28, 256] on span "34904" at bounding box center [34, 253] width 17 height 7
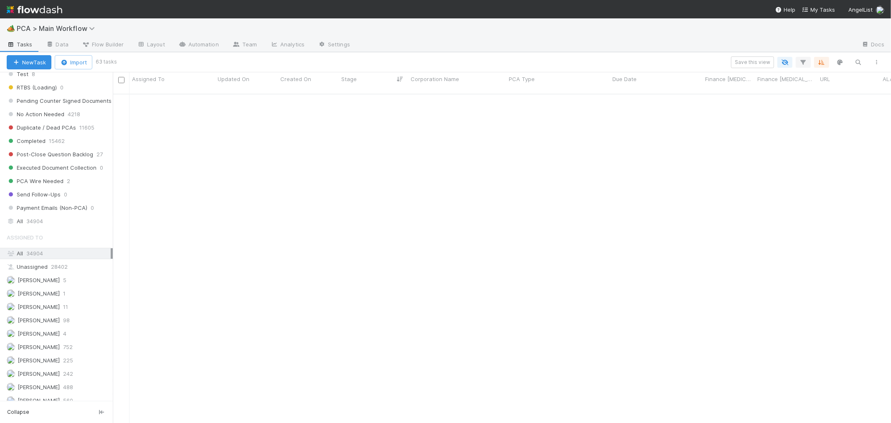
scroll to position [418, 0]
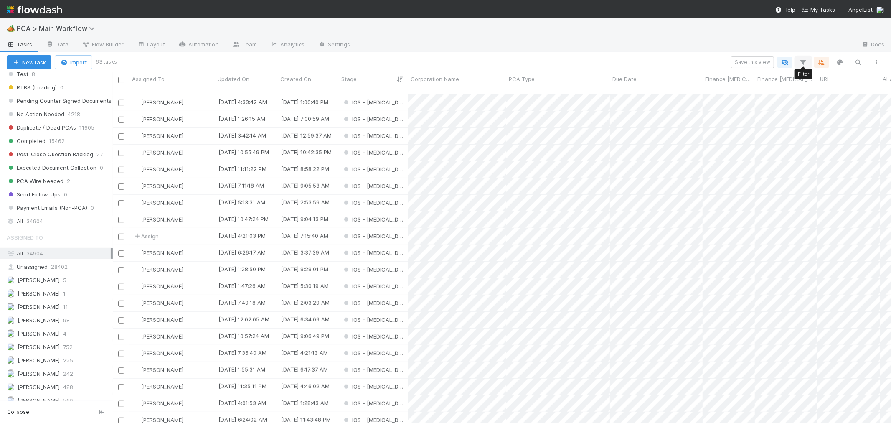
click at [802, 62] on icon "button" at bounding box center [803, 62] width 8 height 8
click at [687, 89] on button "Add Filter" at bounding box center [675, 87] width 251 height 12
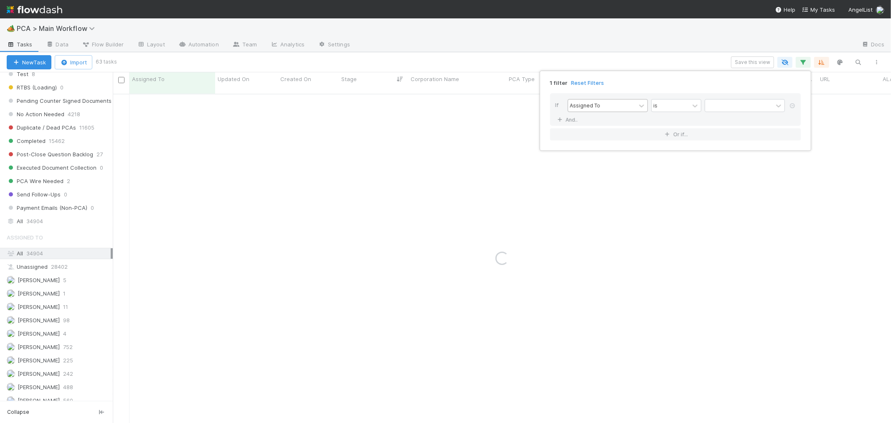
click at [633, 106] on div "Assigned To" at bounding box center [602, 105] width 68 height 12
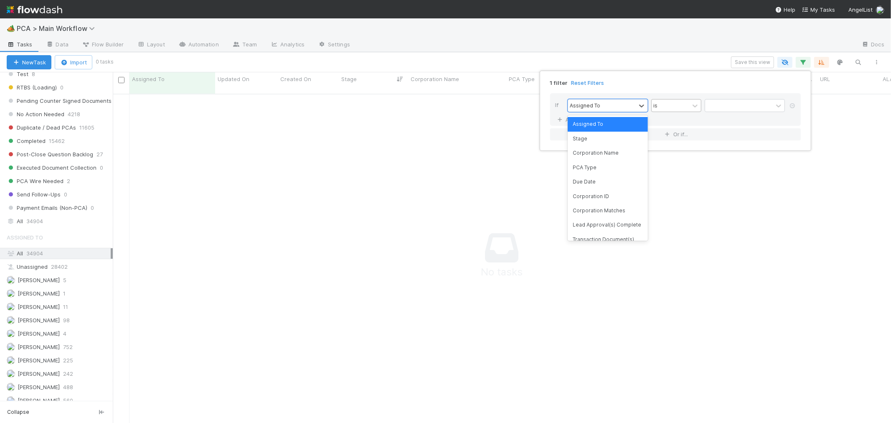
scroll to position [322, 764]
click at [666, 110] on div "is" at bounding box center [670, 105] width 38 height 12
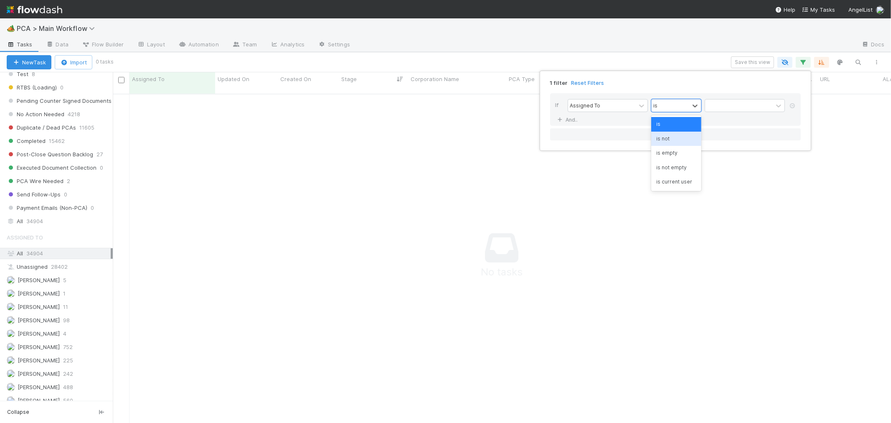
click at [668, 137] on div "is not" at bounding box center [676, 139] width 50 height 14
click at [737, 106] on div at bounding box center [739, 105] width 68 height 12
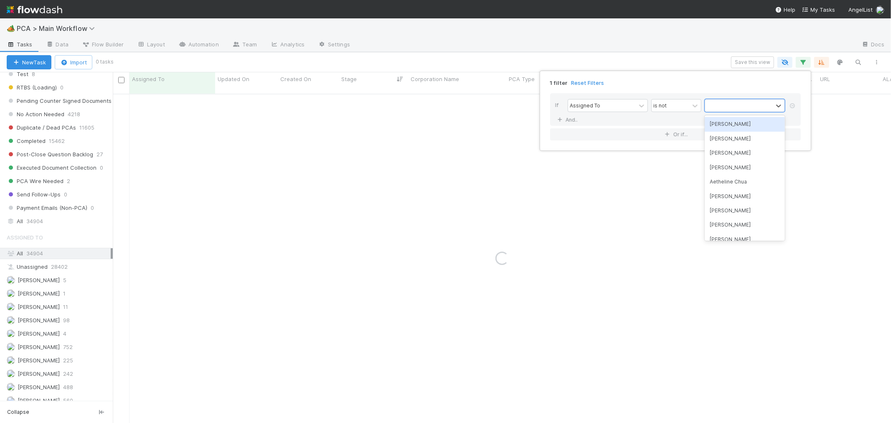
click at [732, 127] on div "[PERSON_NAME]" at bounding box center [744, 124] width 80 height 14
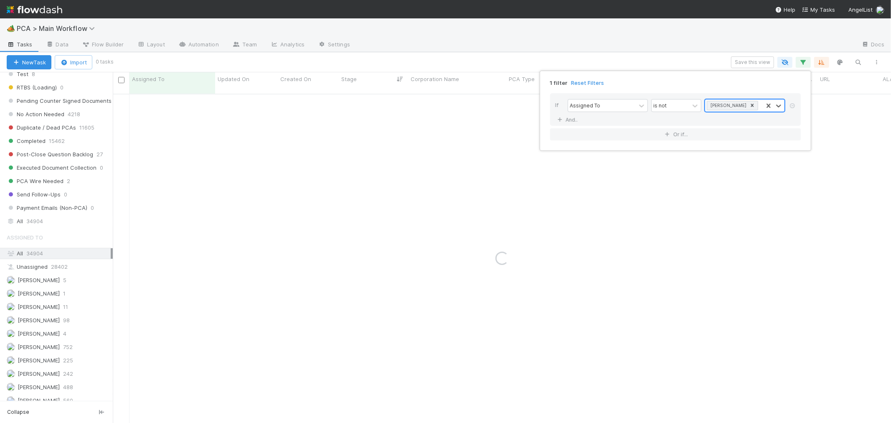
click at [759, 106] on div "[PERSON_NAME]" at bounding box center [734, 105] width 58 height 12
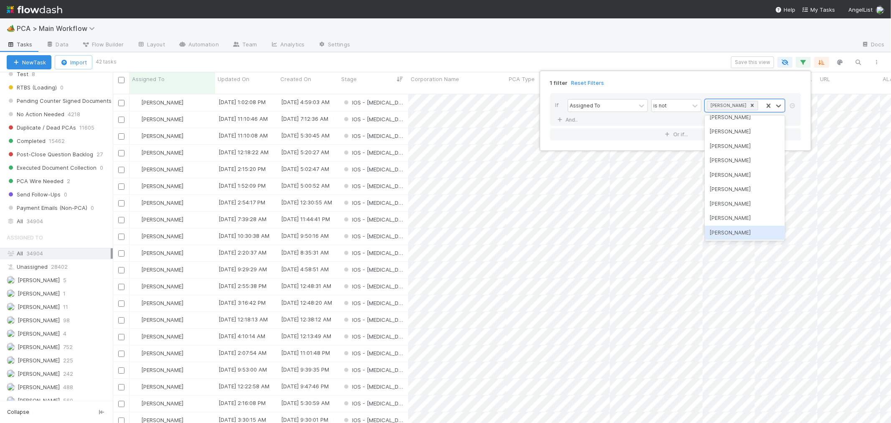
scroll to position [1809, 0]
click at [732, 193] on div "[PERSON_NAME]" at bounding box center [744, 200] width 80 height 14
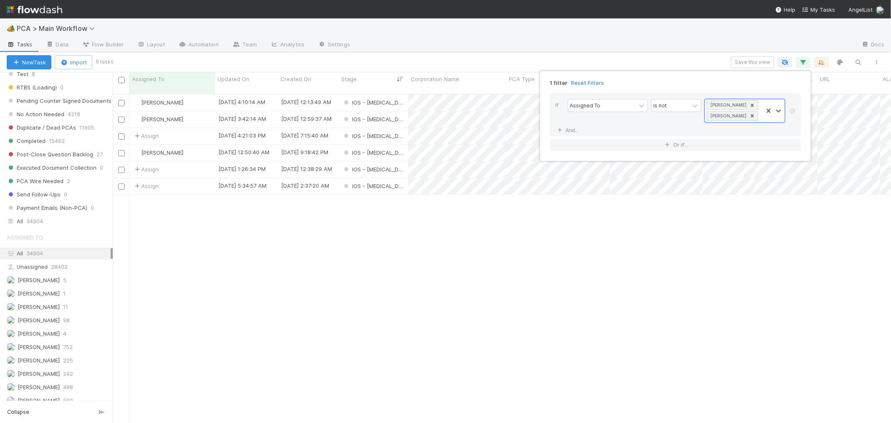
scroll to position [329, 771]
click at [751, 105] on icon at bounding box center [752, 105] width 3 height 3
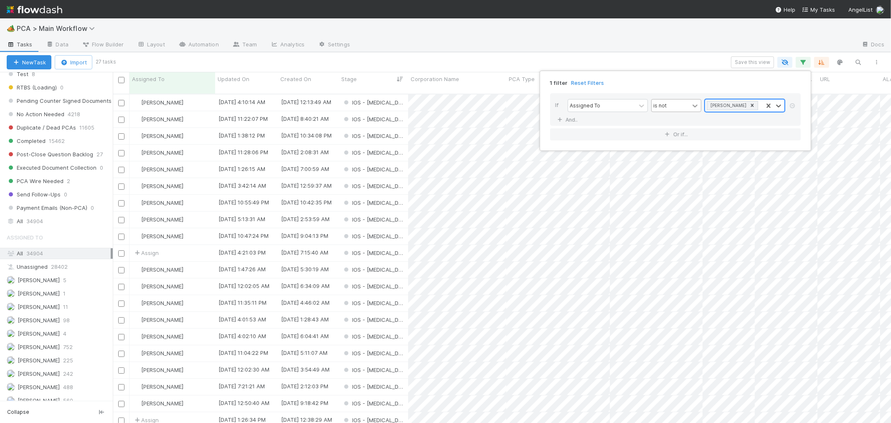
click at [692, 104] on icon at bounding box center [695, 105] width 8 height 8
click at [671, 121] on div "is" at bounding box center [676, 124] width 50 height 14
click at [109, 271] on div "1 filter Reset Filters If Assigned To option is, selected. 0 results available.…" at bounding box center [445, 211] width 891 height 423
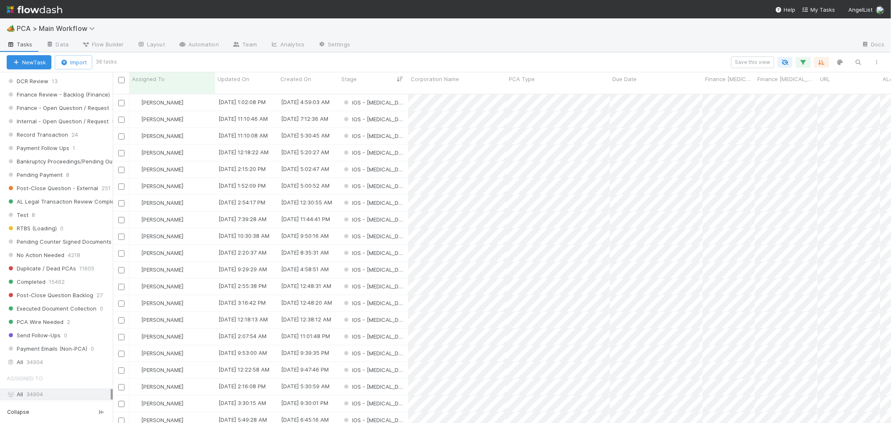
scroll to position [709, 0]
